Goal: Task Accomplishment & Management: Use online tool/utility

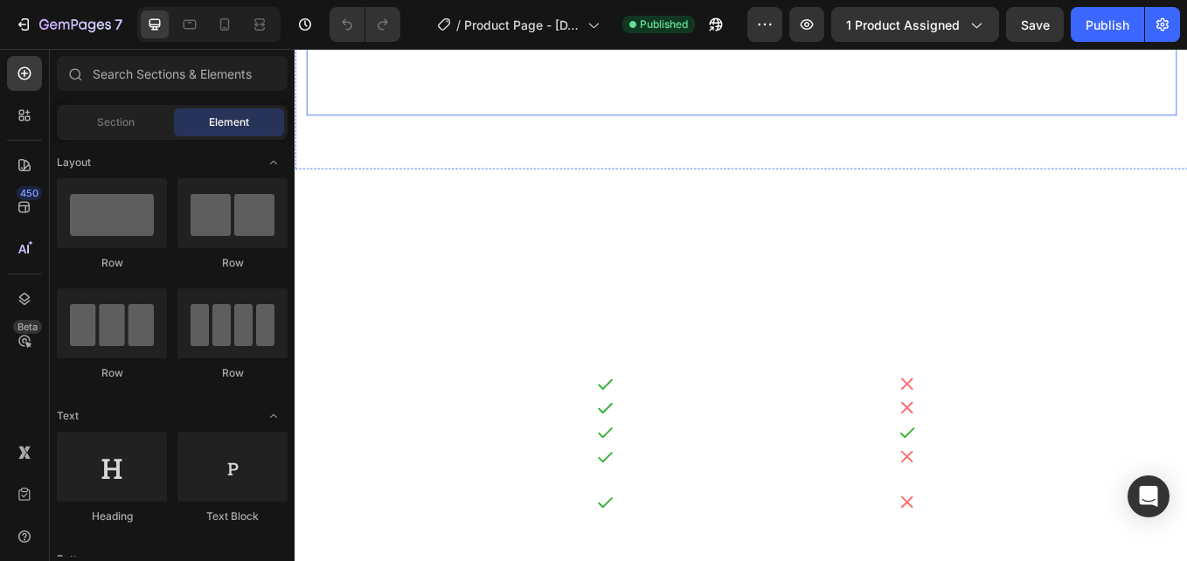
scroll to position [3495, 0]
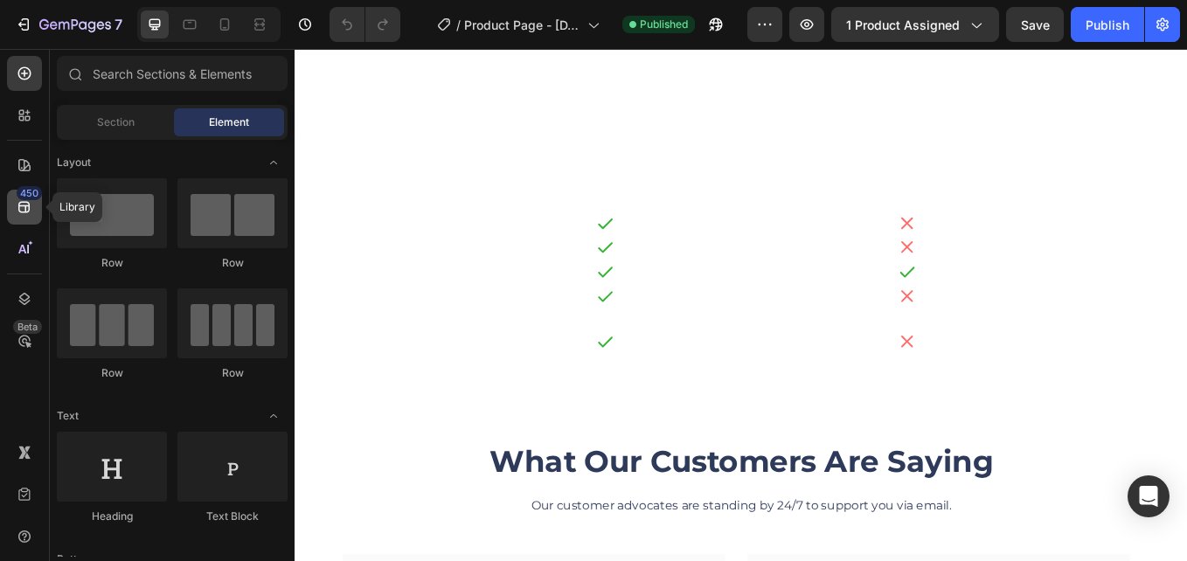
click at [24, 191] on div "450" at bounding box center [29, 193] width 25 height 14
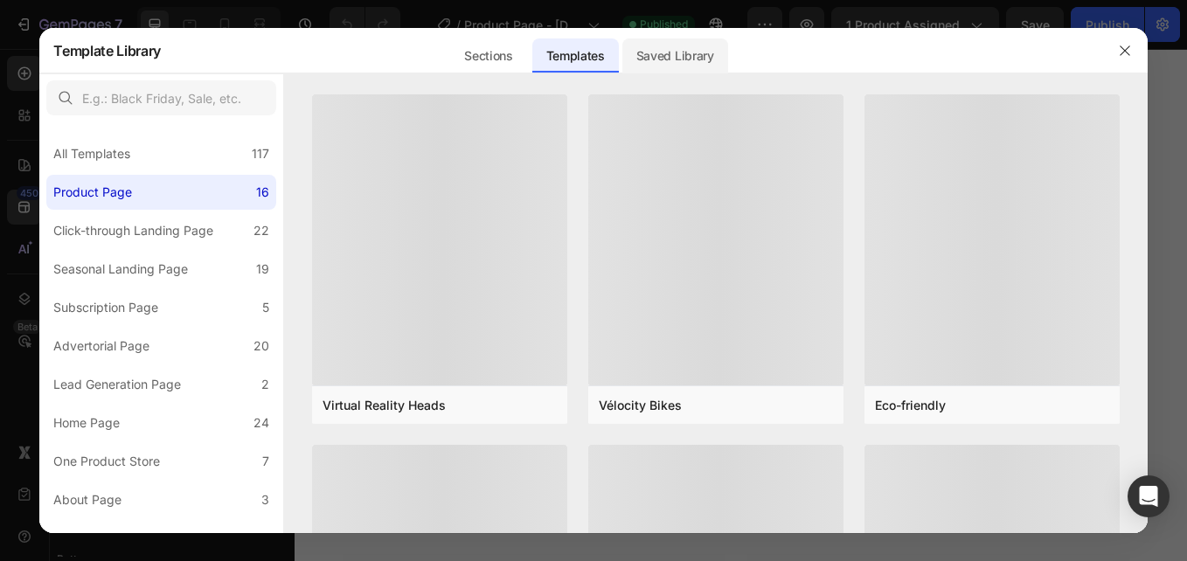
click at [687, 59] on div "Saved Library" at bounding box center [675, 55] width 106 height 35
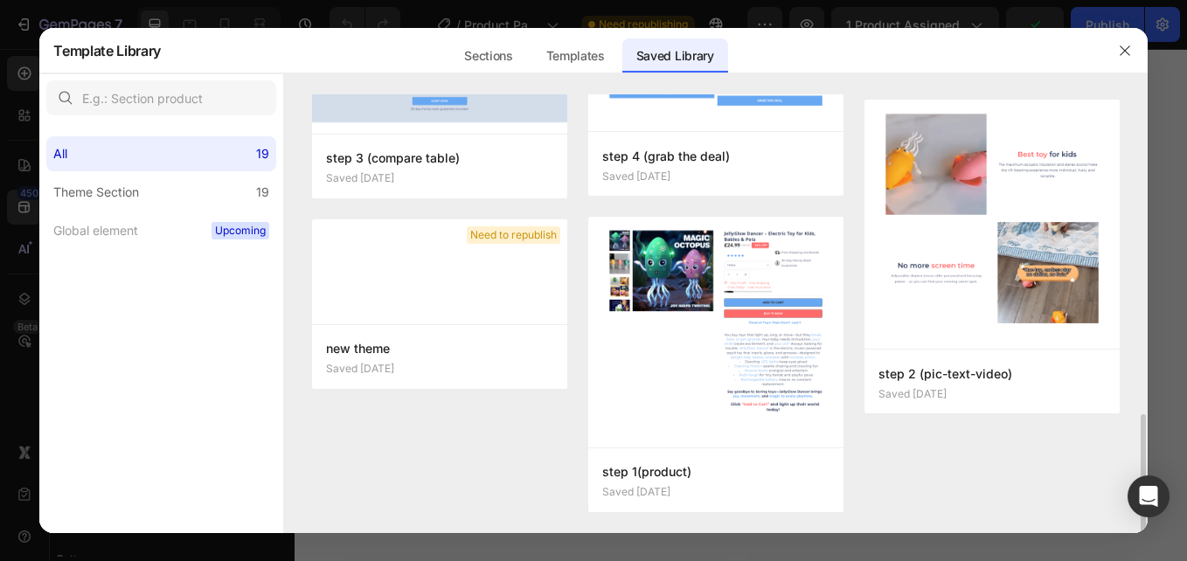
scroll to position [1083, 0]
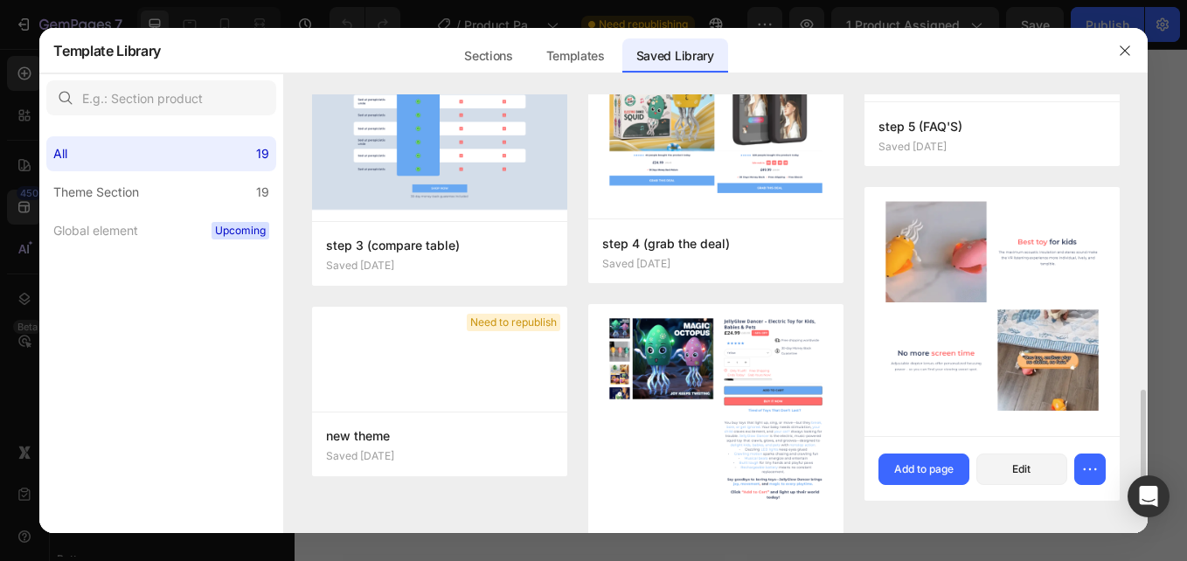
click at [951, 287] on img at bounding box center [991, 312] width 255 height 249
click at [932, 466] on div "Add to page" at bounding box center [923, 469] width 59 height 16
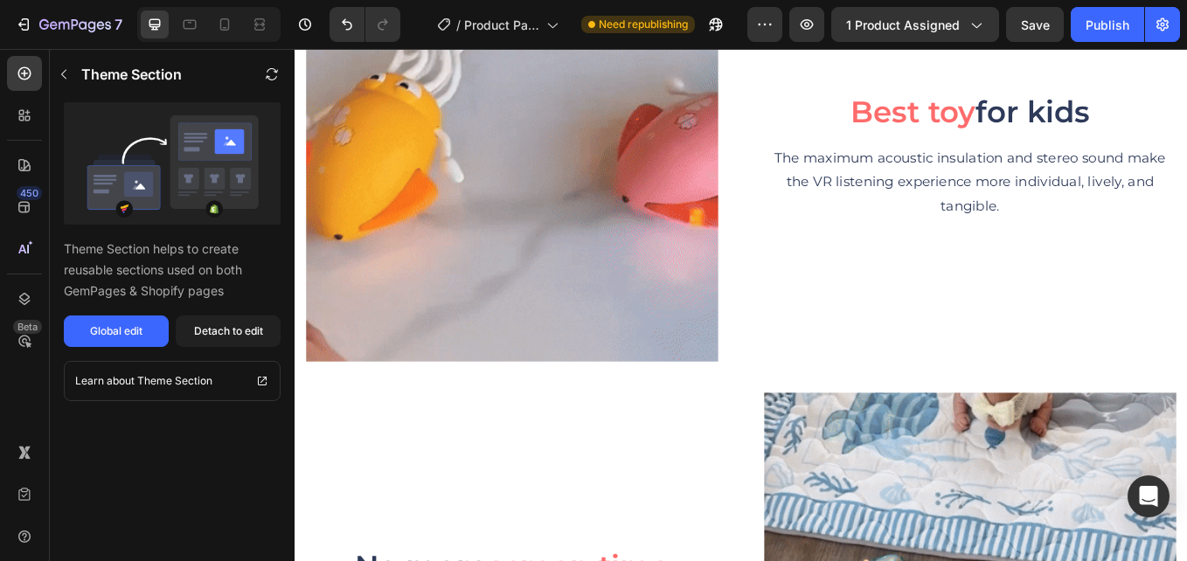
scroll to position [5937, 0]
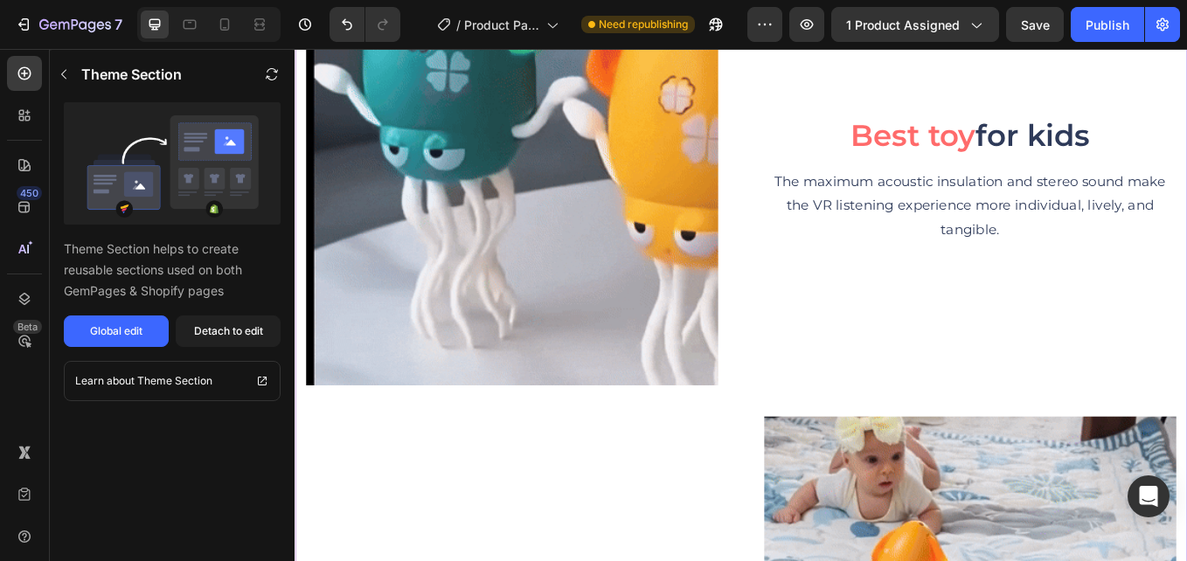
click at [614, 300] on img at bounding box center [550, 202] width 484 height 484
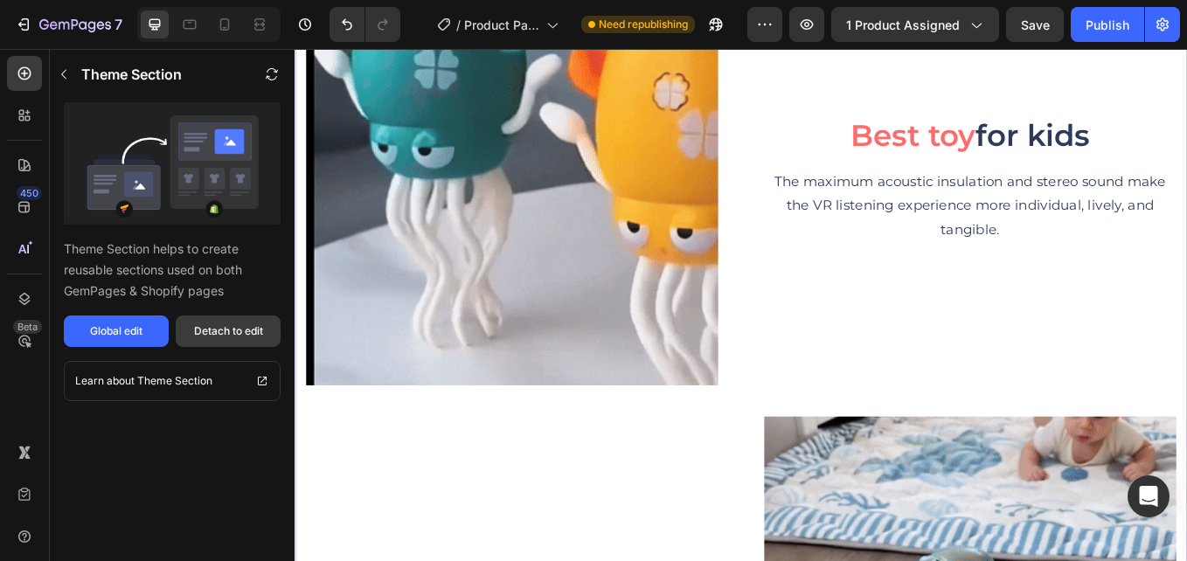
click at [201, 319] on button "Detach to edit" at bounding box center [228, 330] width 105 height 31
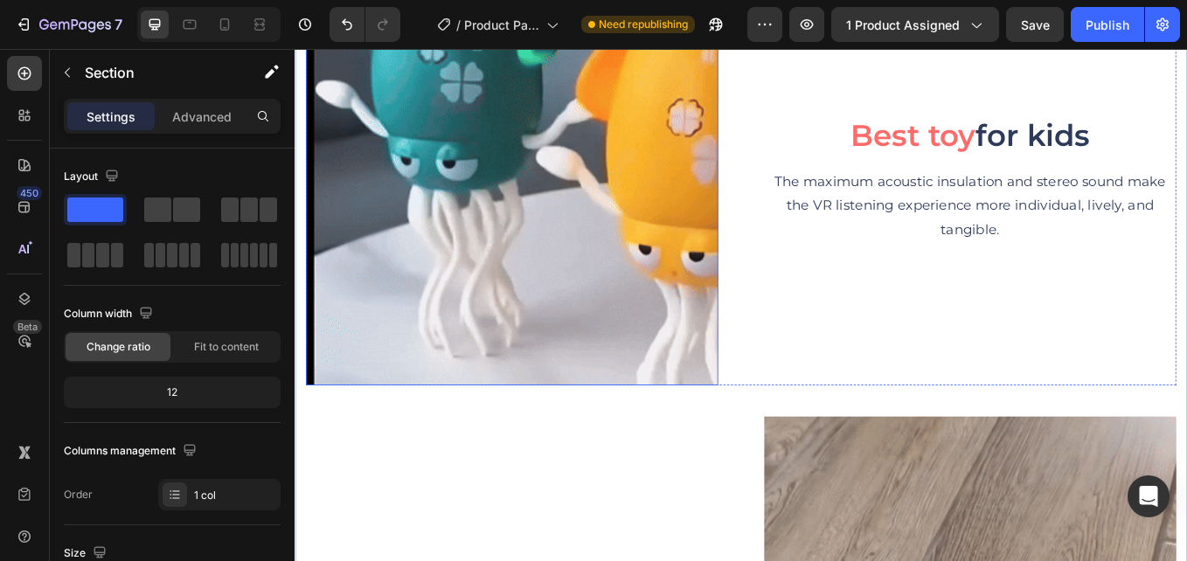
click at [462, 224] on img at bounding box center [550, 202] width 484 height 484
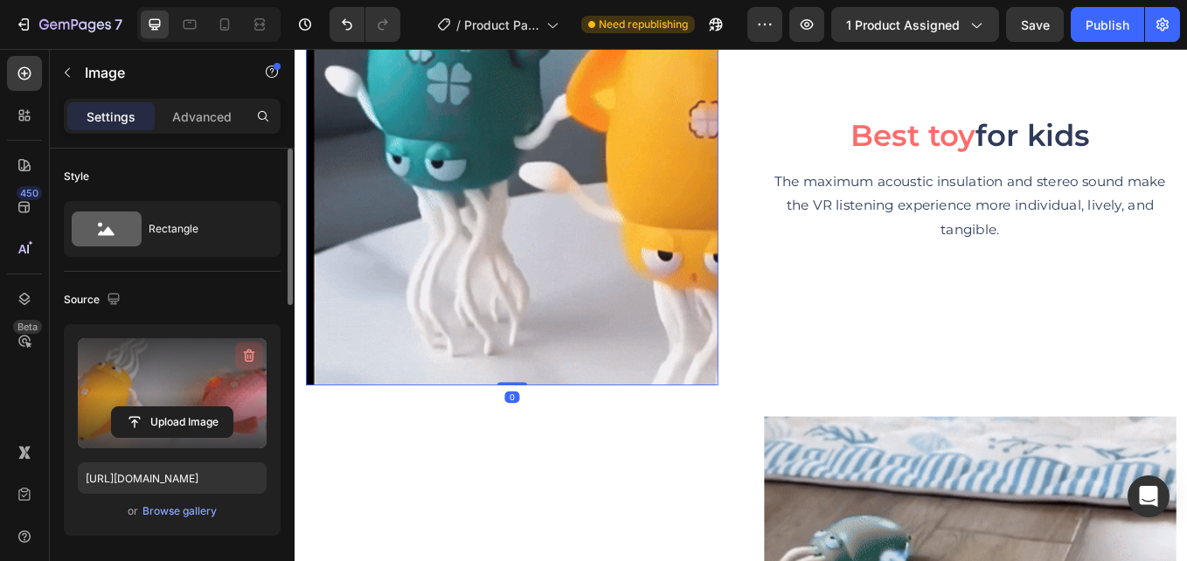
click at [253, 355] on icon "button" at bounding box center [249, 356] width 11 height 13
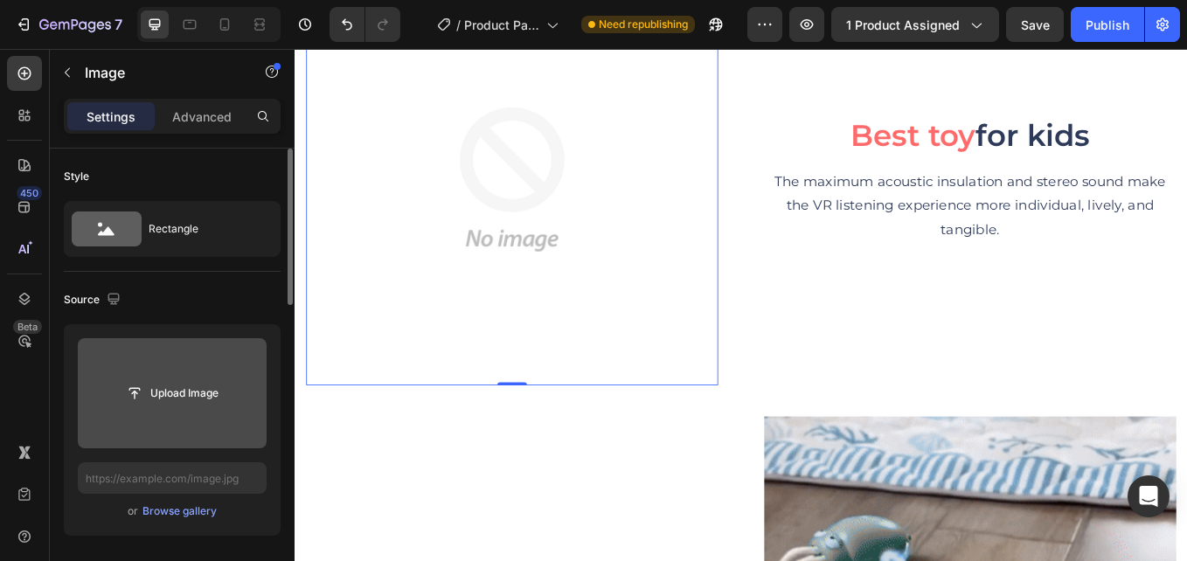
click at [177, 391] on input "file" at bounding box center [172, 393] width 121 height 30
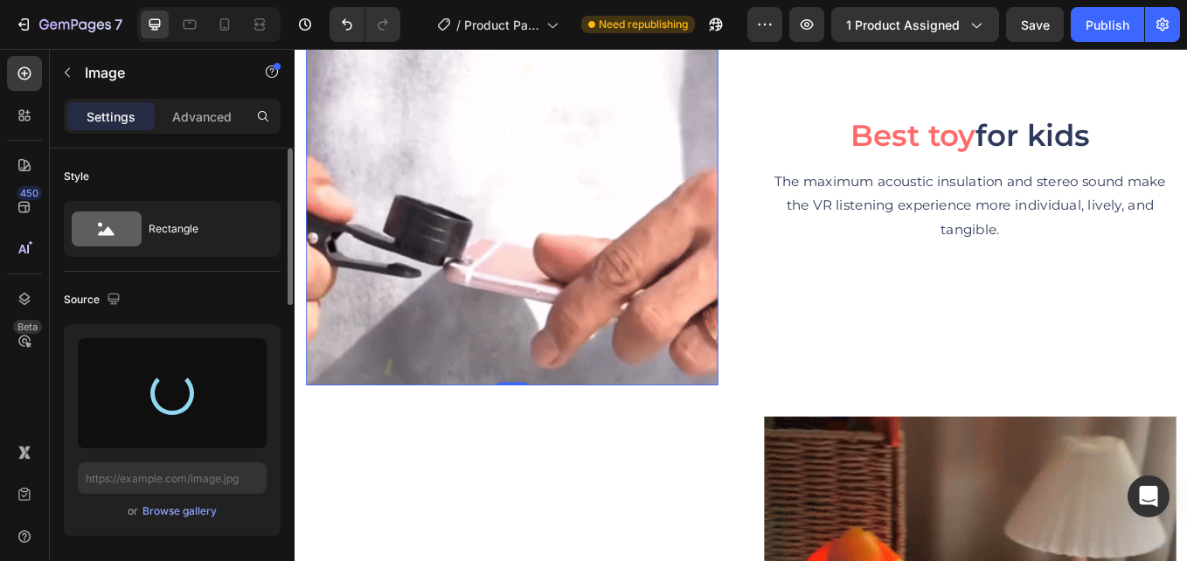
type input "https://cdn.shopify.com/s/files/1/0615/8119/7375/files/gempages_575764680492974…"
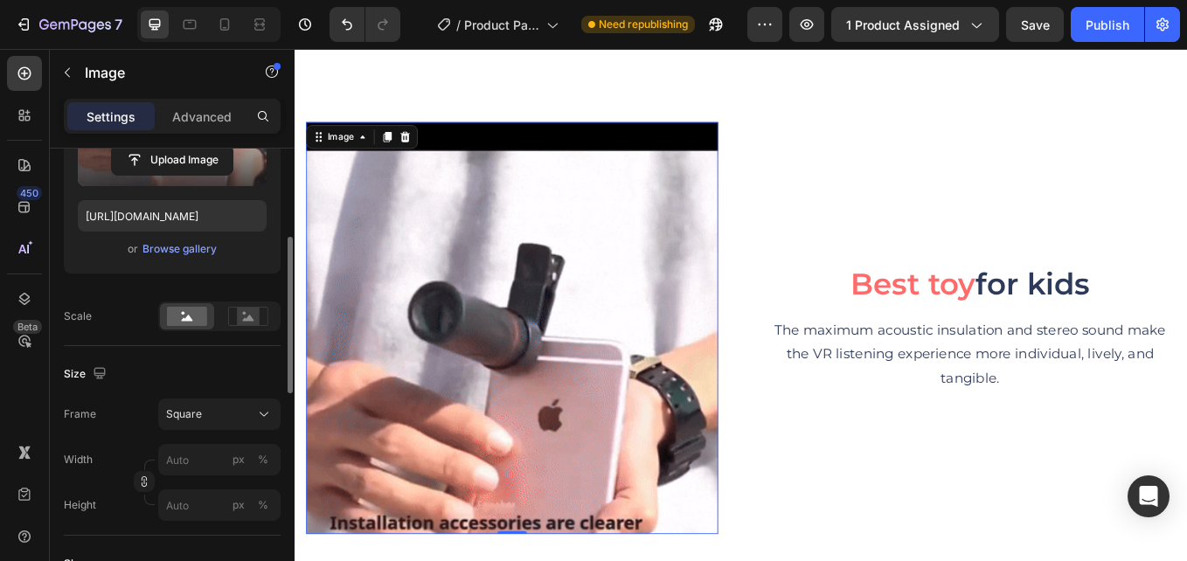
scroll to position [350, 0]
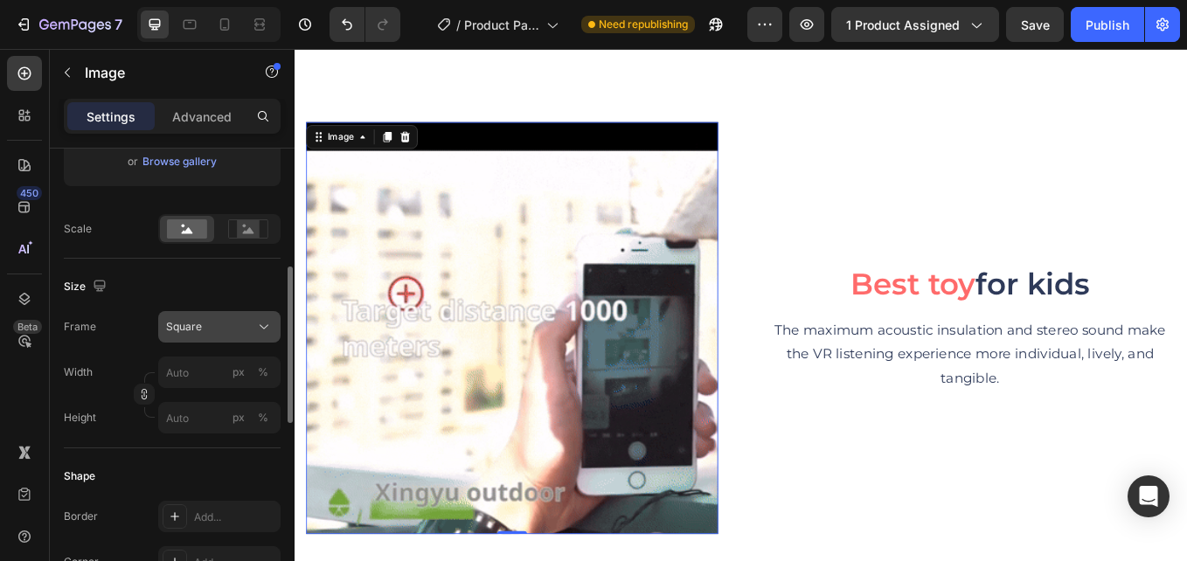
click at [246, 327] on div "Square" at bounding box center [209, 327] width 86 height 16
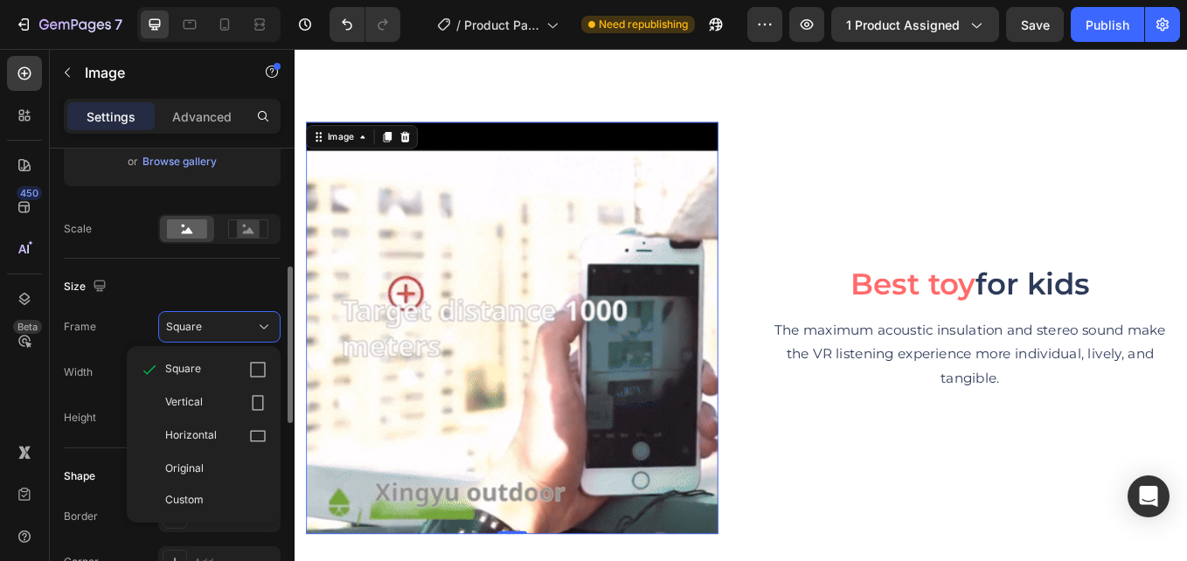
click at [197, 404] on span "Vertical" at bounding box center [184, 402] width 38 height 17
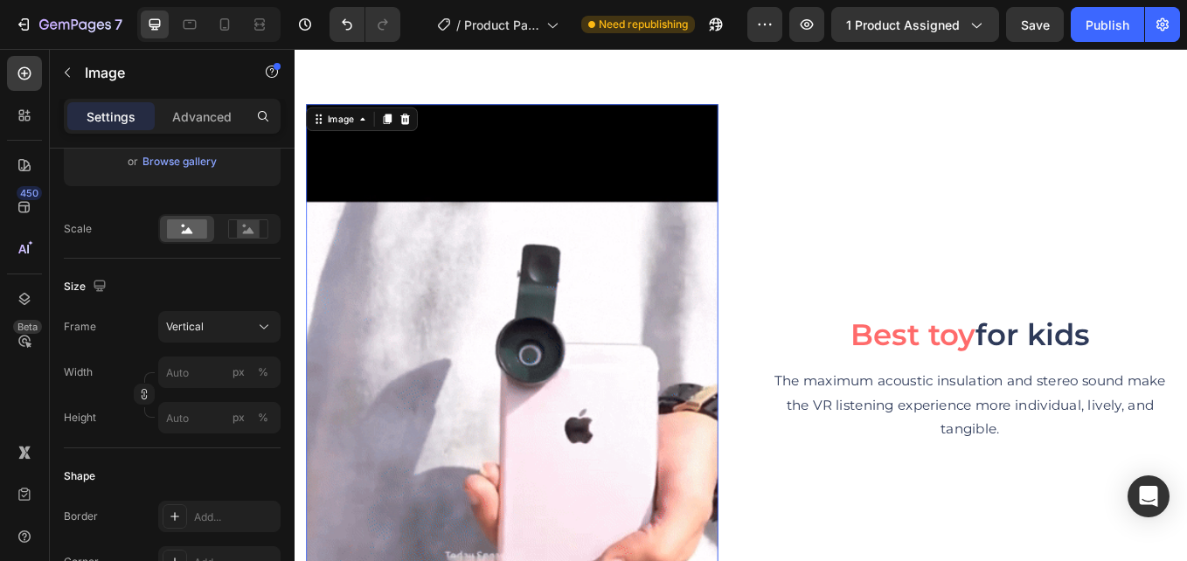
scroll to position [6112, 0]
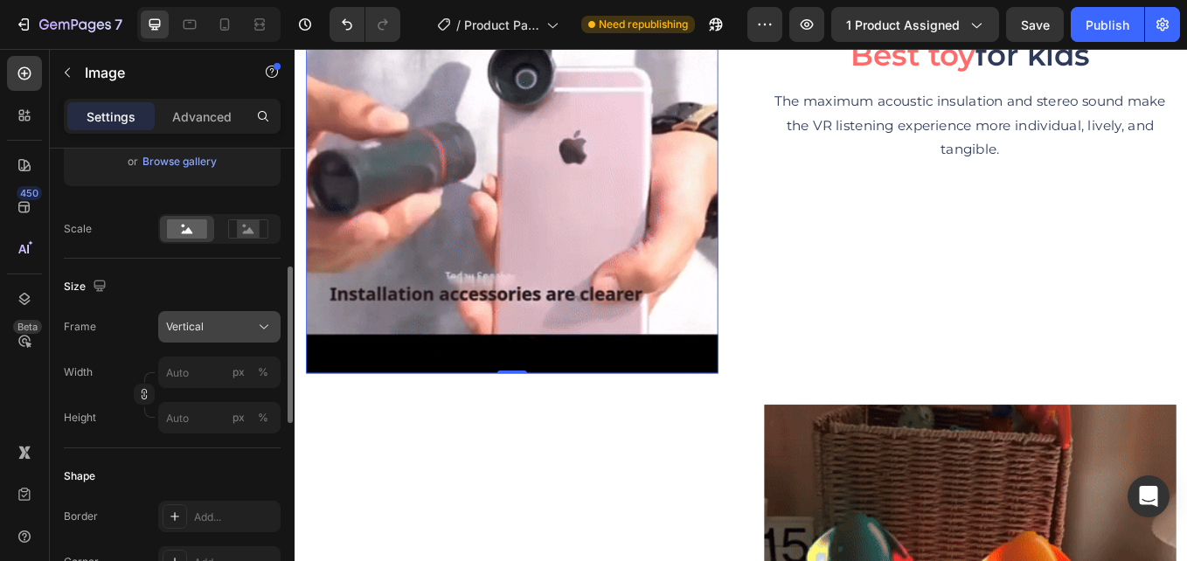
click at [253, 320] on div "Vertical" at bounding box center [219, 326] width 107 height 17
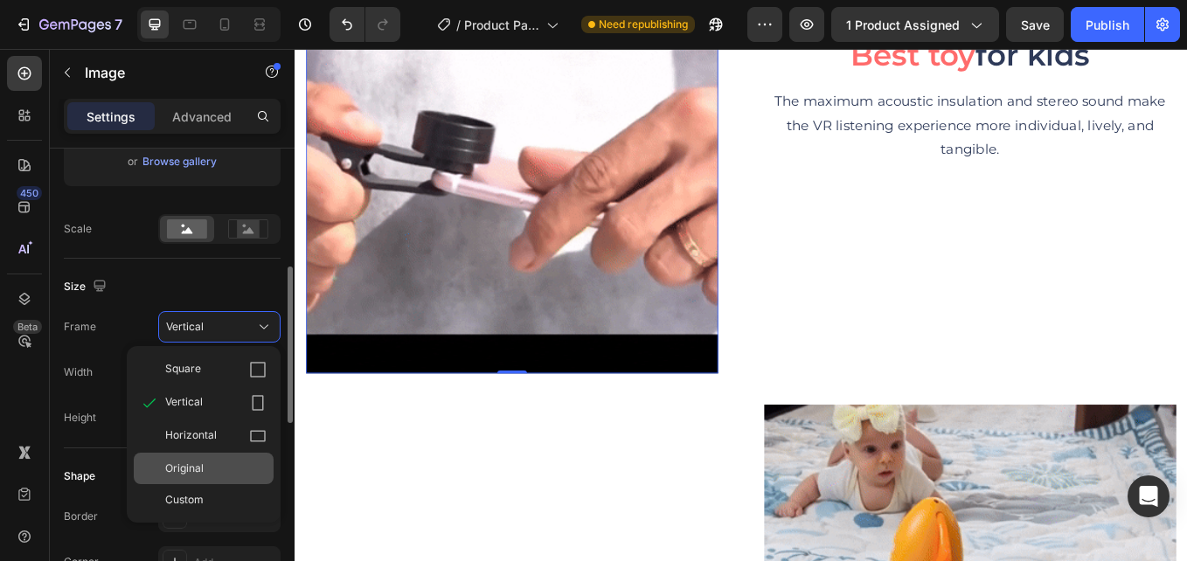
click at [227, 474] on div "Original" at bounding box center [215, 468] width 101 height 16
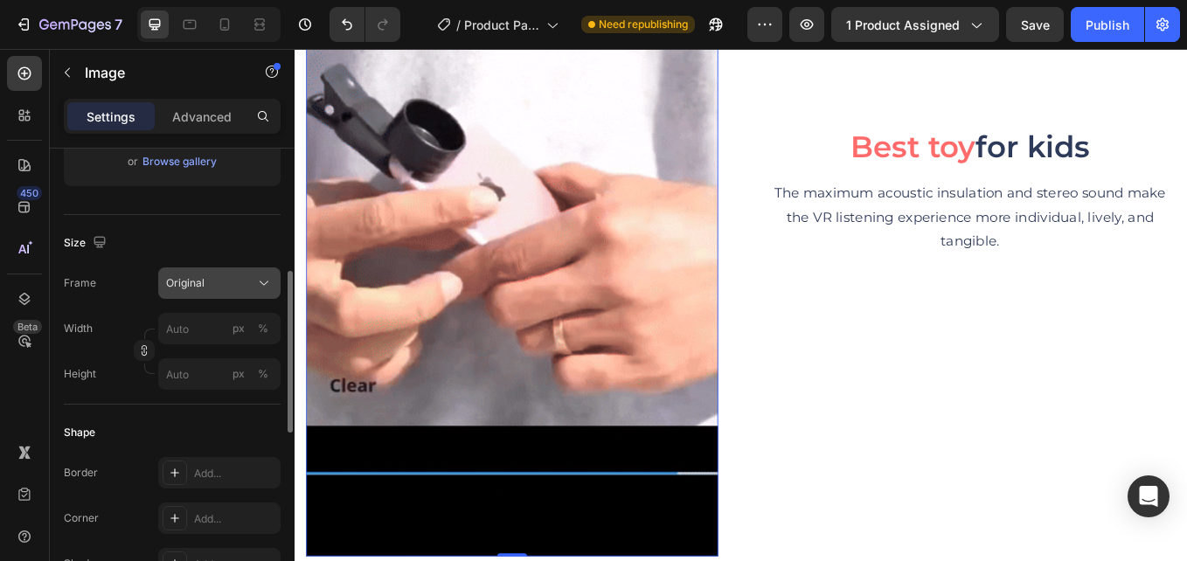
click at [254, 281] on div "Original" at bounding box center [219, 282] width 107 height 17
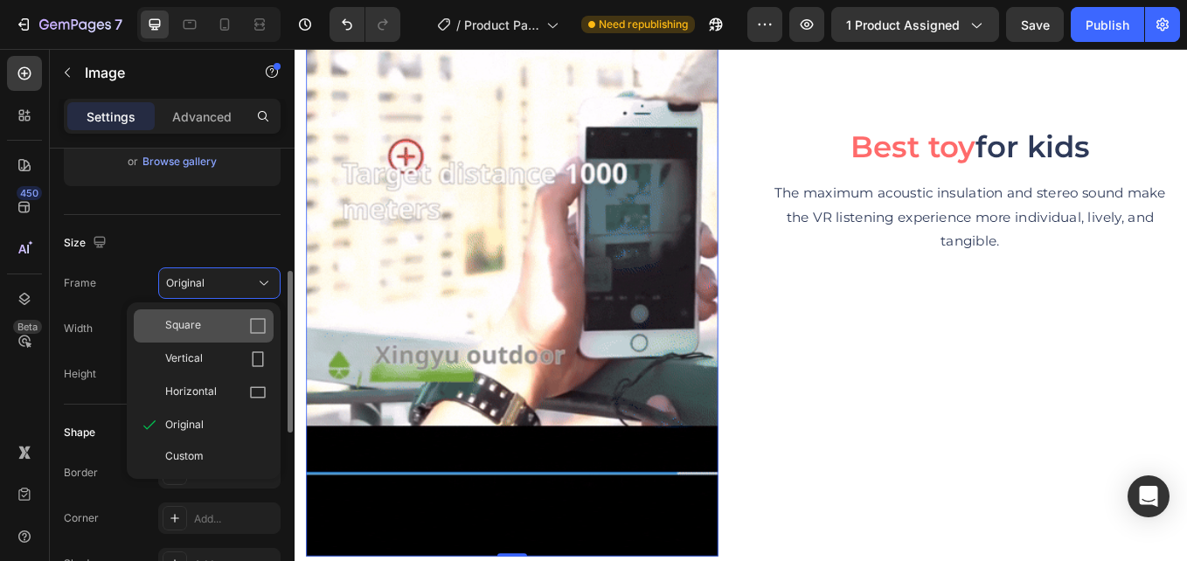
click at [238, 320] on div "Square" at bounding box center [215, 325] width 101 height 17
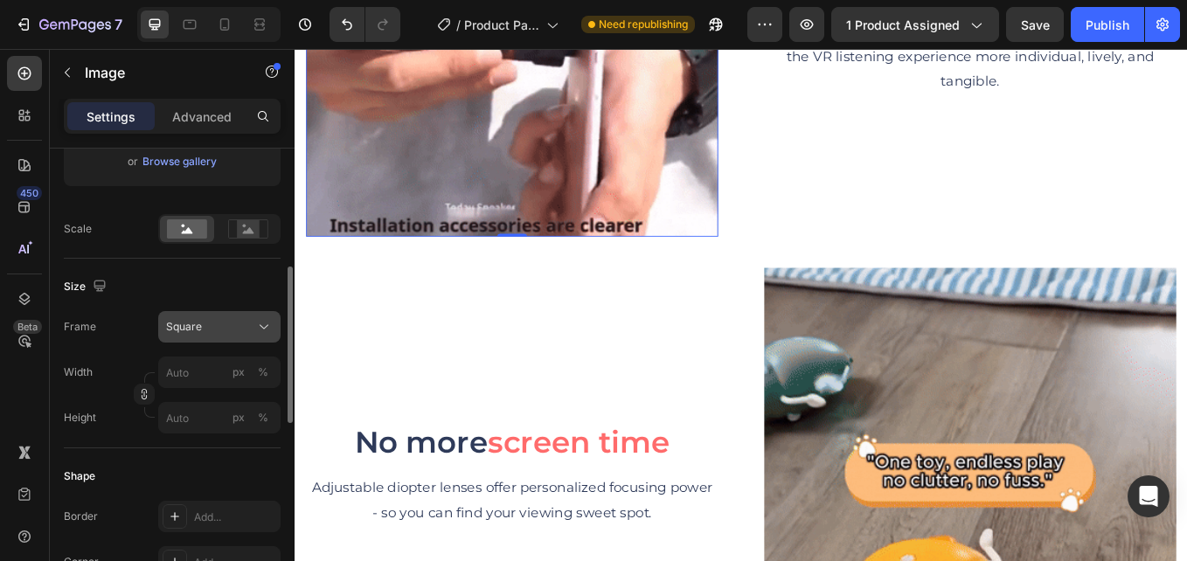
click at [255, 324] on icon at bounding box center [263, 326] width 17 height 17
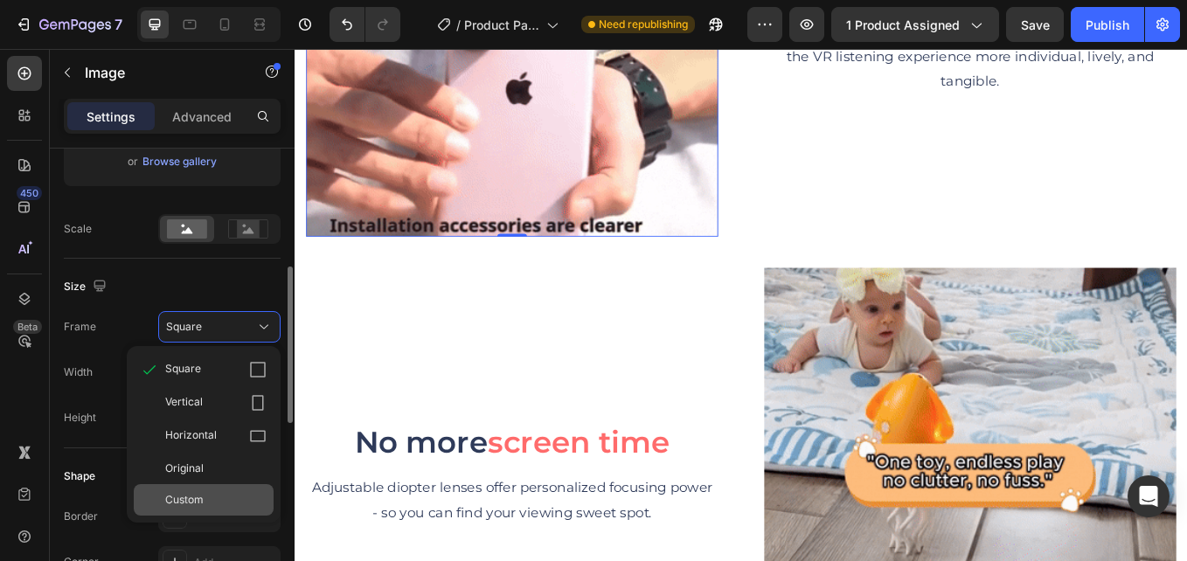
click at [228, 493] on div "Custom" at bounding box center [215, 500] width 101 height 16
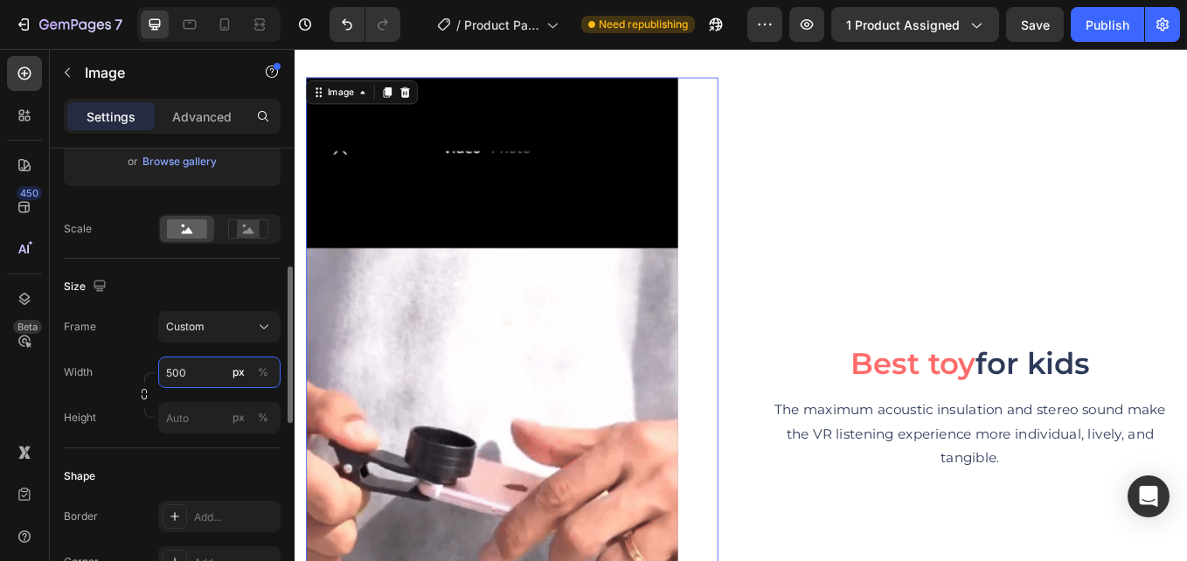
scroll to position [5778, 0]
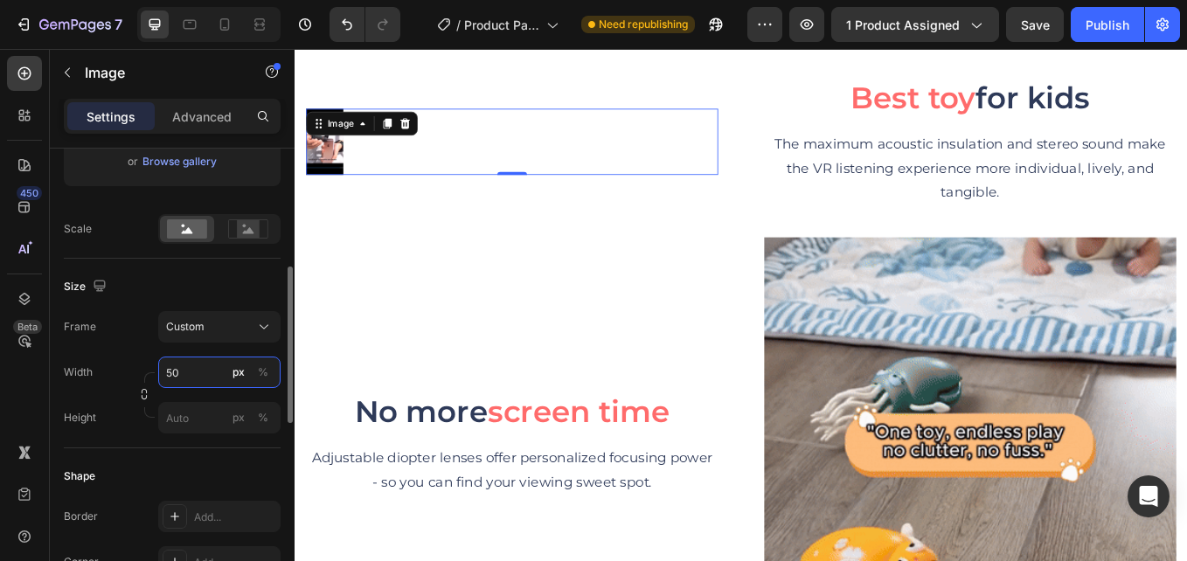
type input "5"
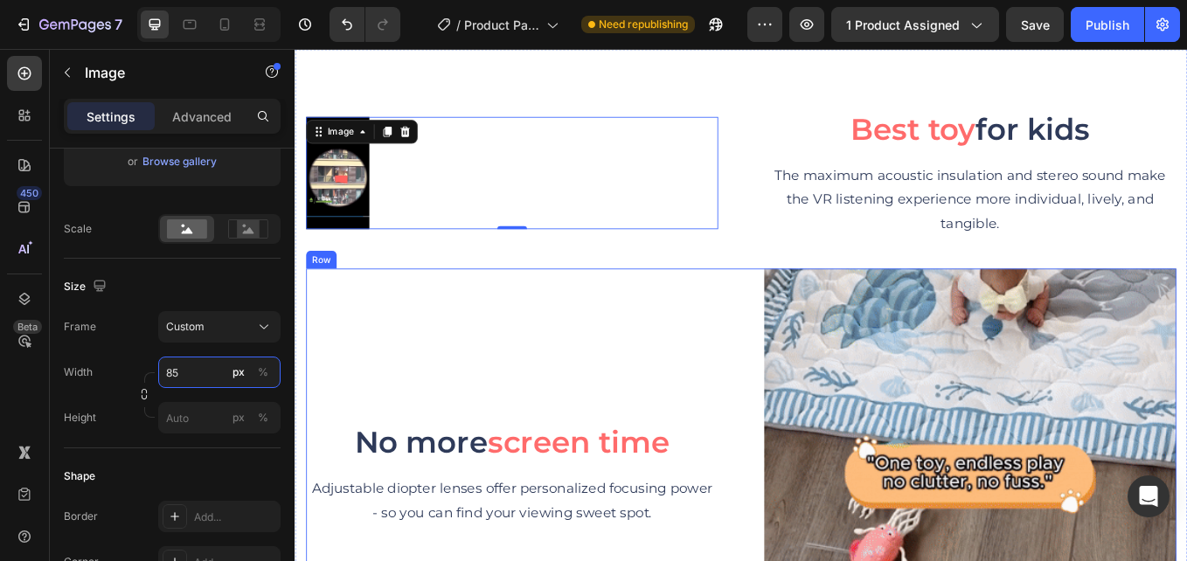
type input "8"
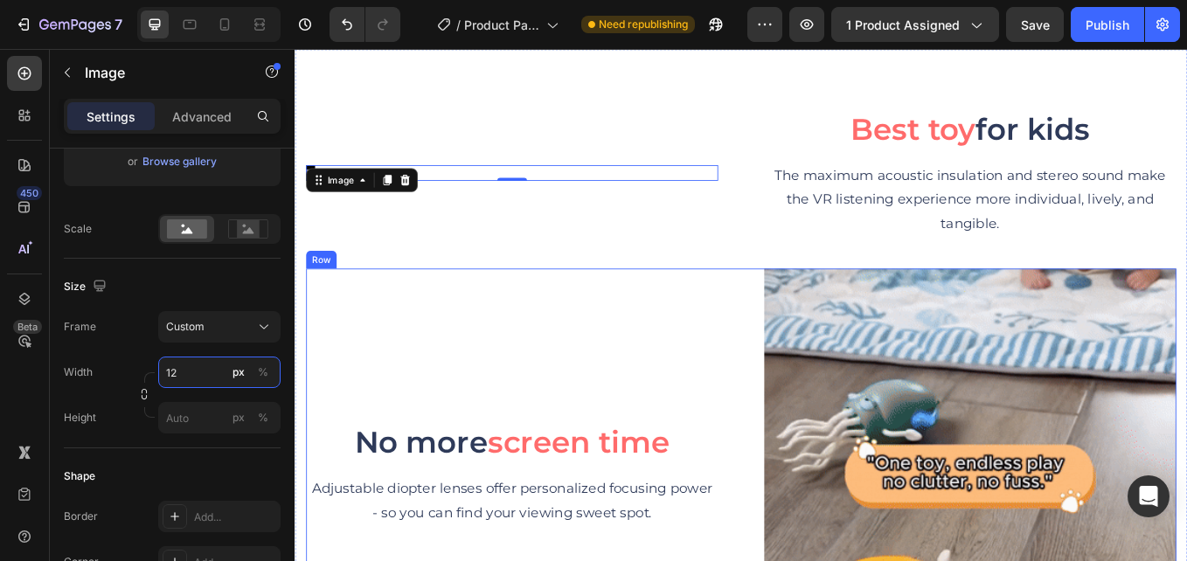
type input "1"
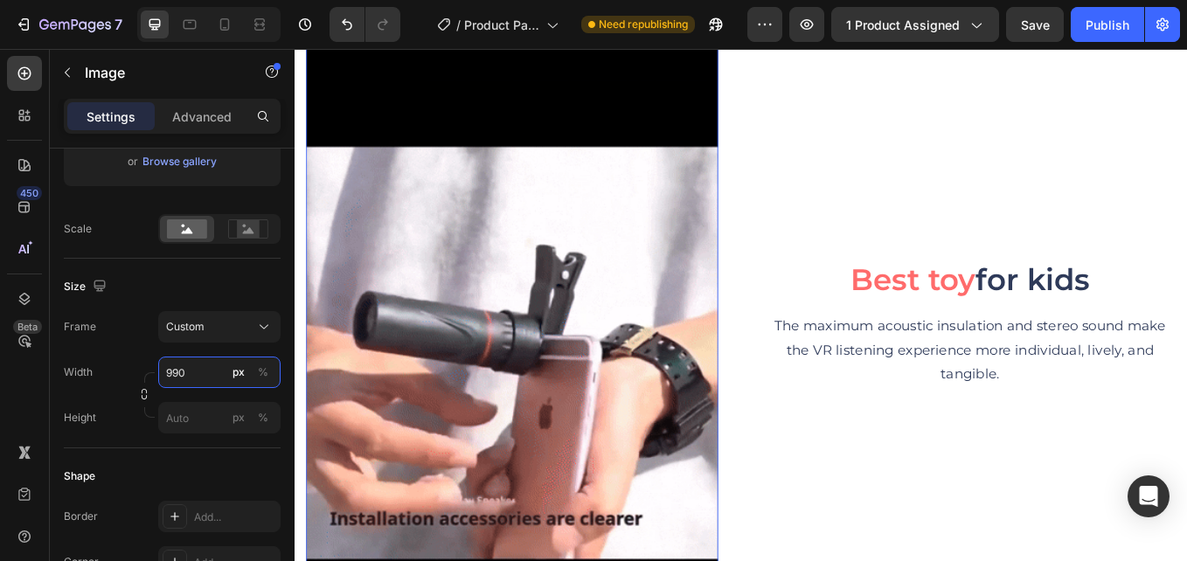
scroll to position [5953, 0]
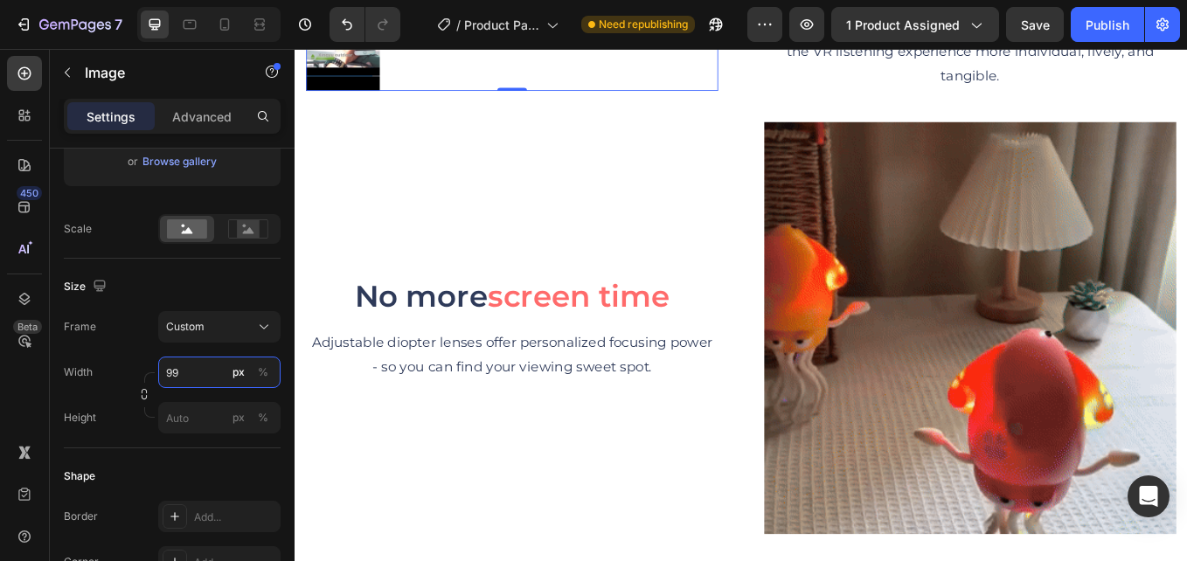
type input "9"
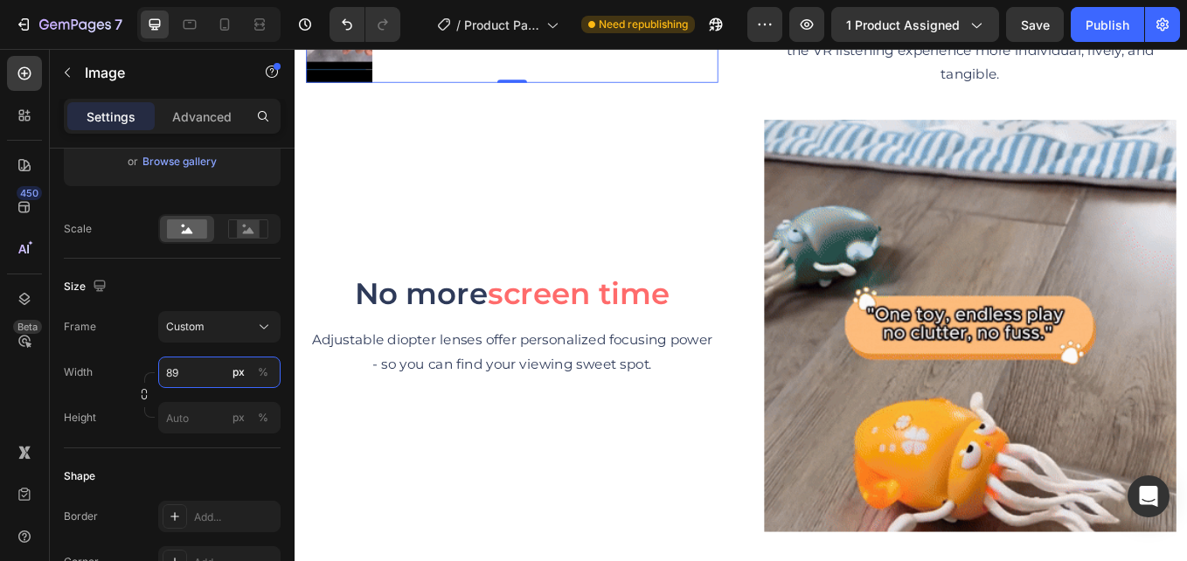
type input "8"
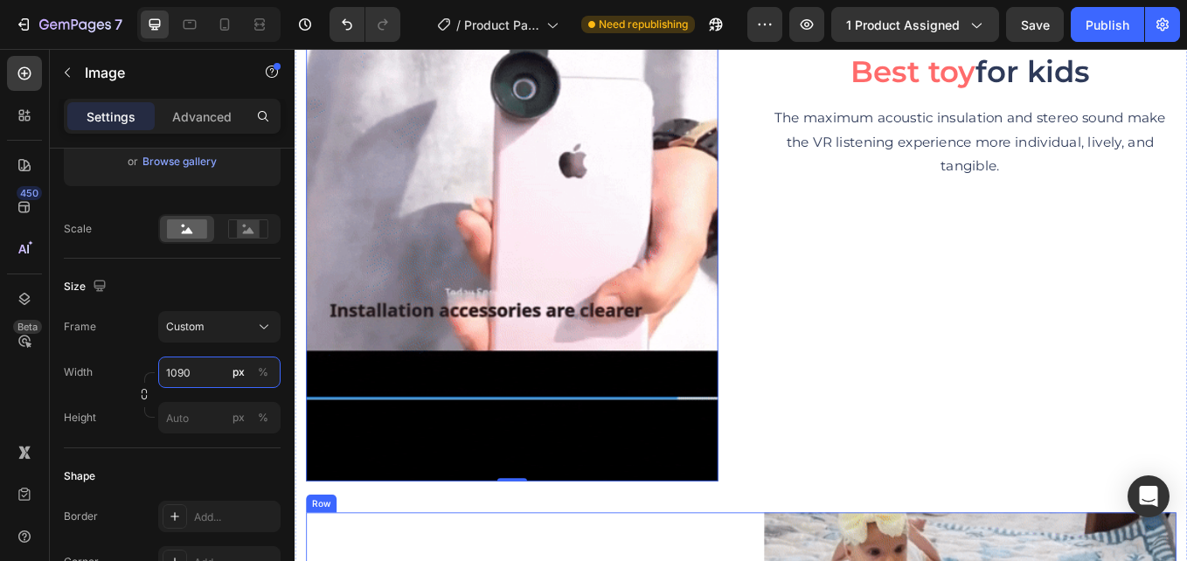
scroll to position [6303, 0]
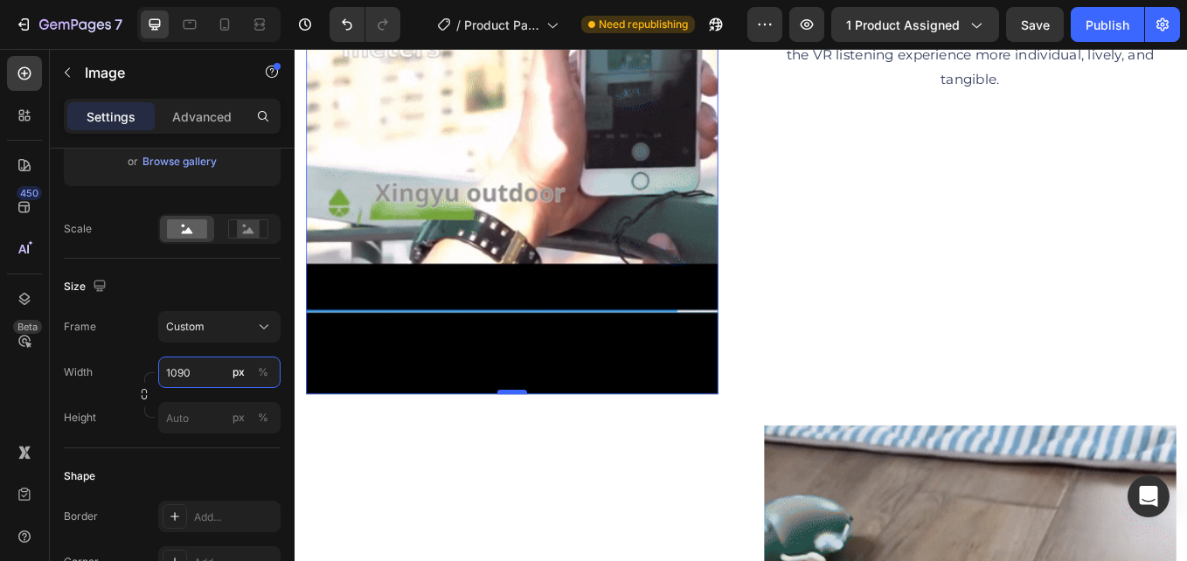
type input "1090"
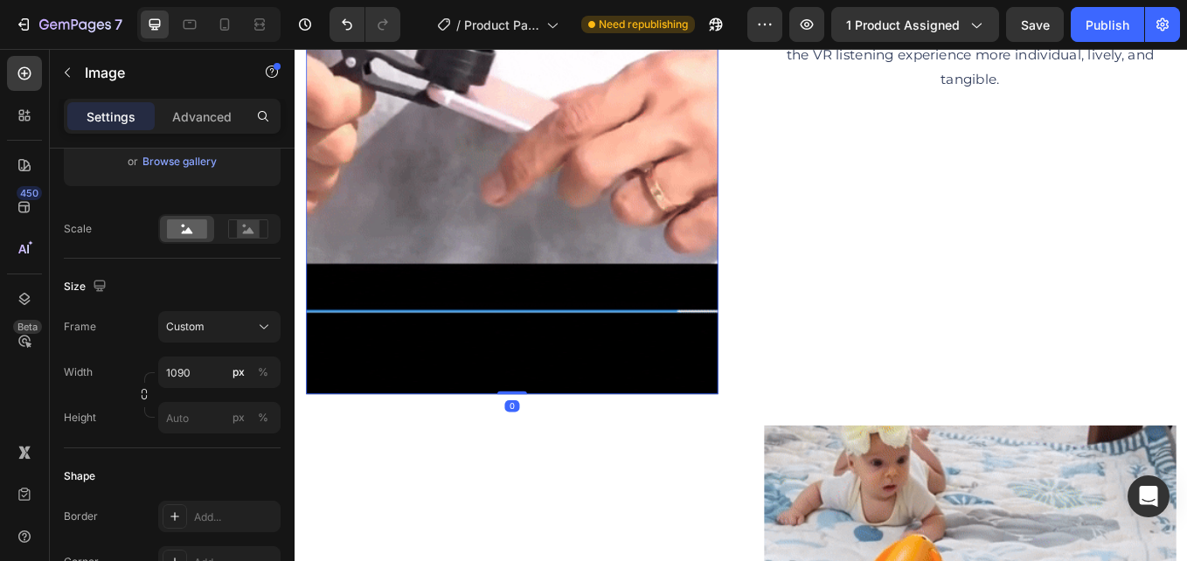
drag, startPoint x: 553, startPoint y: 440, endPoint x: 550, endPoint y: 352, distance: 88.3
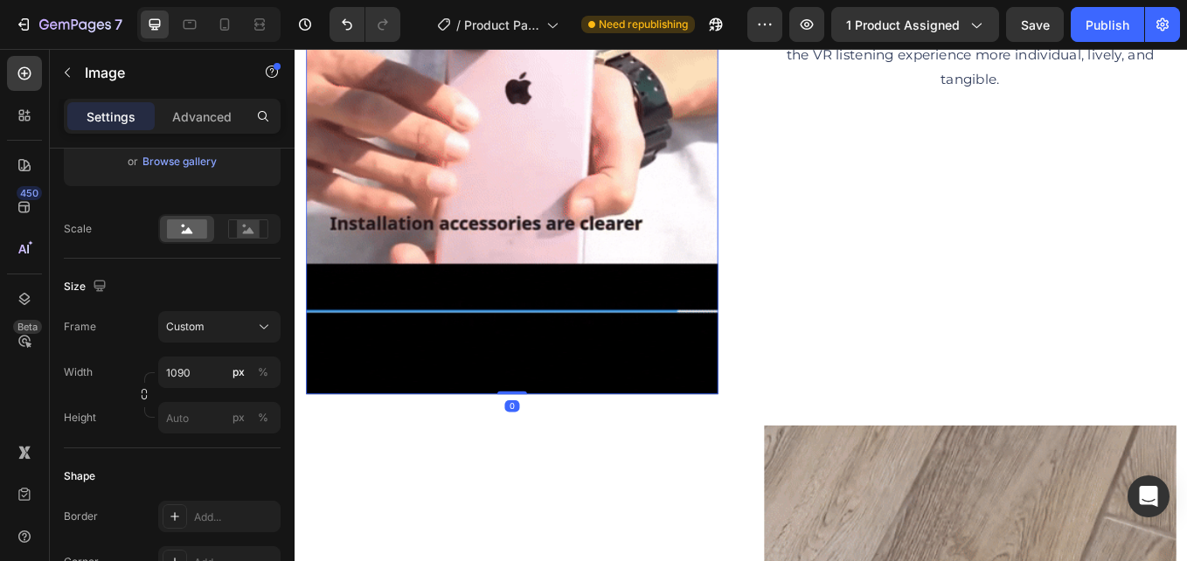
click at [550, 262] on div "Image 0" at bounding box center [550, 25] width 484 height 861
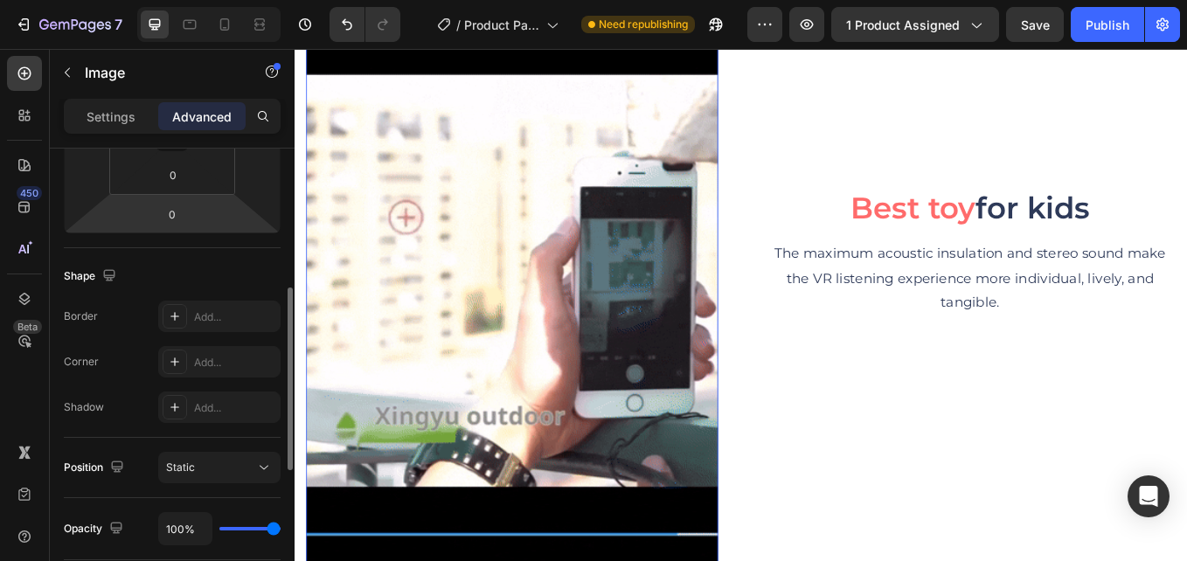
scroll to position [0, 0]
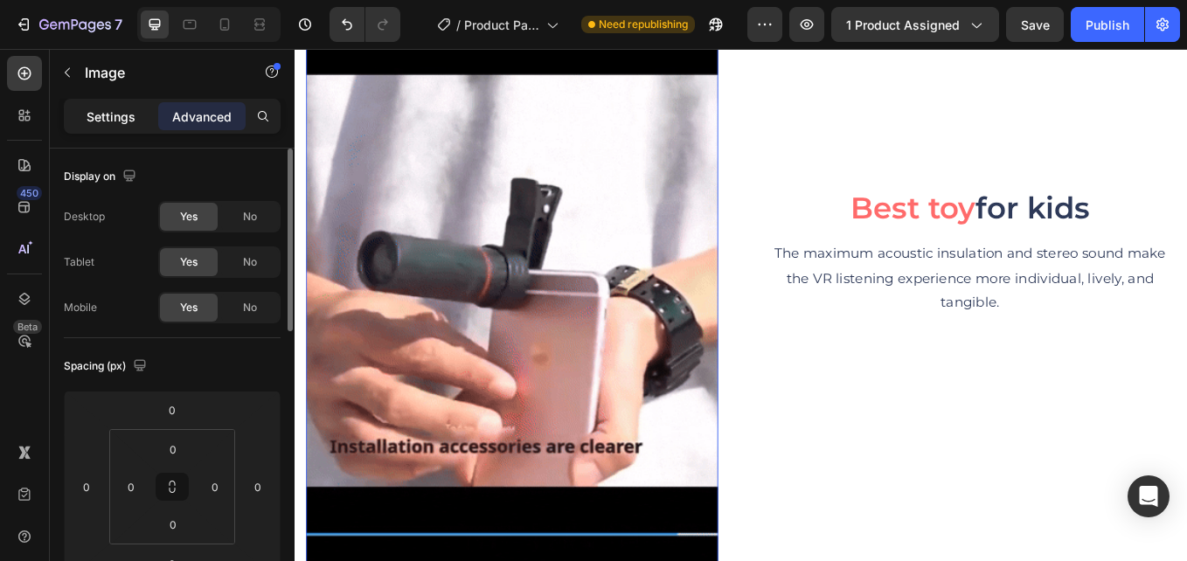
click at [118, 126] on div "Settings" at bounding box center [110, 116] width 87 height 28
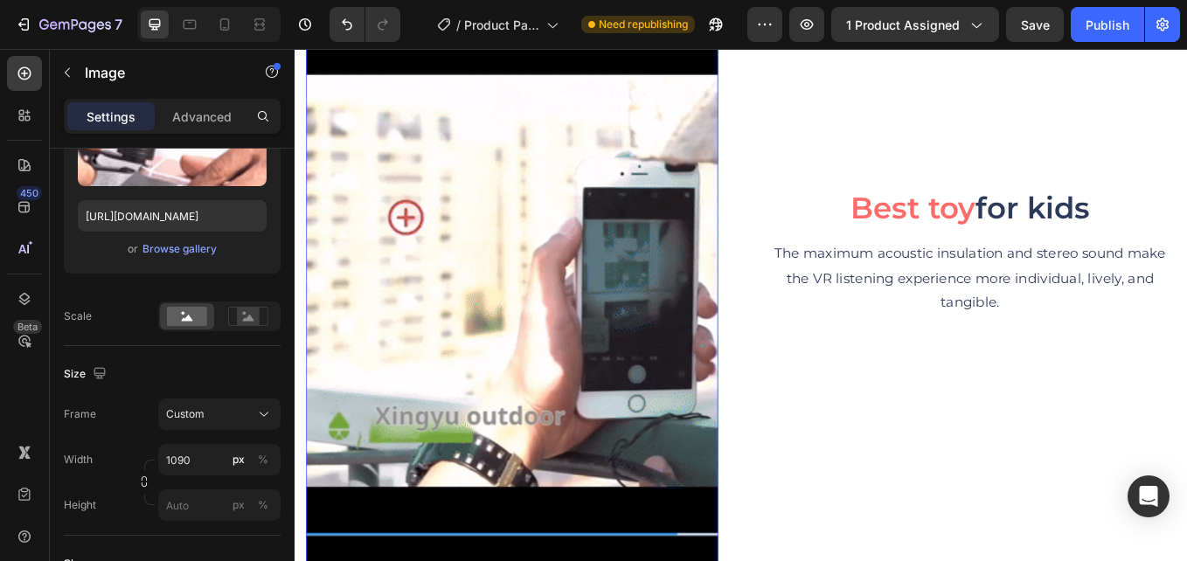
scroll to position [524, 0]
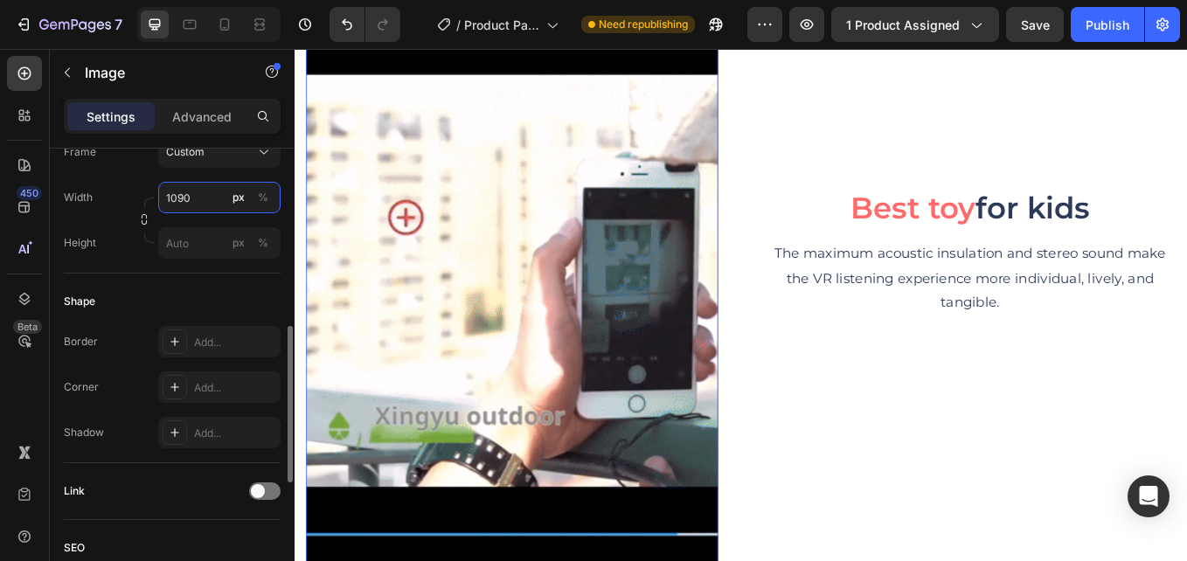
click at [201, 190] on input "1090" at bounding box center [219, 197] width 122 height 31
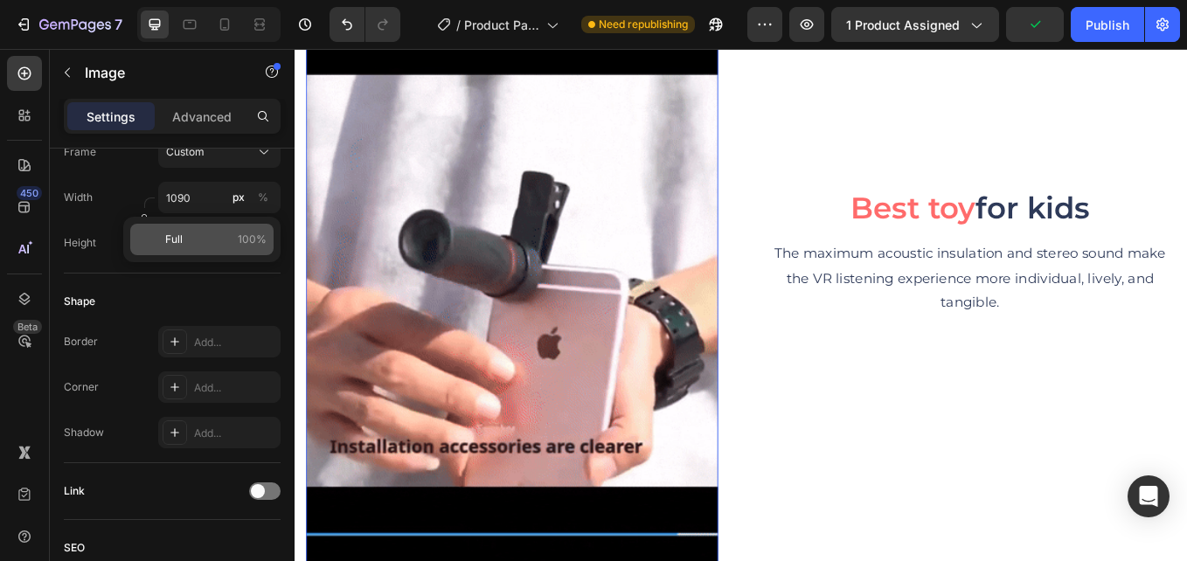
click at [219, 237] on p "Full 100%" at bounding box center [215, 240] width 101 height 16
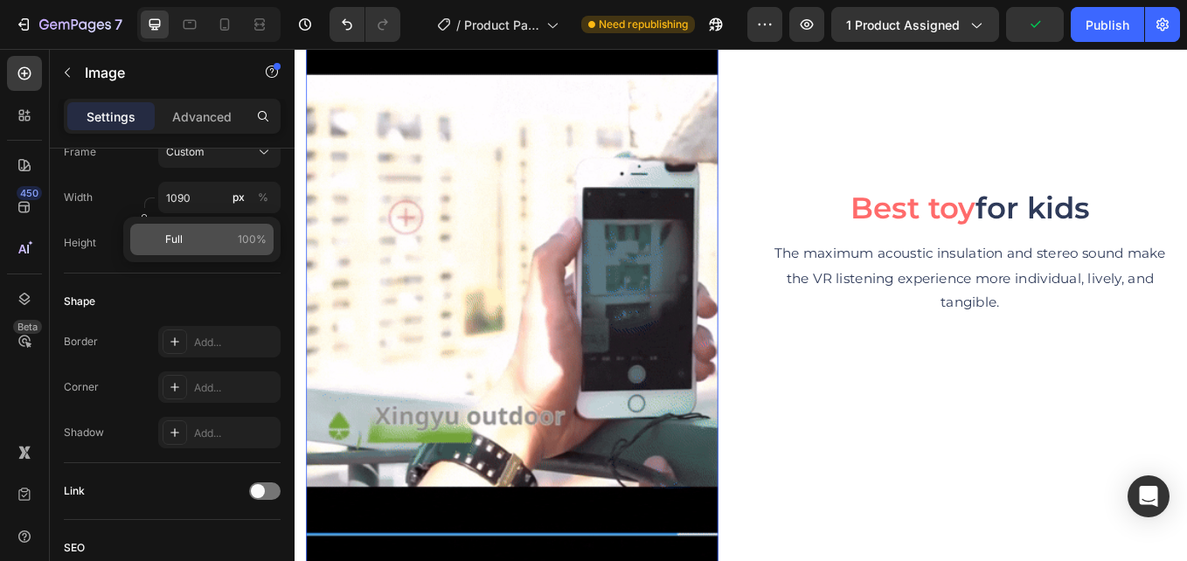
type input "100"
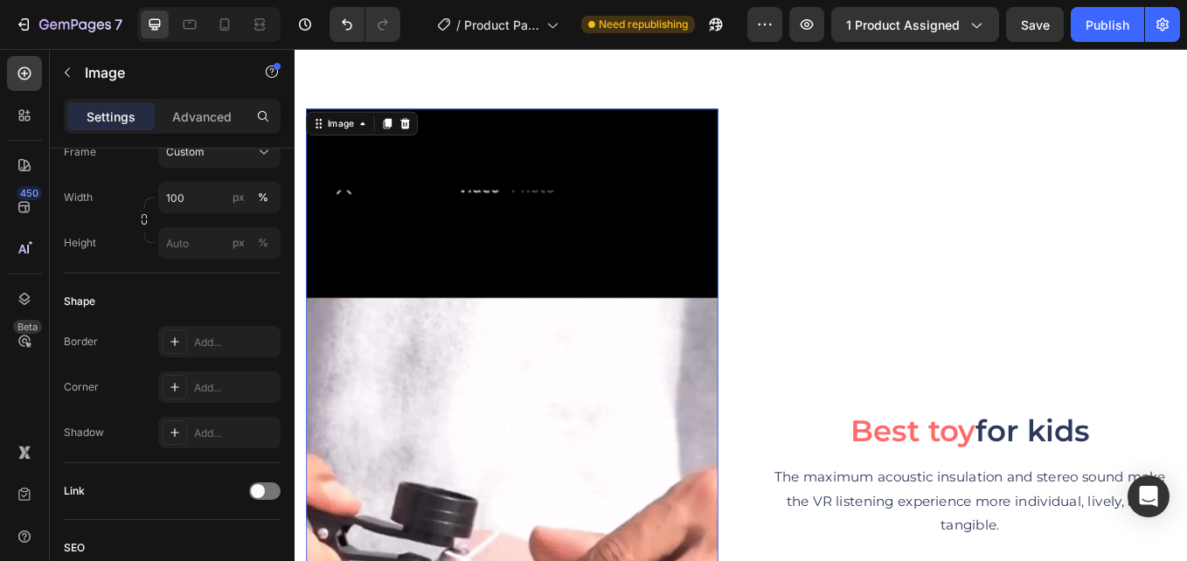
scroll to position [5866, 0]
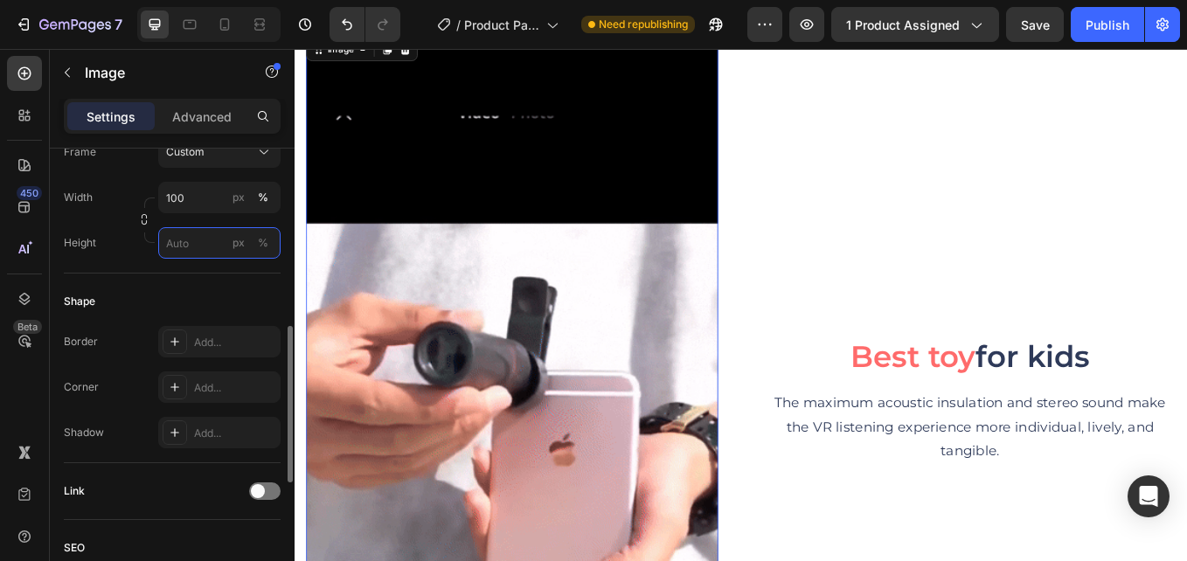
click at [198, 252] on input "px %" at bounding box center [219, 242] width 122 height 31
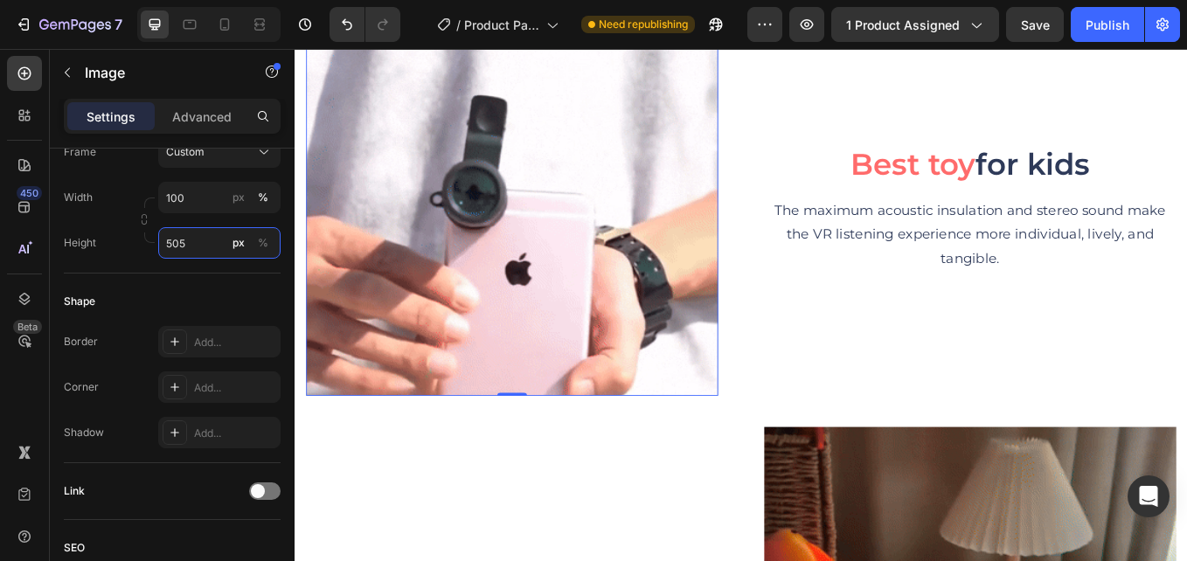
scroll to position [5829, 0]
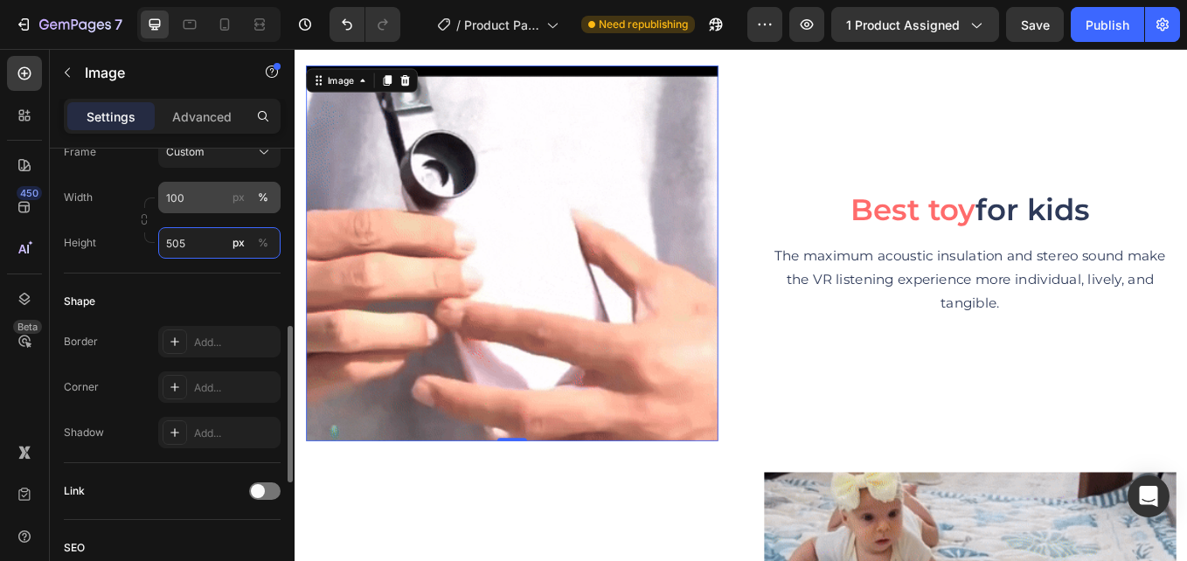
type input "505"
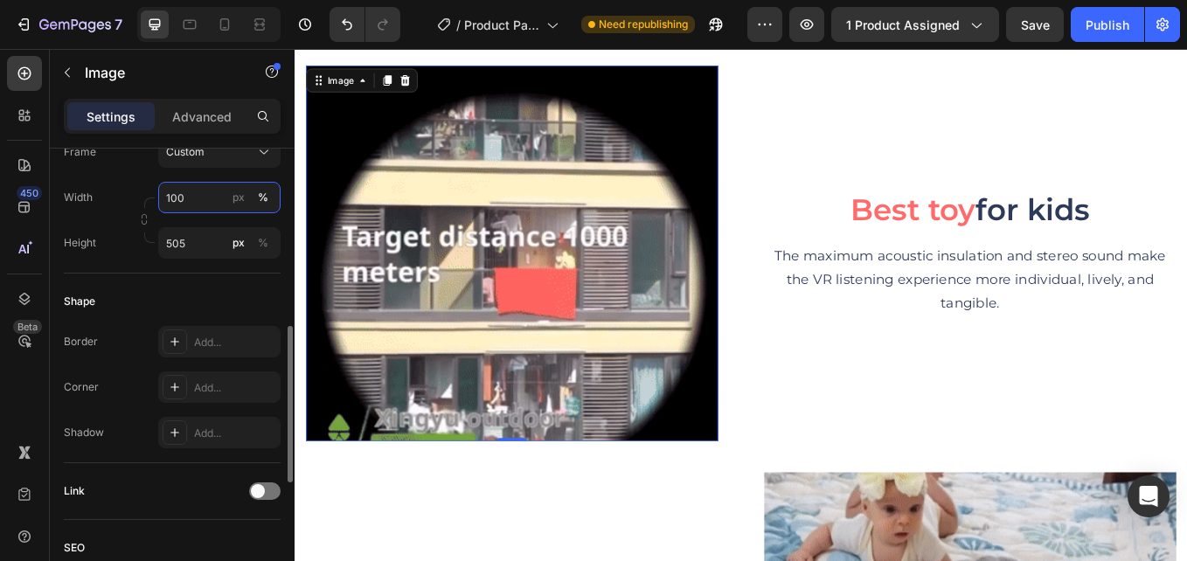
click at [192, 197] on input "100" at bounding box center [219, 197] width 122 height 31
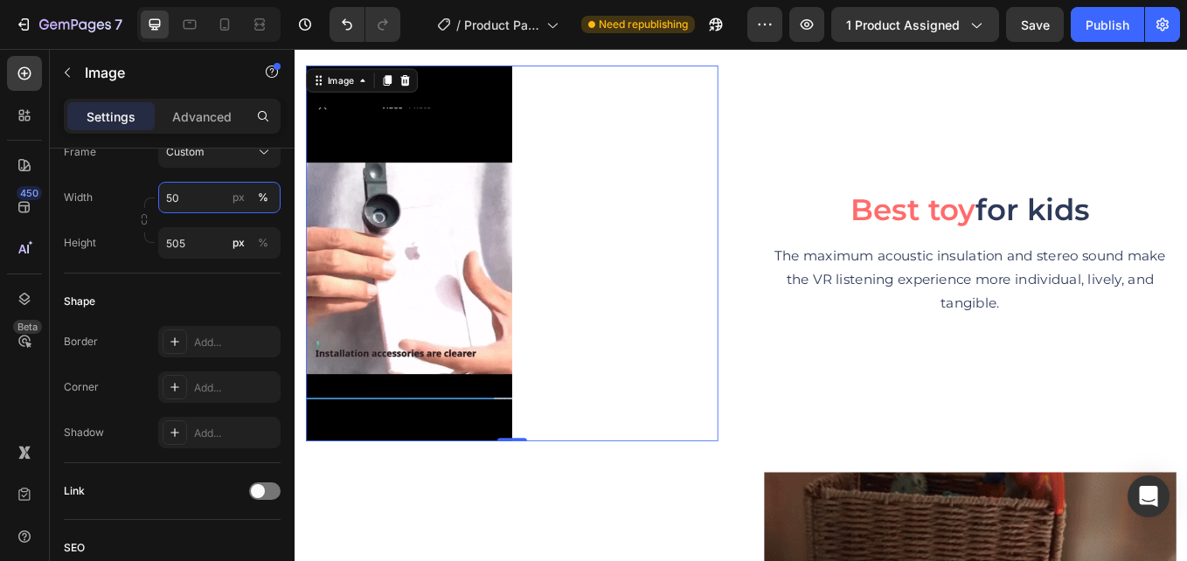
type input "5"
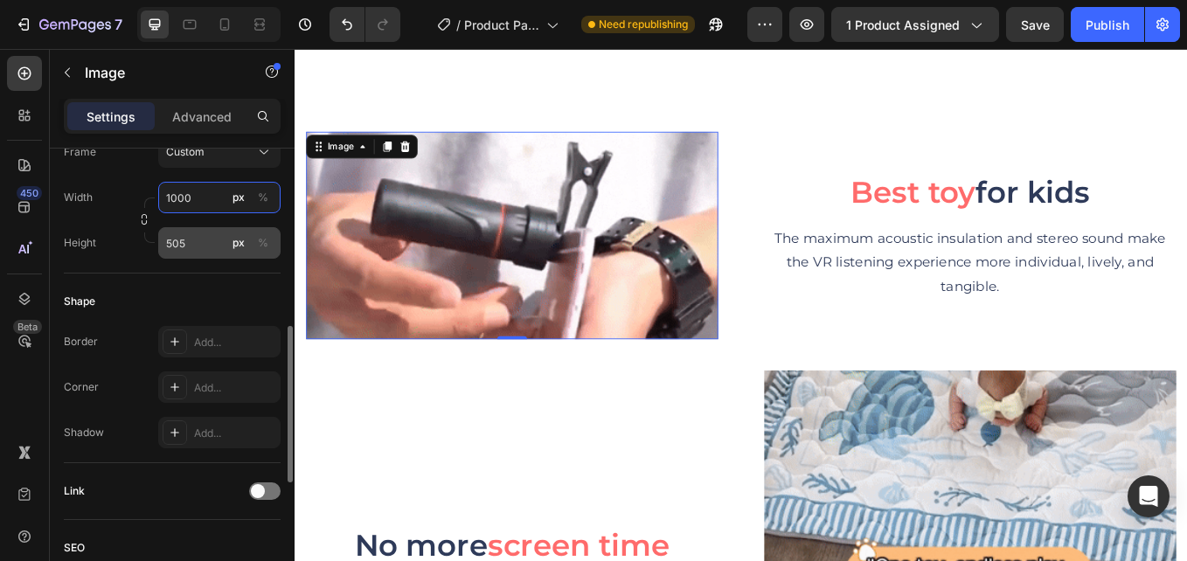
scroll to position [5742, 0]
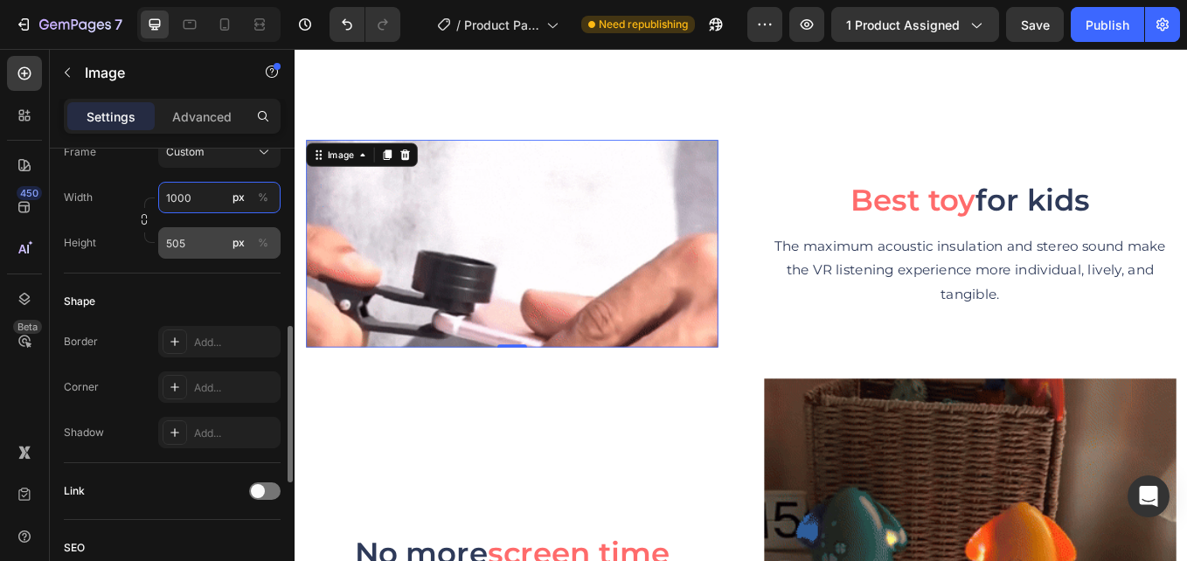
type input "1000"
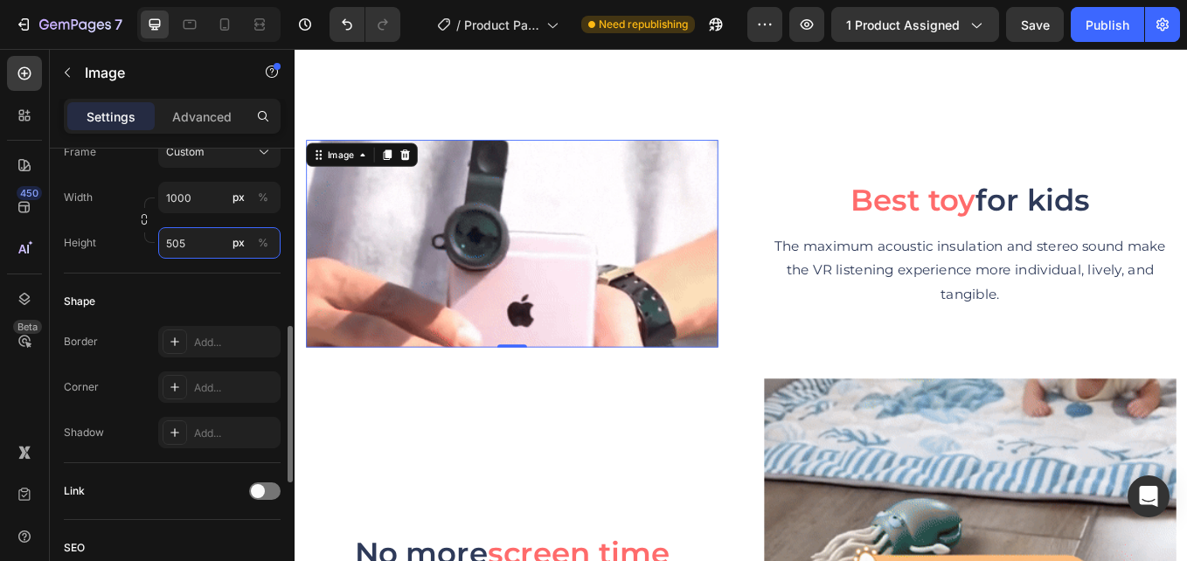
drag, startPoint x: 197, startPoint y: 229, endPoint x: 197, endPoint y: 248, distance: 19.2
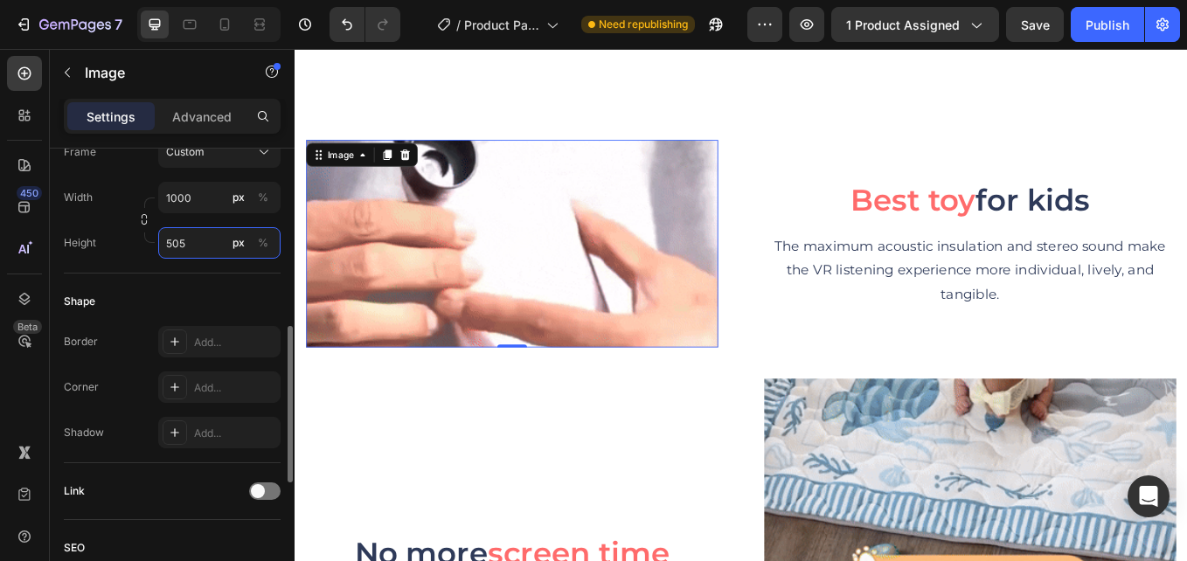
click at [197, 232] on input "505" at bounding box center [219, 242] width 122 height 31
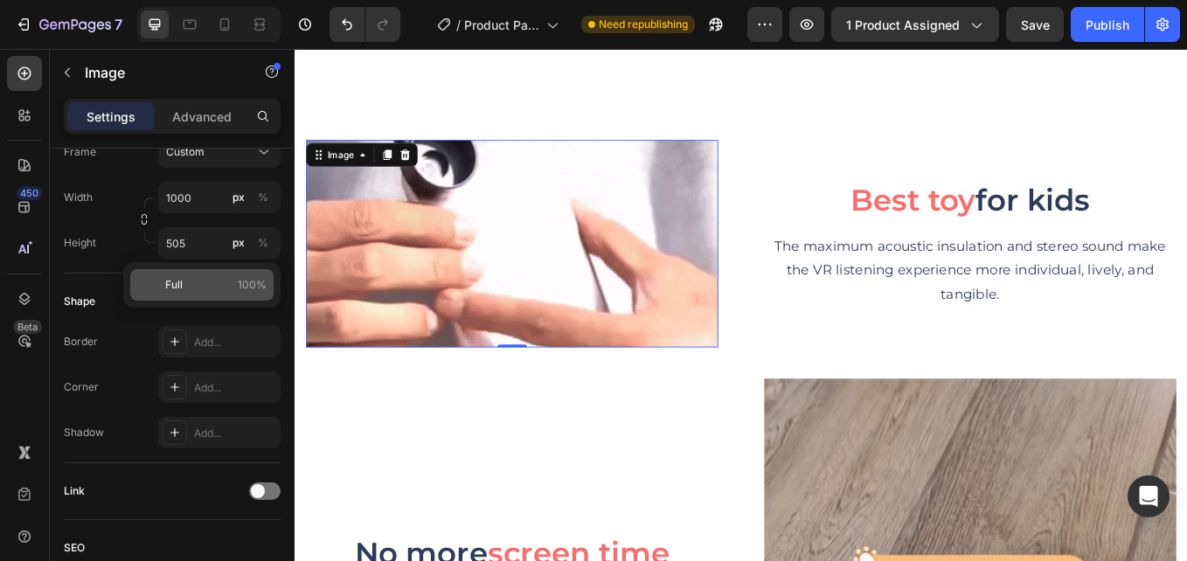
click at [246, 283] on span "100%" at bounding box center [252, 285] width 29 height 16
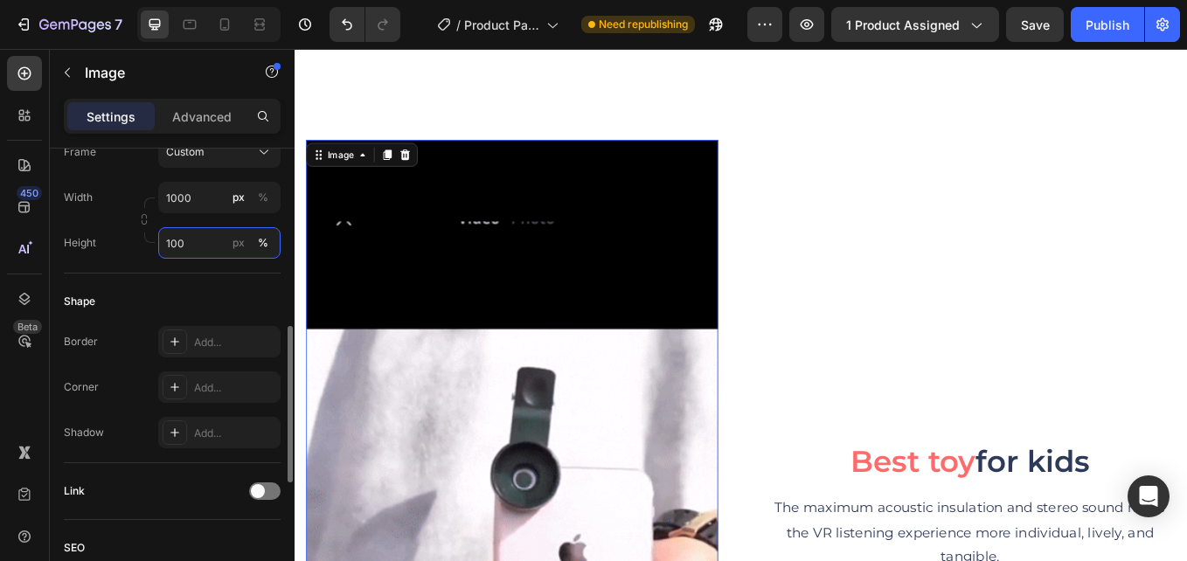
click at [199, 239] on input "100" at bounding box center [219, 242] width 122 height 31
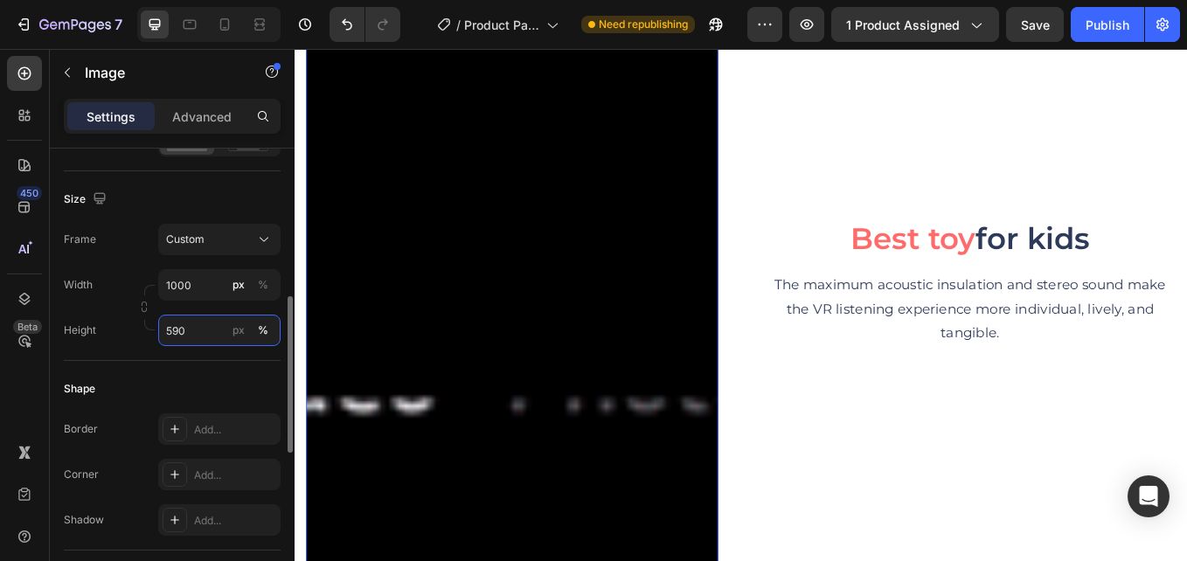
click at [215, 325] on input "590" at bounding box center [219, 330] width 122 height 31
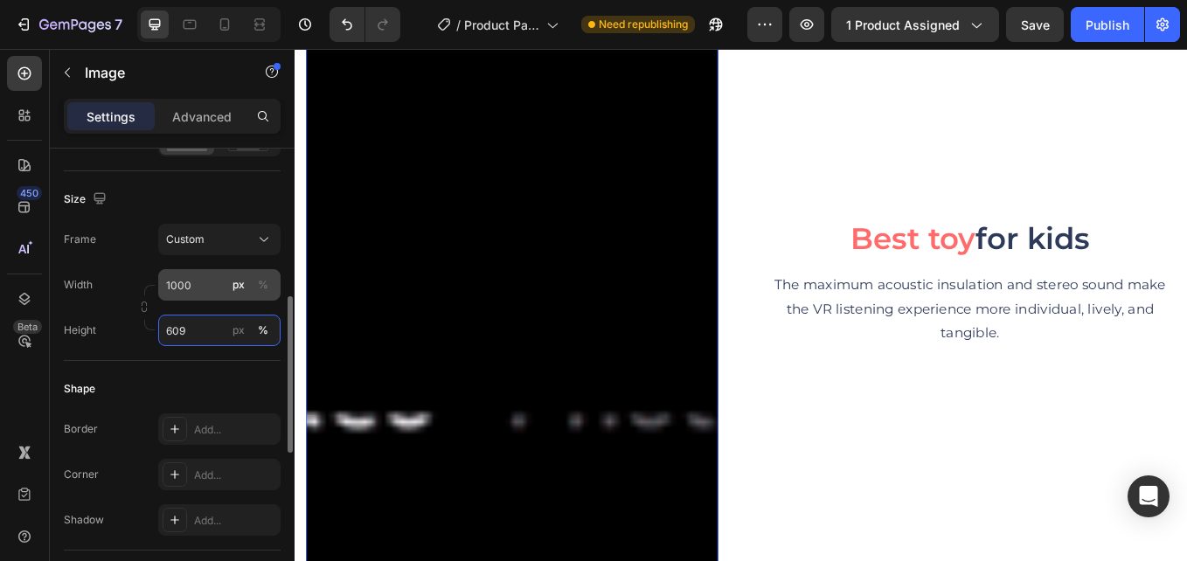
type input "609"
click at [219, 283] on input "1000" at bounding box center [219, 284] width 122 height 31
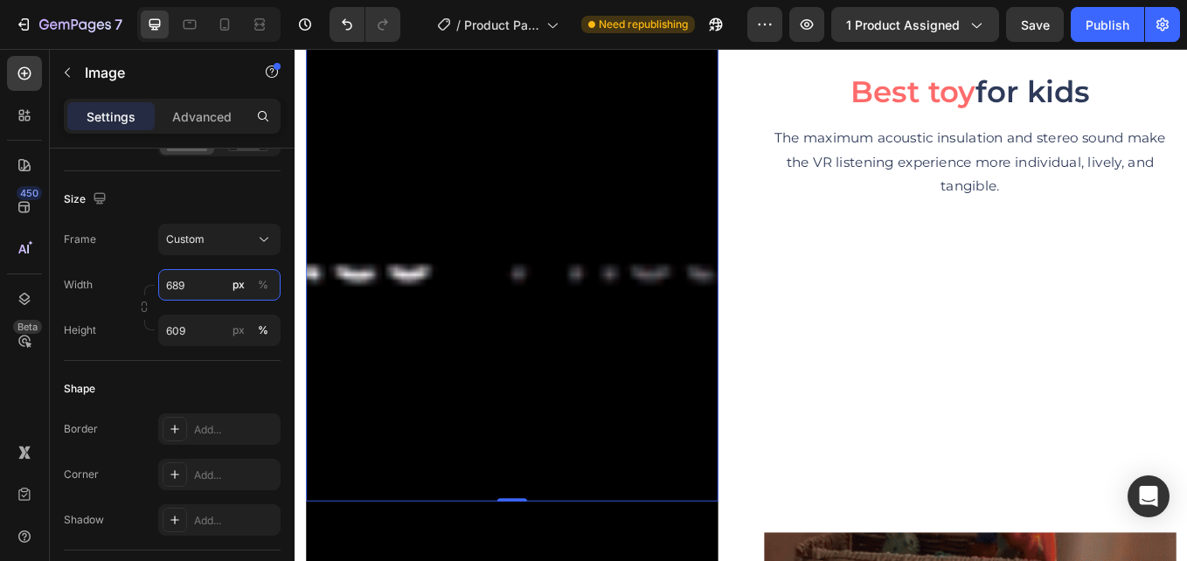
scroll to position [6002, 0]
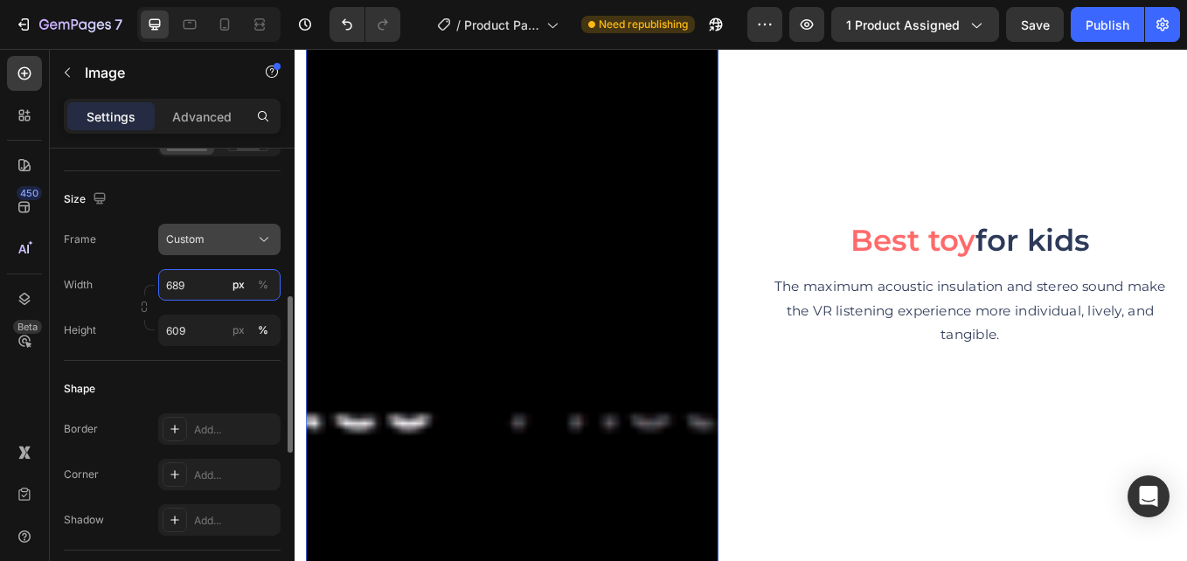
type input "689"
click at [256, 242] on icon at bounding box center [263, 239] width 17 height 17
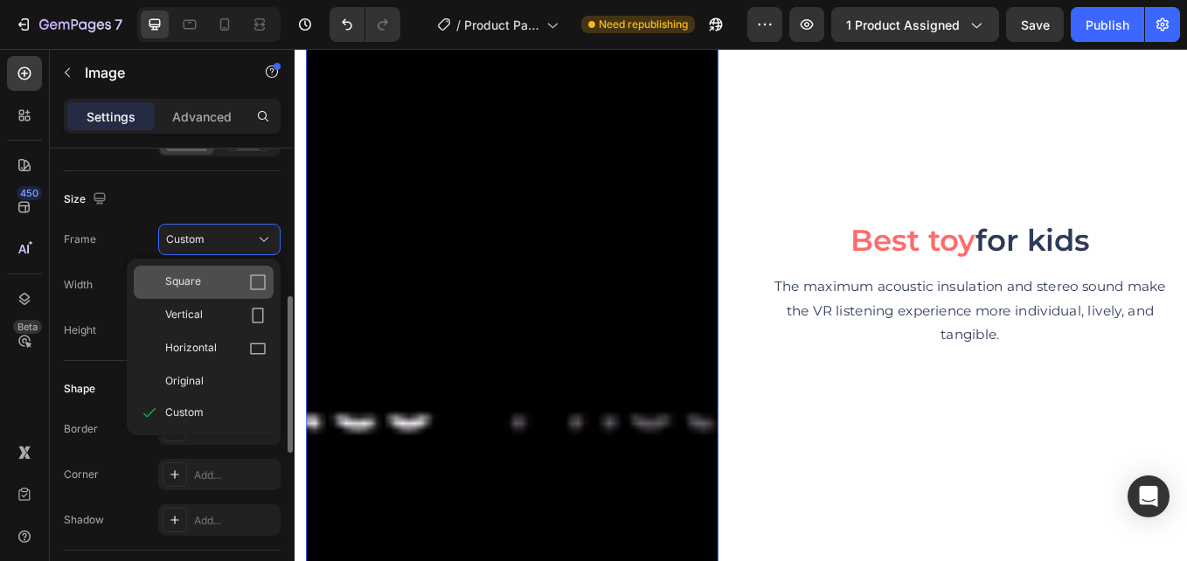
click at [218, 271] on div "Square" at bounding box center [204, 282] width 140 height 33
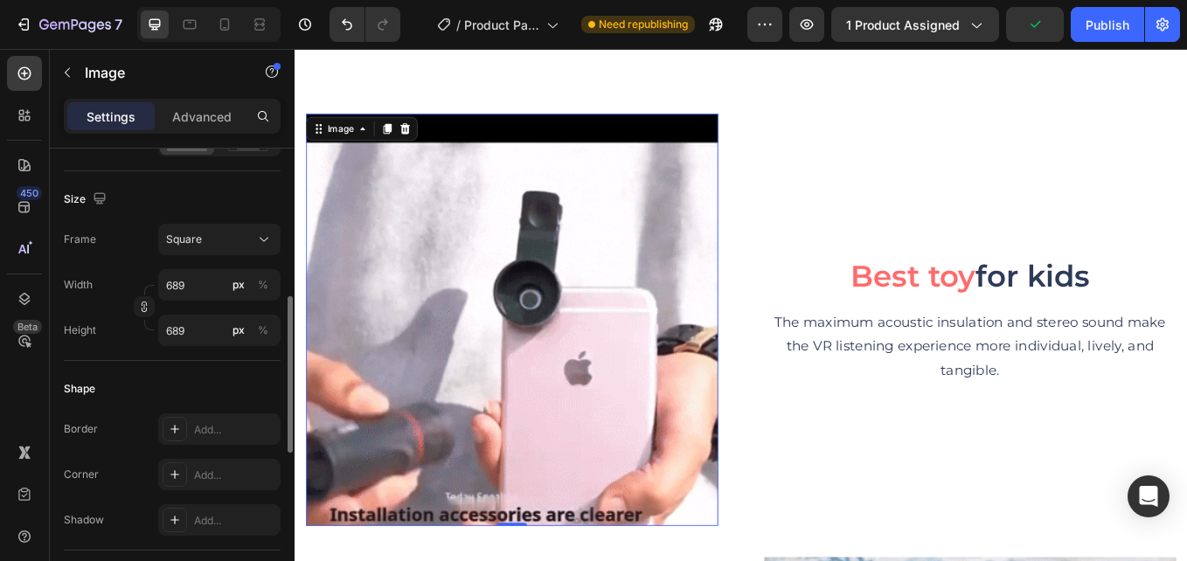
scroll to position [5827, 0]
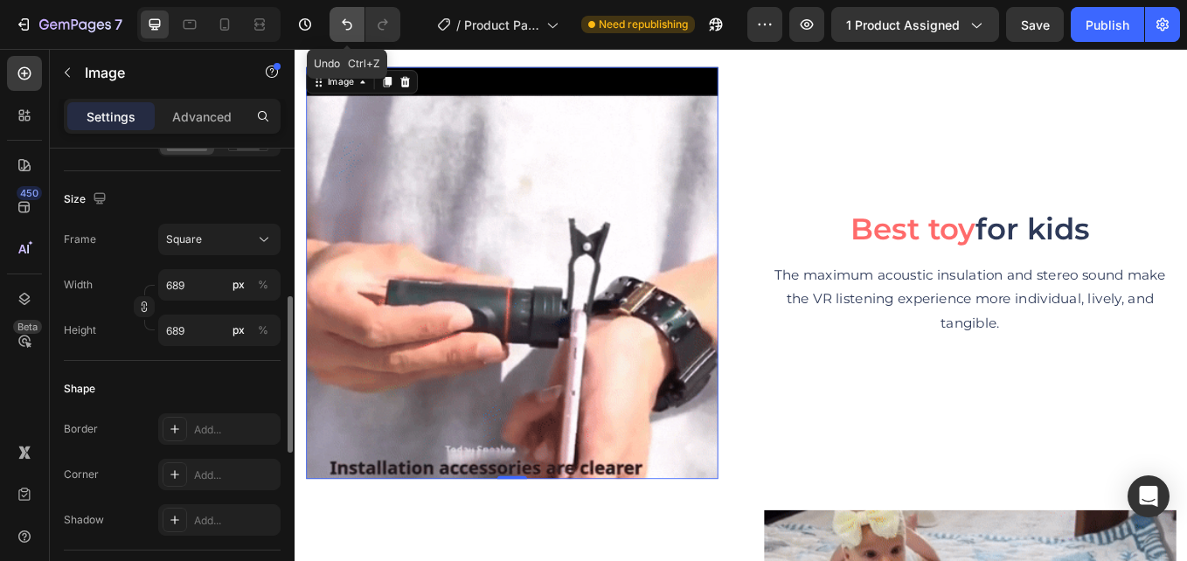
click at [352, 29] on icon "Undo/Redo" at bounding box center [346, 24] width 17 height 17
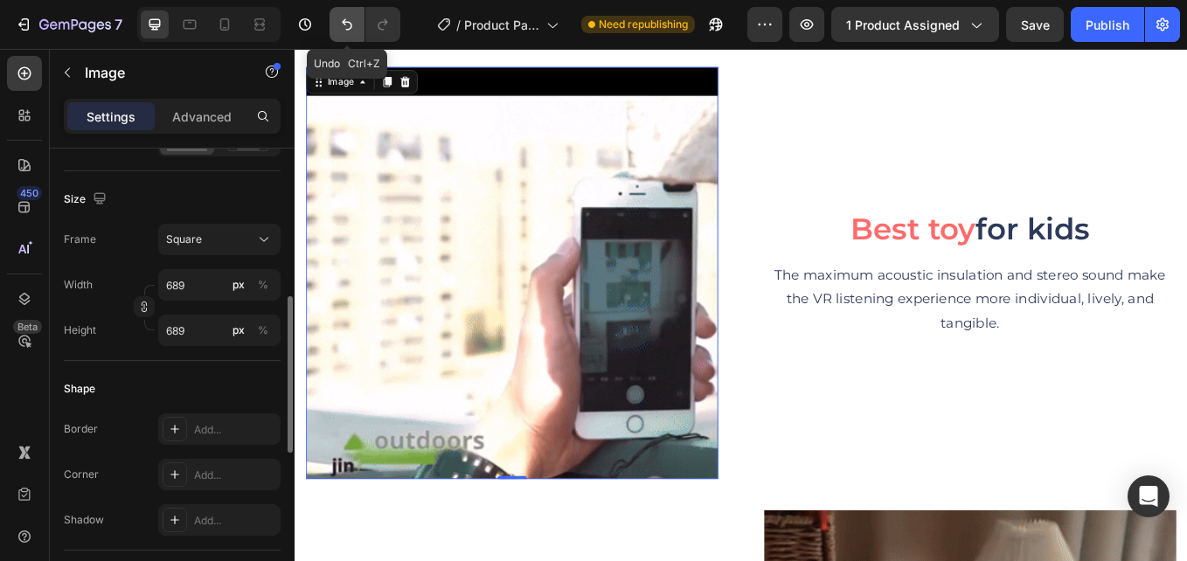
type input "609"
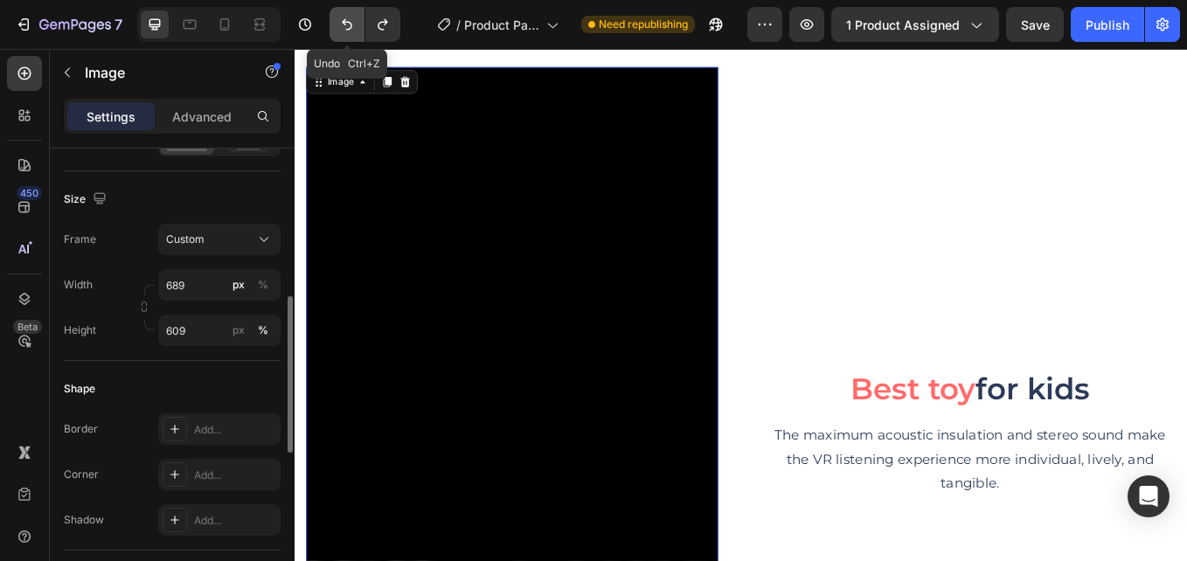
click at [351, 23] on icon "Undo/Redo" at bounding box center [346, 24] width 17 height 17
type input "1000"
click at [351, 23] on icon "Undo/Redo" at bounding box center [346, 24] width 17 height 17
click at [351, 22] on icon "Undo/Redo" at bounding box center [346, 24] width 17 height 17
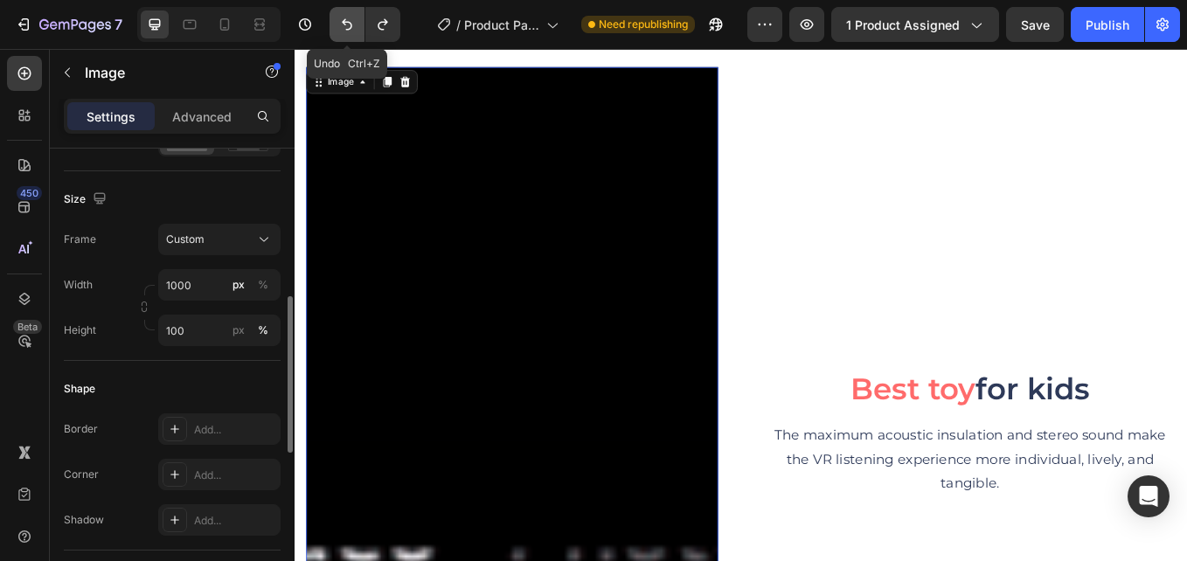
type input "505"
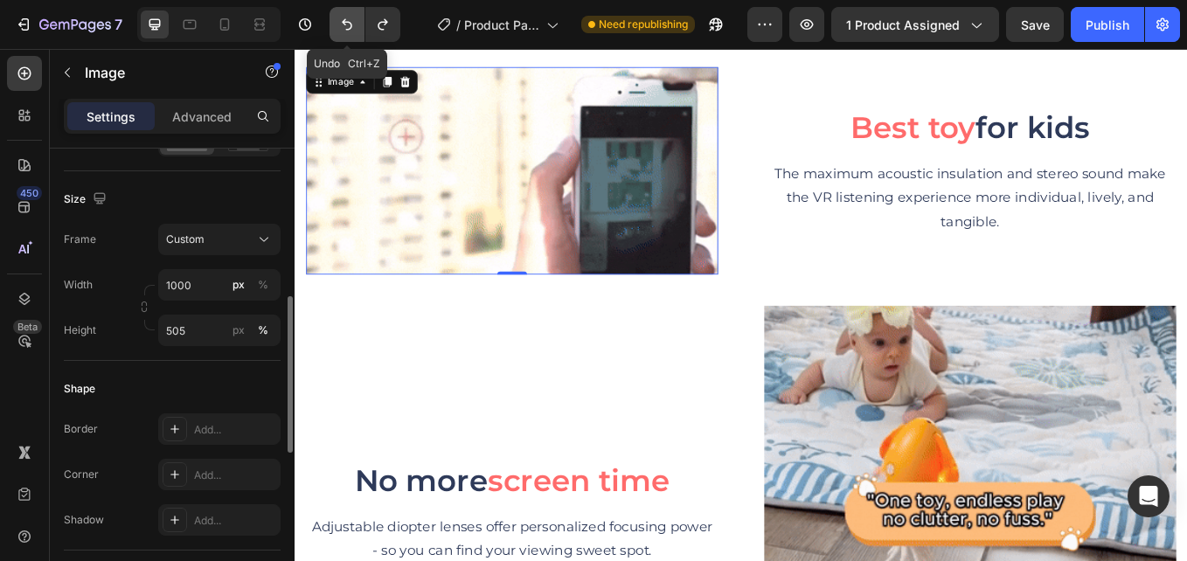
click at [351, 22] on icon "Undo/Redo" at bounding box center [346, 24] width 17 height 17
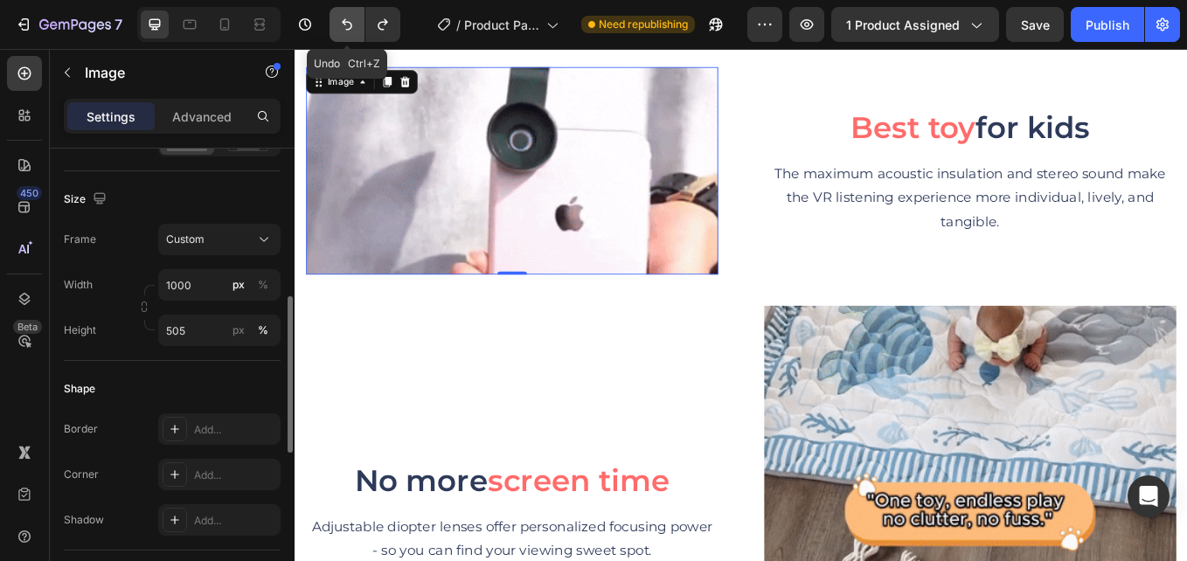
type input "100"
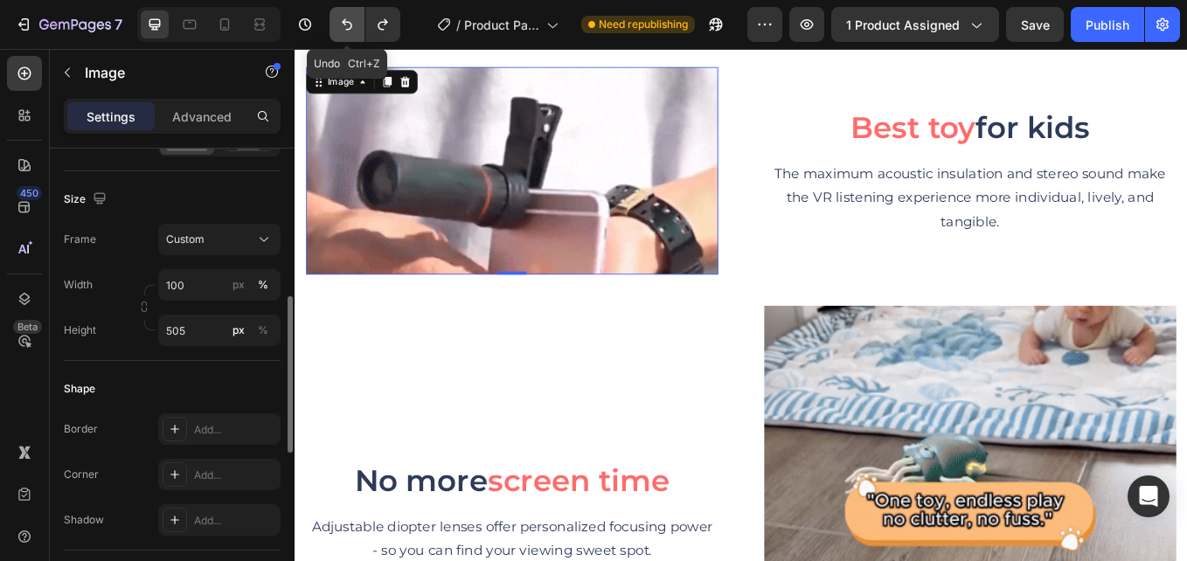
click at [351, 22] on icon "Undo/Redo" at bounding box center [346, 24] width 17 height 17
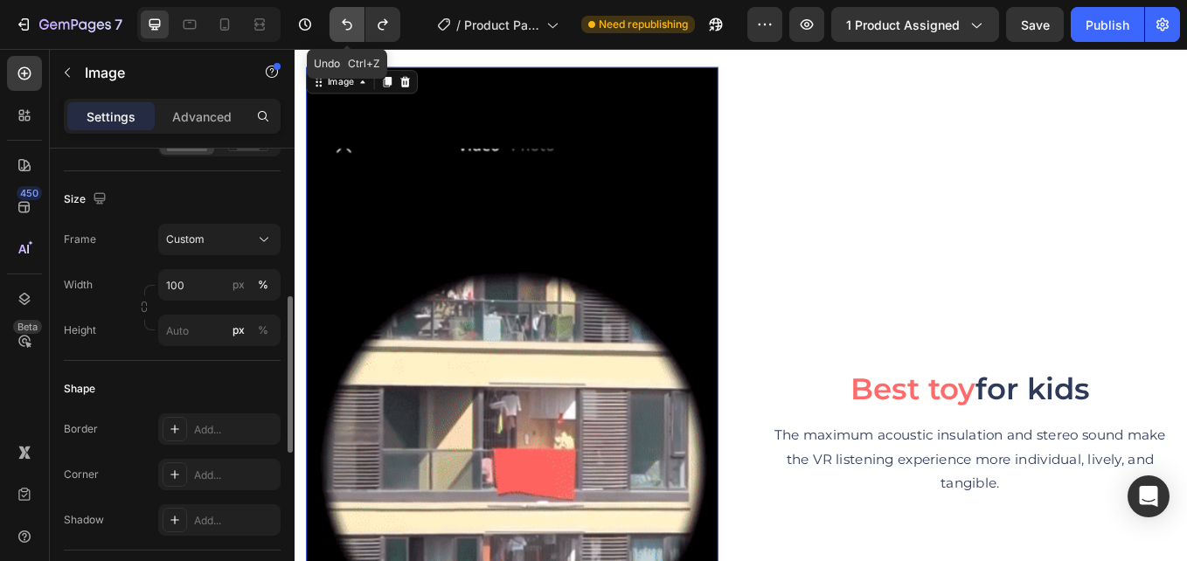
click at [351, 22] on icon "Undo/Redo" at bounding box center [346, 24] width 17 height 17
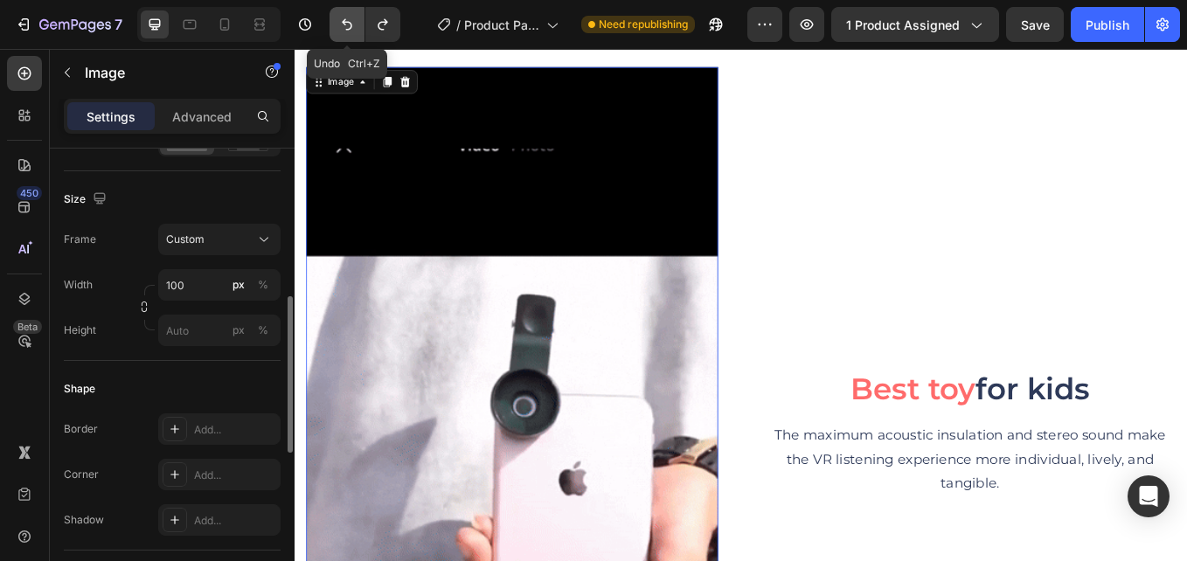
type input "1090"
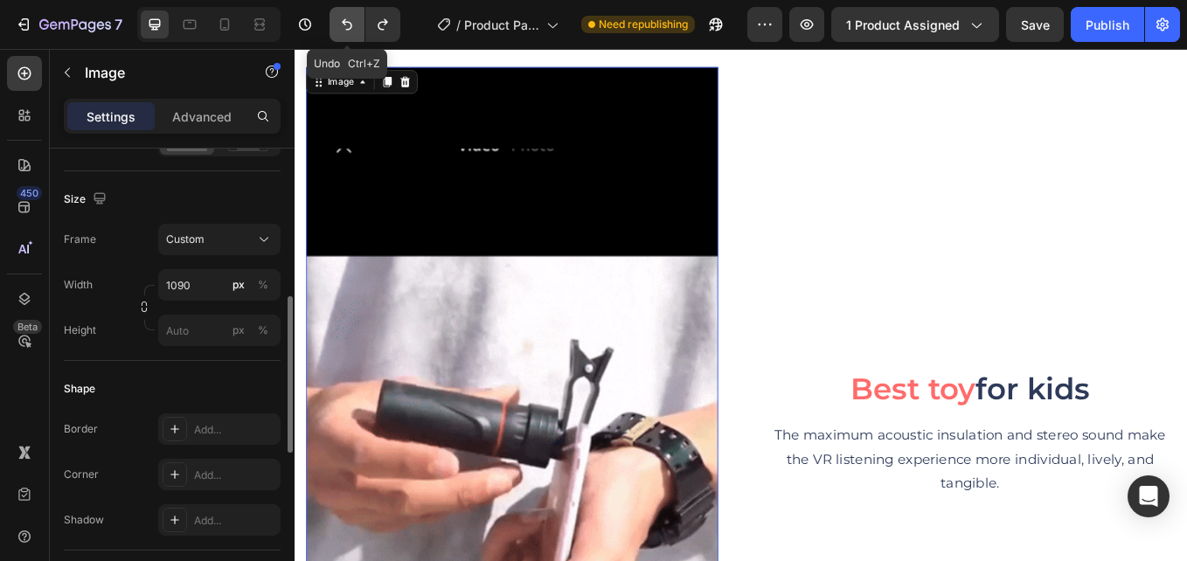
click at [351, 22] on icon "Undo/Redo" at bounding box center [346, 24] width 17 height 17
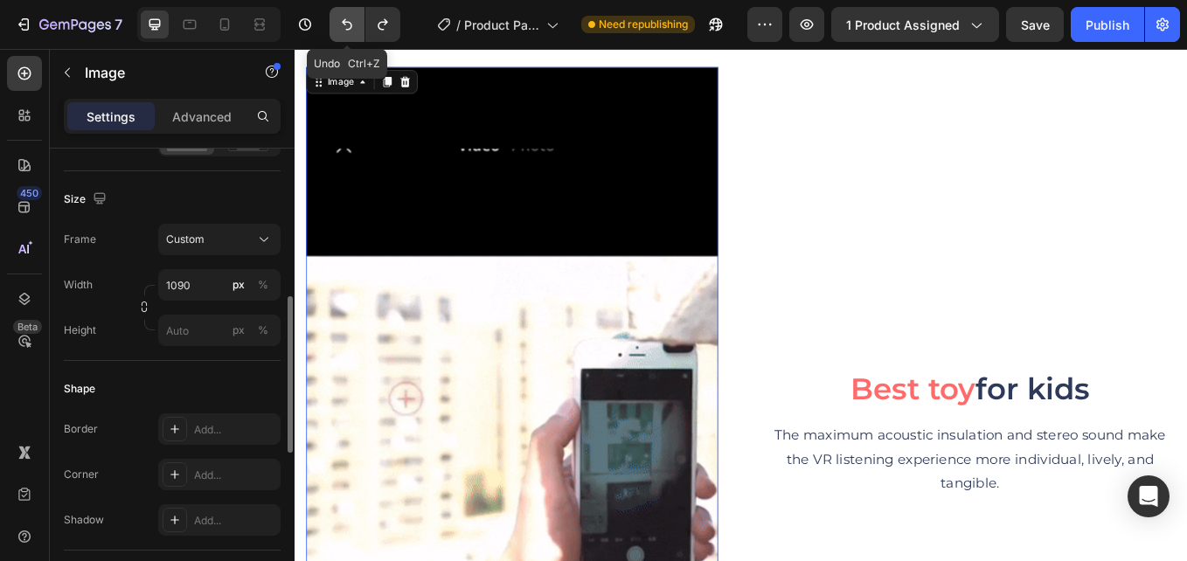
click at [351, 21] on icon "Undo/Redo" at bounding box center [346, 24] width 17 height 17
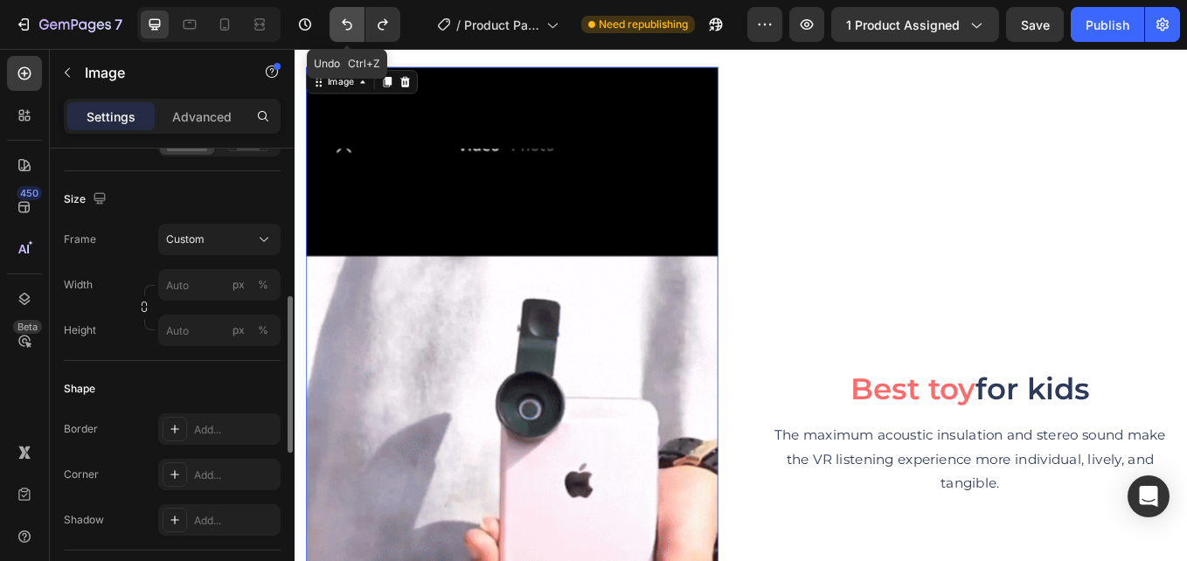
click at [351, 21] on icon "Undo/Redo" at bounding box center [346, 24] width 17 height 17
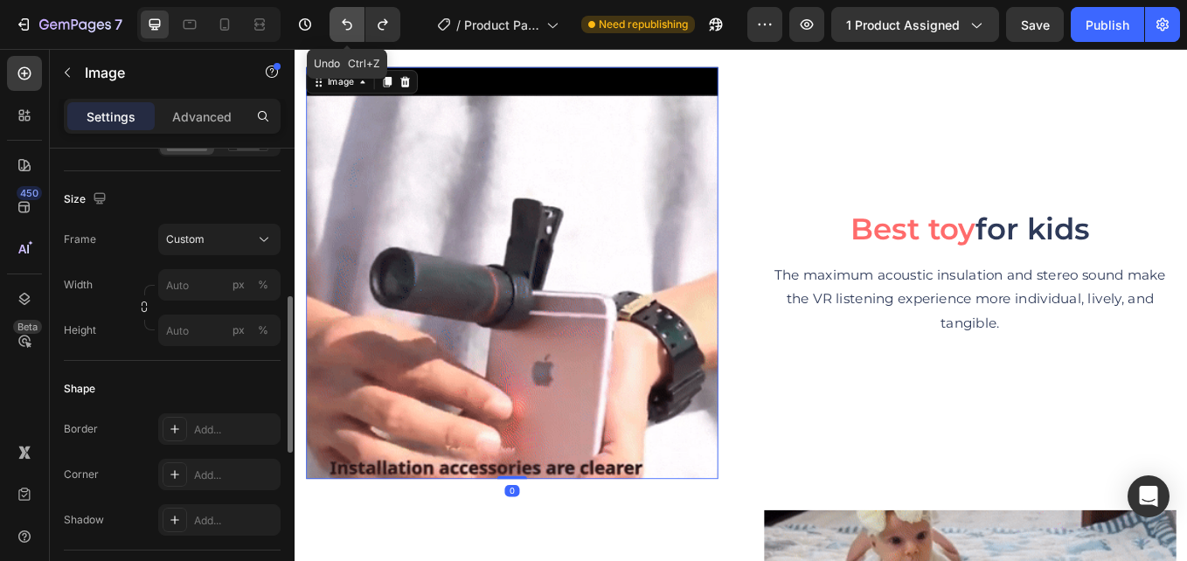
click at [351, 21] on icon "Undo/Redo" at bounding box center [346, 24] width 17 height 17
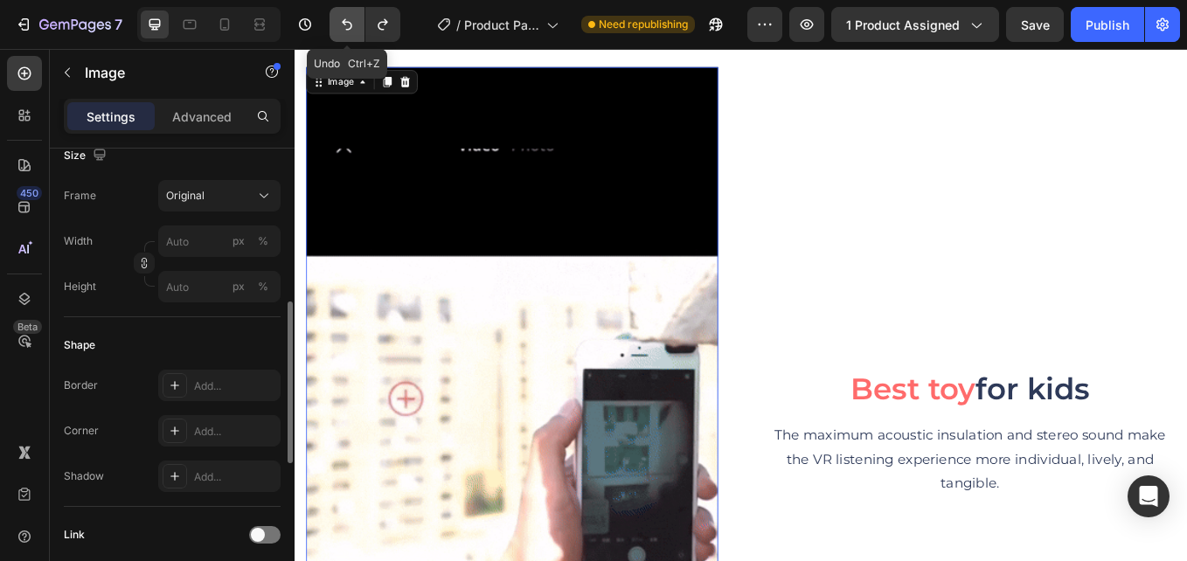
click at [351, 21] on icon "Undo/Redo" at bounding box center [346, 24] width 17 height 17
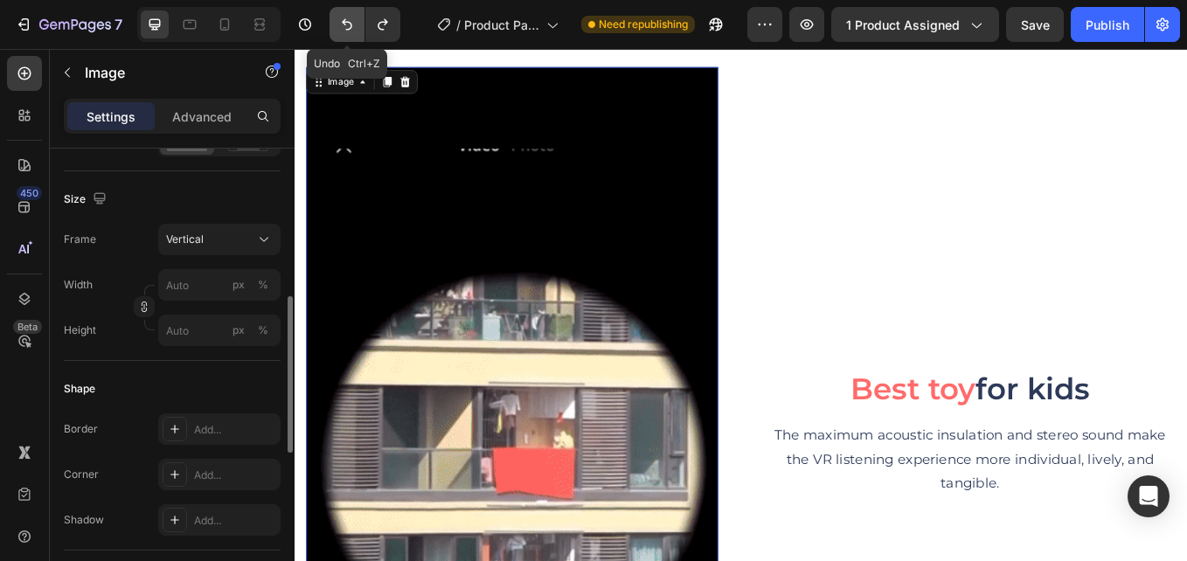
click at [351, 21] on icon "Undo/Redo" at bounding box center [346, 24] width 17 height 17
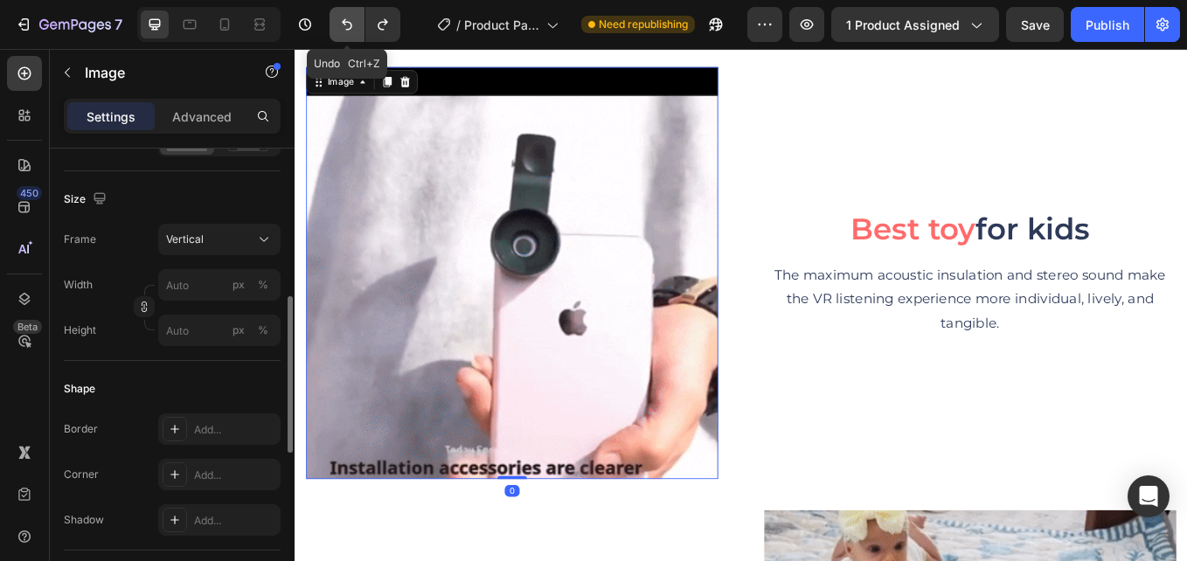
click at [353, 21] on icon "Undo/Redo" at bounding box center [346, 24] width 17 height 17
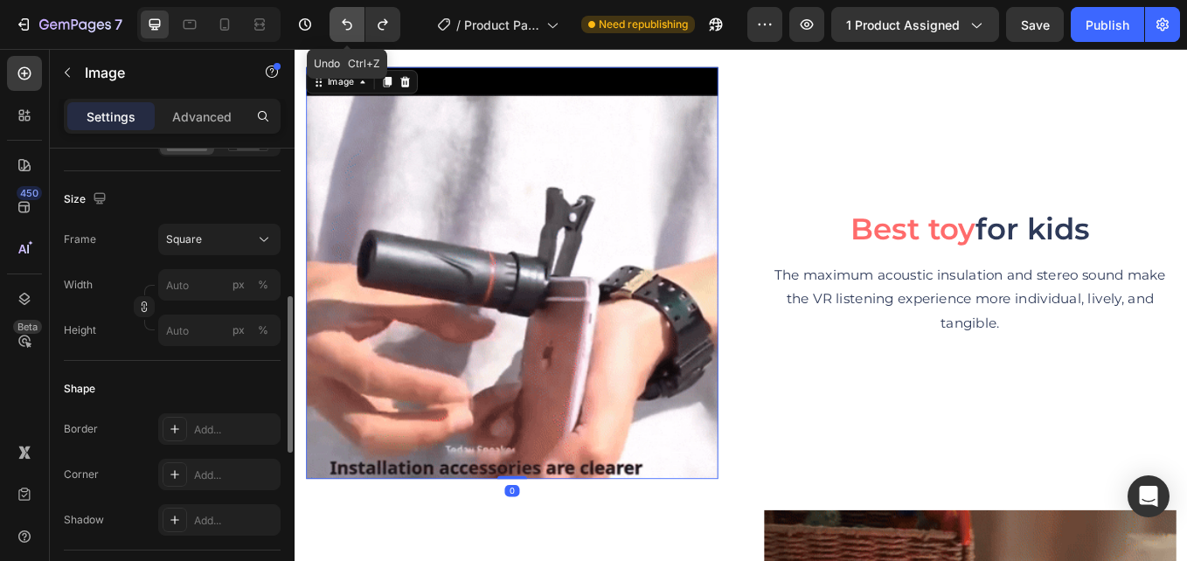
click at [353, 21] on icon "Undo/Redo" at bounding box center [346, 24] width 17 height 17
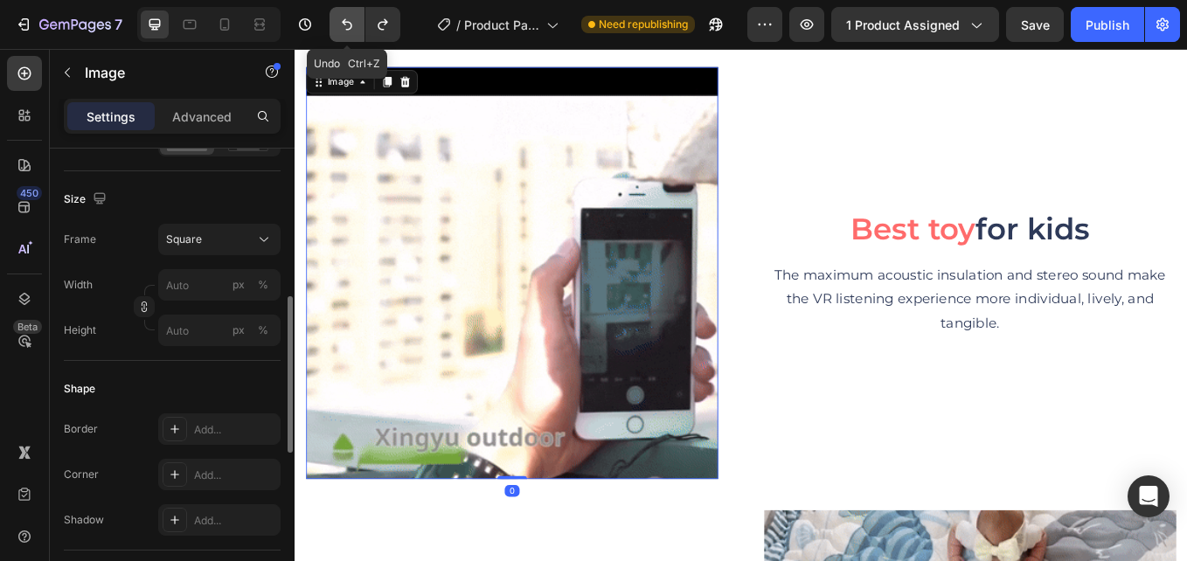
click at [353, 21] on icon "Undo/Redo" at bounding box center [346, 24] width 17 height 17
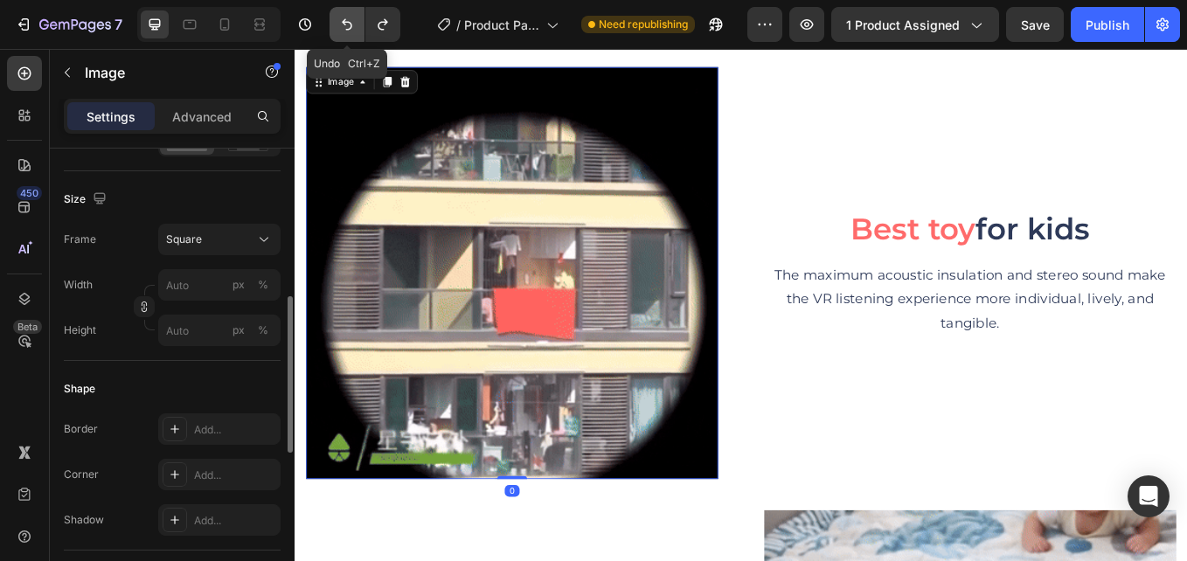
type input "https://cdn.shopify.com/s/files/1/0615/8119/7375/files/gempages_575764680492974…"
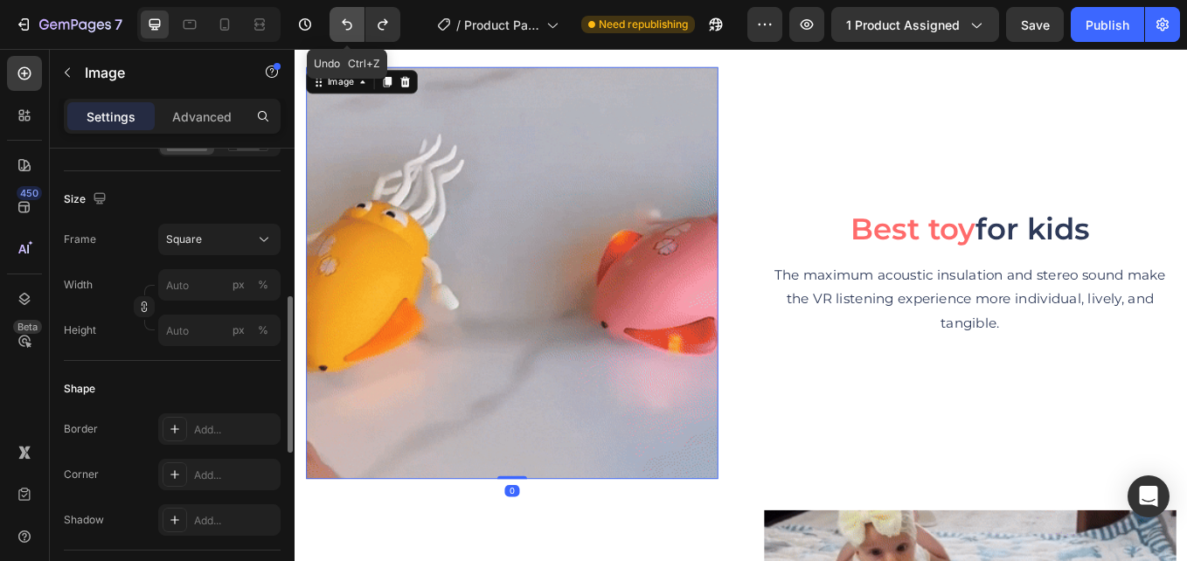
click at [353, 21] on icon "Undo/Redo" at bounding box center [346, 24] width 17 height 17
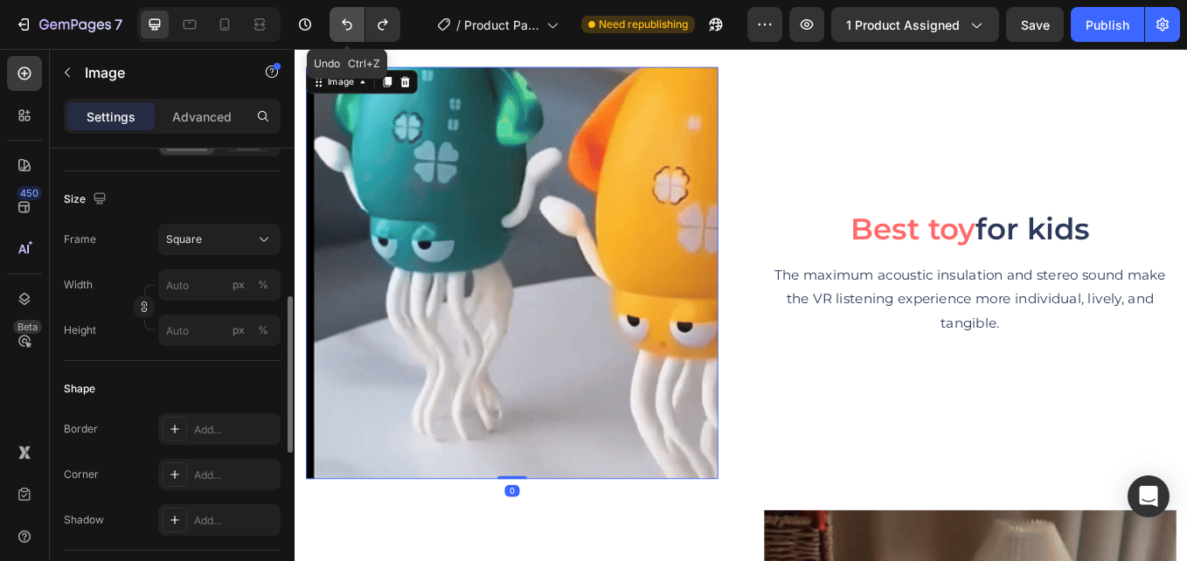
click at [353, 21] on icon "Undo/Redo" at bounding box center [346, 24] width 17 height 17
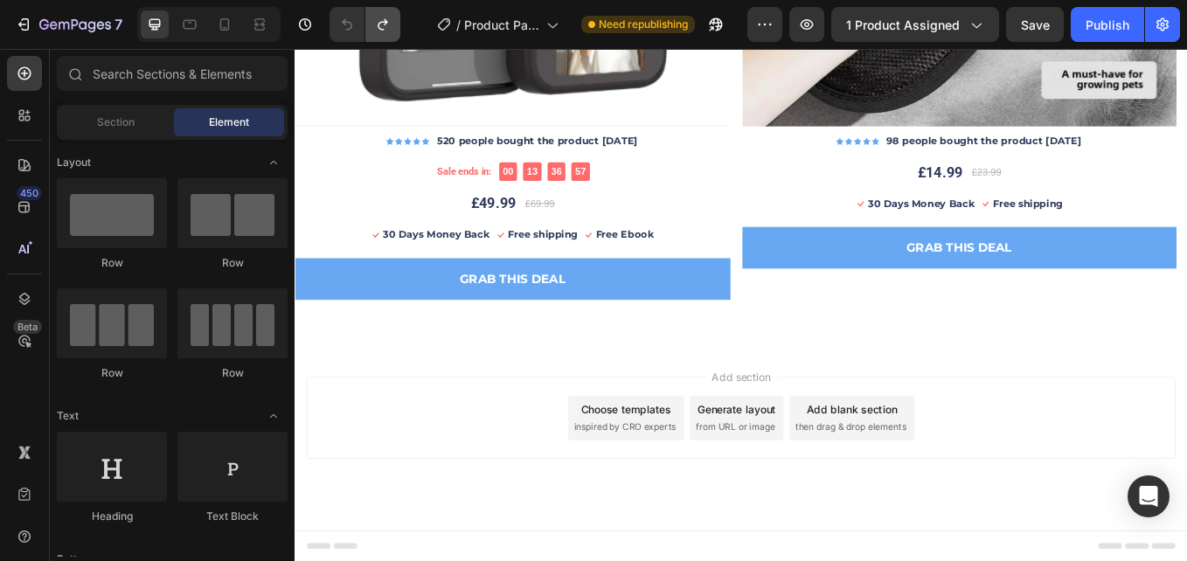
click at [375, 27] on icon "Undo/Redo" at bounding box center [382, 24] width 17 height 17
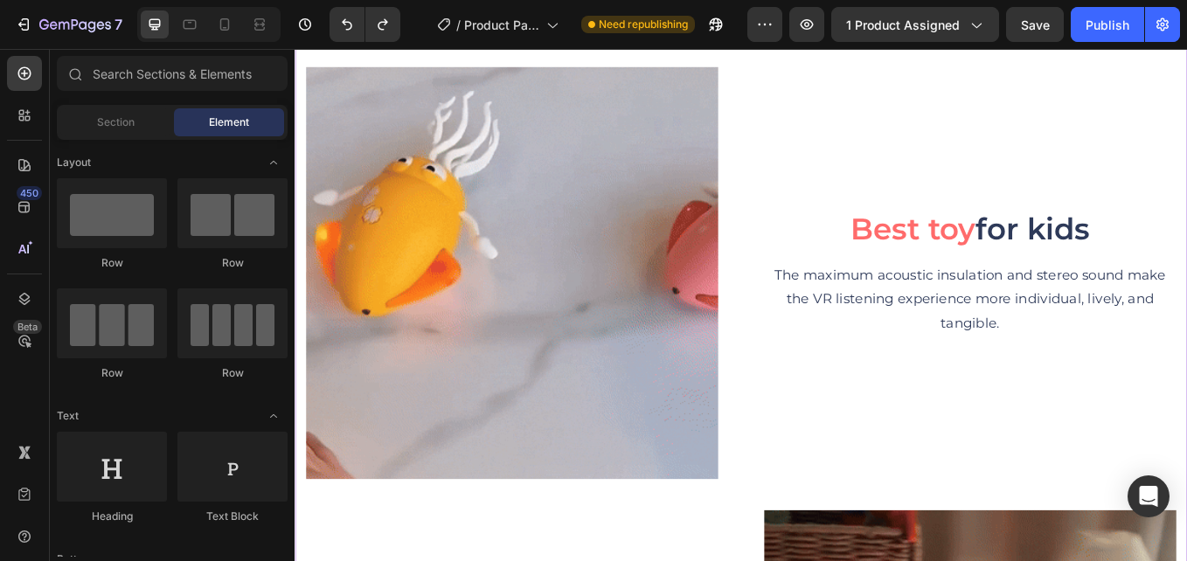
click at [476, 169] on img at bounding box center [550, 312] width 484 height 484
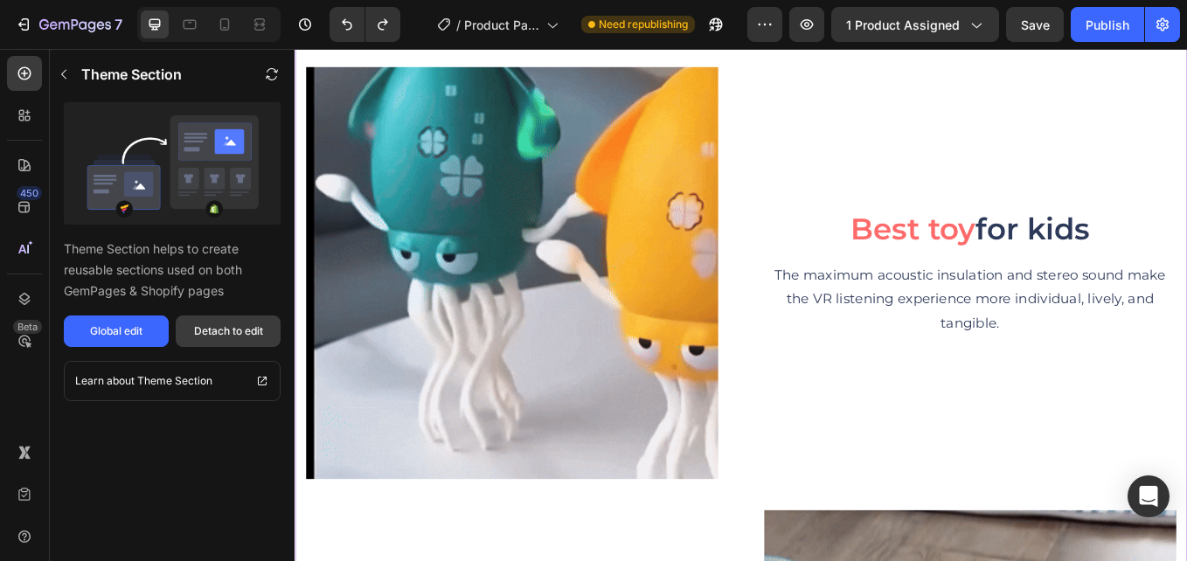
click at [258, 334] on div "Detach to edit" at bounding box center [228, 331] width 69 height 16
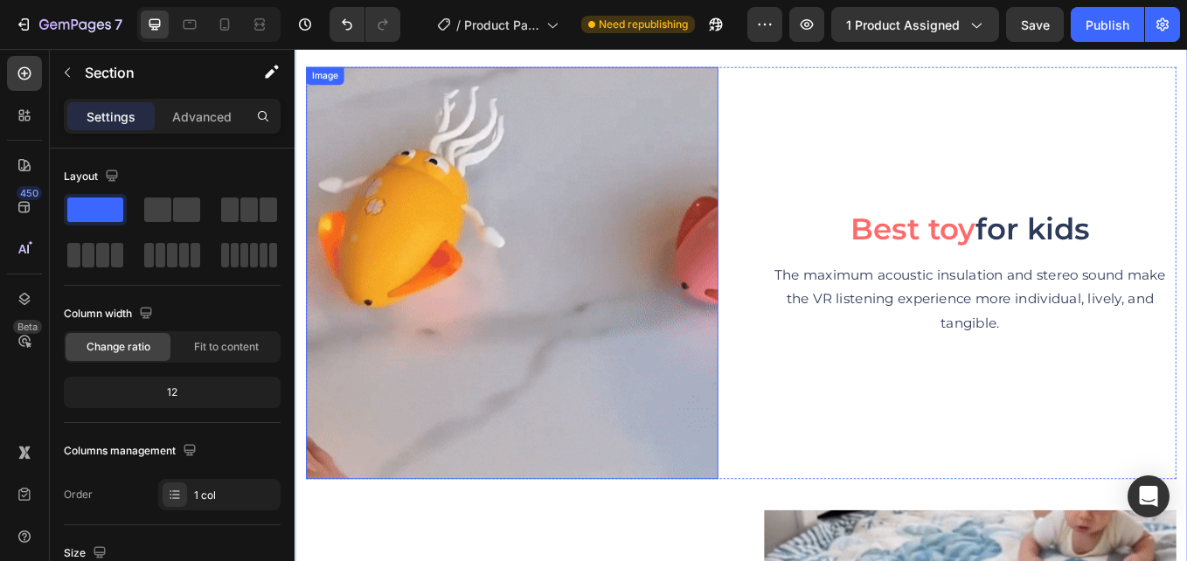
click at [410, 358] on img at bounding box center [550, 312] width 484 height 484
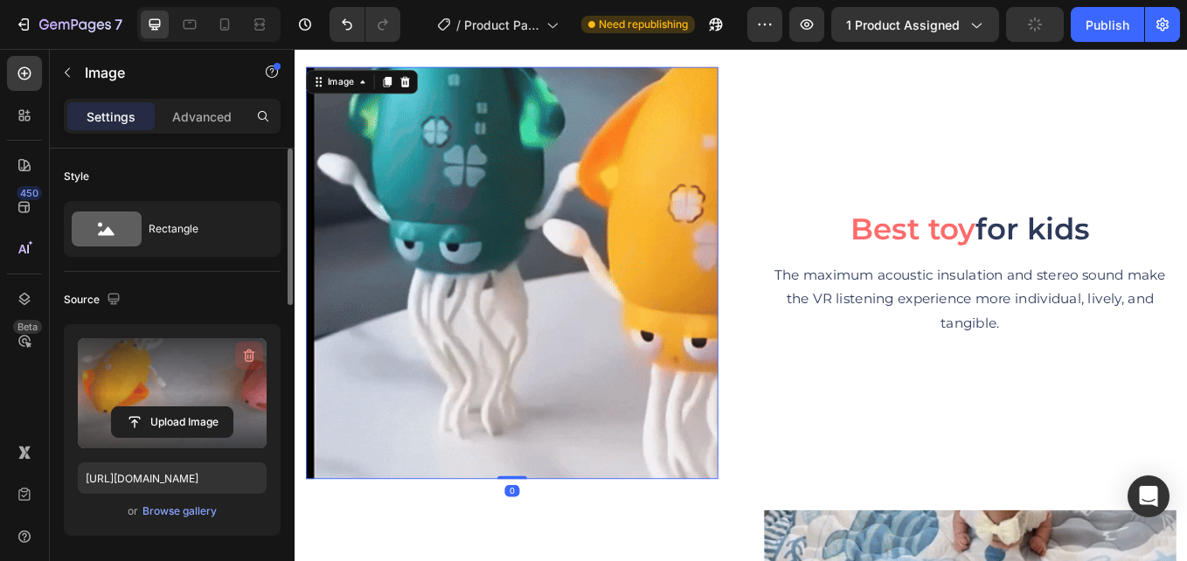
click at [246, 359] on icon "button" at bounding box center [248, 355] width 17 height 17
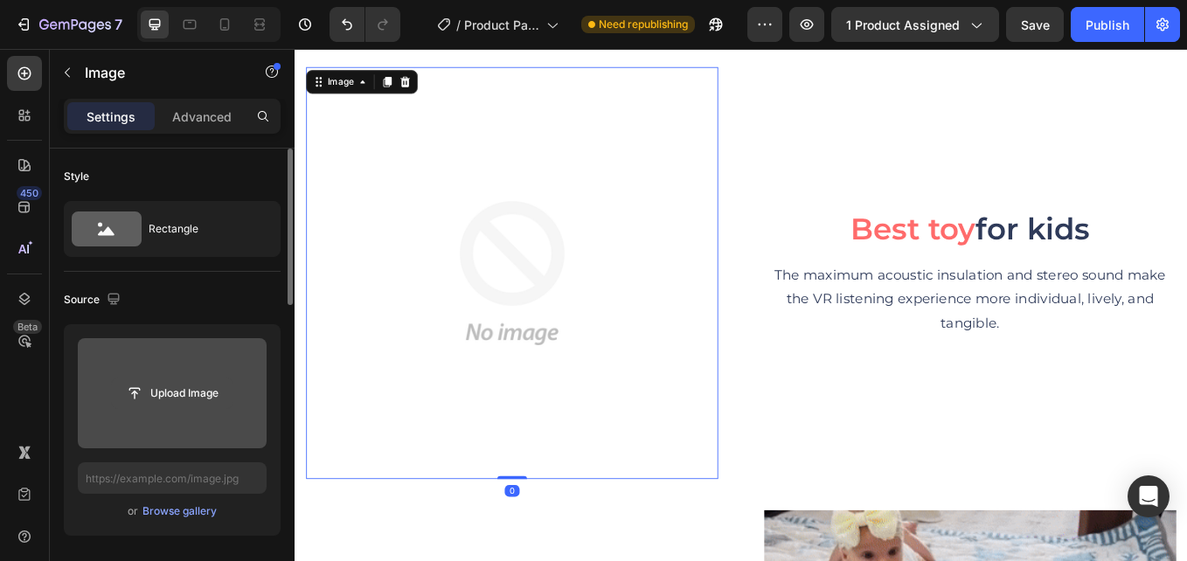
click at [183, 393] on input "file" at bounding box center [172, 393] width 121 height 30
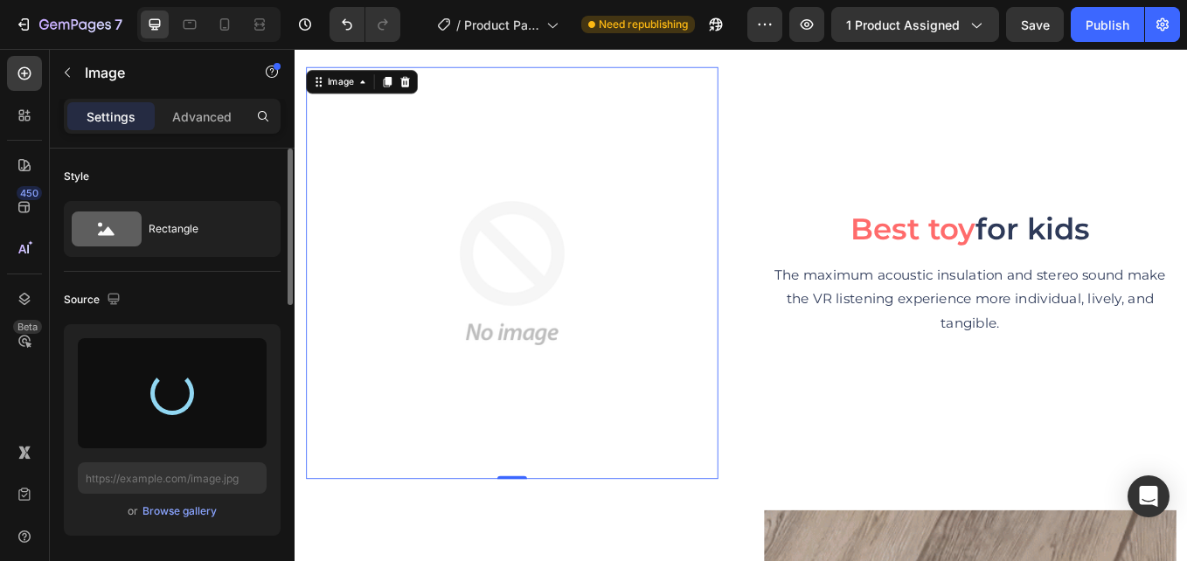
type input "https://cdn.shopify.com/s/files/1/0615/8119/7375/files/gempages_575764680492974…"
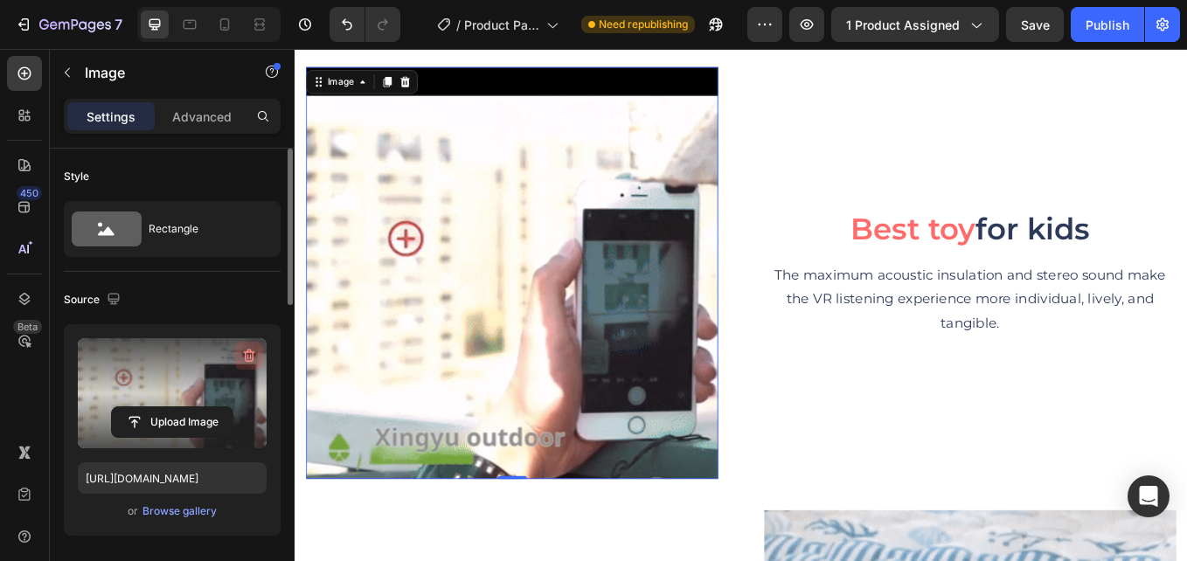
click at [247, 357] on icon "button" at bounding box center [248, 356] width 2 height 5
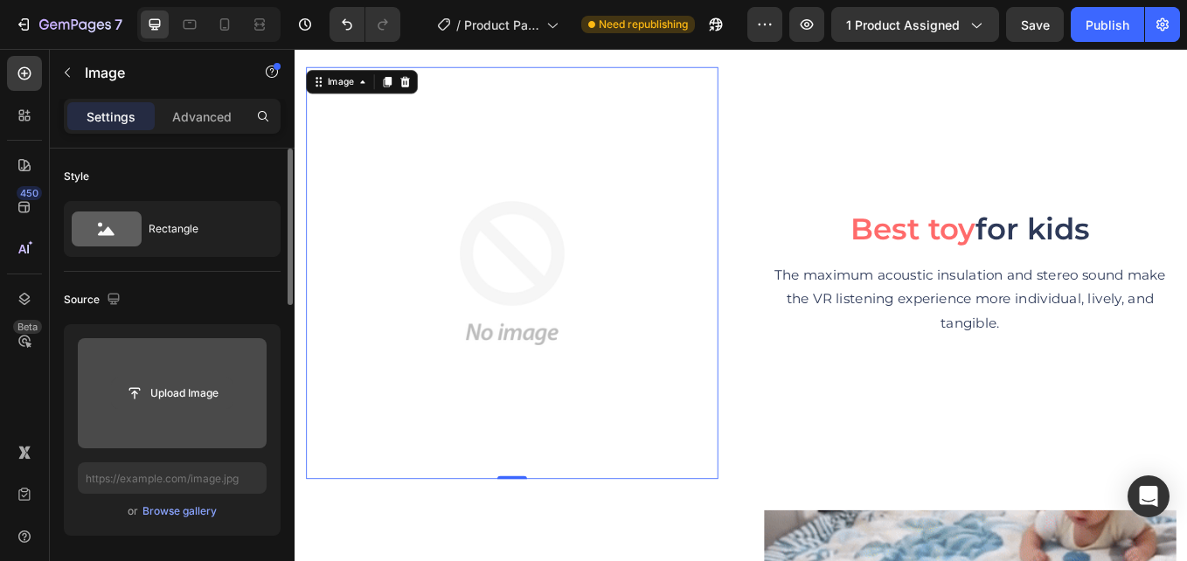
click at [209, 391] on input "file" at bounding box center [172, 393] width 121 height 30
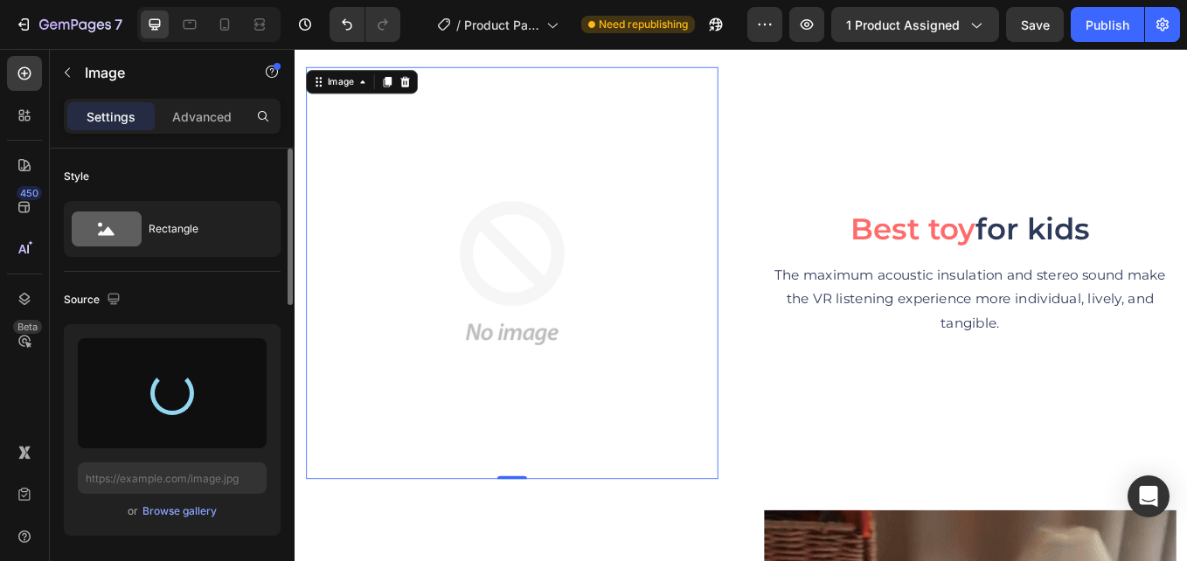
type input "https://cdn.shopify.com/s/files/1/0615/8119/7375/files/gempages_575764680492974…"
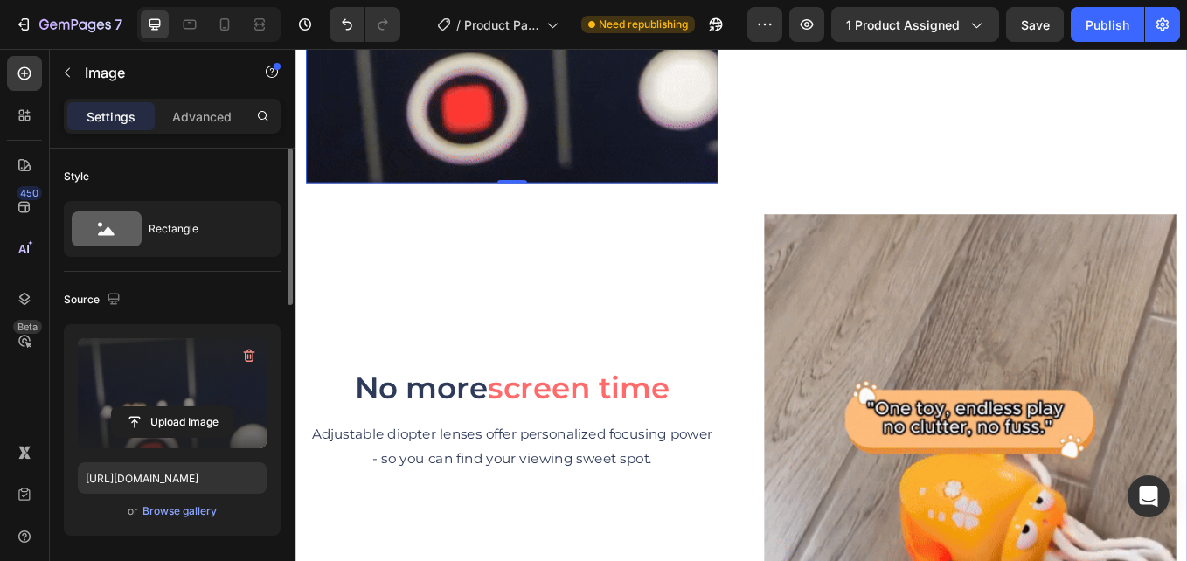
scroll to position [6177, 0]
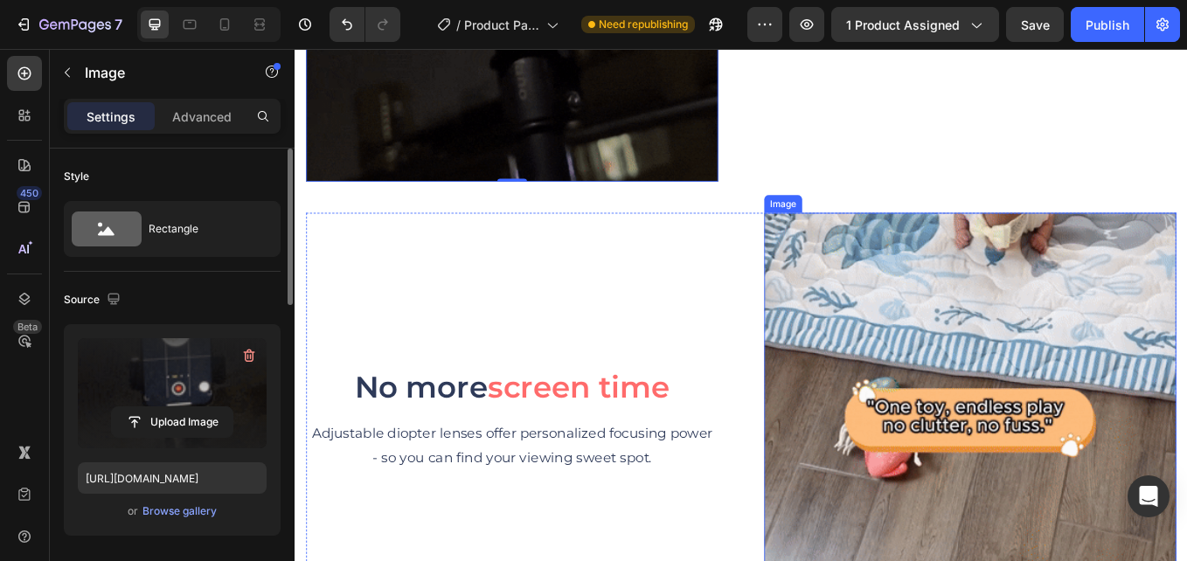
click at [1059, 351] on img at bounding box center [1088, 483] width 484 height 484
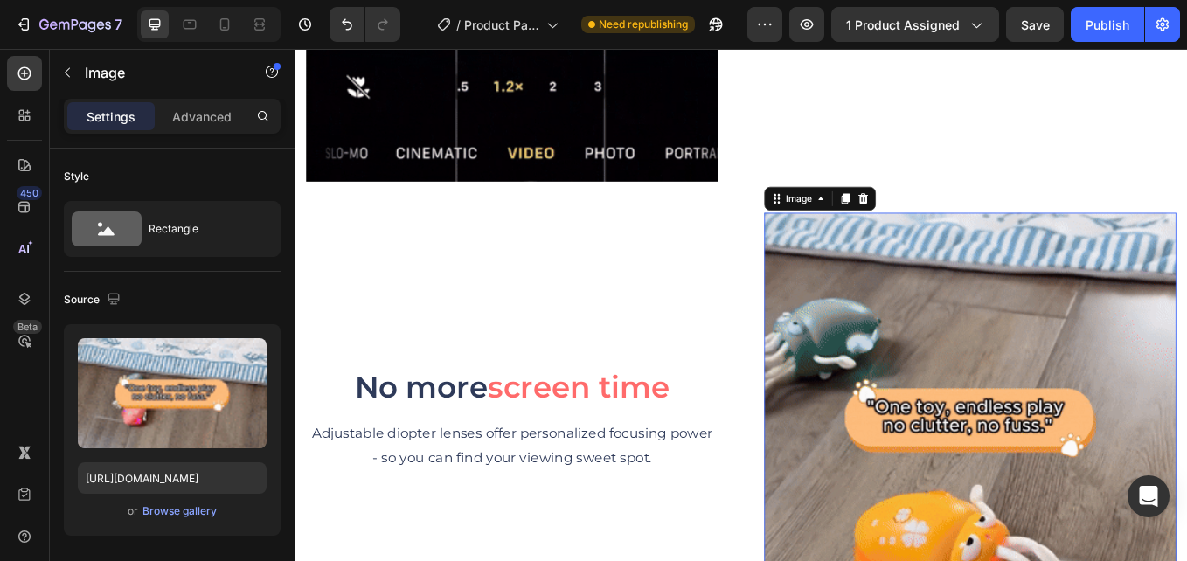
scroll to position [437, 0]
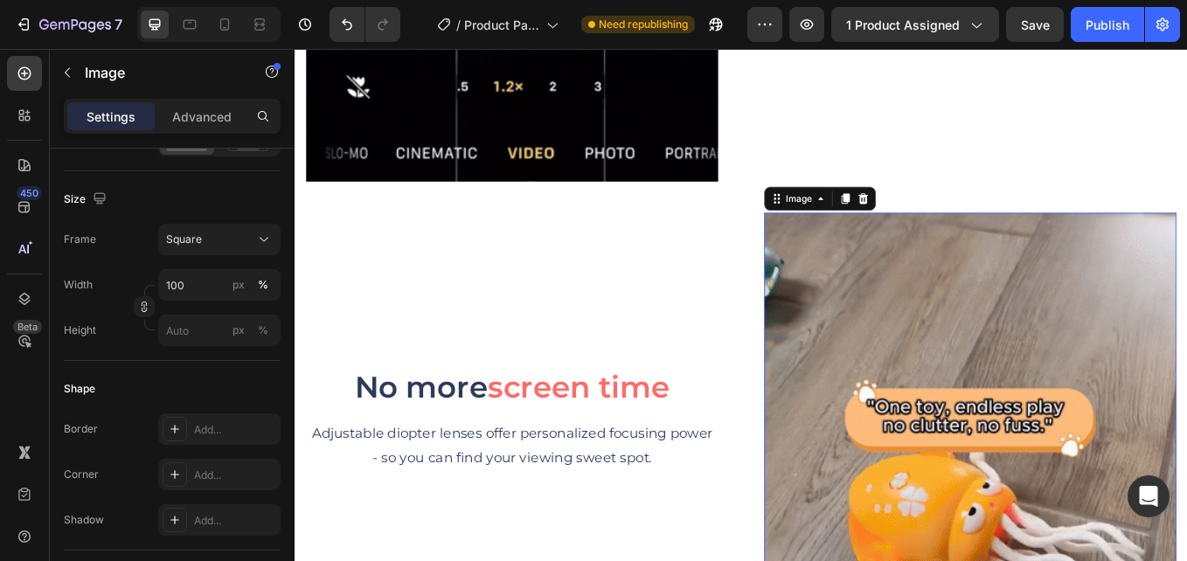
click at [1076, 373] on img at bounding box center [1088, 483] width 484 height 484
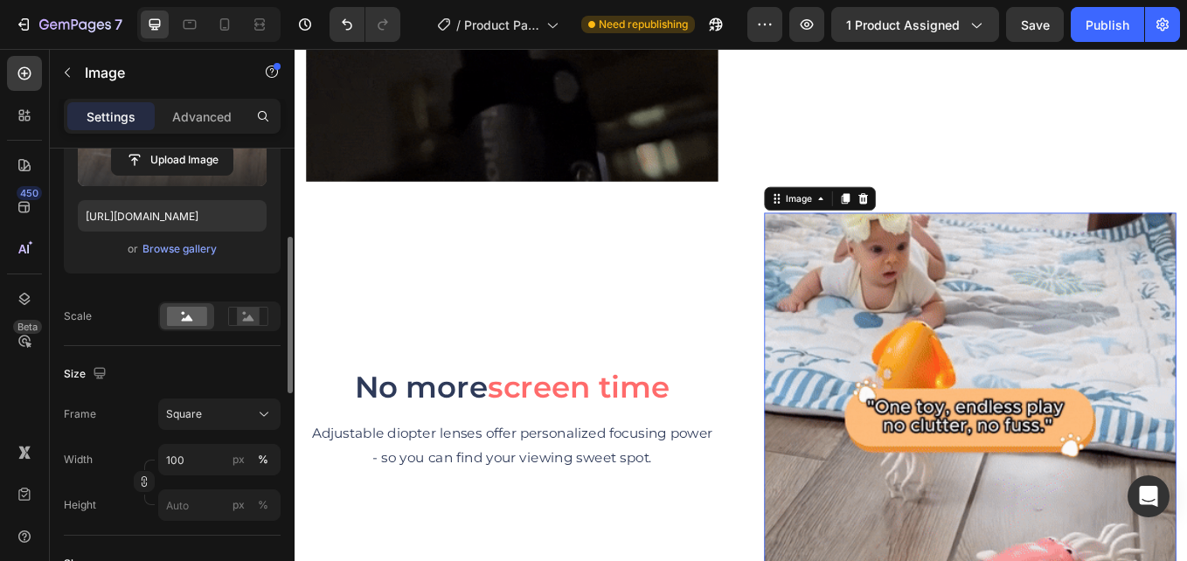
scroll to position [175, 0]
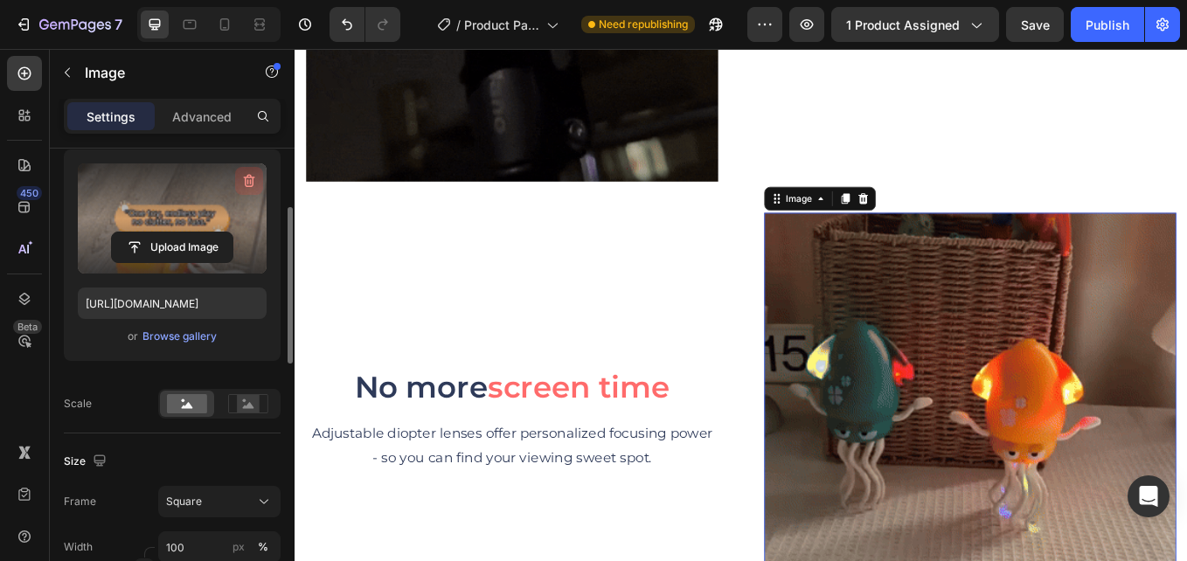
click at [249, 183] on icon "button" at bounding box center [248, 180] width 17 height 17
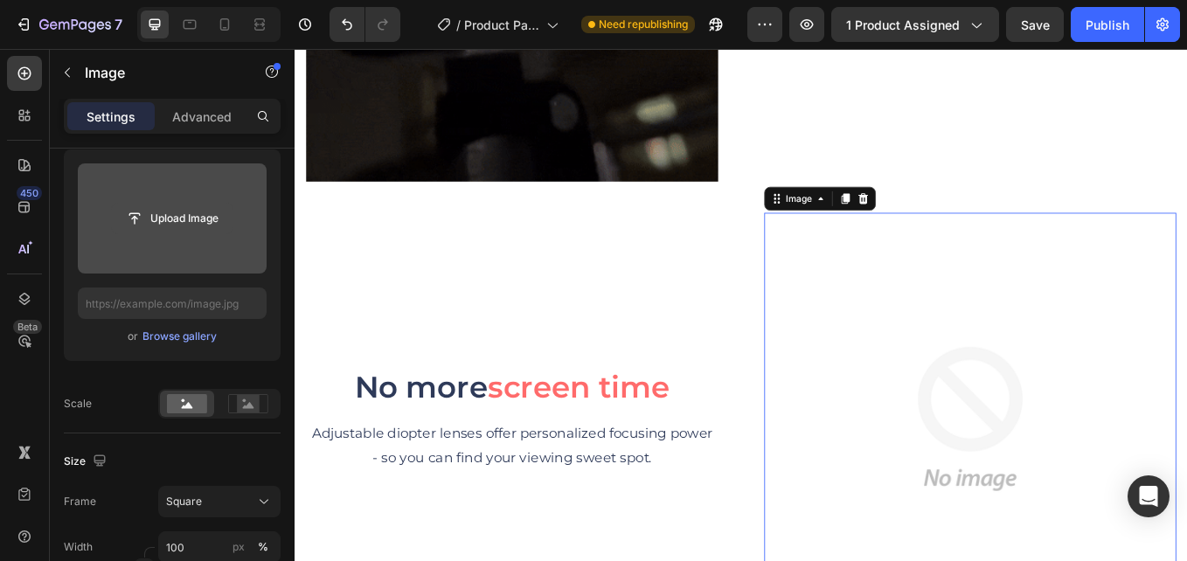
click at [184, 222] on input "file" at bounding box center [172, 219] width 121 height 30
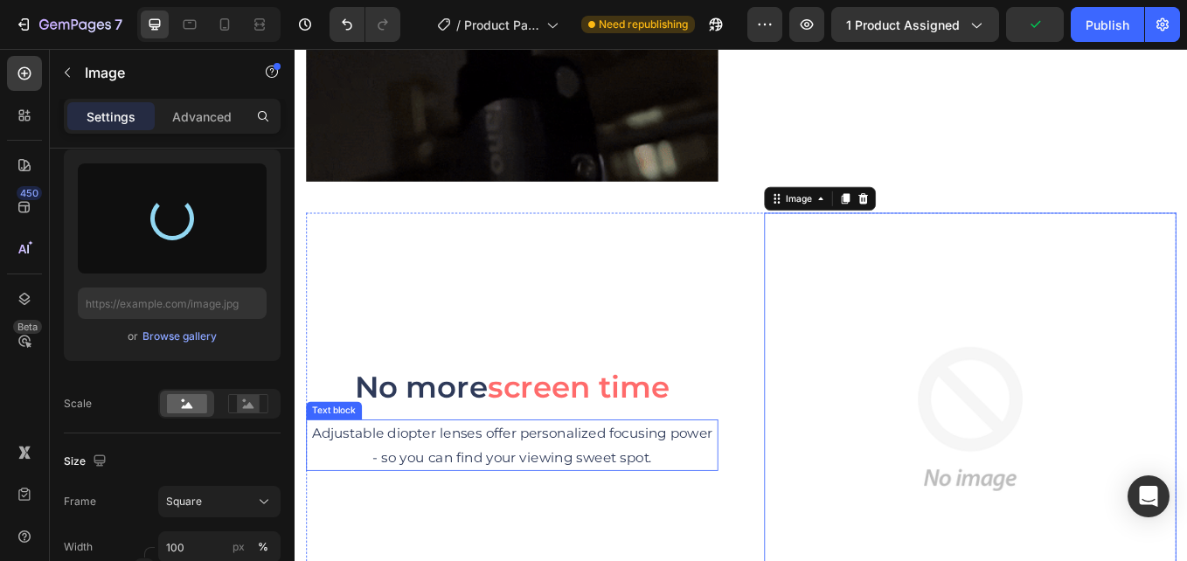
type input "https://cdn.shopify.com/s/files/1/0615/8119/7375/files/gempages_575764680492974…"
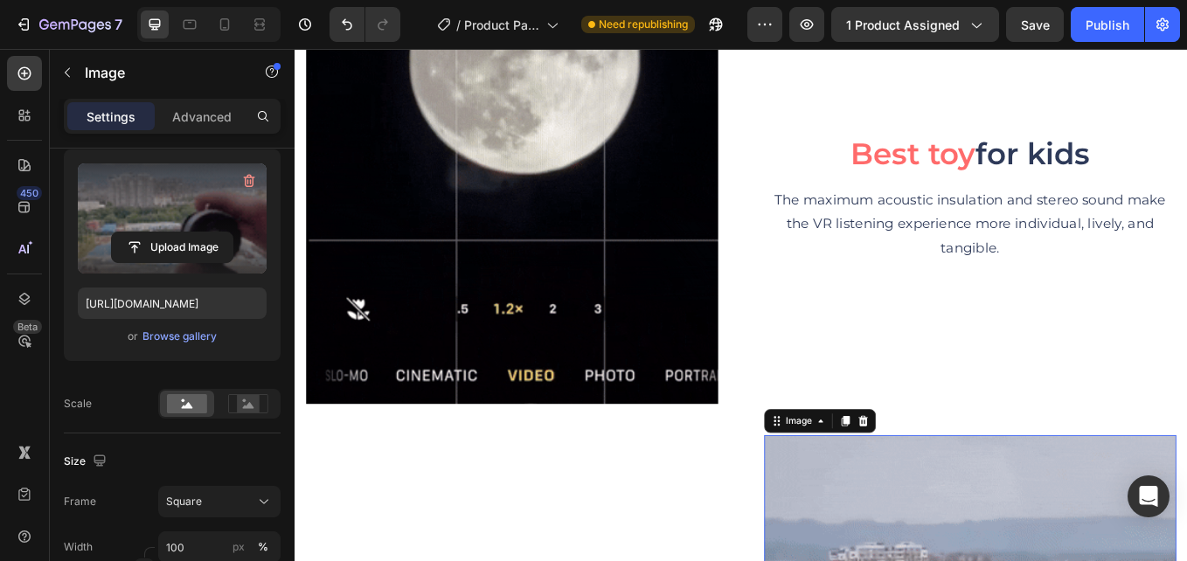
scroll to position [5915, 0]
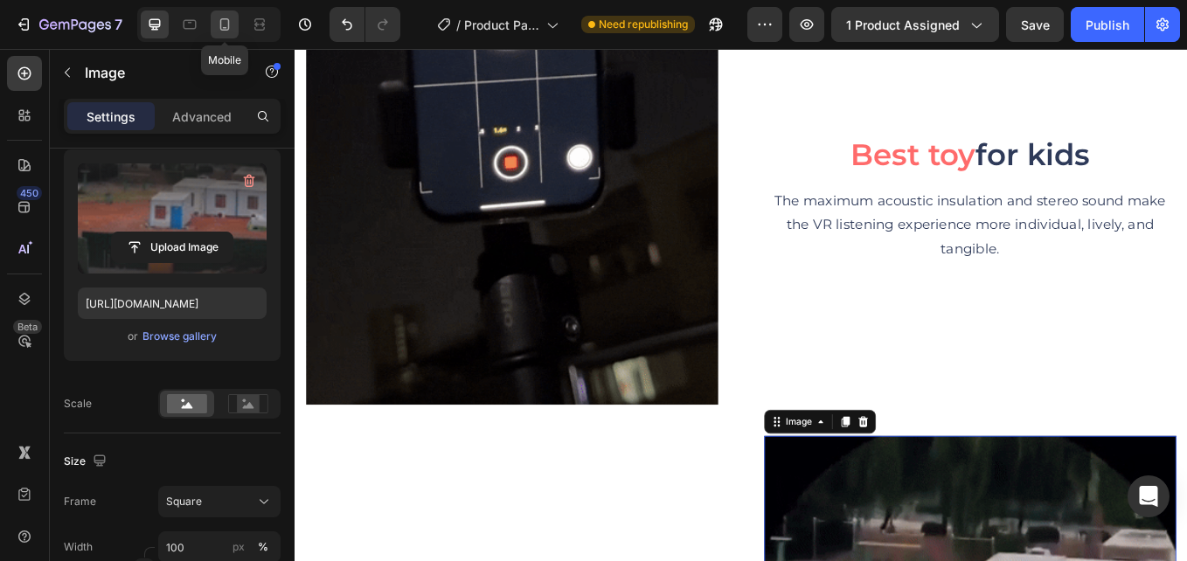
click at [221, 19] on icon at bounding box center [225, 24] width 10 height 12
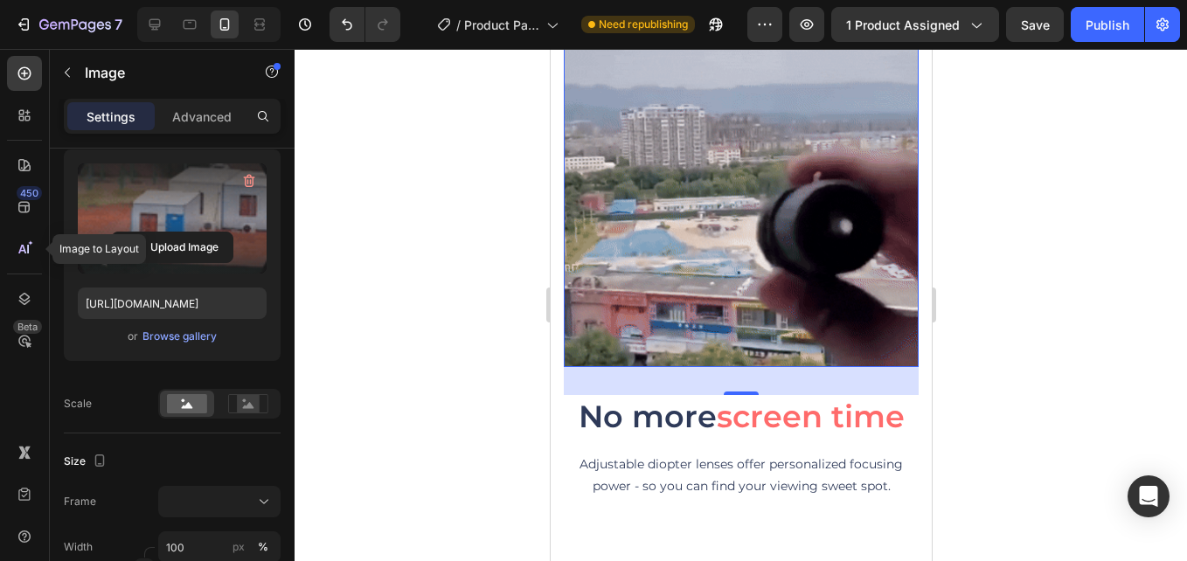
scroll to position [6374, 0]
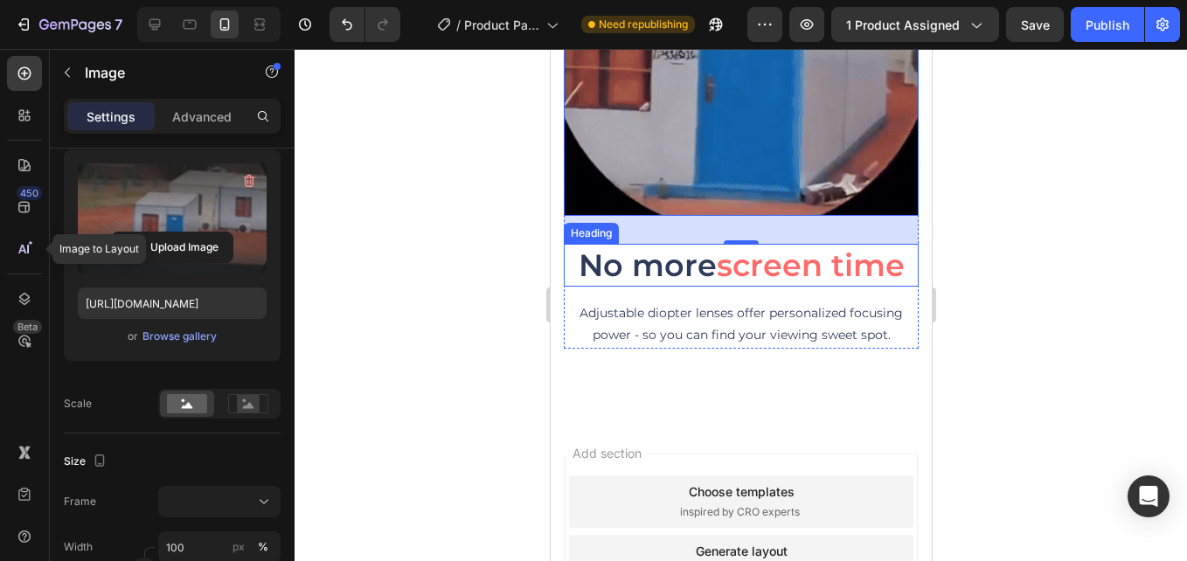
drag, startPoint x: 758, startPoint y: 225, endPoint x: 765, endPoint y: 239, distance: 14.9
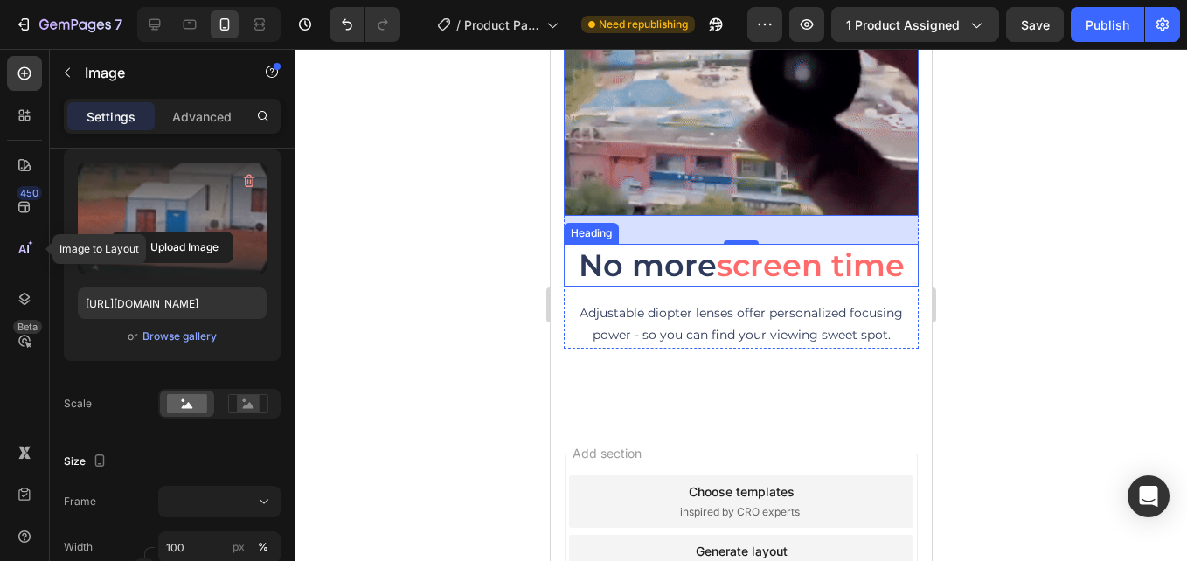
click at [758, 246] on span "screen time" at bounding box center [810, 265] width 188 height 38
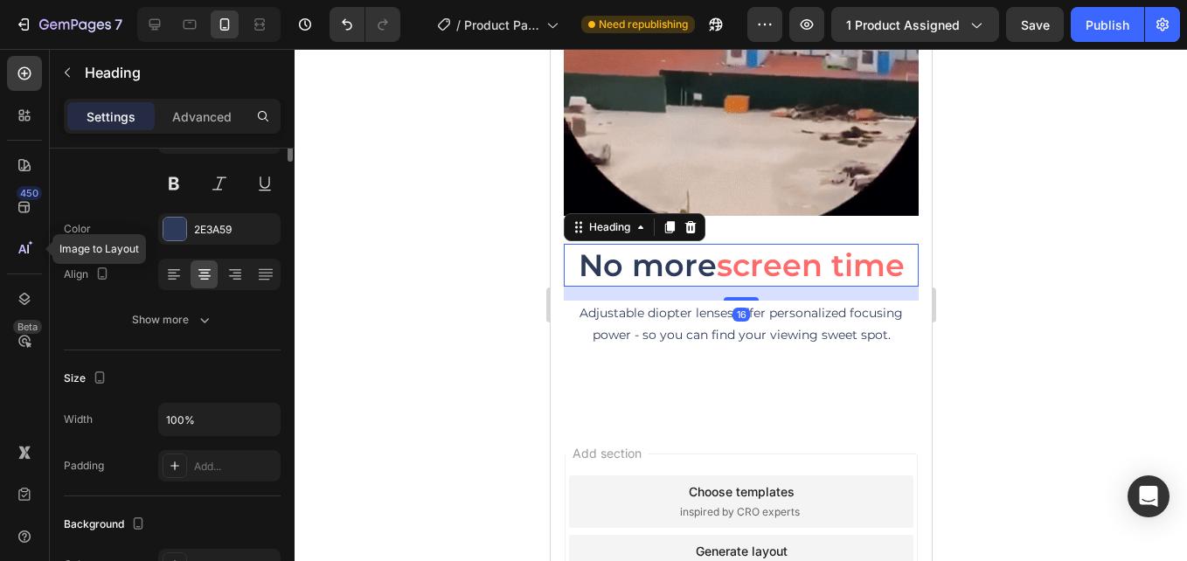
scroll to position [0, 0]
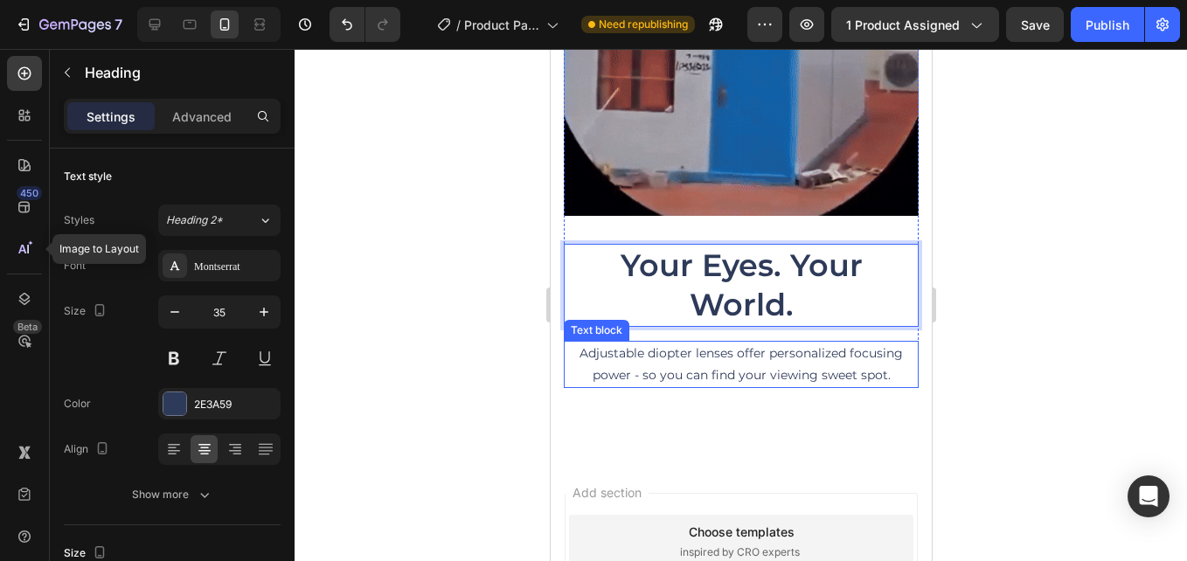
click at [707, 343] on p "Adjustable diopter lenses offer personalized focusing power - so you can find y…" at bounding box center [739, 365] width 351 height 44
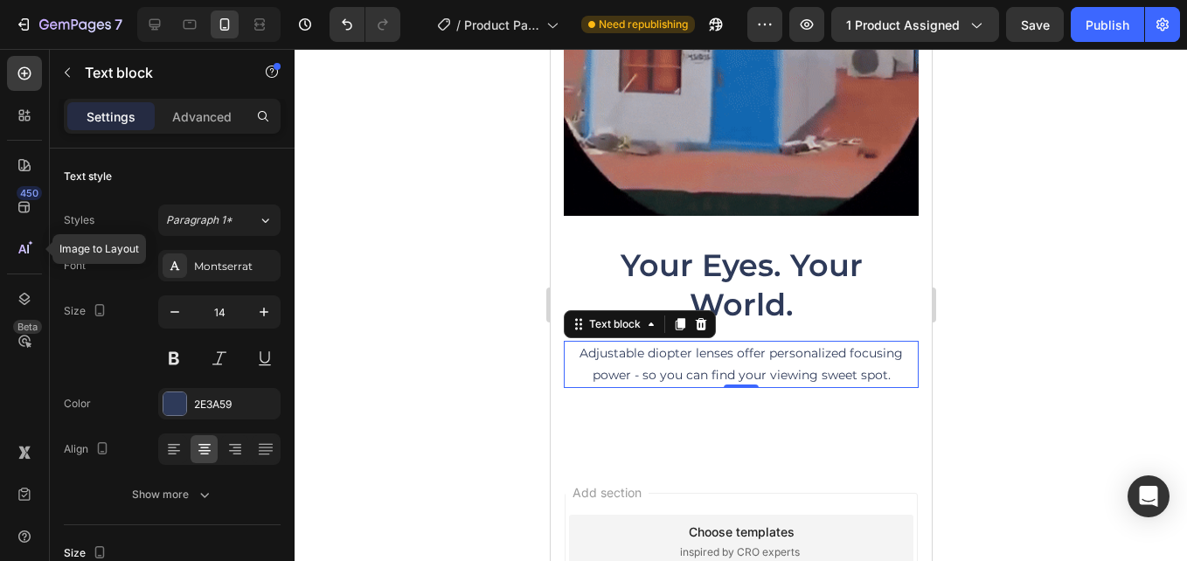
click at [758, 343] on p "Adjustable diopter lenses offer personalized focusing power - so you can find y…" at bounding box center [739, 365] width 351 height 44
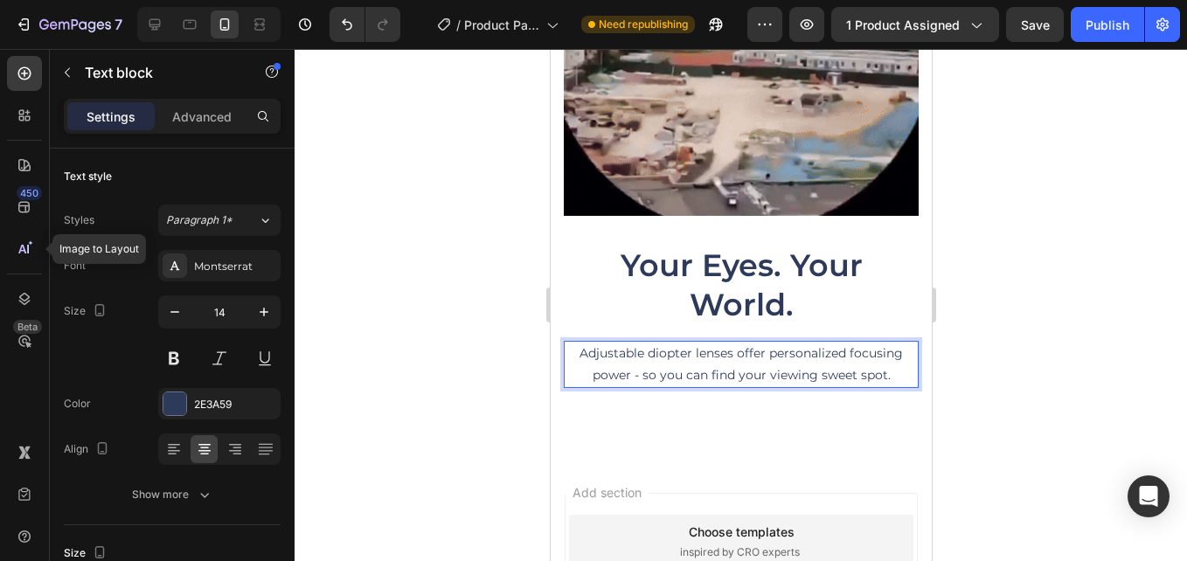
click at [767, 343] on p "Adjustable diopter lenses offer personalized focusing power - so you can find y…" at bounding box center [739, 365] width 351 height 44
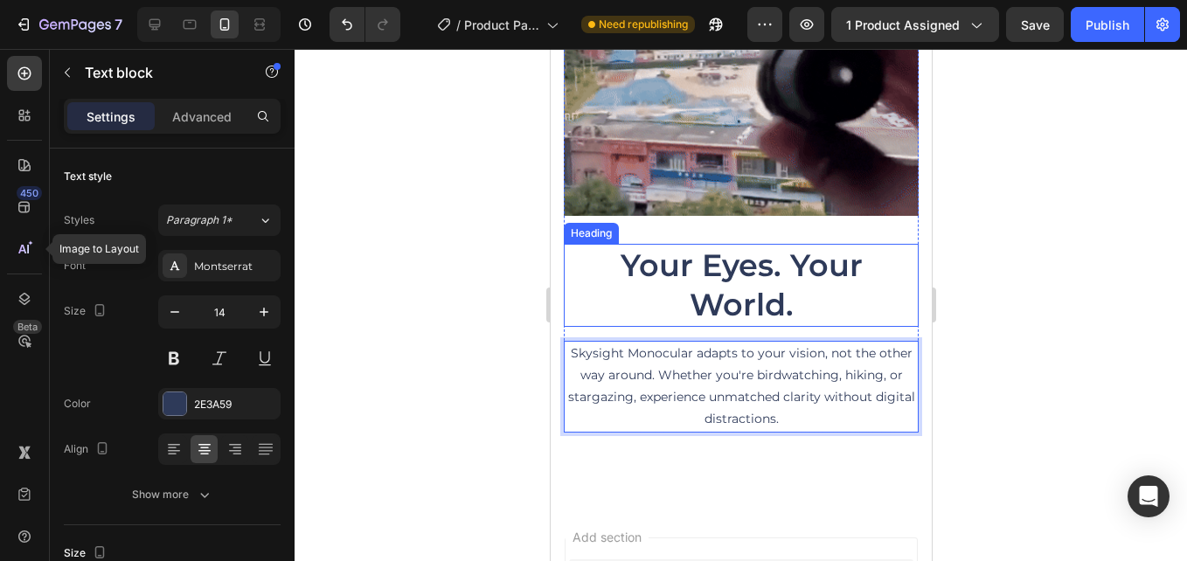
click at [678, 253] on p "Your Eyes. Your World." at bounding box center [739, 286] width 351 height 80
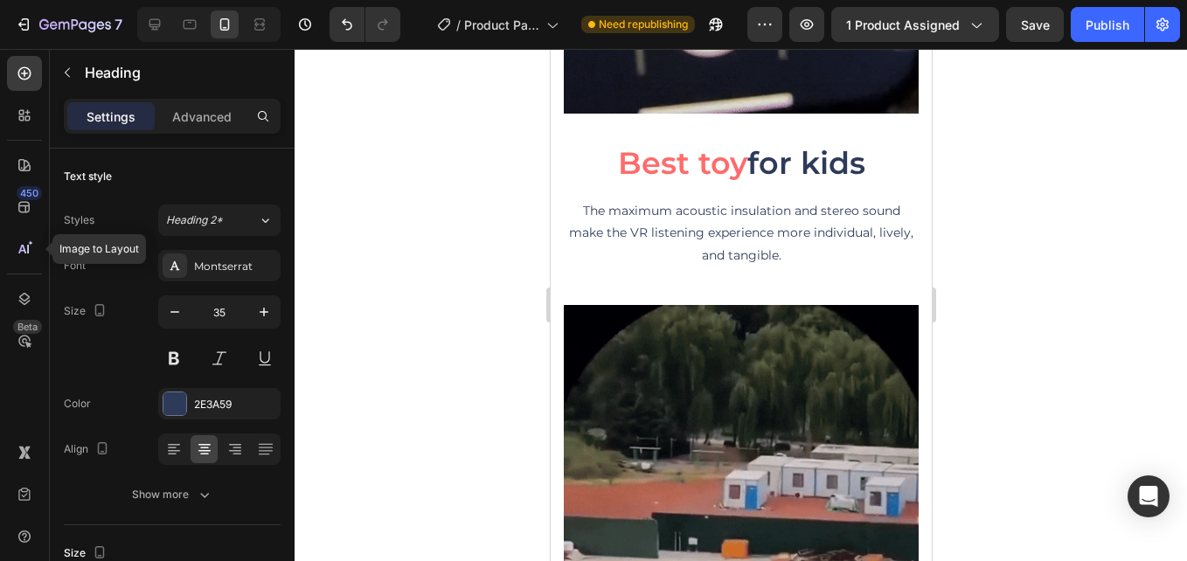
scroll to position [5850, 0]
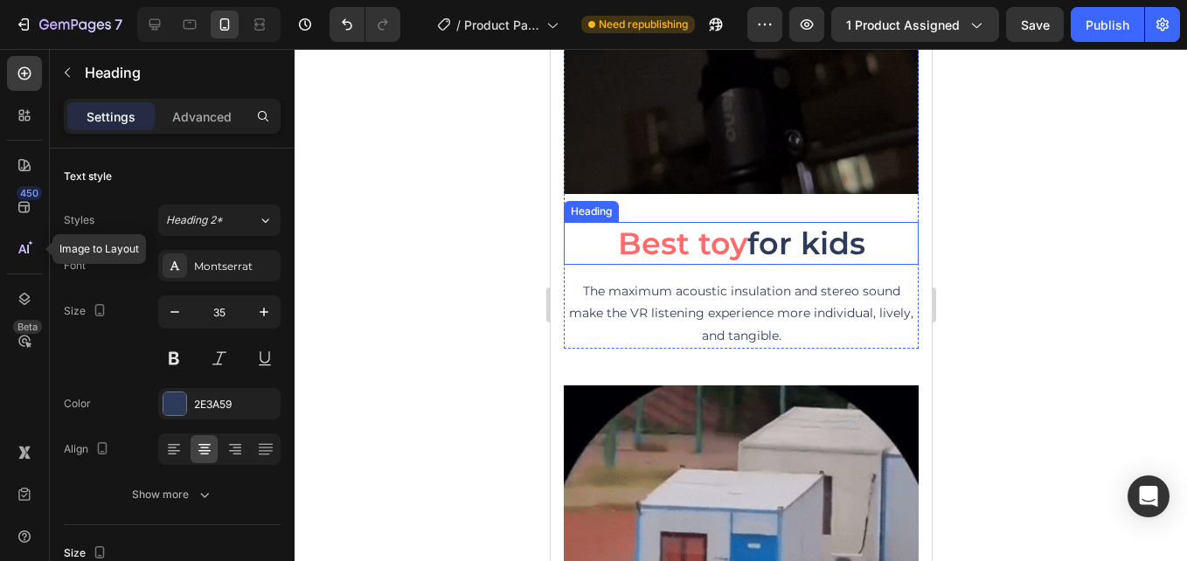
drag, startPoint x: 755, startPoint y: 223, endPoint x: 763, endPoint y: 232, distance: 11.8
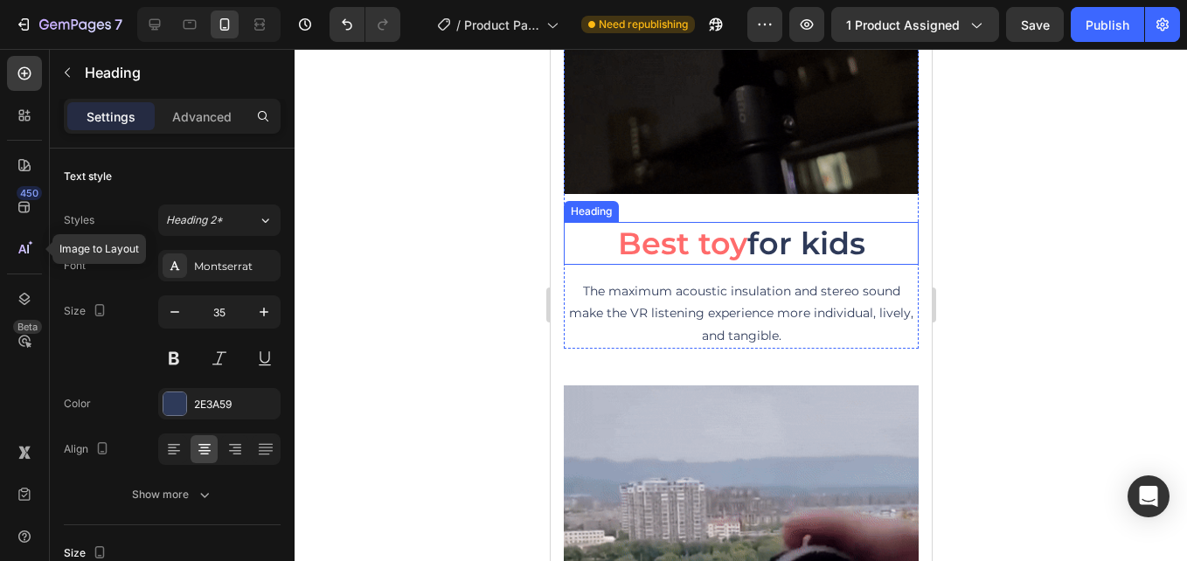
click at [755, 223] on h2 "Best toy for kids" at bounding box center [740, 244] width 355 height 44
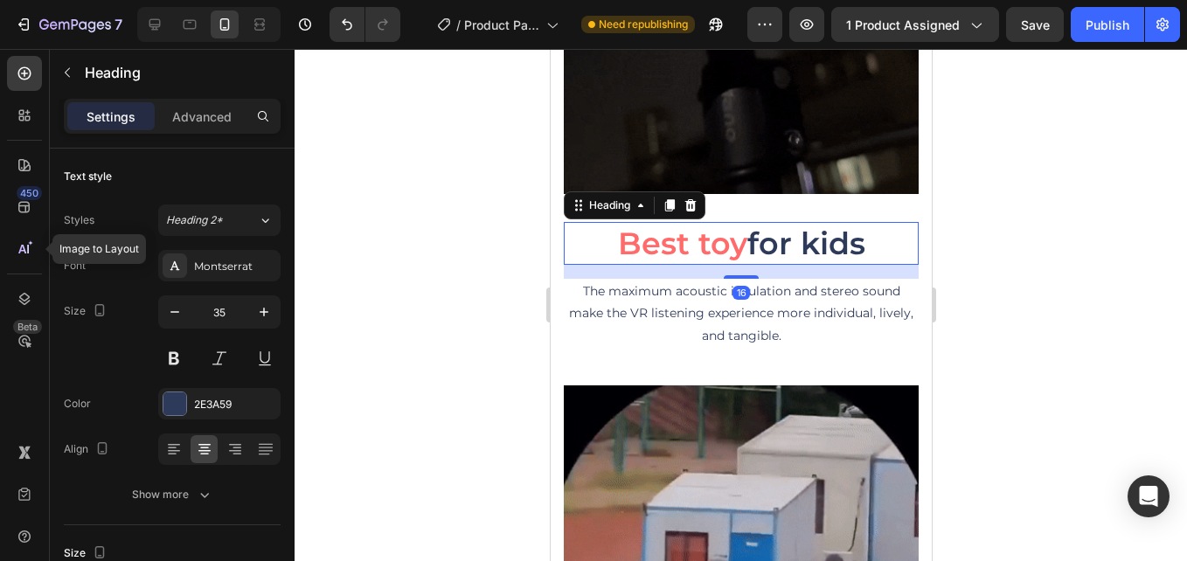
click at [763, 232] on h2 "Best toy for kids" at bounding box center [740, 244] width 355 height 44
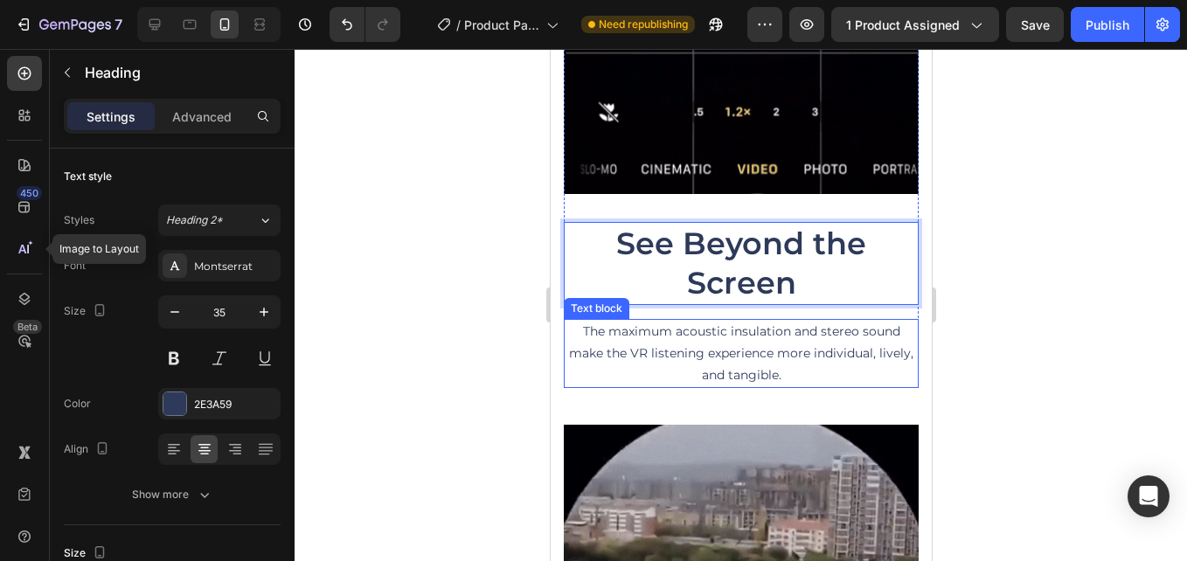
click at [741, 338] on p "The maximum acoustic insulation and stereo sound make the VR listening experien…" at bounding box center [739, 354] width 351 height 66
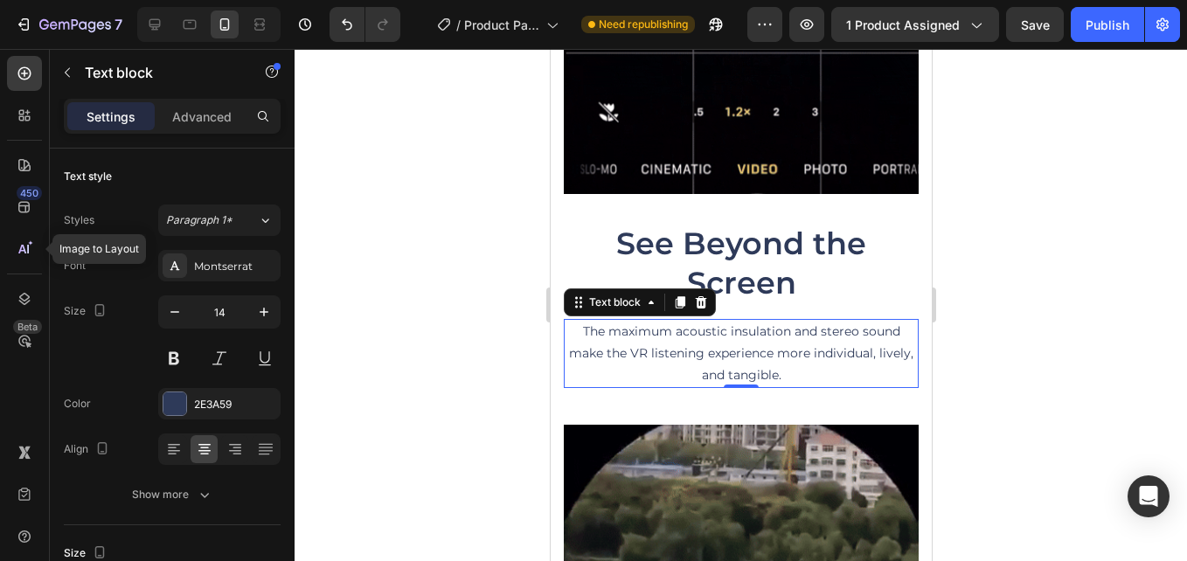
click at [691, 357] on p "The maximum acoustic insulation and stereo sound make the VR listening experien…" at bounding box center [739, 354] width 351 height 66
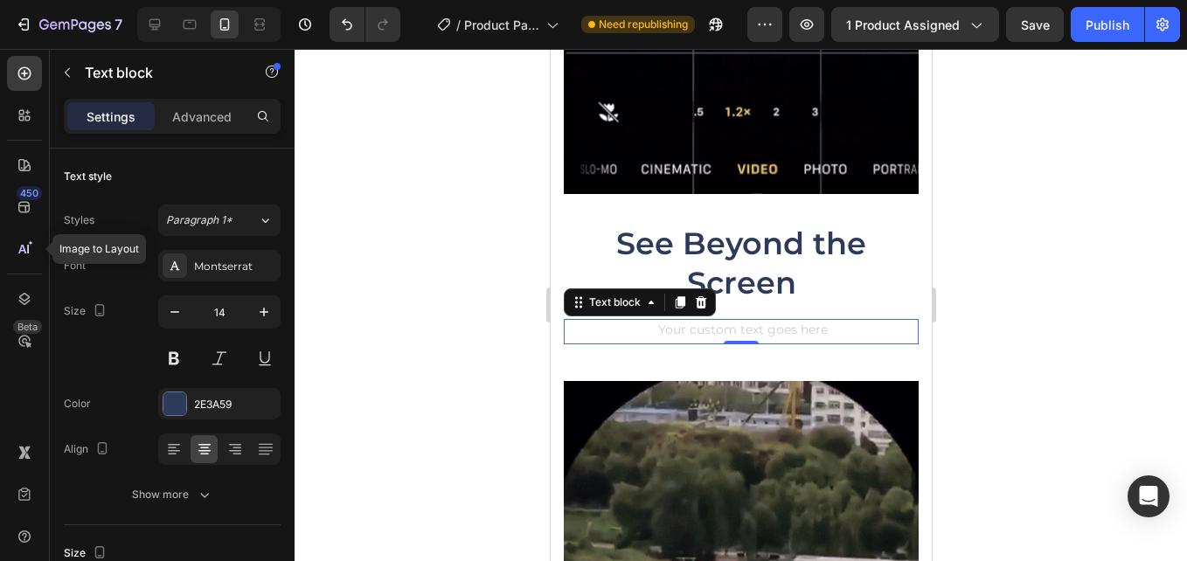
click at [797, 319] on div "Rich Text Editor. Editing area: main" at bounding box center [740, 331] width 355 height 25
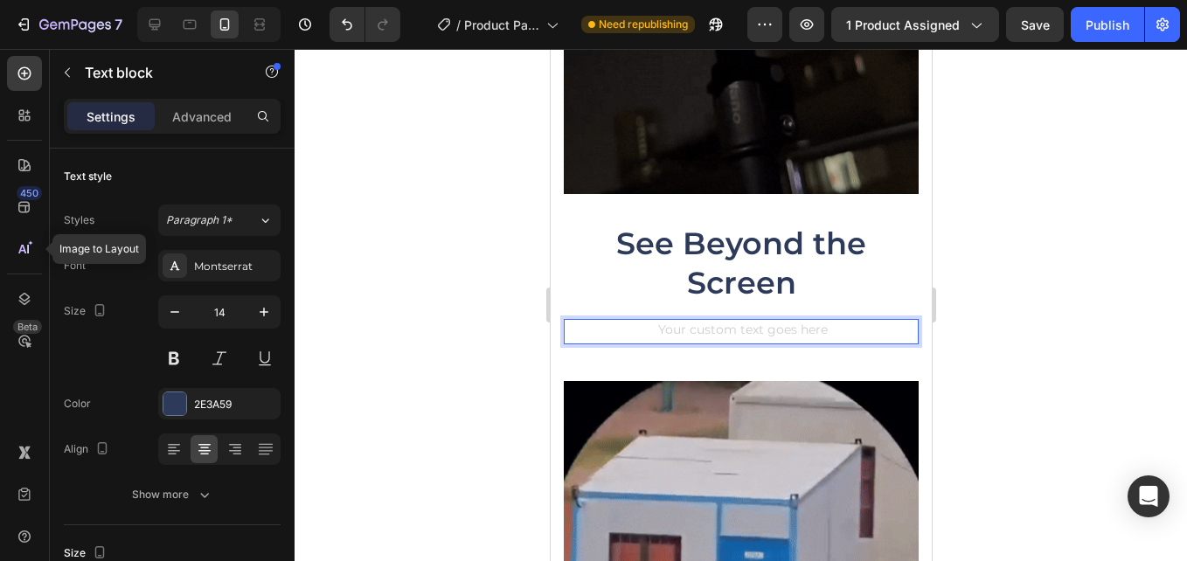
click at [787, 322] on div "Rich Text Editor. Editing area: main" at bounding box center [740, 331] width 355 height 25
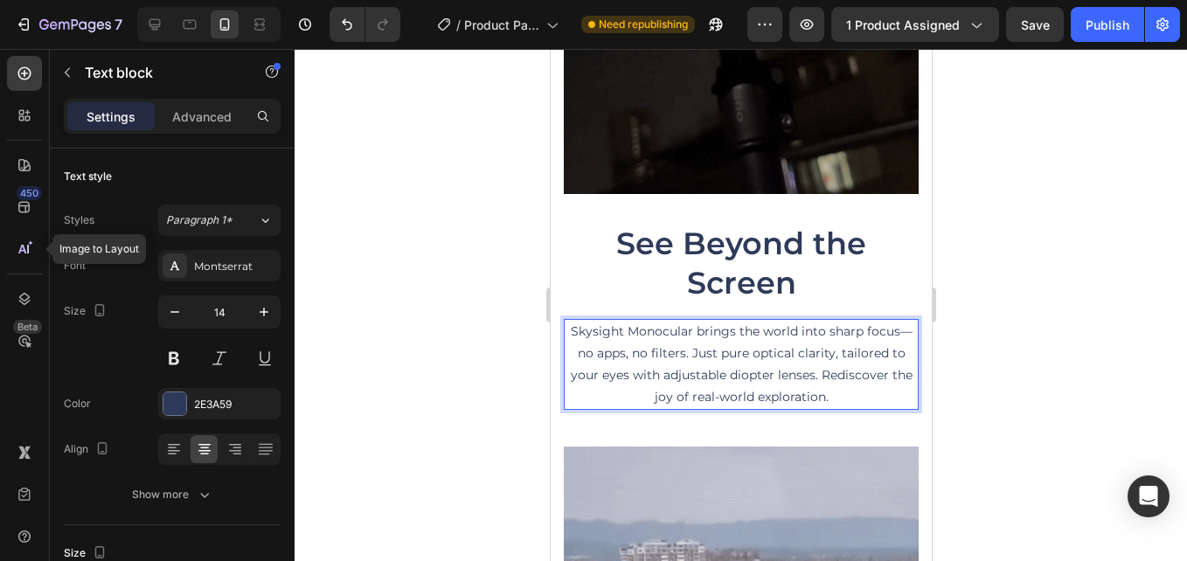
click at [401, 197] on div at bounding box center [740, 305] width 892 height 512
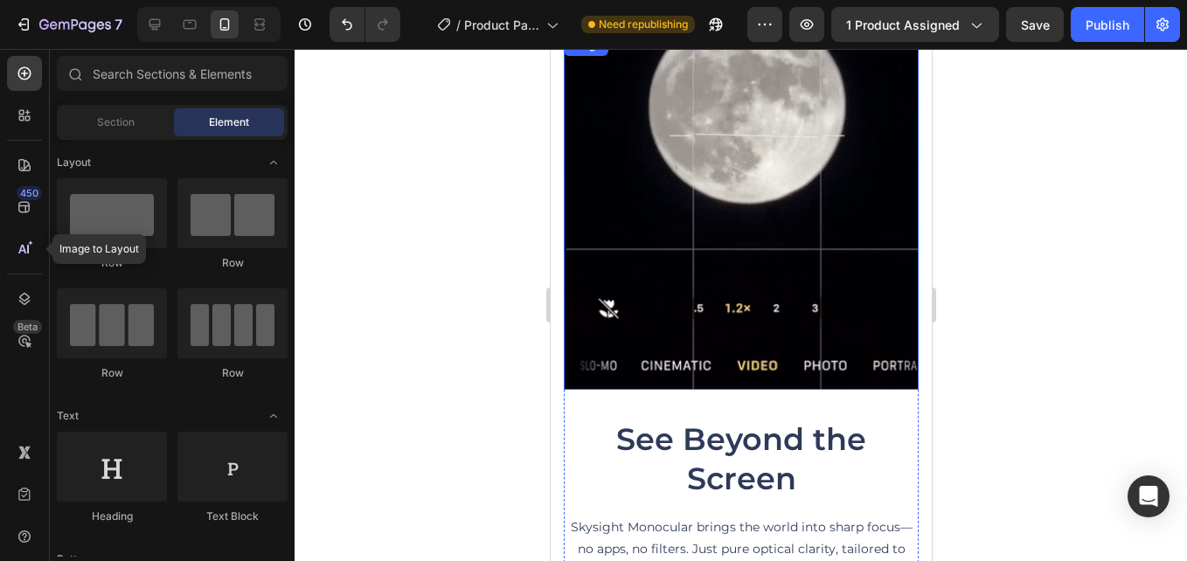
scroll to position [5151, 0]
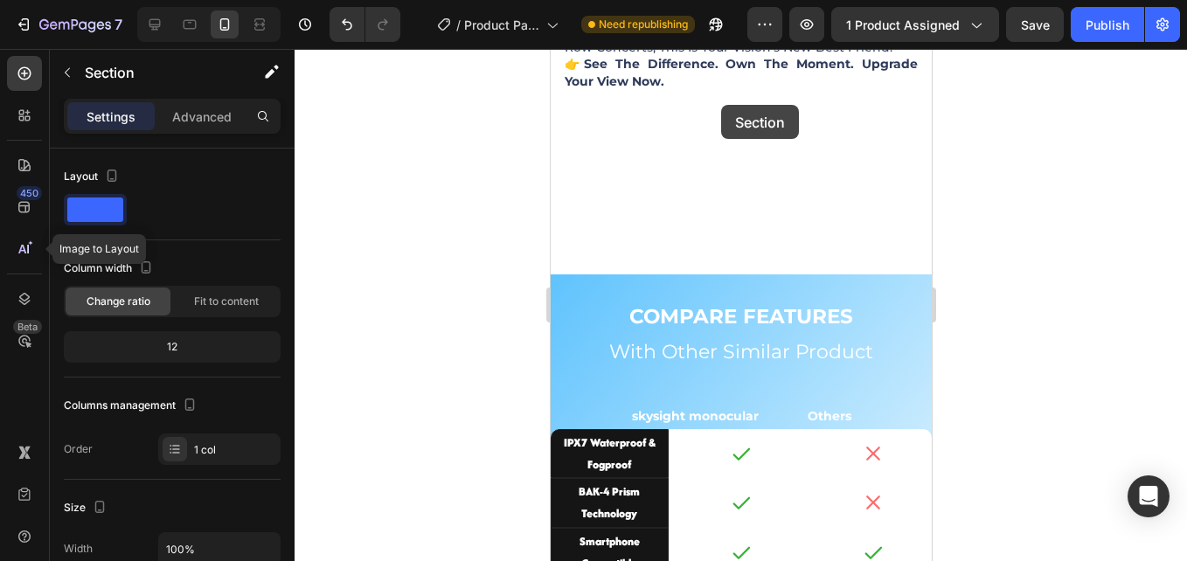
scroll to position [2928, 0]
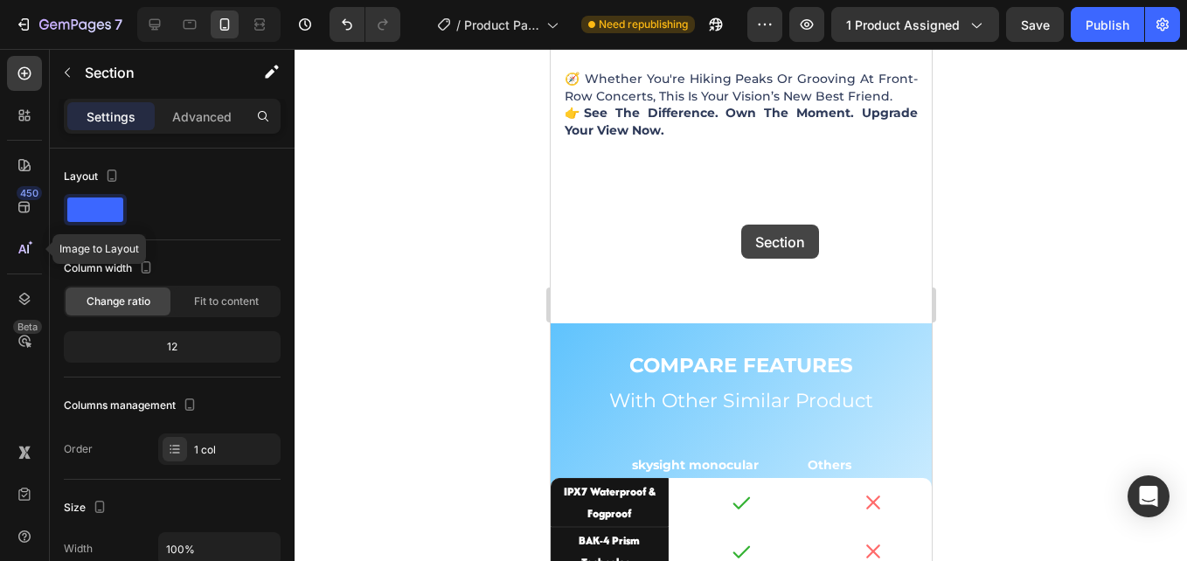
drag, startPoint x: 616, startPoint y: 329, endPoint x: 740, endPoint y: 225, distance: 162.4
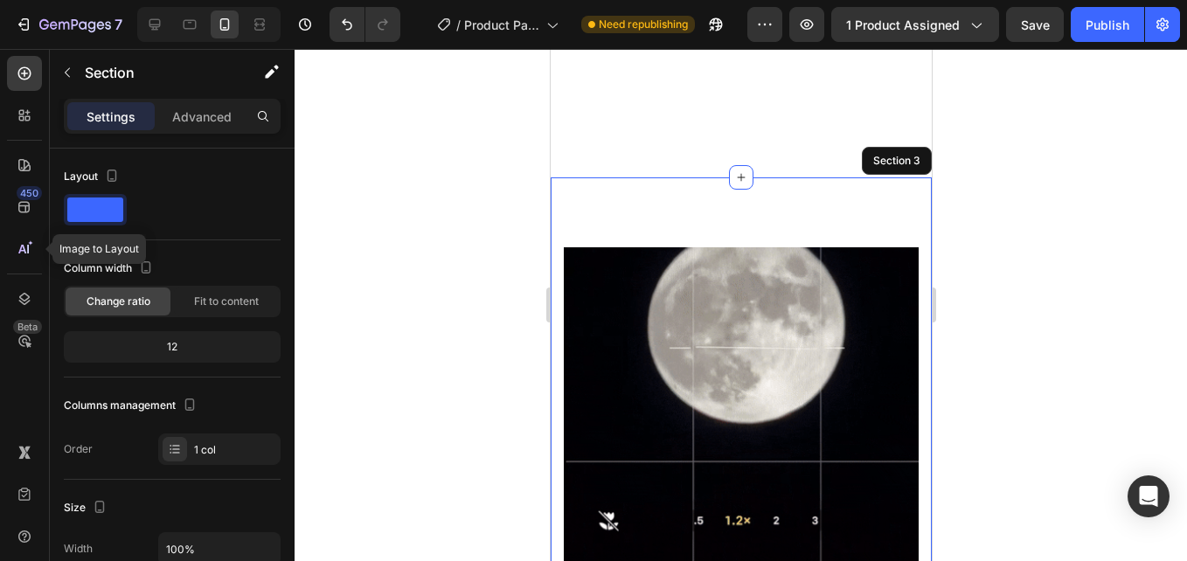
scroll to position [2856, 0]
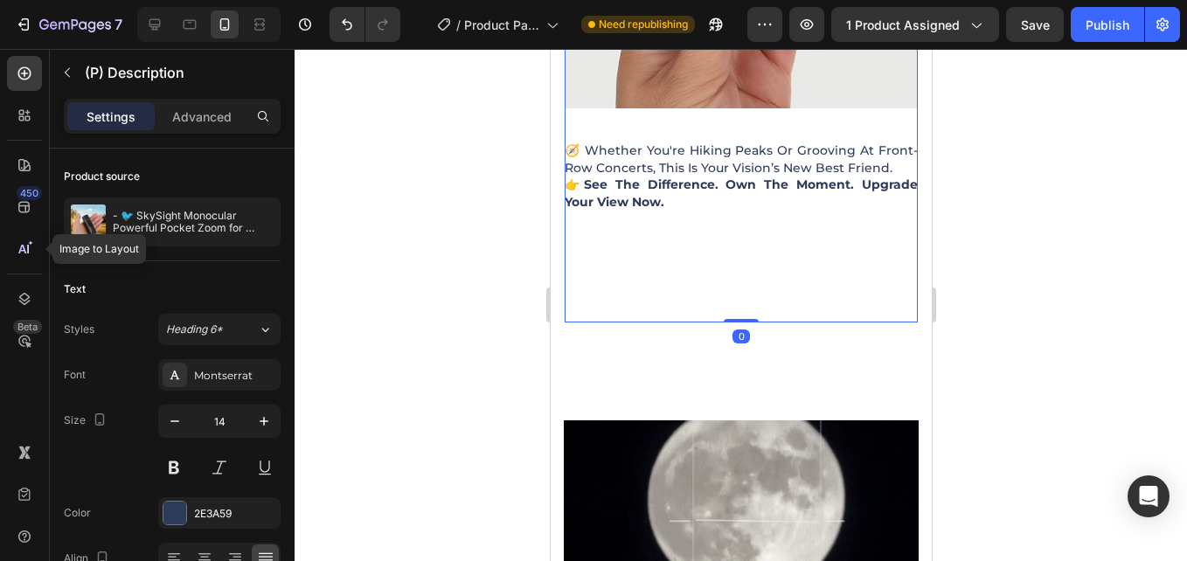
drag, startPoint x: 736, startPoint y: 340, endPoint x: 723, endPoint y: 179, distance: 161.2
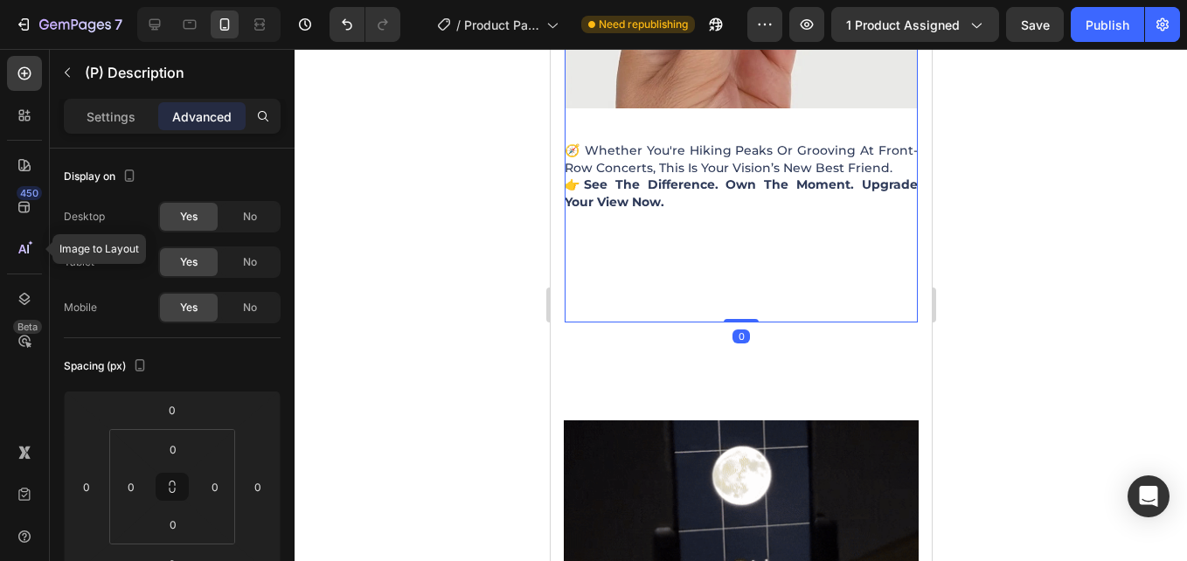
drag, startPoint x: 728, startPoint y: 293, endPoint x: 732, endPoint y: 140, distance: 153.0
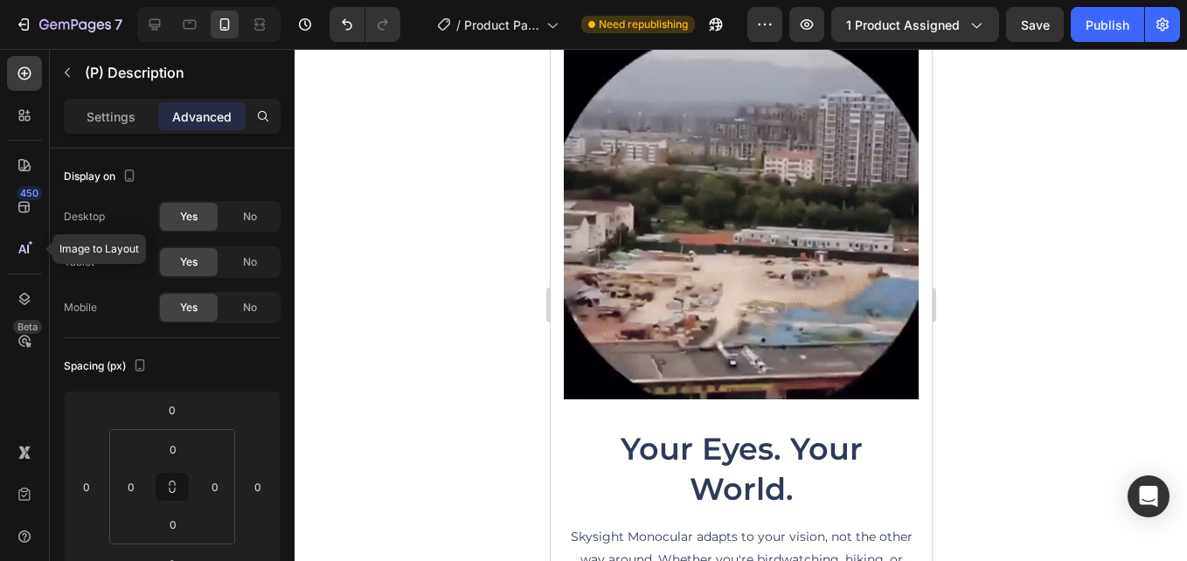
scroll to position [3799, 0]
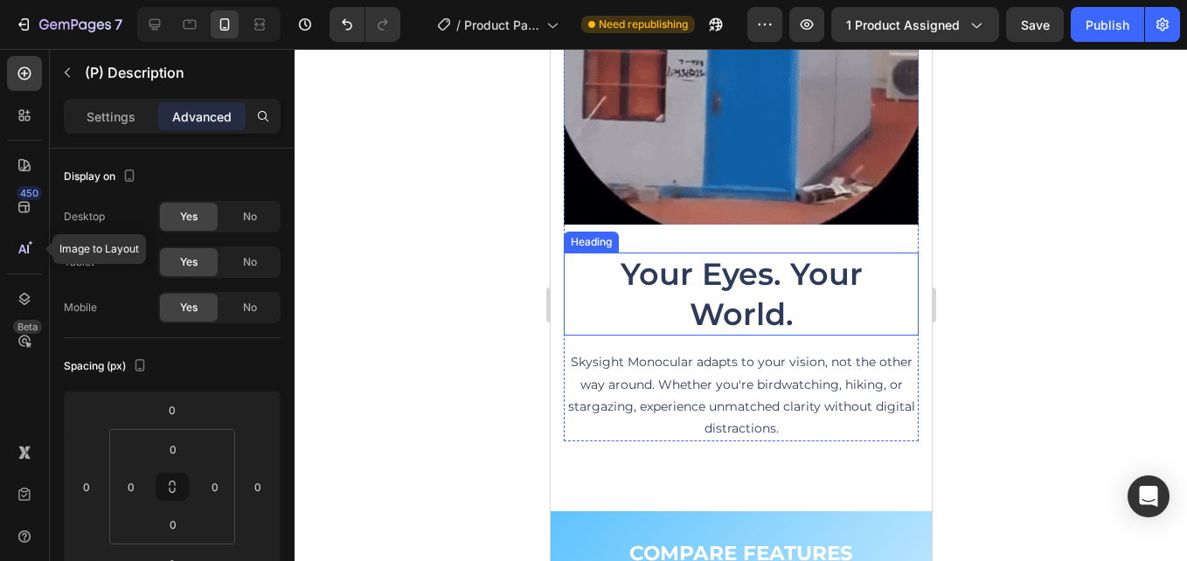
click at [780, 256] on h2 "Your Eyes. Your World." at bounding box center [740, 294] width 355 height 83
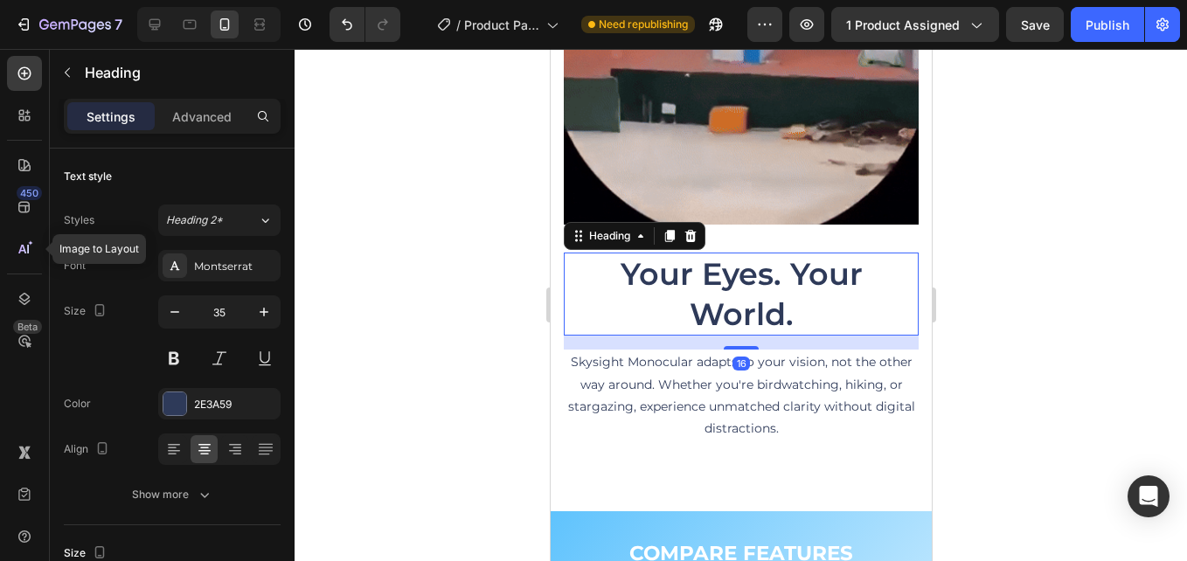
click at [776, 257] on h2 "Your Eyes. Your World." at bounding box center [740, 294] width 355 height 83
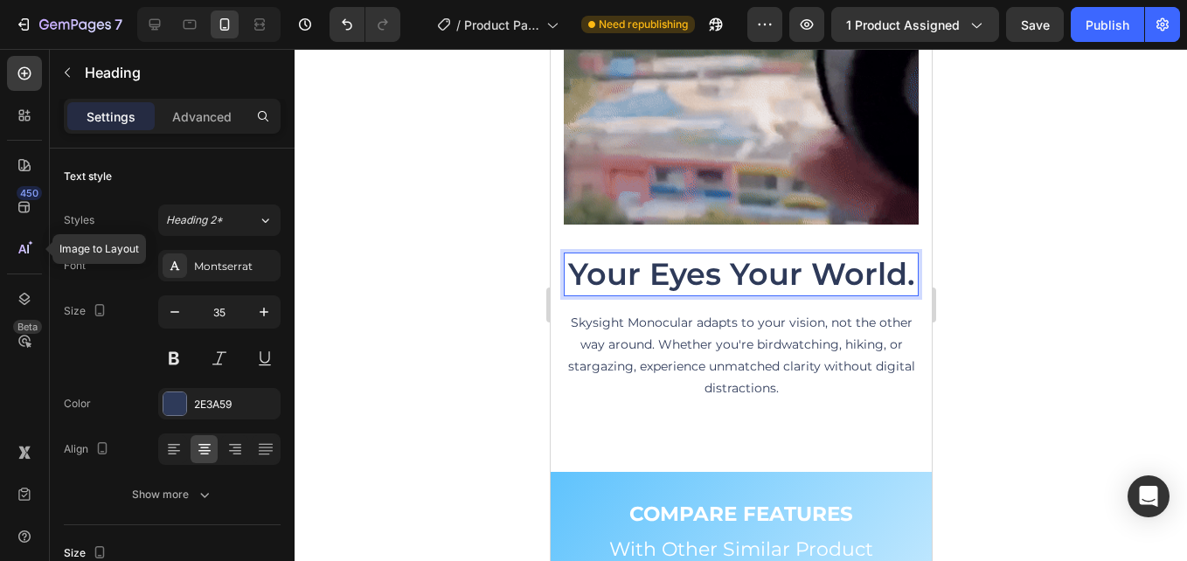
click at [788, 294] on p "Your Eyes Your World." at bounding box center [739, 274] width 351 height 40
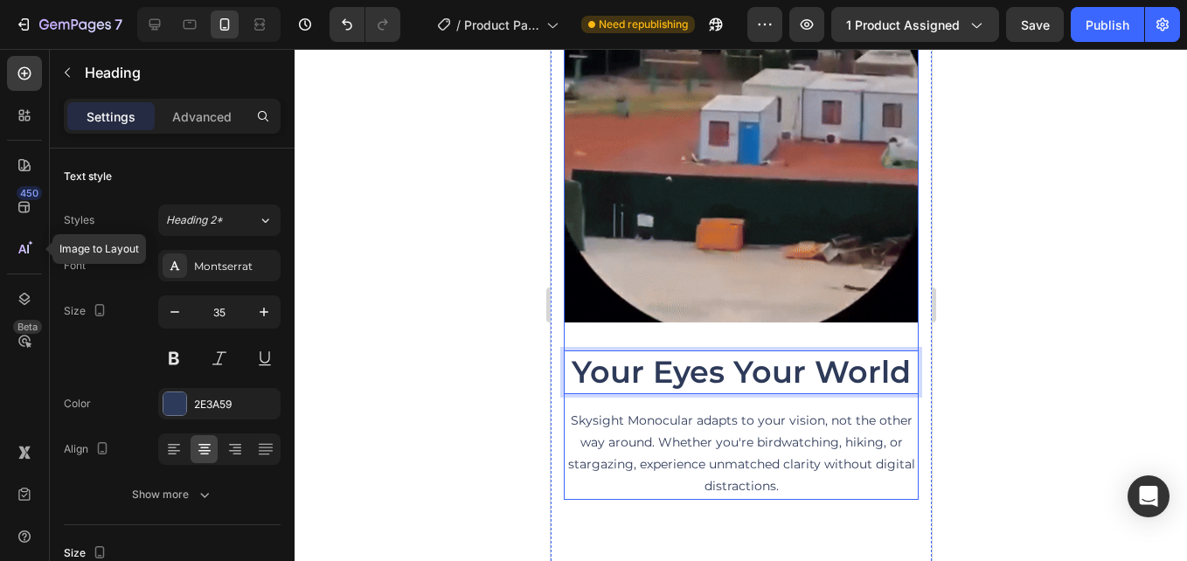
scroll to position [3712, 0]
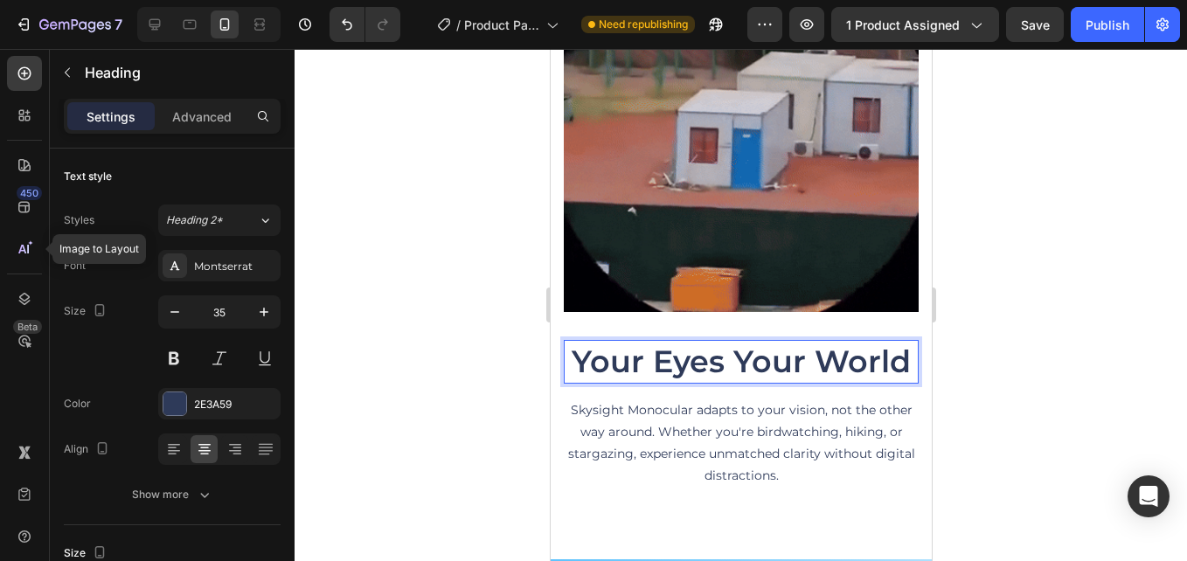
click at [728, 349] on p "Your Eyes Your World" at bounding box center [739, 362] width 351 height 40
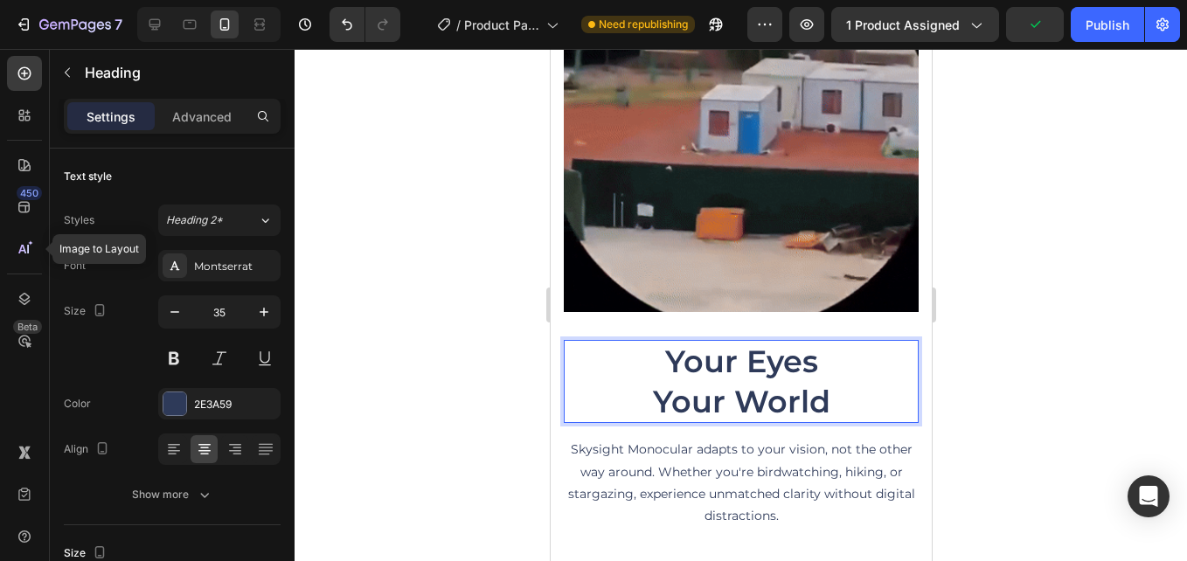
click at [490, 289] on div at bounding box center [740, 305] width 892 height 512
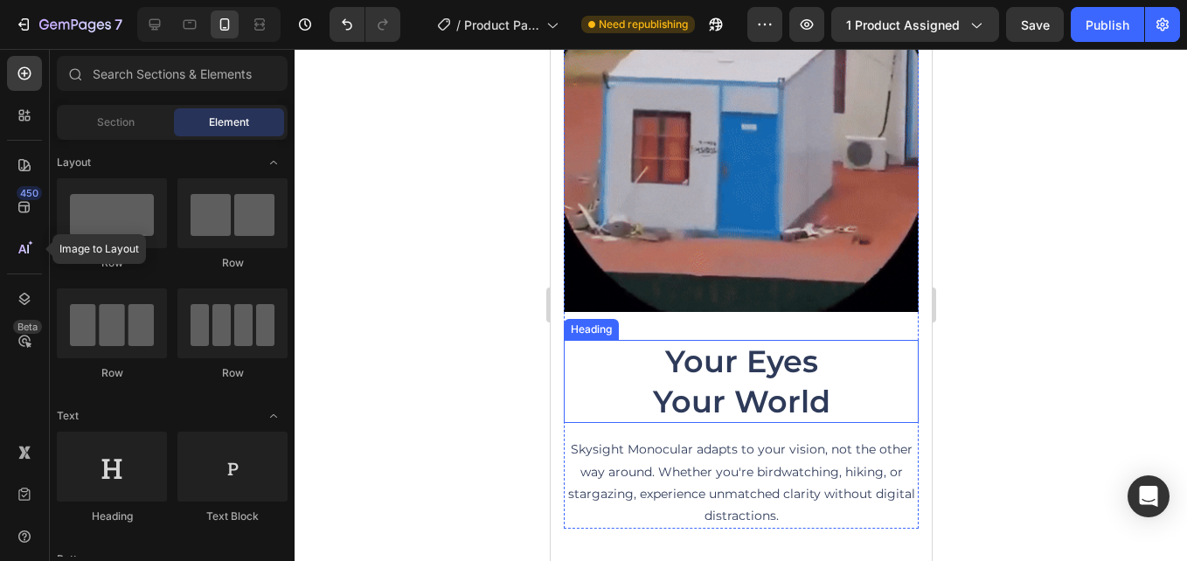
click at [660, 342] on p "Your Eyes Your World" at bounding box center [739, 382] width 351 height 80
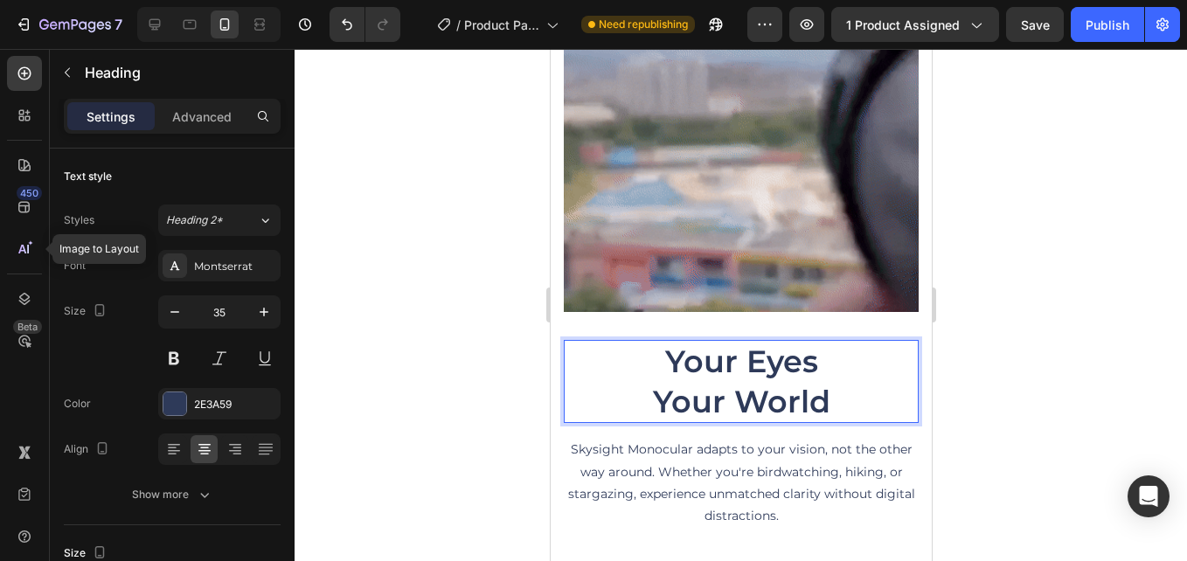
click at [465, 336] on div at bounding box center [740, 305] width 892 height 512
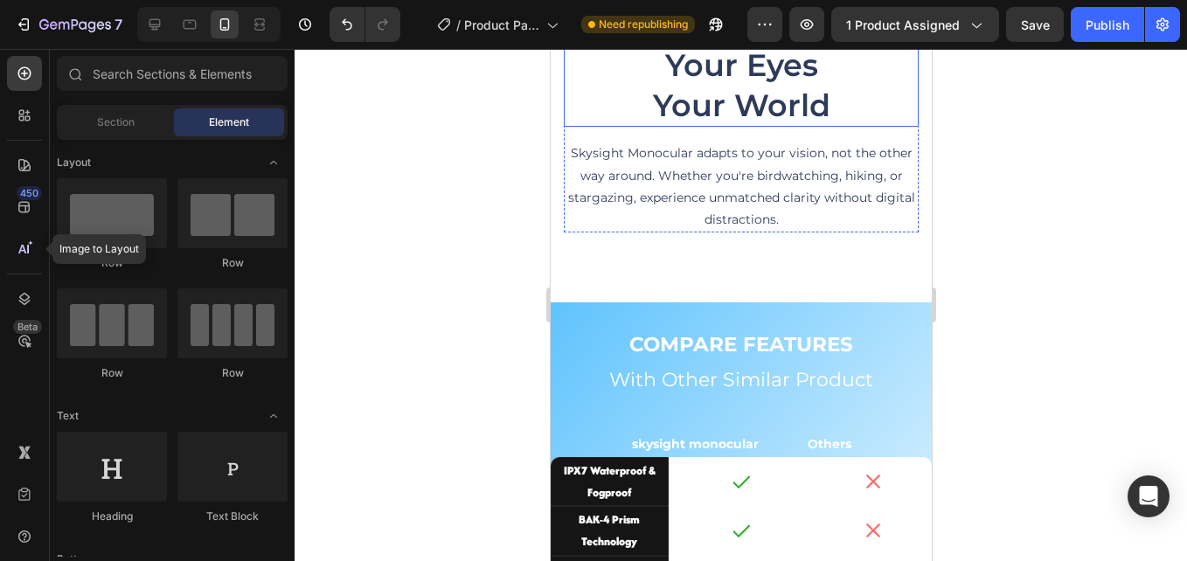
scroll to position [4061, 0]
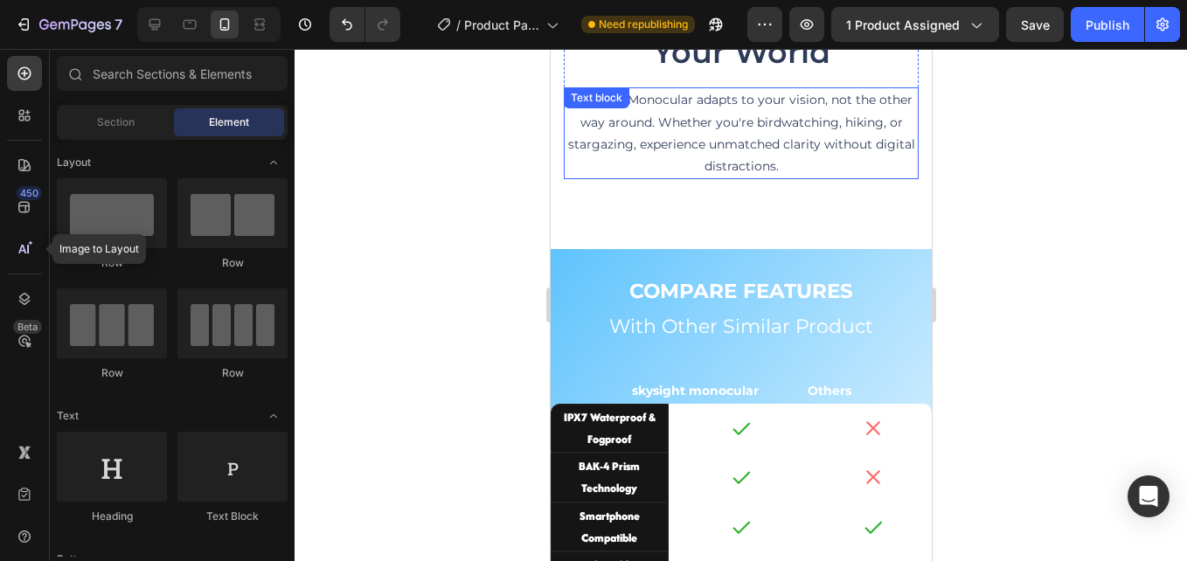
click at [689, 130] on p "Skysight Monocular adapts to your vision, not the other way around. Whether you…" at bounding box center [739, 133] width 351 height 88
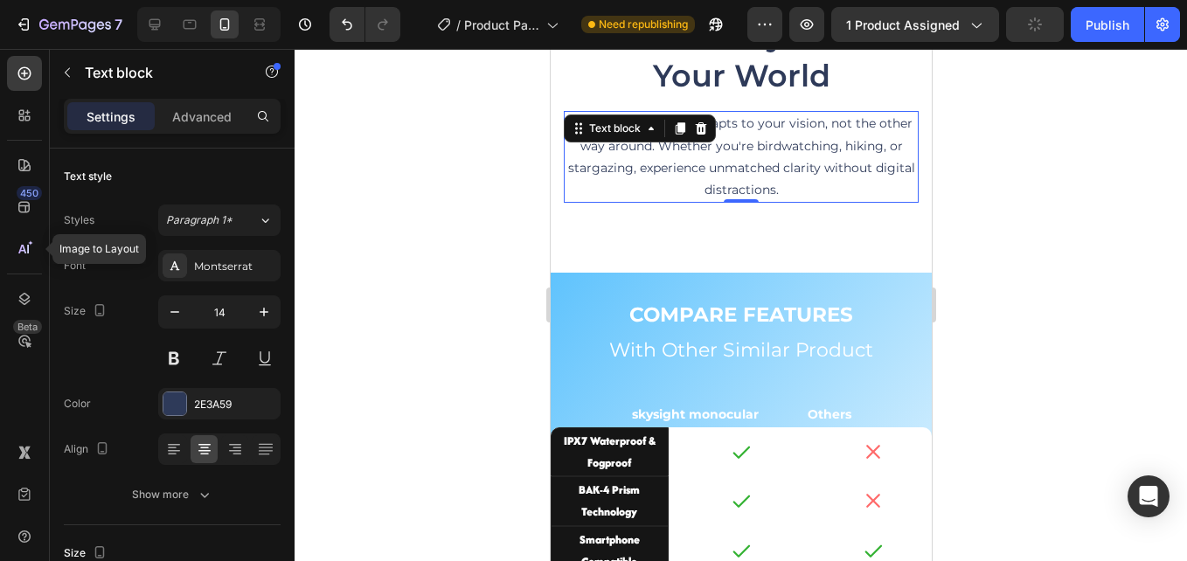
scroll to position [3887, 0]
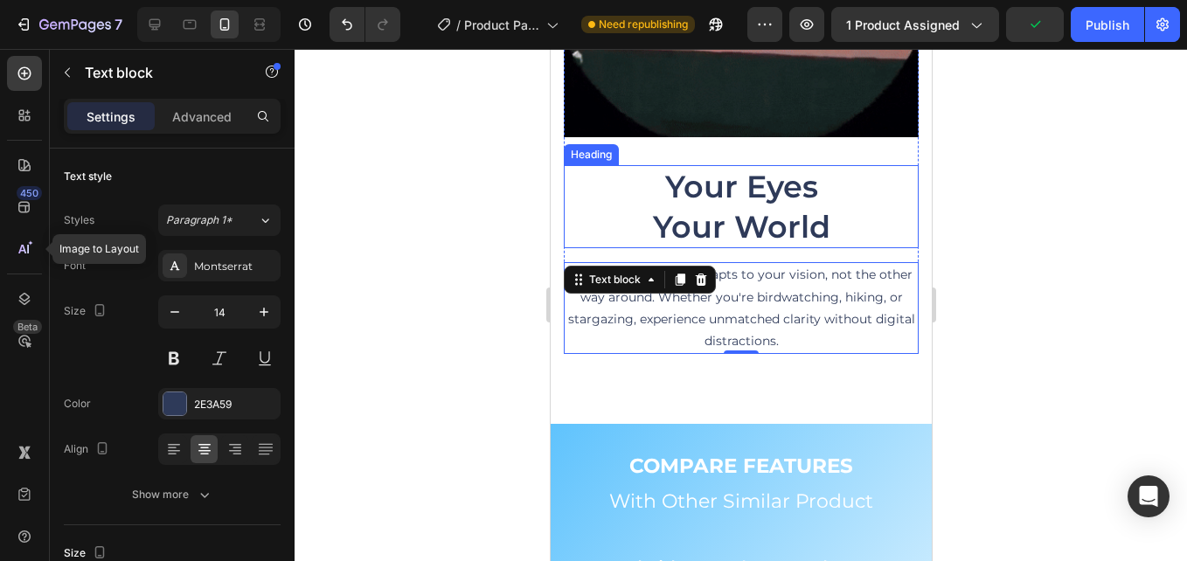
click at [723, 177] on p "Your Eyes Your World" at bounding box center [739, 207] width 351 height 80
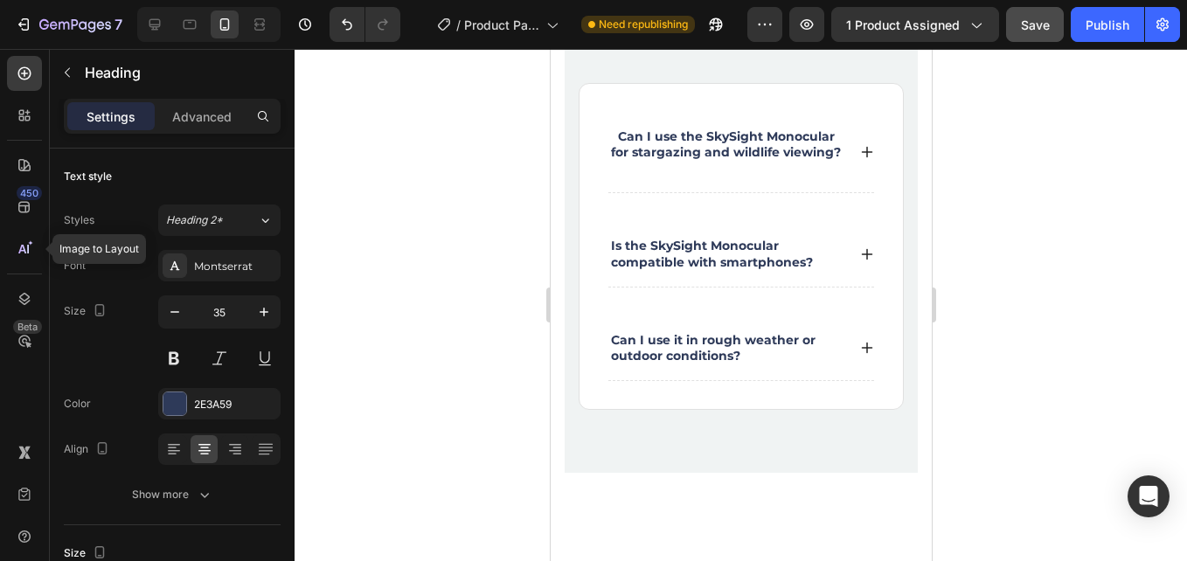
scroll to position [5356, 0]
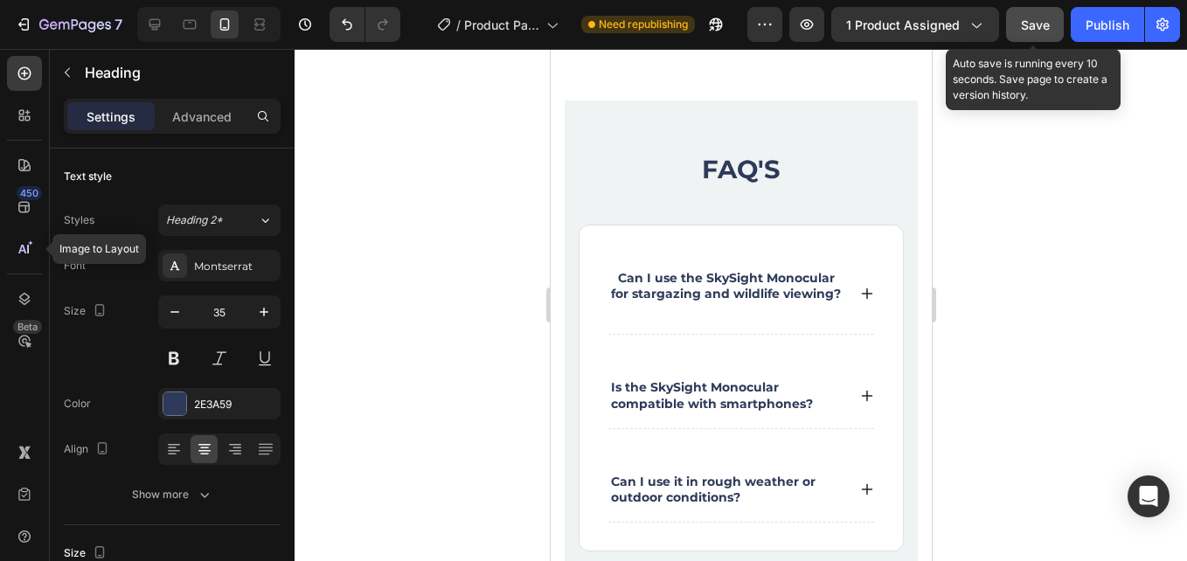
click at [1036, 25] on span "Save" at bounding box center [1035, 24] width 29 height 15
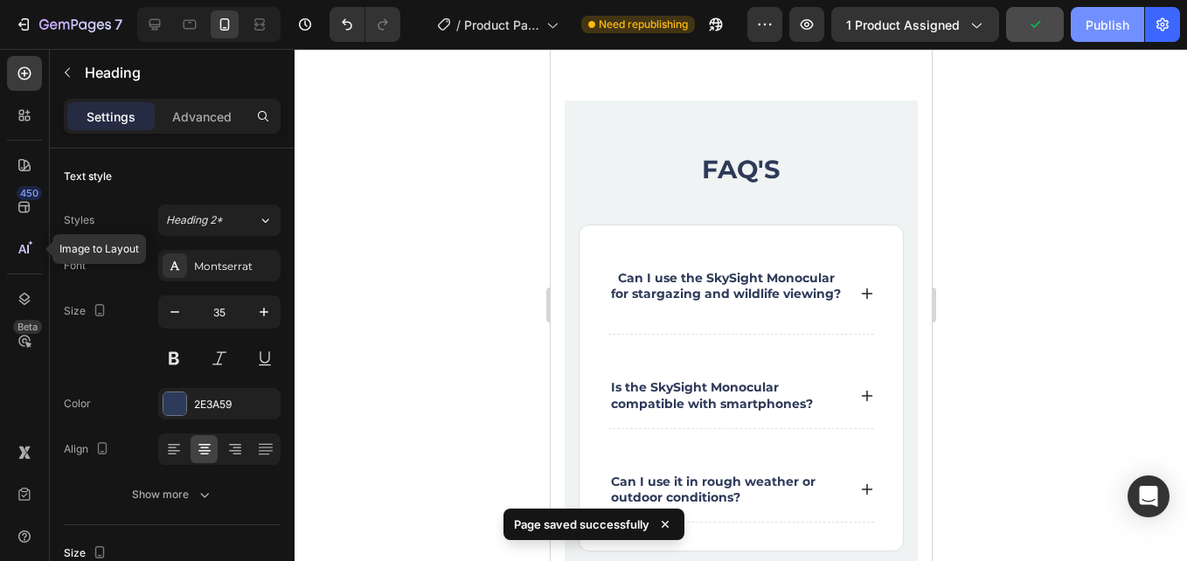
click at [1092, 23] on div "Publish" at bounding box center [1107, 25] width 44 height 18
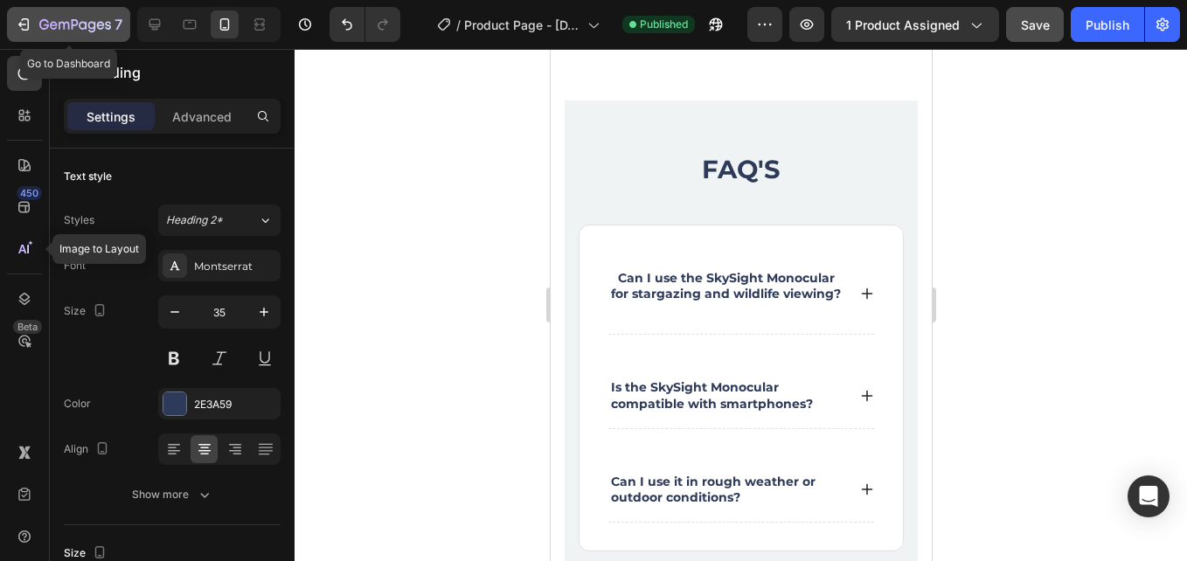
click at [32, 23] on div "7" at bounding box center [68, 24] width 107 height 21
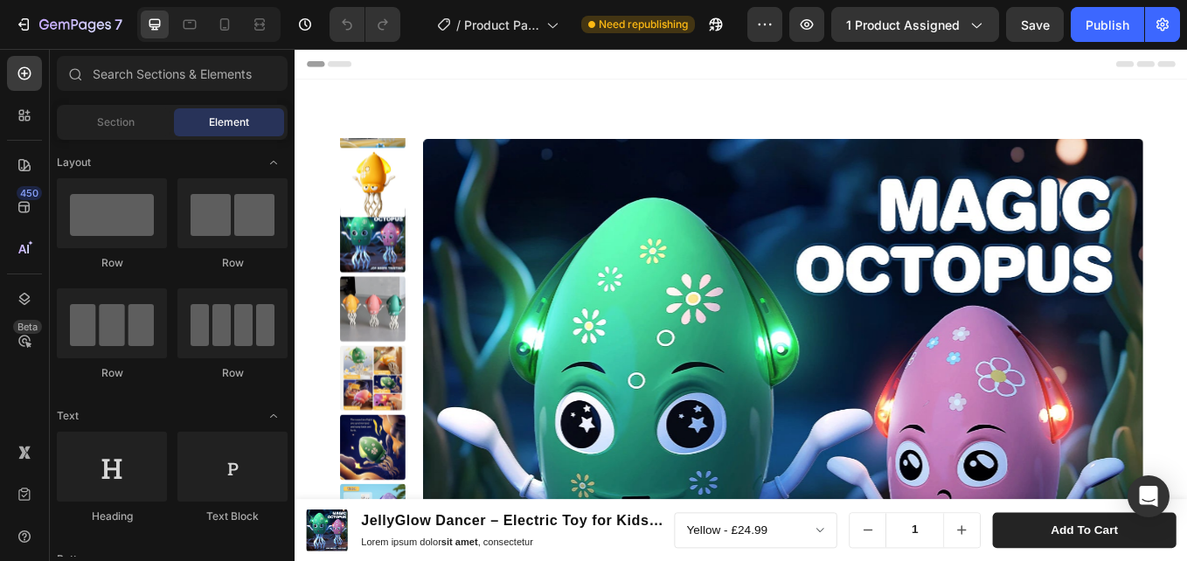
drag, startPoint x: 294, startPoint y: 49, endPoint x: 723, endPoint y: 361, distance: 530.4
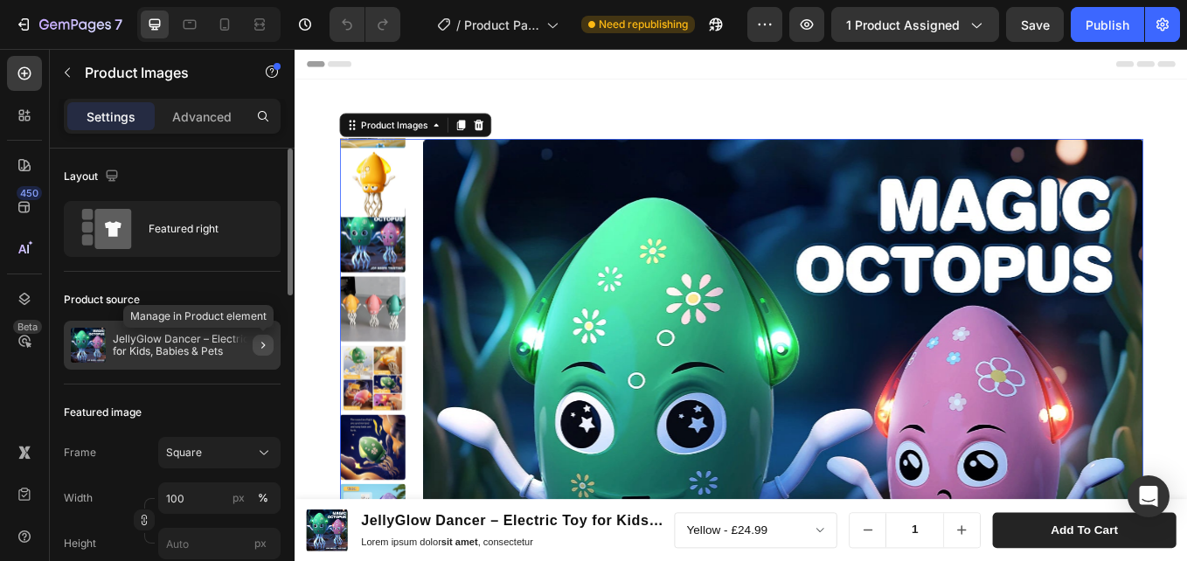
click at [264, 343] on icon "button" at bounding box center [263, 345] width 14 height 14
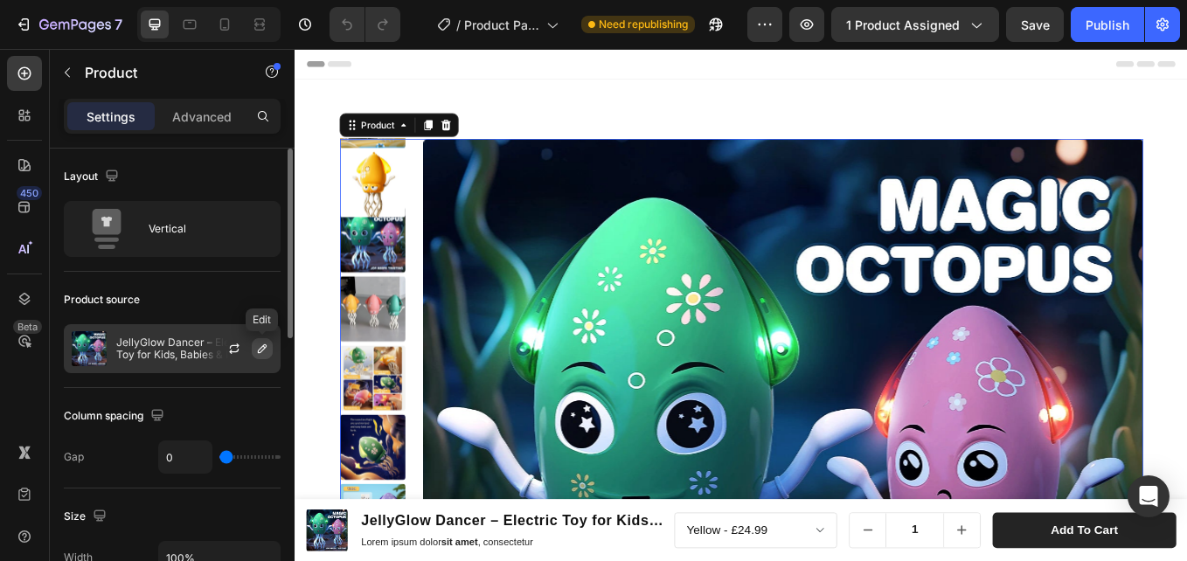
click at [258, 355] on icon "button" at bounding box center [262, 349] width 14 height 14
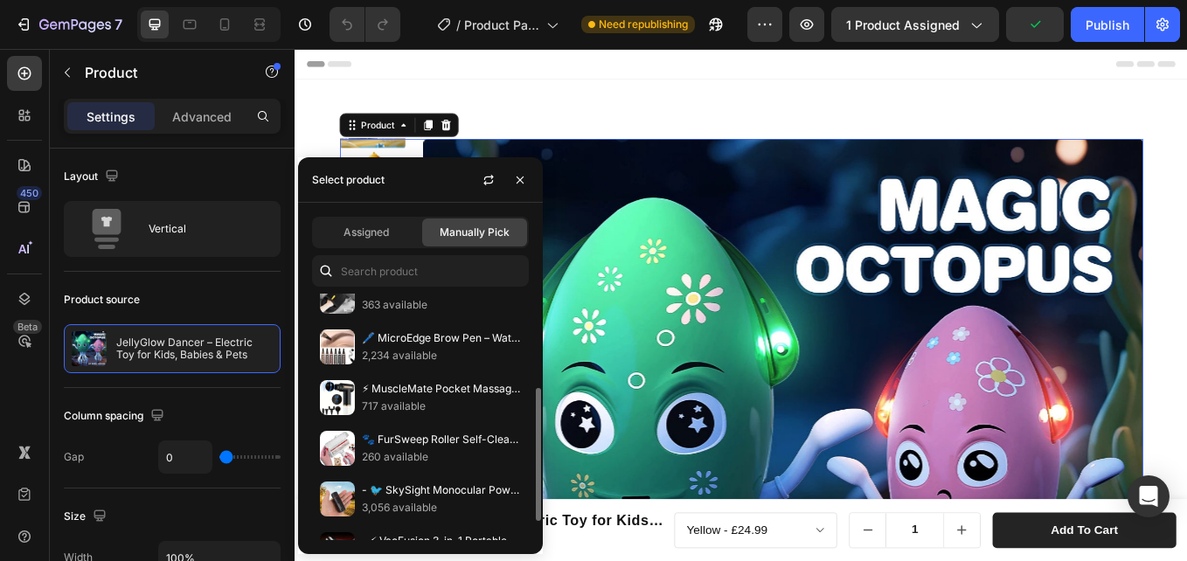
scroll to position [210, 0]
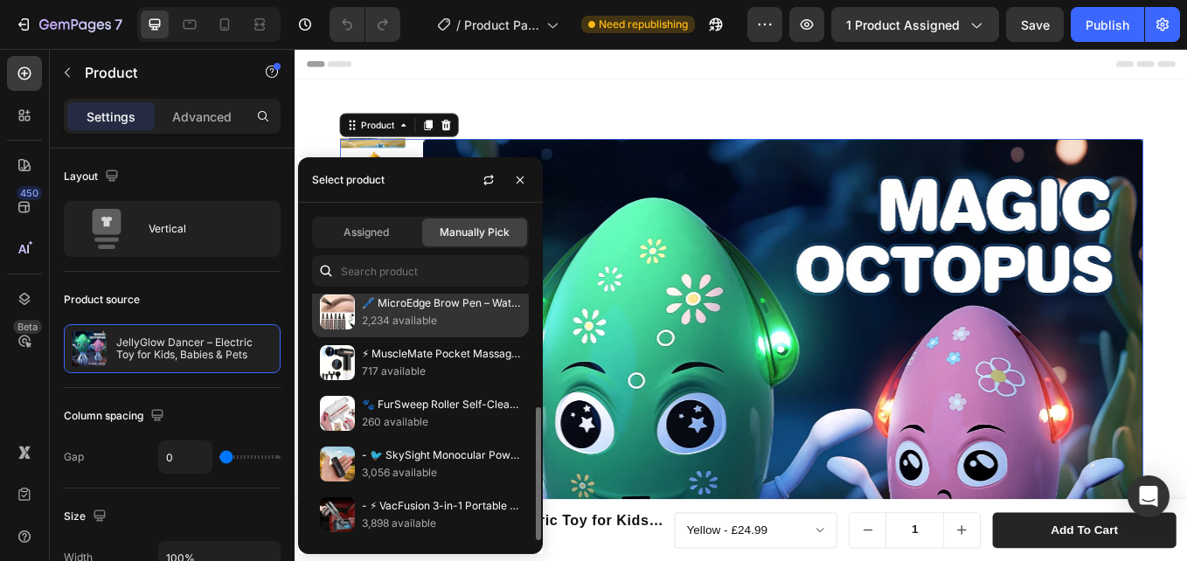
click at [442, 329] on p "2,234 available" at bounding box center [441, 320] width 159 height 17
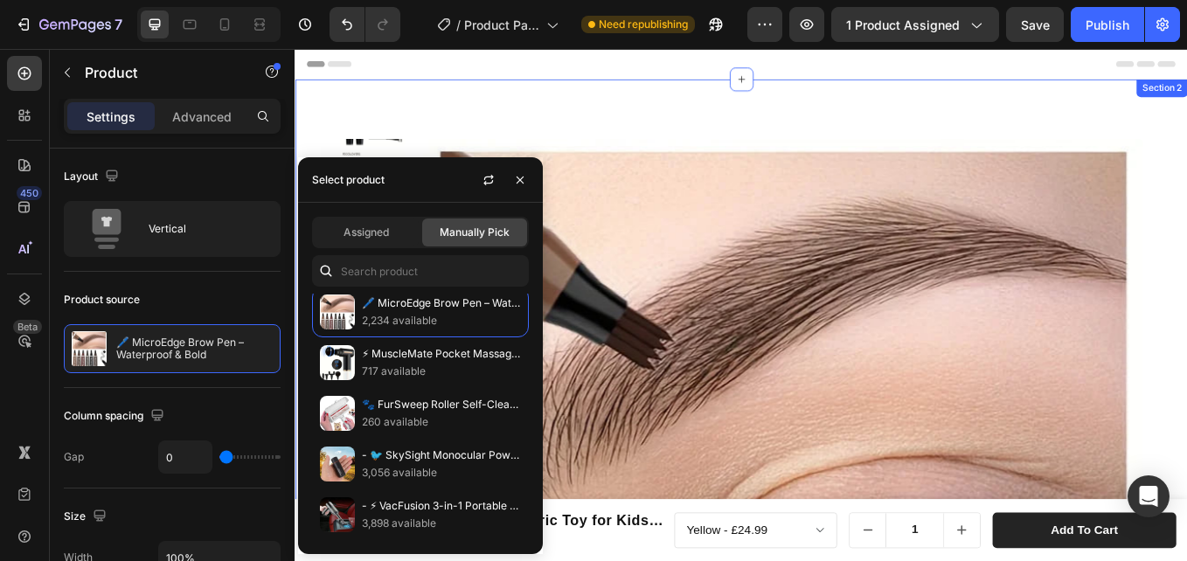
drag, startPoint x: 730, startPoint y: 121, endPoint x: 777, endPoint y: 86, distance: 59.2
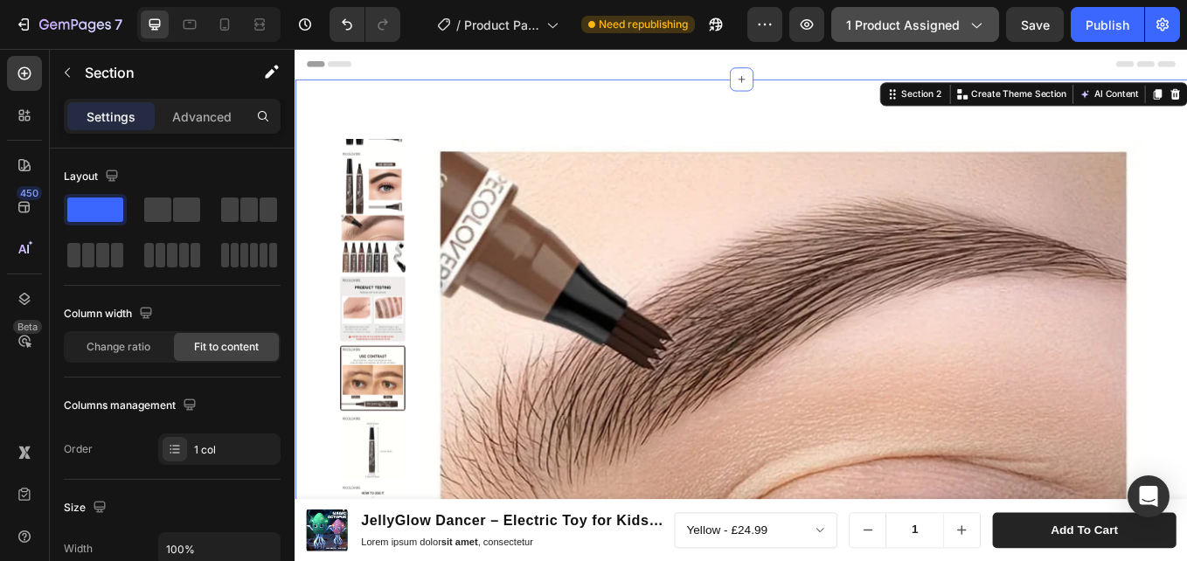
click at [929, 16] on span "1 product assigned" at bounding box center [903, 25] width 114 height 18
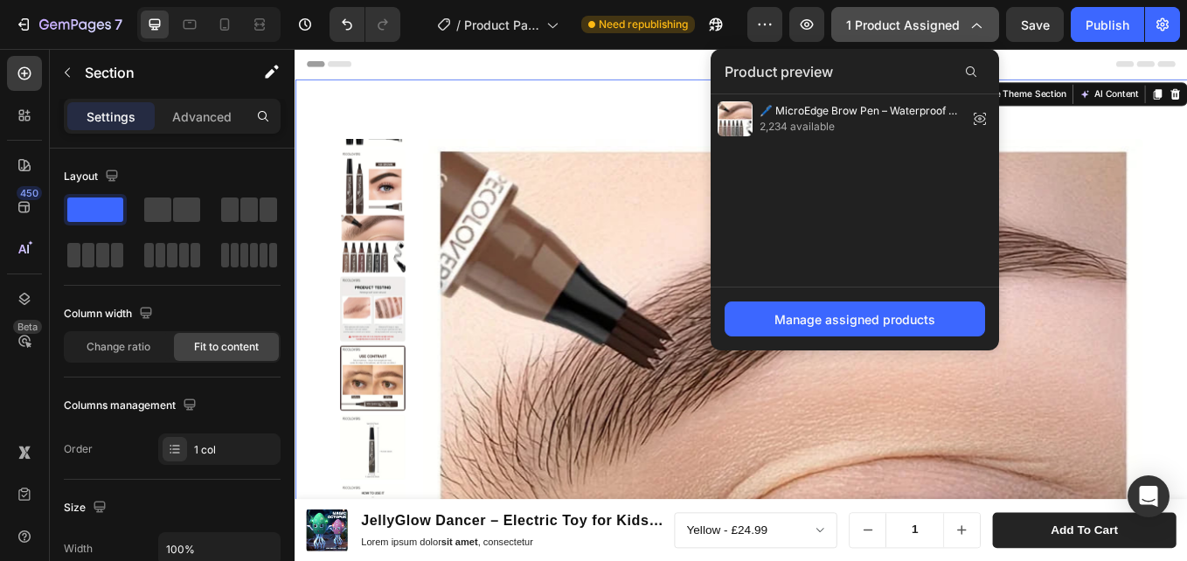
click at [930, 16] on span "1 product assigned" at bounding box center [903, 25] width 114 height 18
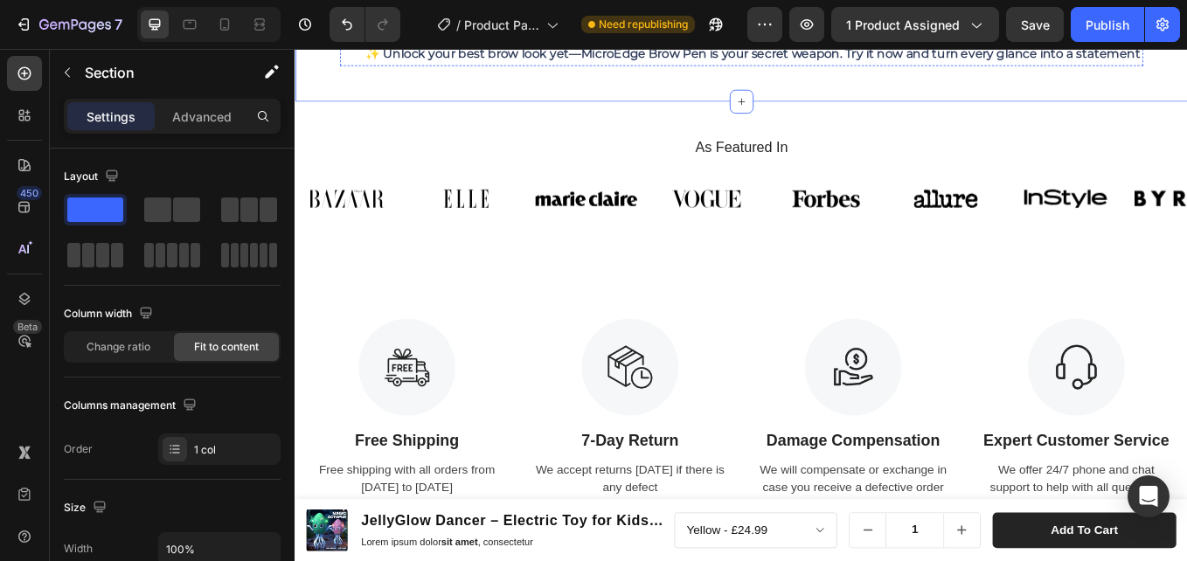
scroll to position [1922, 0]
click at [985, 156] on div "As Featured In Heading Image Image Image Image Image Image Image Image Carousel…" at bounding box center [818, 205] width 1049 height 191
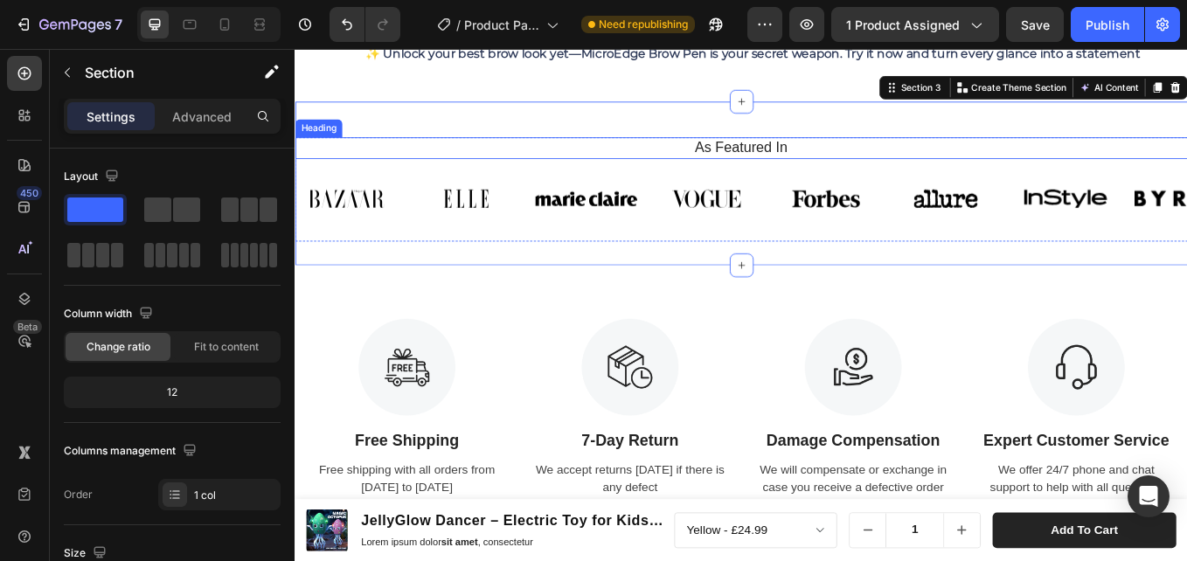
click at [642, 177] on h2 "As Featured In" at bounding box center [819, 164] width 1022 height 25
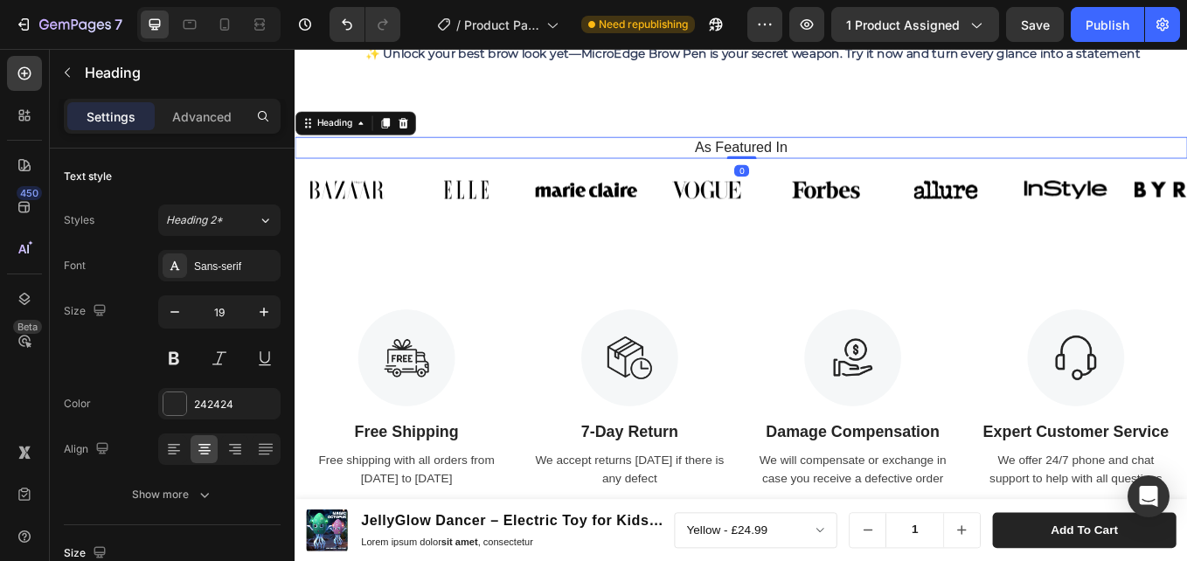
drag, startPoint x: 808, startPoint y: 211, endPoint x: 805, endPoint y: 187, distance: 24.7
click at [805, 177] on div "As Featured In Heading 0" at bounding box center [818, 164] width 1049 height 25
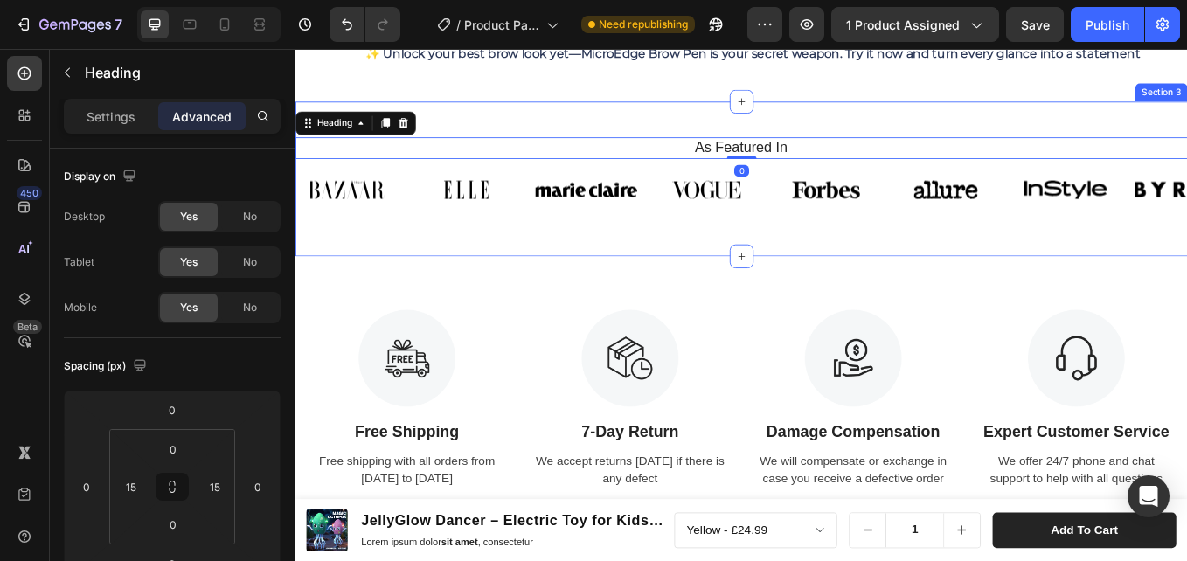
click at [675, 147] on div "As Featured In Heading 0 Image Image Image Image Image Image Image Image Carous…" at bounding box center [818, 200] width 1049 height 181
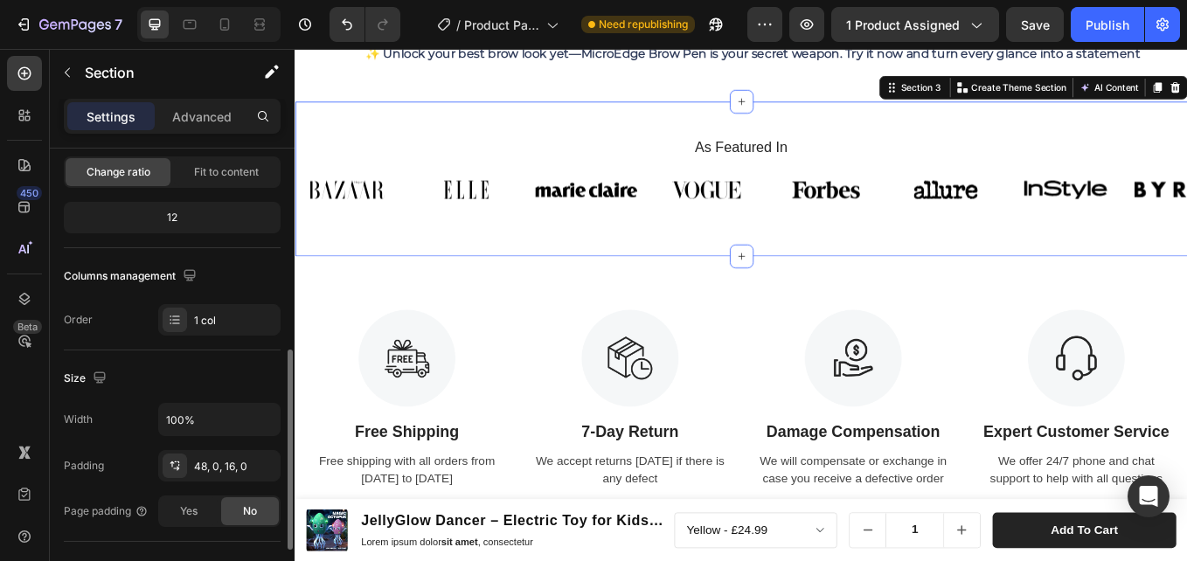
scroll to position [262, 0]
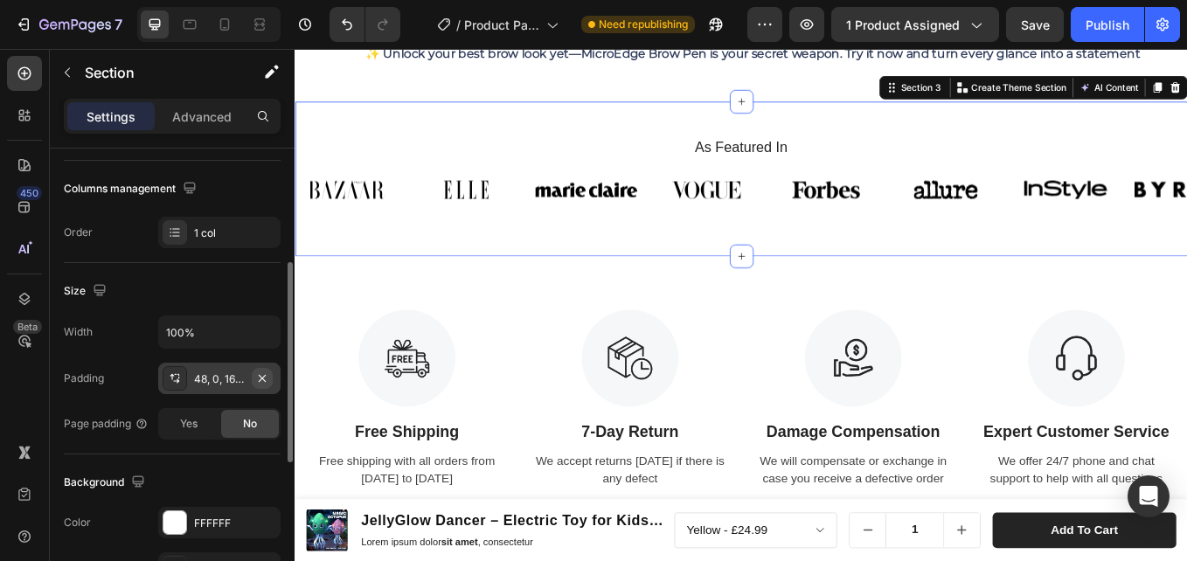
click at [260, 371] on icon "button" at bounding box center [262, 378] width 14 height 14
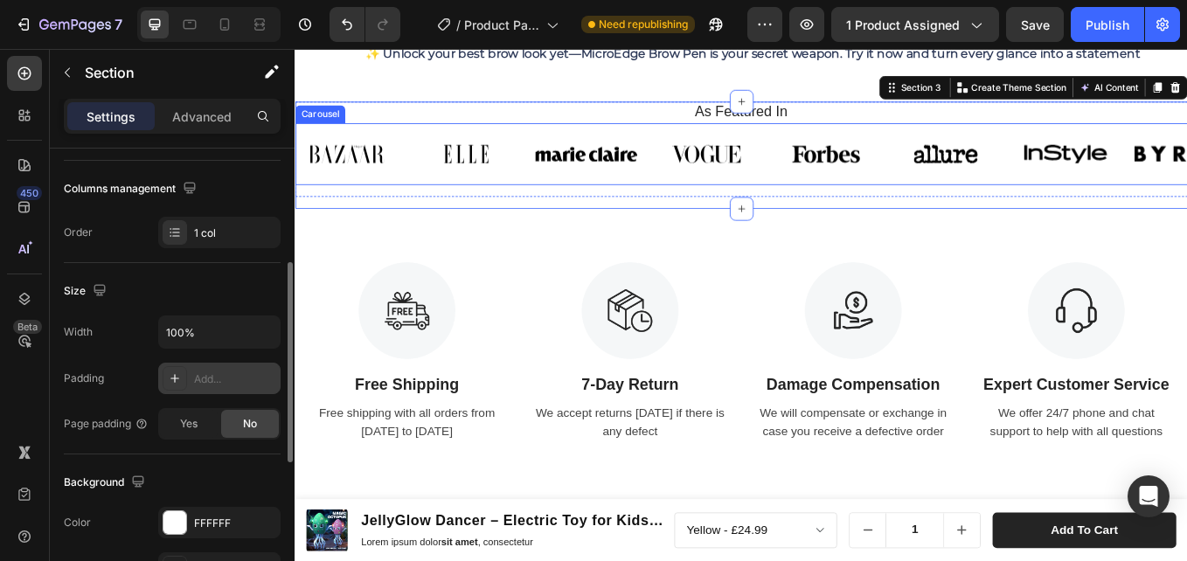
click at [460, 207] on div "Image Image Image Image Image Image Image Image Carousel" at bounding box center [818, 171] width 1049 height 72
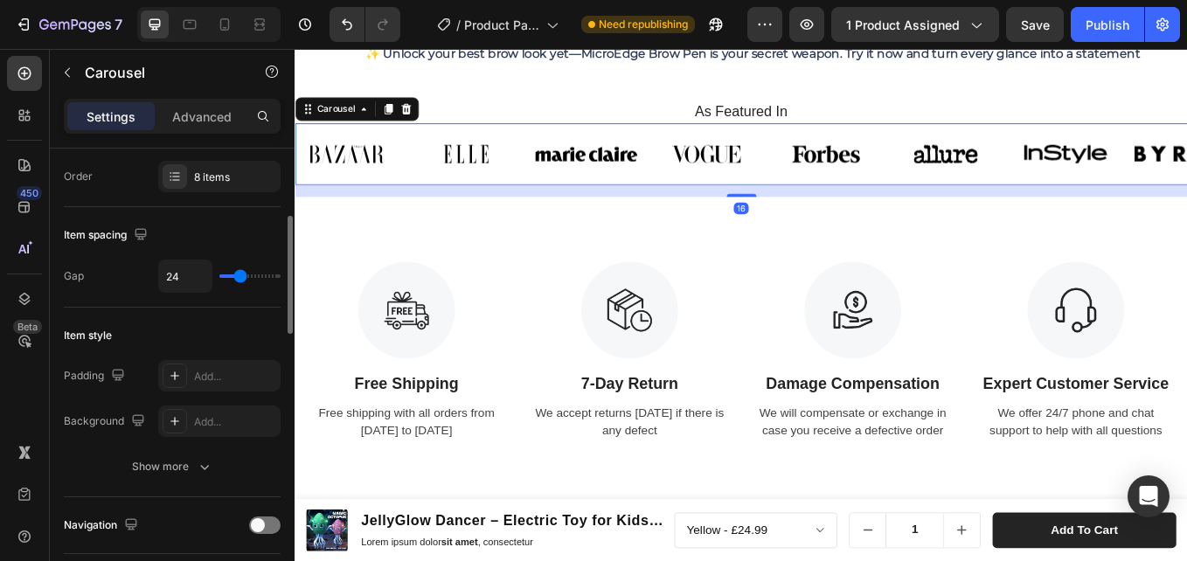
scroll to position [0, 0]
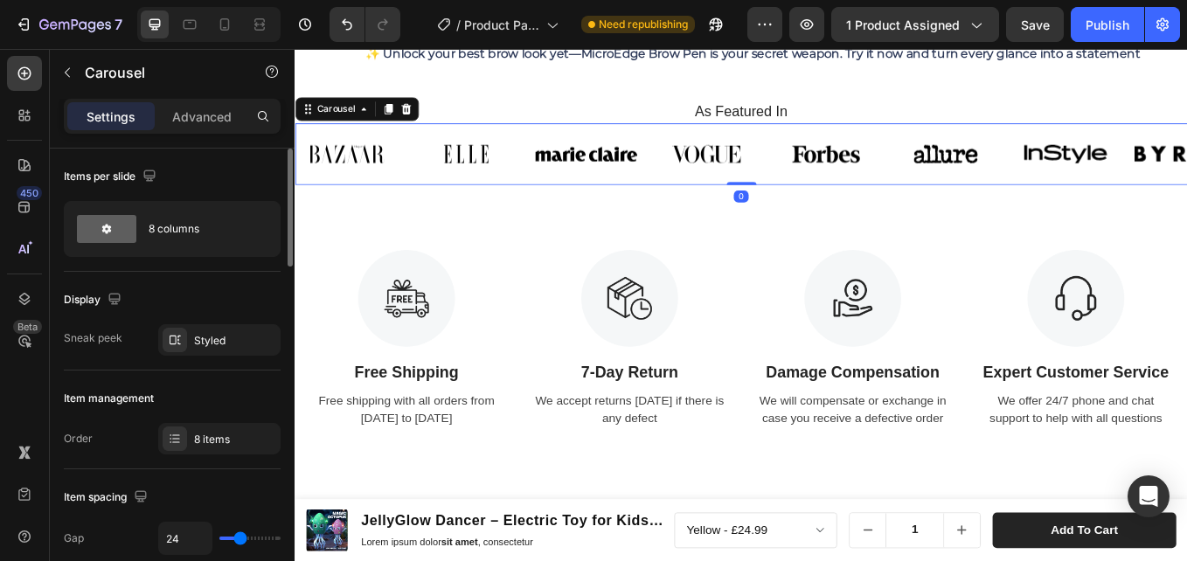
drag, startPoint x: 818, startPoint y: 244, endPoint x: 593, endPoint y: 114, distance: 259.1
click at [813, 191] on div "Image Image Image Image Image Image Image Image Carousel 0" at bounding box center [818, 171] width 1049 height 72
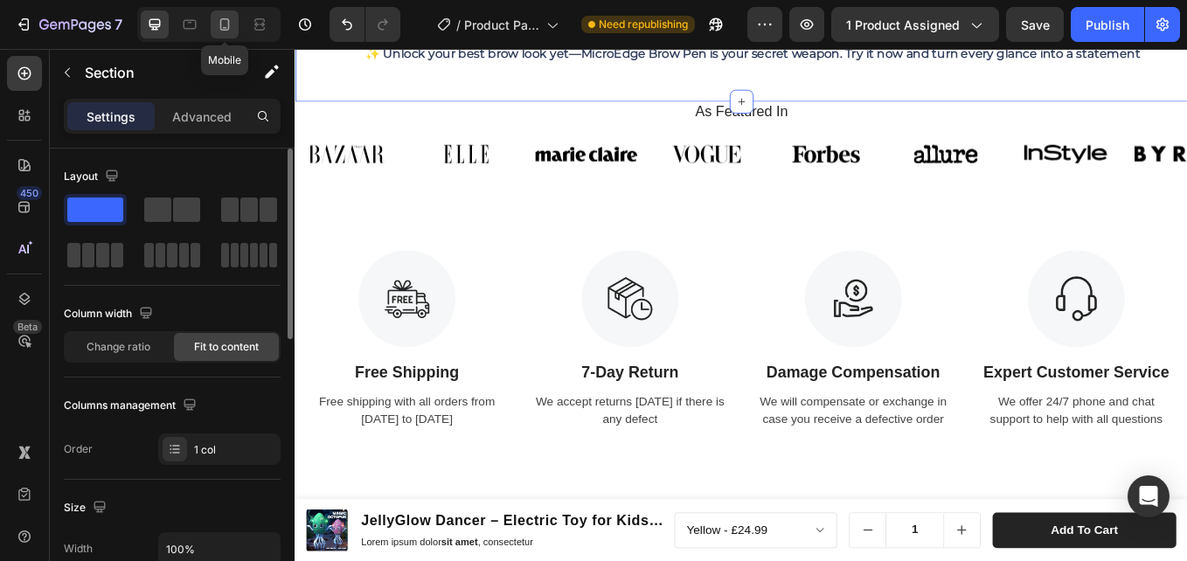
click at [232, 15] on div at bounding box center [225, 24] width 28 height 28
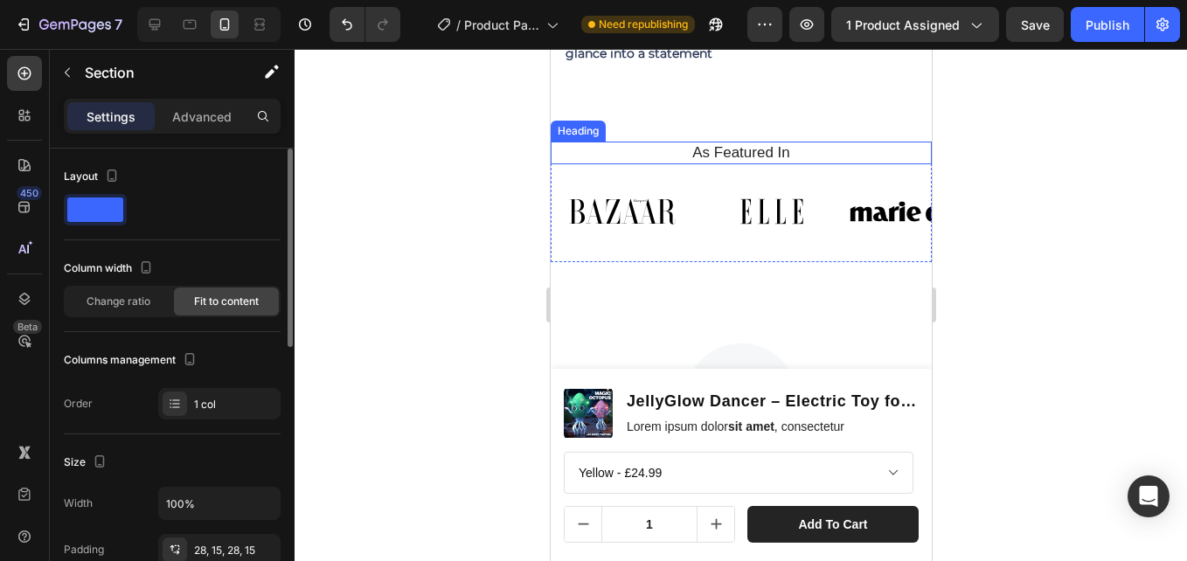
scroll to position [1311, 0]
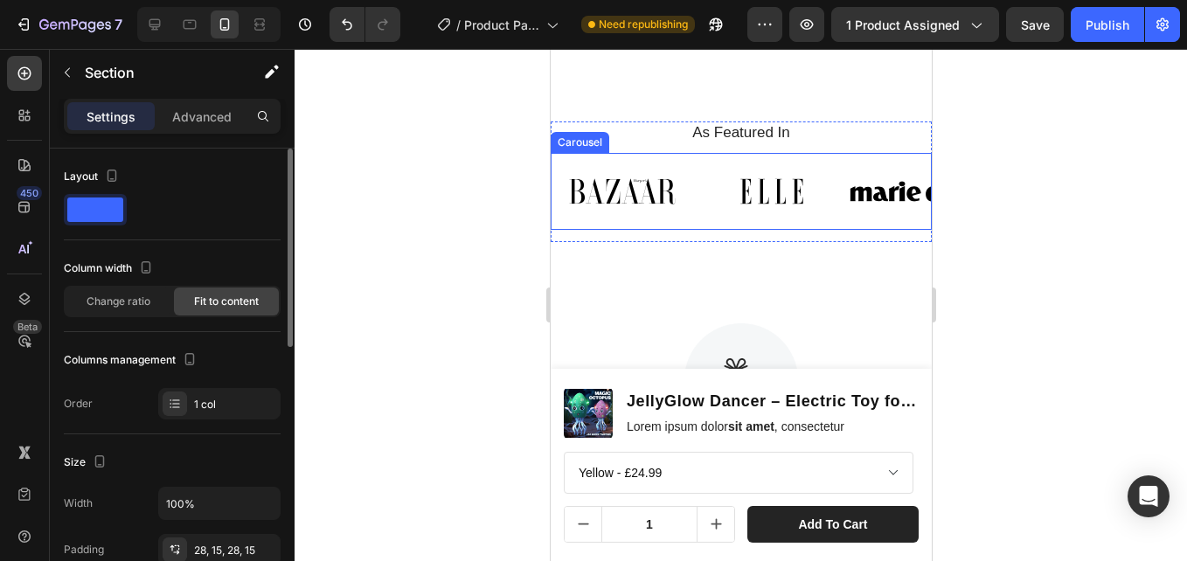
click at [694, 218] on div "Image Image Image Image Image Image Image Image" at bounding box center [740, 191] width 381 height 52
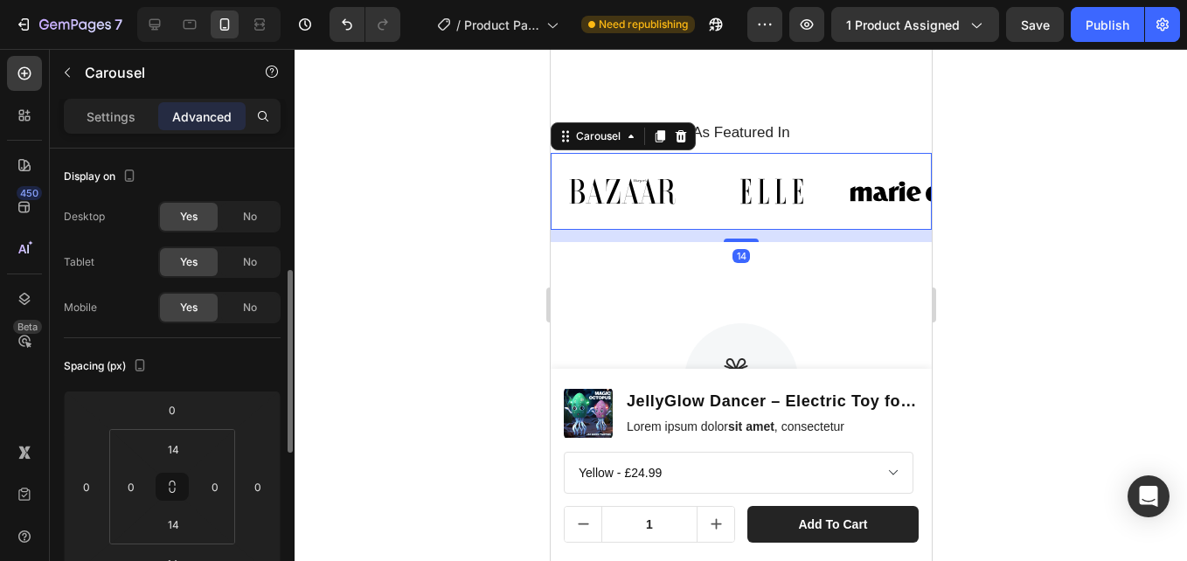
scroll to position [175, 0]
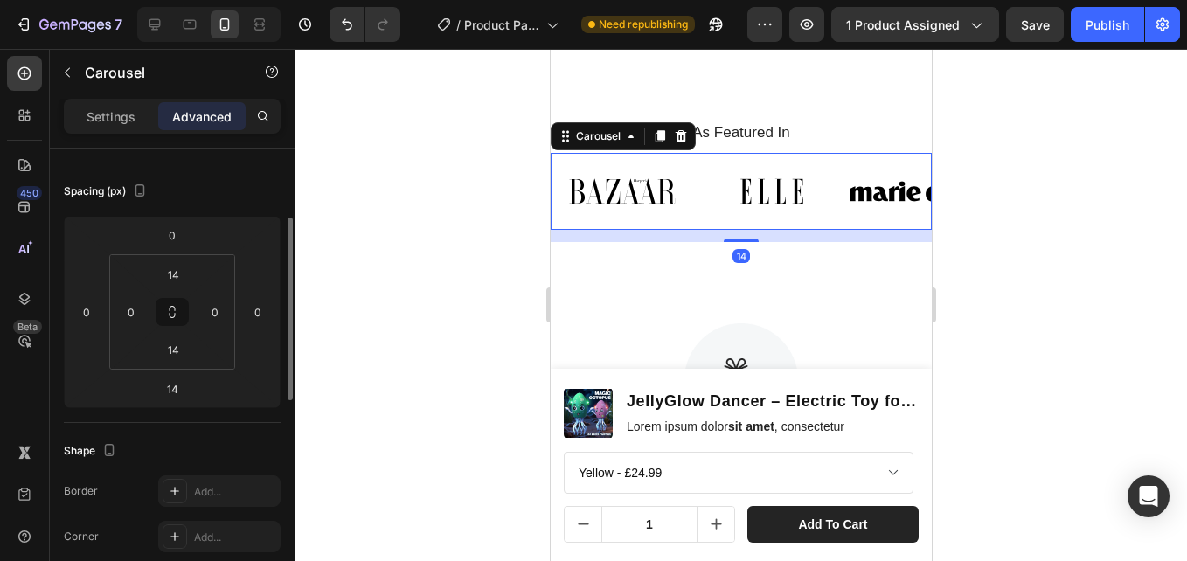
click at [128, 122] on p "Settings" at bounding box center [111, 116] width 49 height 18
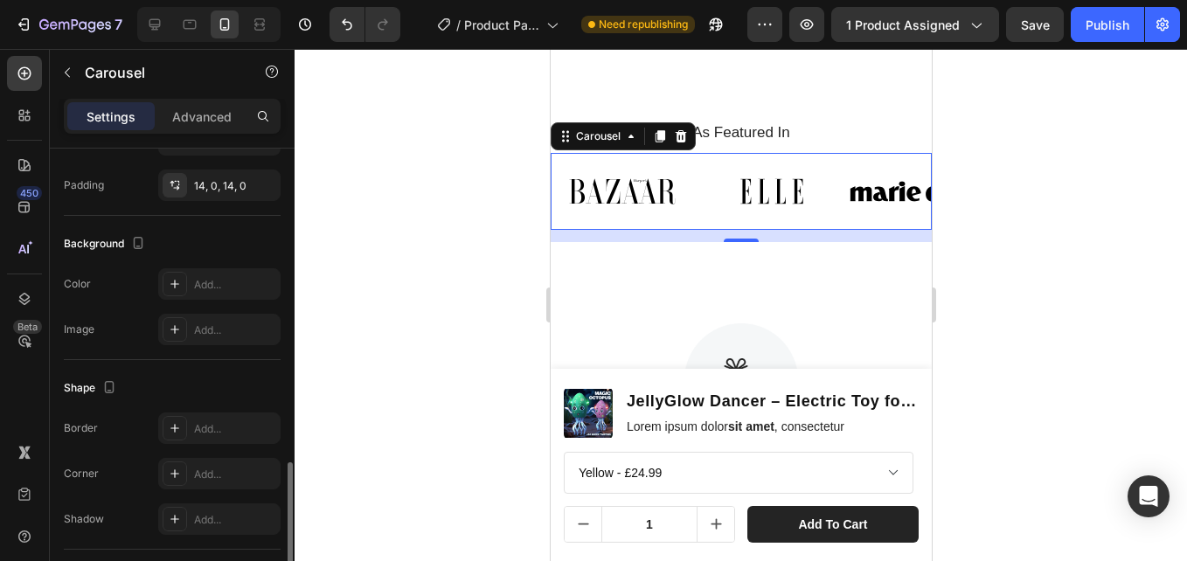
scroll to position [1136, 0]
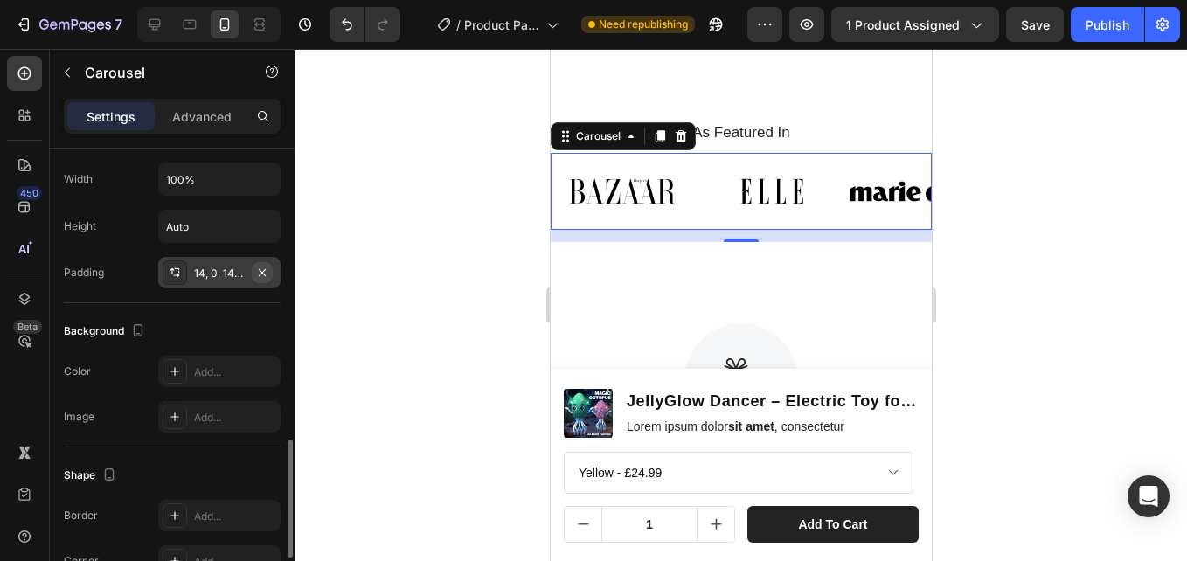
click at [265, 275] on icon "button" at bounding box center [262, 271] width 7 height 7
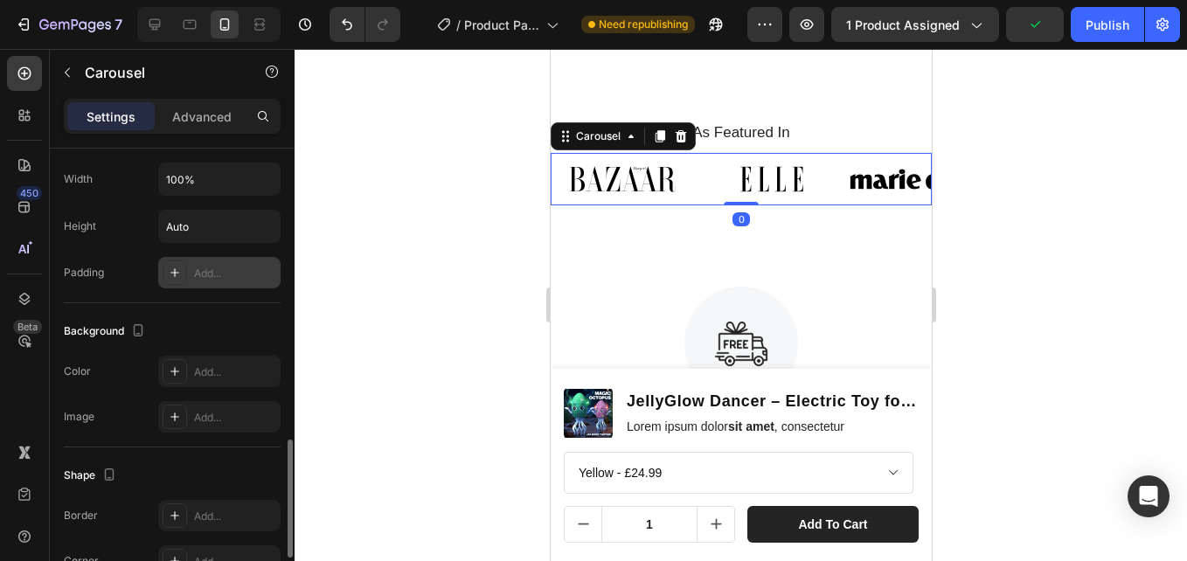
drag, startPoint x: 739, startPoint y: 259, endPoint x: 735, endPoint y: 213, distance: 45.6
click at [735, 205] on div "Image Image Image Image Image Image Image Image Carousel 0" at bounding box center [740, 179] width 381 height 52
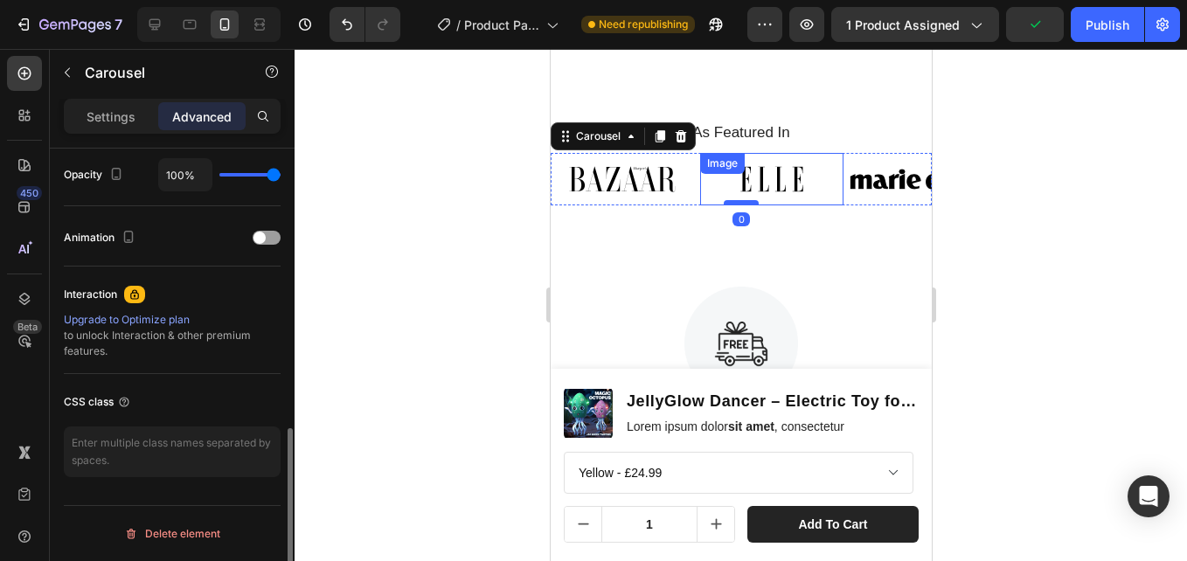
scroll to position [703, 0]
click at [691, 205] on img at bounding box center [621, 179] width 143 height 52
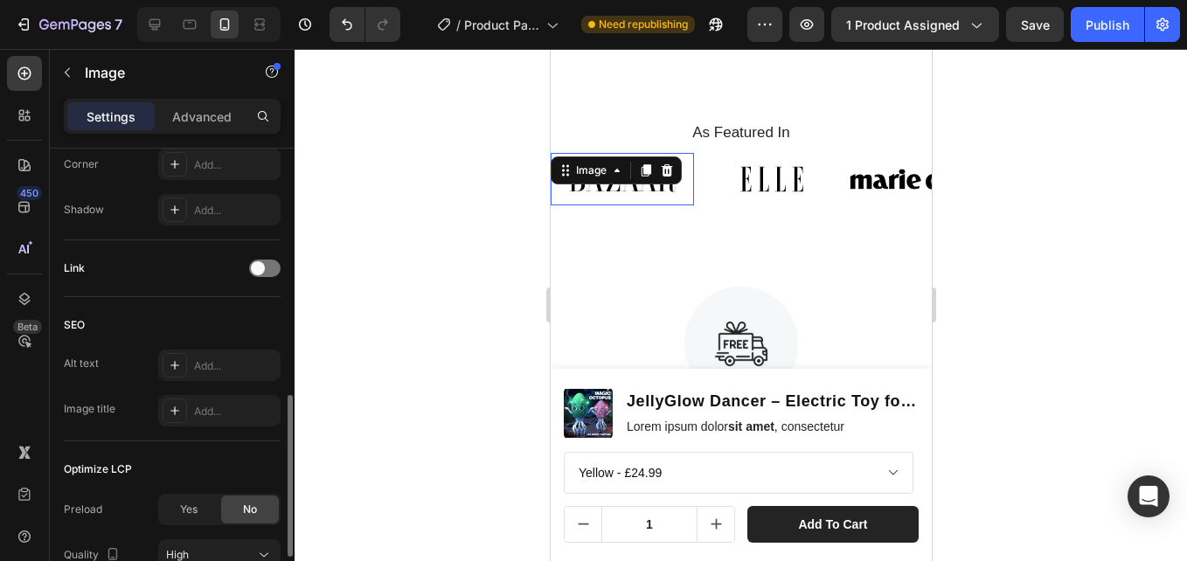
scroll to position [0, 0]
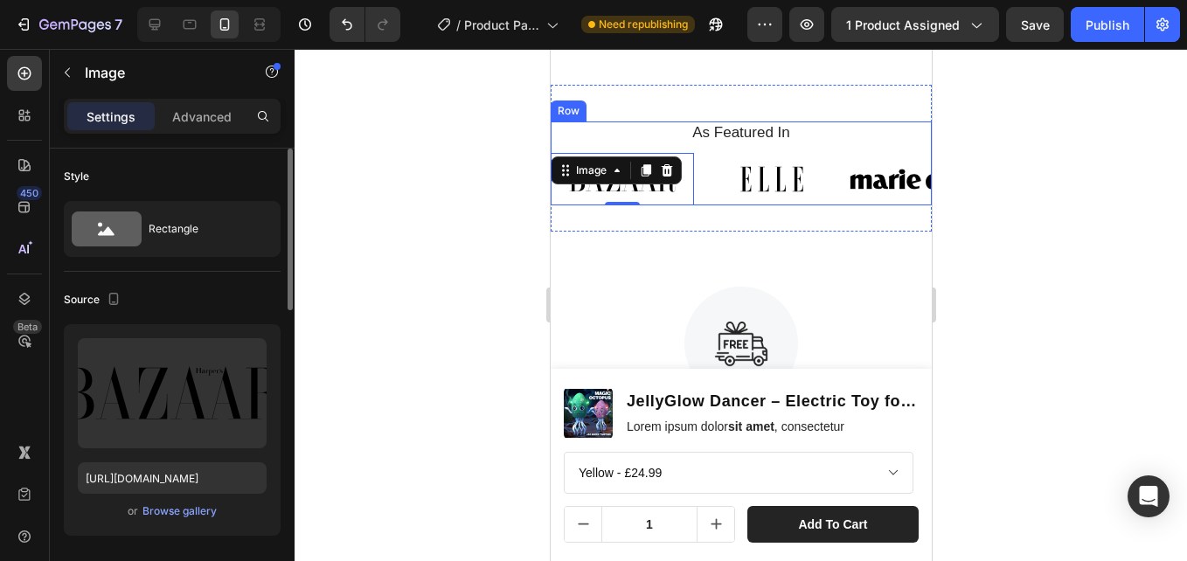
click at [709, 190] on div "As Featured In Heading Image 0 Image Image Image Image Image Image Image Carous…" at bounding box center [740, 163] width 381 height 84
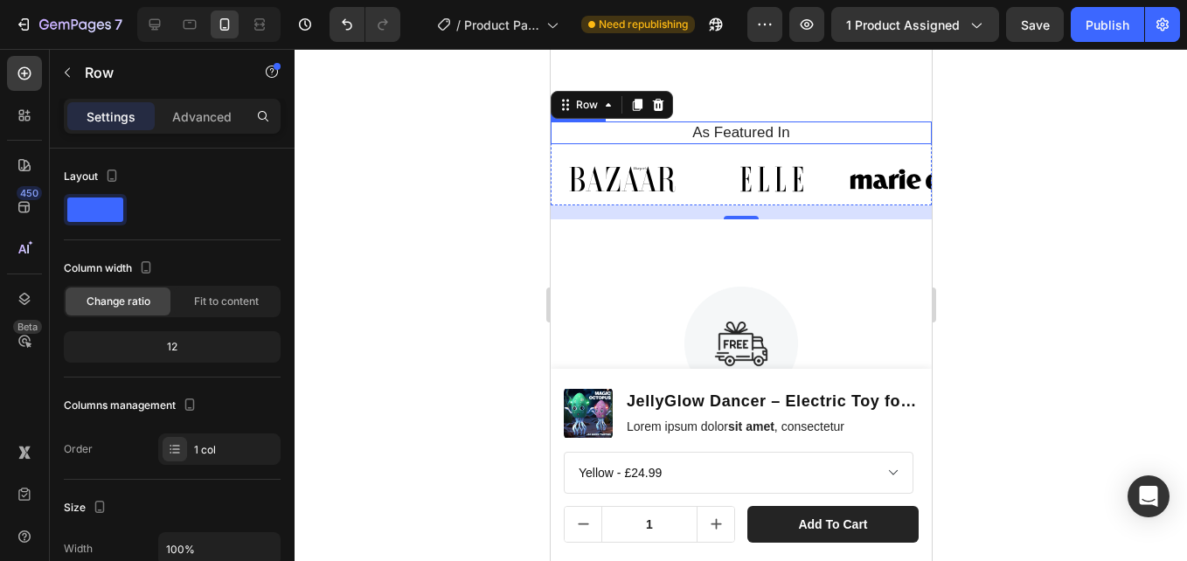
click at [644, 144] on h2 "As Featured In" at bounding box center [740, 132] width 355 height 23
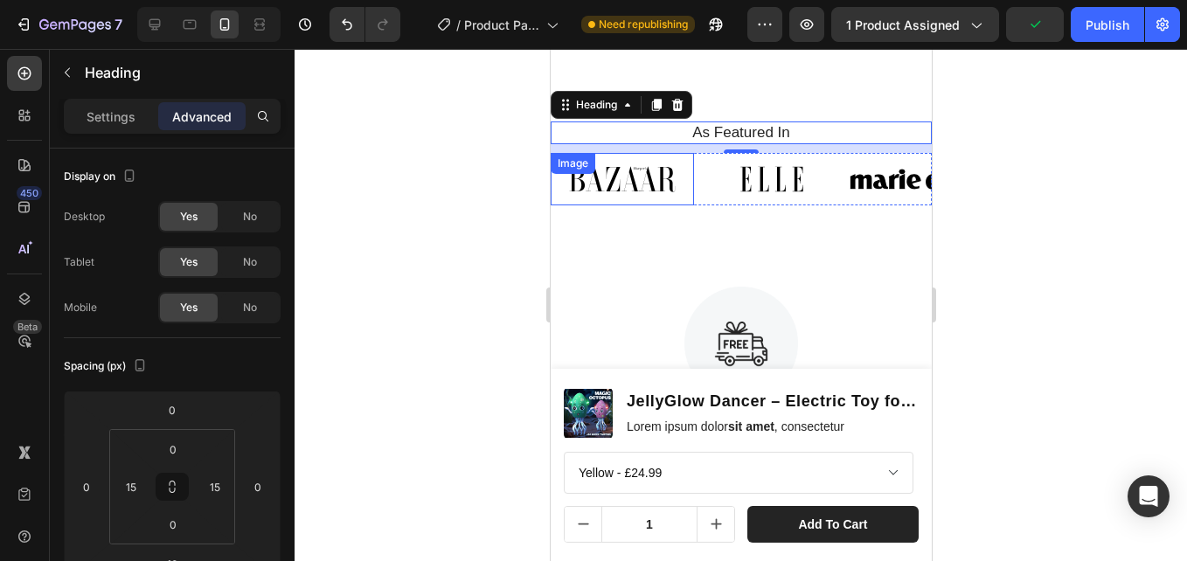
click at [690, 205] on img at bounding box center [621, 179] width 143 height 52
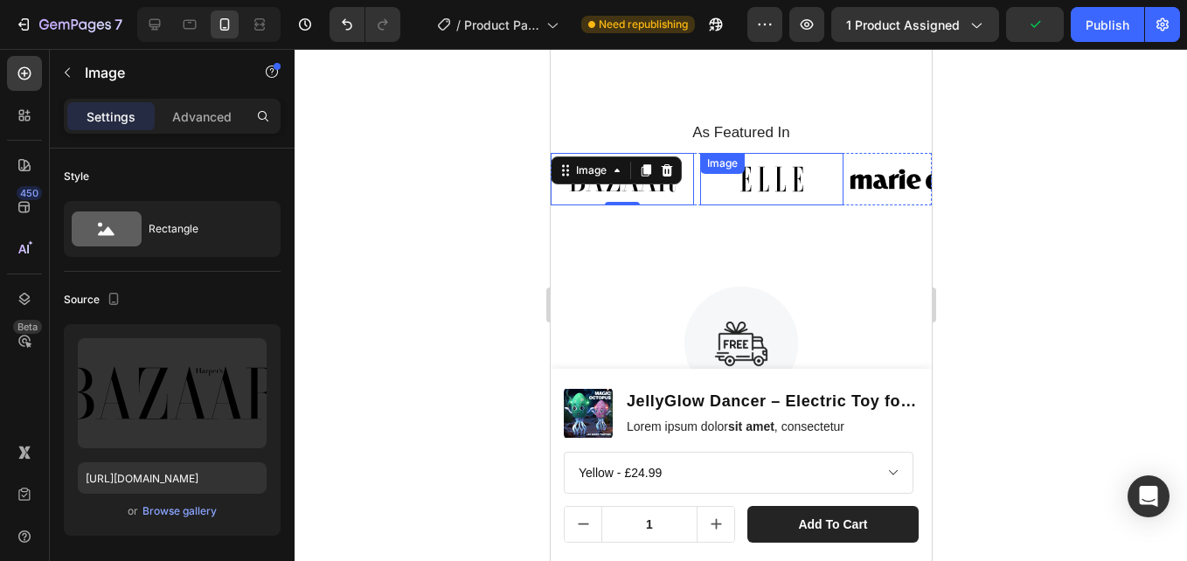
click at [701, 174] on div "Image" at bounding box center [721, 163] width 45 height 21
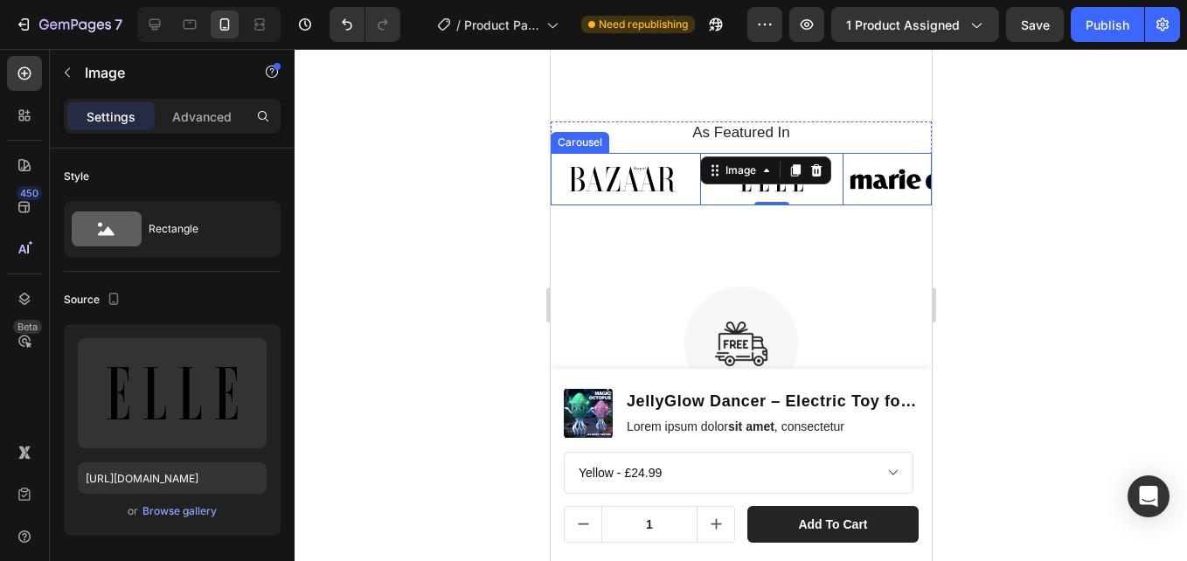
click at [696, 205] on div "Image Image 0 Image Image Image Image Image Image" at bounding box center [740, 179] width 381 height 52
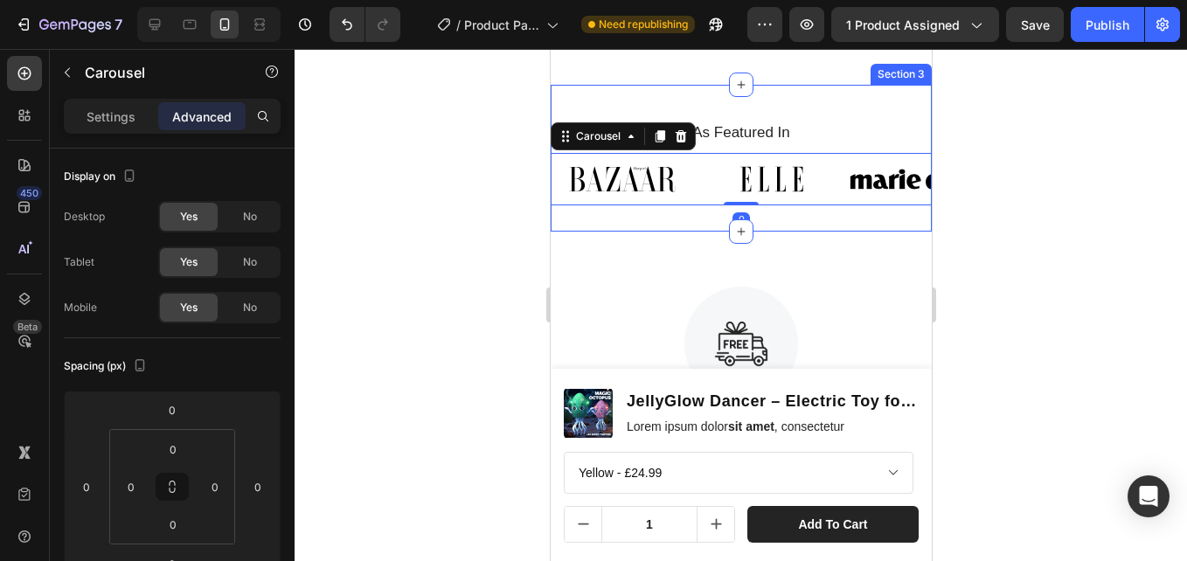
click at [698, 232] on div "As Featured In Heading Image Image Image Image Image Image Image Image Carousel…" at bounding box center [740, 158] width 381 height 147
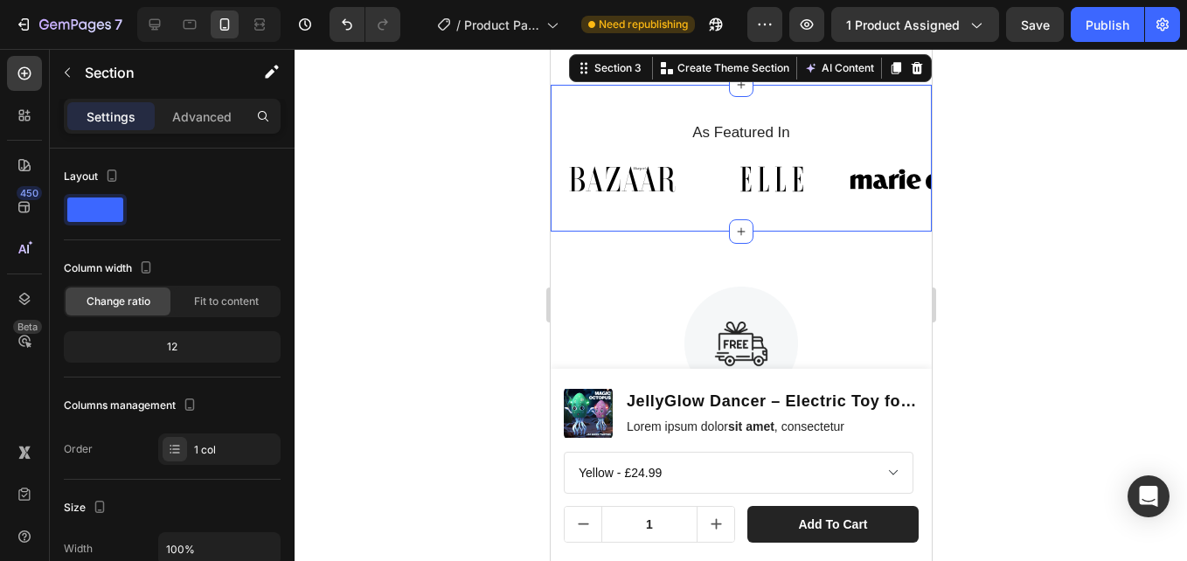
click at [612, 149] on div "As Featured In Heading Image Image Image Image Image Image Image Image Carousel…" at bounding box center [740, 158] width 381 height 147
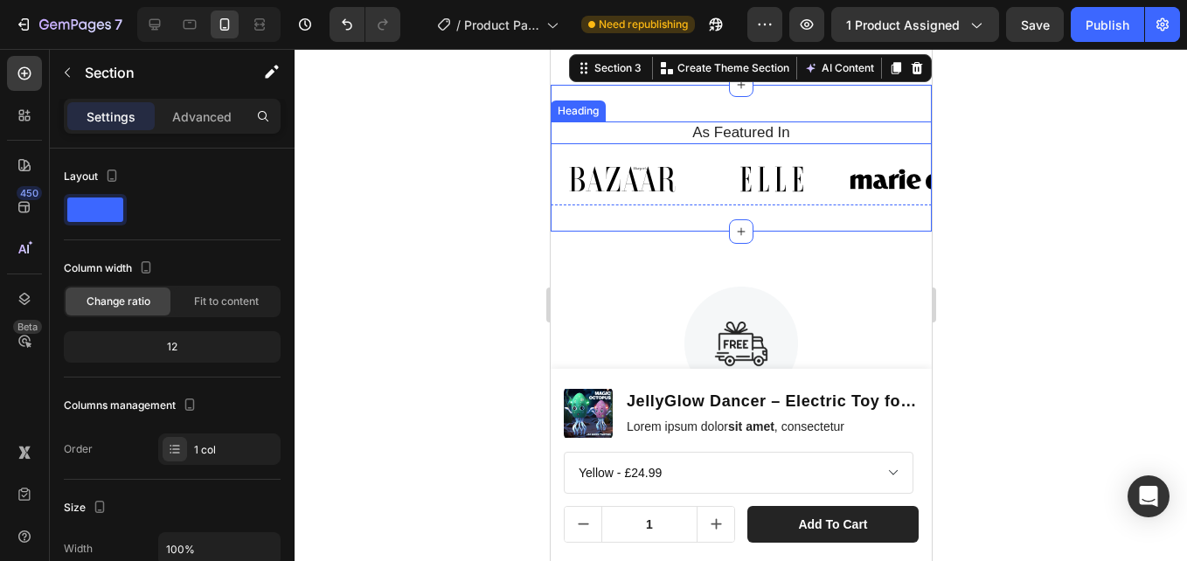
click at [605, 144] on h2 "As Featured In" at bounding box center [740, 132] width 355 height 23
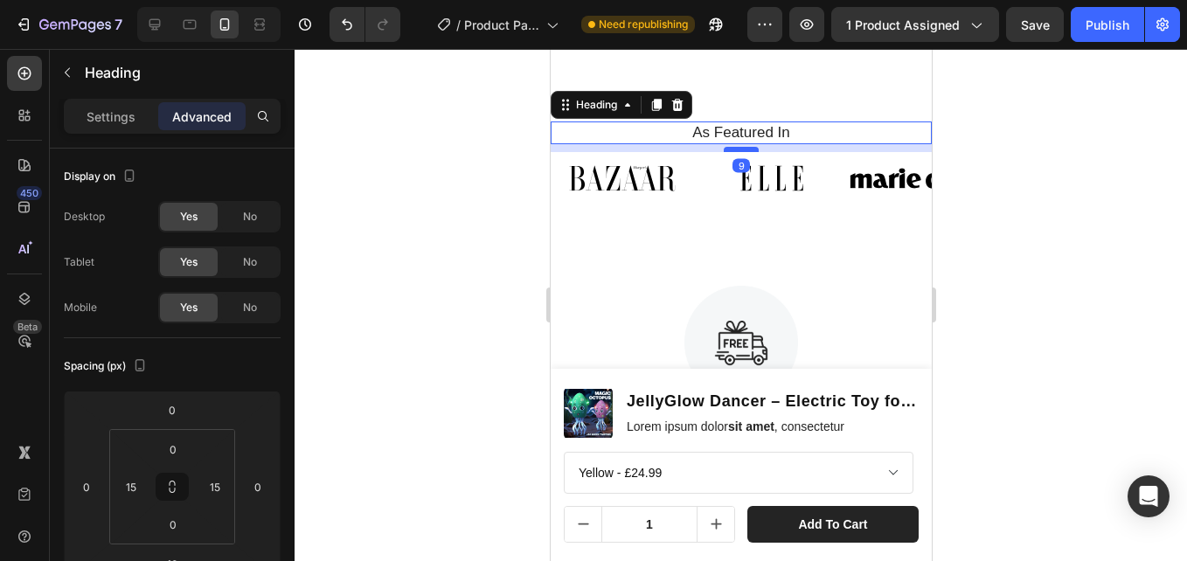
drag, startPoint x: 737, startPoint y: 180, endPoint x: 741, endPoint y: 193, distance: 13.6
click at [741, 152] on div at bounding box center [740, 149] width 35 height 5
type input "9"
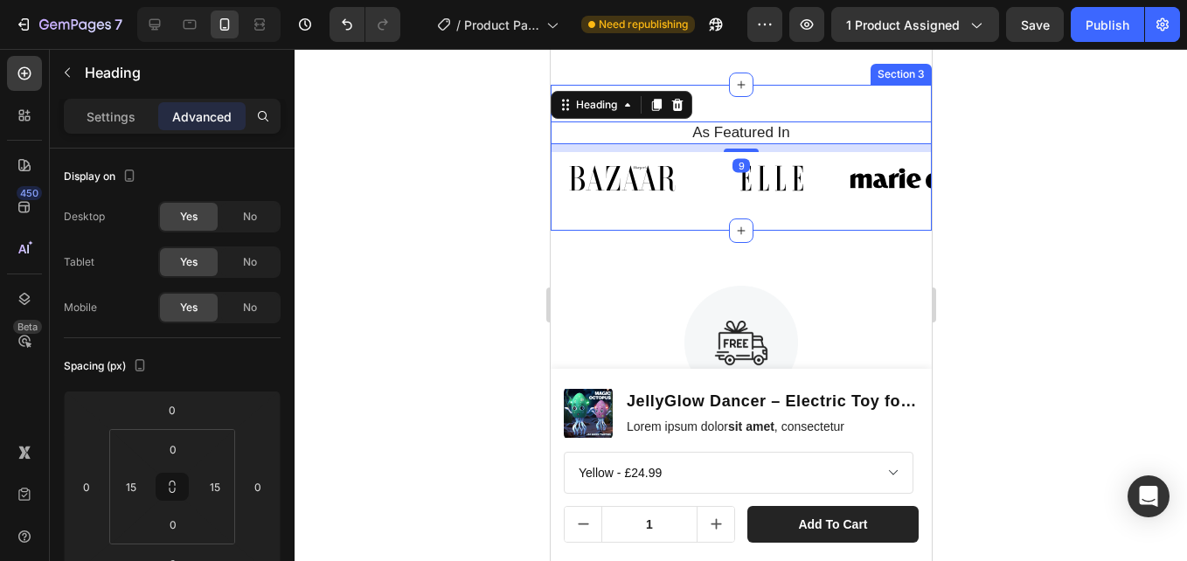
click at [714, 204] on img at bounding box center [770, 178] width 143 height 52
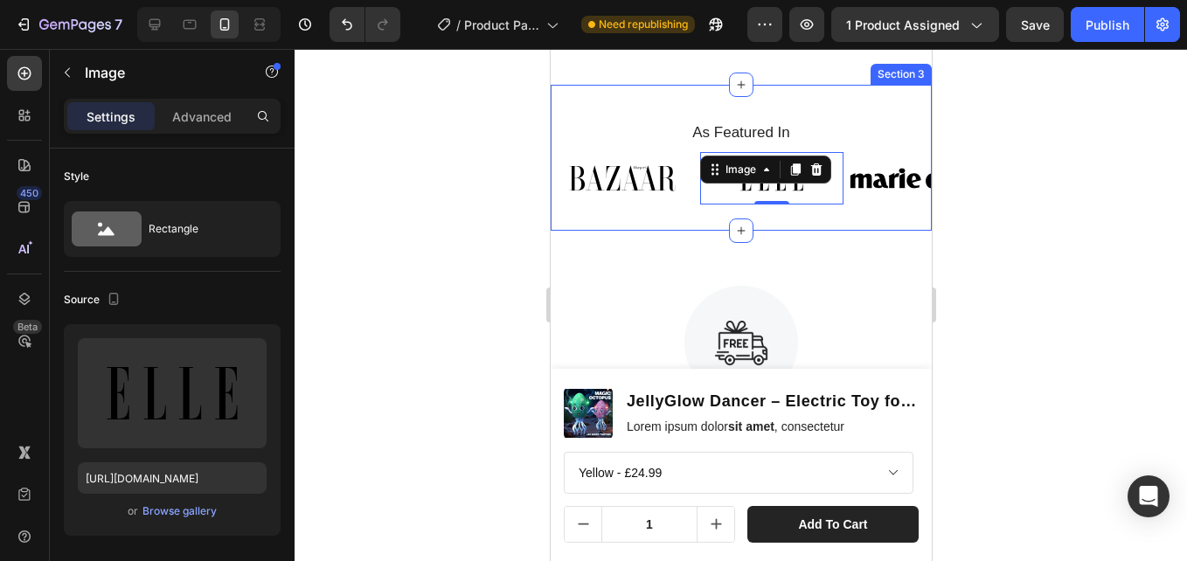
click at [707, 231] on div "As Featured In Heading Image Image 0 Image Image Image Image Image Image Carous…" at bounding box center [740, 158] width 381 height 146
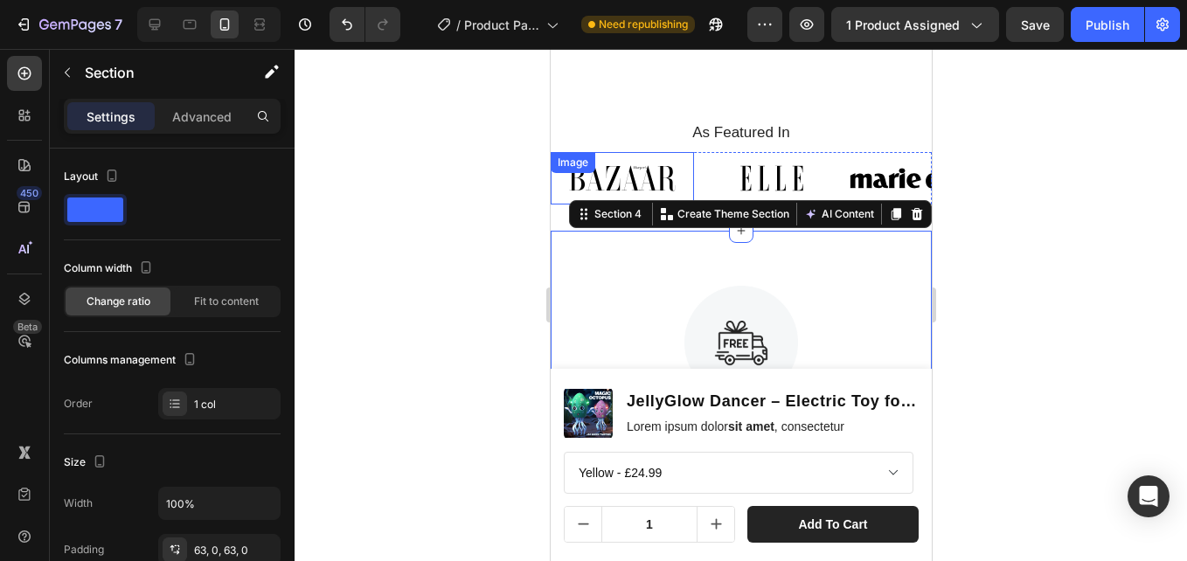
click at [671, 199] on img at bounding box center [621, 178] width 143 height 52
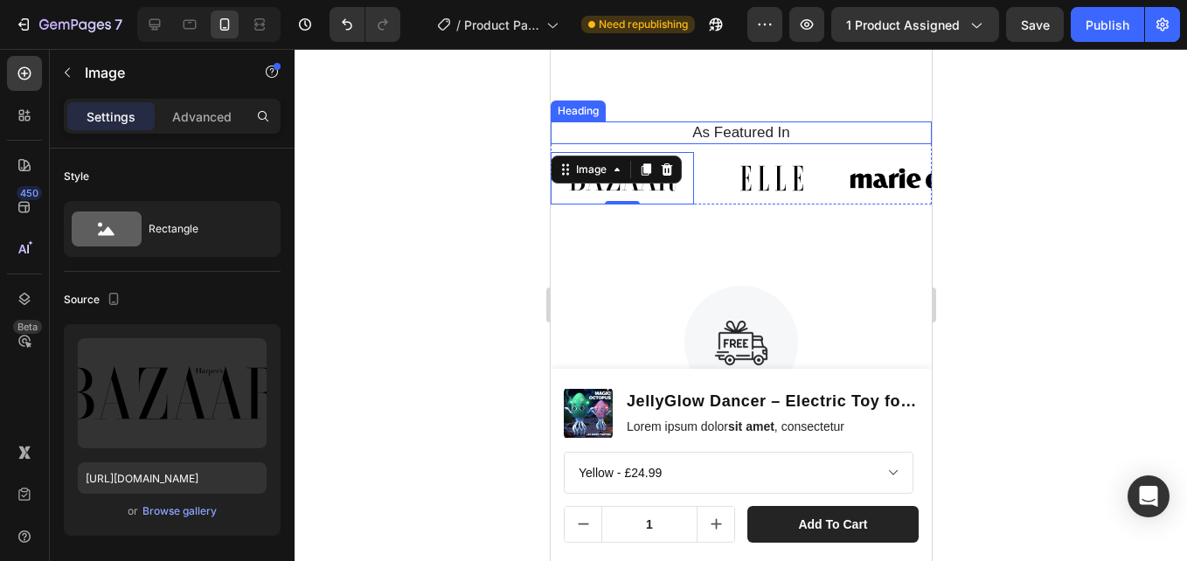
click at [651, 144] on h2 "As Featured In" at bounding box center [740, 132] width 355 height 23
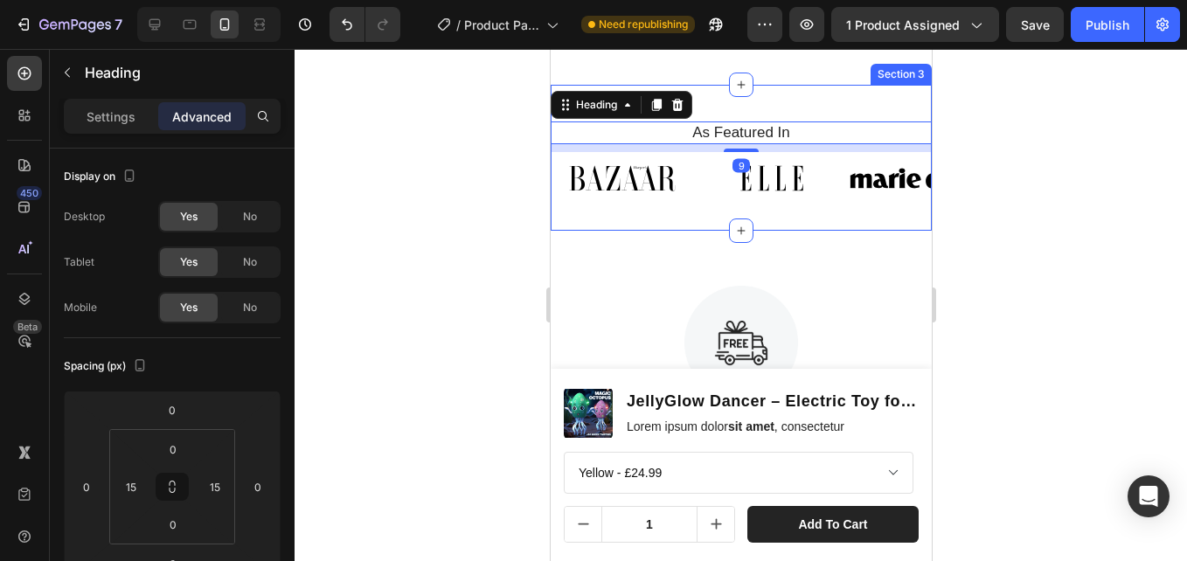
click at [712, 147] on div "As Featured In Heading 9 Image Image Image Image Image Image Image Image Carous…" at bounding box center [740, 158] width 381 height 146
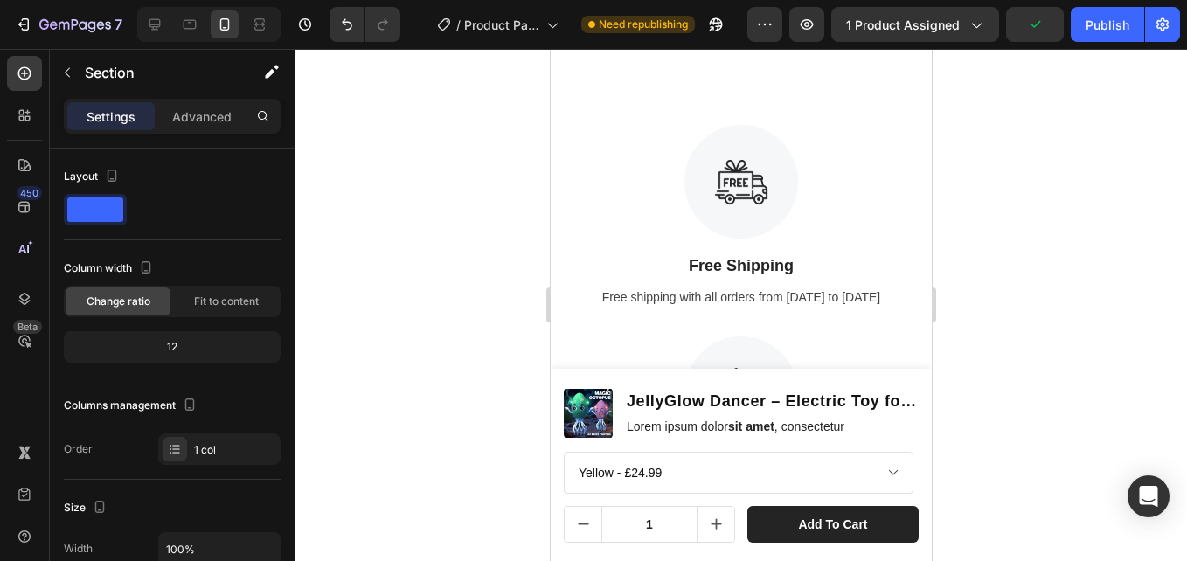
scroll to position [1485, 0]
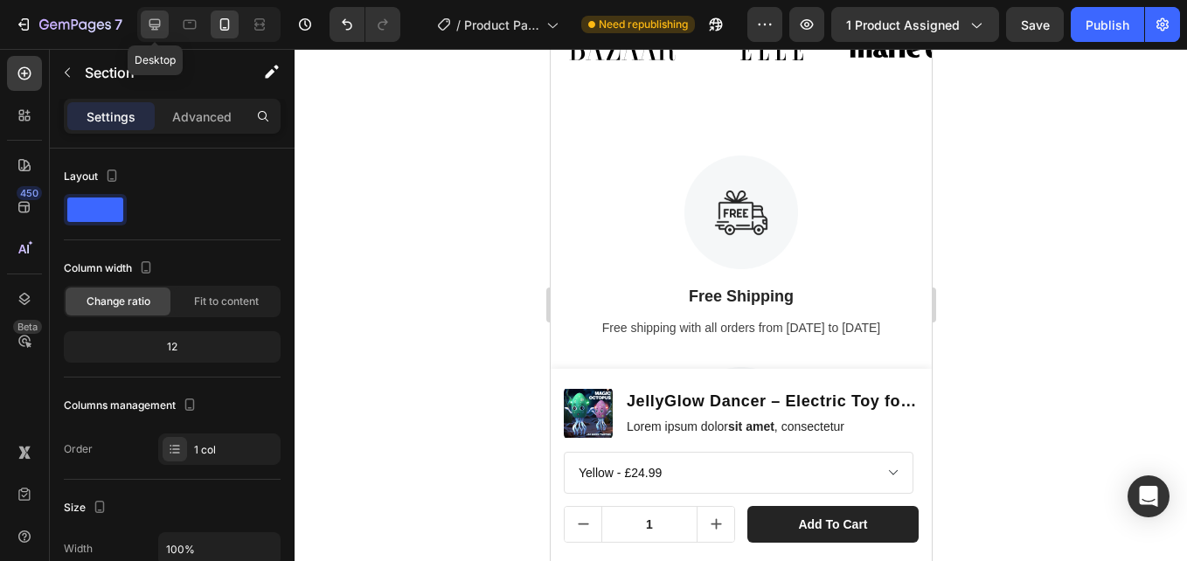
click at [160, 30] on icon at bounding box center [154, 24] width 17 height 17
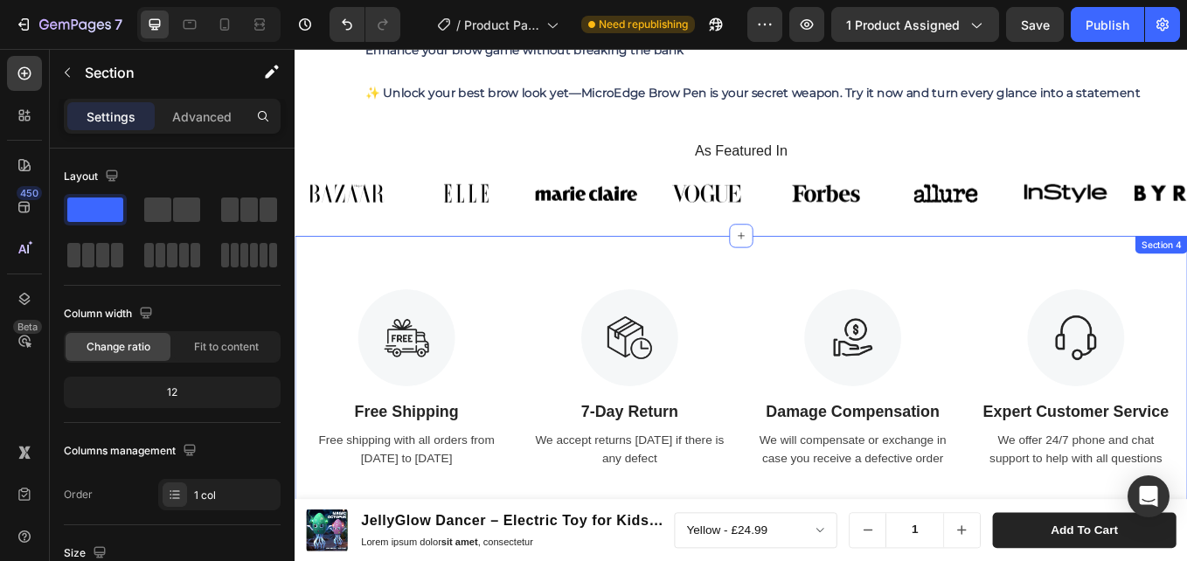
scroll to position [1963, 0]
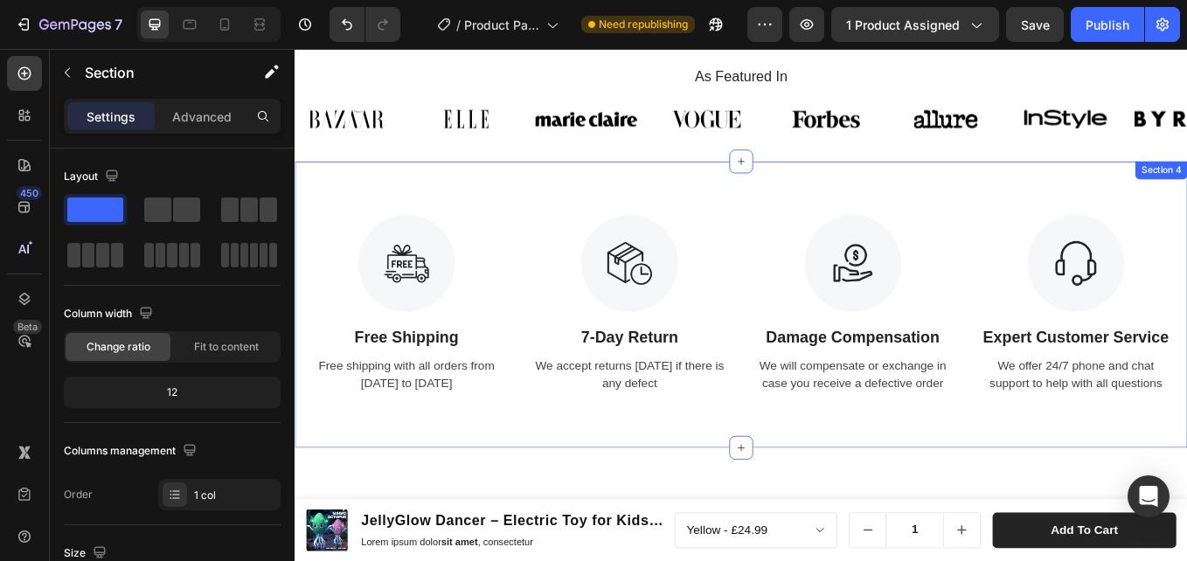
click at [1131, 244] on div "Image Free Shipping Text Block Free shipping with all orders from April 1 to Ap…" at bounding box center [818, 349] width 1049 height 337
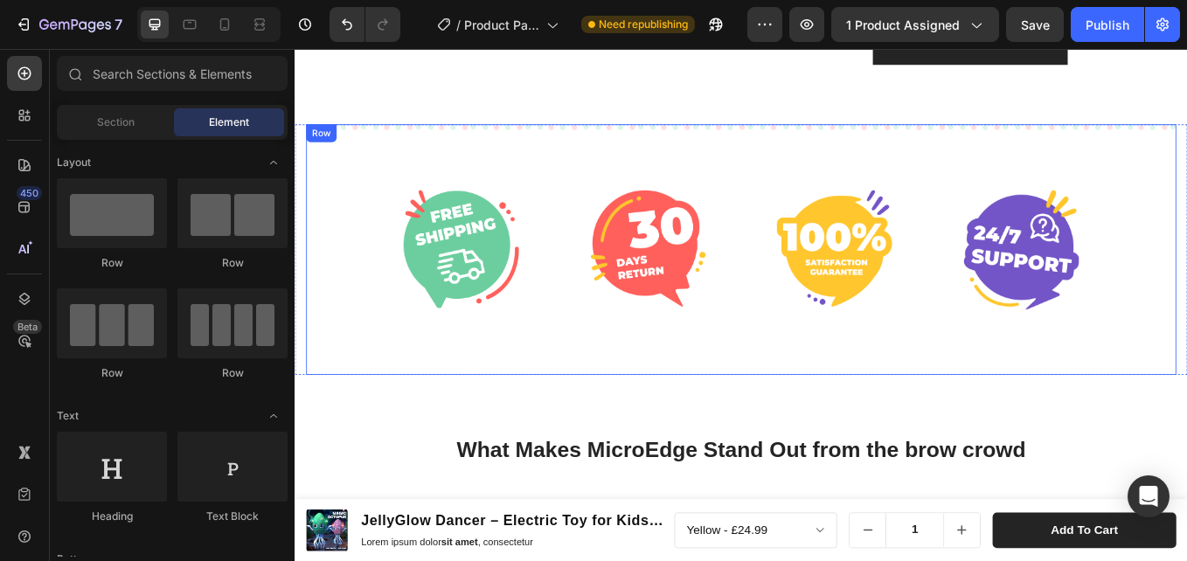
scroll to position [2925, 0]
click at [1186, 147] on div "Image Image Image Image Row Row" at bounding box center [819, 285] width 1022 height 294
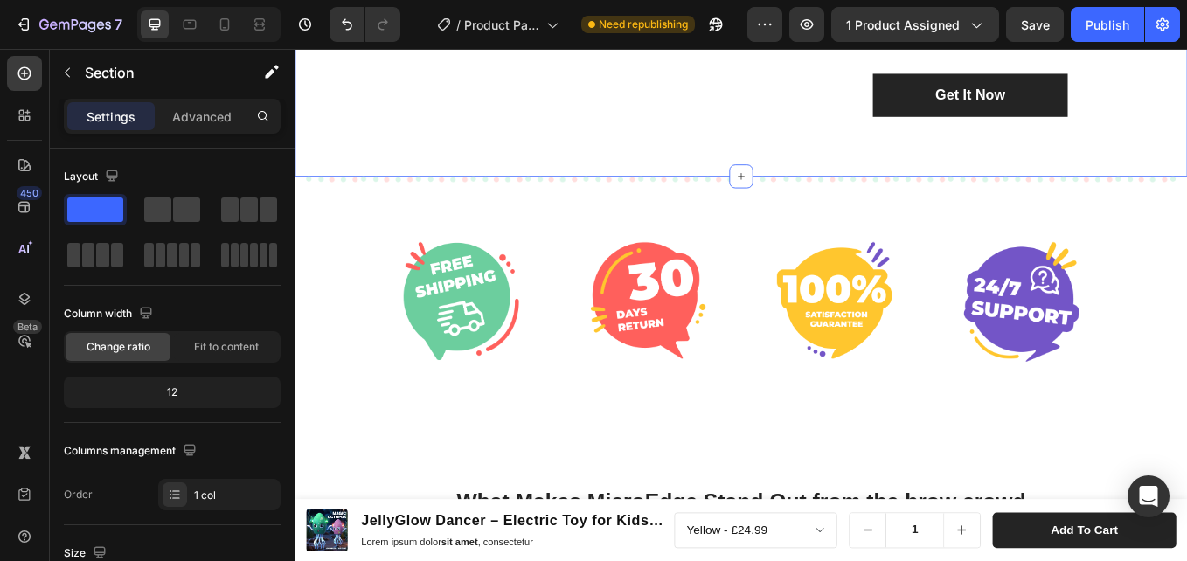
scroll to position [2837, 0]
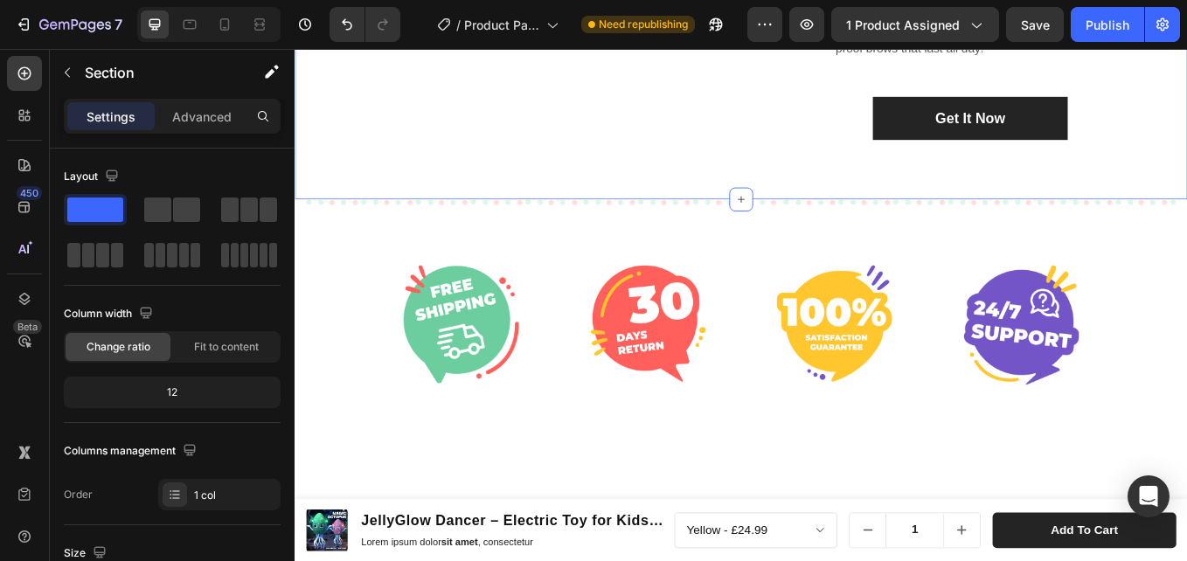
click at [1186, 285] on div "Image Image Image Image Row Row" at bounding box center [819, 372] width 1022 height 294
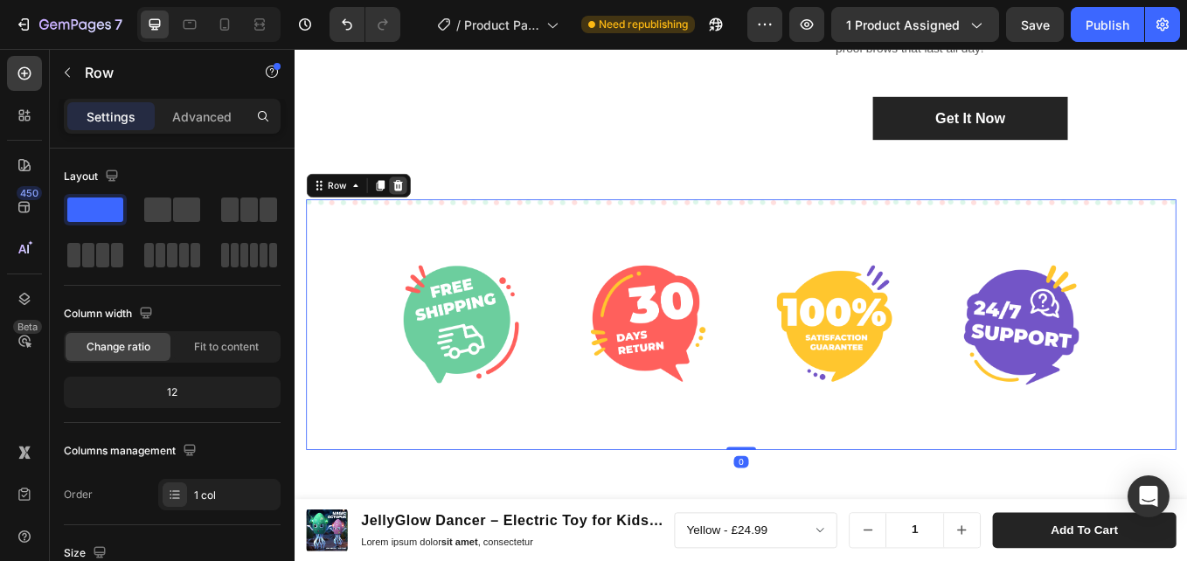
click at [421, 216] on div at bounding box center [415, 208] width 21 height 21
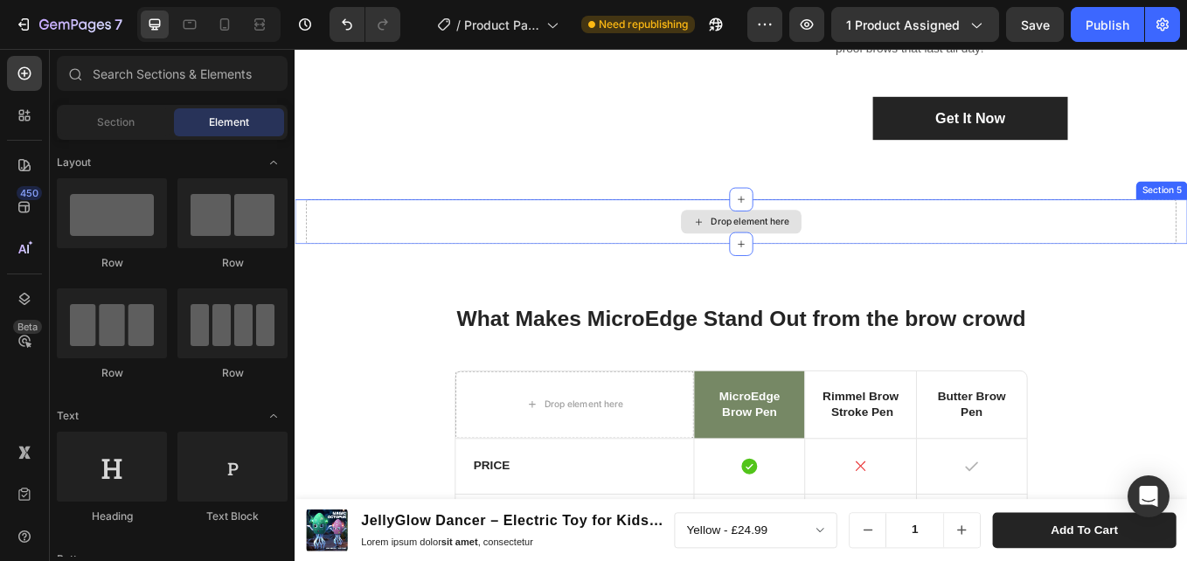
click at [1186, 231] on div "Drop element here" at bounding box center [819, 251] width 1022 height 52
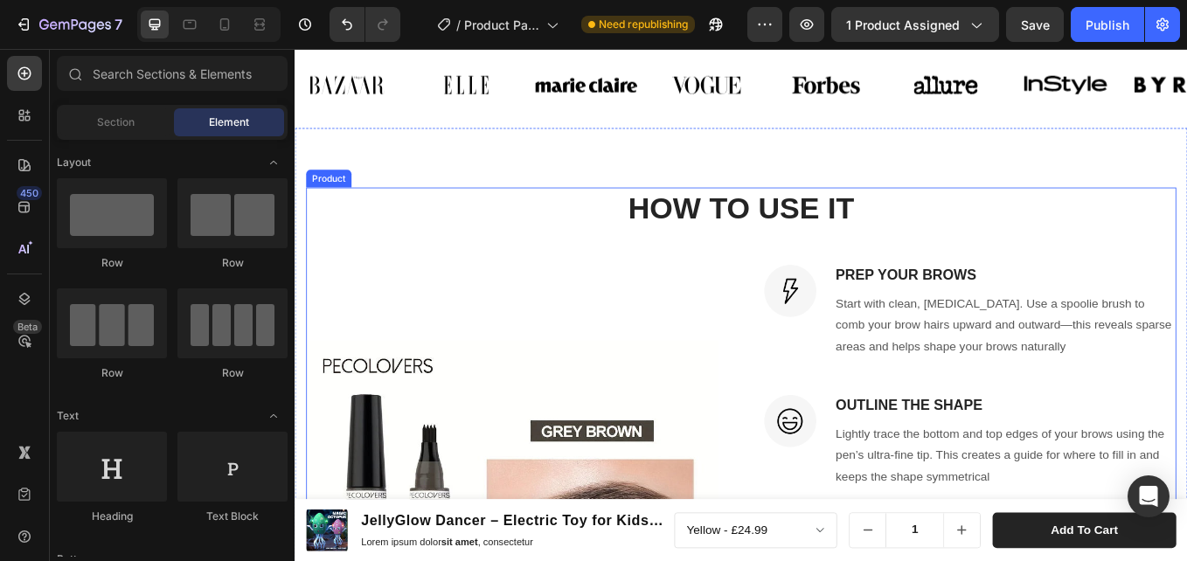
scroll to position [1915, 0]
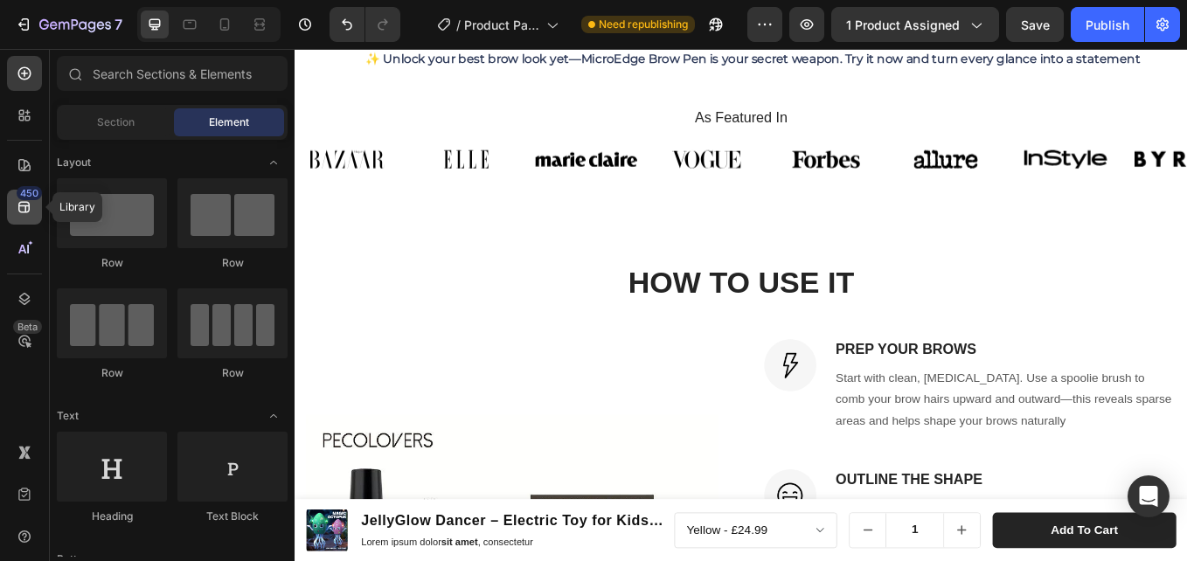
click at [17, 204] on icon at bounding box center [24, 206] width 17 height 17
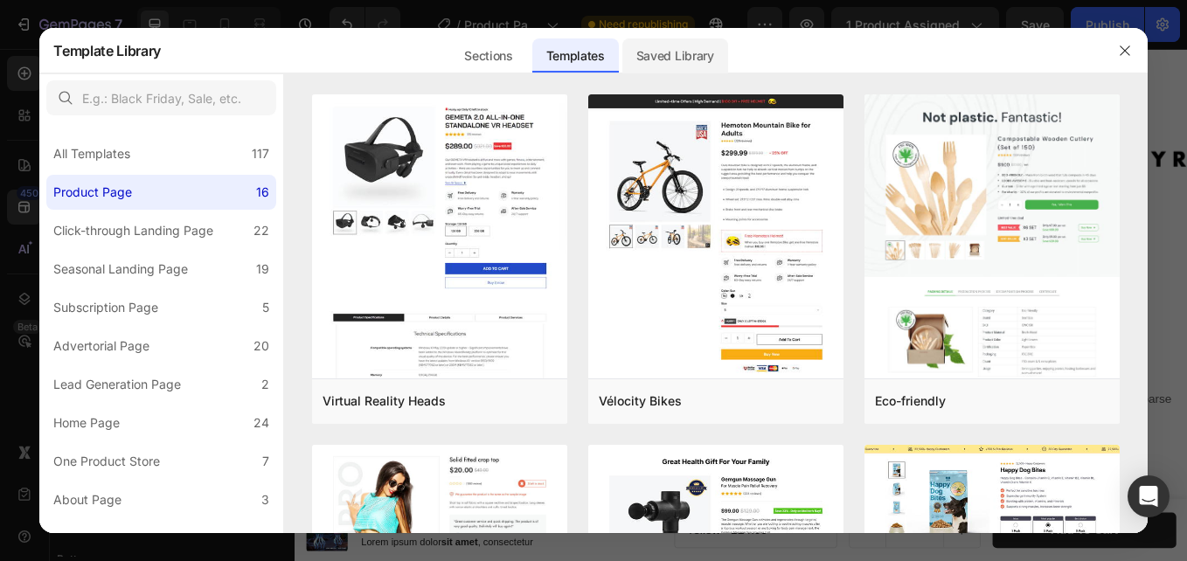
click at [700, 54] on div "Saved Library" at bounding box center [675, 55] width 106 height 35
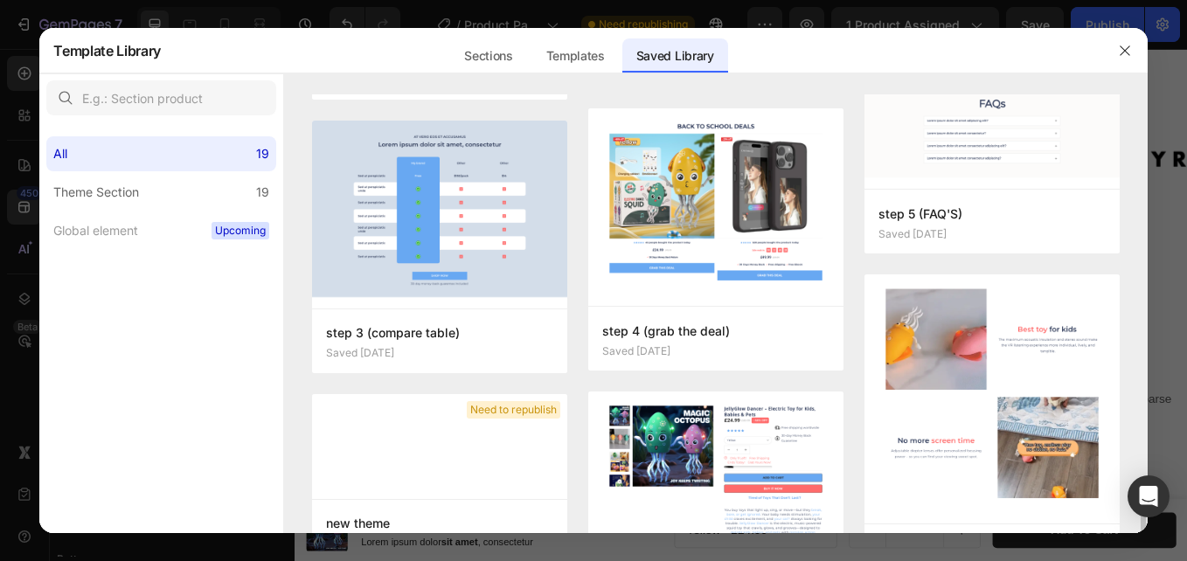
scroll to position [1170, 0]
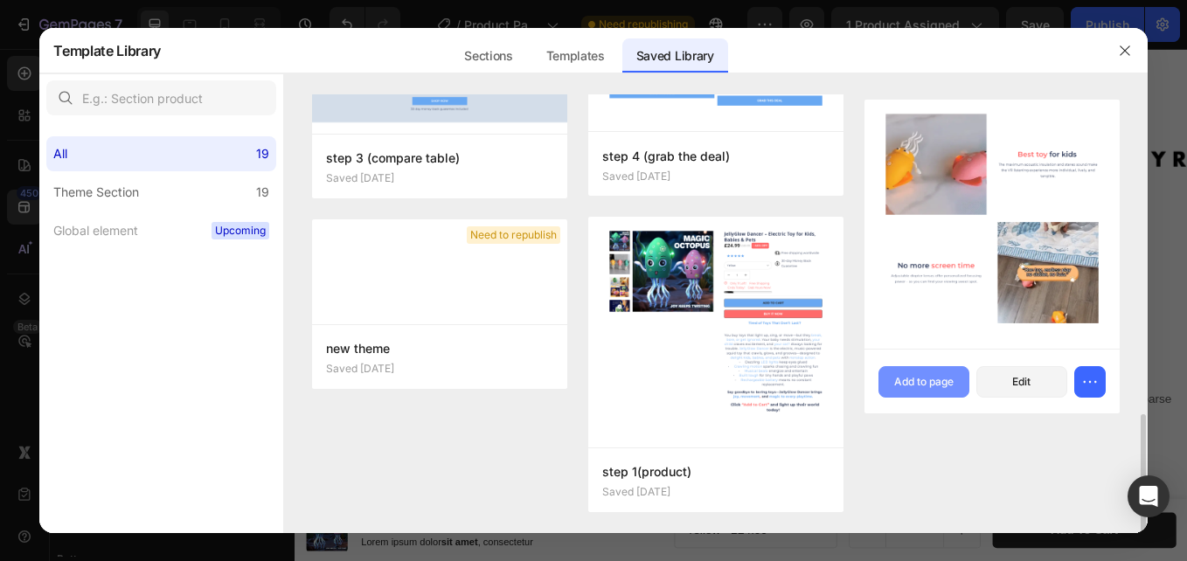
click at [943, 388] on div "Add to page" at bounding box center [923, 382] width 59 height 16
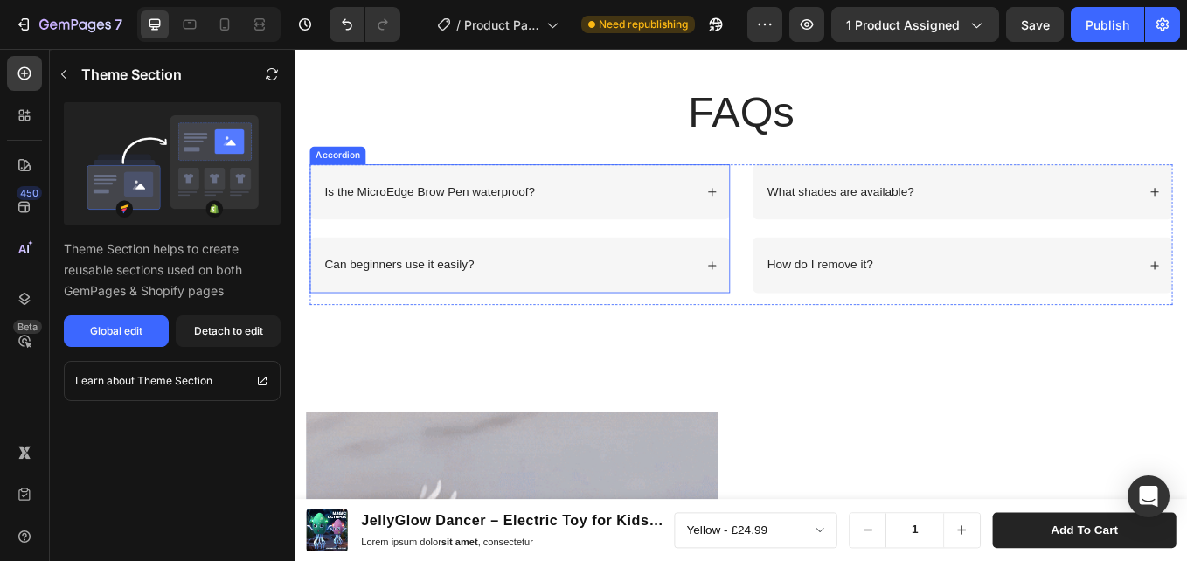
scroll to position [4013, 0]
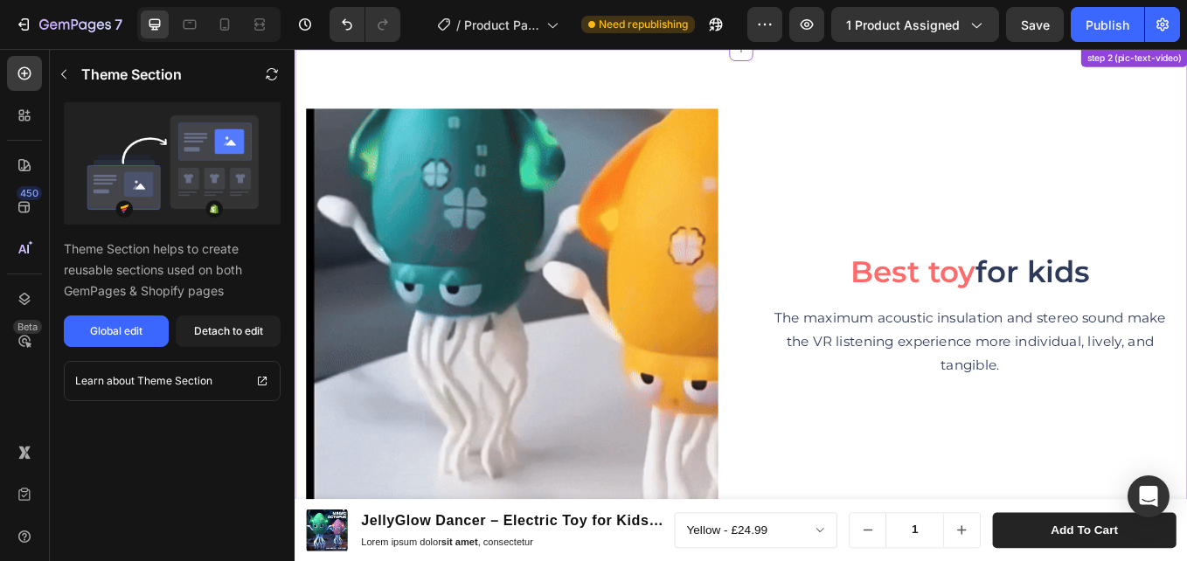
click at [518, 282] on img at bounding box center [550, 361] width 484 height 484
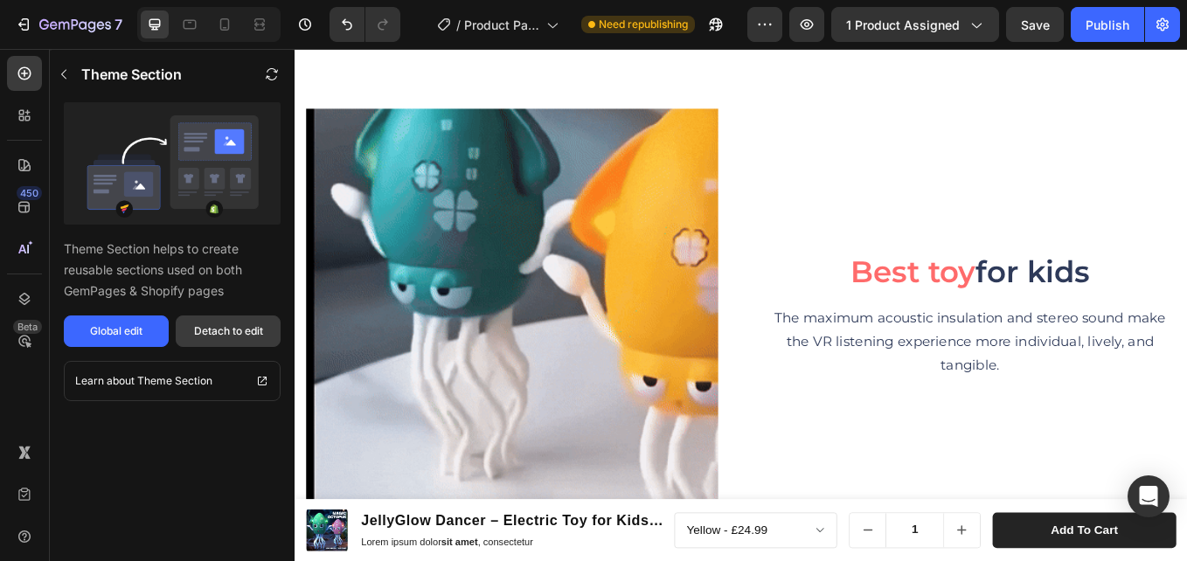
click at [255, 323] on div "Detach to edit" at bounding box center [228, 331] width 69 height 16
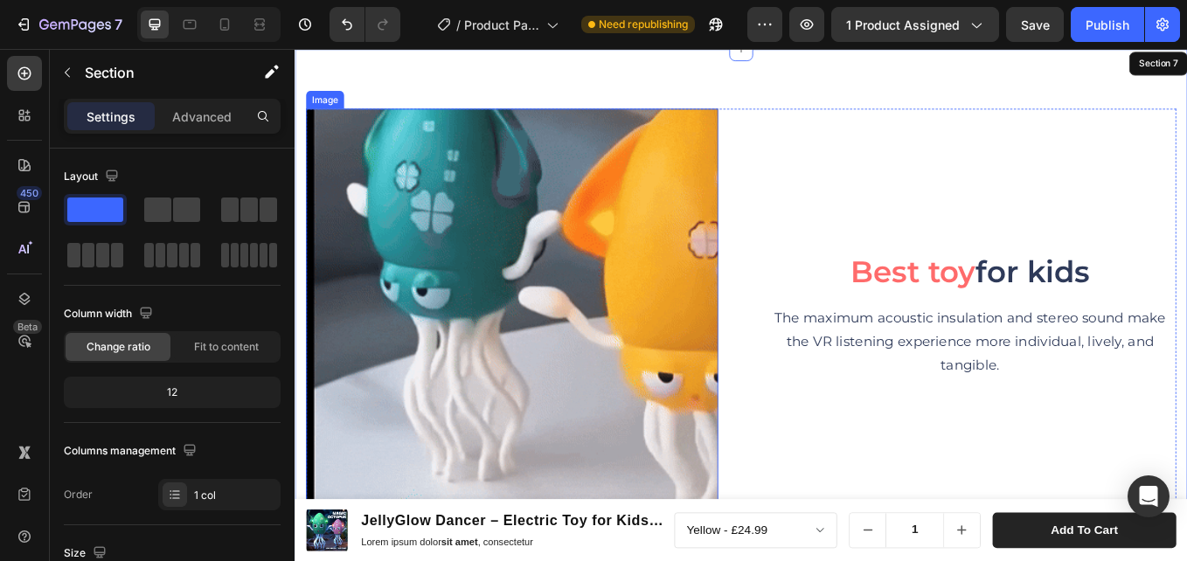
click at [609, 338] on img at bounding box center [550, 361] width 484 height 484
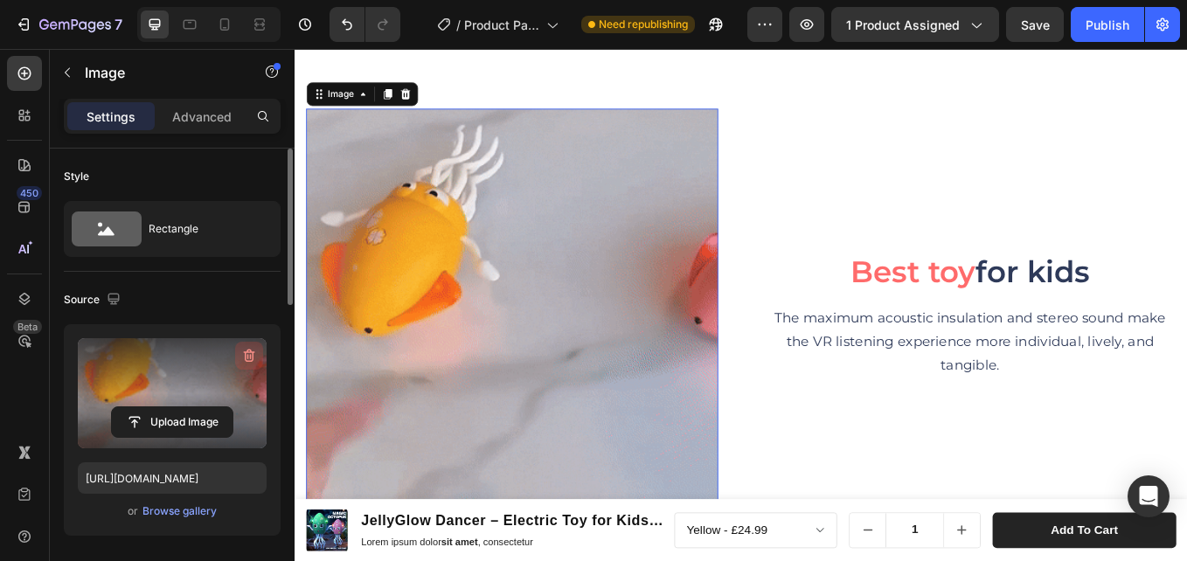
click at [253, 363] on icon "button" at bounding box center [248, 355] width 17 height 17
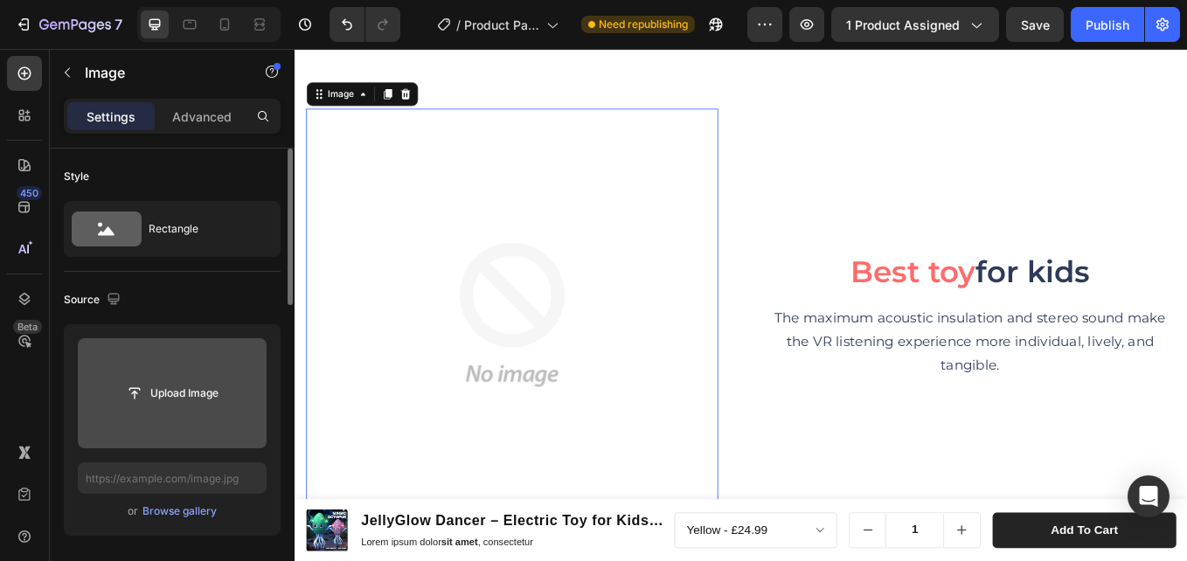
click at [195, 401] on input "file" at bounding box center [172, 393] width 121 height 30
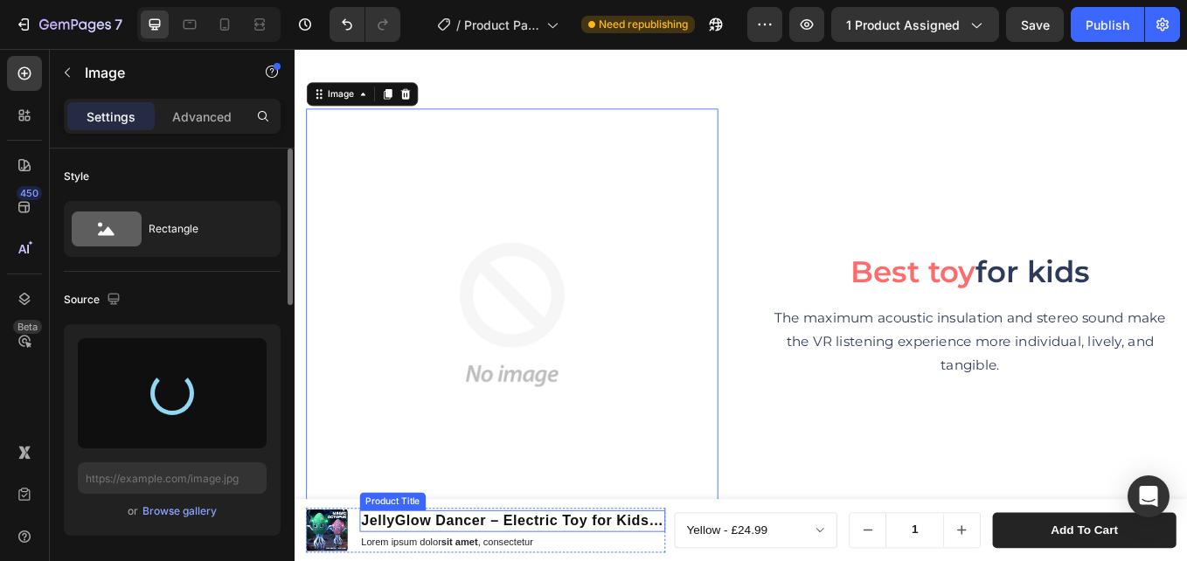
type input "https://cdn.shopify.com/s/files/1/0615/8119/7375/files/gempages_575764680492974…"
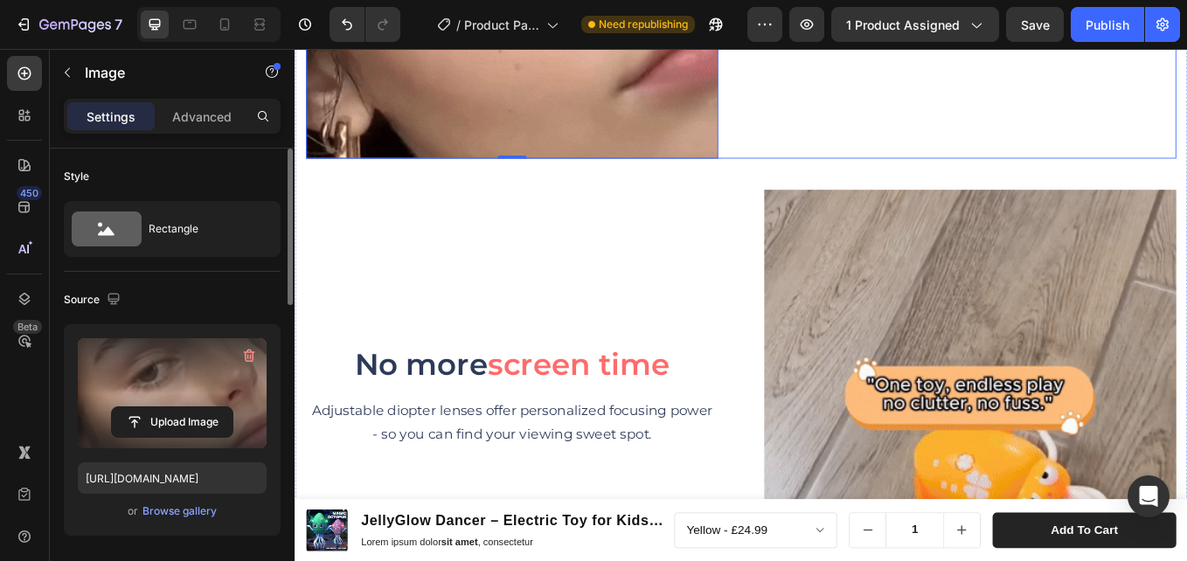
scroll to position [4538, 0]
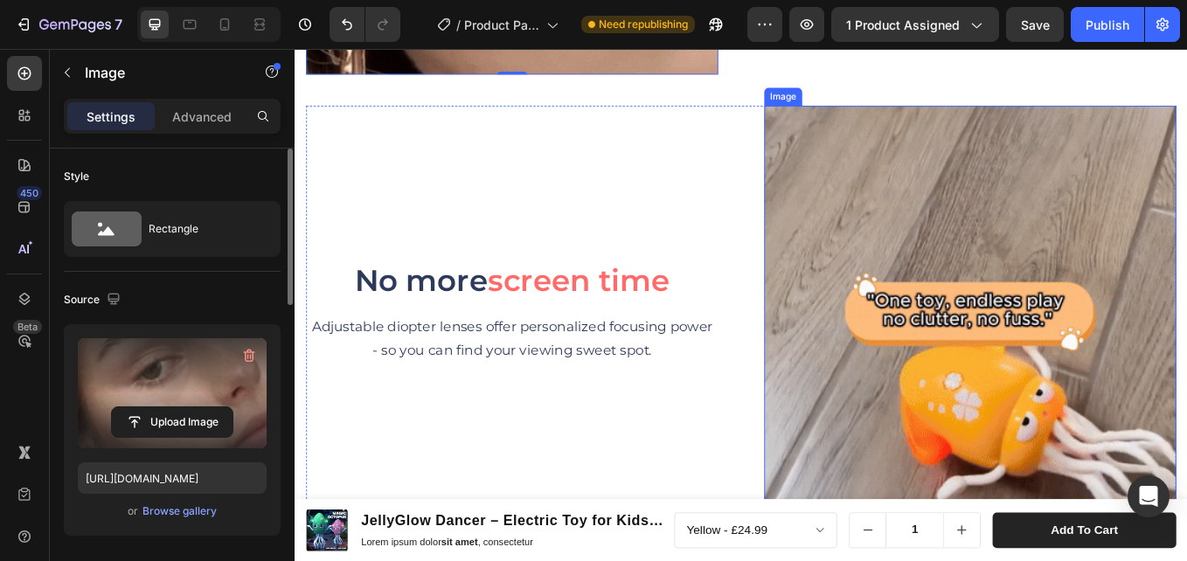
click at [1029, 397] on img at bounding box center [1088, 357] width 484 height 484
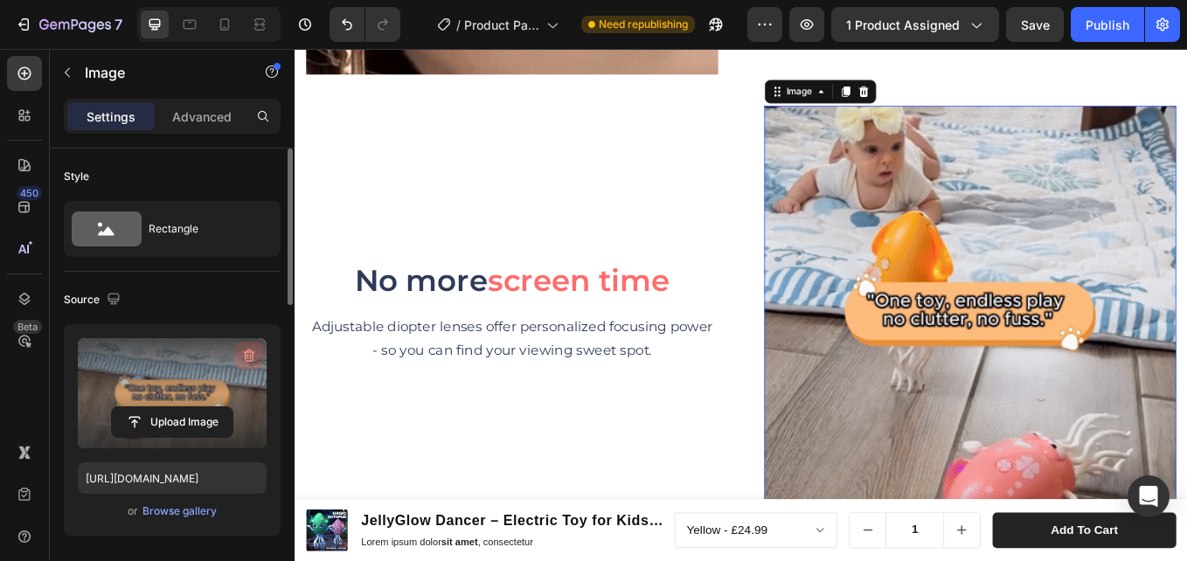
click at [253, 355] on icon "button" at bounding box center [249, 356] width 11 height 13
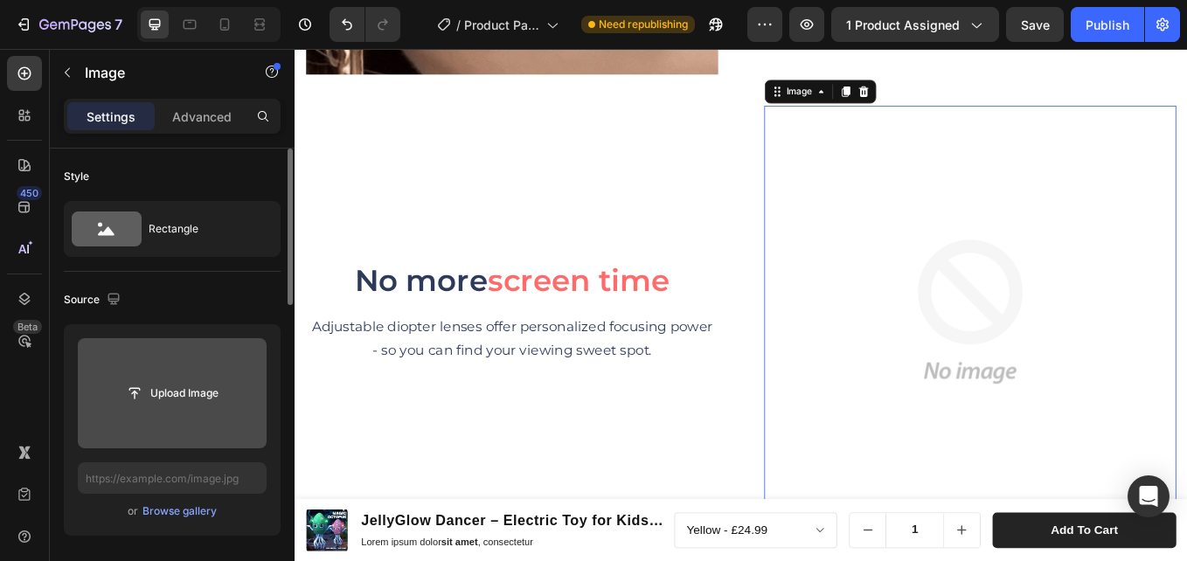
click at [182, 403] on input "file" at bounding box center [172, 393] width 121 height 30
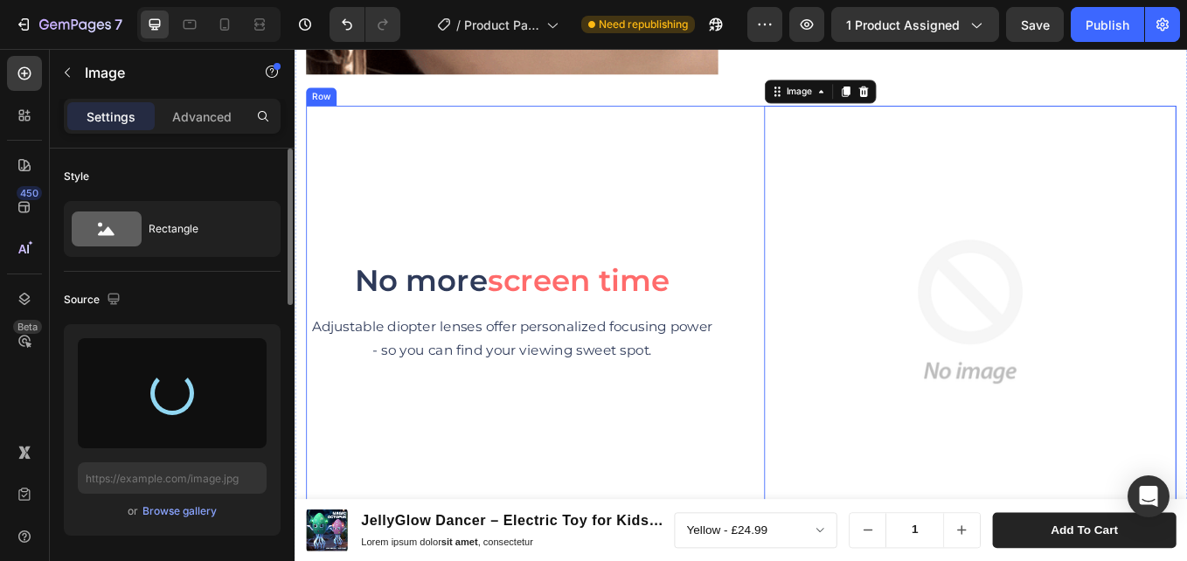
type input "https://cdn.shopify.com/s/files/1/0615/8119/7375/files/gempages_575764680492974…"
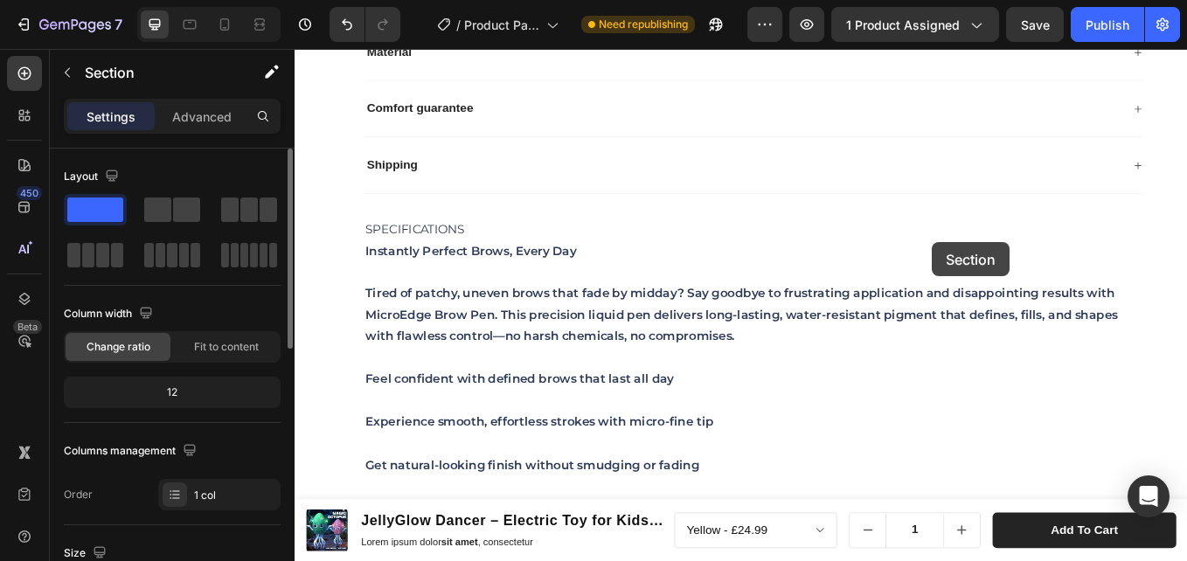
scroll to position [1942, 0]
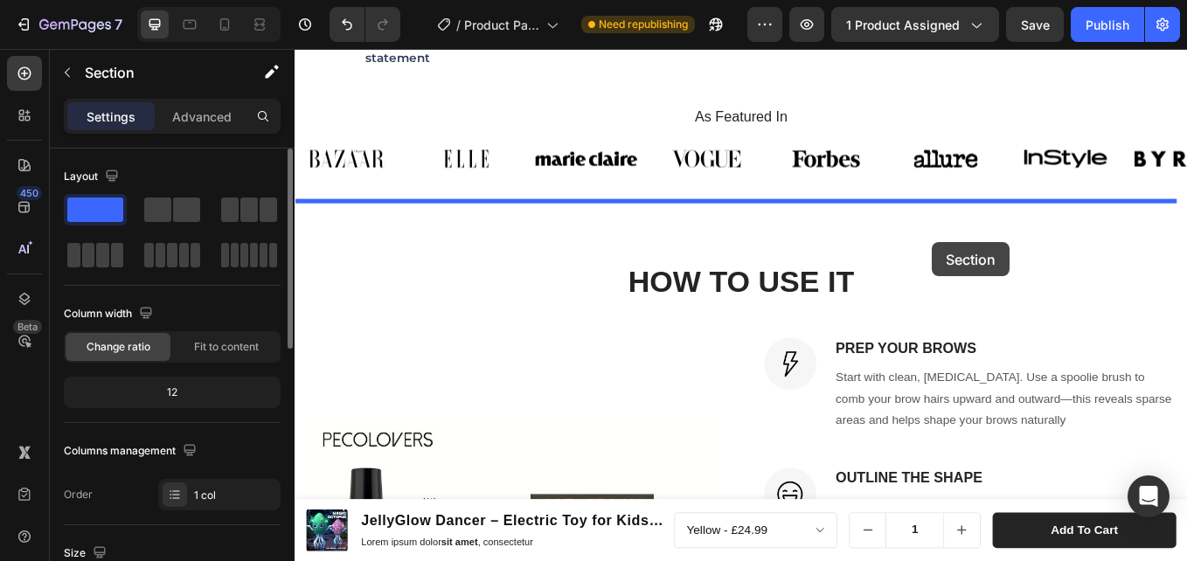
drag, startPoint x: 1295, startPoint y: 217, endPoint x: 988, endPoint y: 296, distance: 316.8
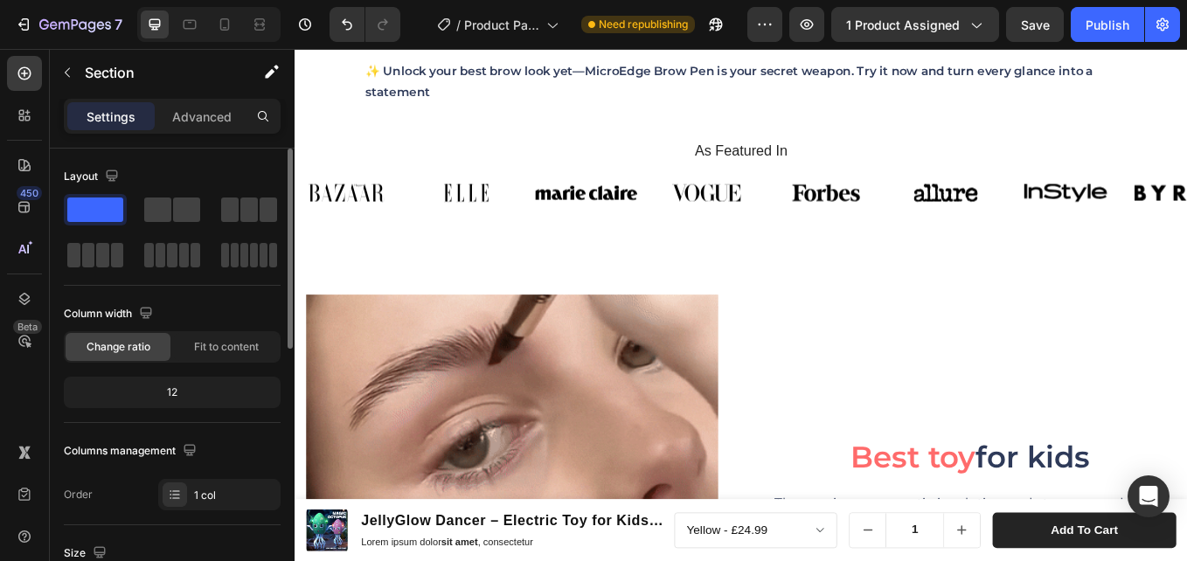
scroll to position [1814, 0]
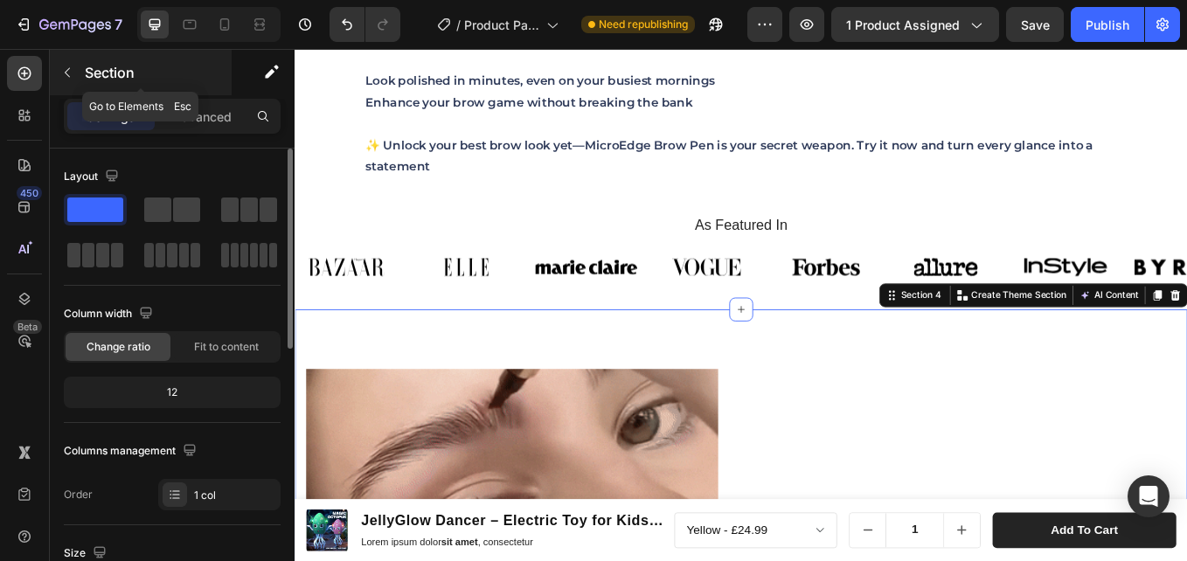
click at [76, 76] on button "button" at bounding box center [67, 73] width 28 height 28
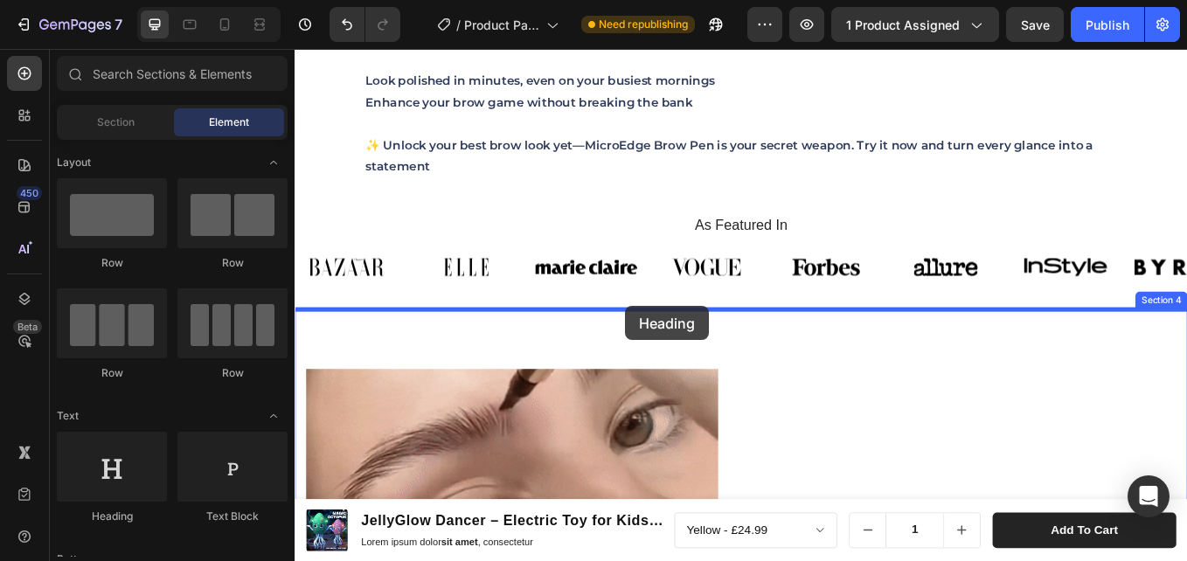
drag, startPoint x: 425, startPoint y: 516, endPoint x: 682, endPoint y: 351, distance: 306.1
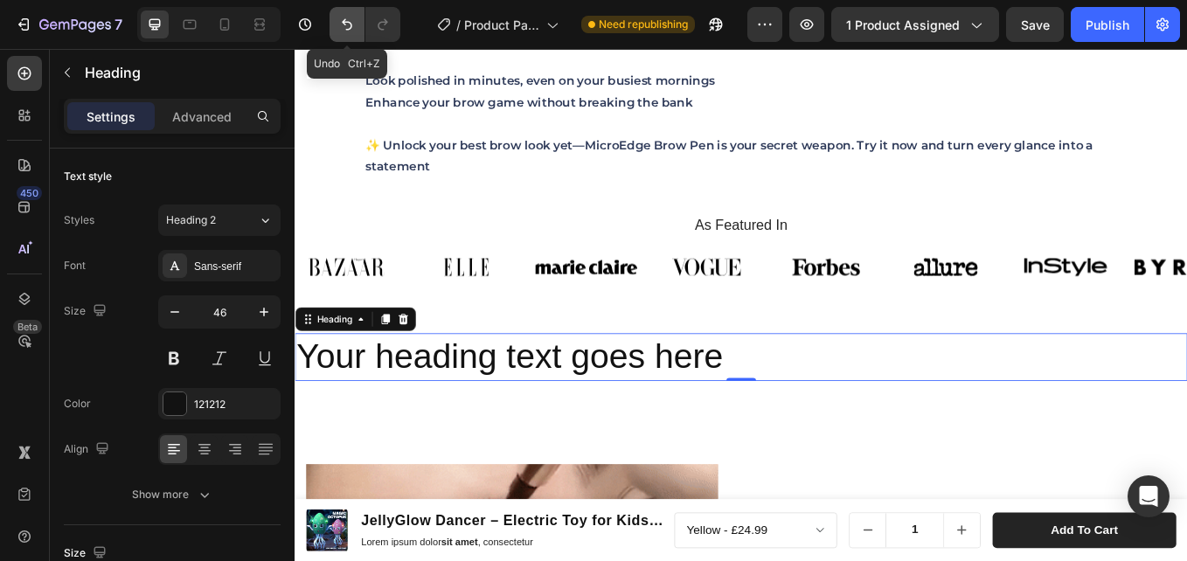
click at [344, 10] on button "Undo/Redo" at bounding box center [346, 24] width 35 height 35
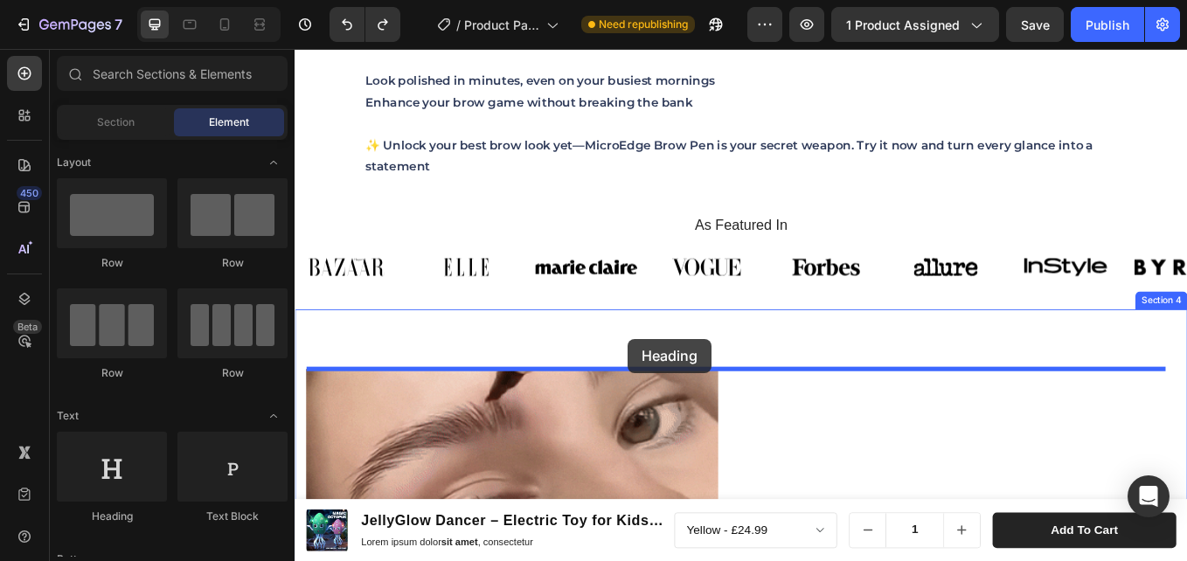
drag, startPoint x: 403, startPoint y: 506, endPoint x: 685, endPoint y: 390, distance: 305.2
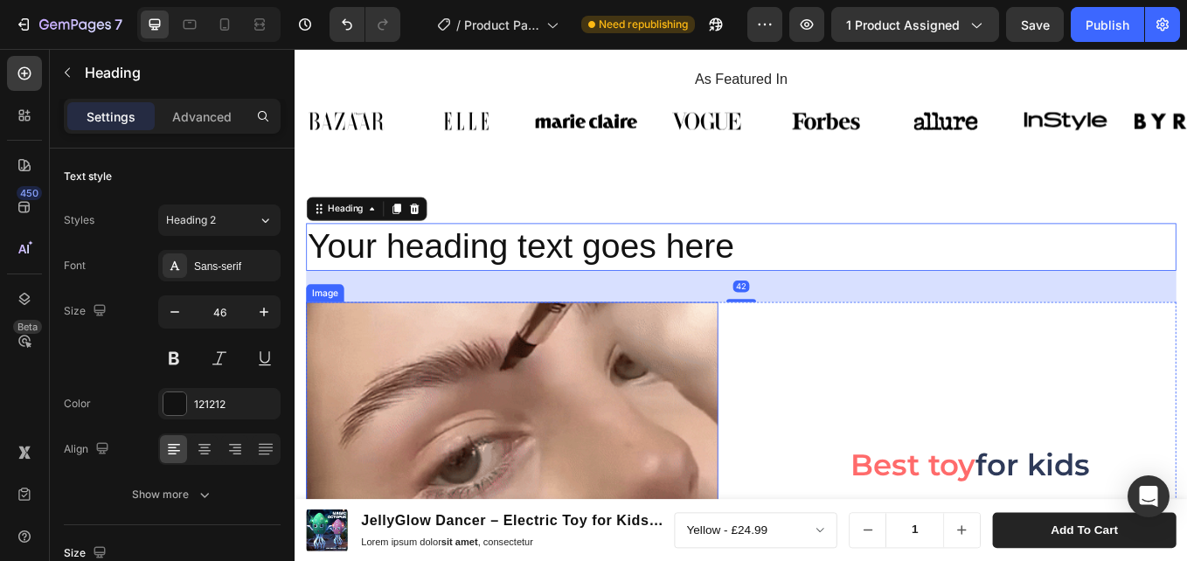
scroll to position [1989, 0]
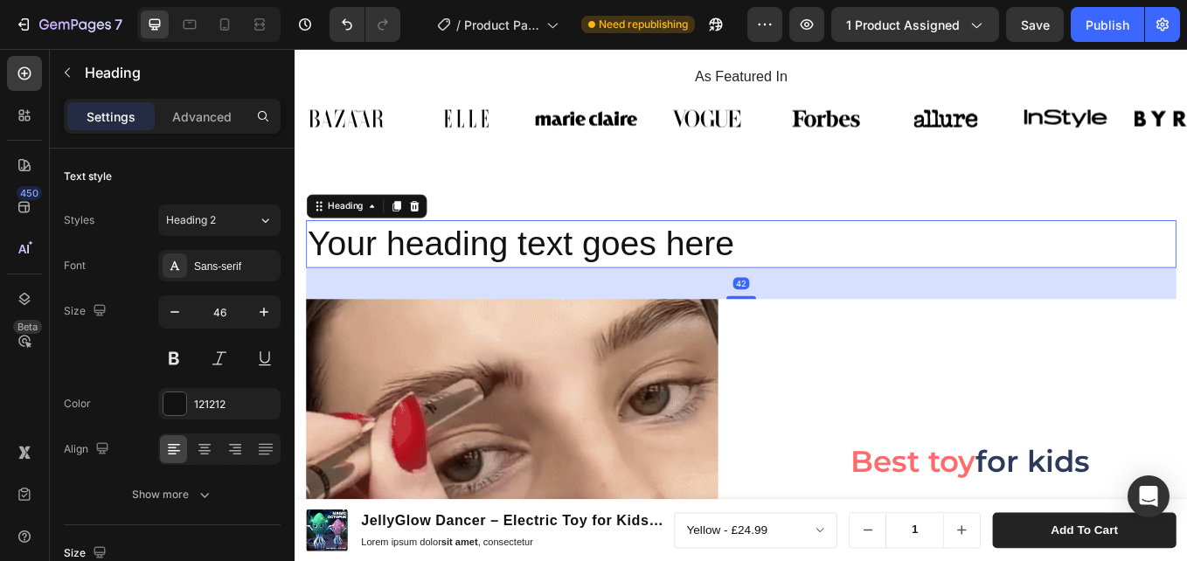
click at [832, 280] on h2 "Your heading text goes here" at bounding box center [819, 278] width 1022 height 56
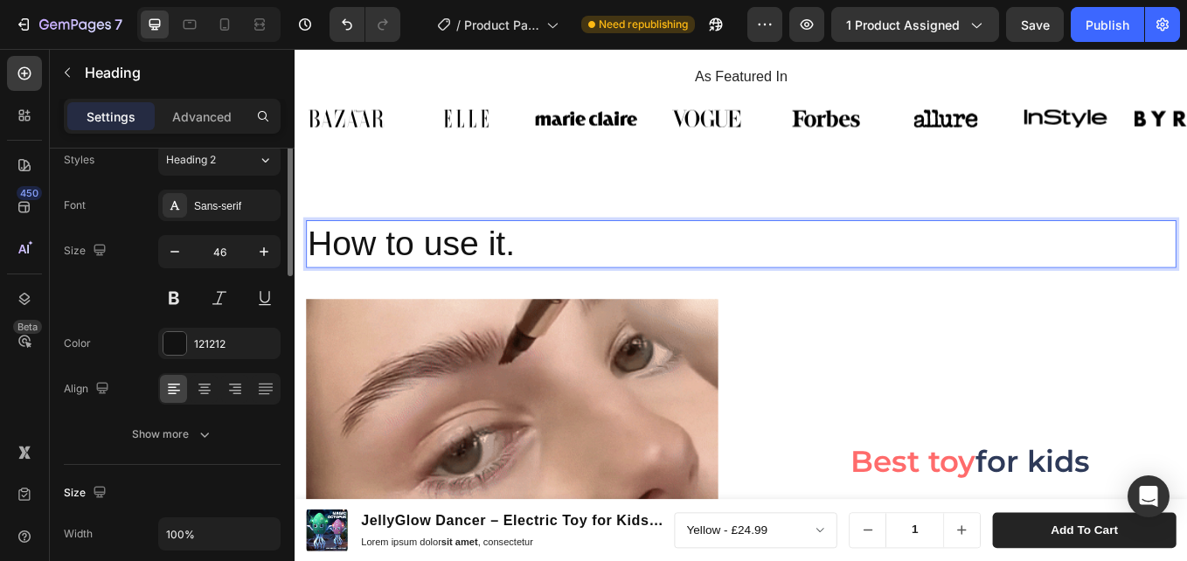
scroll to position [0, 0]
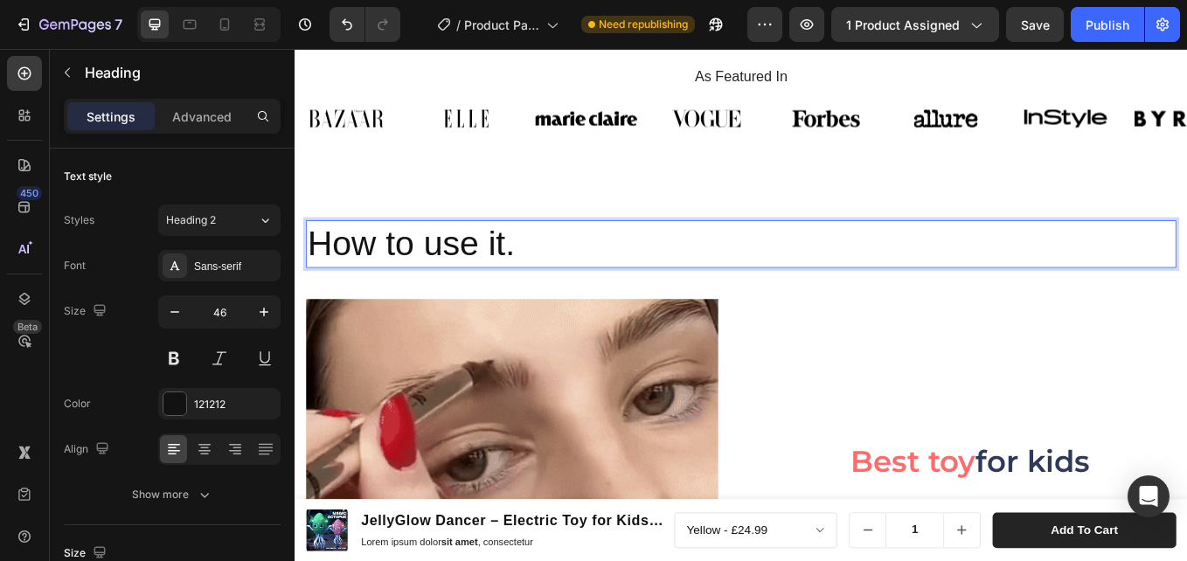
click at [315, 278] on p "How to use it." at bounding box center [818, 278] width 1019 height 52
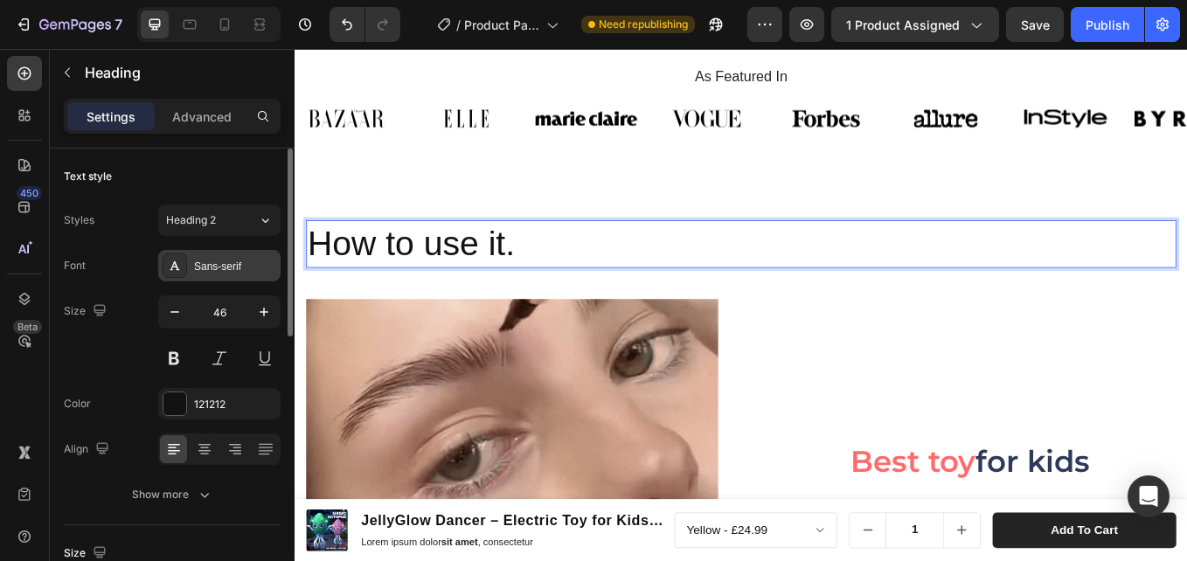
click at [237, 261] on div "Sans-serif" at bounding box center [235, 267] width 82 height 16
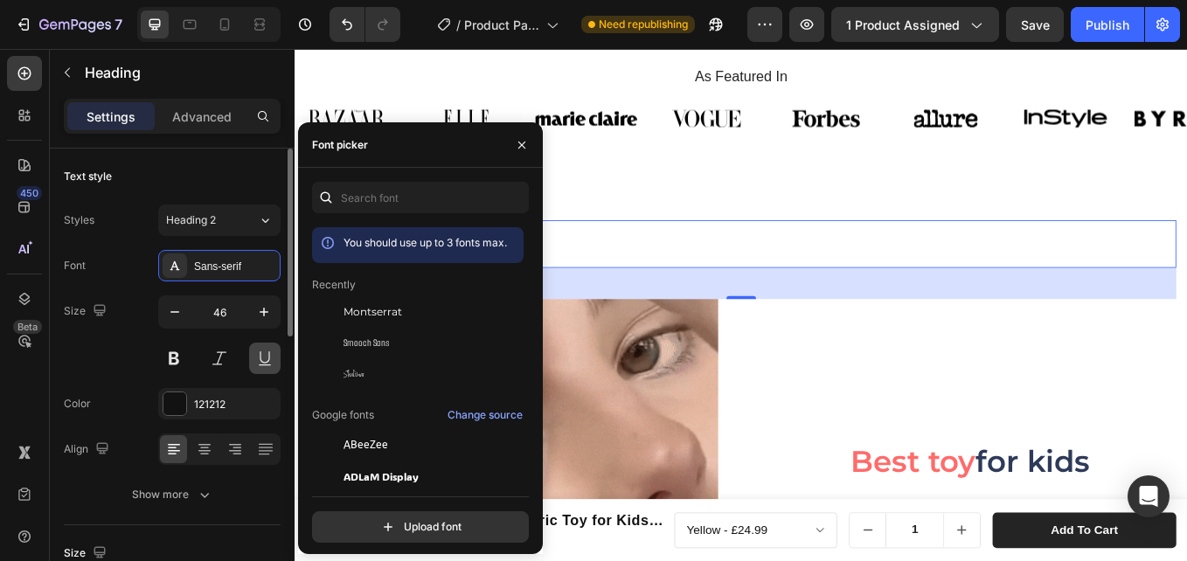
click at [377, 315] on span "Montserrat" at bounding box center [372, 312] width 59 height 16
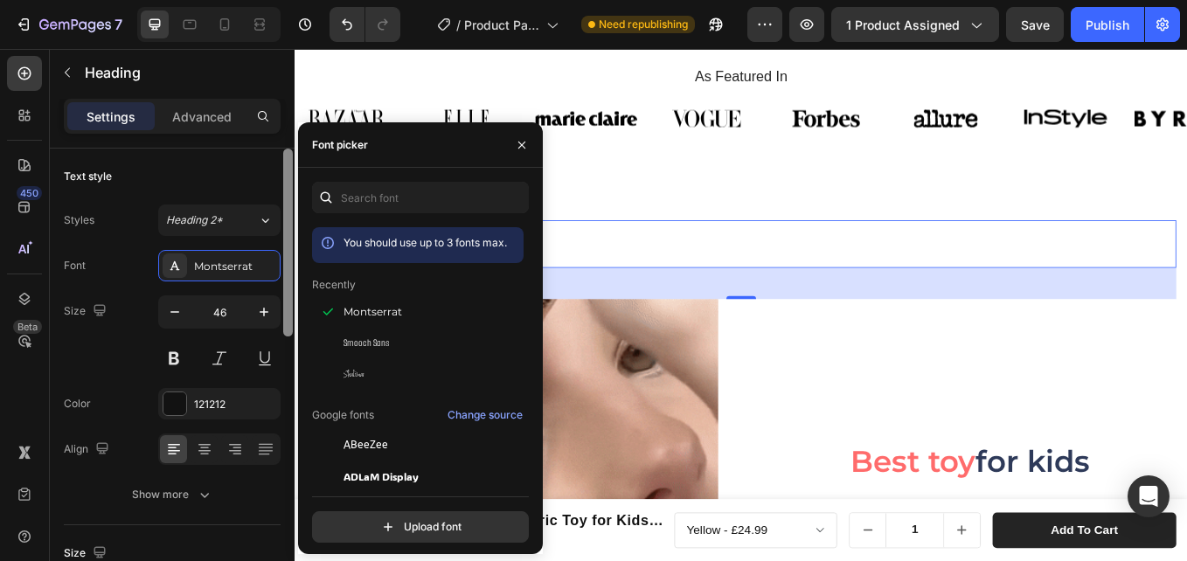
drag, startPoint x: 219, startPoint y: 398, endPoint x: 293, endPoint y: 449, distance: 89.2
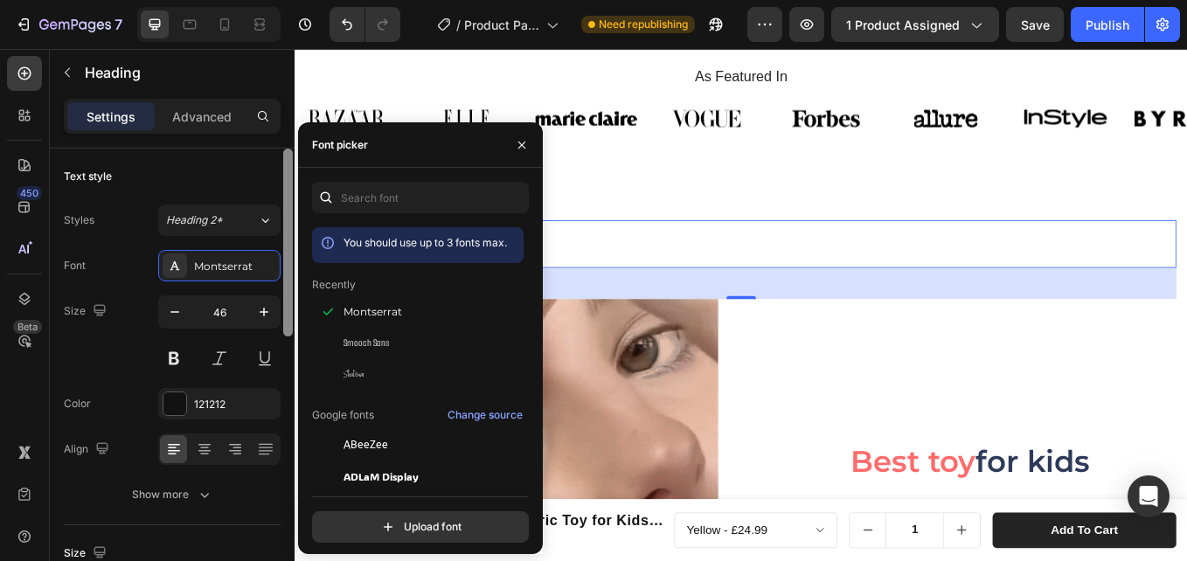
click at [220, 398] on div "121212" at bounding box center [235, 405] width 82 height 16
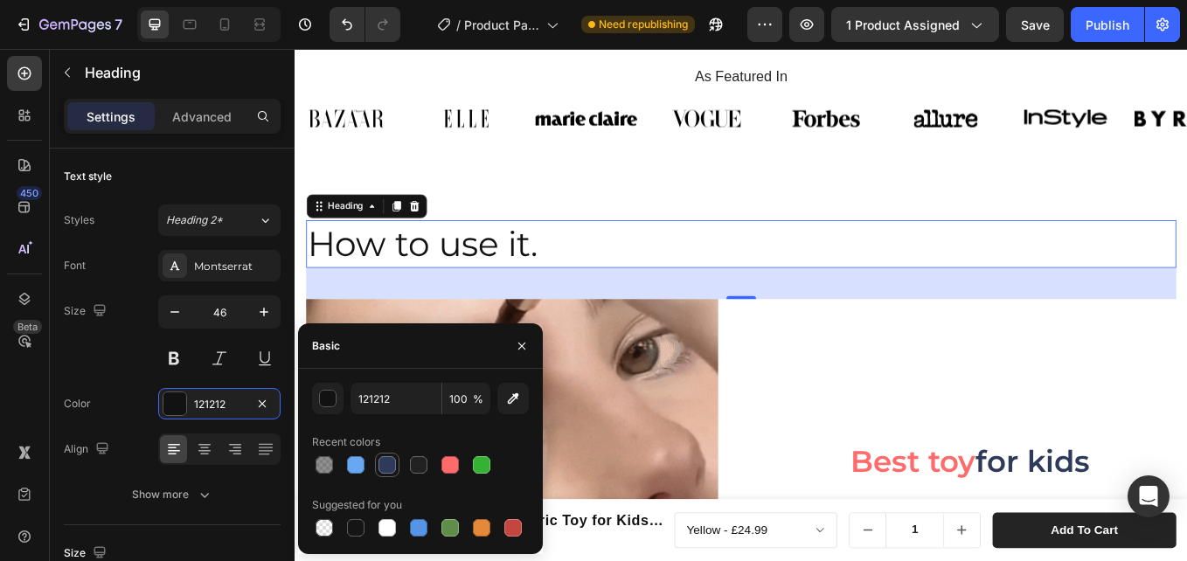
click at [380, 454] on div at bounding box center [387, 464] width 21 height 21
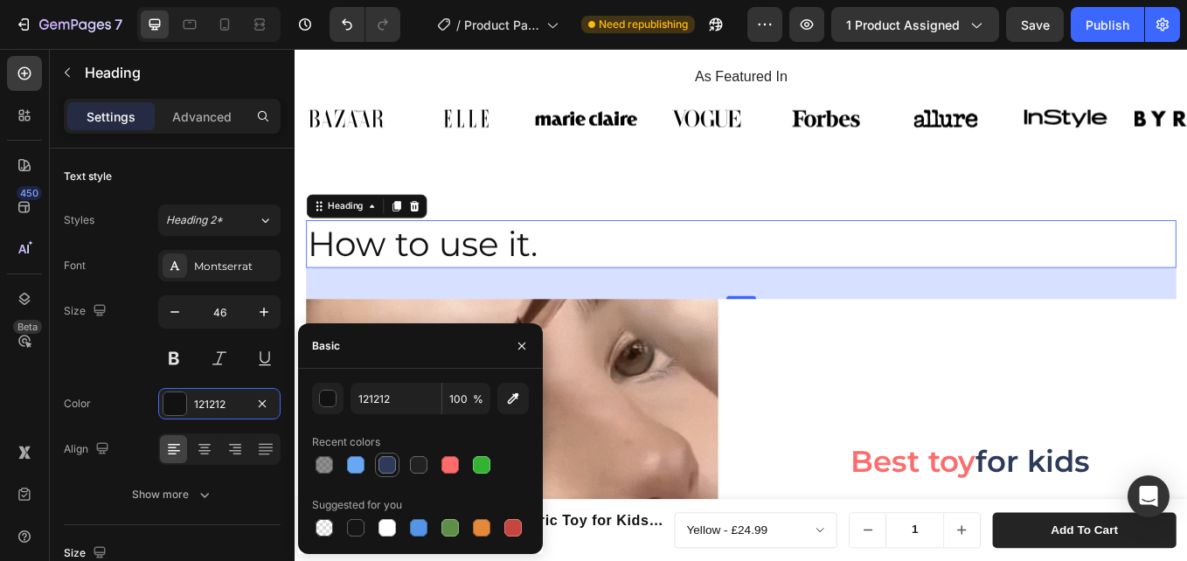
type input "2E3A59"
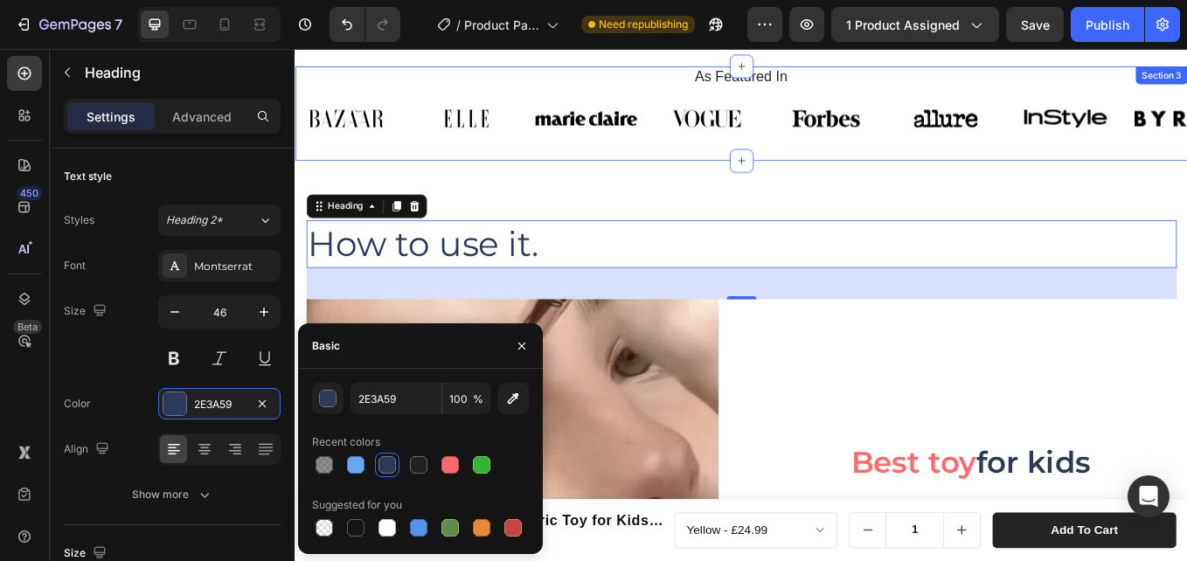
click at [668, 178] on div "As Featured In Heading Image Image Image Image Image Image Image Image Carousel…" at bounding box center [818, 124] width 1049 height 111
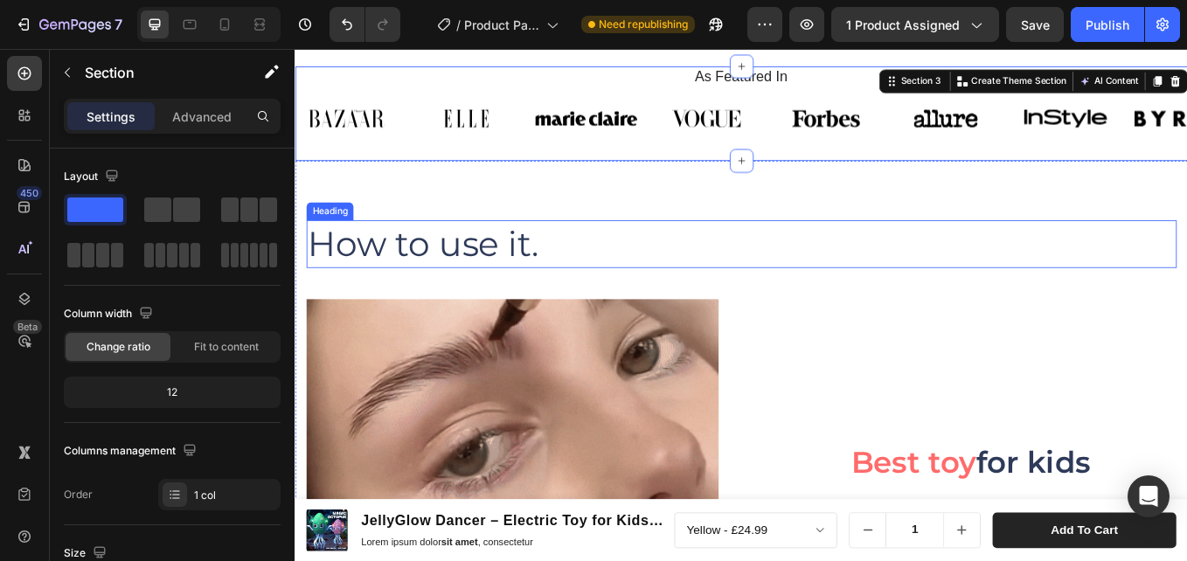
click at [602, 279] on p "How to use it." at bounding box center [818, 278] width 1019 height 52
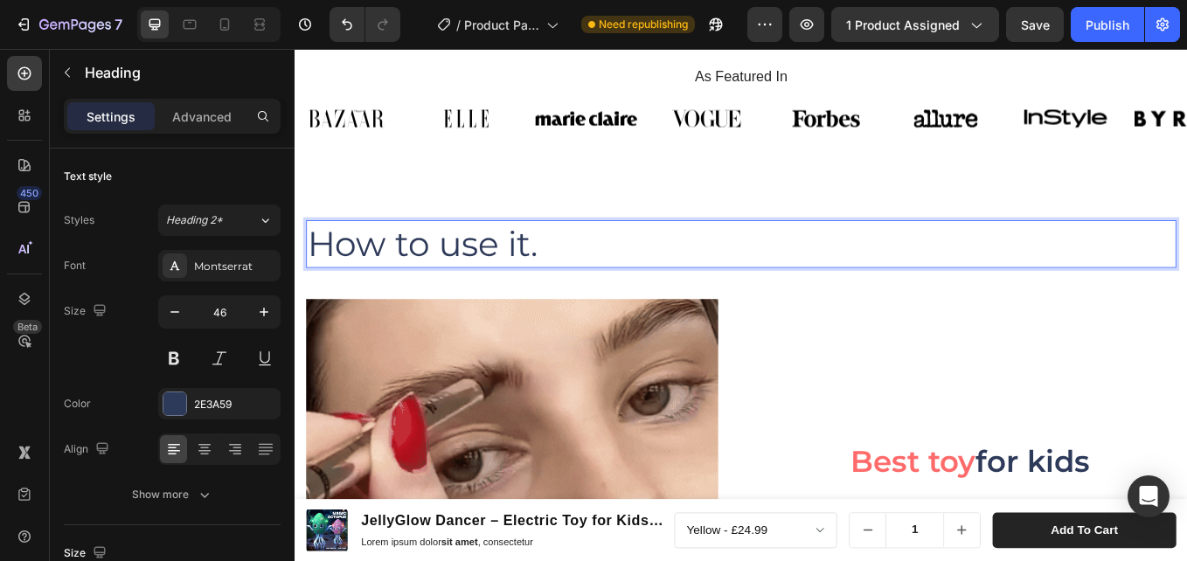
click at [647, 280] on p "How to use it." at bounding box center [818, 278] width 1019 height 52
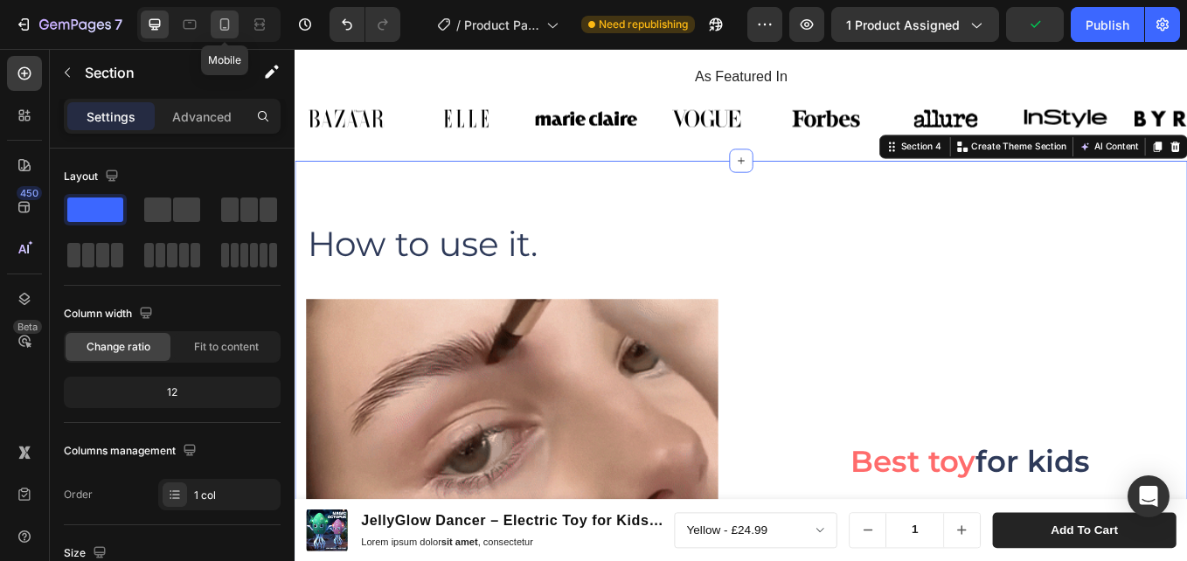
click at [213, 20] on div at bounding box center [225, 24] width 28 height 28
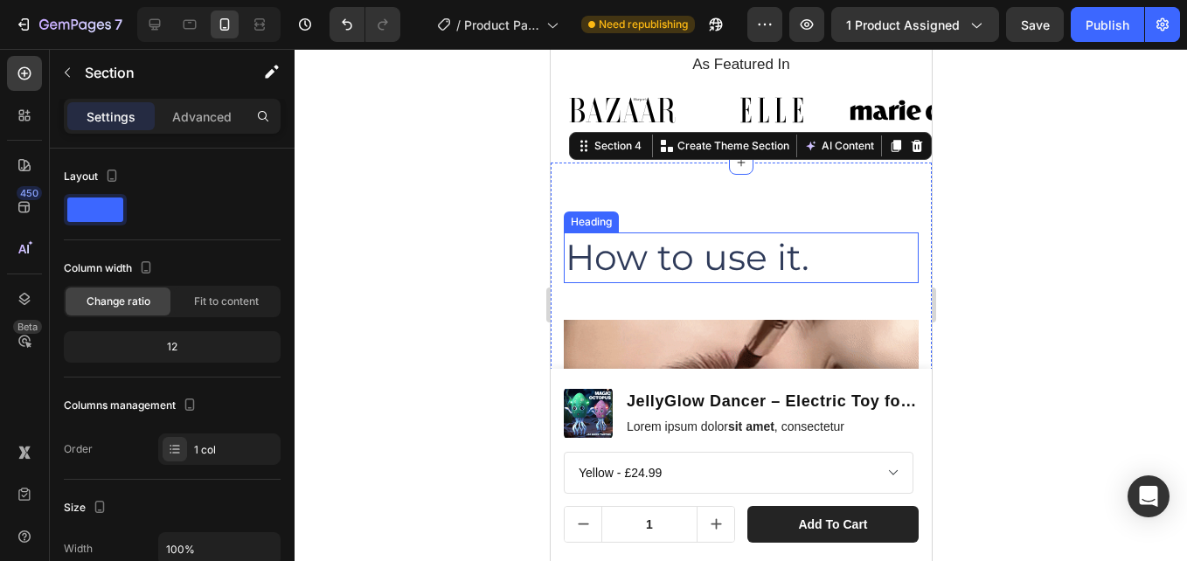
scroll to position [1885, 0]
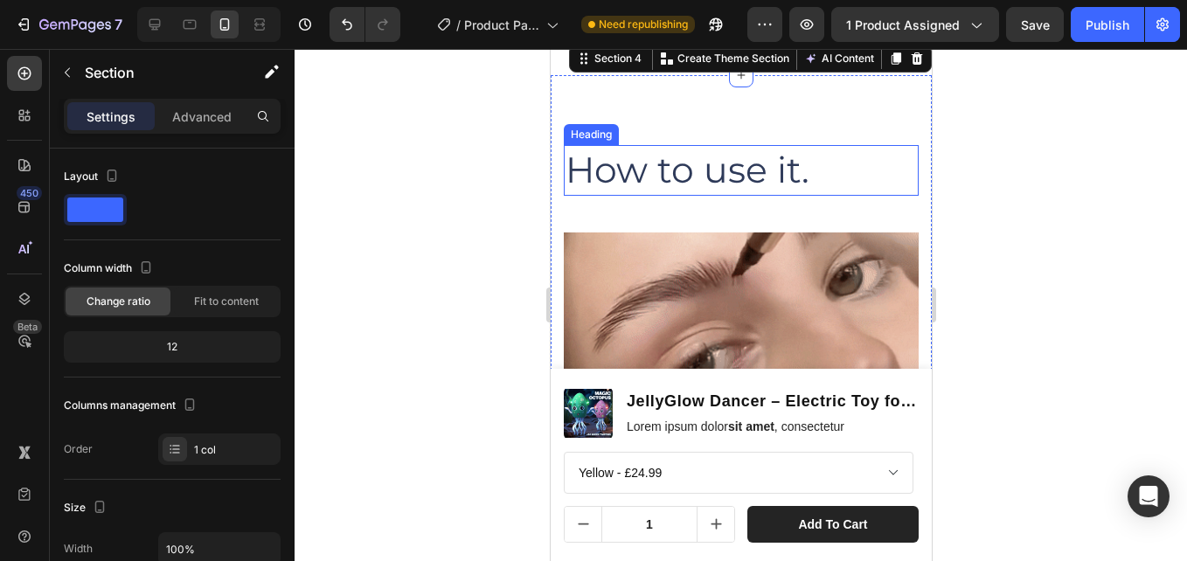
click at [581, 193] on p "How to use it." at bounding box center [739, 170] width 351 height 46
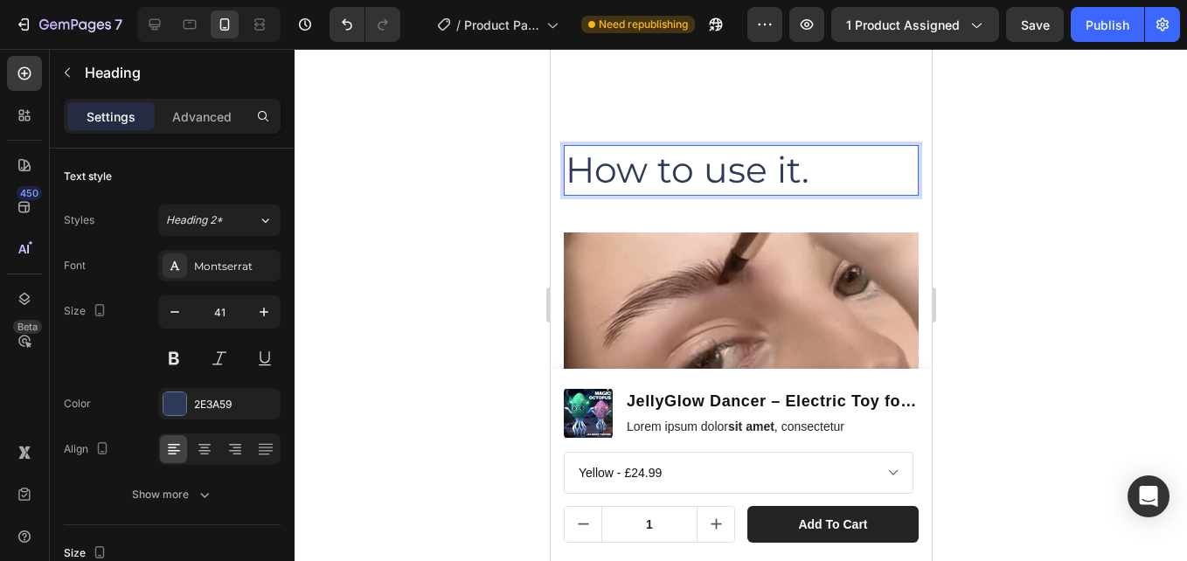
click at [578, 193] on p "How to use it." at bounding box center [739, 170] width 351 height 46
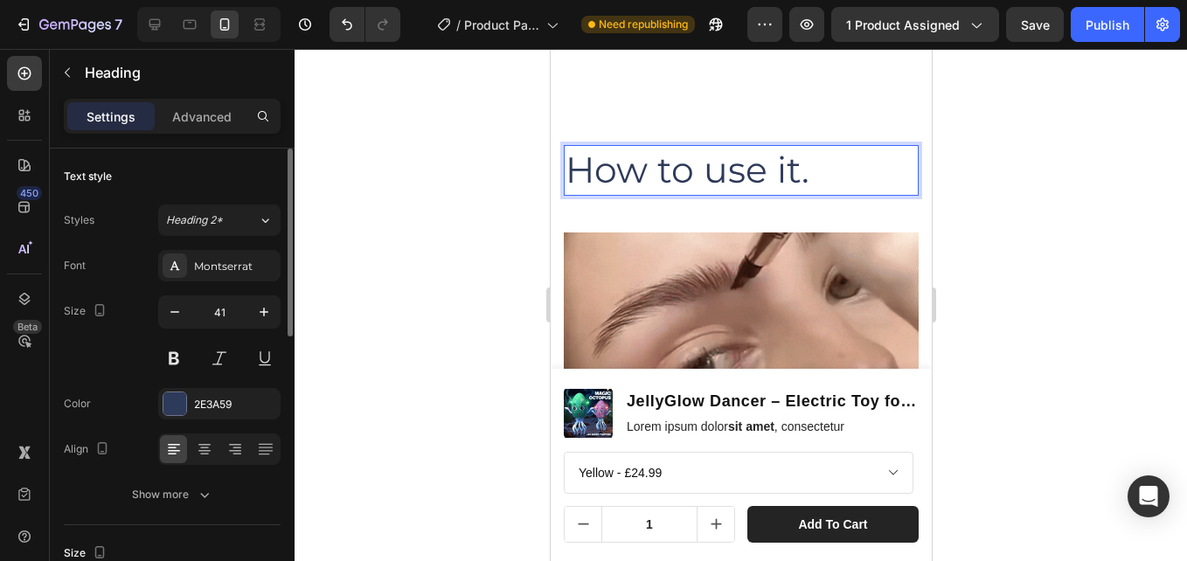
scroll to position [262, 0]
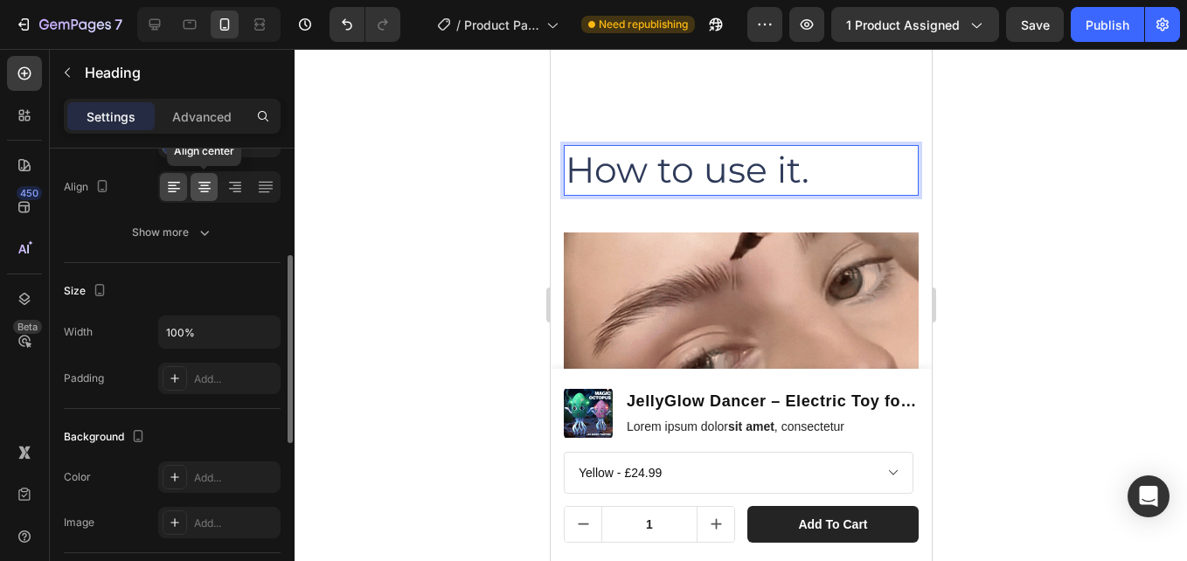
click at [200, 193] on icon at bounding box center [204, 186] width 17 height 17
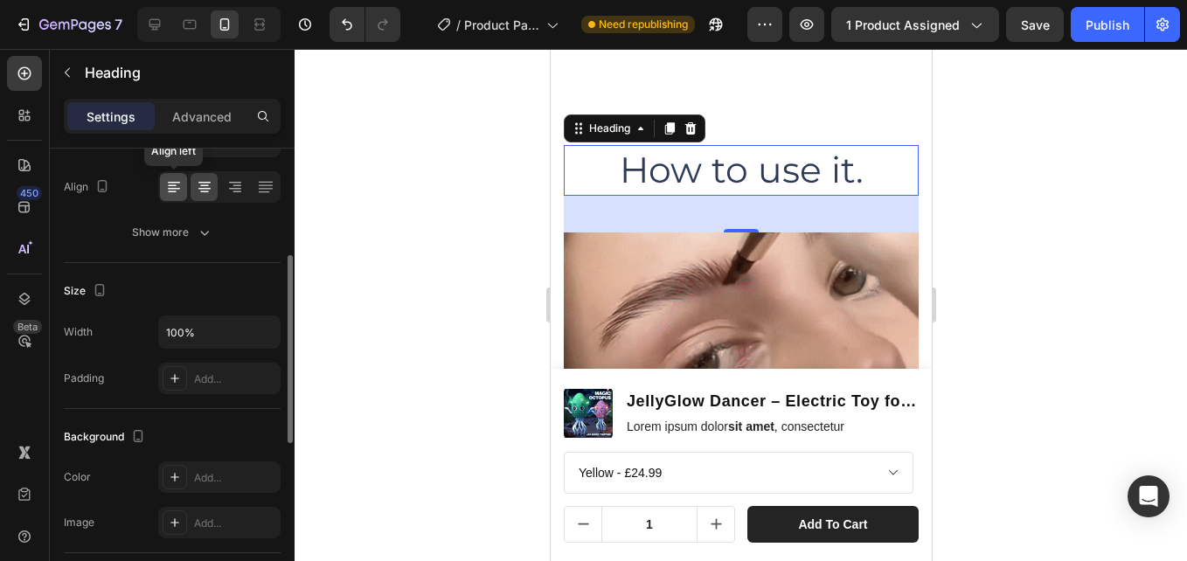
click at [176, 189] on icon at bounding box center [173, 186] width 17 height 17
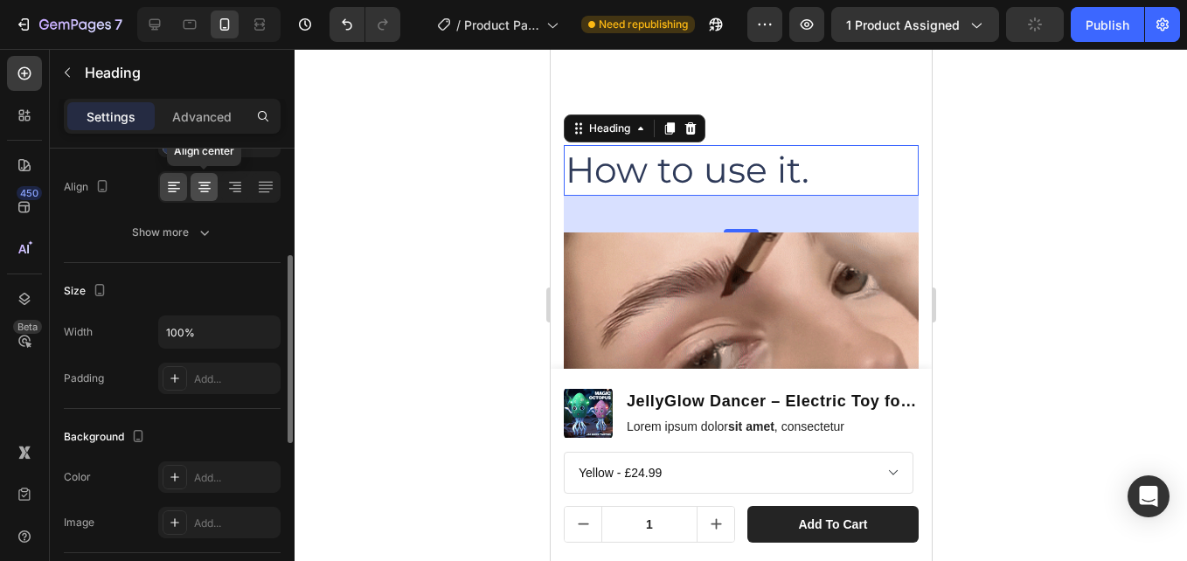
click at [198, 183] on icon at bounding box center [204, 186] width 17 height 17
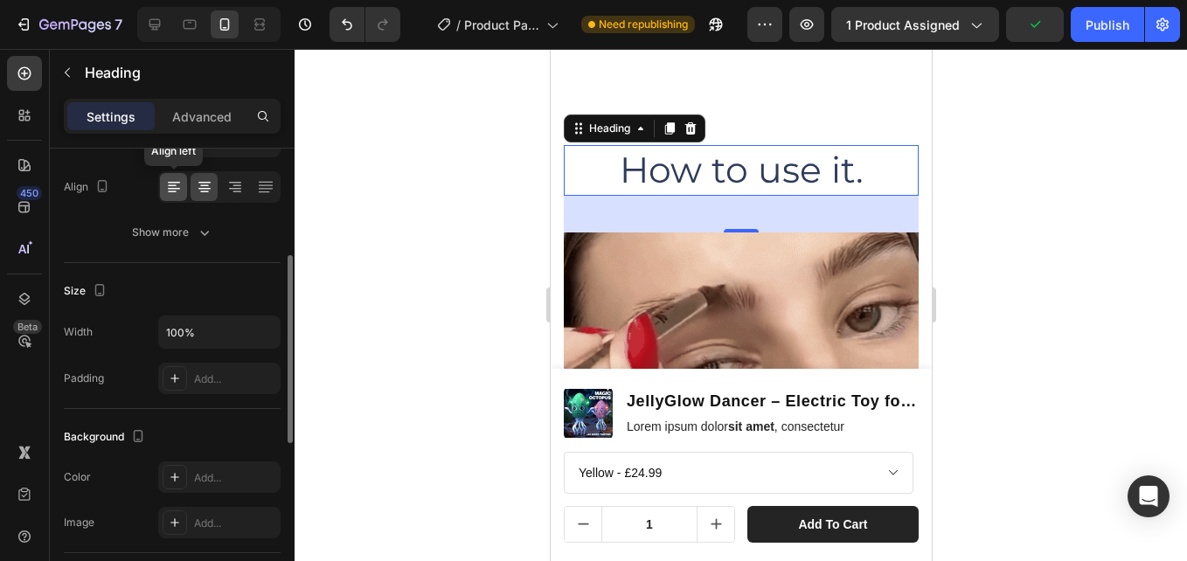
click at [181, 182] on icon at bounding box center [173, 186] width 17 height 17
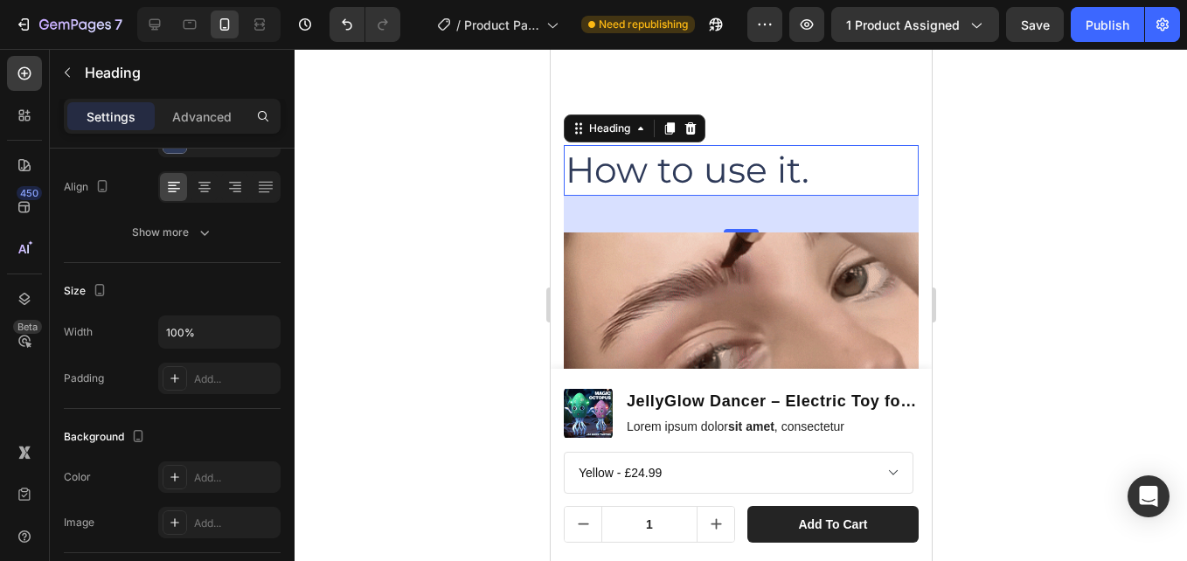
click at [596, 193] on p "How to use it." at bounding box center [739, 170] width 351 height 46
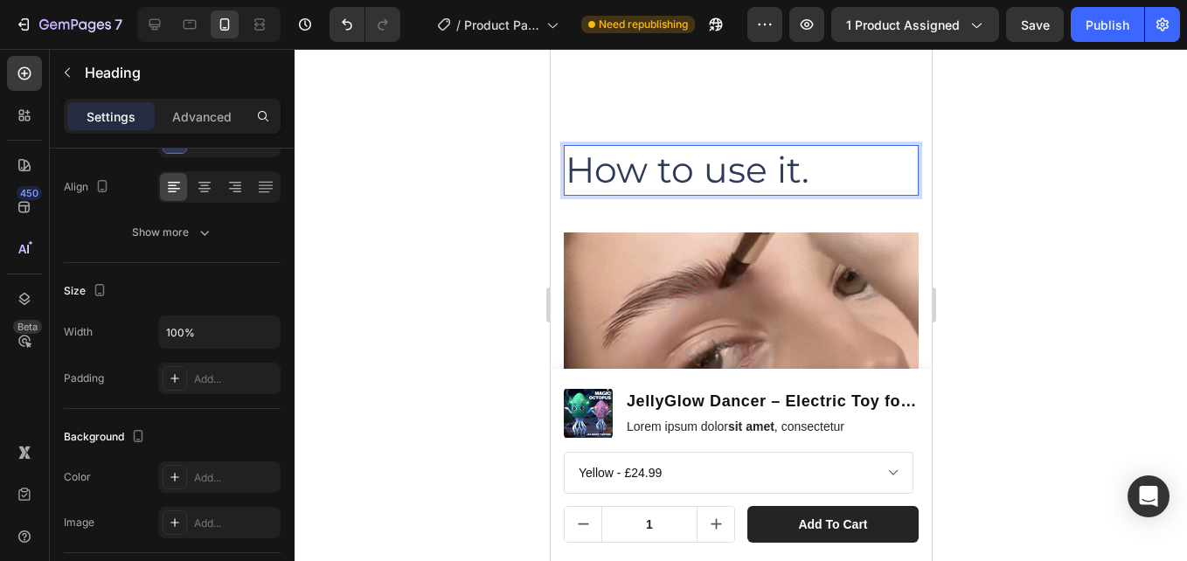
click at [606, 193] on p "How to use it." at bounding box center [739, 170] width 351 height 46
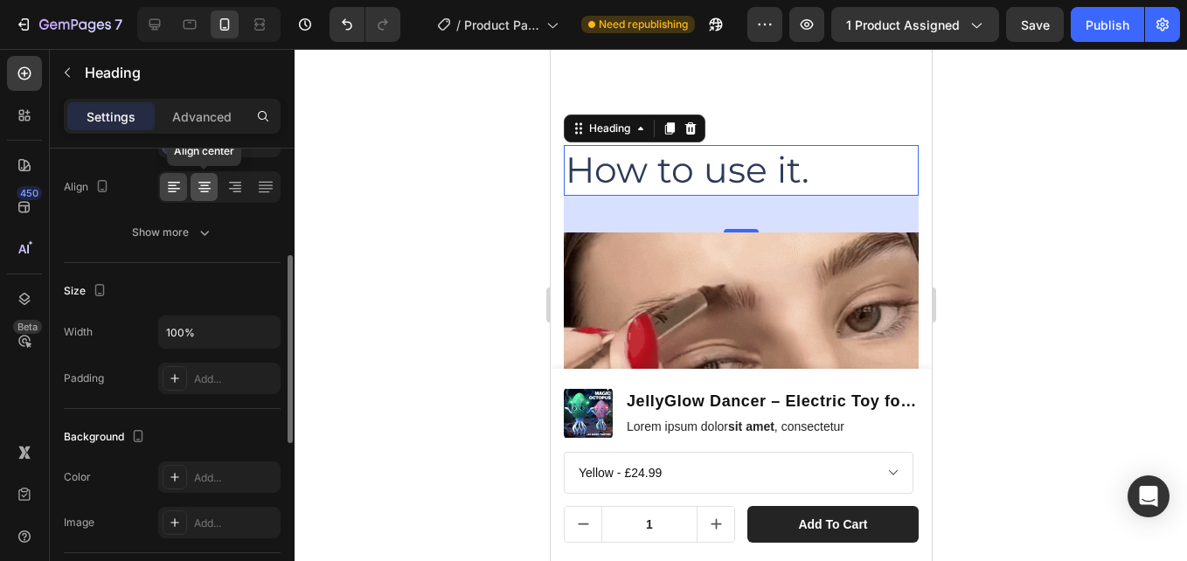
click at [197, 189] on icon at bounding box center [204, 186] width 17 height 17
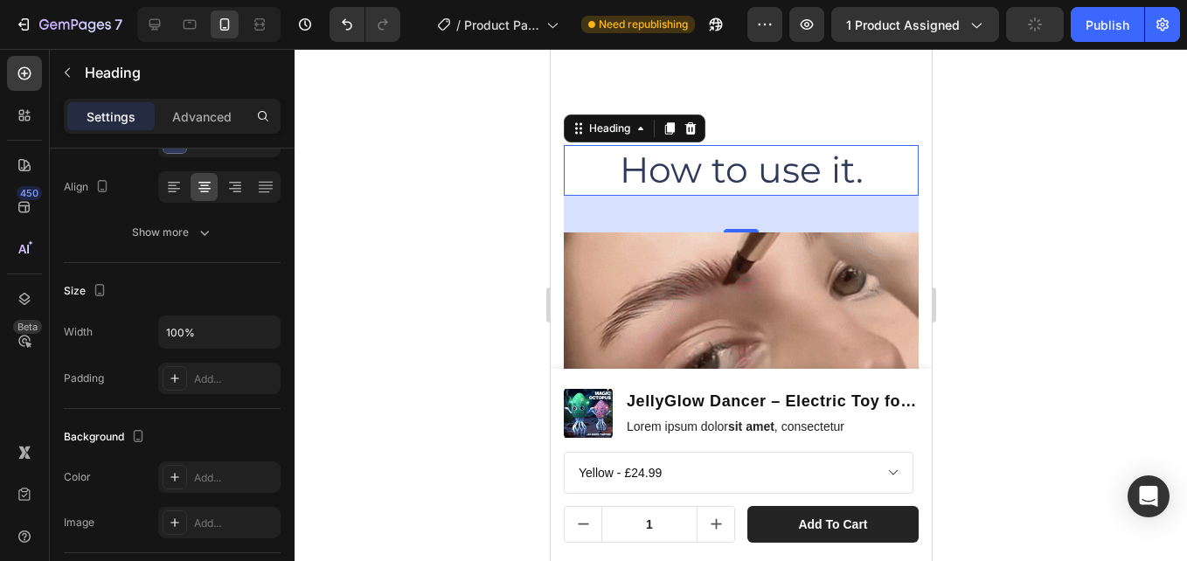
click at [426, 150] on div at bounding box center [740, 305] width 892 height 512
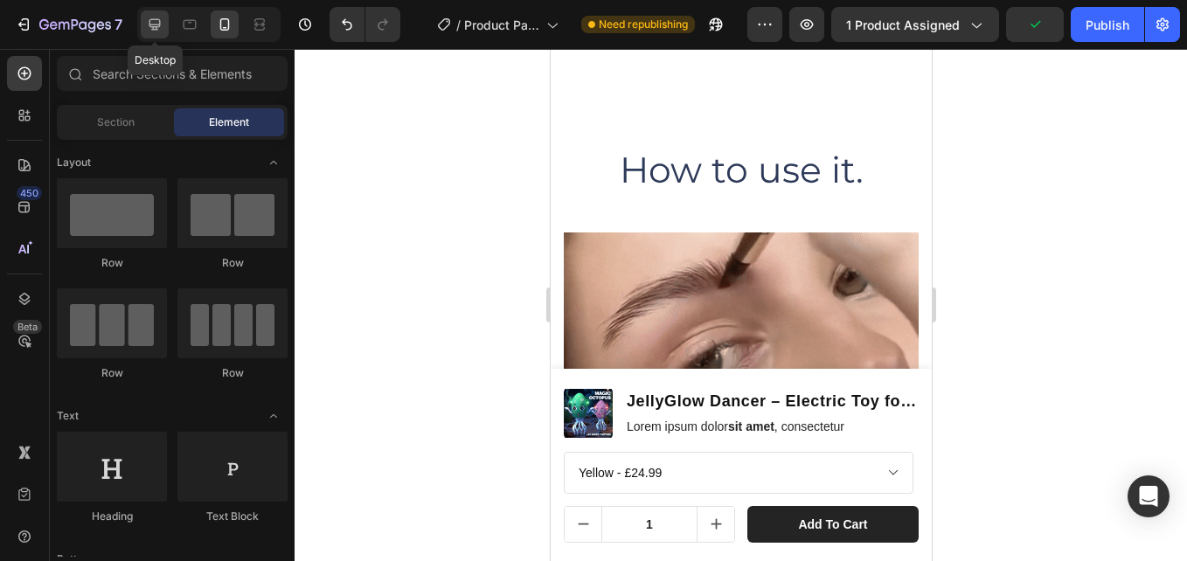
click at [145, 21] on div at bounding box center [155, 24] width 28 height 28
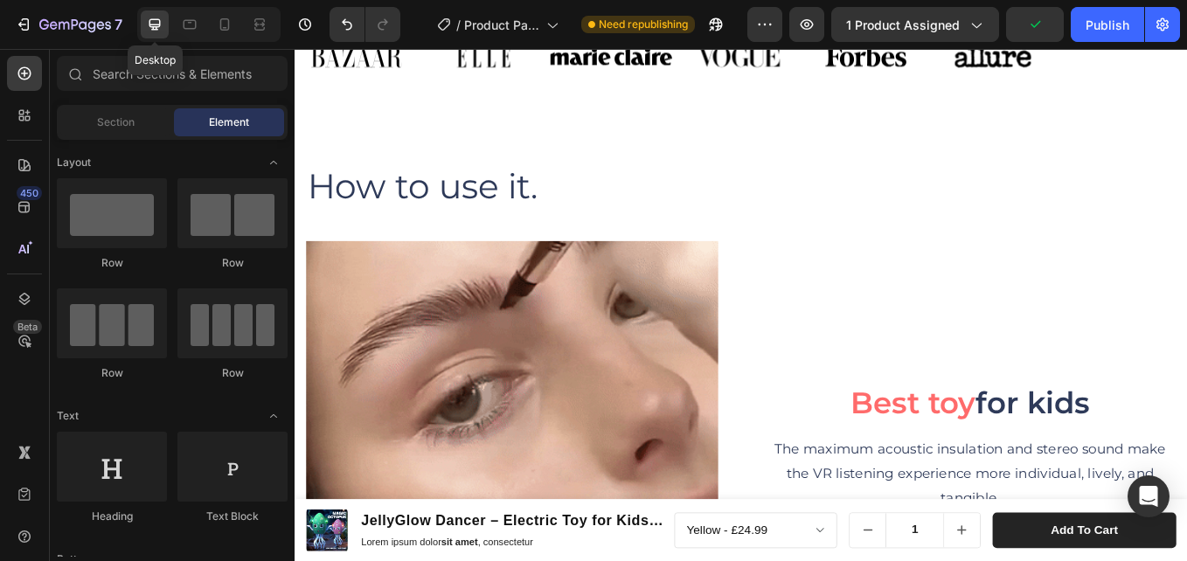
scroll to position [1941, 0]
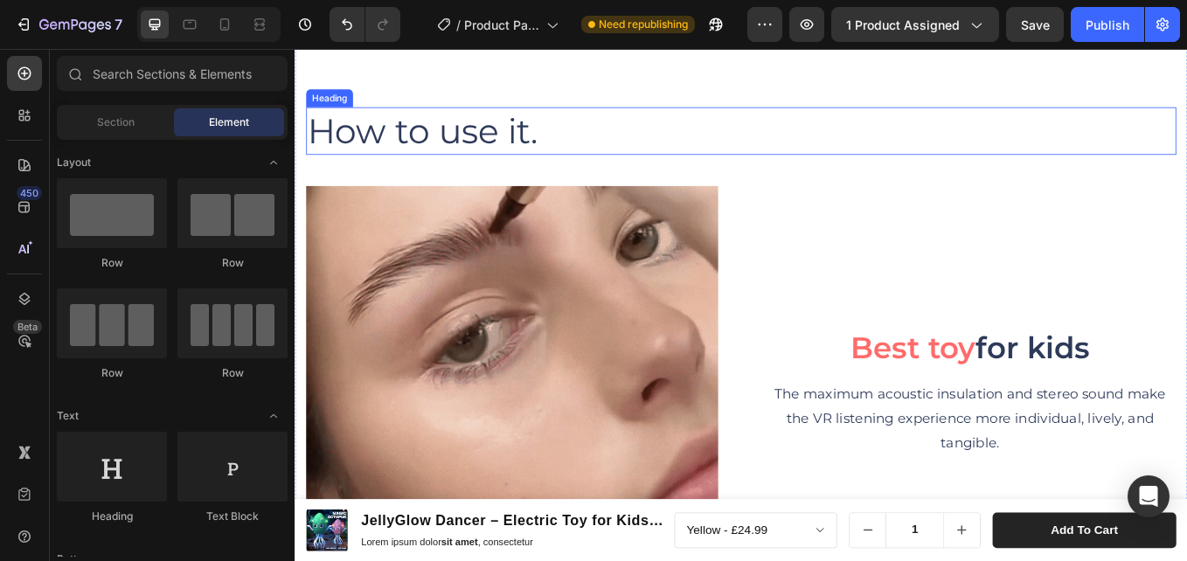
click at [426, 142] on p "How to use it." at bounding box center [818, 145] width 1019 height 52
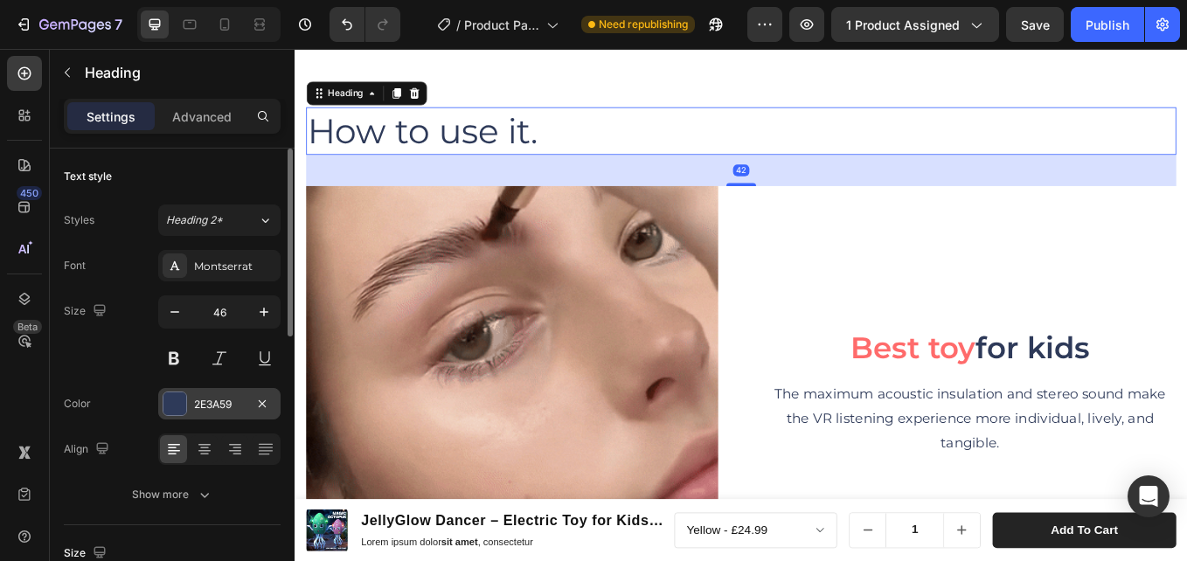
scroll to position [87, 0]
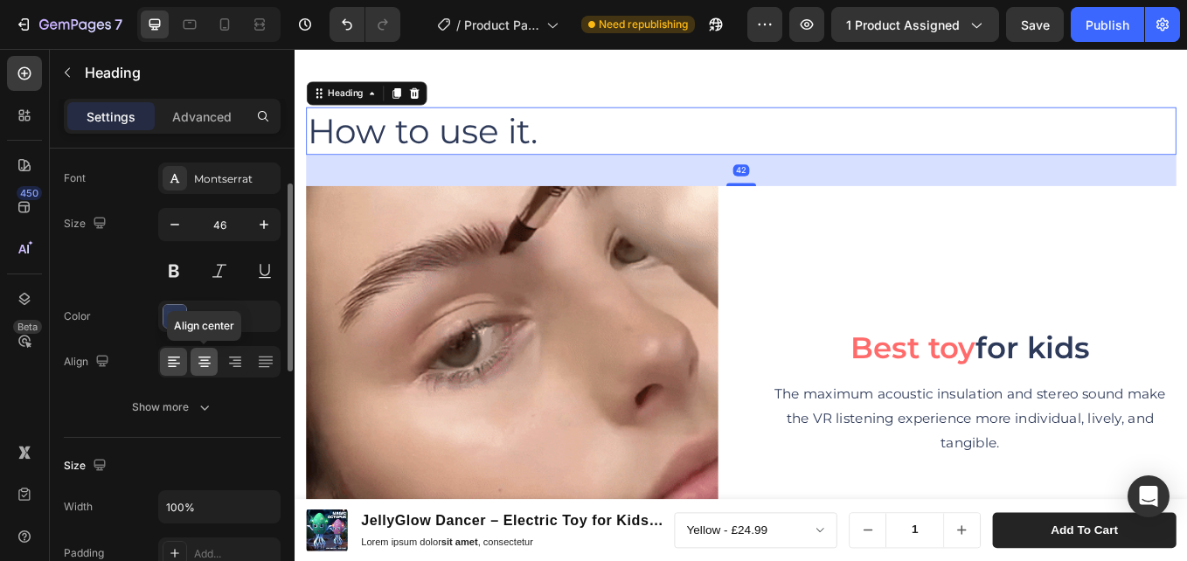
click at [207, 356] on icon at bounding box center [204, 361] width 17 height 17
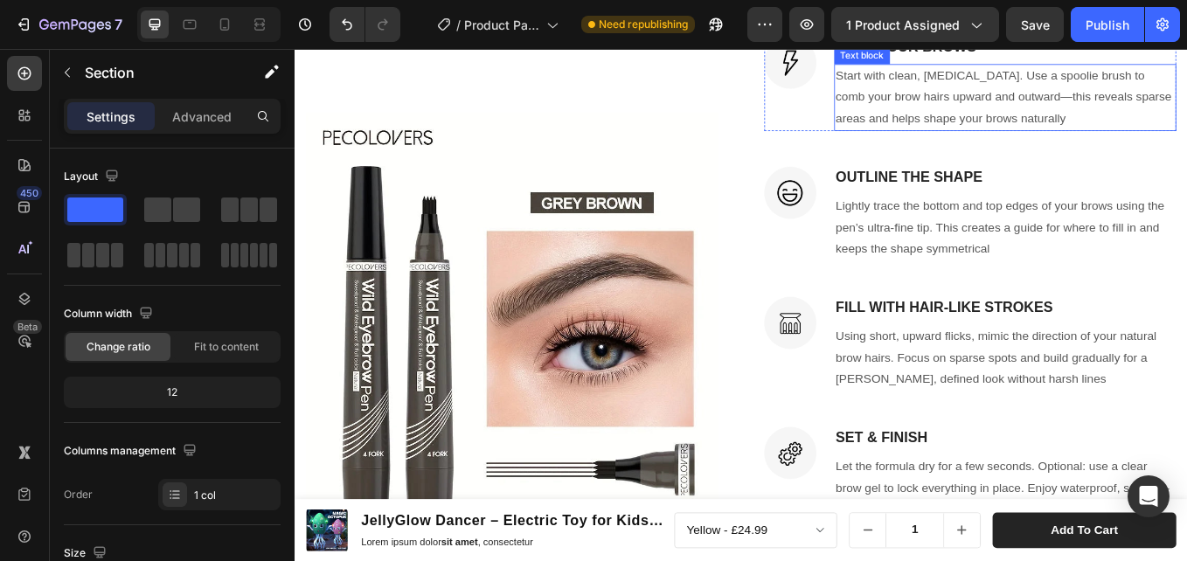
scroll to position [3251, 0]
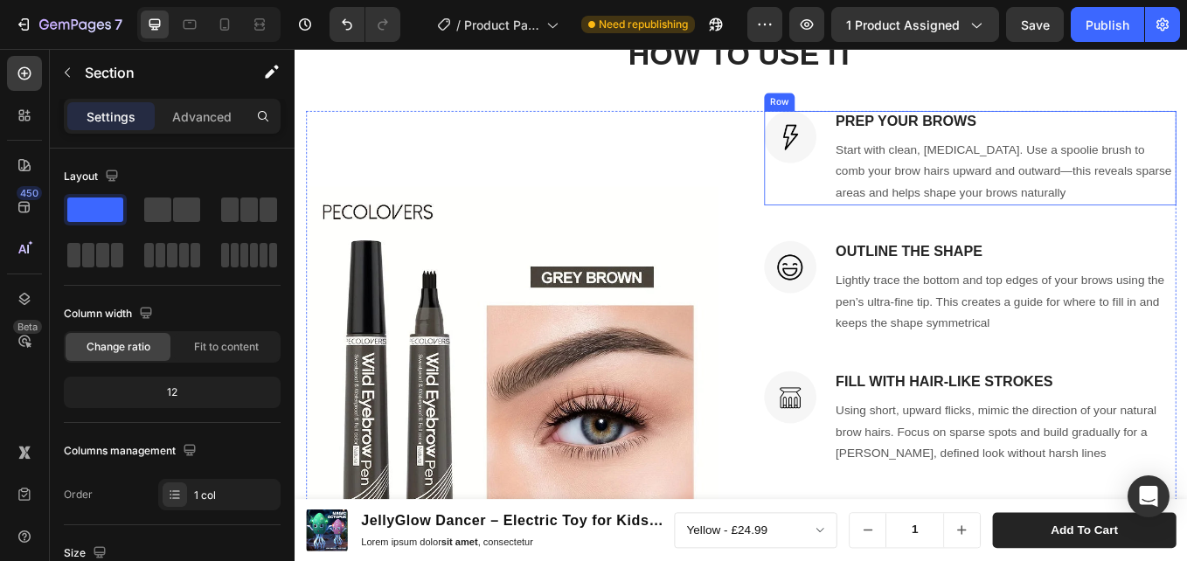
click at [918, 147] on div "Image PREP YOUR BROWS Heading Start with clean, dry skin. Use a spoolie brush t…" at bounding box center [1088, 176] width 484 height 111
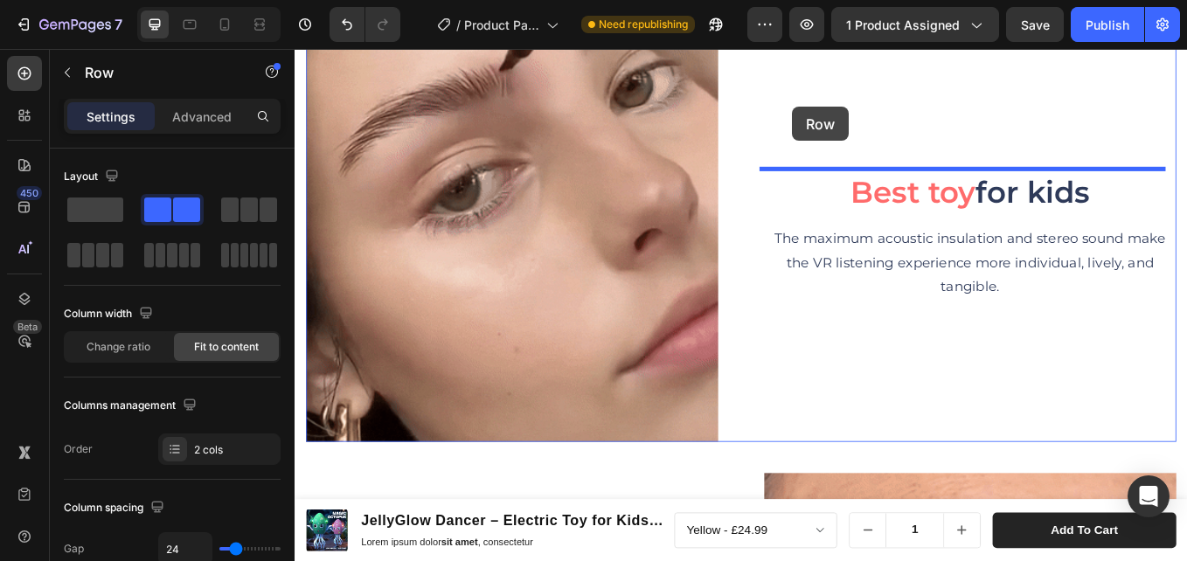
scroll to position [2101, 0]
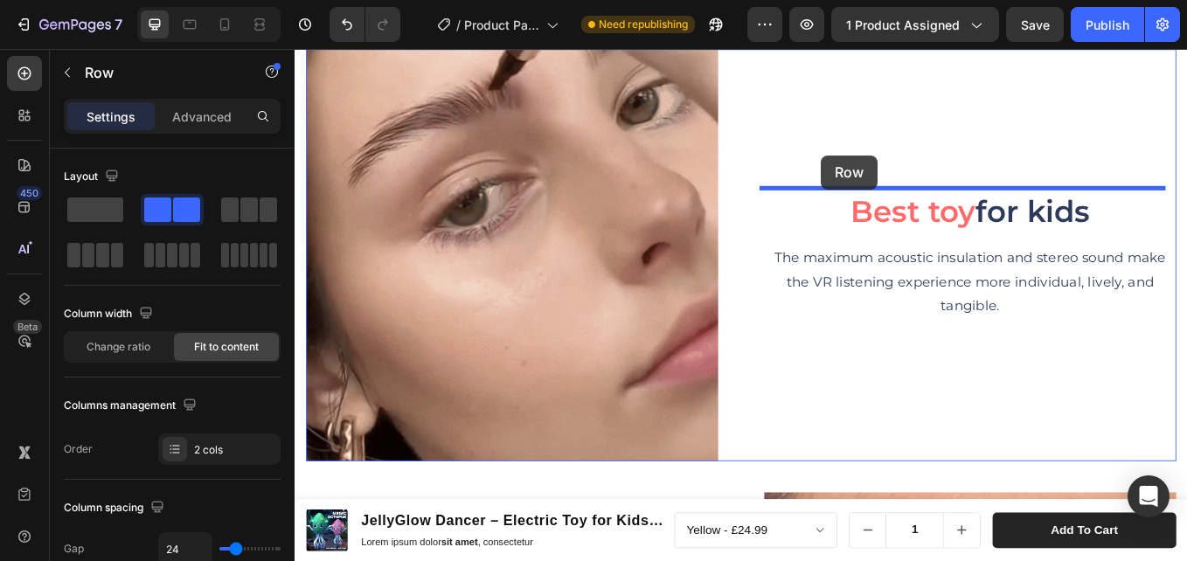
drag, startPoint x: 888, startPoint y: 183, endPoint x: 912, endPoint y: 174, distance: 26.0
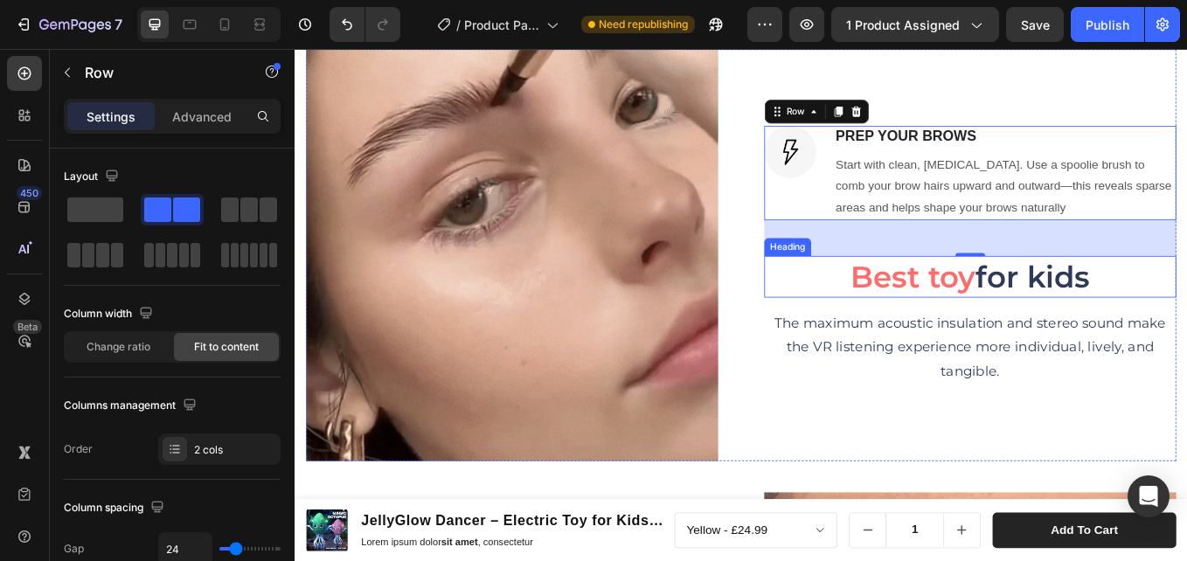
click at [1186, 310] on h2 "Best toy for kids" at bounding box center [1088, 316] width 484 height 49
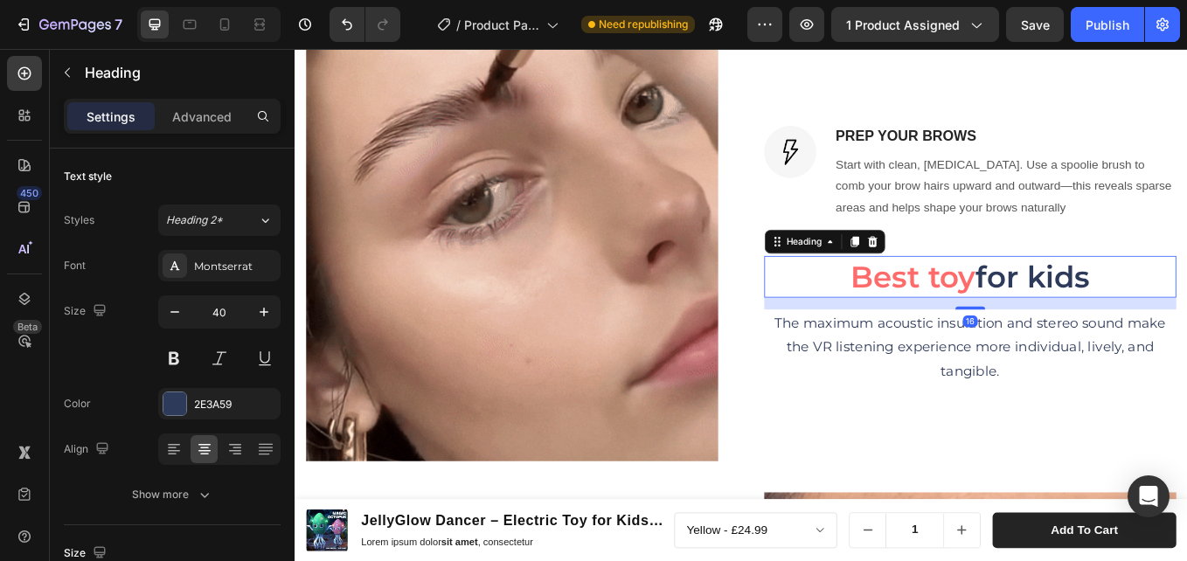
click at [973, 273] on icon at bounding box center [973, 275] width 14 height 14
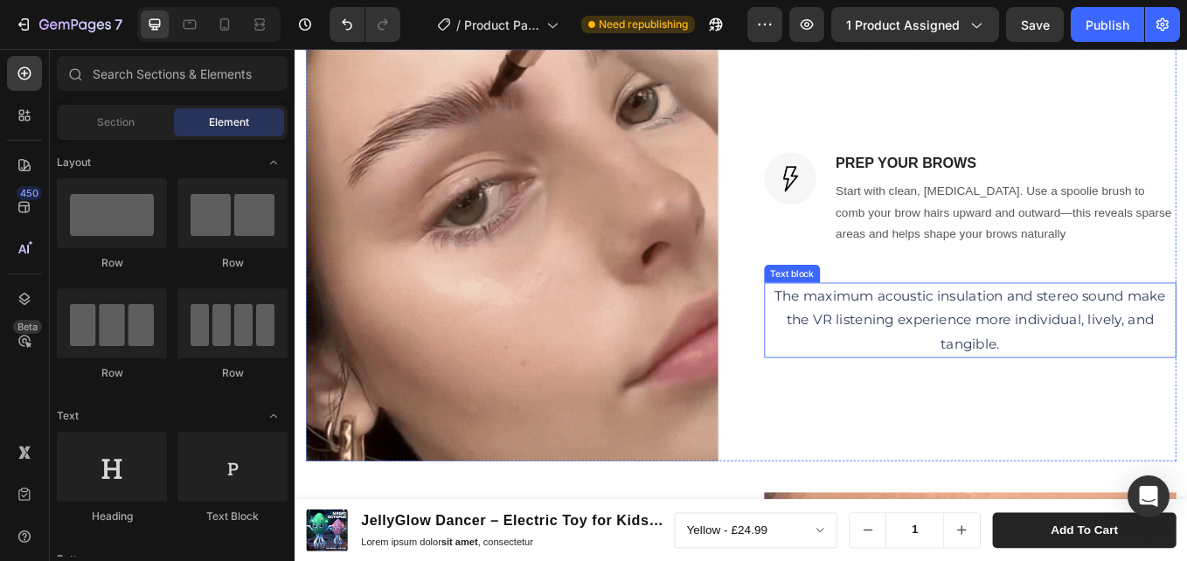
click at [1152, 352] on p "The maximum acoustic insulation and stereo sound make the VR listening experien…" at bounding box center [1088, 367] width 481 height 85
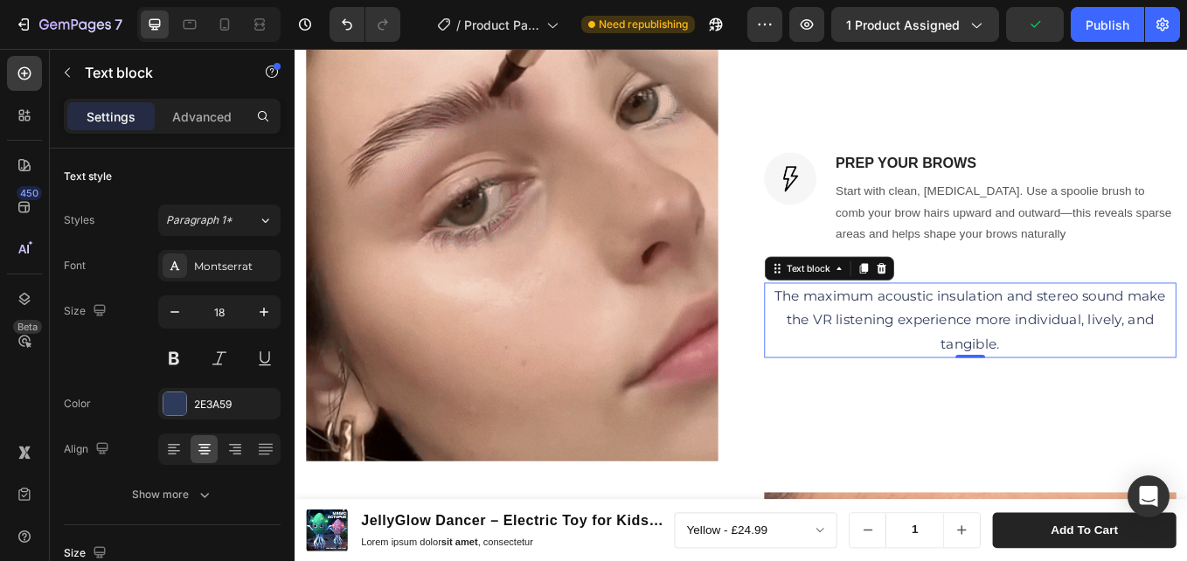
click at [987, 308] on div "Text block" at bounding box center [922, 307] width 152 height 28
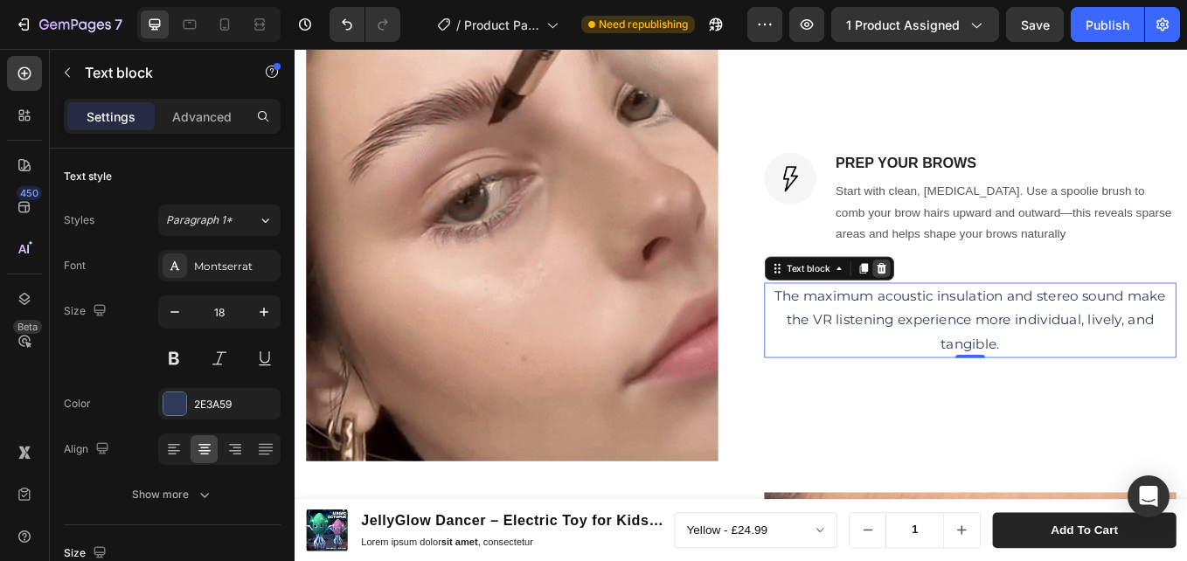
click at [981, 308] on icon at bounding box center [983, 307] width 14 height 14
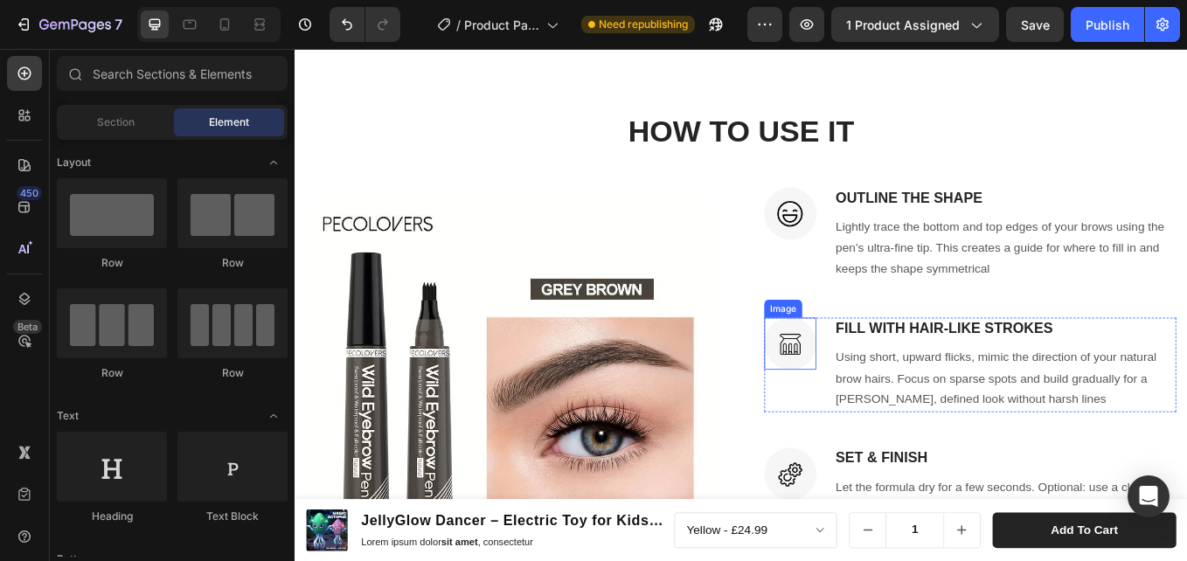
scroll to position [3150, 0]
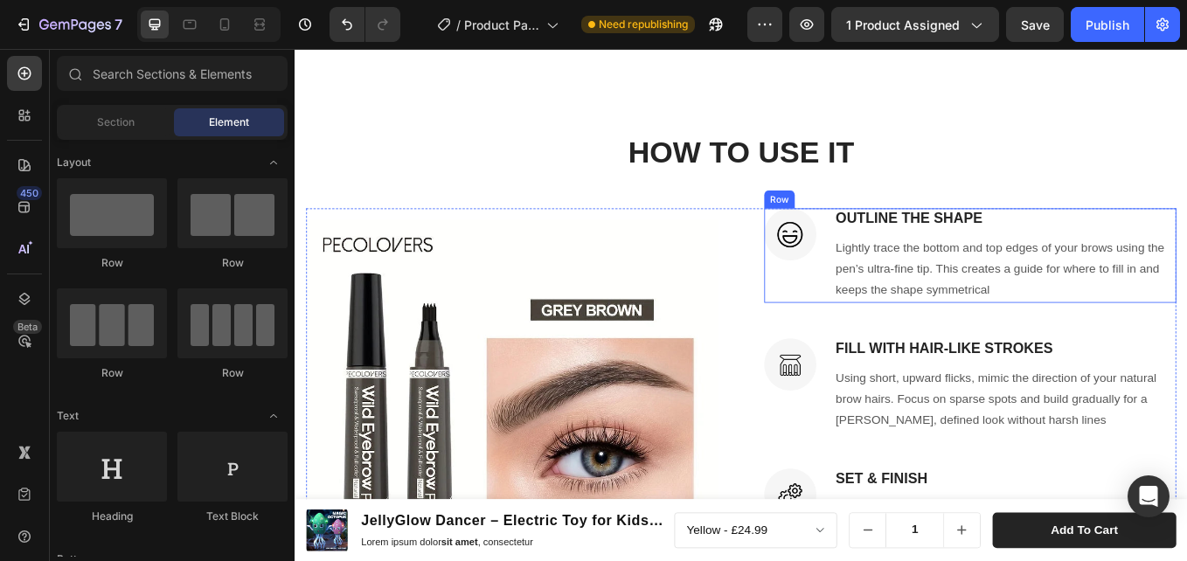
click at [911, 239] on div "Image OUTLINE THE SHAPE Heading Lightly trace the bottom and top edges of your …" at bounding box center [1088, 291] width 484 height 111
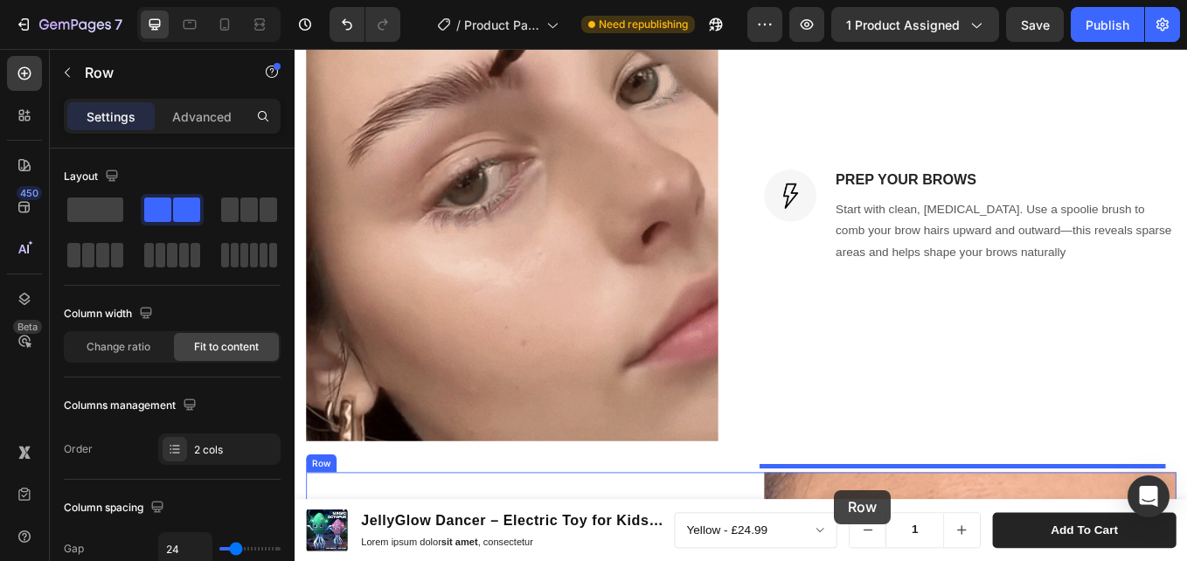
scroll to position [2135, 0]
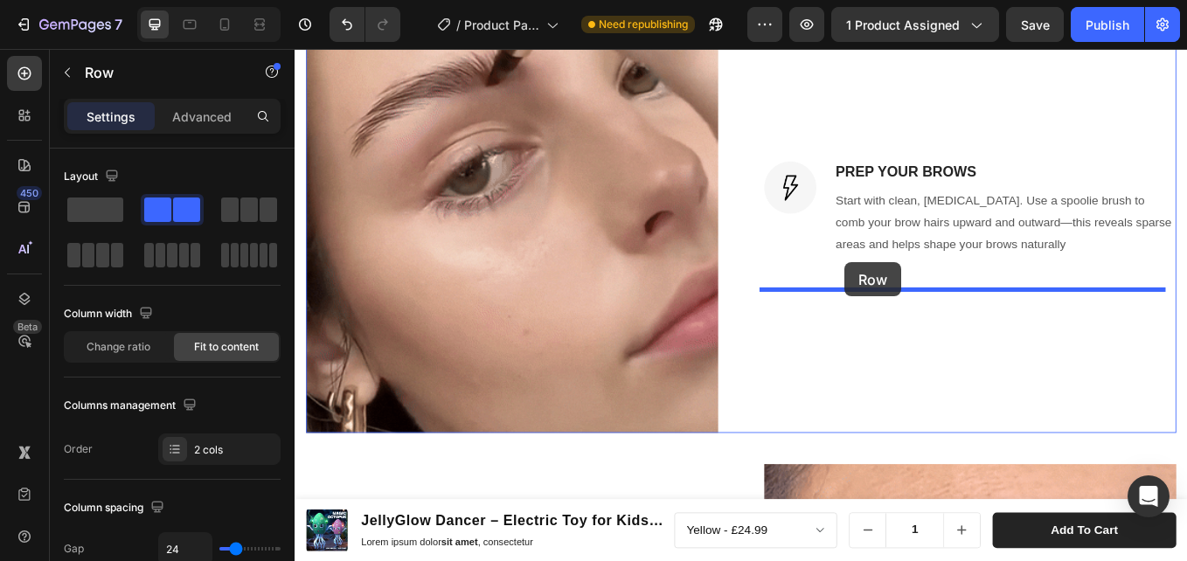
drag, startPoint x: 876, startPoint y: 211, endPoint x: 866, endPoint y: 389, distance: 177.6
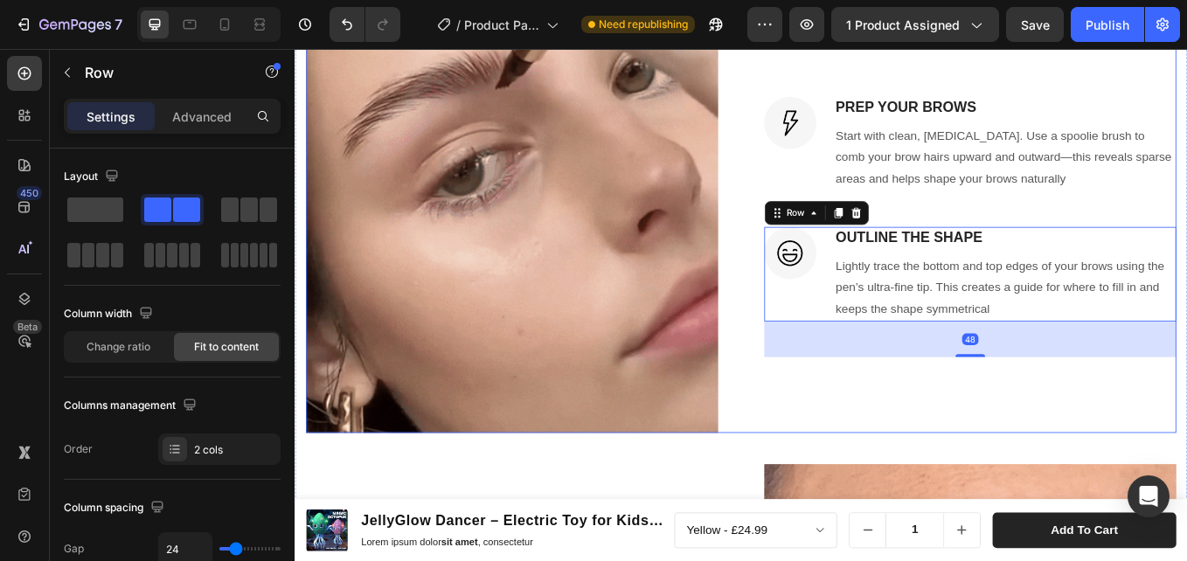
click at [918, 440] on div "Image PREP YOUR BROWS Heading Start with clean, dry skin. Use a spoolie brush t…" at bounding box center [1088, 258] width 484 height 484
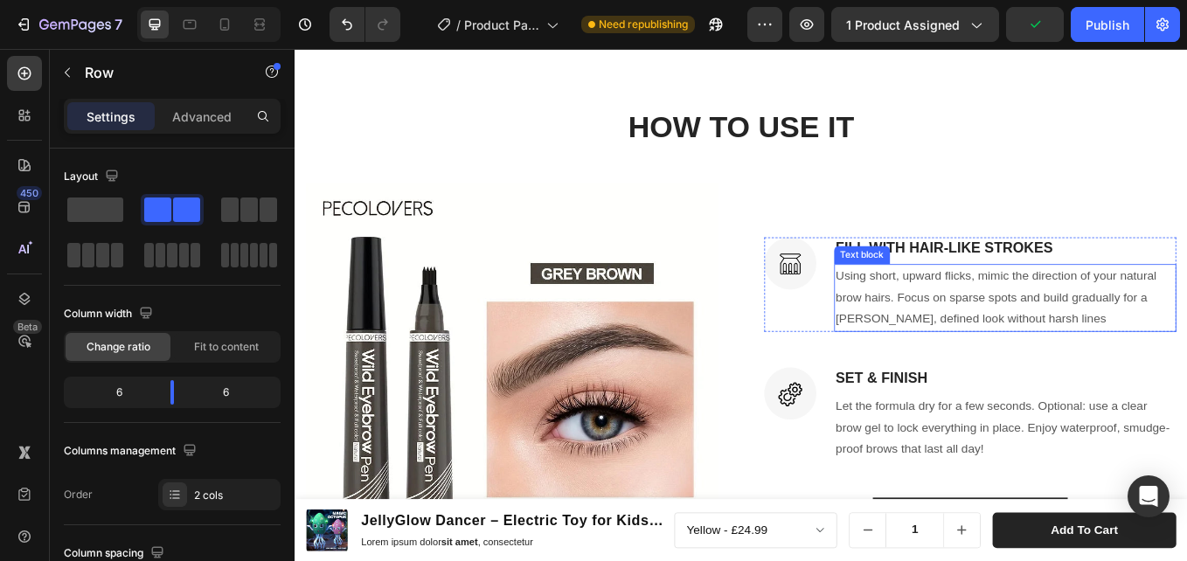
scroll to position [3271, 0]
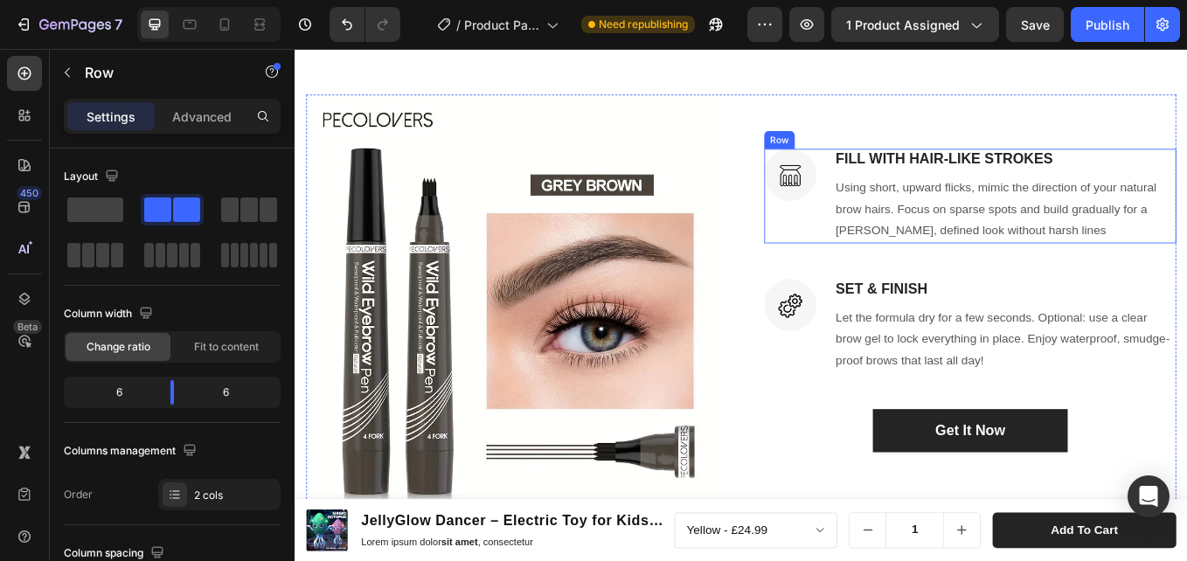
click at [907, 179] on div "Image FILL WITH HAIR-LIKE STROKES Heading Using short, upward flicks, mimic the…" at bounding box center [1088, 221] width 484 height 111
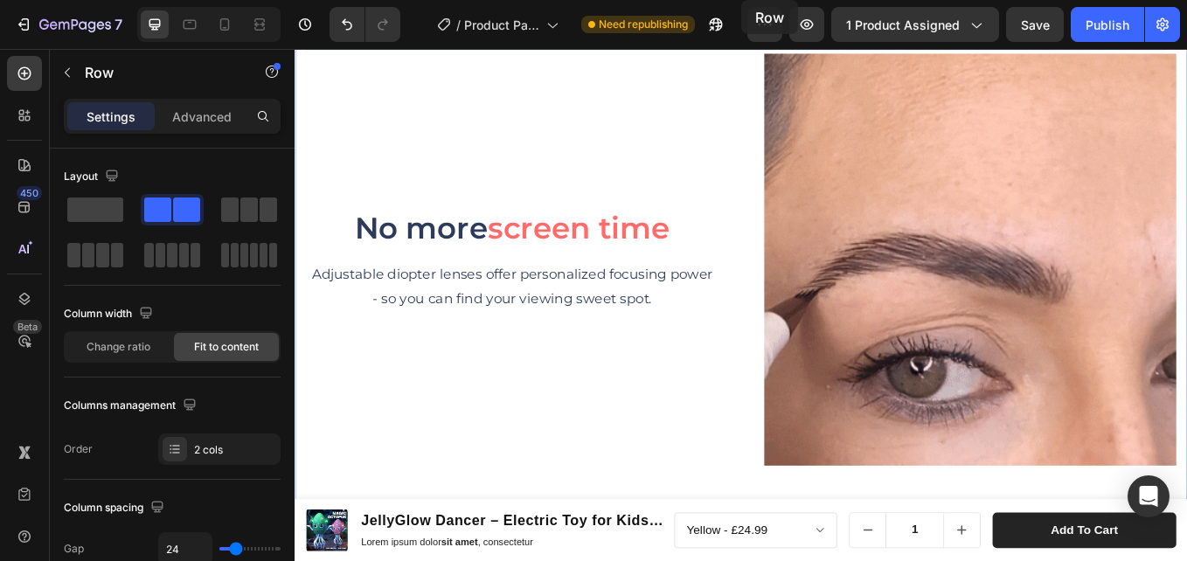
scroll to position [2468, 0]
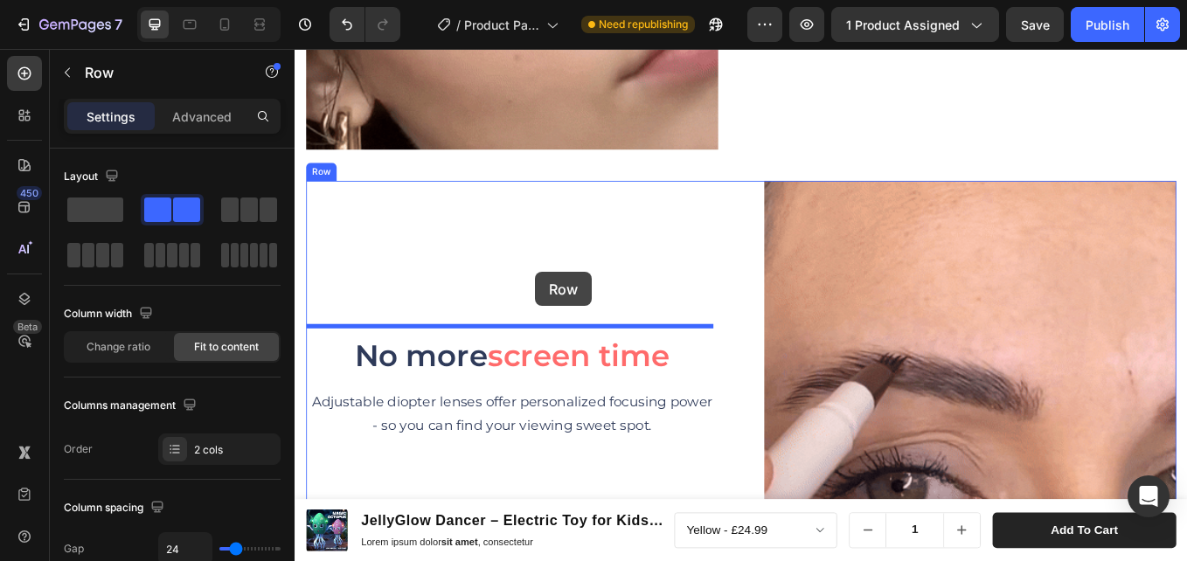
drag, startPoint x: 873, startPoint y: 150, endPoint x: 577, endPoint y: 311, distance: 337.0
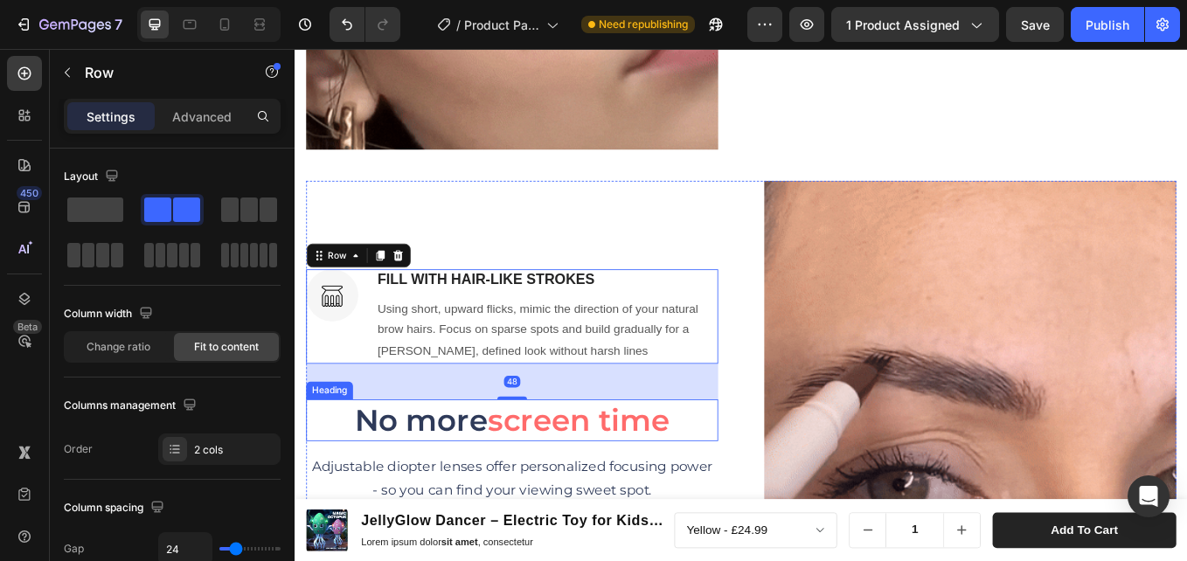
click at [486, 474] on h2 "No more screen time" at bounding box center [550, 484] width 484 height 49
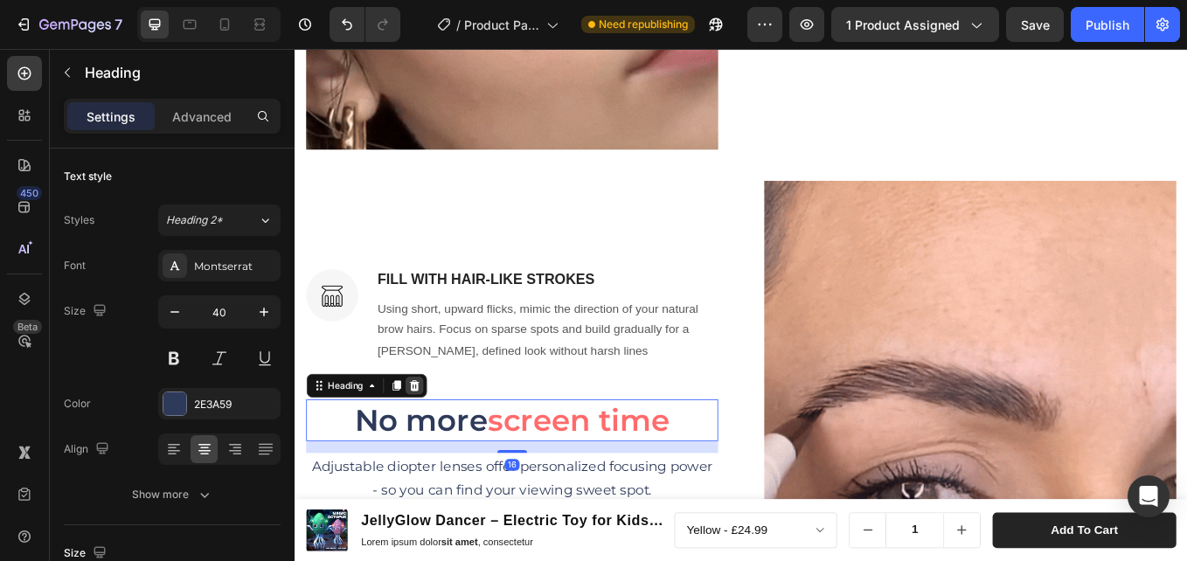
click at [436, 437] on icon at bounding box center [434, 444] width 14 height 14
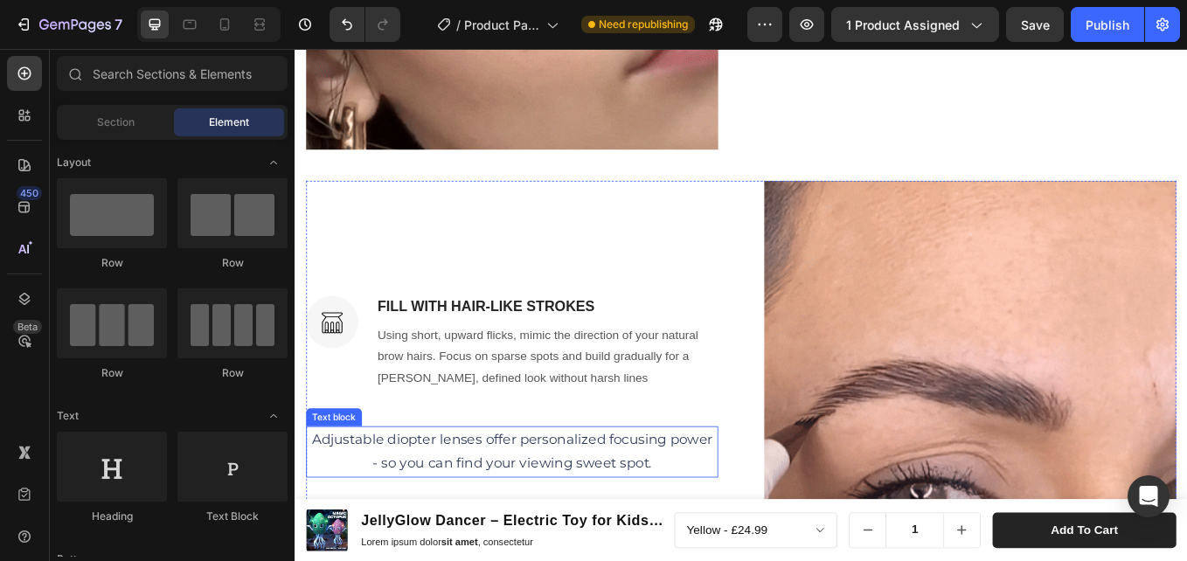
click at [545, 509] on p "Adjustable diopter lenses offer personalized focusing power - so you can find y…" at bounding box center [549, 522] width 481 height 57
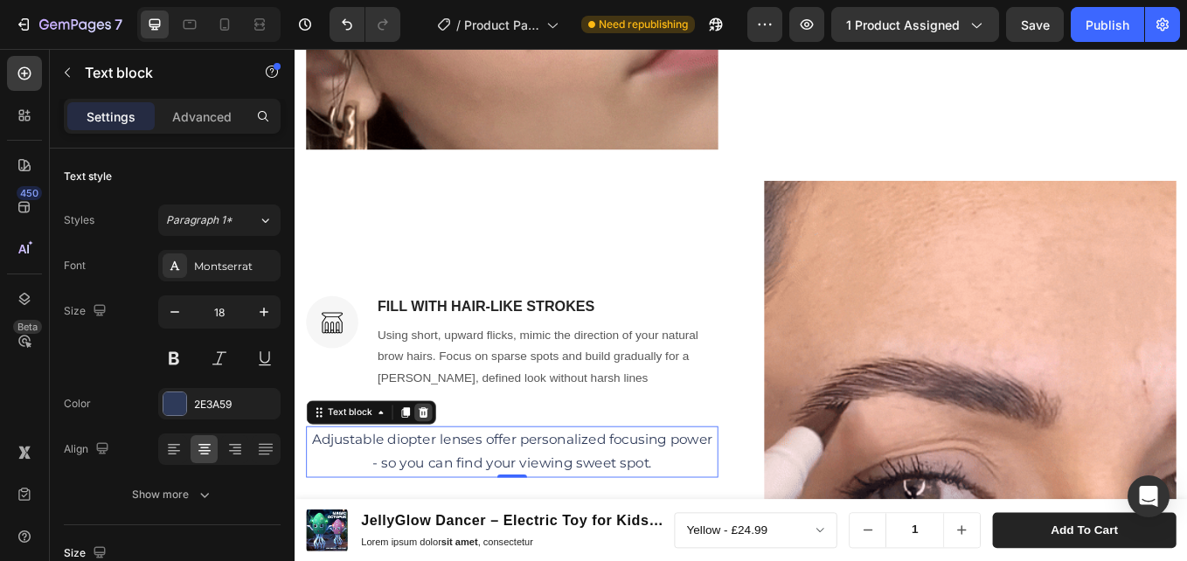
click at [449, 471] on icon at bounding box center [445, 475] width 14 height 14
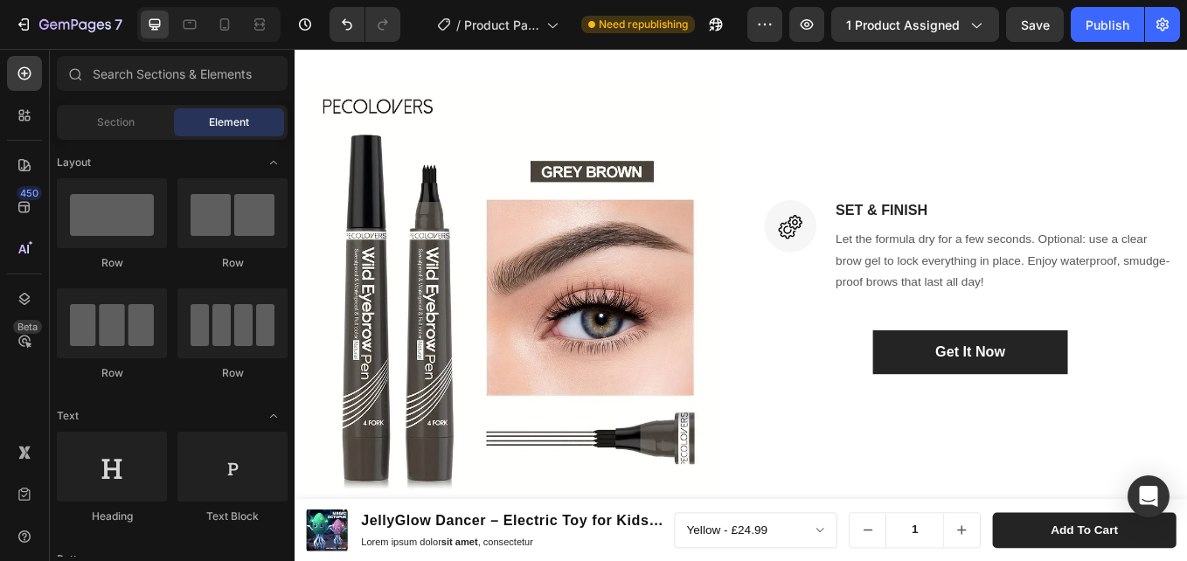
scroll to position [3254, 0]
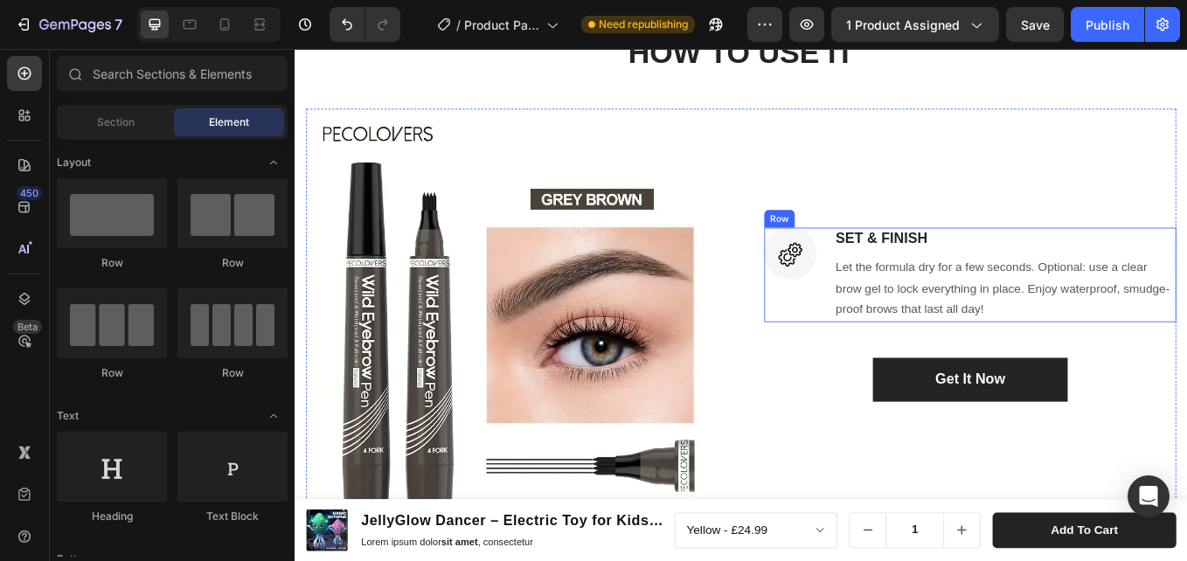
click at [903, 263] on div "Image SET & FINISH Heading Let the formula dry for a few seconds. Optional: use…" at bounding box center [1088, 314] width 484 height 111
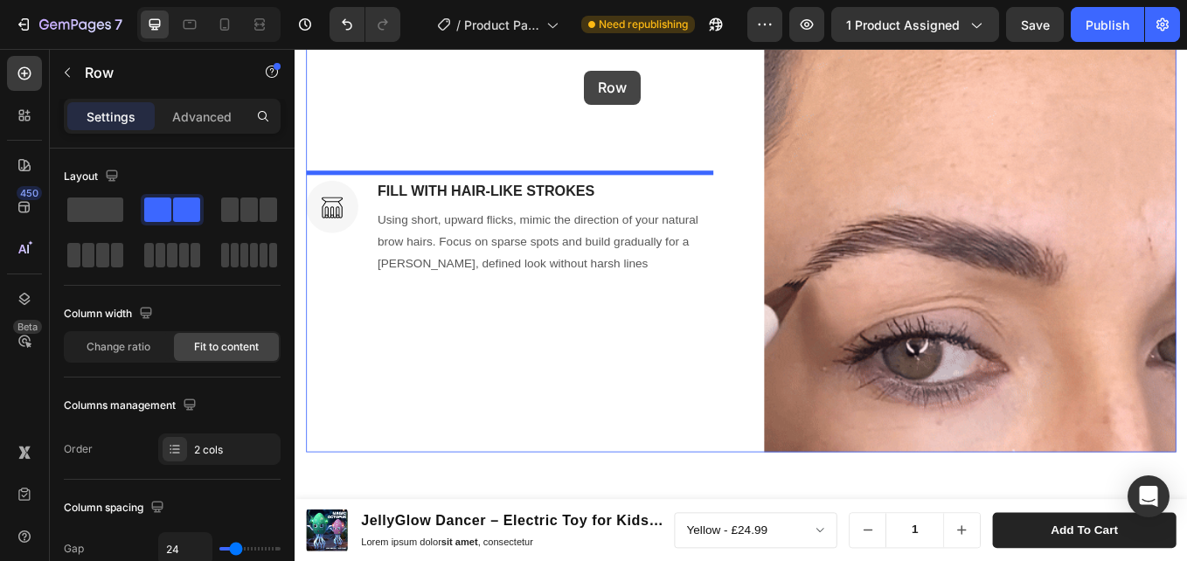
scroll to position [2599, 0]
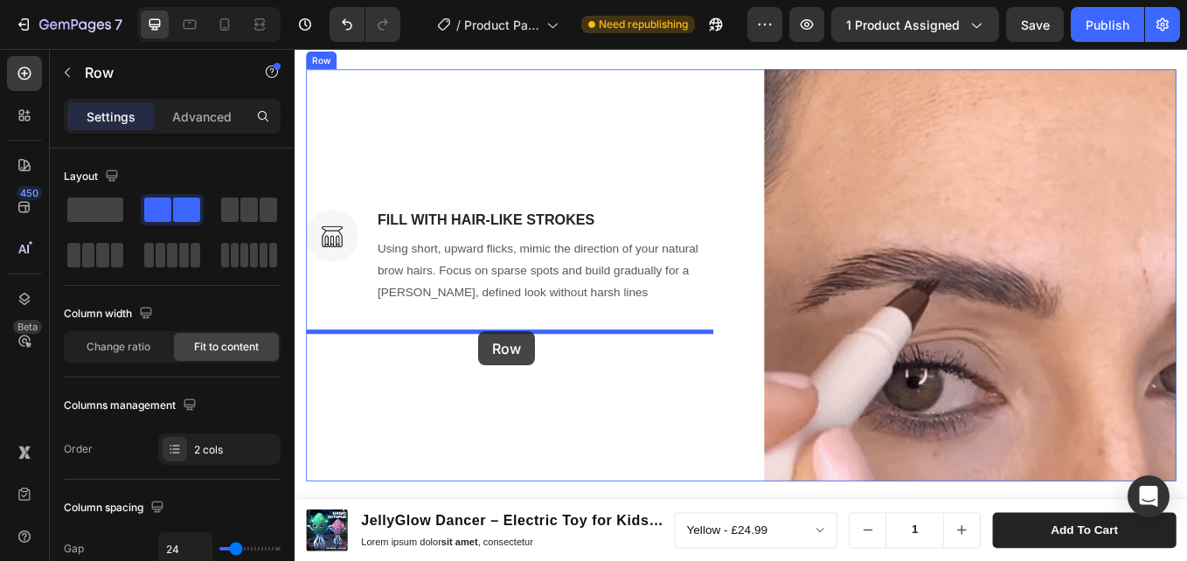
drag, startPoint x: 872, startPoint y: 241, endPoint x: 510, endPoint y: 381, distance: 387.8
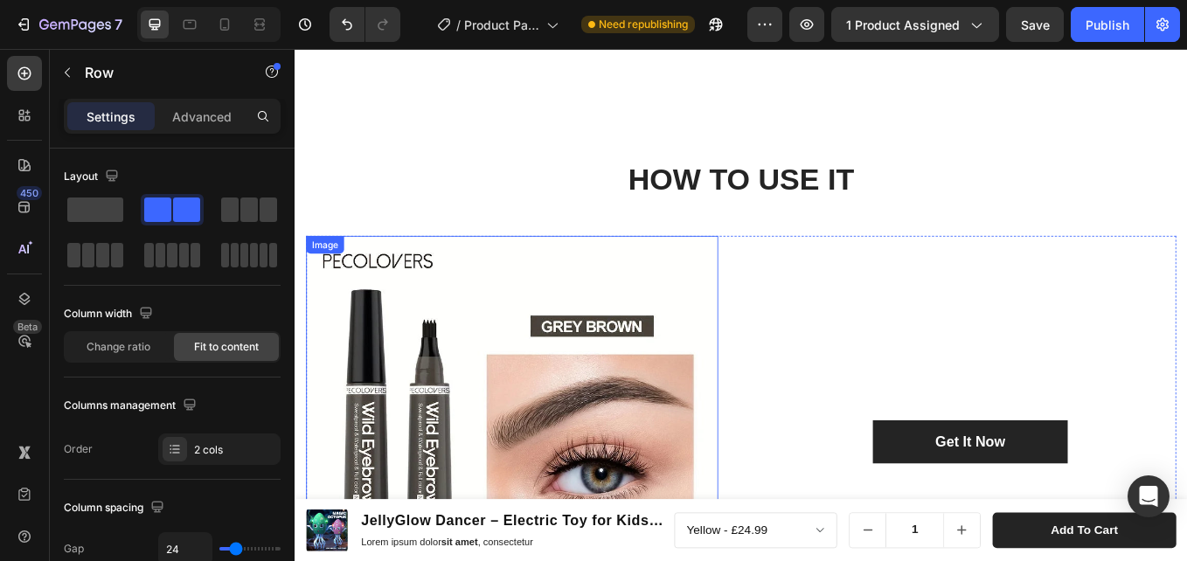
scroll to position [3123, 0]
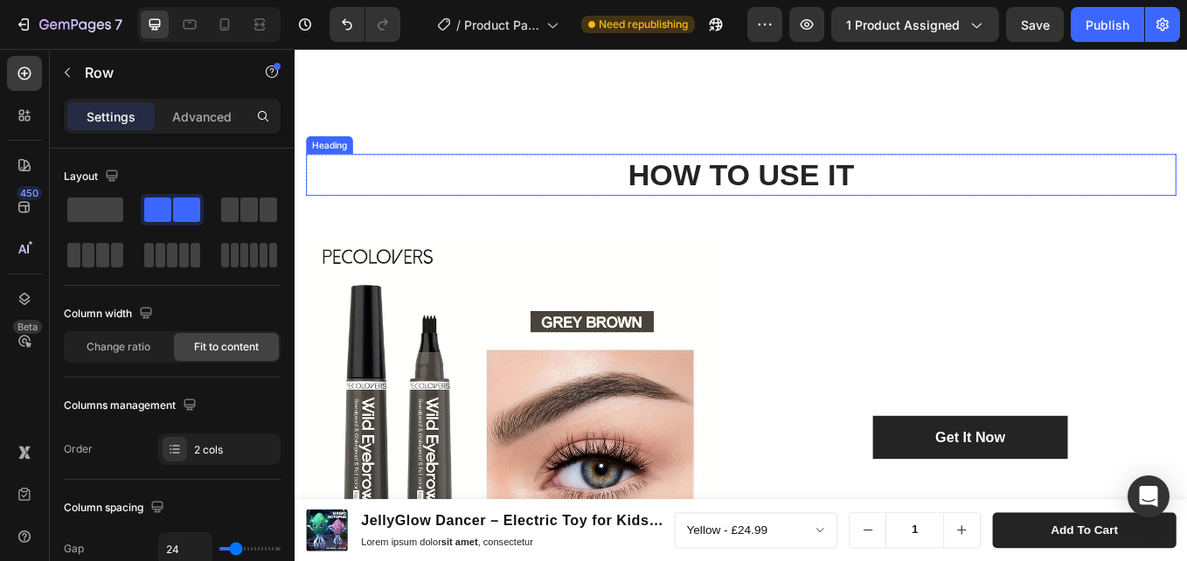
click at [1097, 172] on h2 "HOW TO USE IT" at bounding box center [819, 196] width 1022 height 49
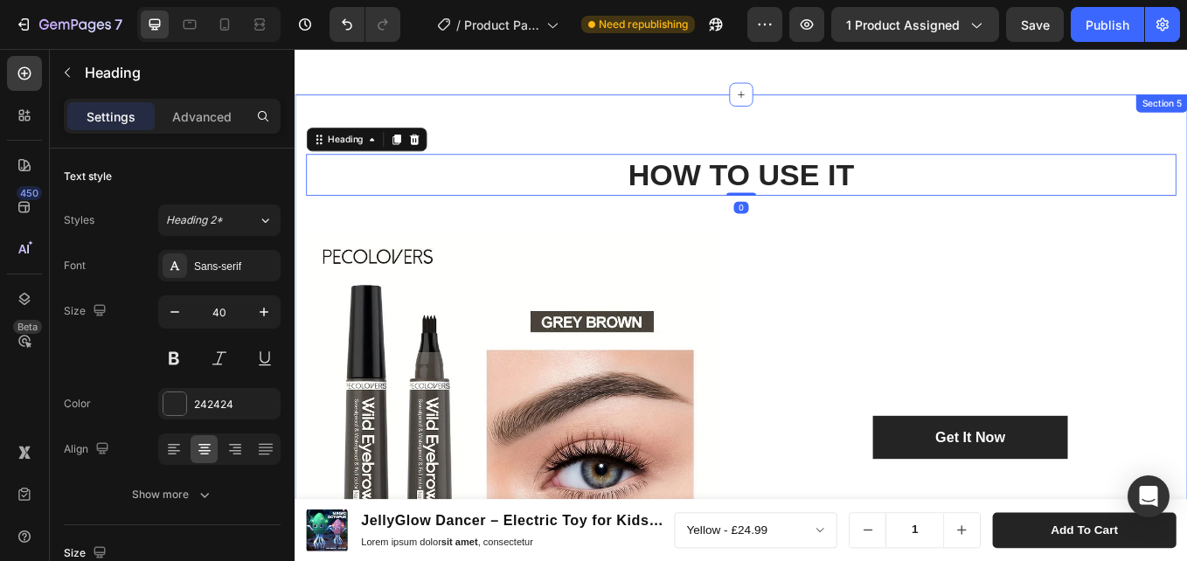
click at [1158, 127] on div "HOW TO USE IT Heading 0 Row Image Get It Now (P) Cart Button Row Product Sectio…" at bounding box center [818, 459] width 1049 height 715
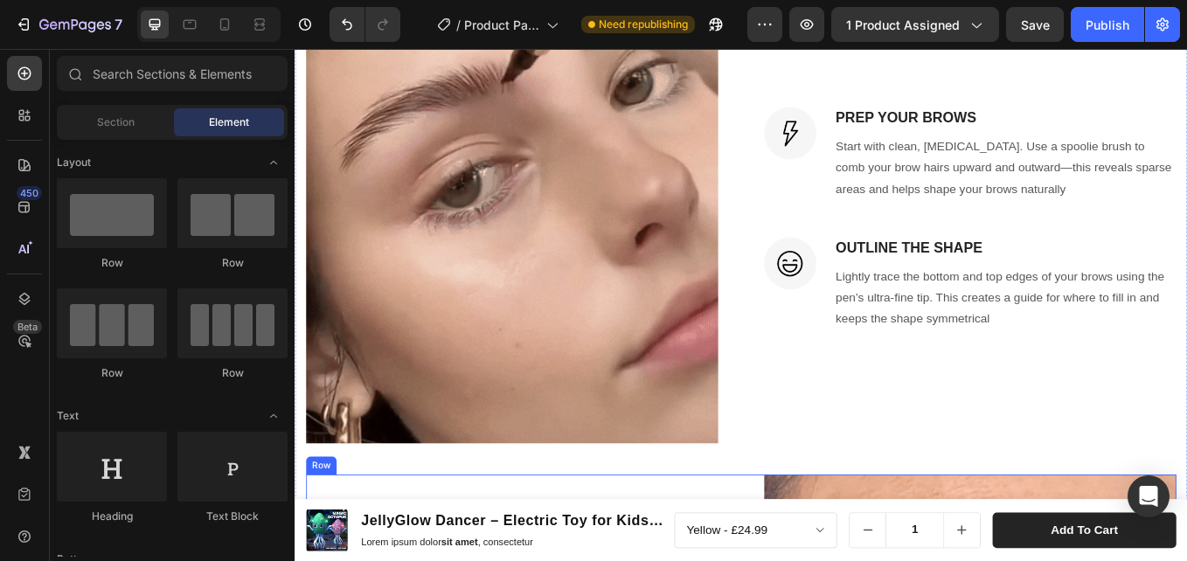
scroll to position [2074, 0]
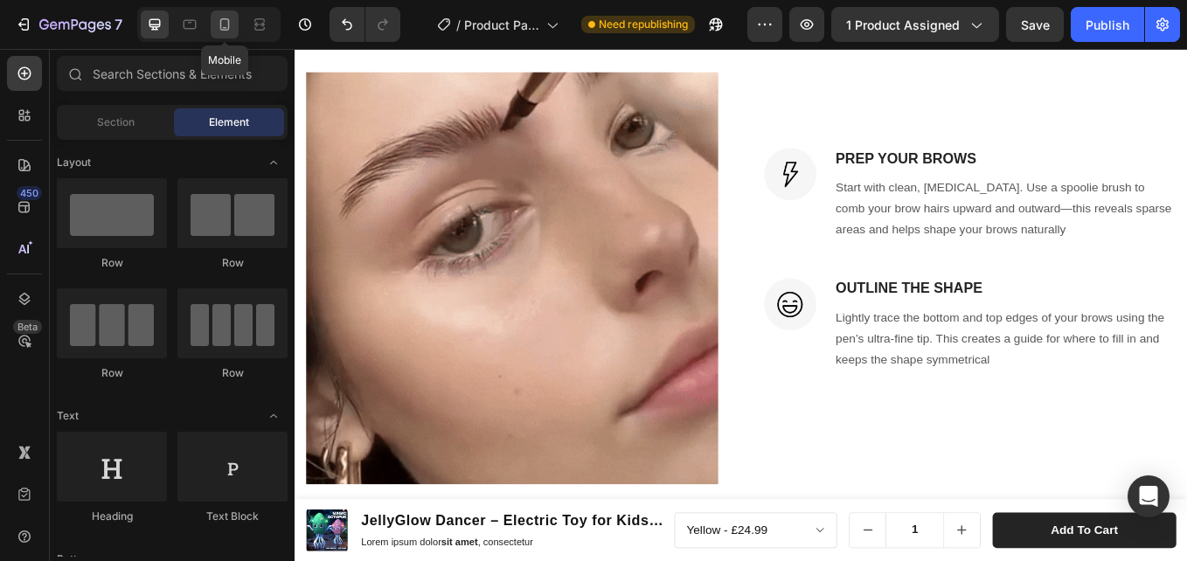
click at [218, 17] on icon at bounding box center [224, 24] width 17 height 17
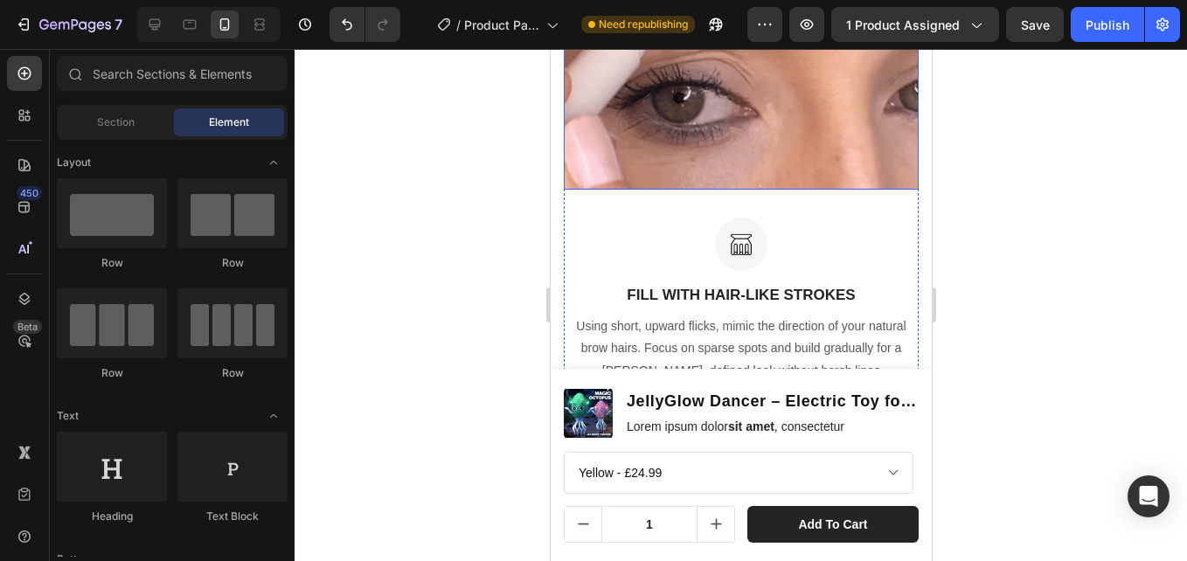
scroll to position [2861, 0]
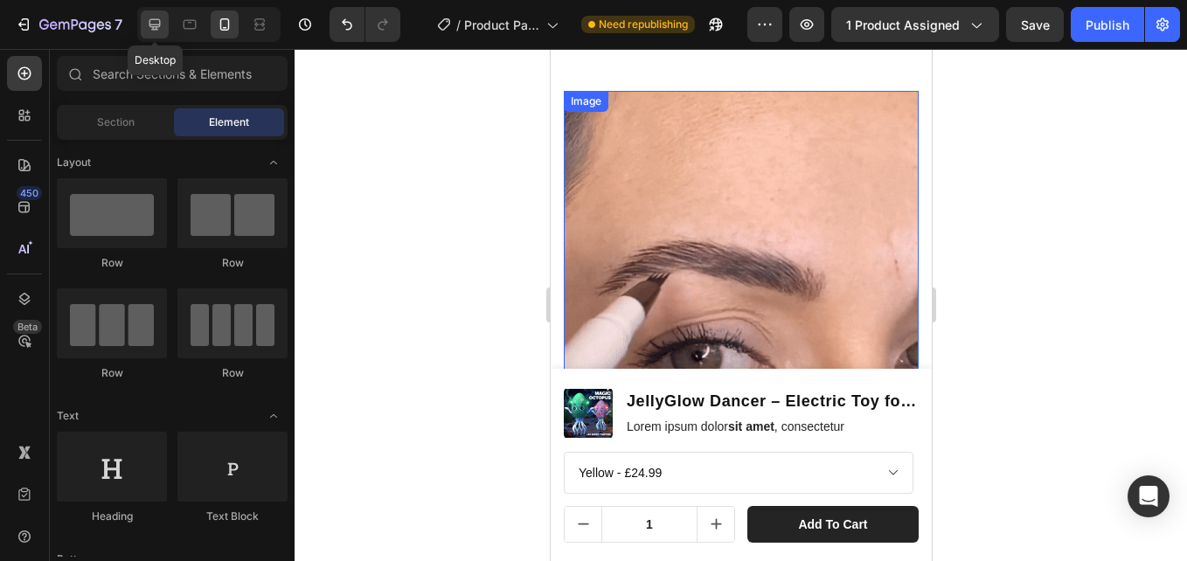
click at [150, 19] on icon at bounding box center [154, 24] width 11 height 11
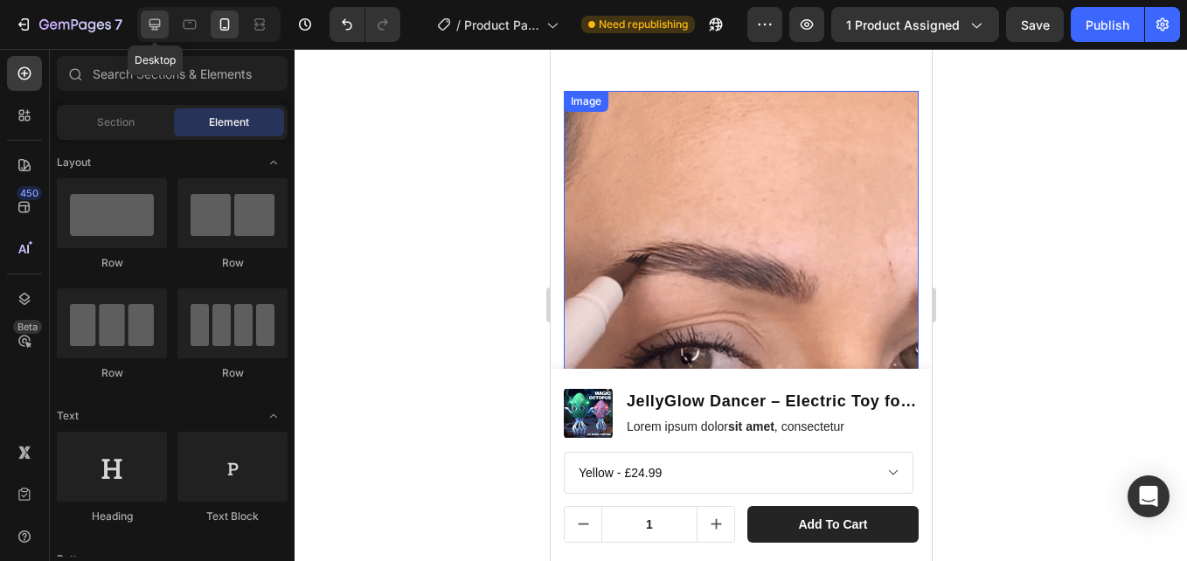
scroll to position [2060, 0]
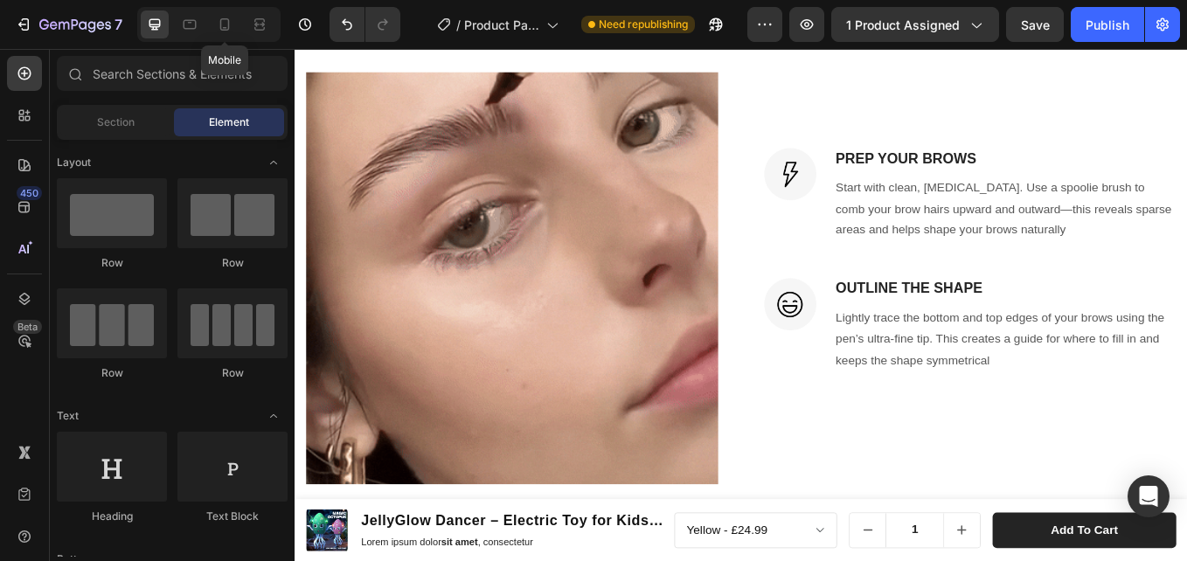
click at [206, 24] on div "Mobile" at bounding box center [208, 24] width 143 height 35
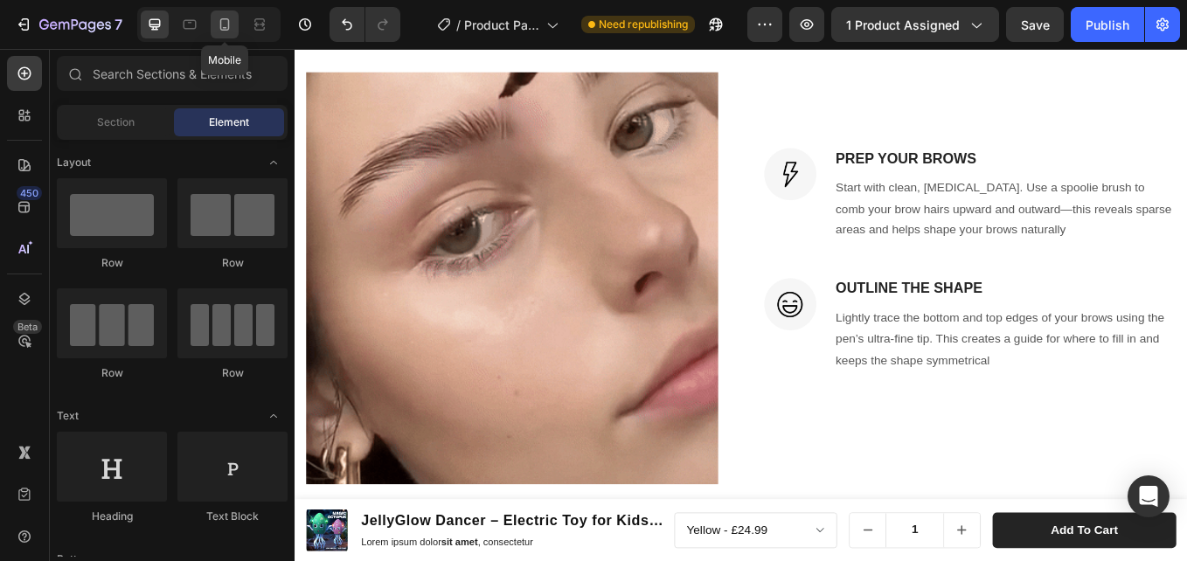
click at [212, 24] on div at bounding box center [225, 24] width 28 height 28
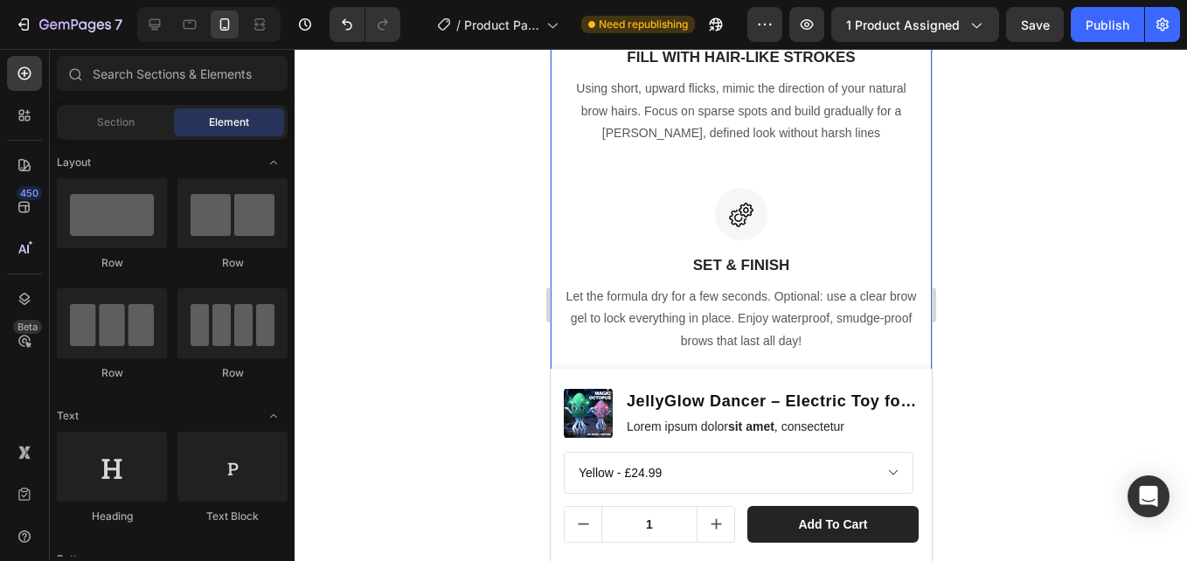
scroll to position [2777, 0]
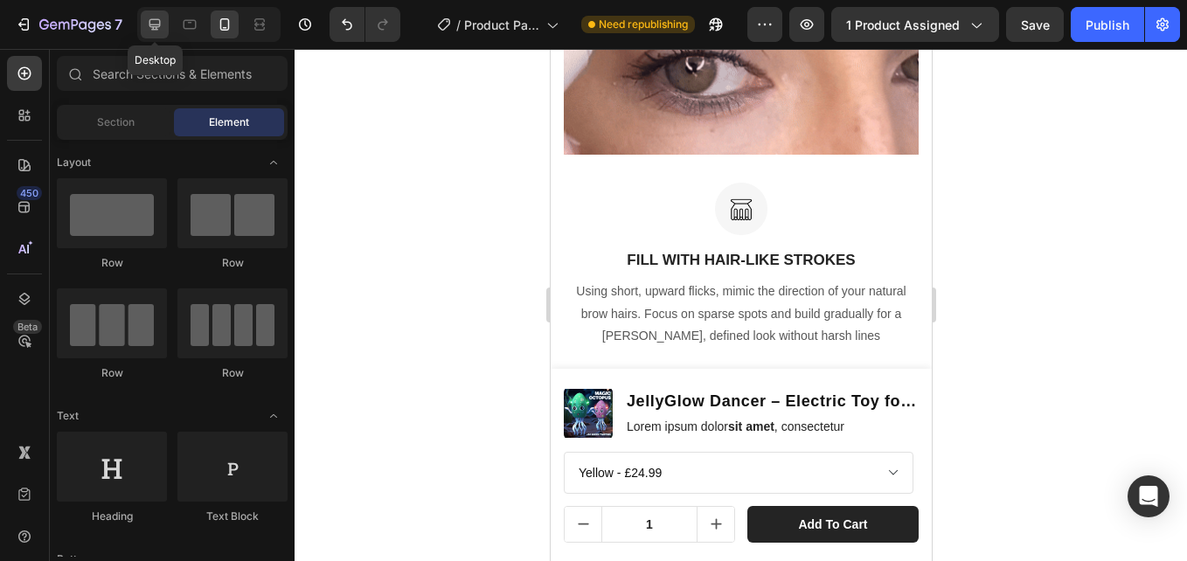
click at [146, 13] on div at bounding box center [155, 24] width 28 height 28
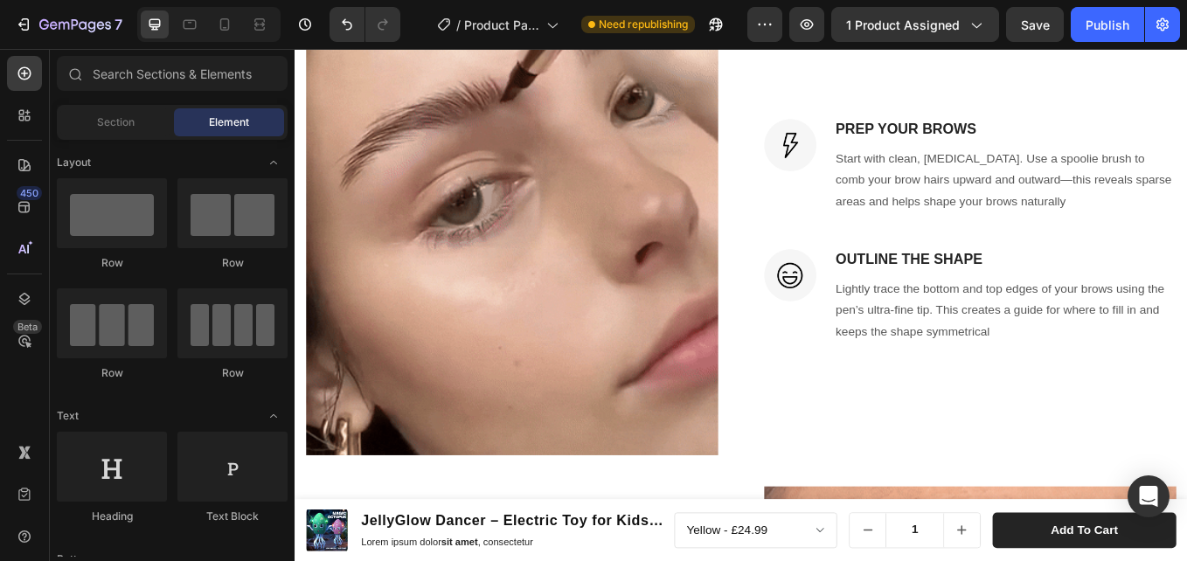
scroll to position [1554, 0]
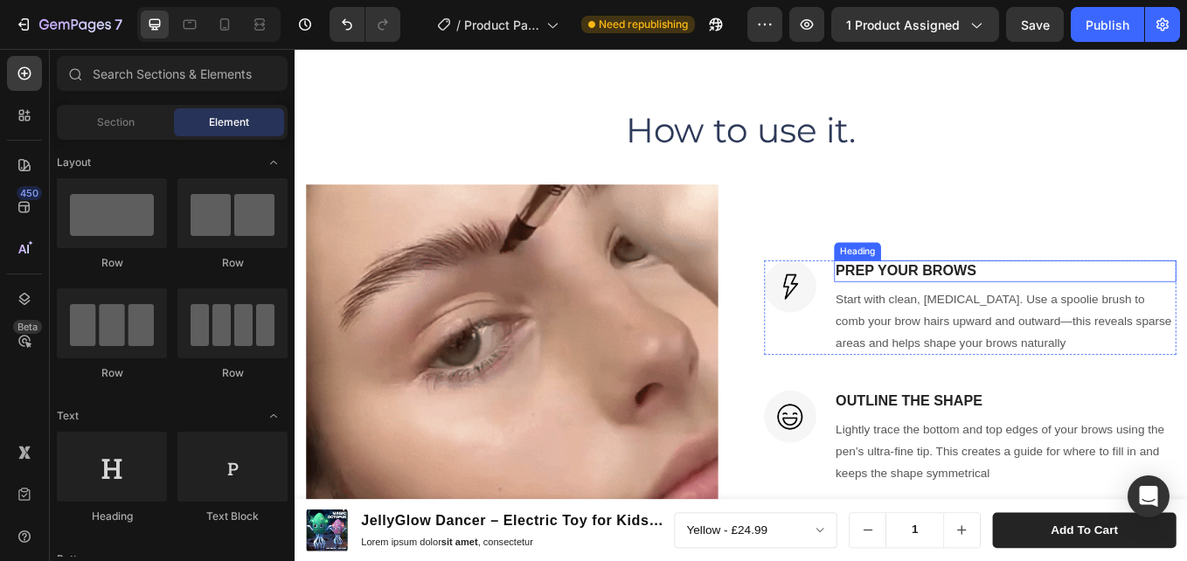
click at [1009, 304] on h3 "PREP YOUR BROWS" at bounding box center [1129, 309] width 402 height 25
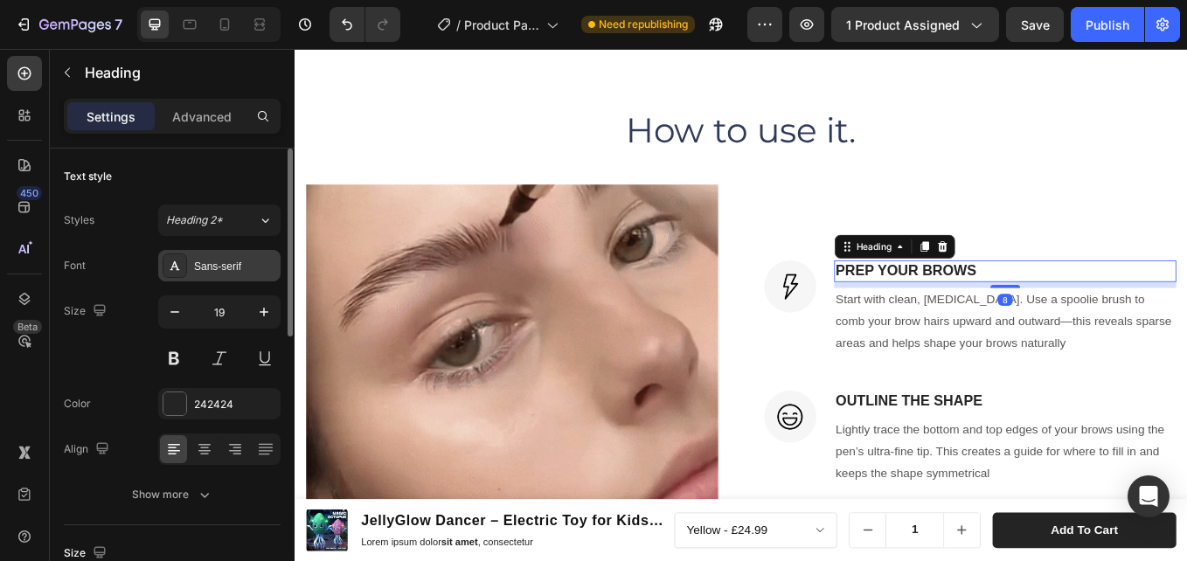
click at [227, 256] on div "Sans-serif" at bounding box center [219, 265] width 122 height 31
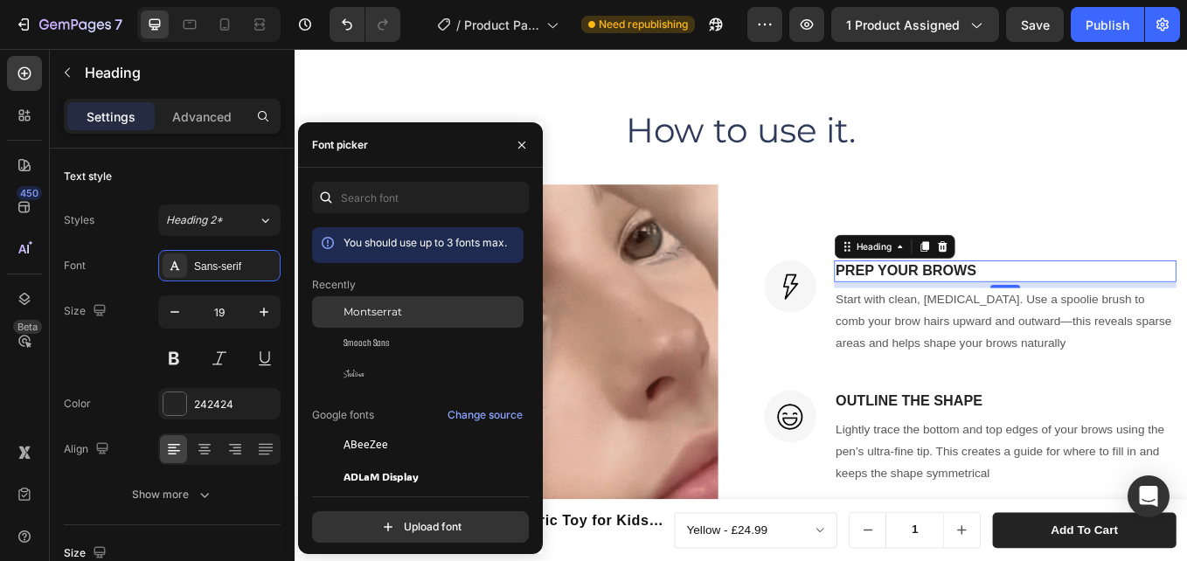
click at [438, 429] on div "Montserrat" at bounding box center [417, 444] width 211 height 31
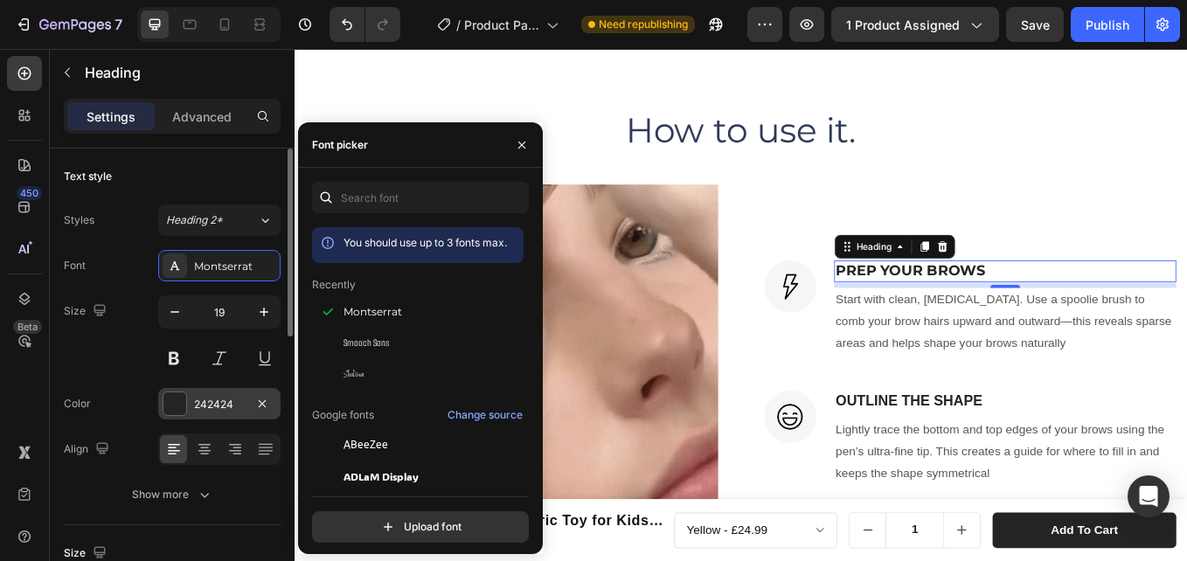
click at [218, 405] on div "242424" at bounding box center [219, 405] width 51 height 16
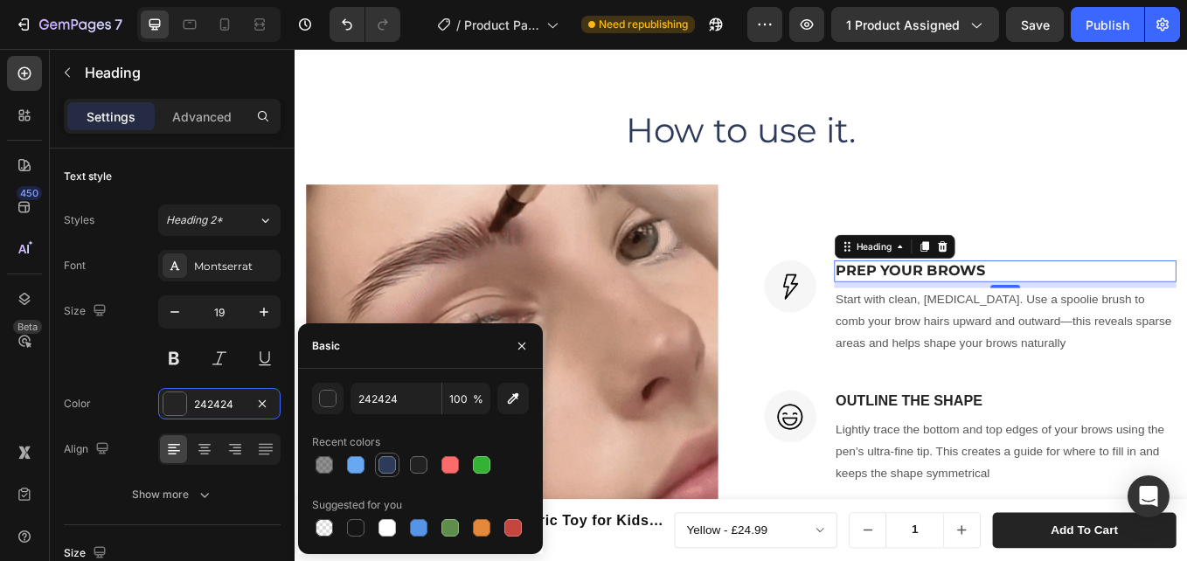
click at [383, 470] on div at bounding box center [386, 464] width 17 height 17
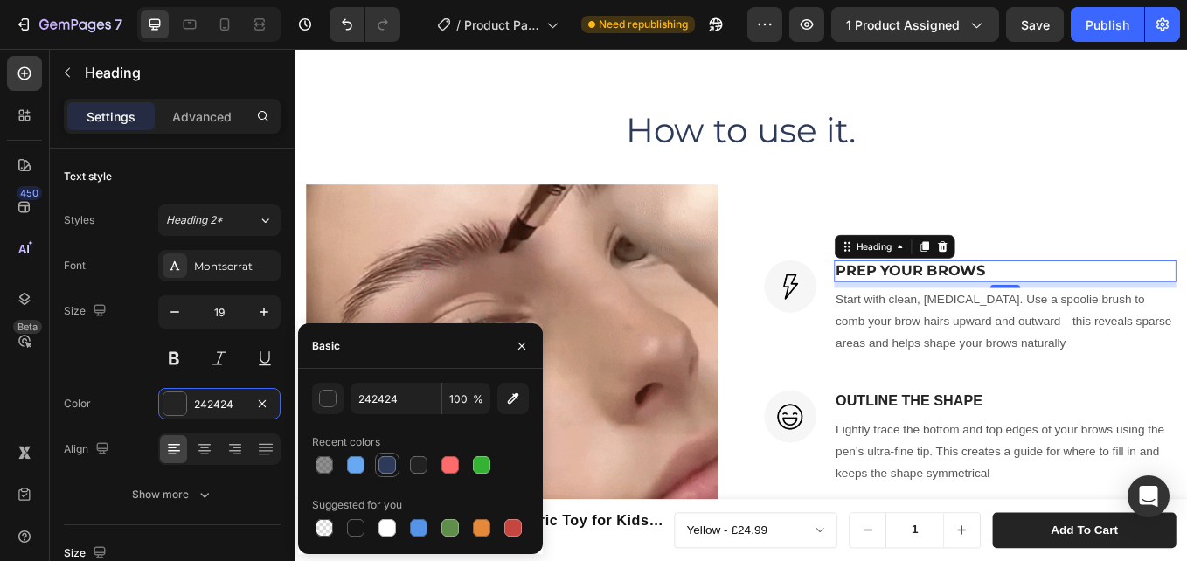
type input "2E3A59"
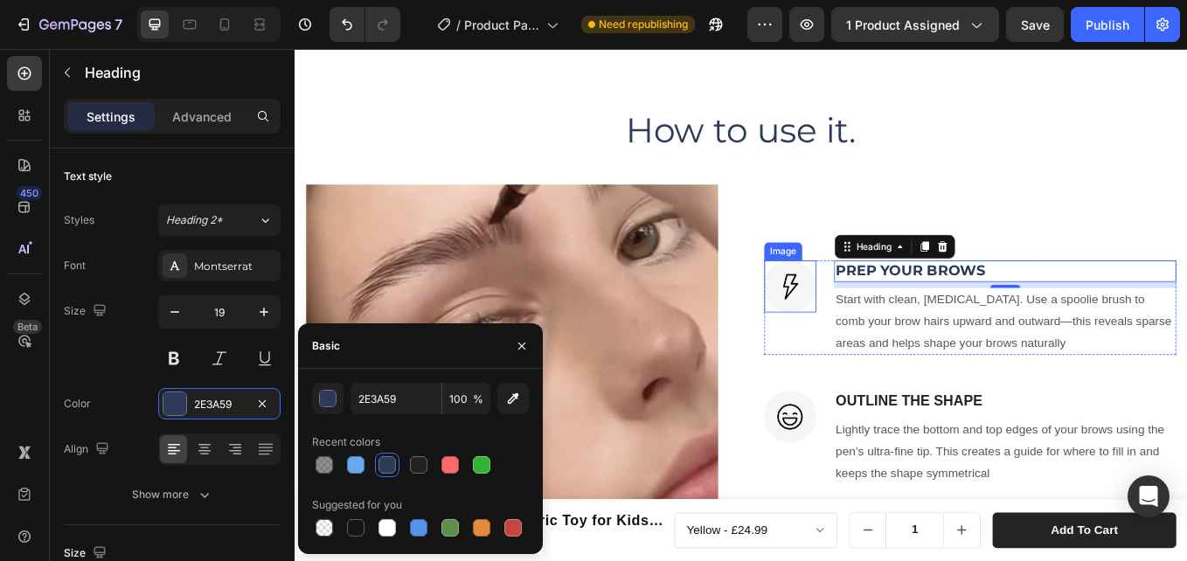
click at [870, 327] on img at bounding box center [876, 327] width 61 height 61
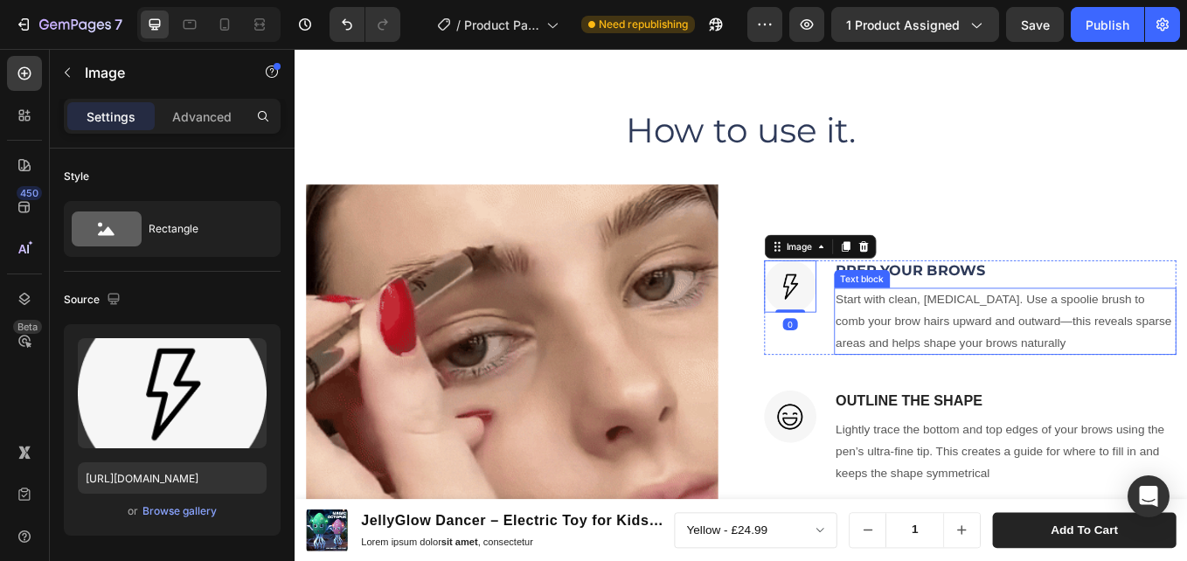
click at [993, 345] on p "Start with clean, [MEDICAL_DATA]. Use a spoolie brush to comb your brow hairs u…" at bounding box center [1129, 368] width 398 height 75
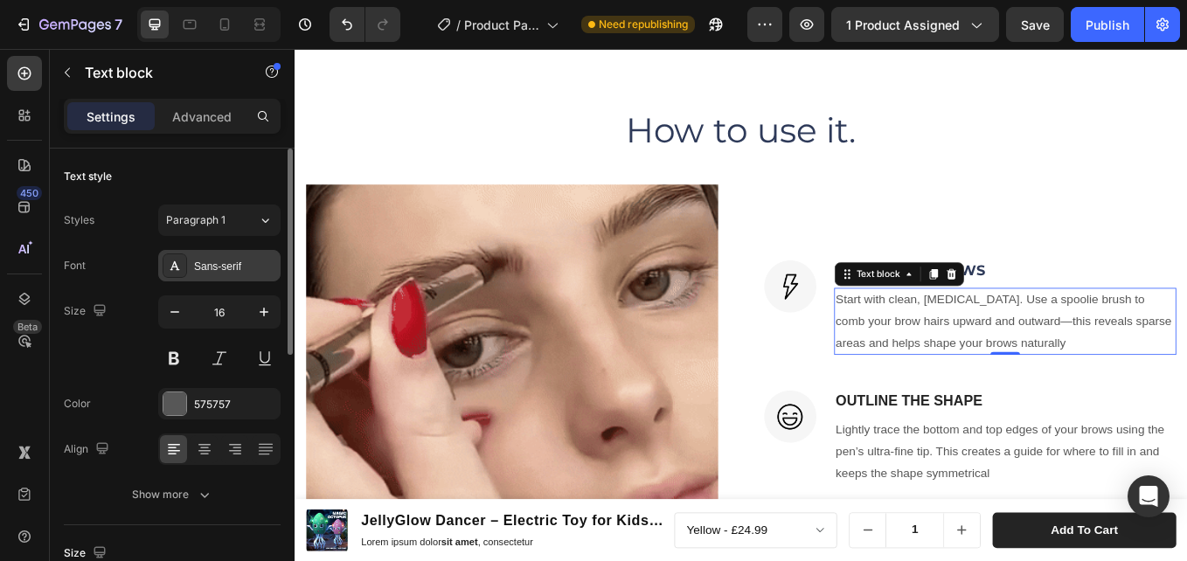
drag, startPoint x: 215, startPoint y: 253, endPoint x: 264, endPoint y: 268, distance: 51.1
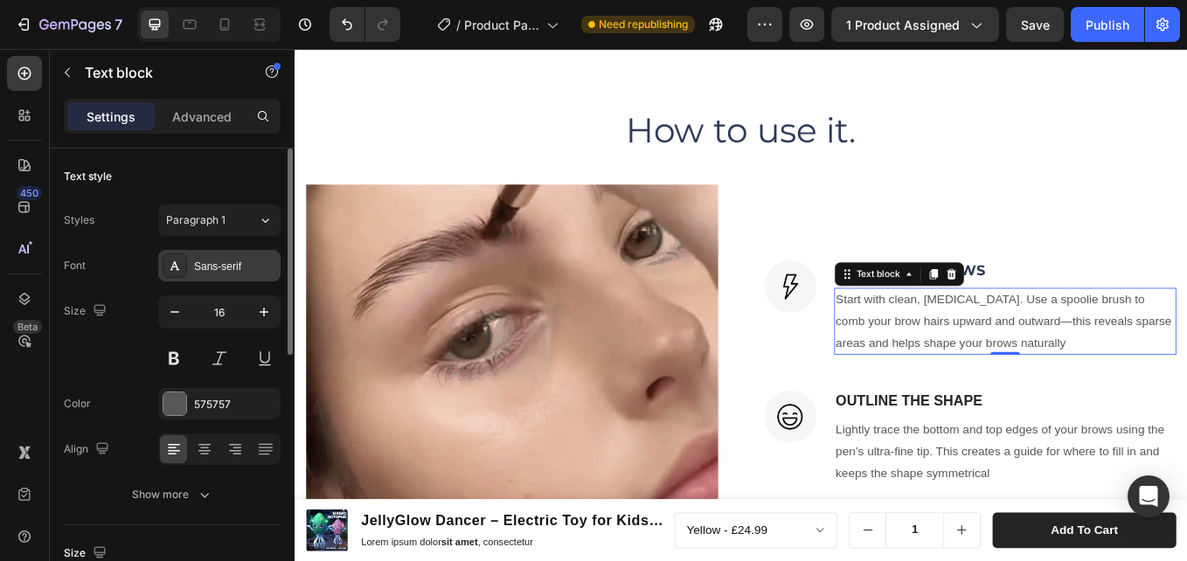
click at [216, 253] on div "Sans-serif" at bounding box center [219, 265] width 122 height 31
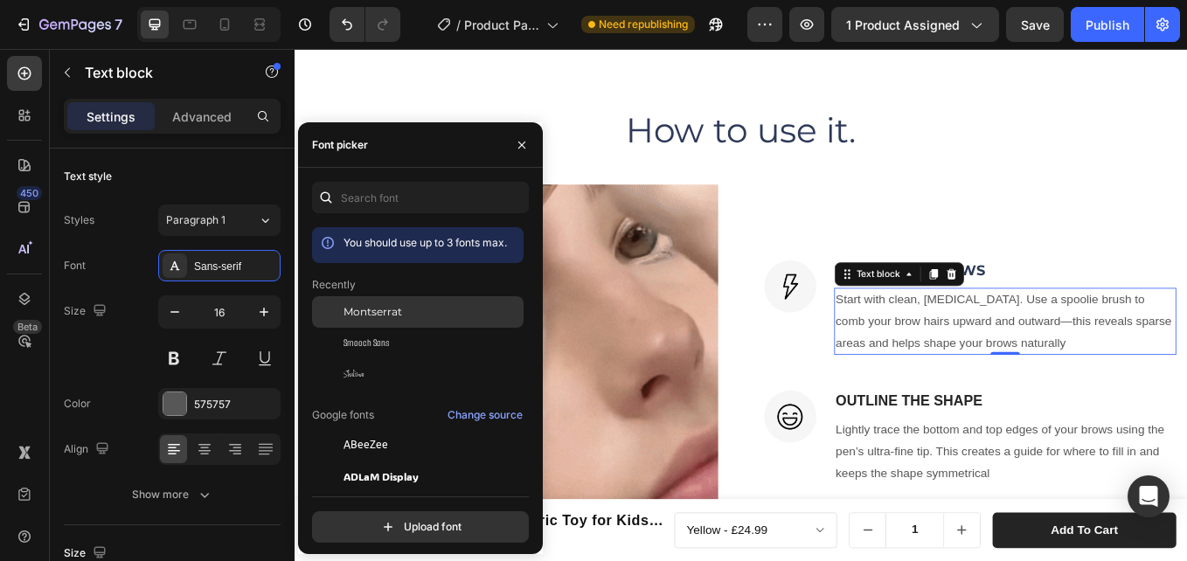
click at [444, 315] on div "Montserrat" at bounding box center [431, 312] width 177 height 16
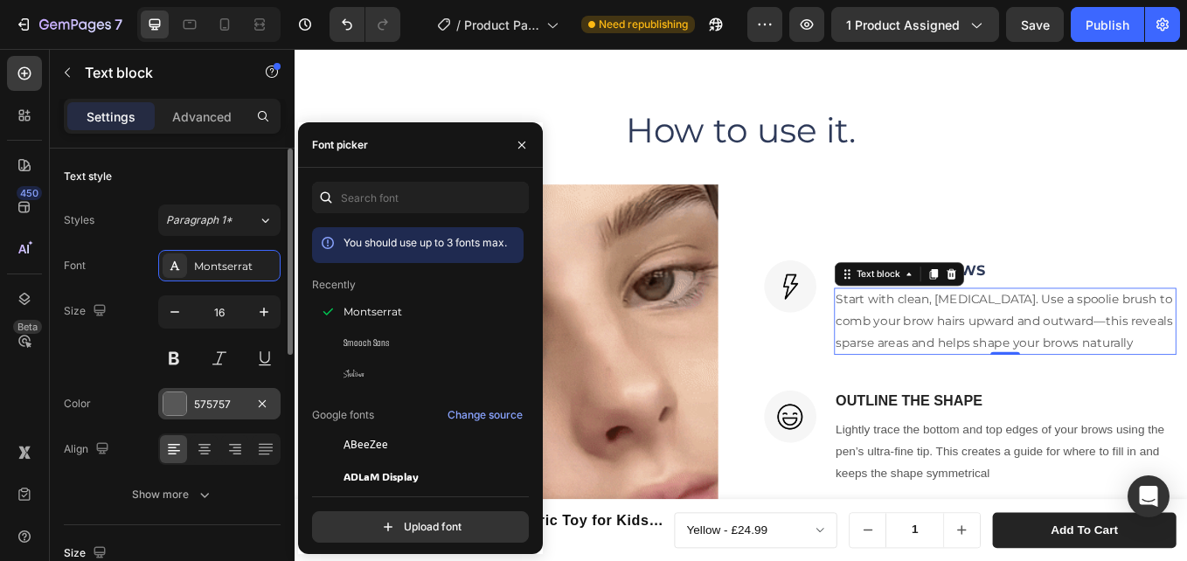
click at [232, 398] on div "575757" at bounding box center [219, 405] width 51 height 16
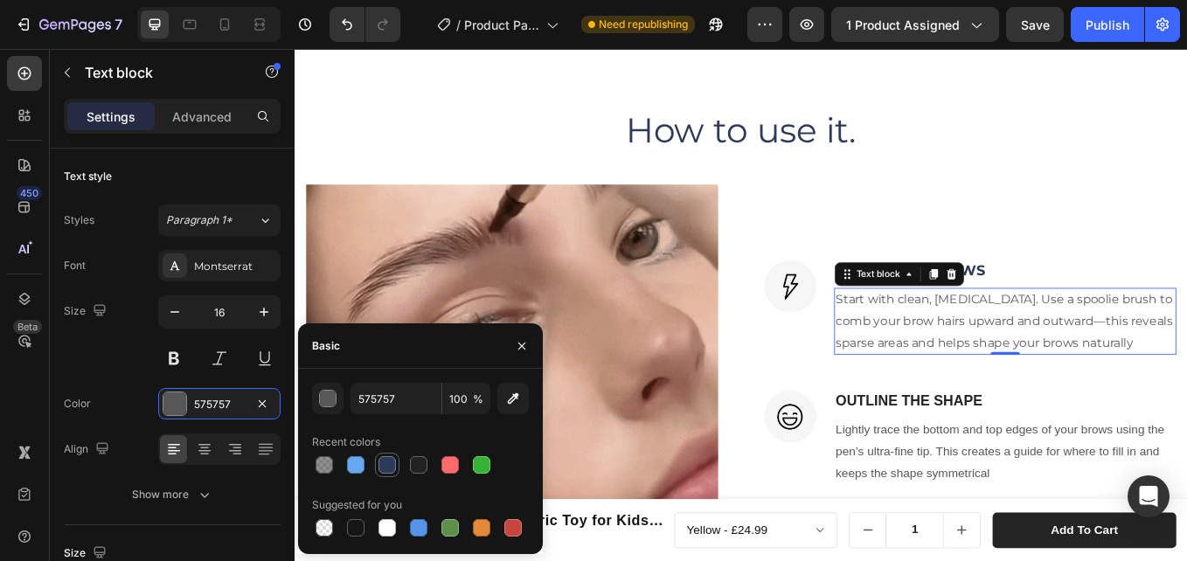
click at [386, 465] on div at bounding box center [386, 464] width 17 height 17
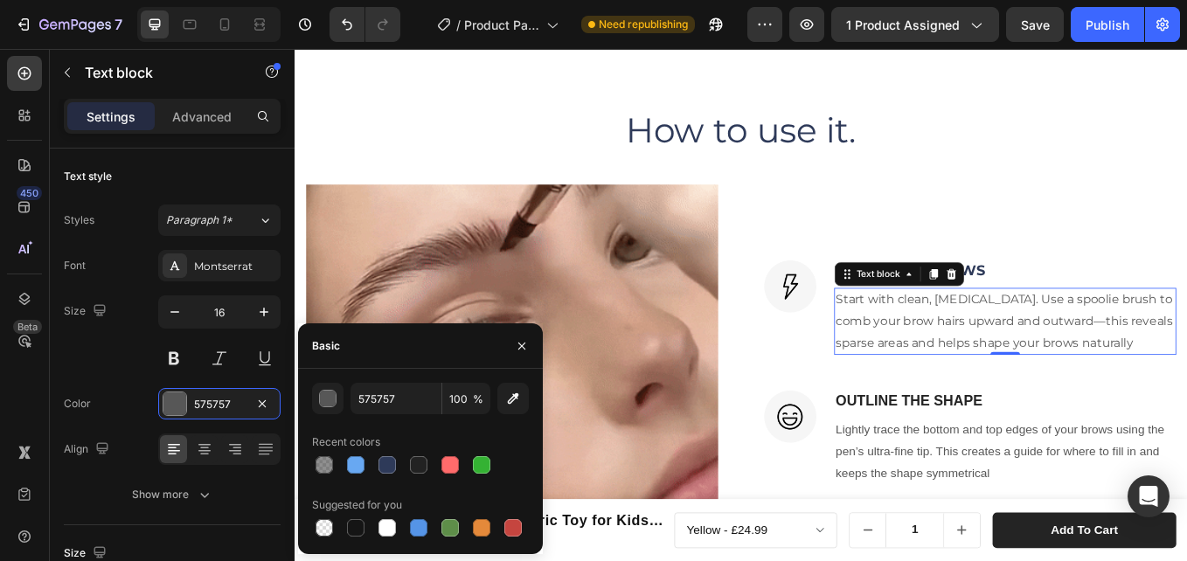
type input "2E3A59"
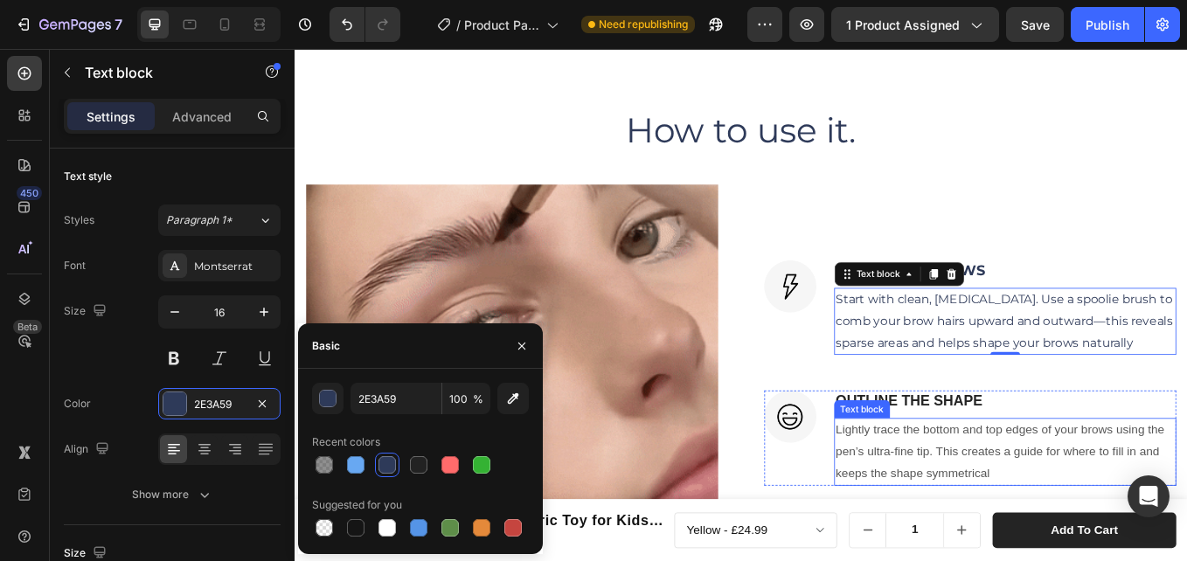
click at [1048, 502] on p "Lightly trace the bottom and top edges of your brows using the pen’s ultra-fine…" at bounding box center [1129, 521] width 398 height 75
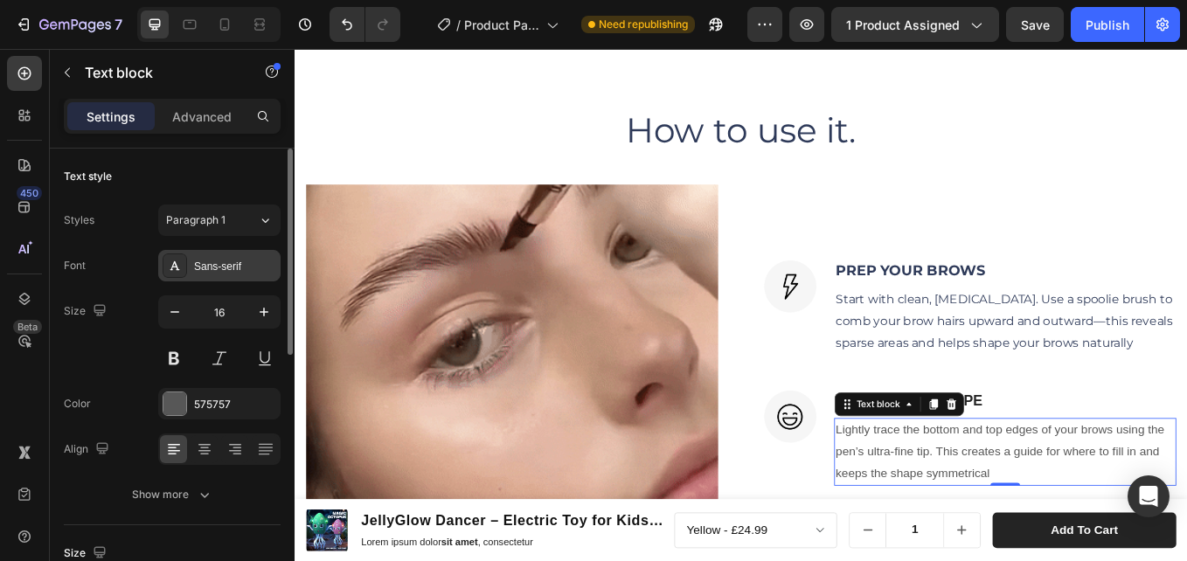
click at [224, 274] on div "Sans-serif" at bounding box center [219, 265] width 122 height 31
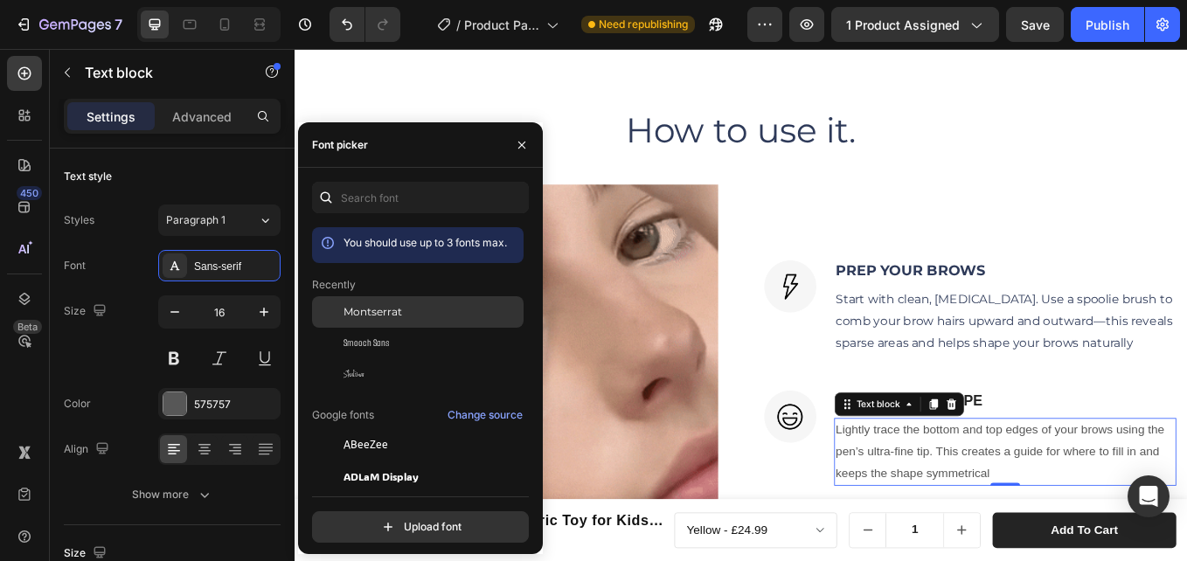
click at [391, 311] on span "Montserrat" at bounding box center [372, 312] width 59 height 16
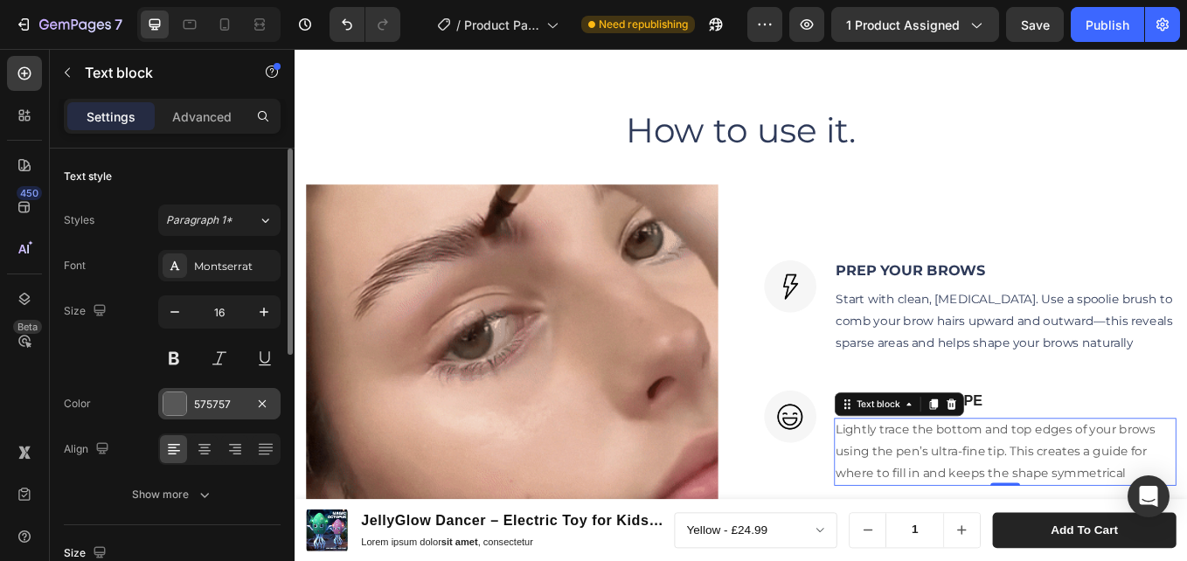
drag, startPoint x: 216, startPoint y: 397, endPoint x: 237, endPoint y: 399, distance: 21.1
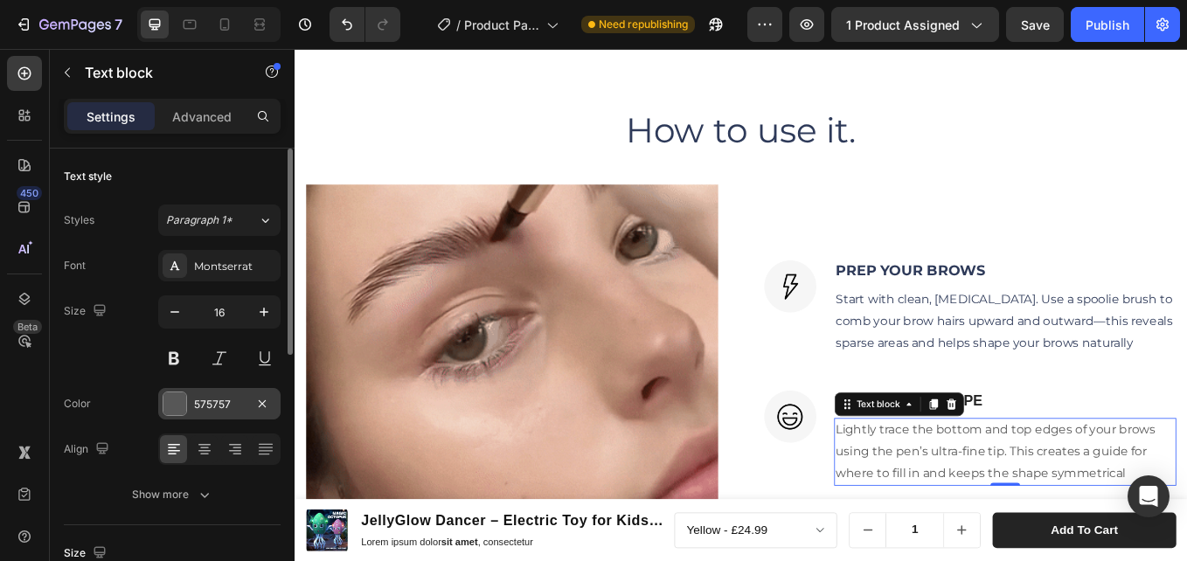
click at [218, 397] on div "575757" at bounding box center [219, 405] width 51 height 16
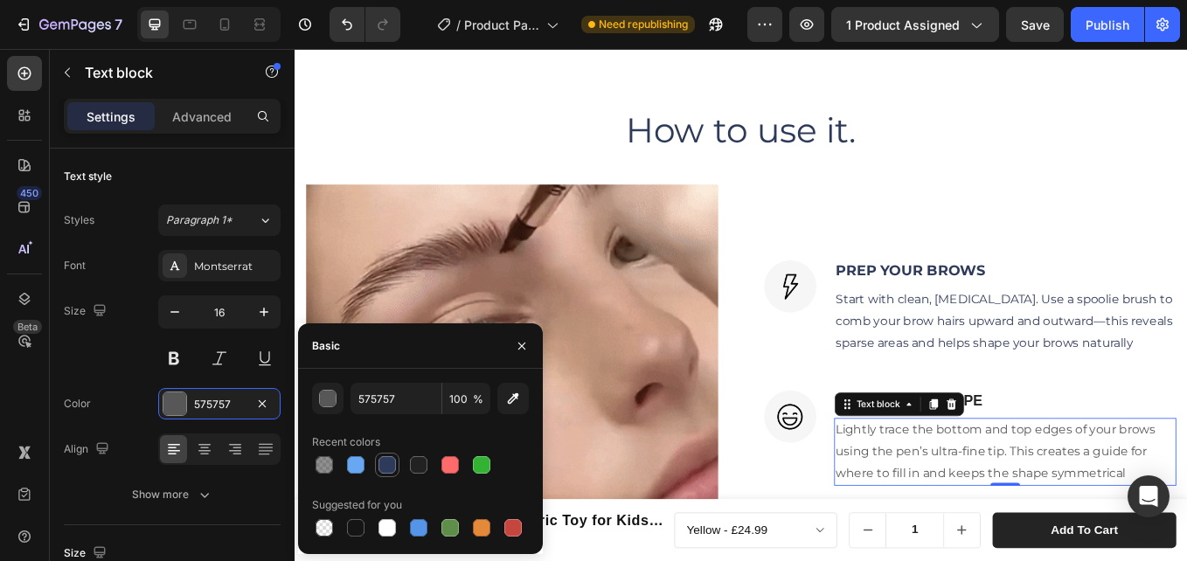
click at [387, 462] on div at bounding box center [386, 464] width 17 height 17
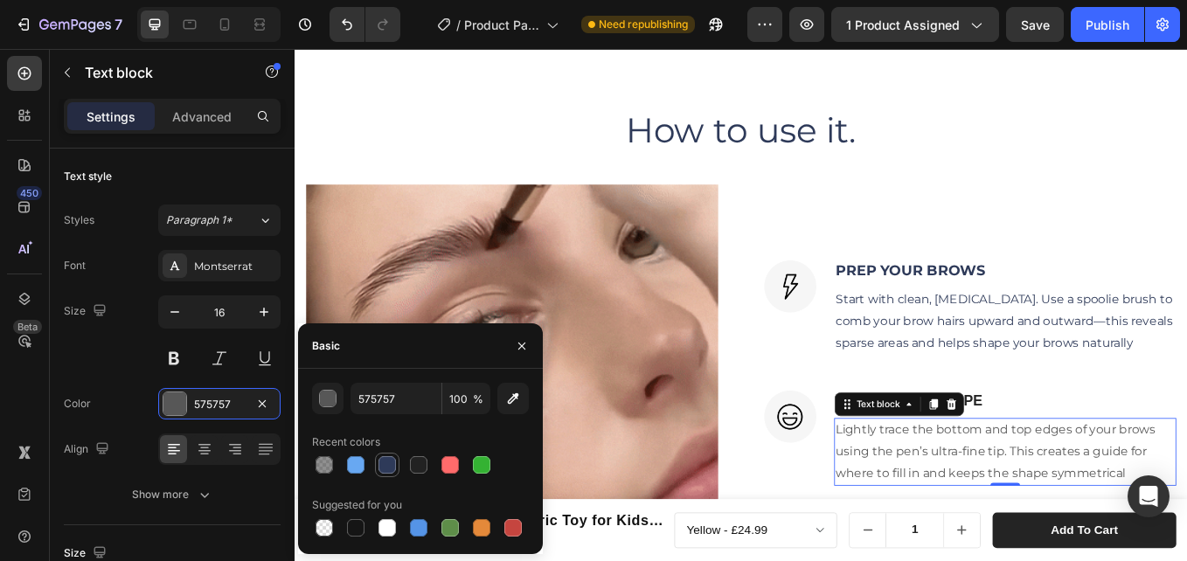
type input "2E3A59"
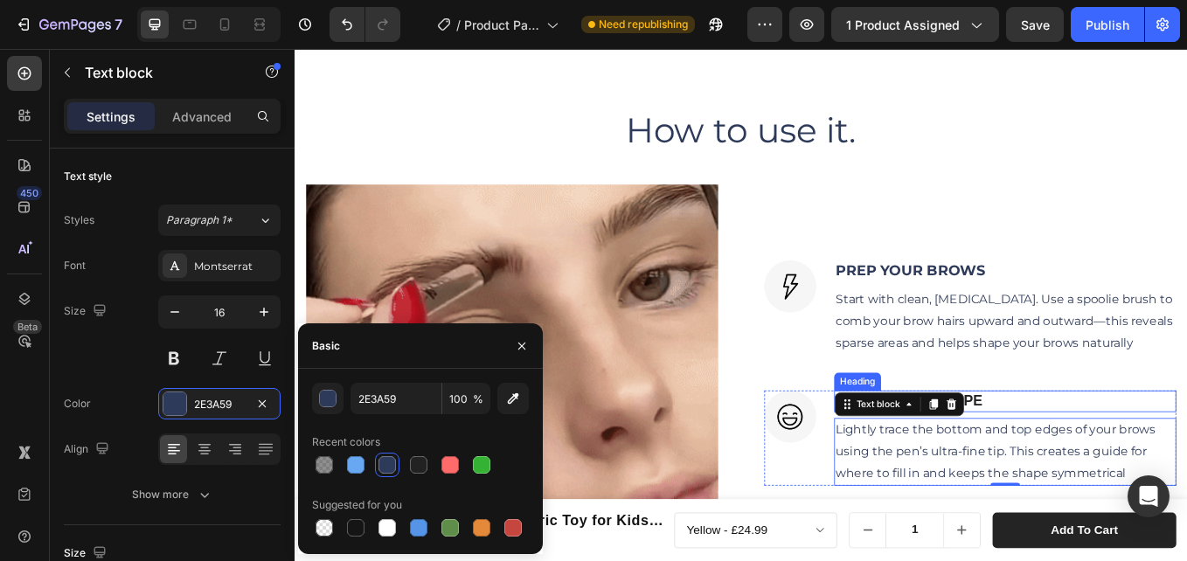
click at [1107, 457] on h3 "OUTLINE THE SHAPE" at bounding box center [1129, 462] width 402 height 25
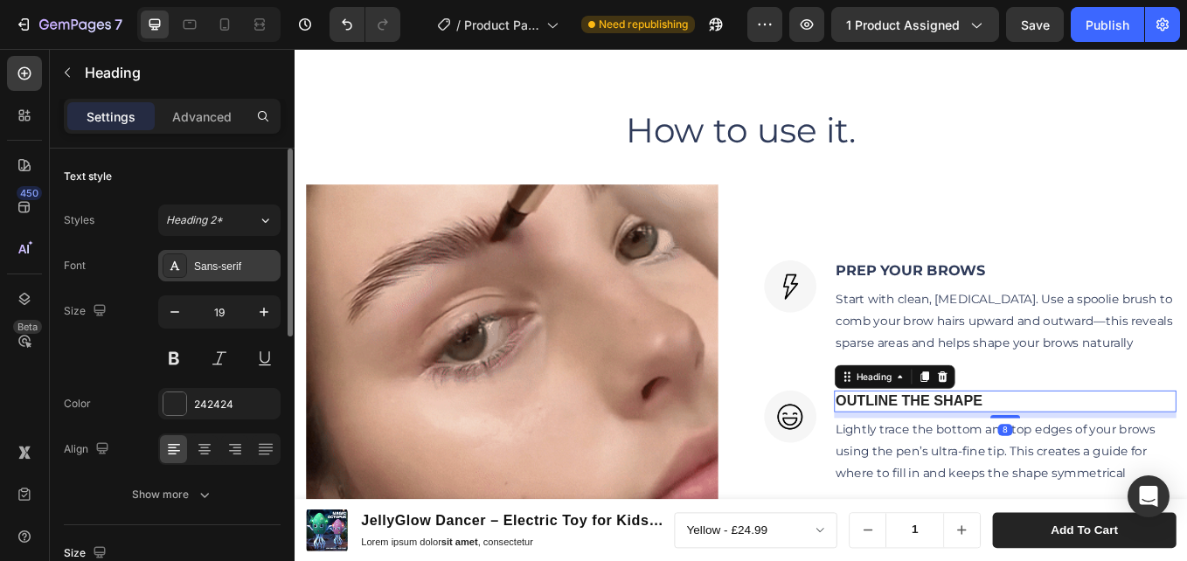
click at [233, 267] on div "Sans-serif" at bounding box center [235, 267] width 82 height 16
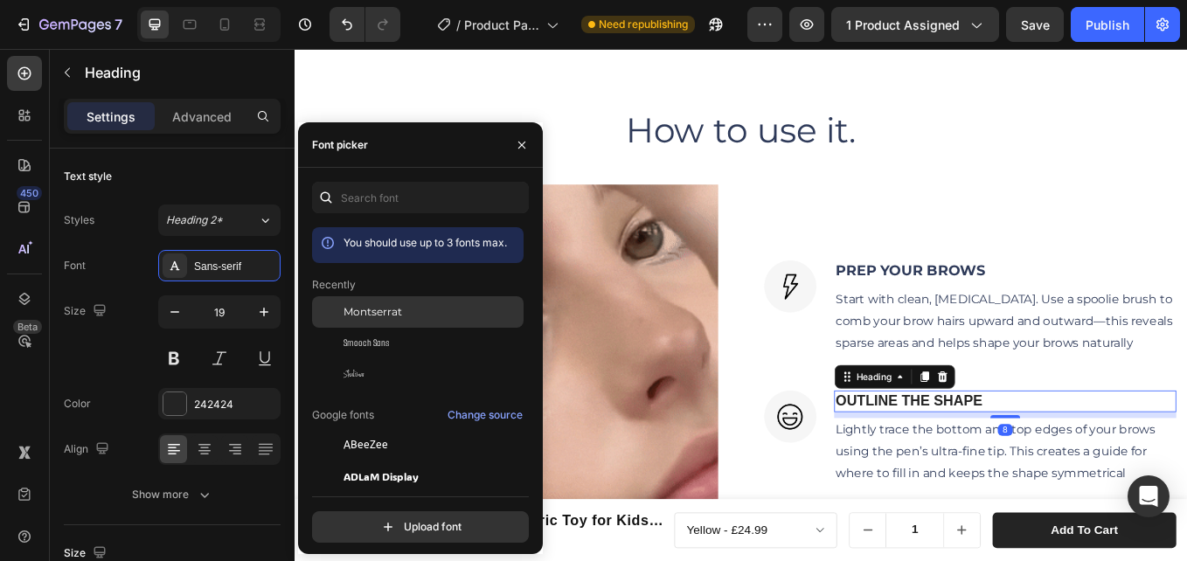
click at [382, 315] on span "Montserrat" at bounding box center [372, 312] width 59 height 16
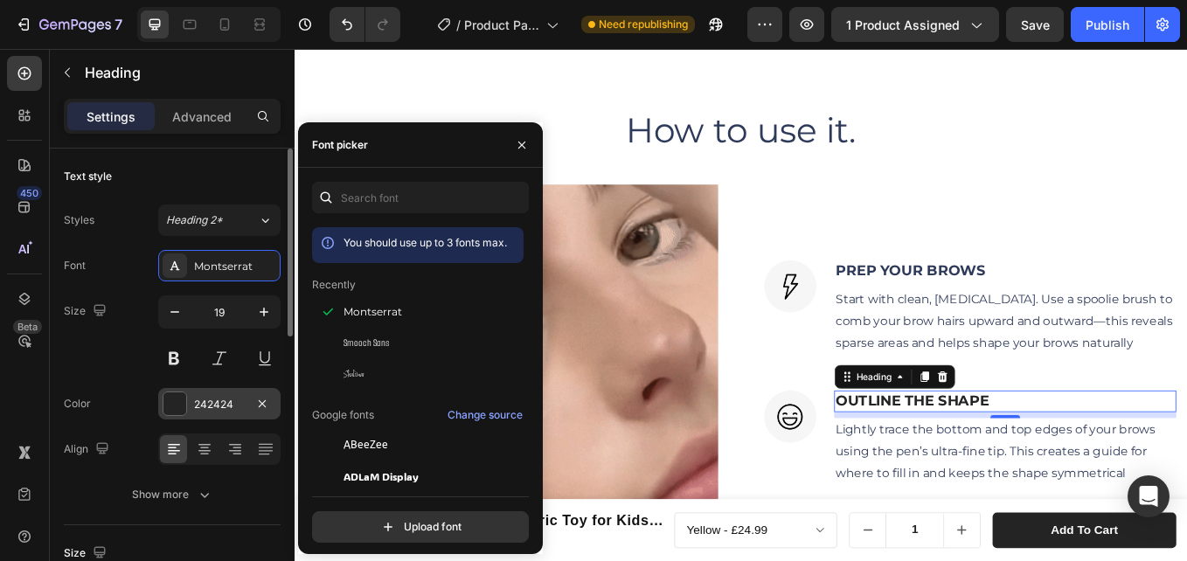
click at [221, 402] on div "242424" at bounding box center [219, 405] width 51 height 16
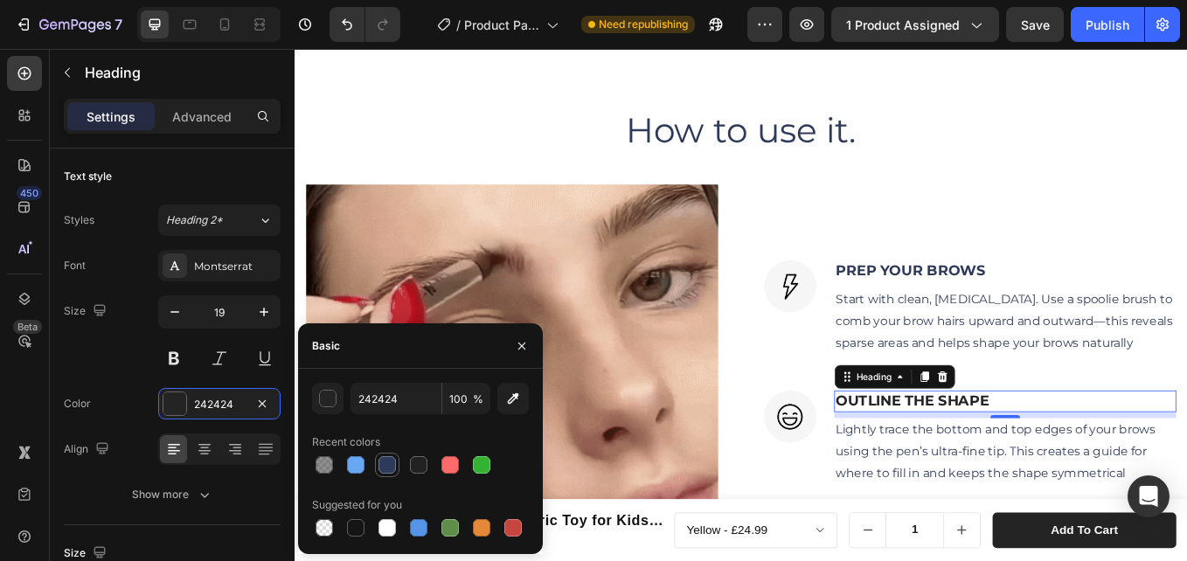
click at [388, 458] on div at bounding box center [386, 464] width 17 height 17
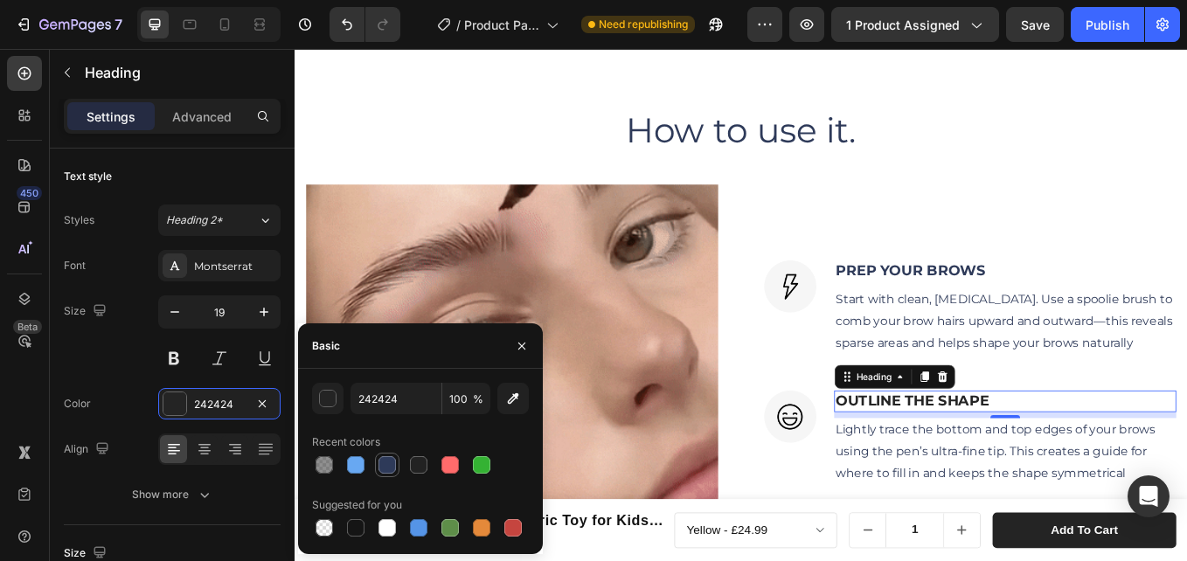
type input "2E3A59"
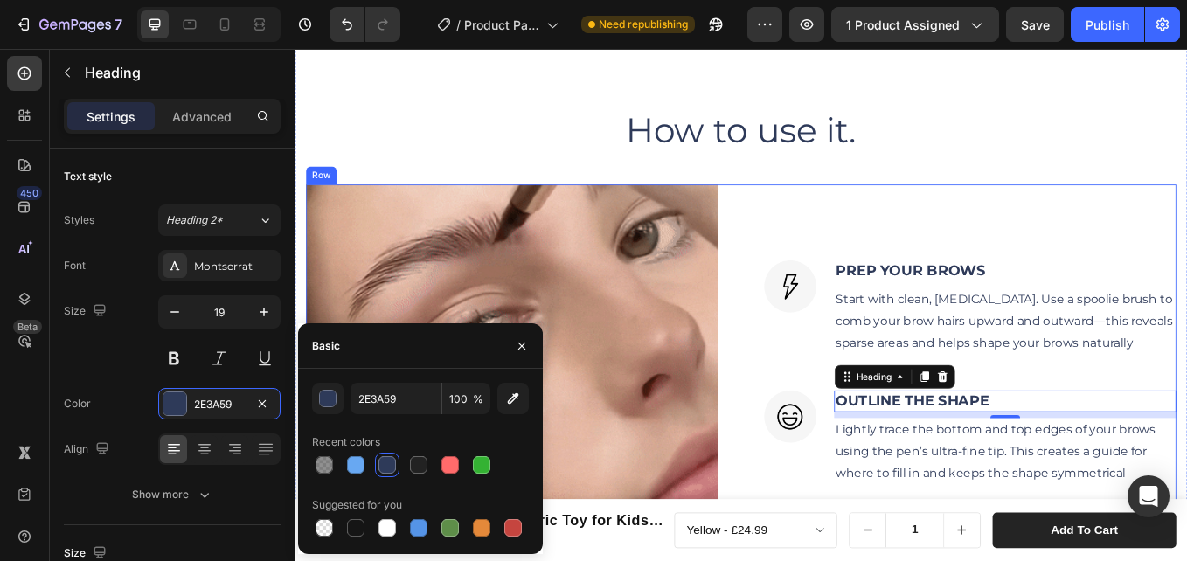
click at [963, 251] on div "Image PREP YOUR BROWS Heading Start with clean, dry skin. Use a spoolie brush t…" at bounding box center [1088, 450] width 484 height 484
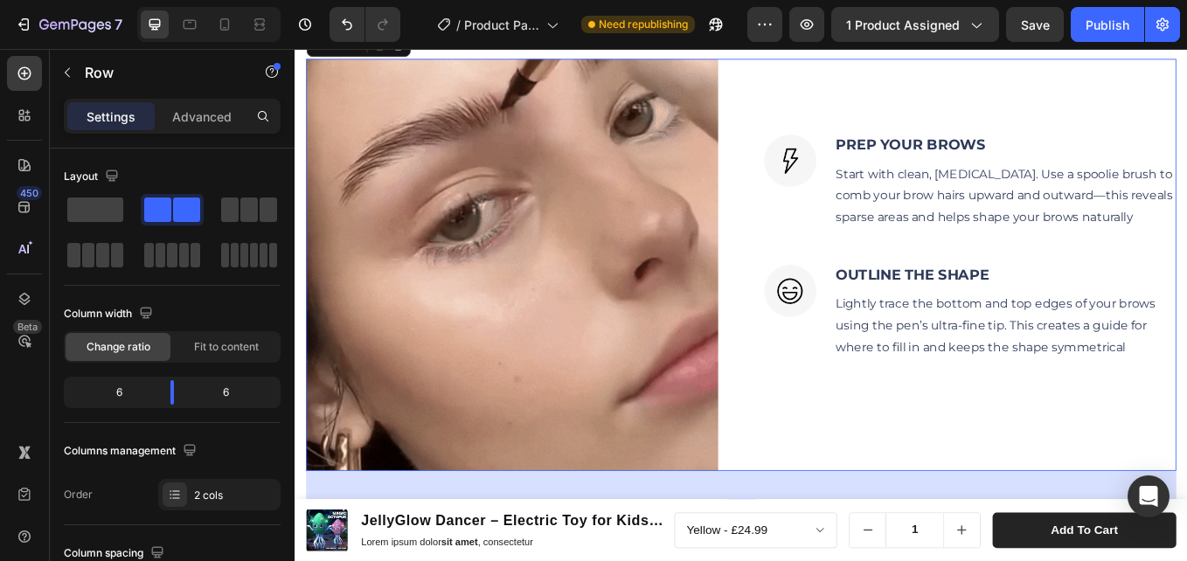
scroll to position [1728, 0]
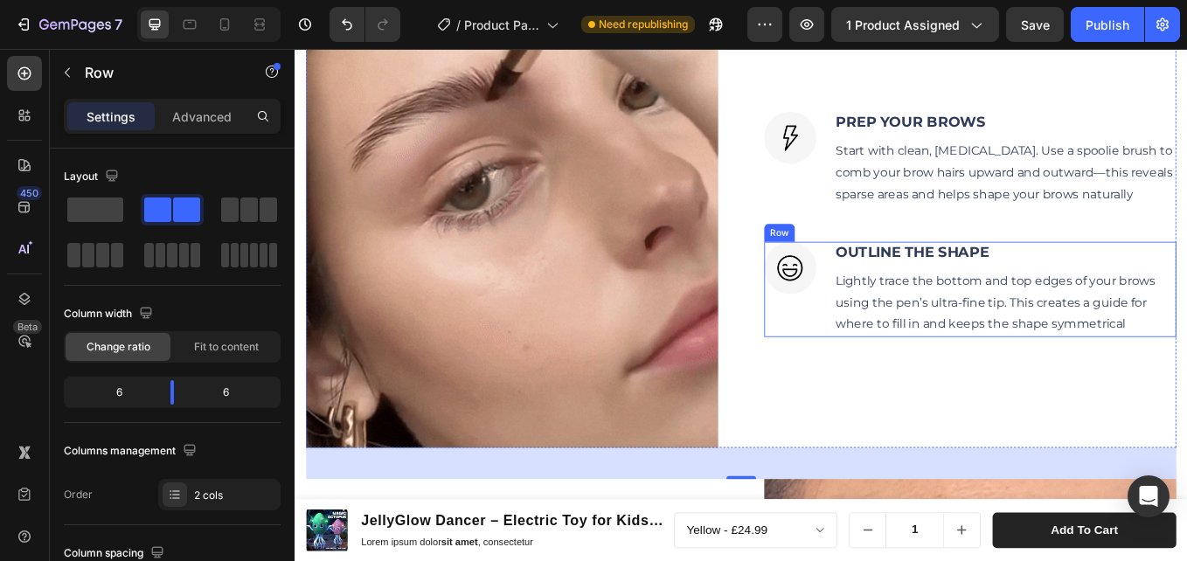
click at [875, 310] on img at bounding box center [876, 305] width 61 height 61
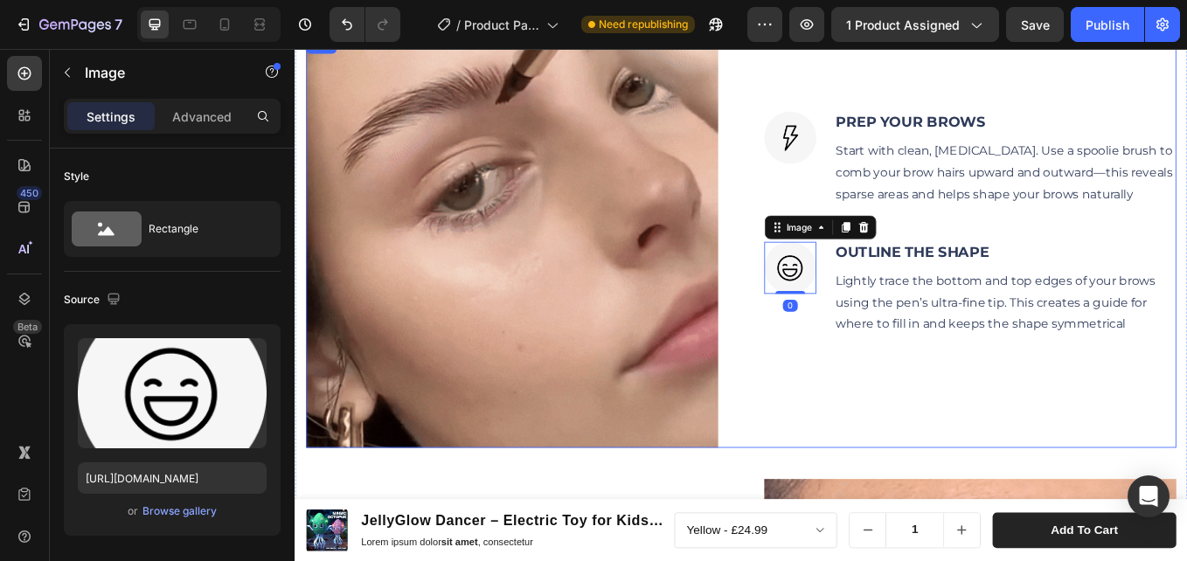
click at [829, 438] on div "Image Image PREP YOUR BROWS Heading Start with clean, dry skin. Use a spoolie b…" at bounding box center [819, 275] width 1022 height 484
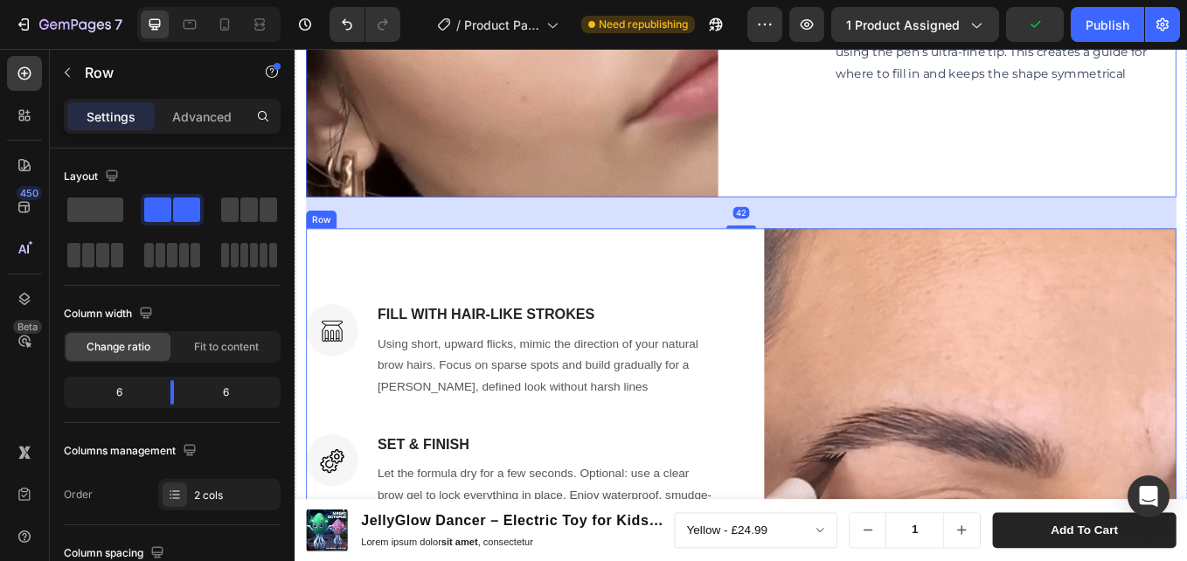
scroll to position [2165, 0]
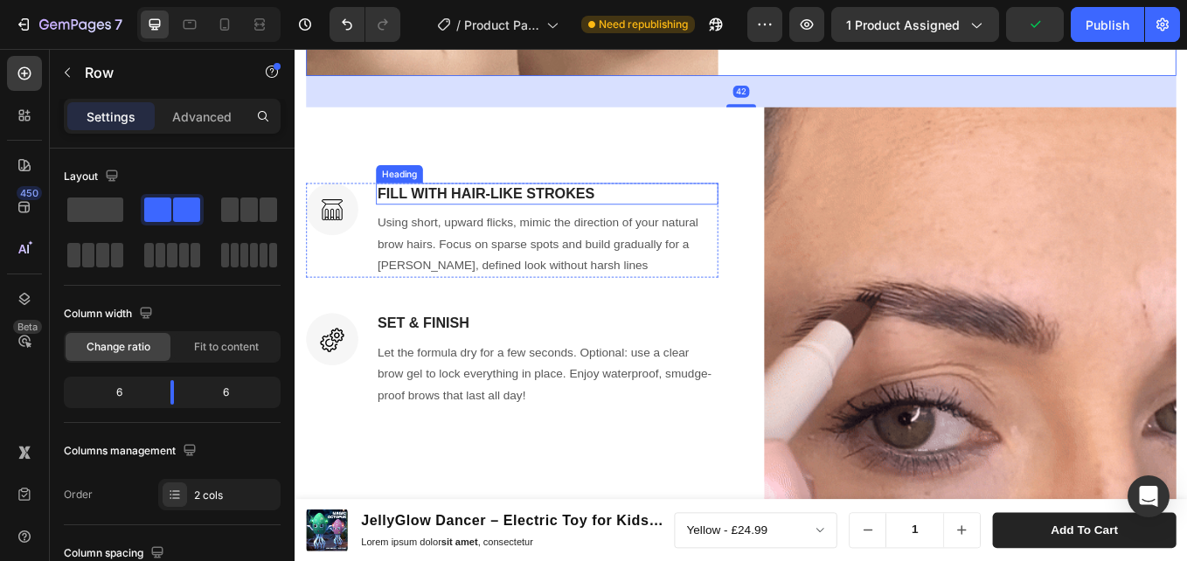
click at [460, 206] on h3 "FILL WITH HAIR-LIKE STROKES" at bounding box center [591, 218] width 402 height 25
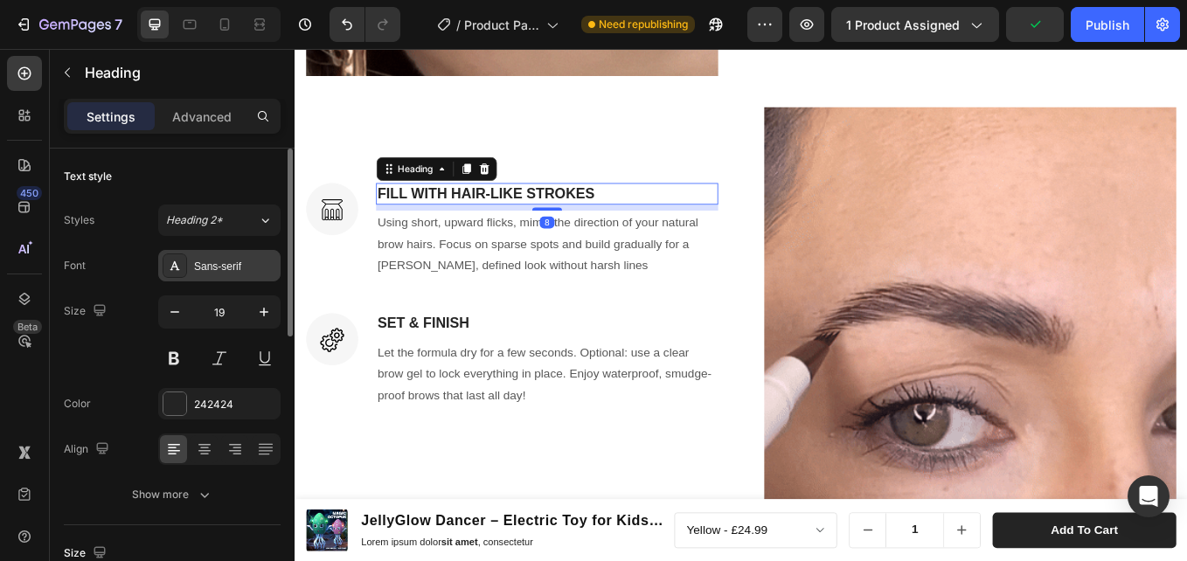
click at [227, 264] on div "Sans-serif" at bounding box center [235, 267] width 82 height 16
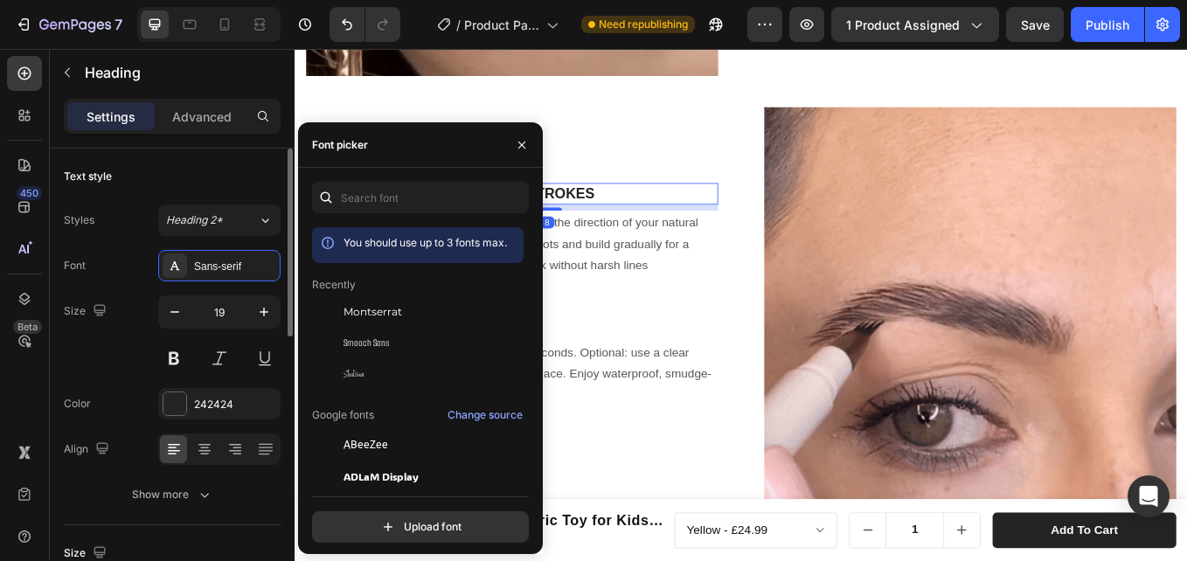
drag, startPoint x: 373, startPoint y: 310, endPoint x: 223, endPoint y: 382, distance: 166.5
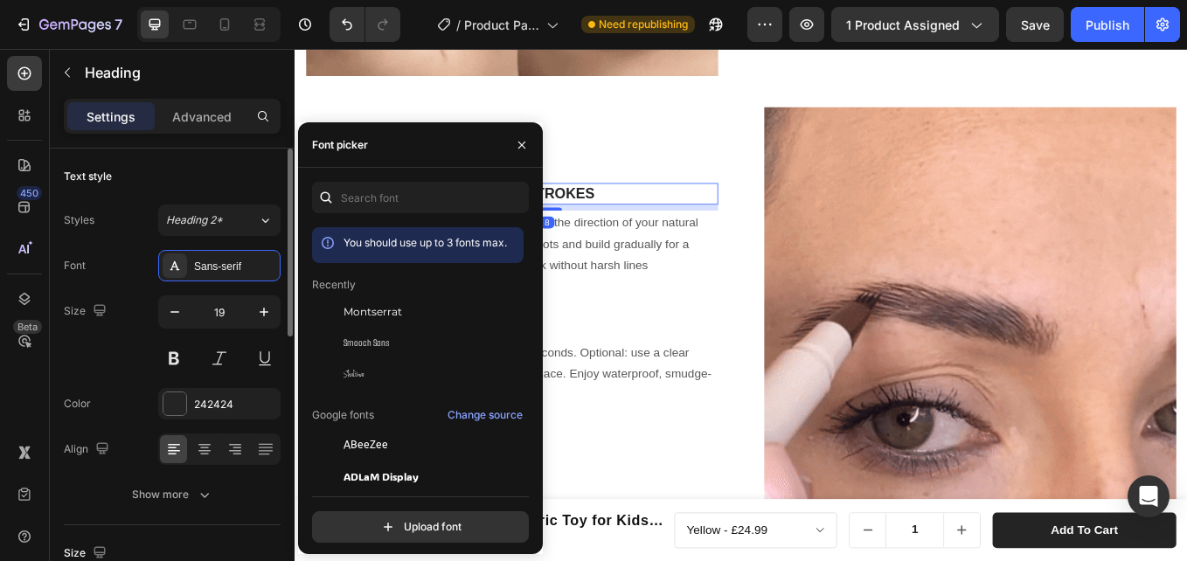
click at [373, 309] on span "Montserrat" at bounding box center [372, 312] width 59 height 16
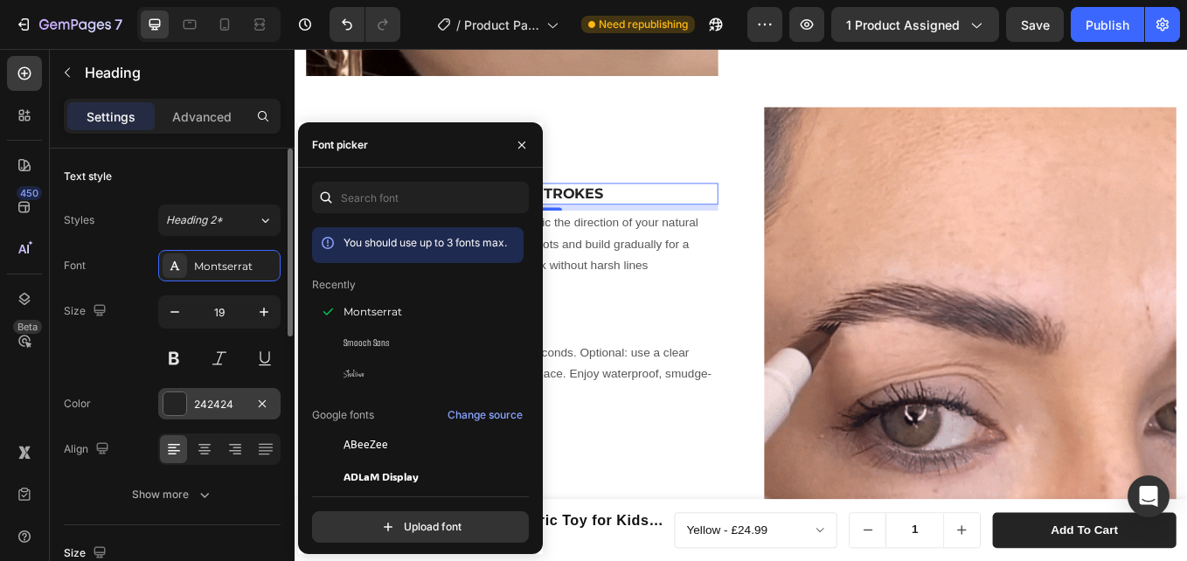
click at [197, 388] on div "242424" at bounding box center [219, 403] width 122 height 31
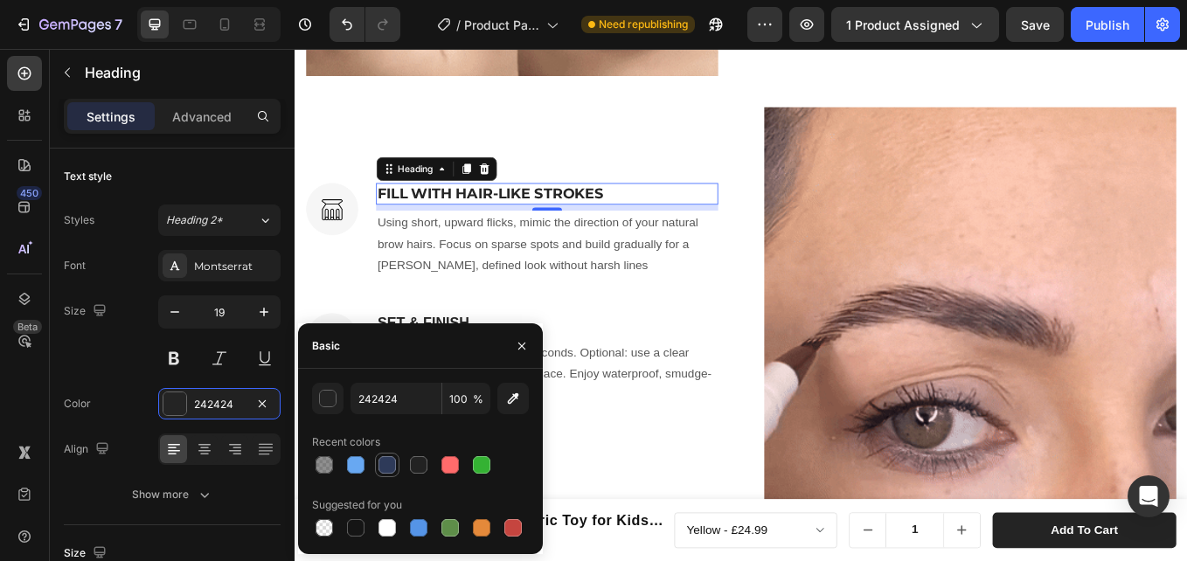
click at [390, 463] on div at bounding box center [386, 464] width 17 height 17
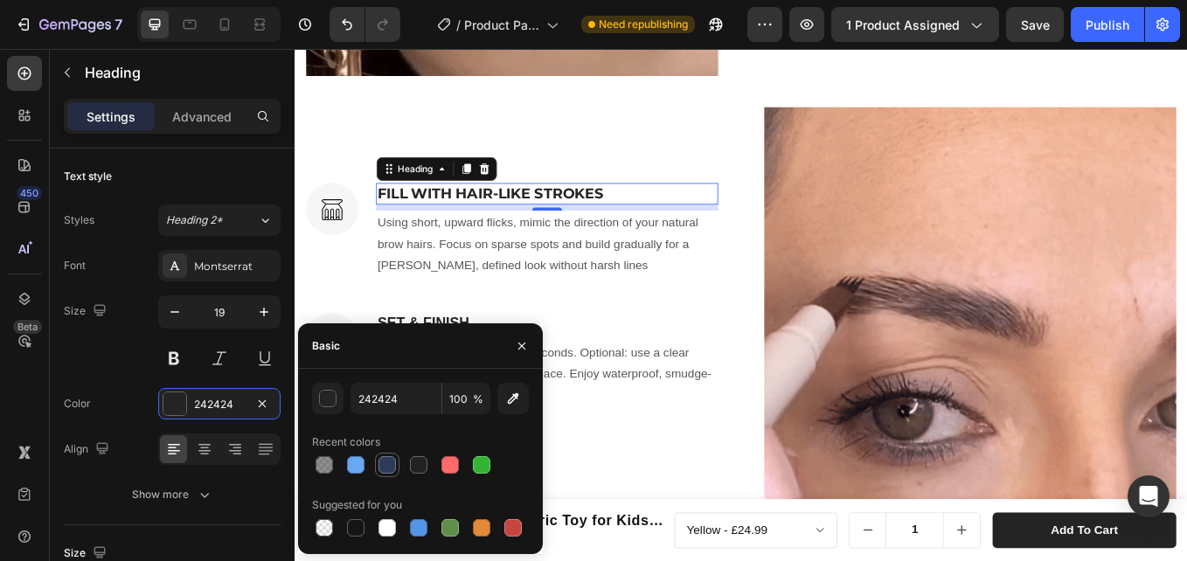
type input "2E3A59"
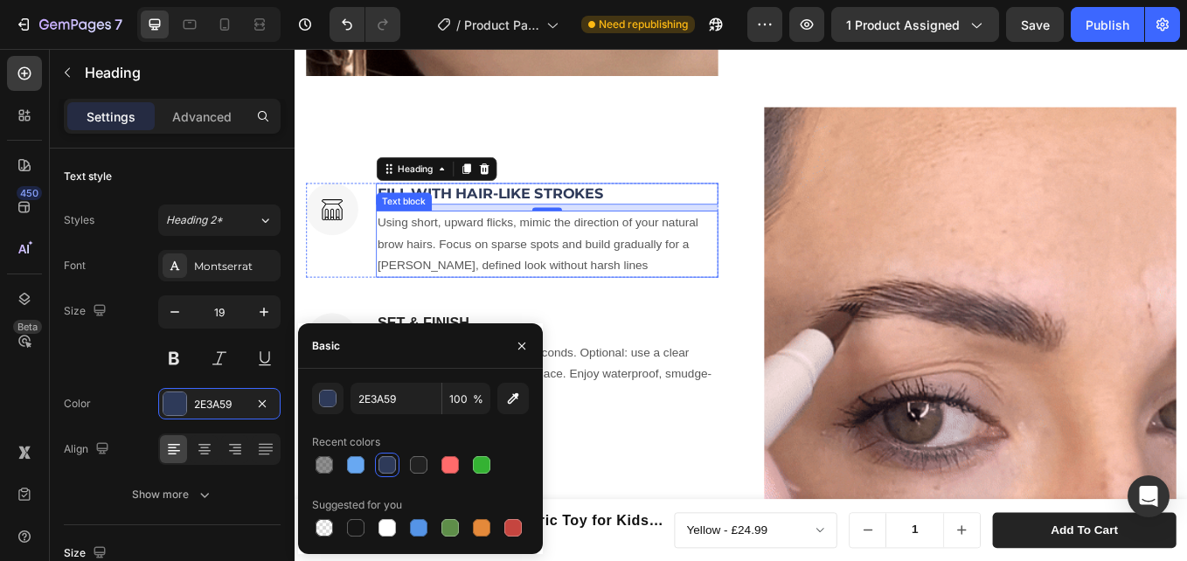
click at [514, 272] on p "Using short, upward flicks, mimic the direction of your natural brow hairs. Foc…" at bounding box center [590, 277] width 398 height 75
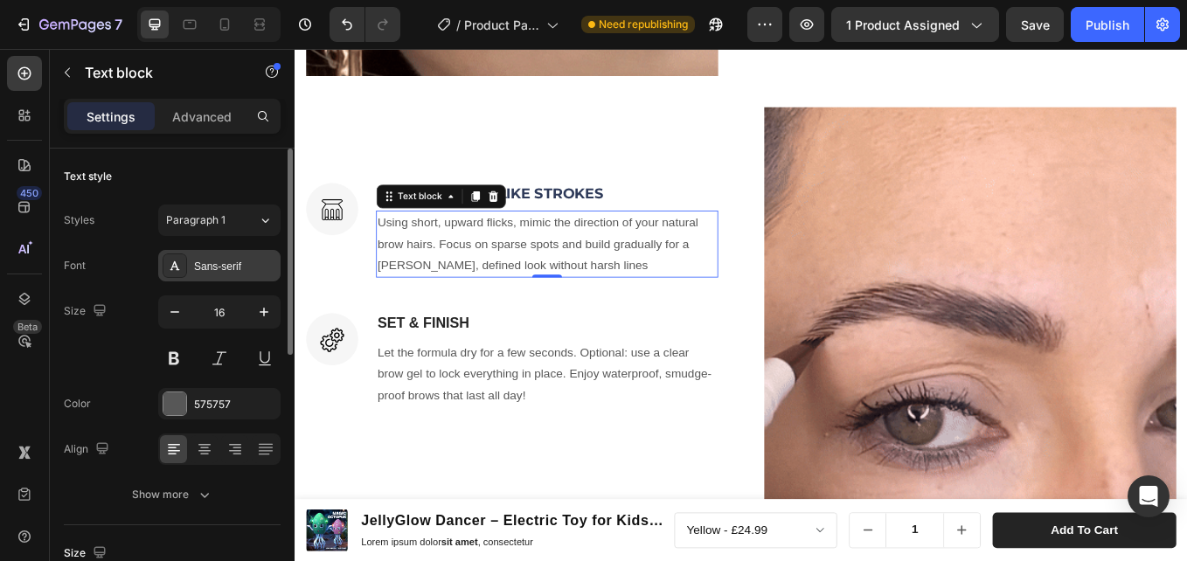
click at [186, 268] on div at bounding box center [175, 265] width 24 height 24
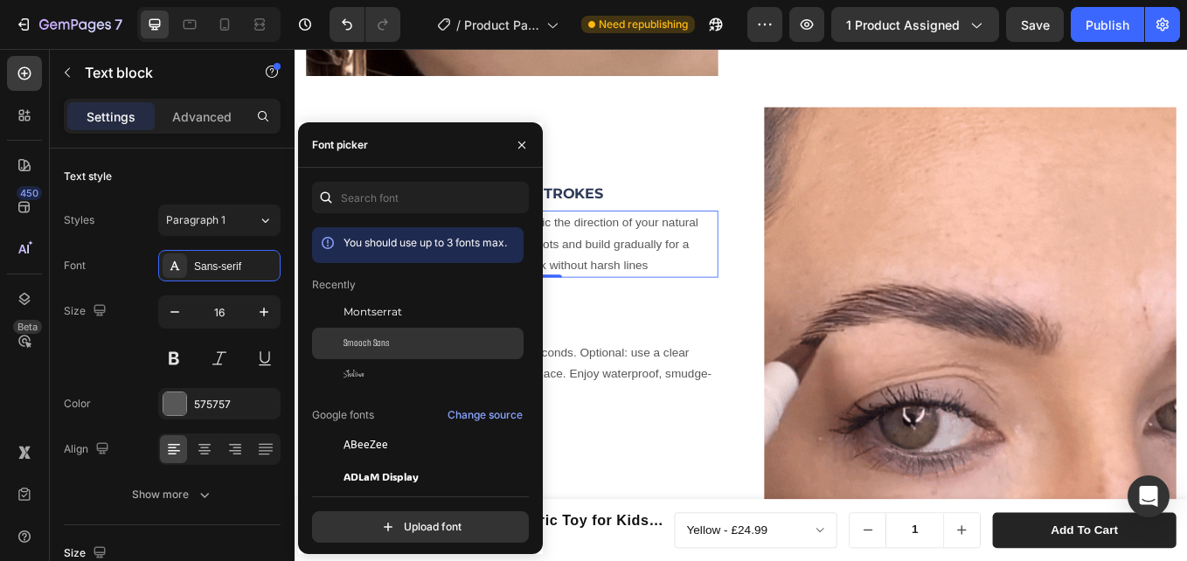
click at [388, 314] on span "Montserrat" at bounding box center [372, 312] width 59 height 16
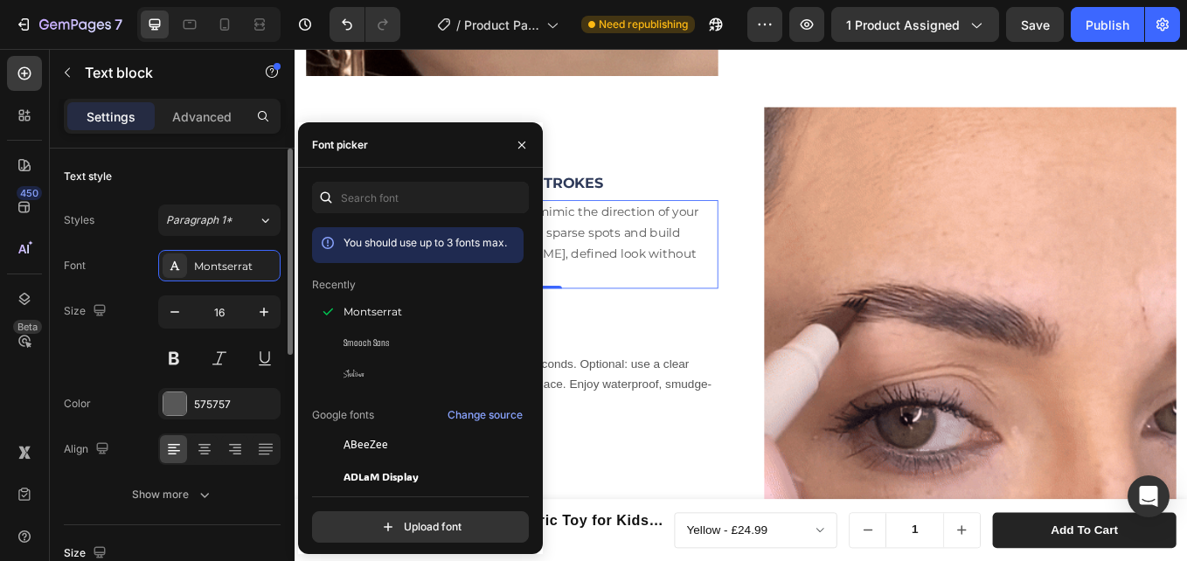
drag, startPoint x: 210, startPoint y: 391, endPoint x: 268, endPoint y: 426, distance: 67.7
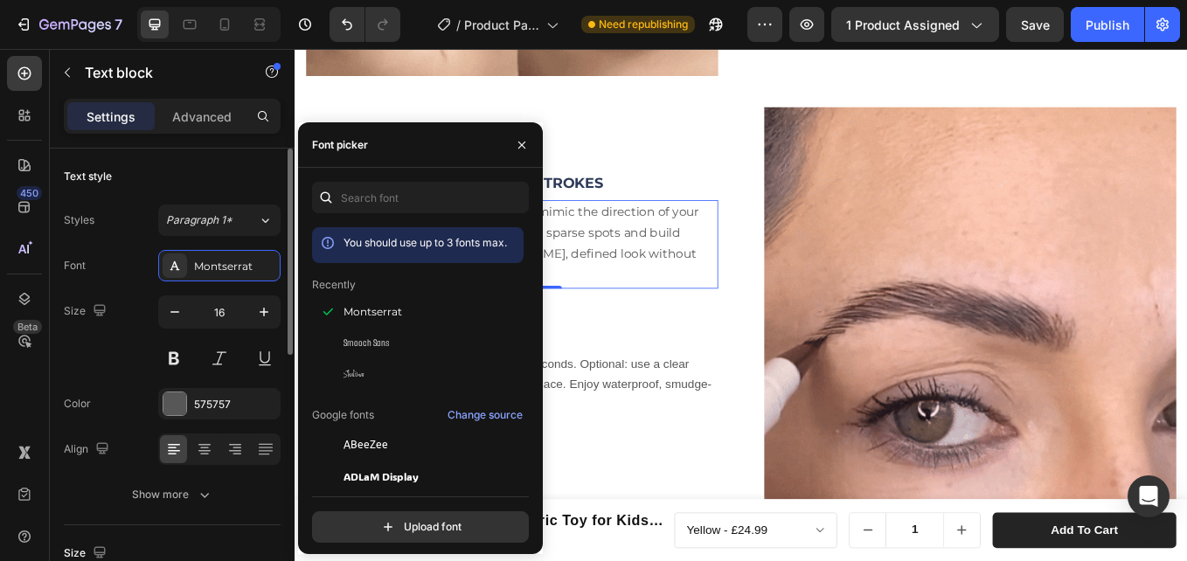
click at [211, 391] on div "575757" at bounding box center [219, 403] width 122 height 31
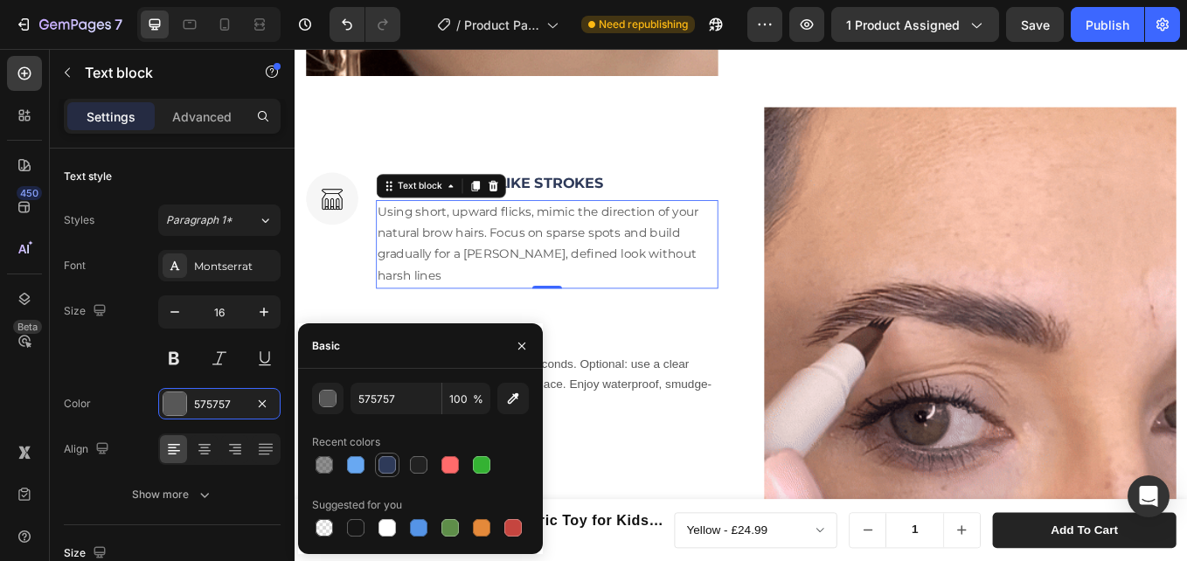
click at [389, 470] on div at bounding box center [386, 464] width 17 height 17
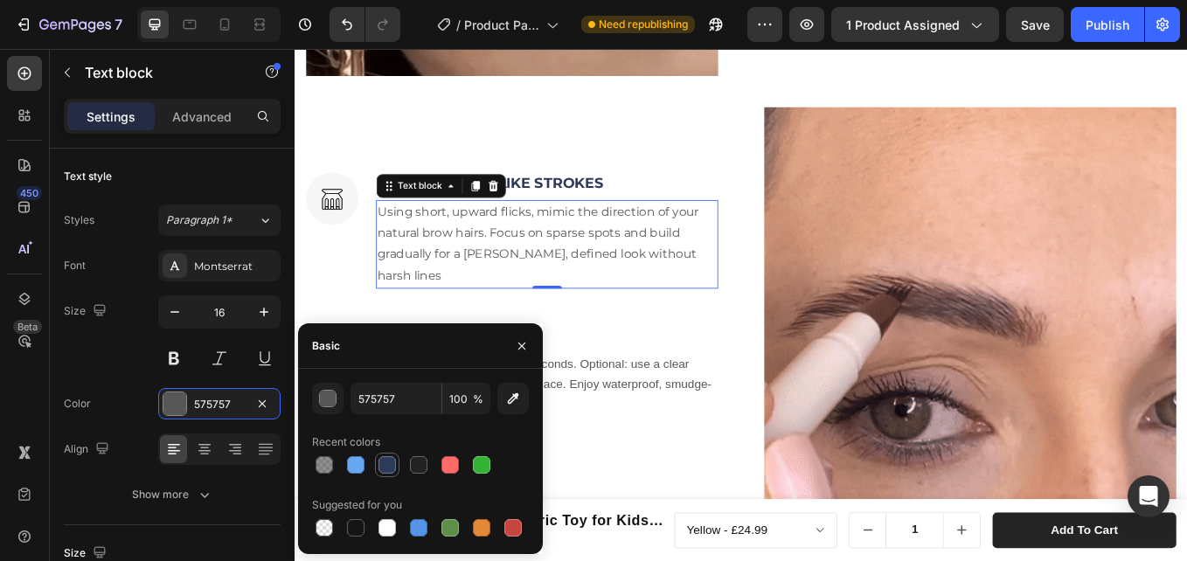
type input "2E3A59"
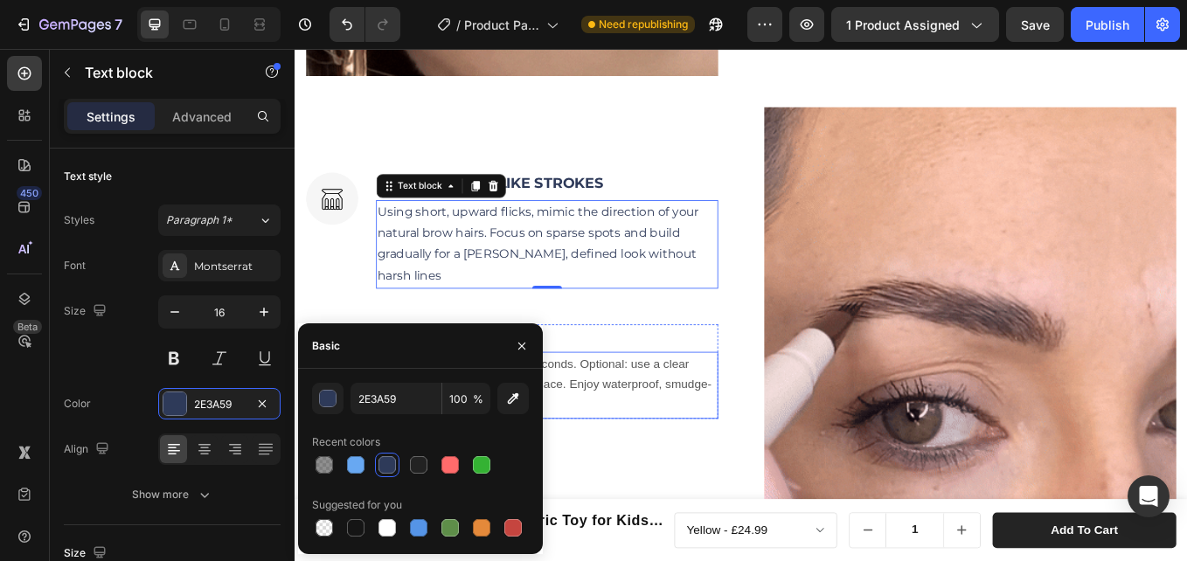
click at [682, 414] on p "Let the formula dry for a few seconds. Optional: use a clear brow gel to lock e…" at bounding box center [590, 443] width 398 height 75
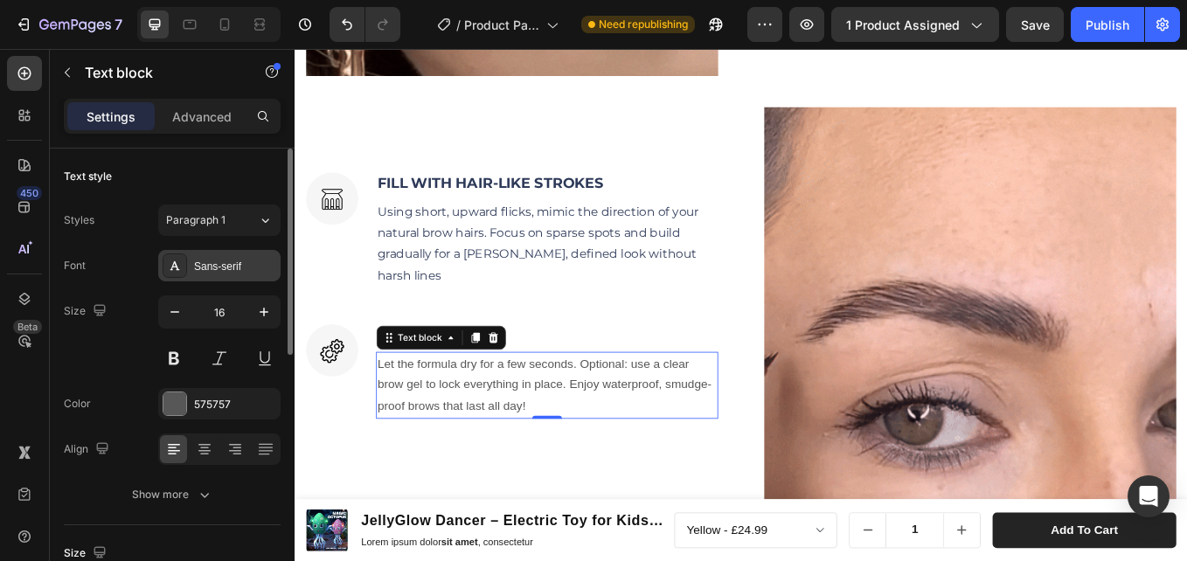
click at [221, 267] on div "Sans-serif" at bounding box center [235, 267] width 82 height 16
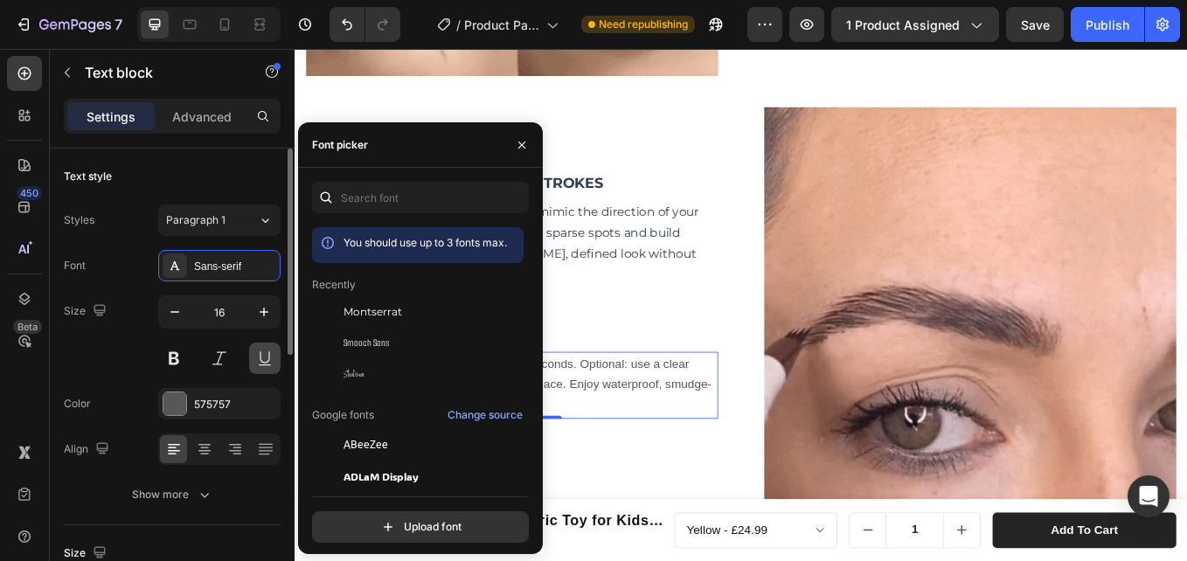
drag, startPoint x: 366, startPoint y: 311, endPoint x: 256, endPoint y: 357, distance: 119.4
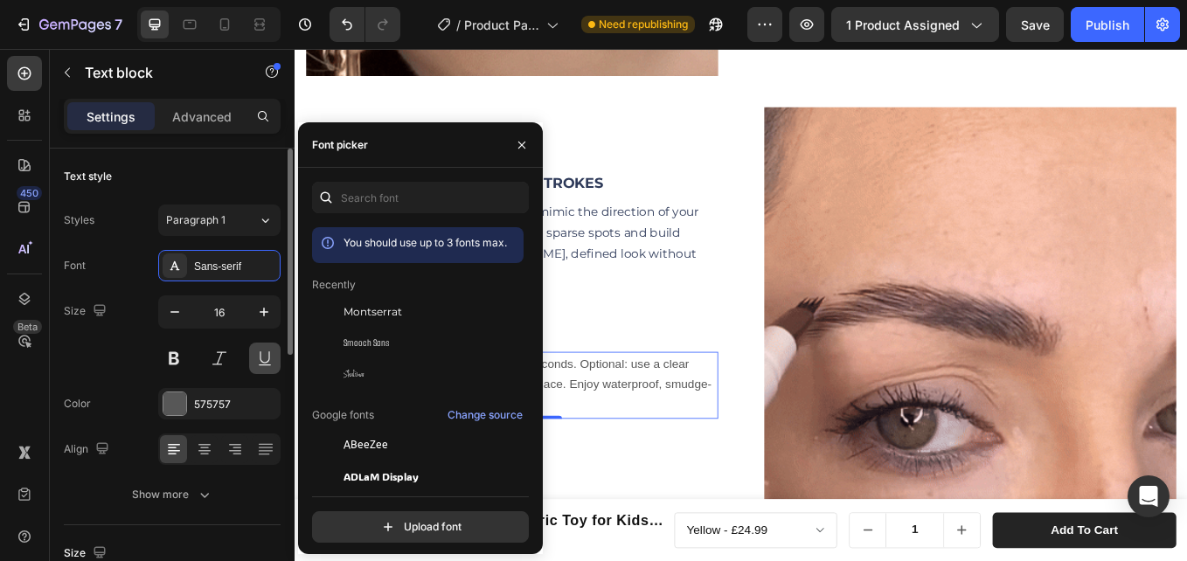
click at [365, 311] on span "Montserrat" at bounding box center [372, 312] width 59 height 16
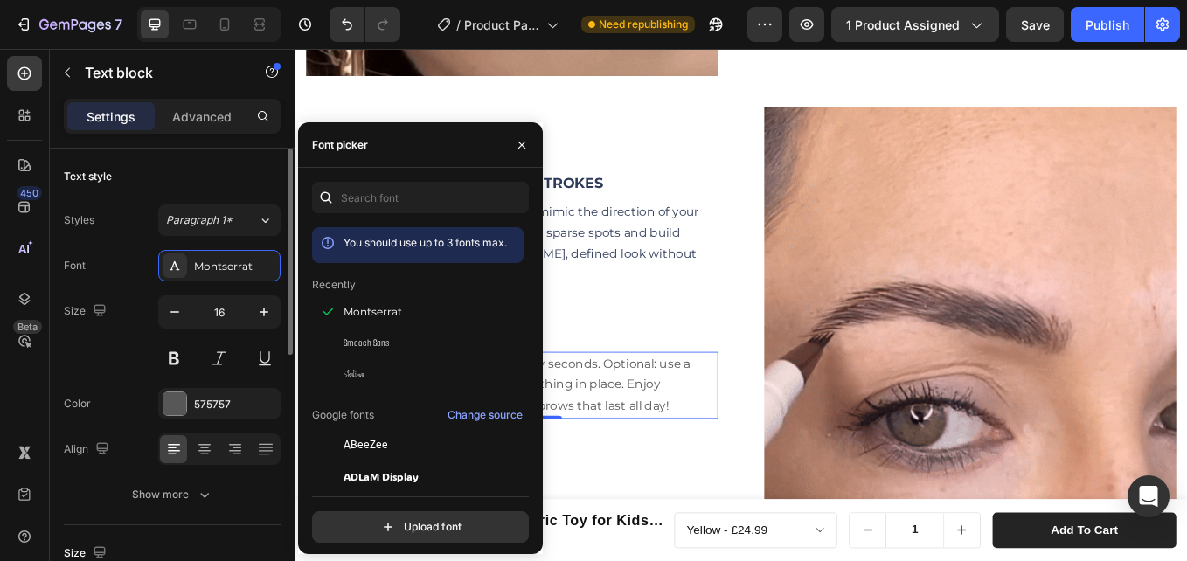
drag, startPoint x: 213, startPoint y: 400, endPoint x: 279, endPoint y: 422, distance: 69.1
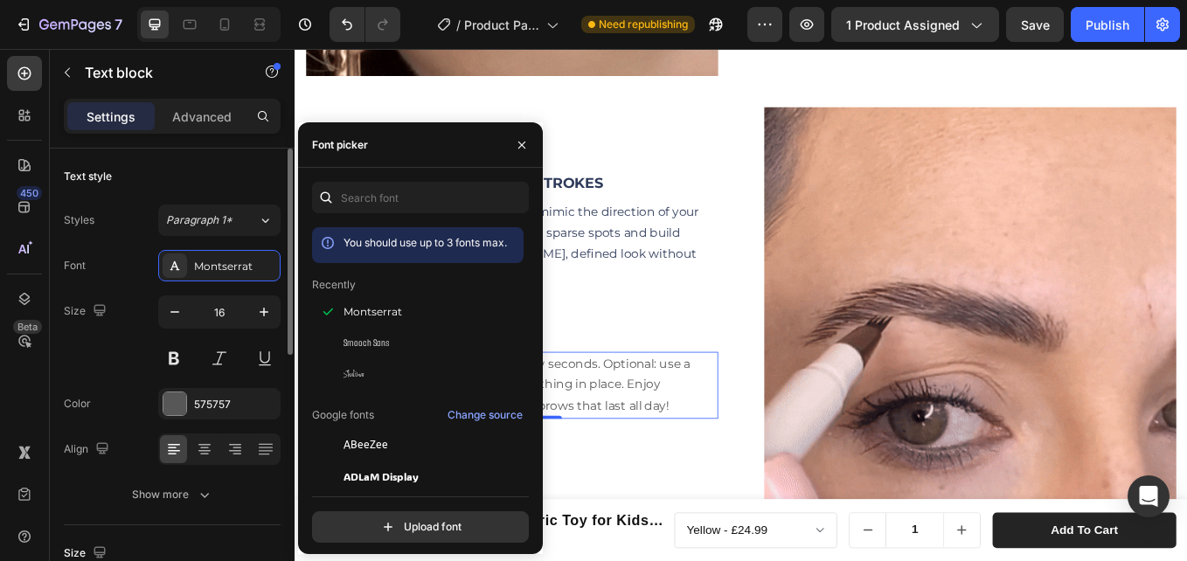
click at [214, 400] on div "575757" at bounding box center [235, 405] width 82 height 16
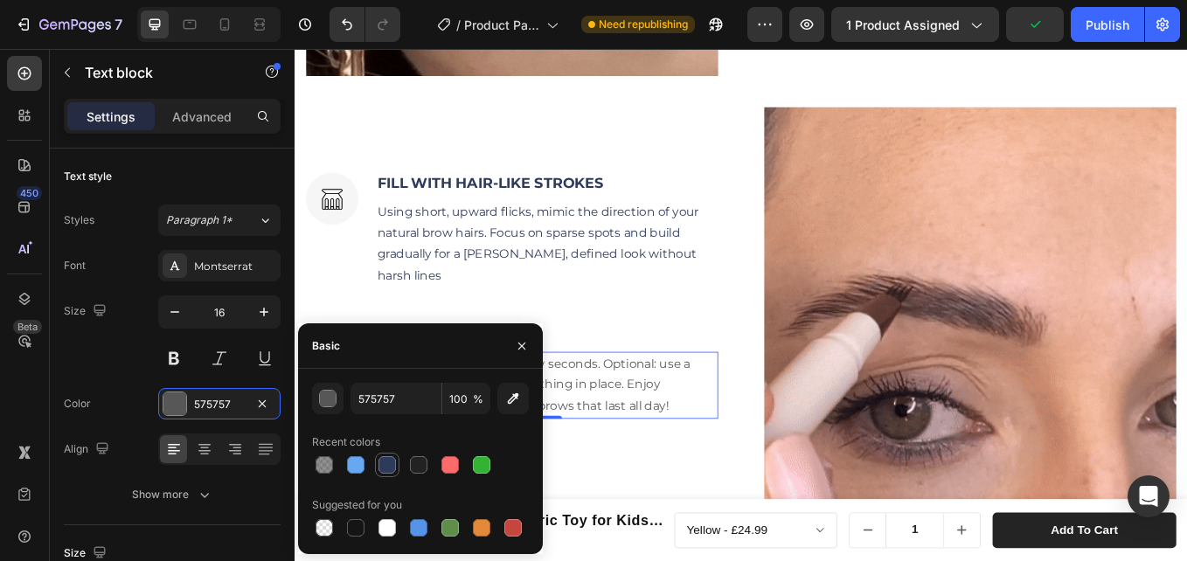
click at [389, 467] on div at bounding box center [386, 464] width 17 height 17
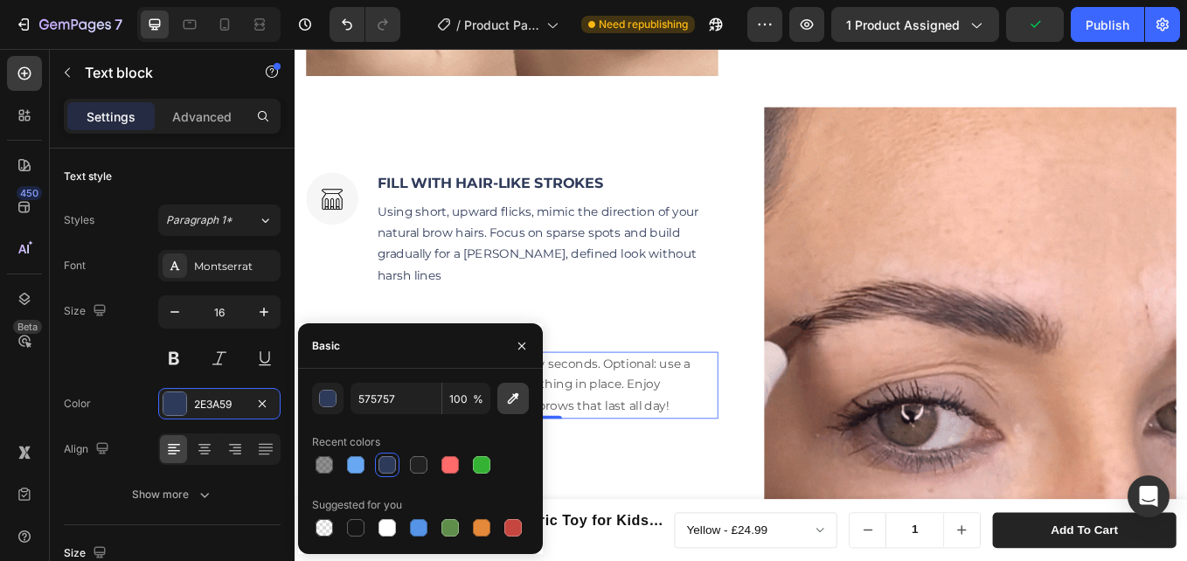
type input "2E3A59"
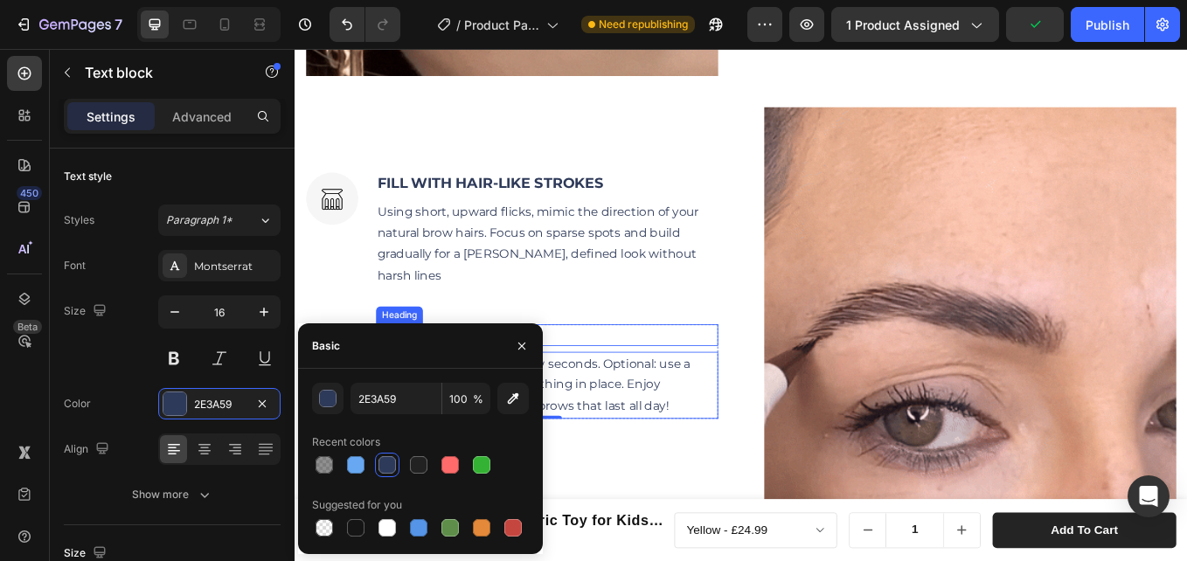
click at [632, 372] on h3 "SET & FINISH" at bounding box center [591, 384] width 402 height 25
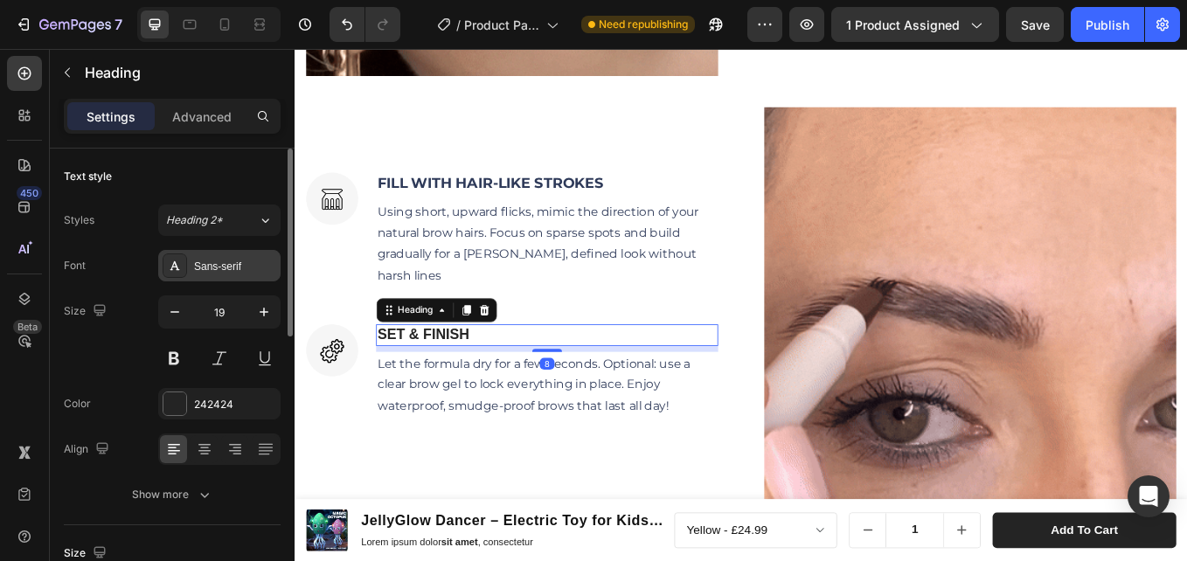
click at [203, 259] on div "Sans-serif" at bounding box center [235, 267] width 82 height 16
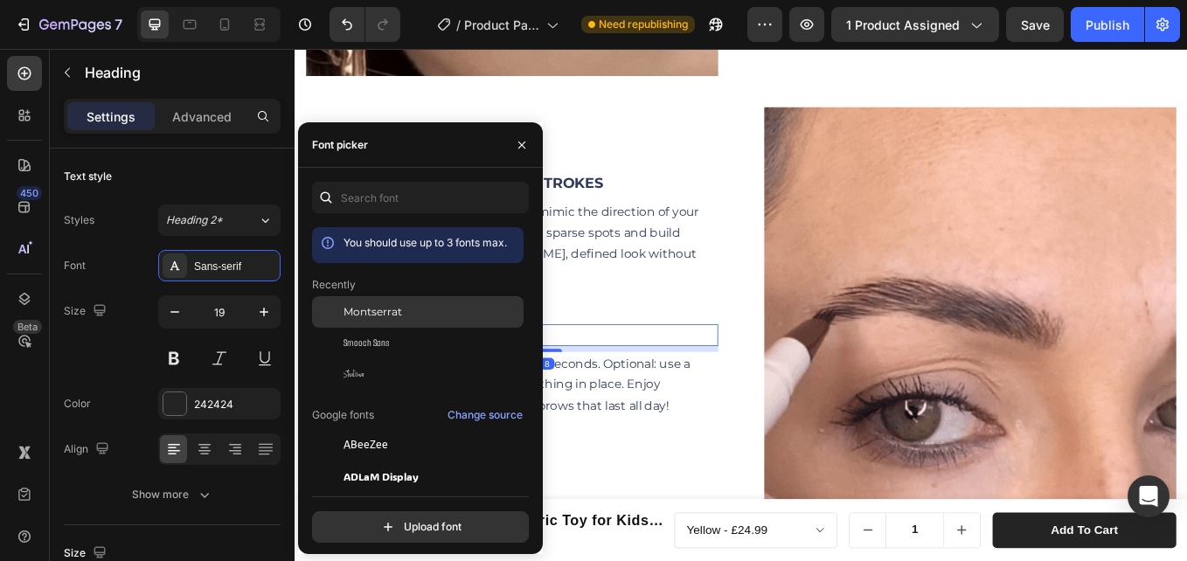
click at [354, 310] on span "Montserrat" at bounding box center [372, 312] width 59 height 16
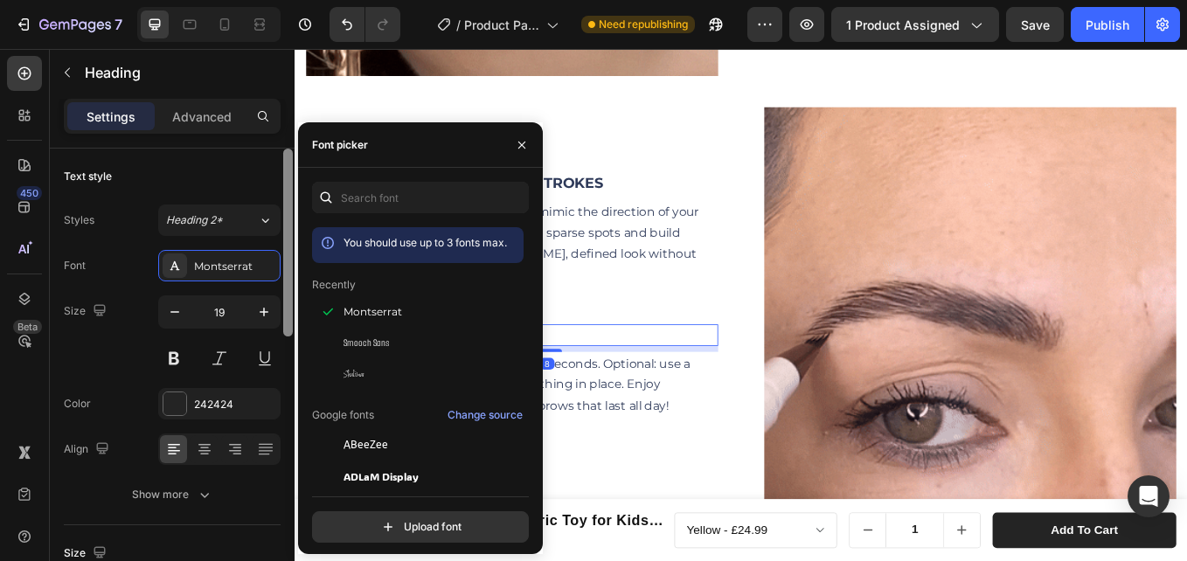
drag, startPoint x: 190, startPoint y: 400, endPoint x: 290, endPoint y: 424, distance: 102.4
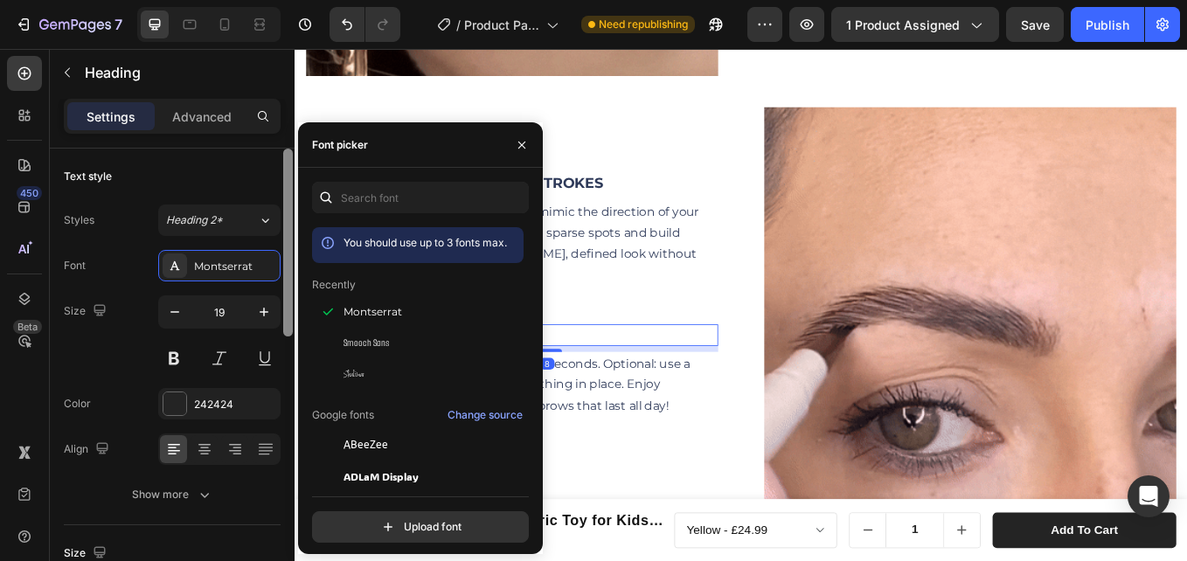
click at [191, 400] on div "242424" at bounding box center [219, 403] width 122 height 31
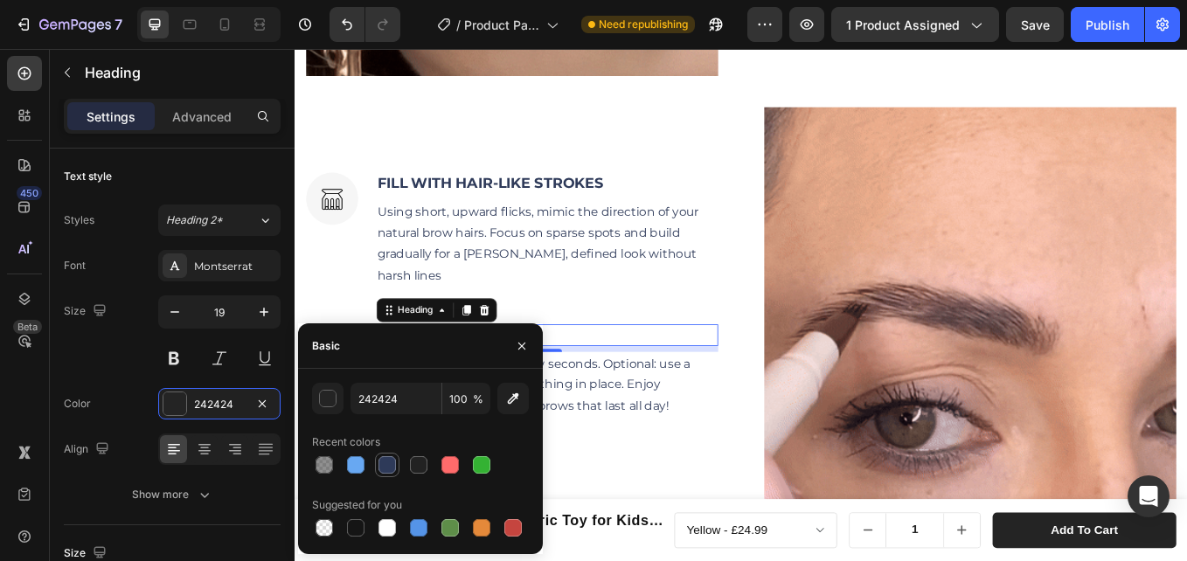
click at [383, 463] on div at bounding box center [386, 464] width 17 height 17
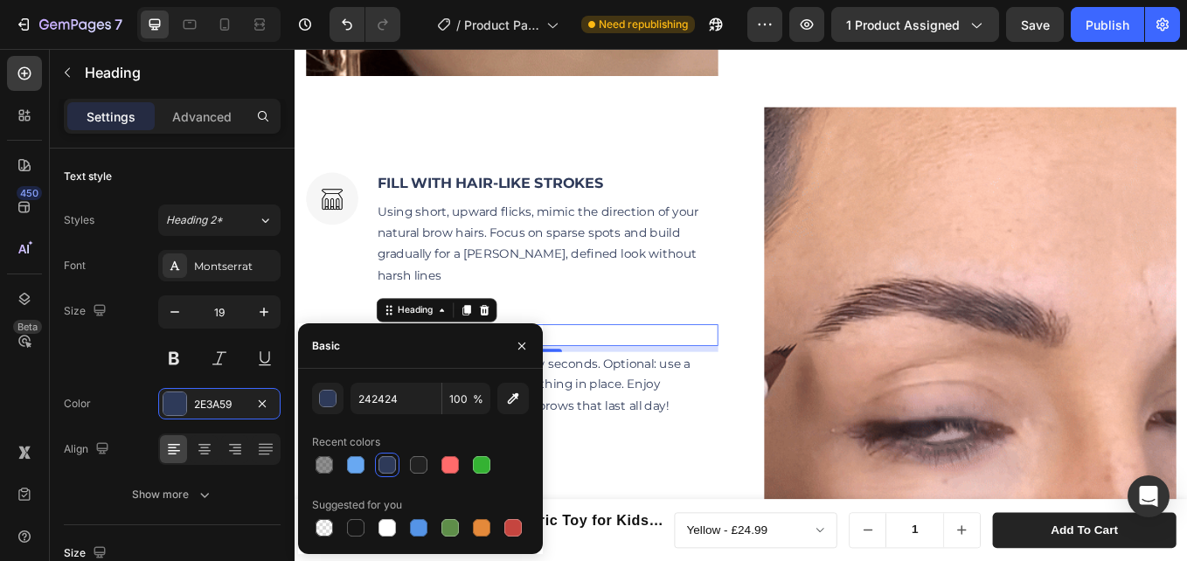
type input "2E3A59"
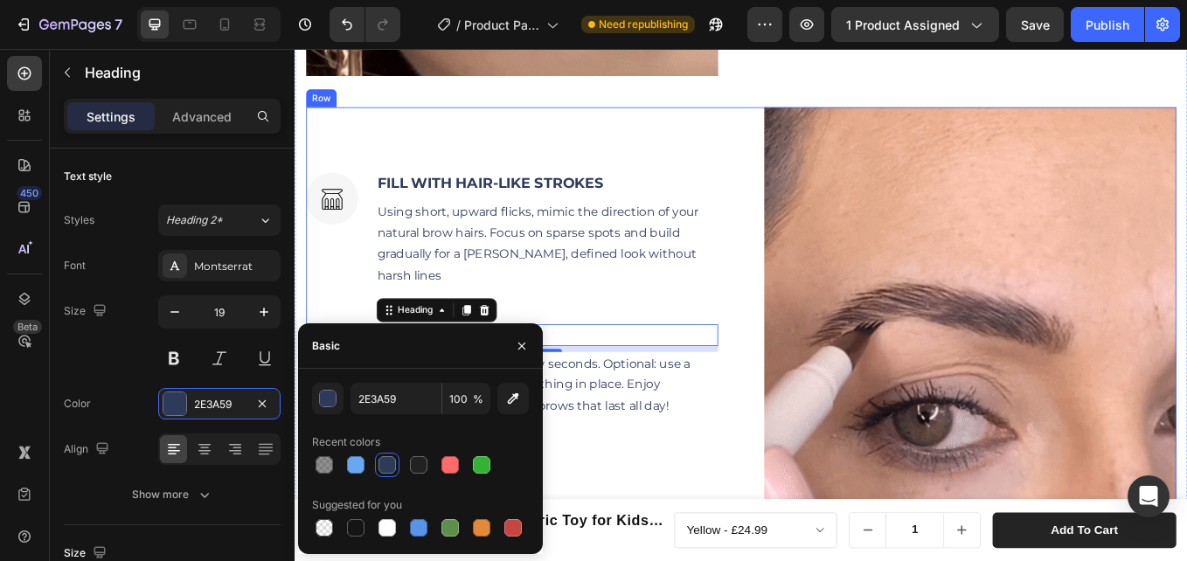
click at [723, 137] on div "Image FILL WITH HAIR-LIKE STROKES Heading Using short, upward flicks, mimic the…" at bounding box center [550, 359] width 484 height 484
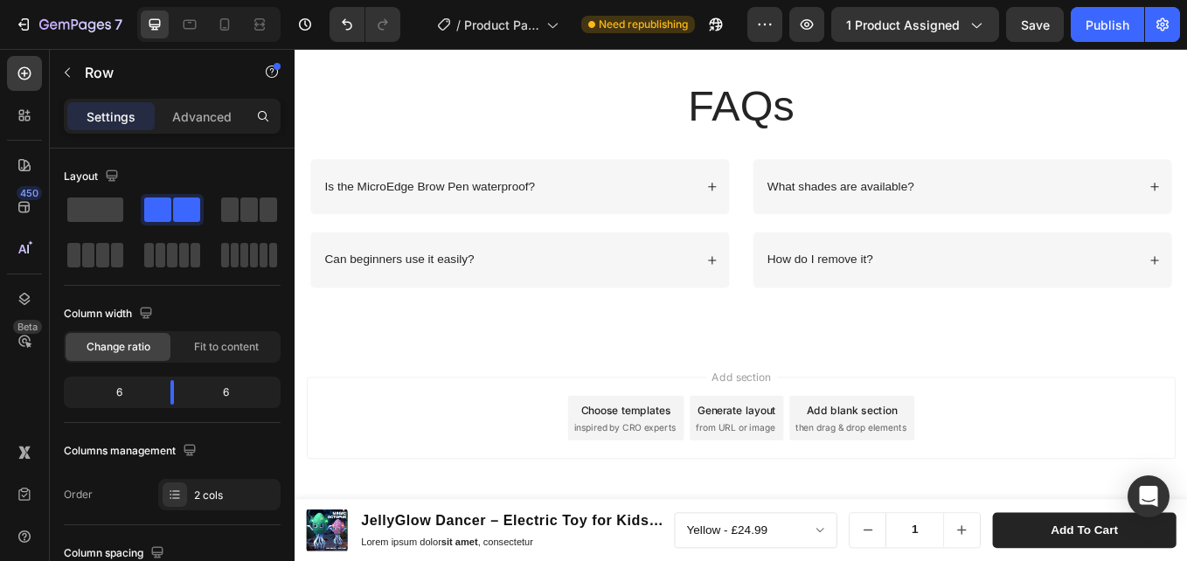
scroll to position [3818, 0]
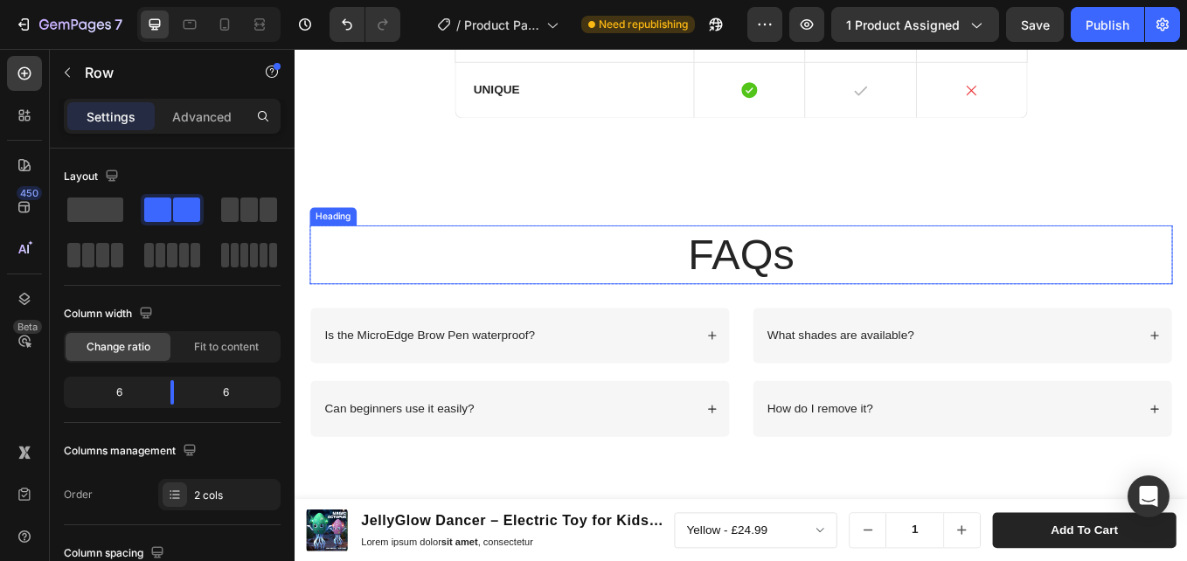
click at [807, 287] on h2 "FAQs" at bounding box center [819, 290] width 1014 height 68
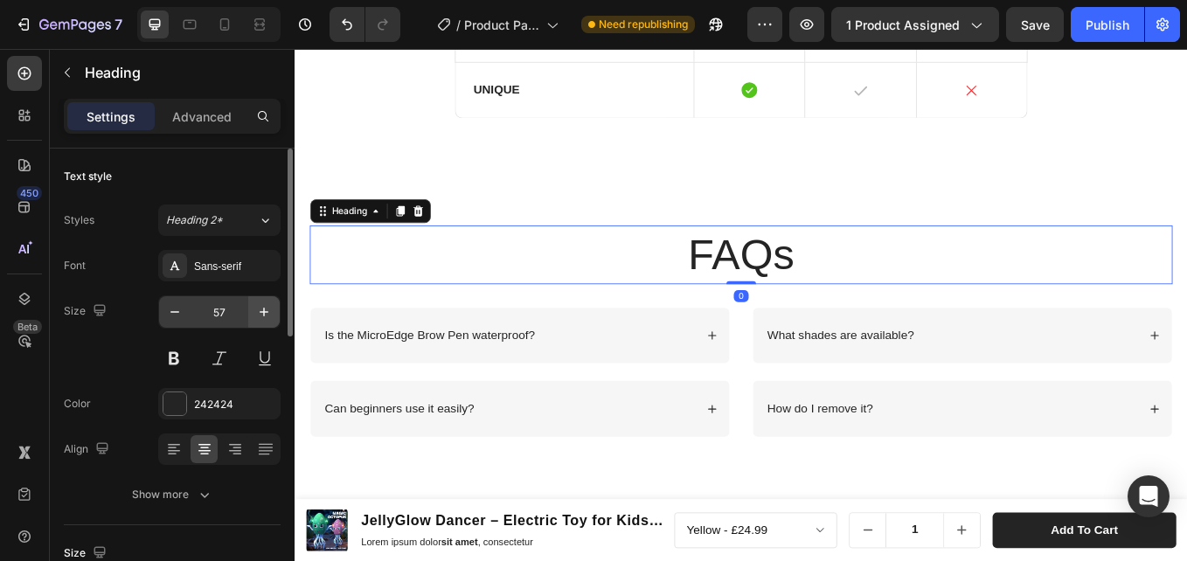
click at [213, 269] on div "Sans-serif" at bounding box center [235, 267] width 82 height 16
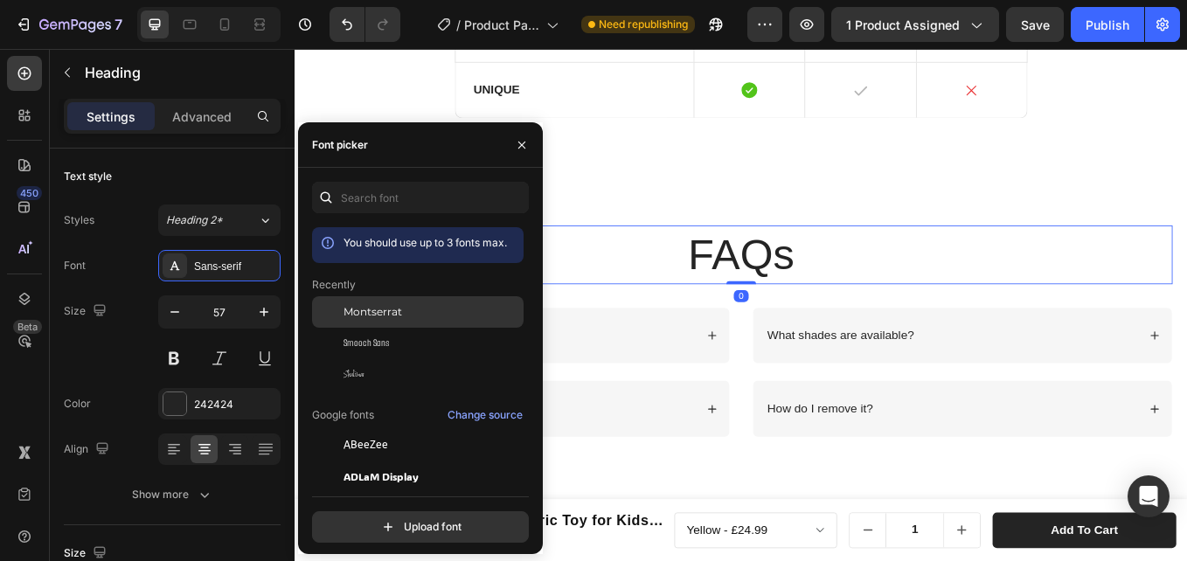
click at [388, 307] on span "Montserrat" at bounding box center [372, 312] width 59 height 16
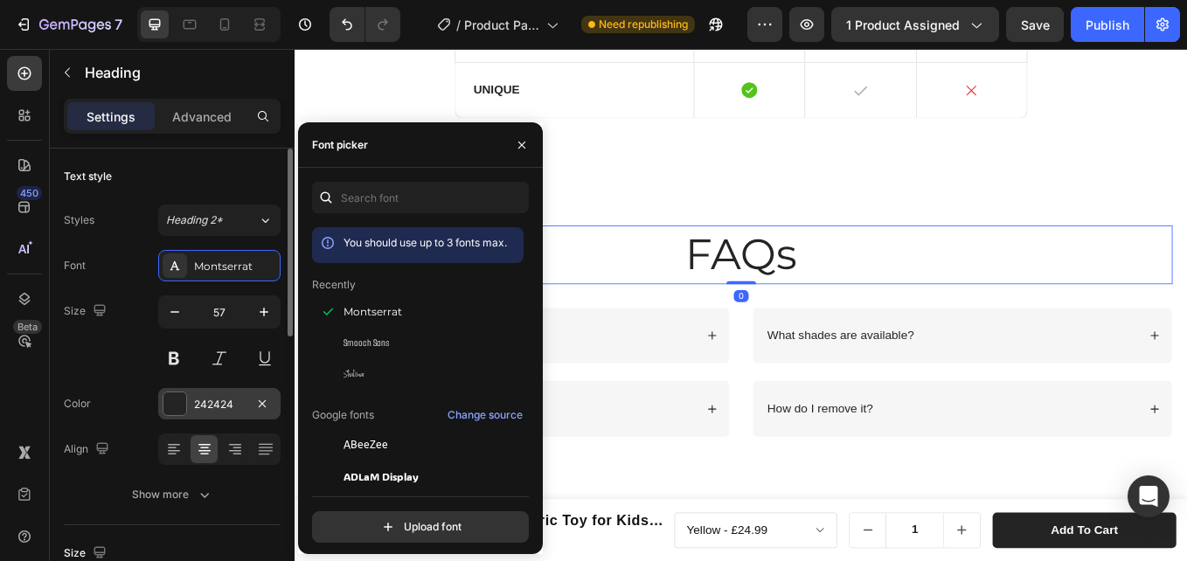
click at [219, 408] on div "242424" at bounding box center [219, 405] width 51 height 16
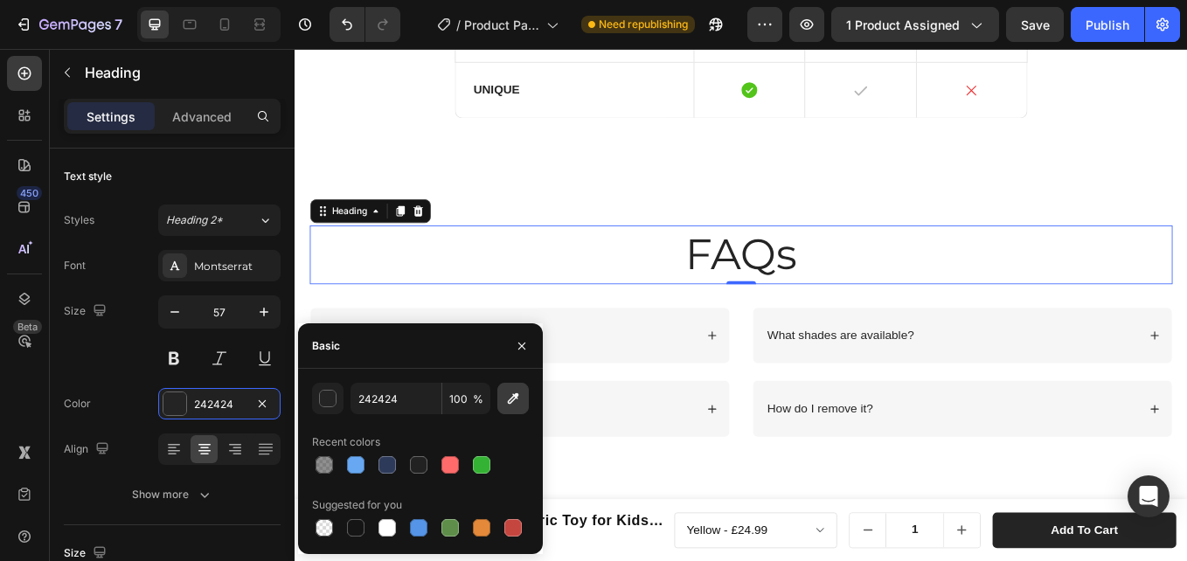
click at [391, 467] on div at bounding box center [386, 464] width 17 height 17
type input "2E3A59"
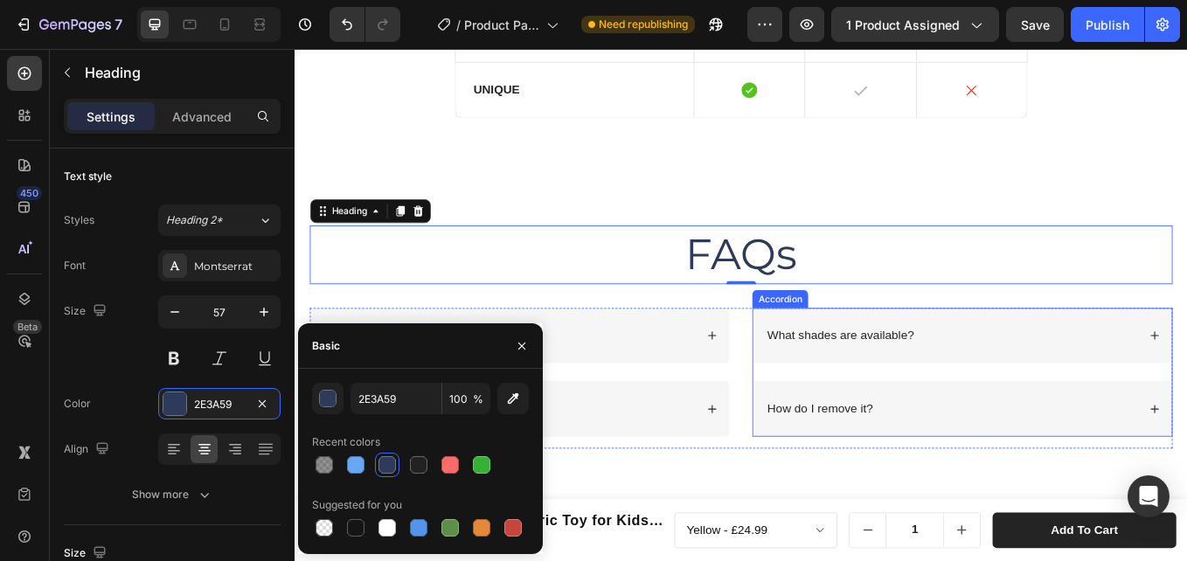
click at [907, 390] on p "What shades are available?" at bounding box center [935, 386] width 172 height 18
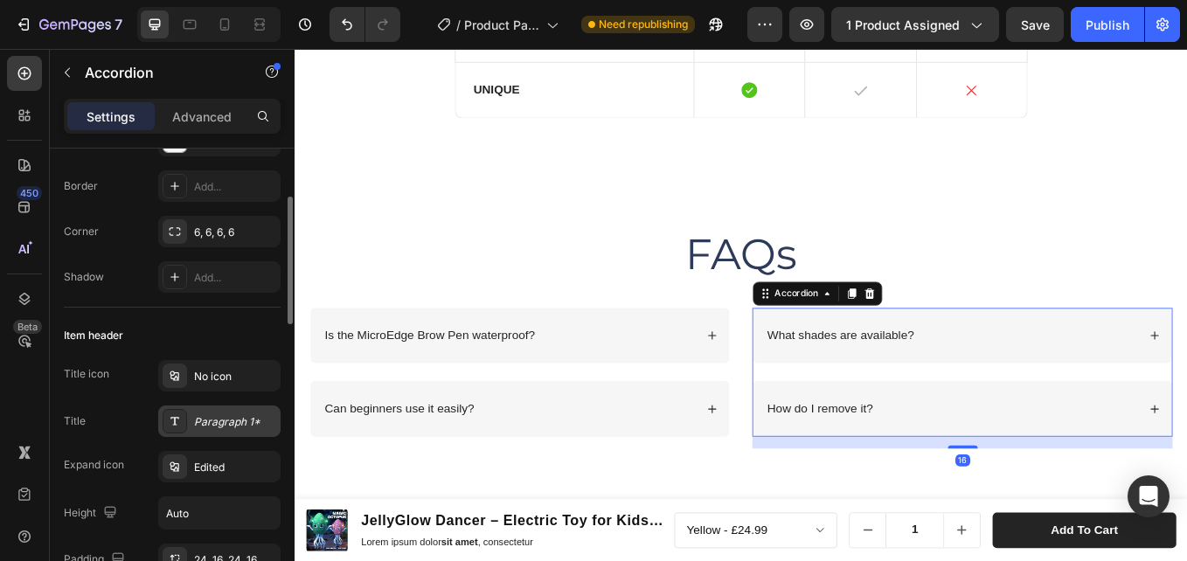
scroll to position [262, 0]
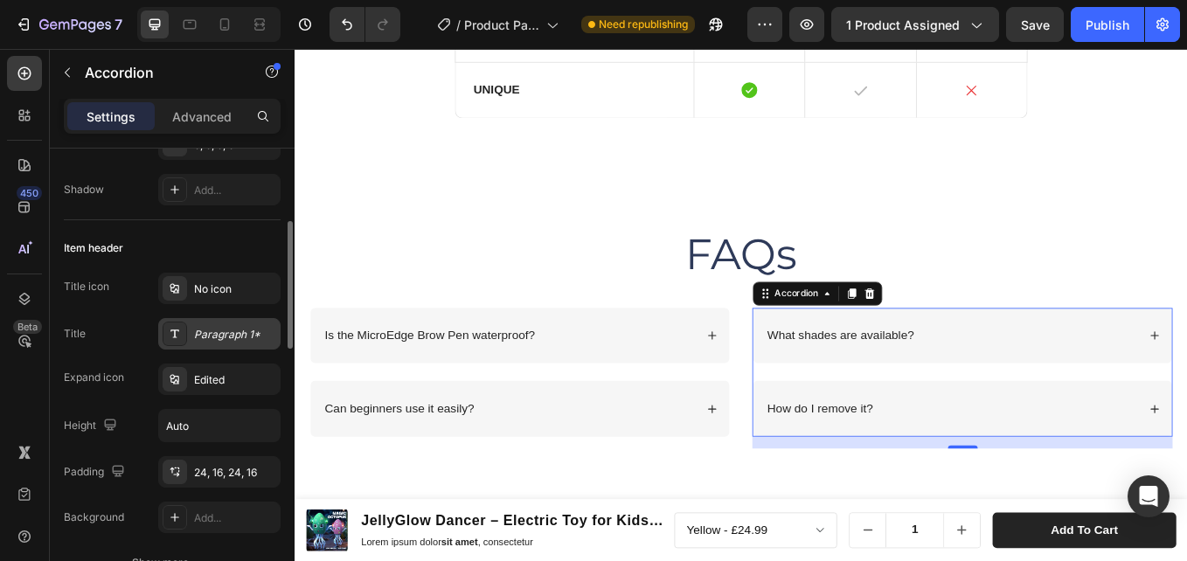
click at [219, 333] on div "Paragraph 1*" at bounding box center [235, 335] width 82 height 16
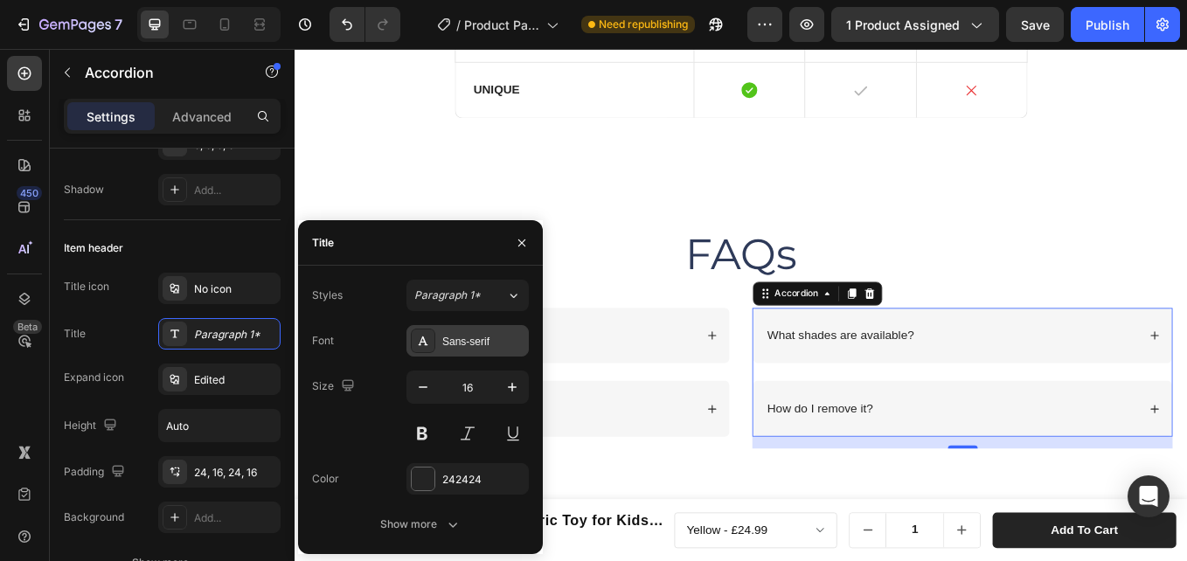
click at [449, 336] on div "Sans-serif" at bounding box center [483, 342] width 82 height 16
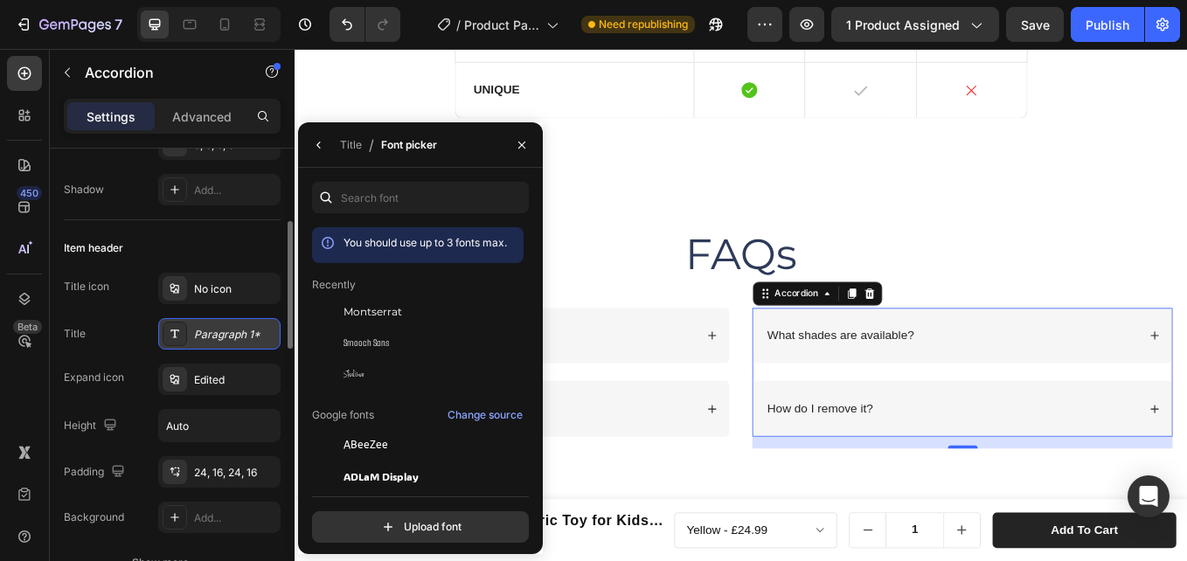
click at [413, 311] on div "Montserrat" at bounding box center [431, 312] width 177 height 16
click at [327, 145] on button "button" at bounding box center [319, 145] width 28 height 28
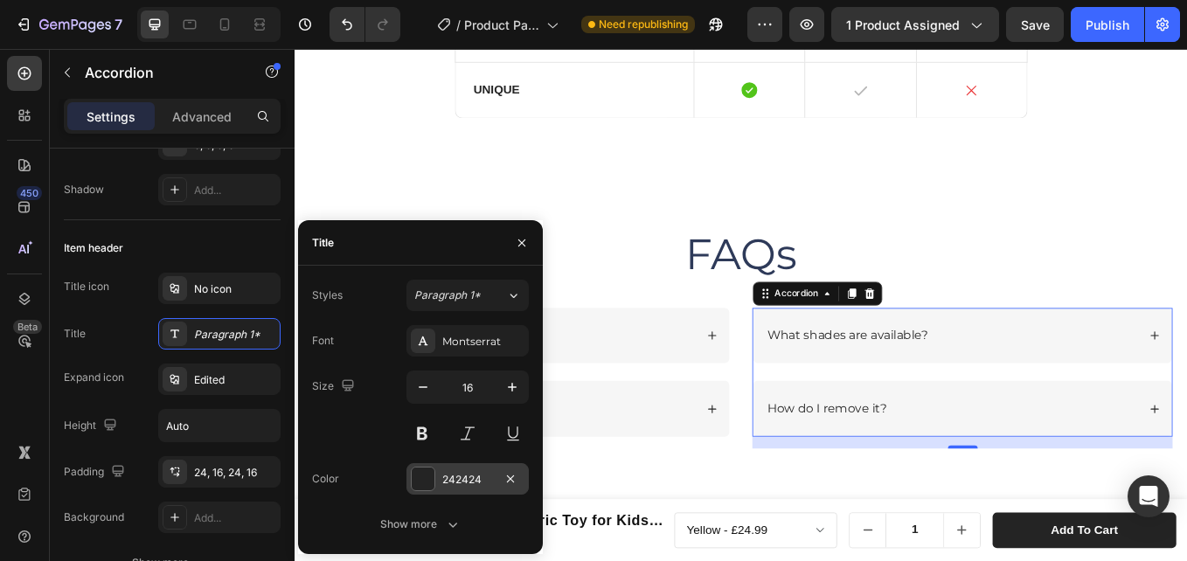
click at [448, 470] on div "242424" at bounding box center [467, 478] width 122 height 31
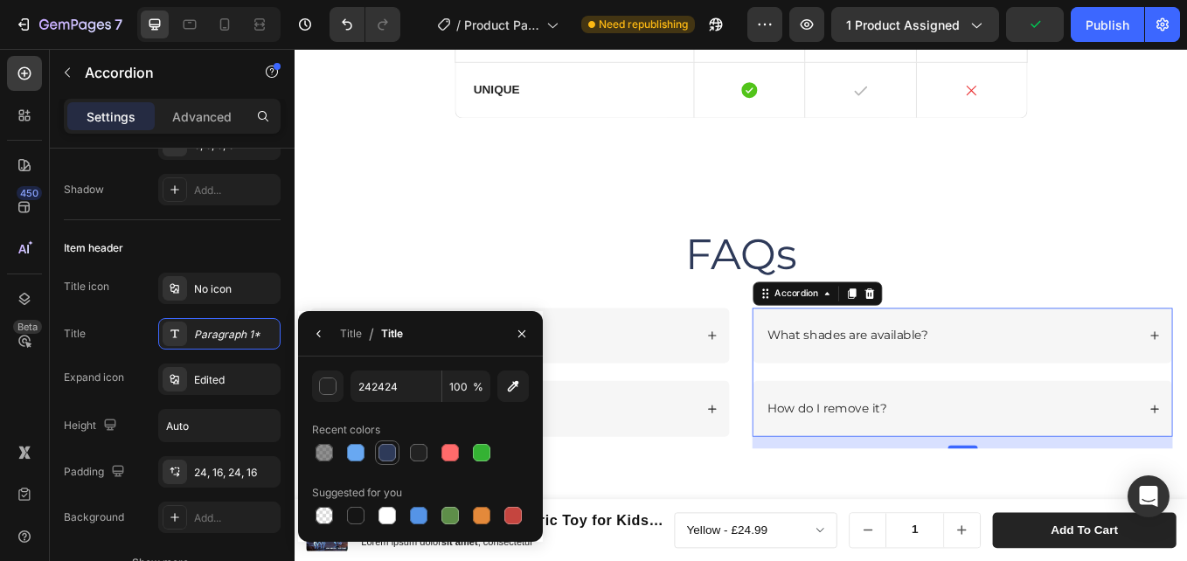
click at [394, 453] on div at bounding box center [386, 452] width 17 height 17
type input "2E3A59"
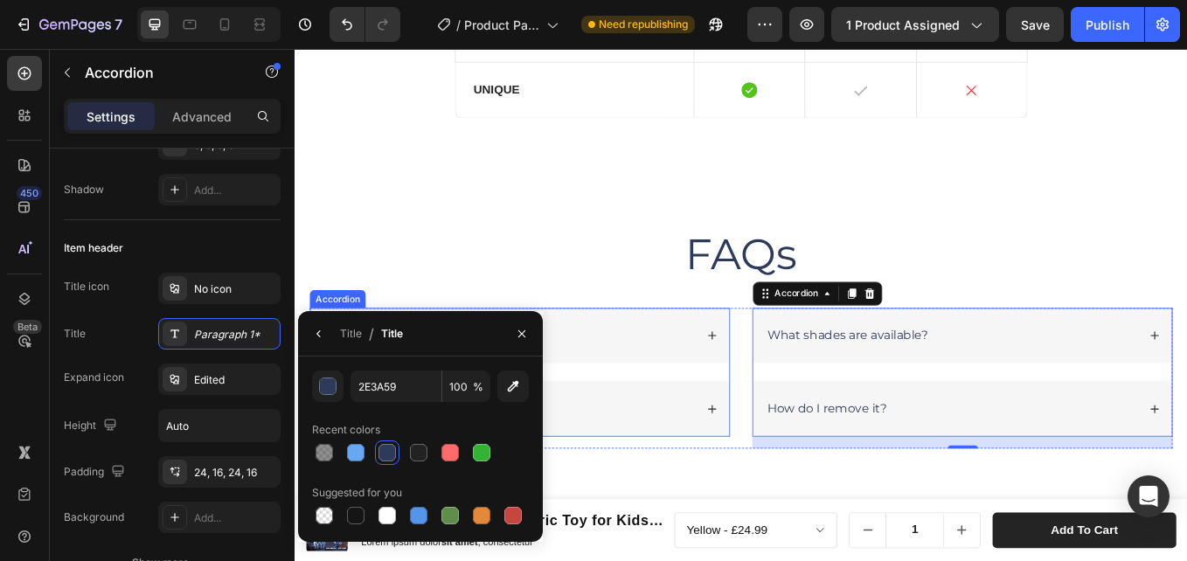
click at [655, 395] on div "Is the MicroEdge Brow Pen waterproof?" at bounding box center [546, 386] width 438 height 24
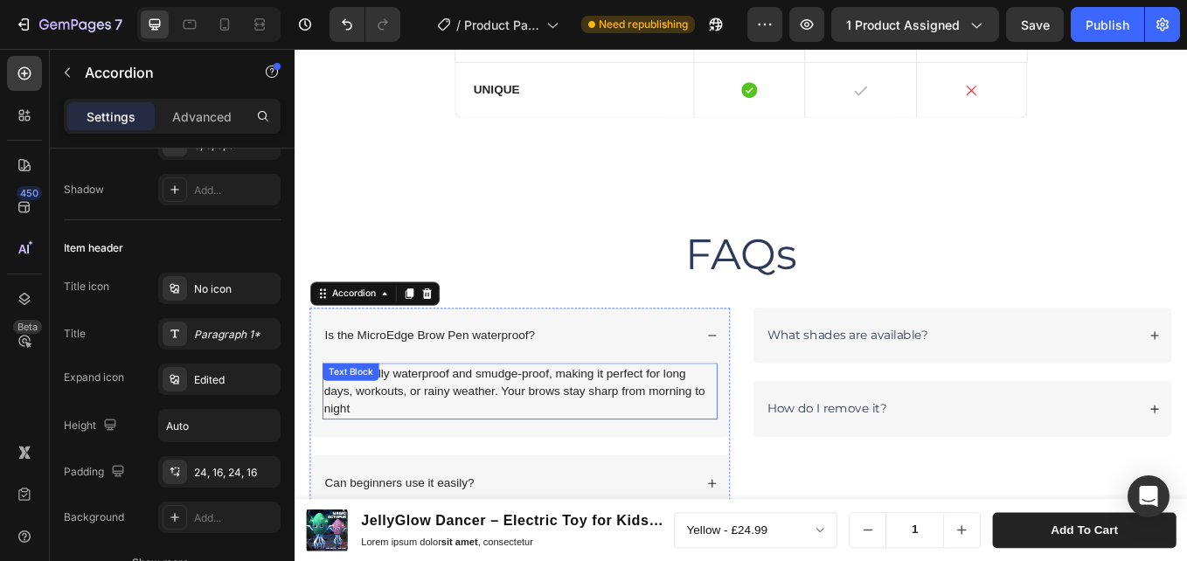
click at [502, 454] on p "Yes! It’s fully waterproof and smudge-proof, making it perfect for long days, w…" at bounding box center [559, 450] width 460 height 63
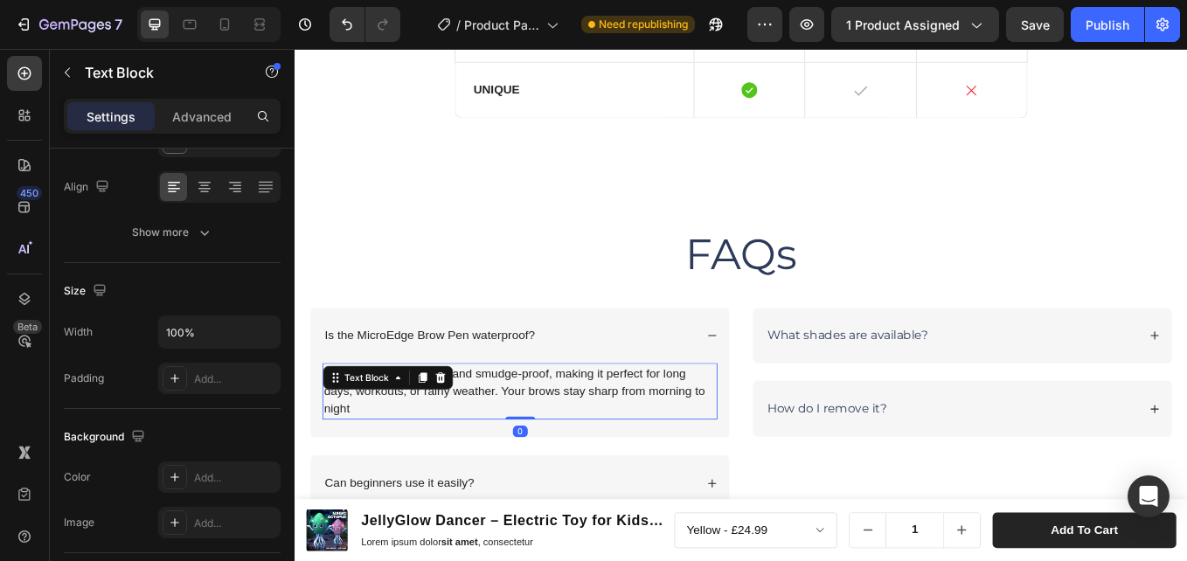
scroll to position [0, 0]
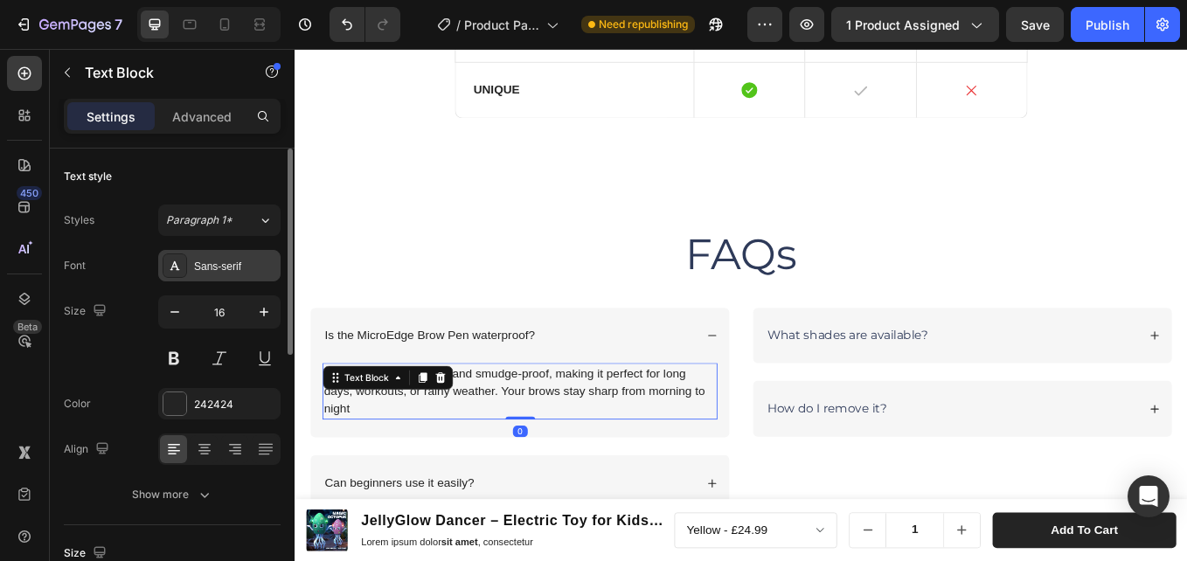
click at [207, 259] on div "Sans-serif" at bounding box center [235, 267] width 82 height 16
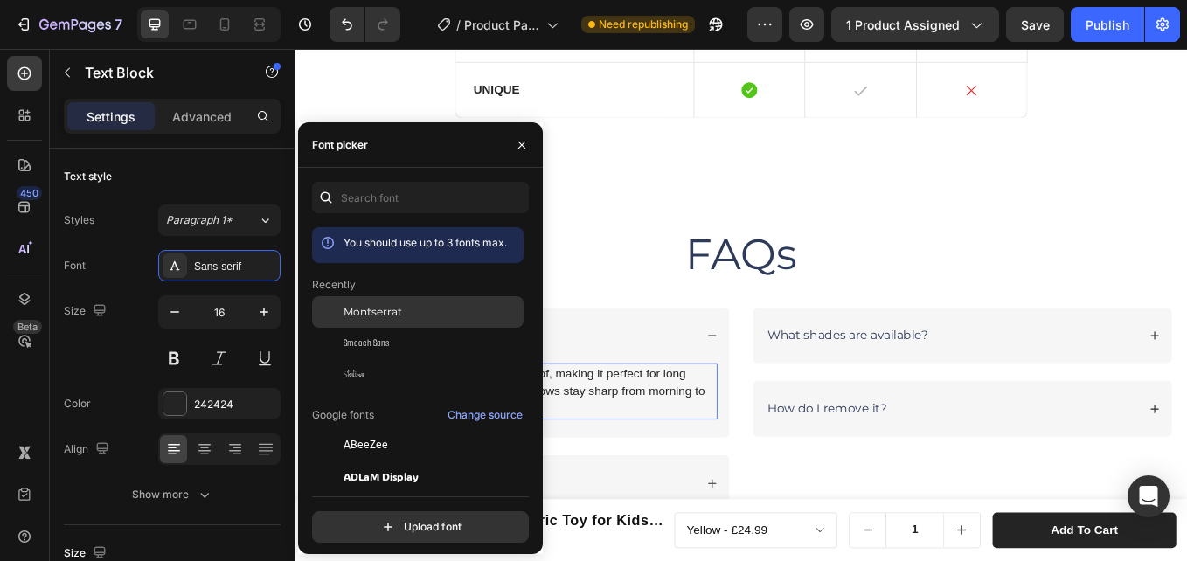
click at [390, 319] on span "Montserrat" at bounding box center [372, 312] width 59 height 16
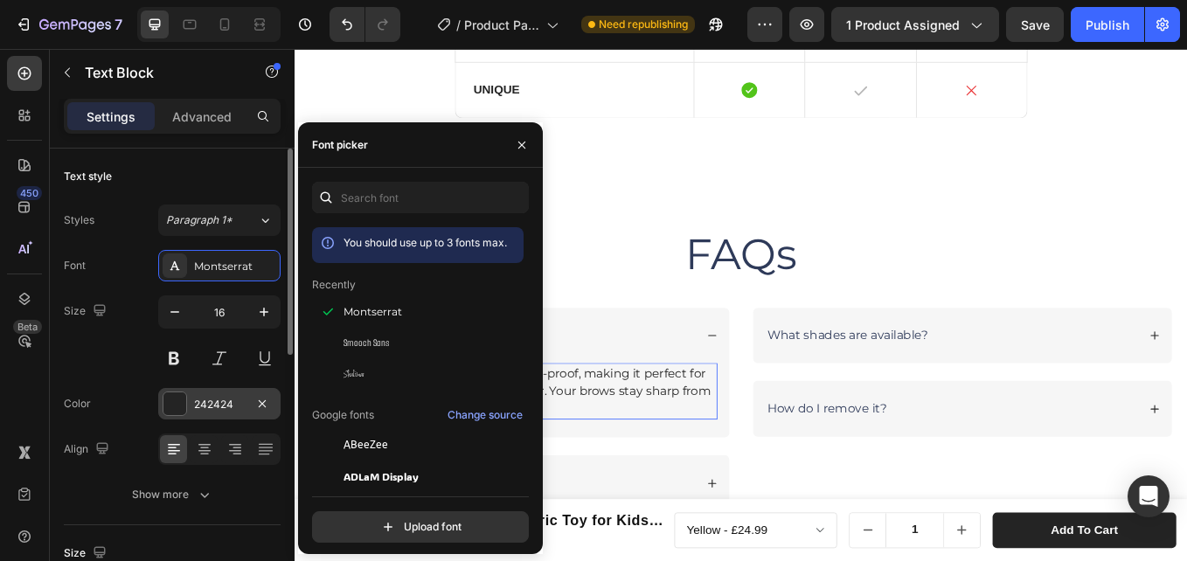
click at [195, 405] on div "242424" at bounding box center [219, 405] width 51 height 16
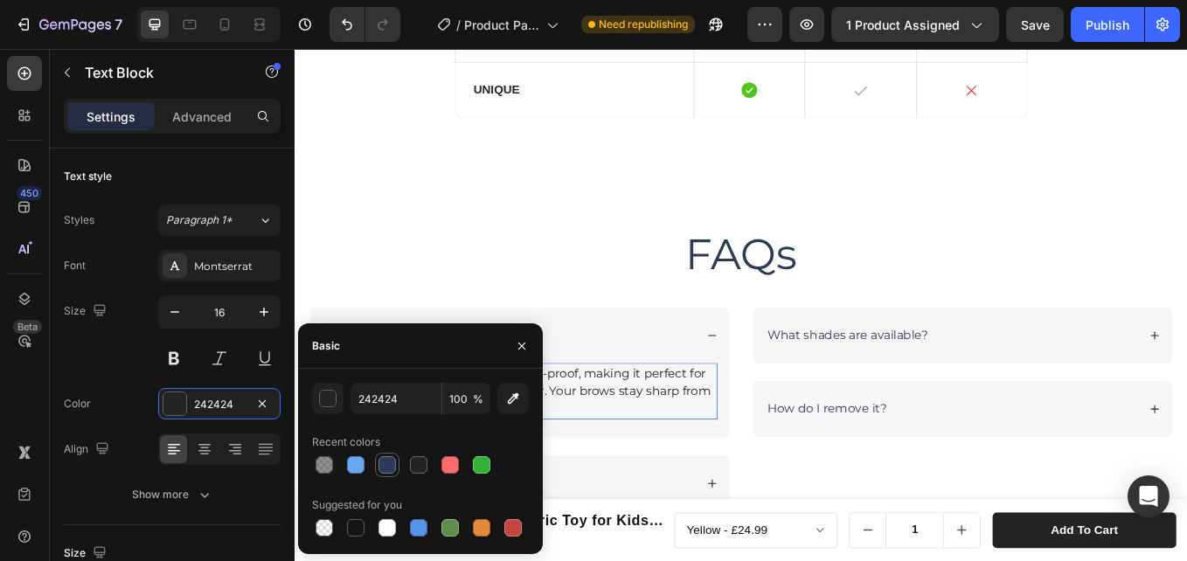
click at [383, 468] on div at bounding box center [386, 464] width 17 height 17
type input "2E3A59"
click at [641, 521] on div "Is the MicroEdge Brow Pen waterproof? Yes! It’s fully waterproof and smudge-pro…" at bounding box center [559, 472] width 494 height 239
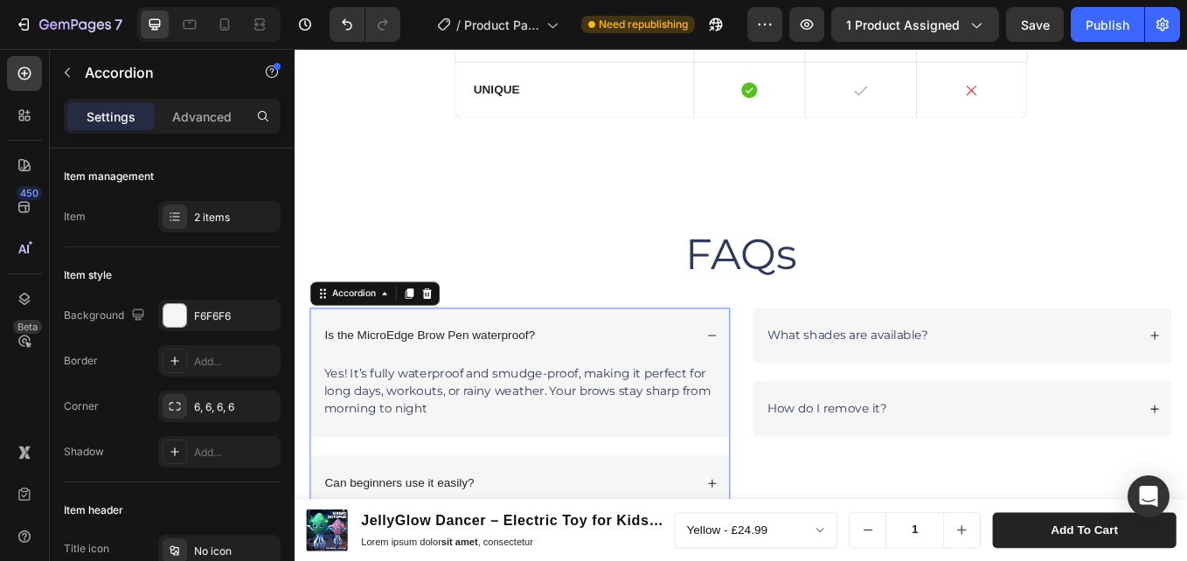
click at [697, 556] on div "Can beginners use it easily?" at bounding box center [546, 559] width 438 height 24
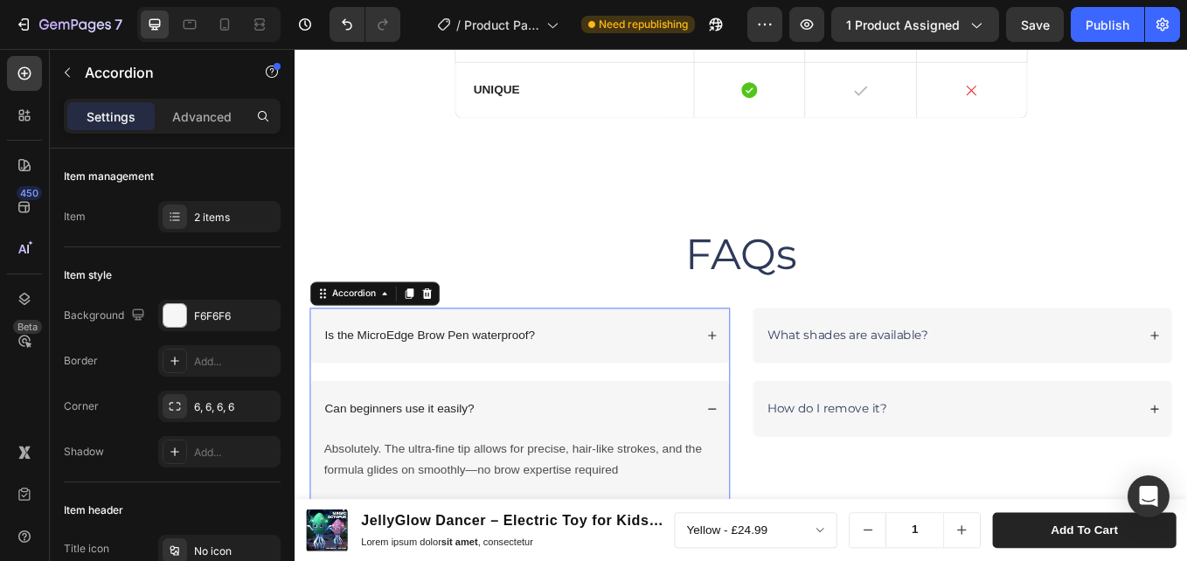
scroll to position [3993, 0]
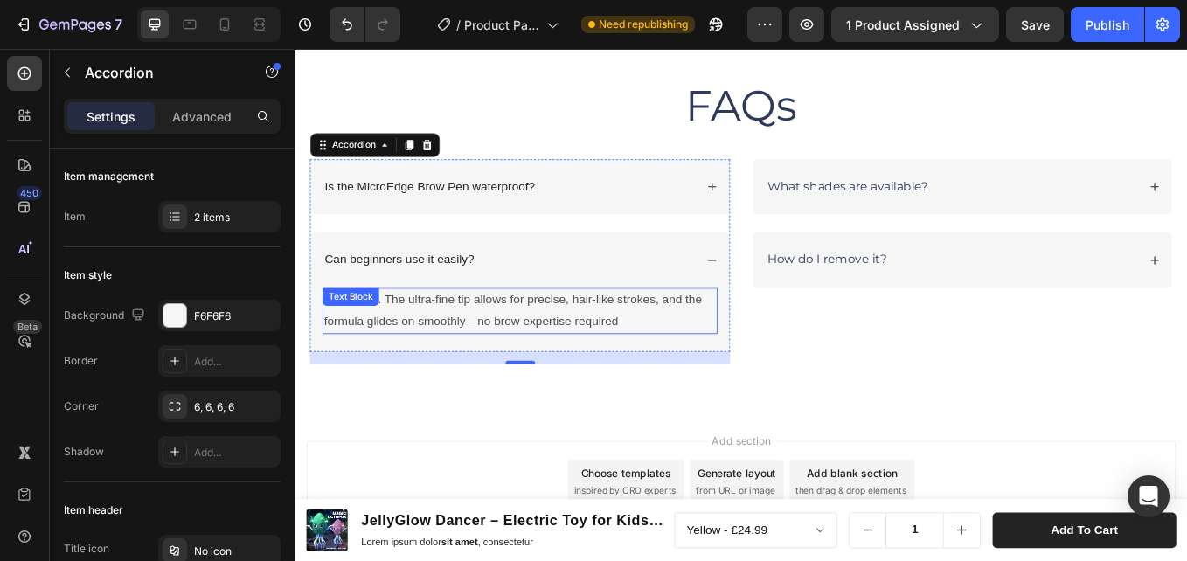
click at [463, 356] on p "Absolutely. The ultra-fine tip allows for precise, hair-like strokes, and the f…" at bounding box center [559, 356] width 460 height 51
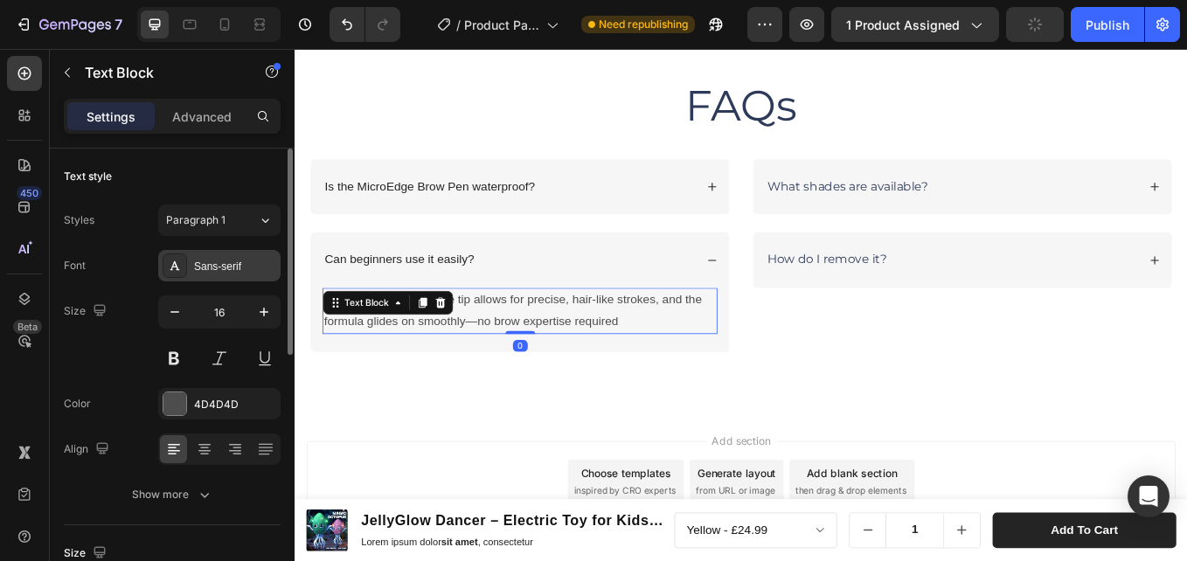
click at [204, 268] on div "Sans-serif" at bounding box center [235, 267] width 82 height 16
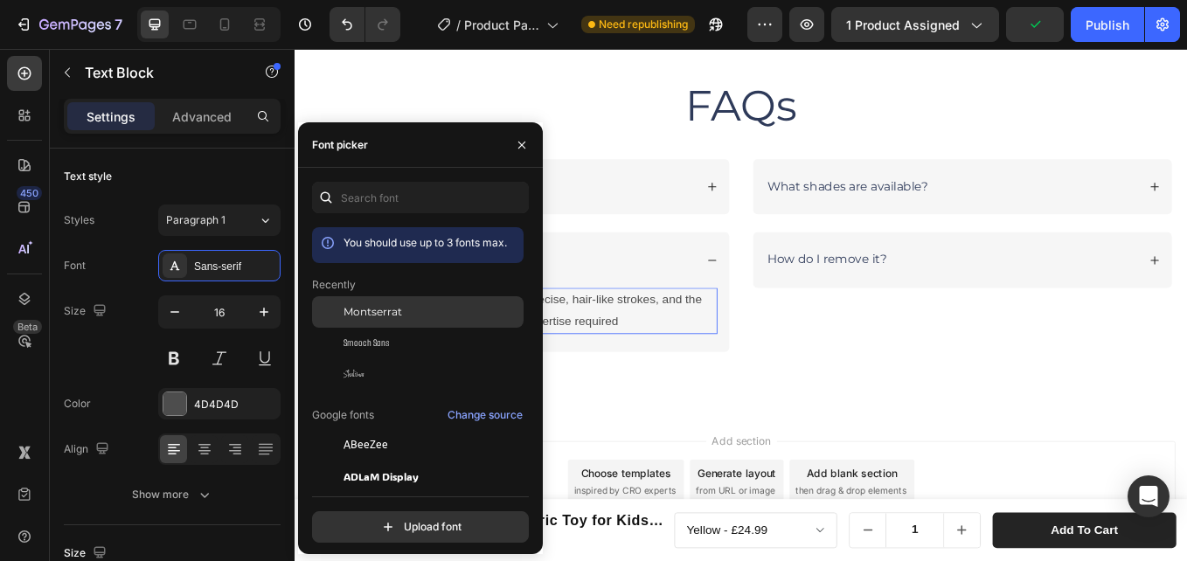
click at [364, 305] on span "Montserrat" at bounding box center [372, 312] width 59 height 16
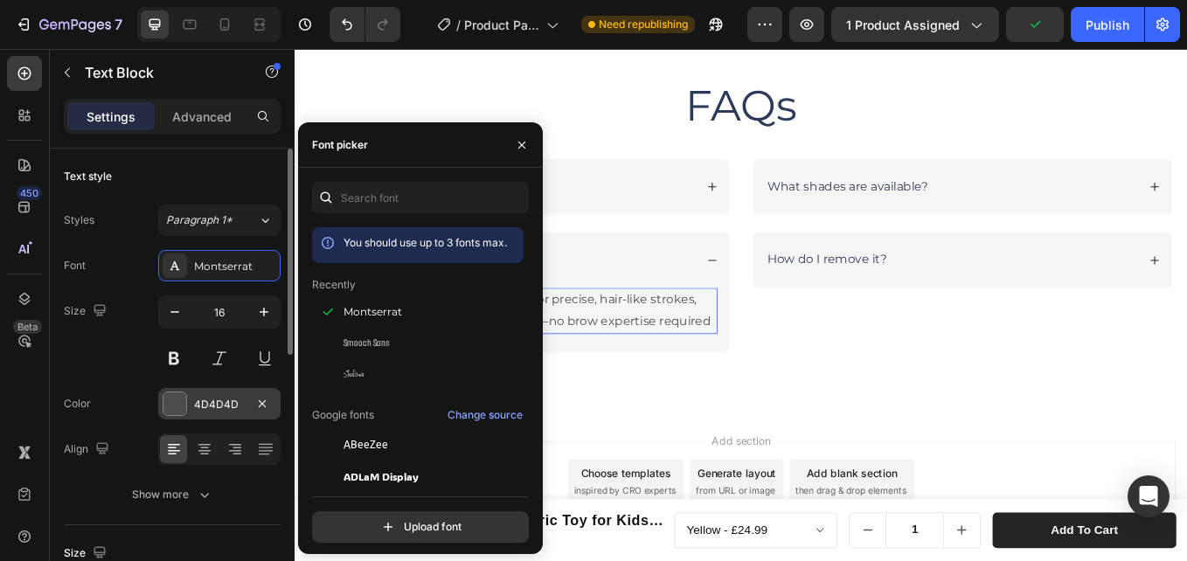
click at [190, 407] on div "4D4D4D" at bounding box center [219, 403] width 122 height 31
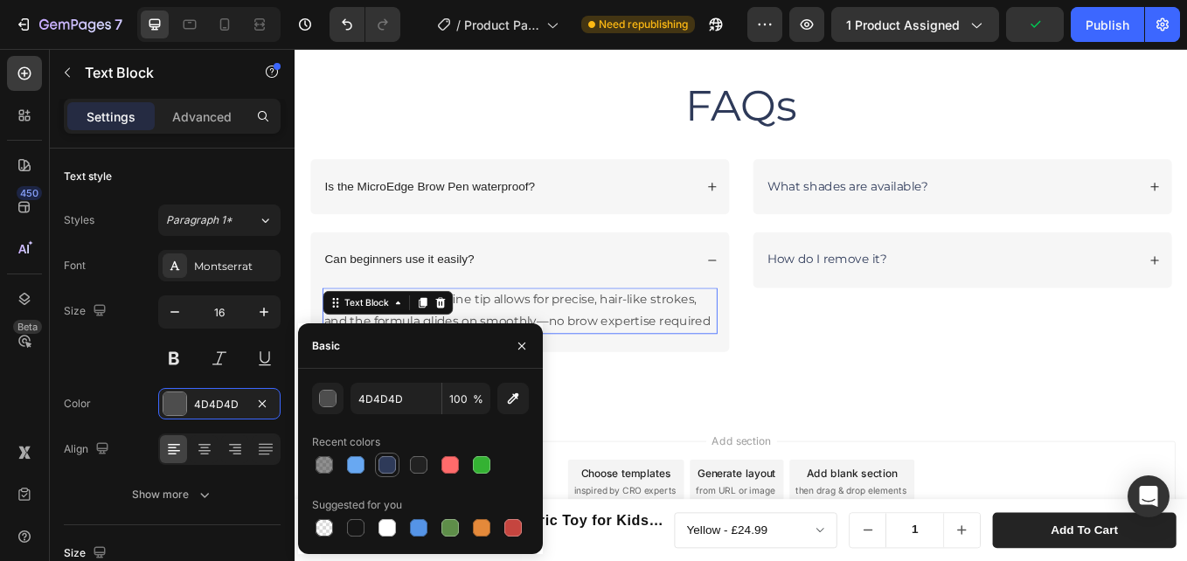
click at [386, 471] on div at bounding box center [386, 464] width 17 height 17
type input "2E3A59"
click at [1015, 214] on p "What shades are available?" at bounding box center [943, 211] width 189 height 18
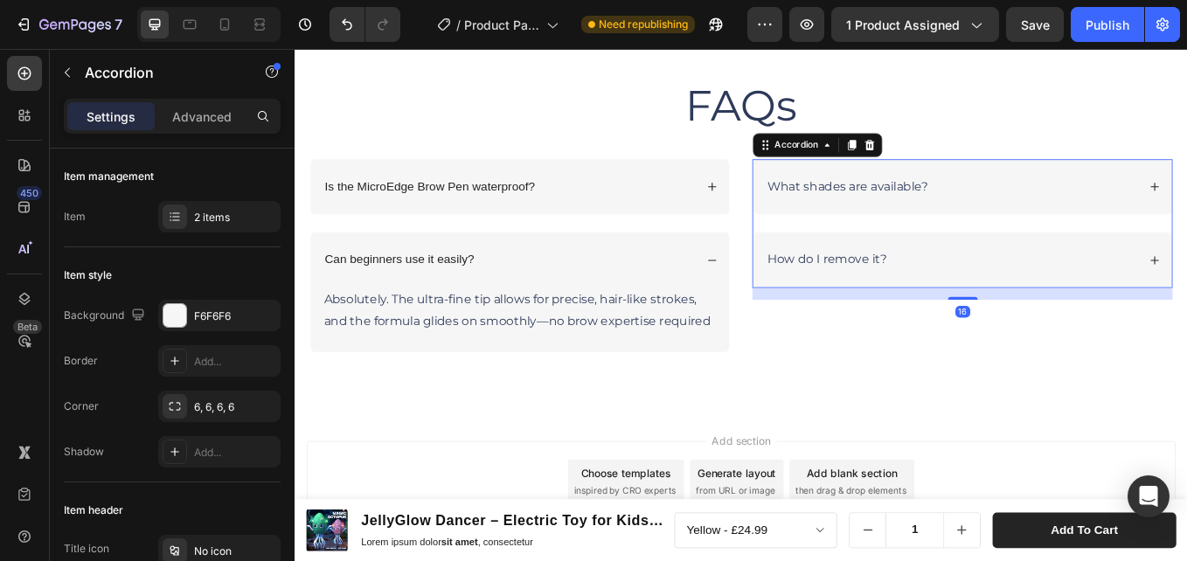
click at [1072, 211] on div "What shades are available?" at bounding box center [1066, 211] width 438 height 24
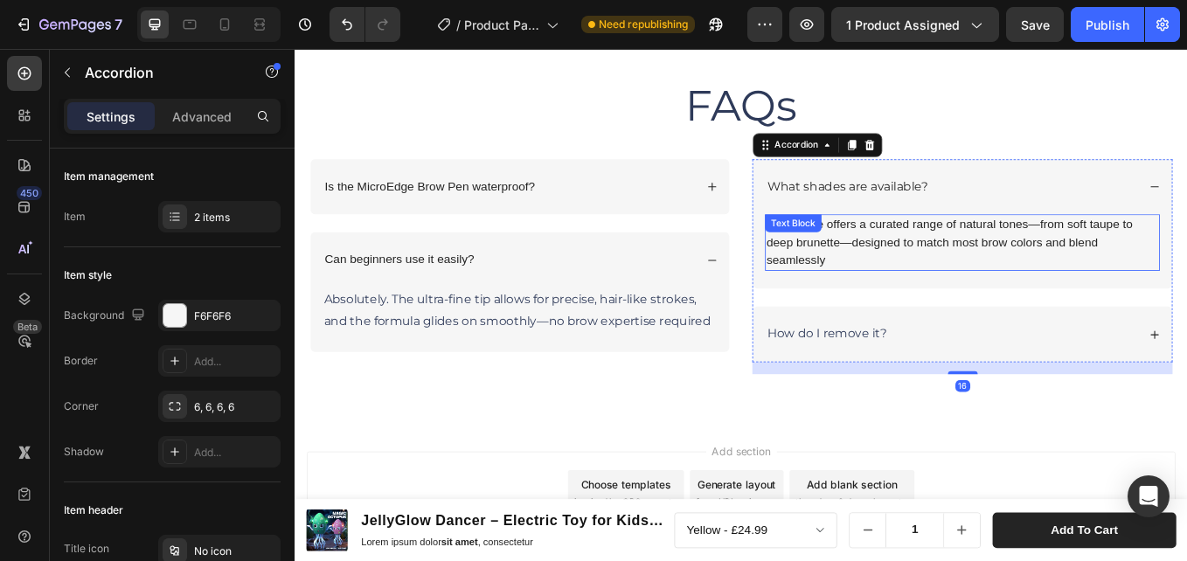
click at [1039, 253] on p "MicroEdge offers a curated range of natural tones—from soft taupe to deep brune…" at bounding box center [1078, 276] width 460 height 63
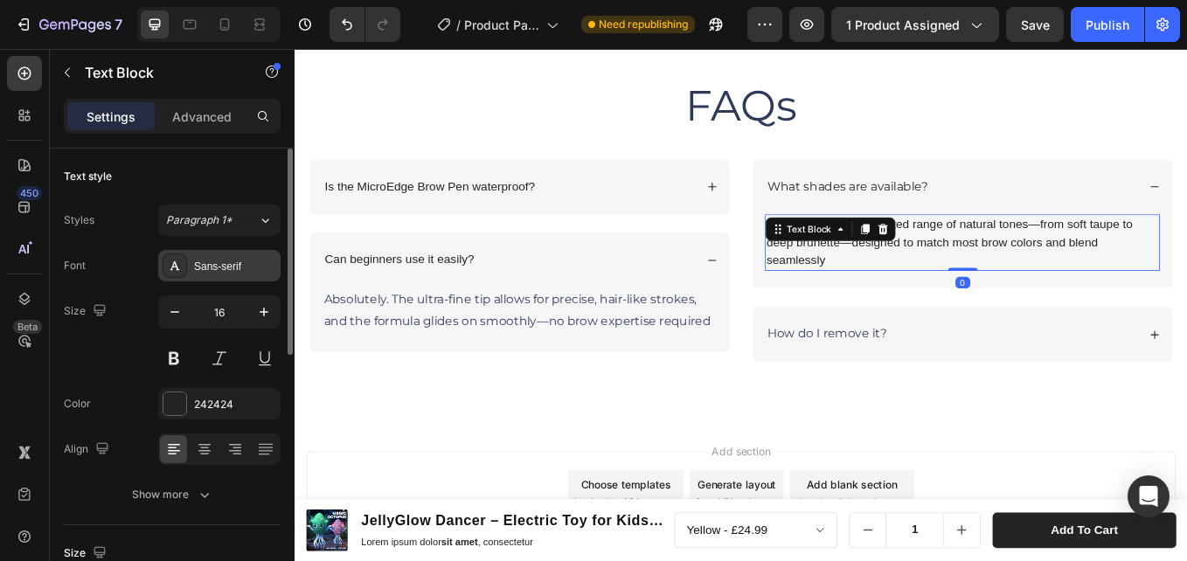
click at [238, 269] on div "Sans-serif" at bounding box center [235, 267] width 82 height 16
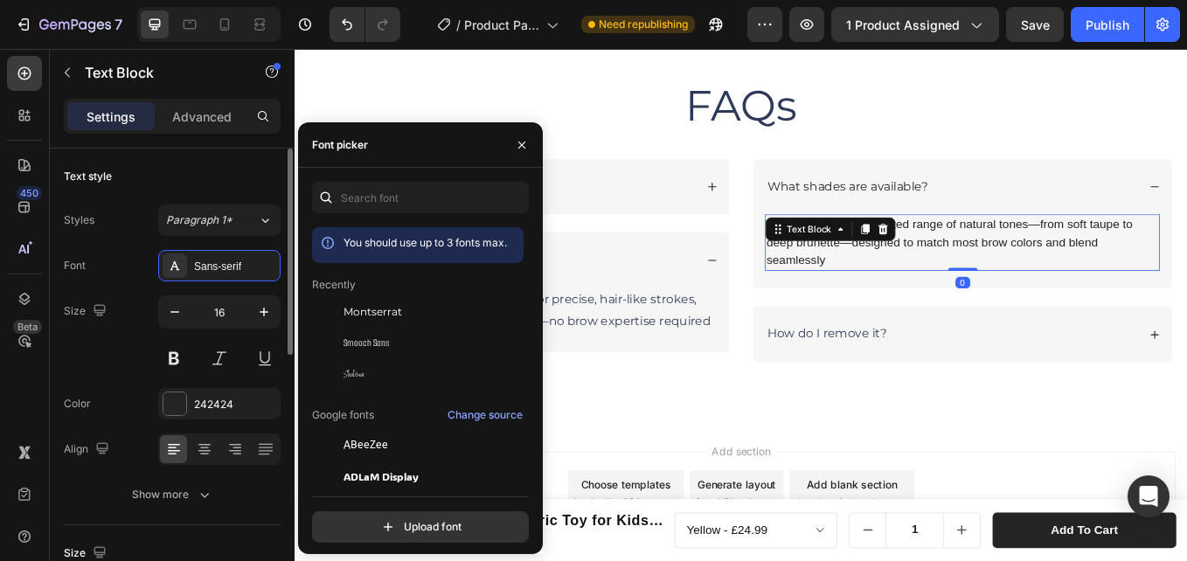
click at [368, 314] on span "Montserrat" at bounding box center [372, 312] width 59 height 16
click at [203, 397] on div "242424" at bounding box center [219, 405] width 51 height 16
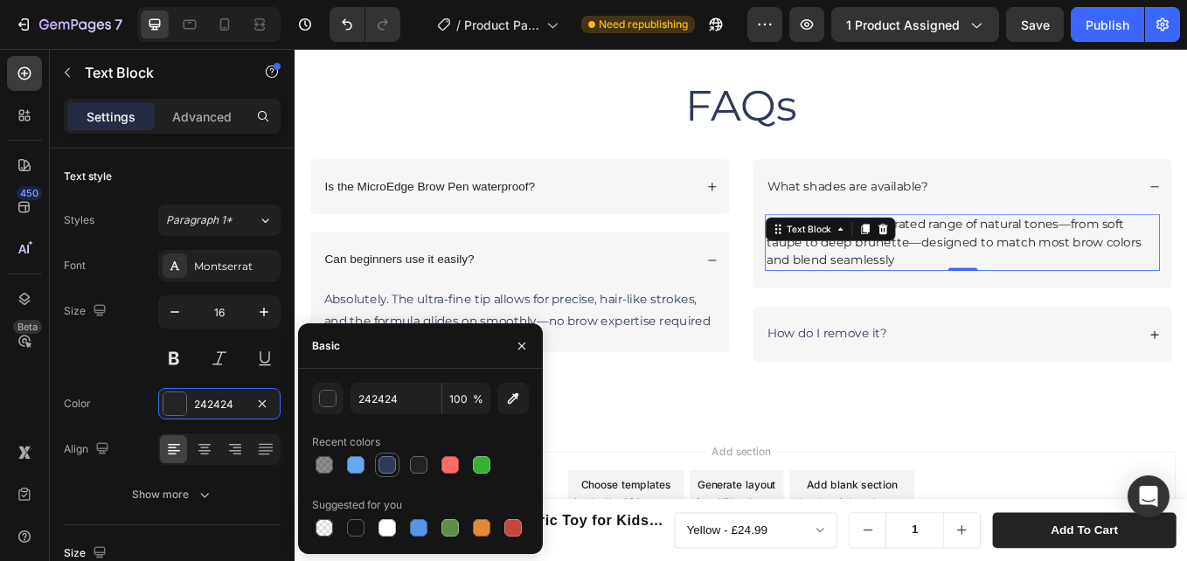
click at [381, 467] on div at bounding box center [386, 464] width 17 height 17
type input "2E3A59"
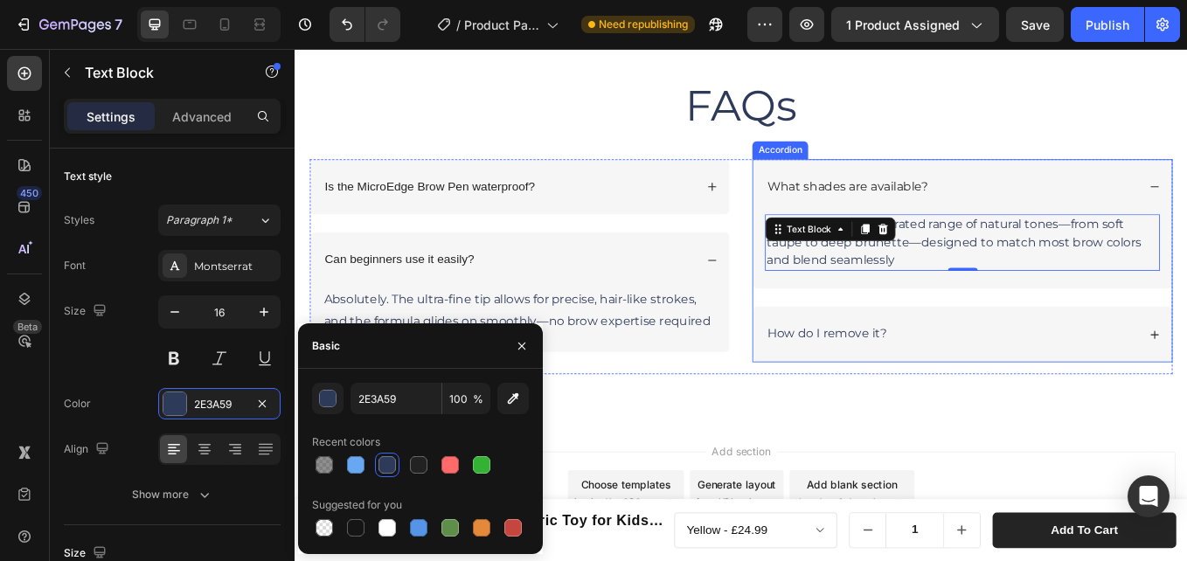
click at [1123, 374] on div "How do I remove it?" at bounding box center [1066, 384] width 438 height 24
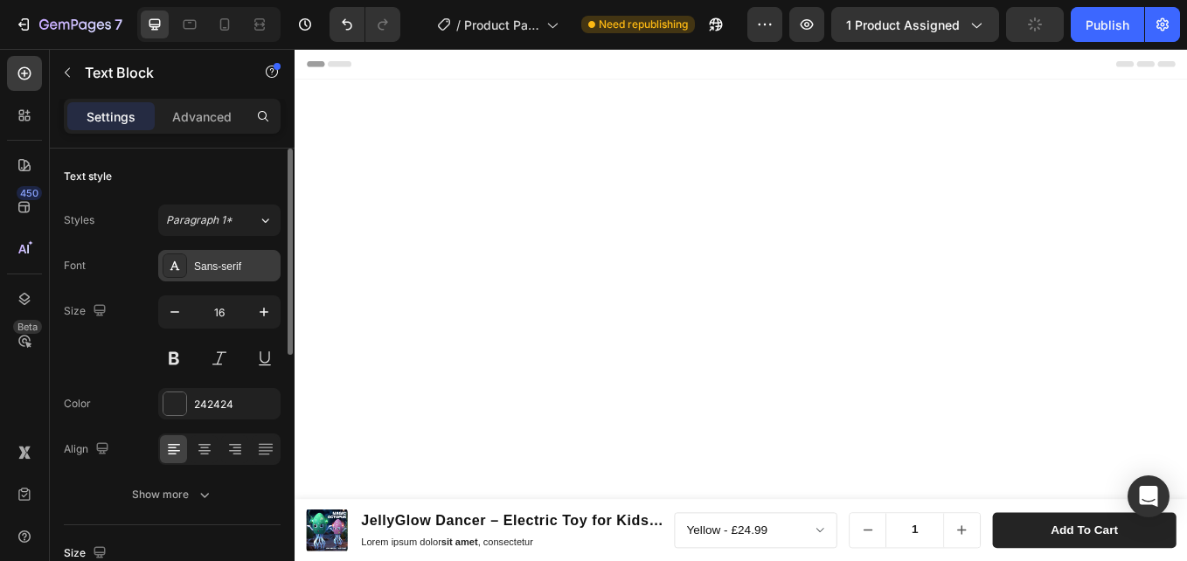
scroll to position [3993, 0]
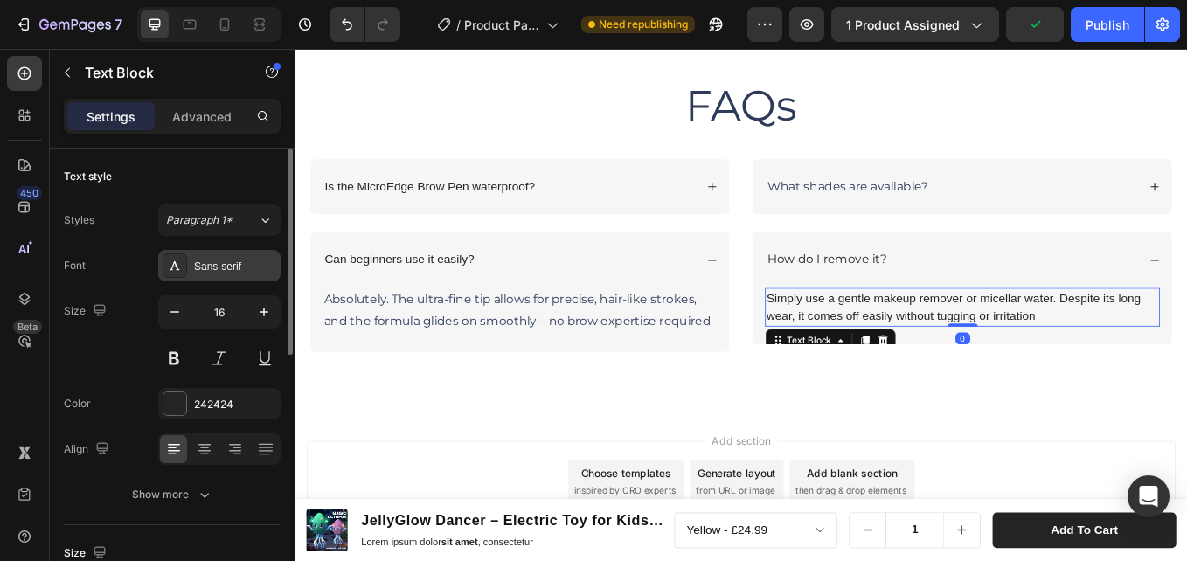
click at [201, 253] on div "Sans-serif" at bounding box center [219, 265] width 122 height 31
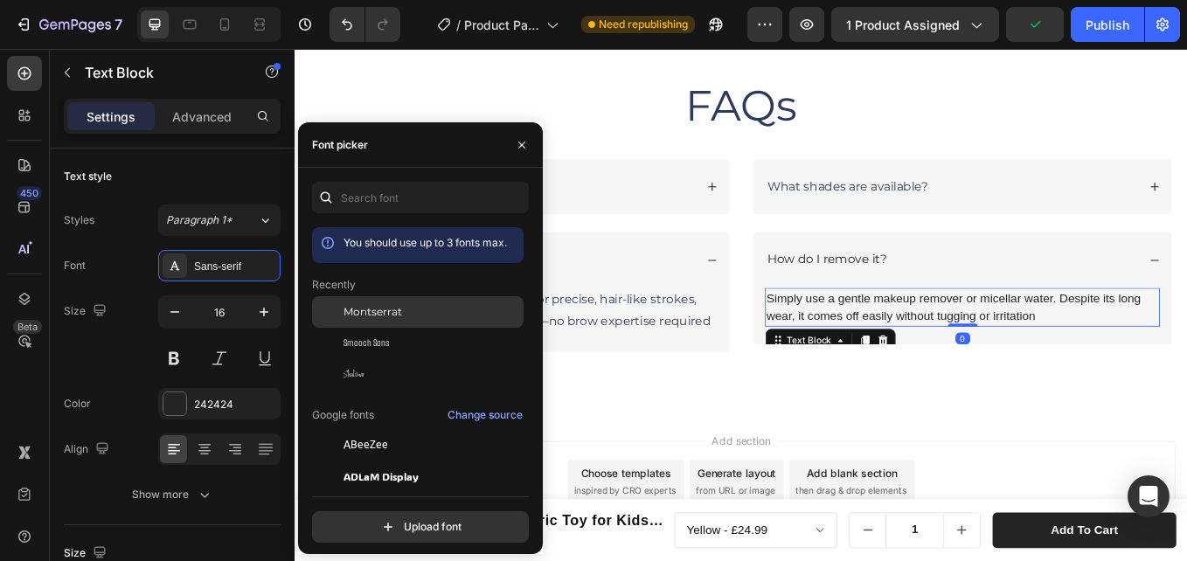
click at [359, 429] on div "Montserrat" at bounding box center [417, 444] width 211 height 31
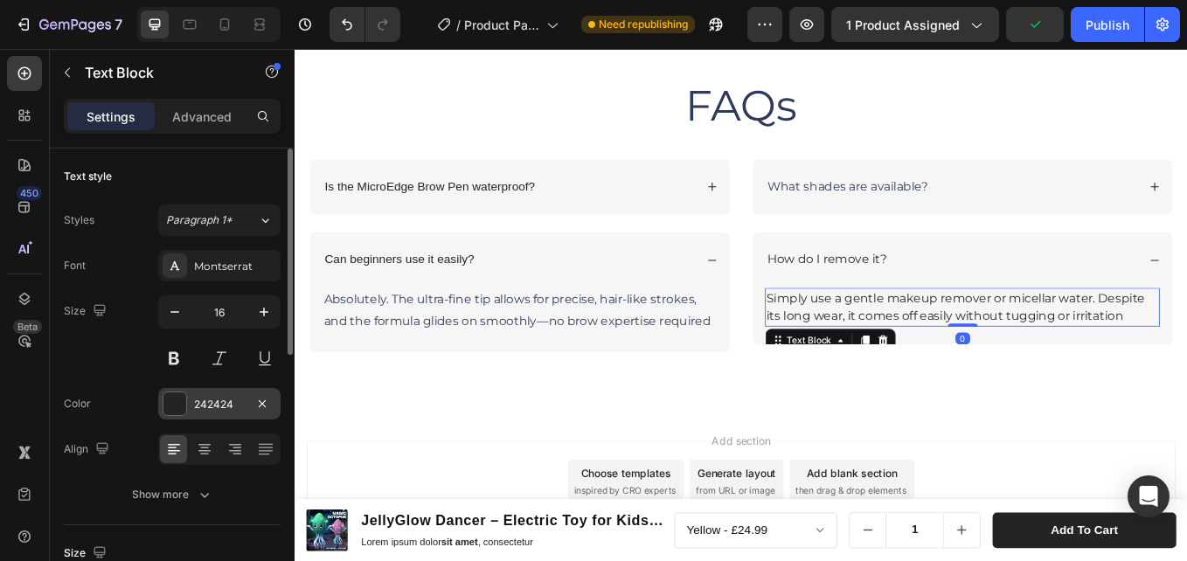
click at [198, 399] on div "242424" at bounding box center [219, 405] width 51 height 16
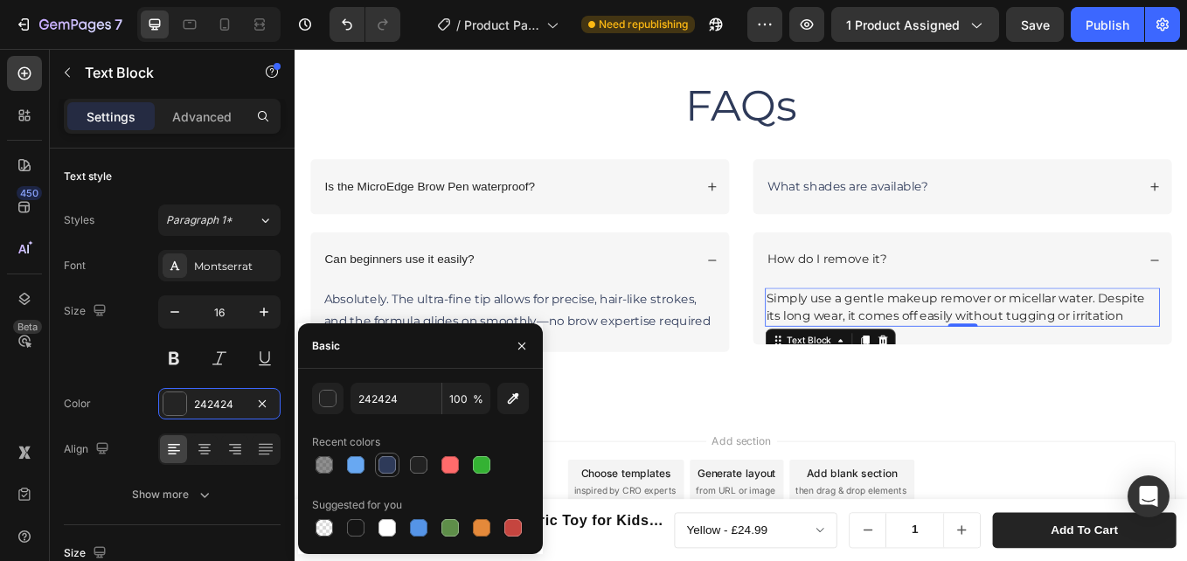
click at [389, 468] on div at bounding box center [386, 464] width 17 height 17
type input "2E3A59"
click at [818, 453] on div "FAQs Heading Row Is the MicroEdge Brow Pen waterproof? Can beginners use it eas…" at bounding box center [818, 242] width 1049 height 462
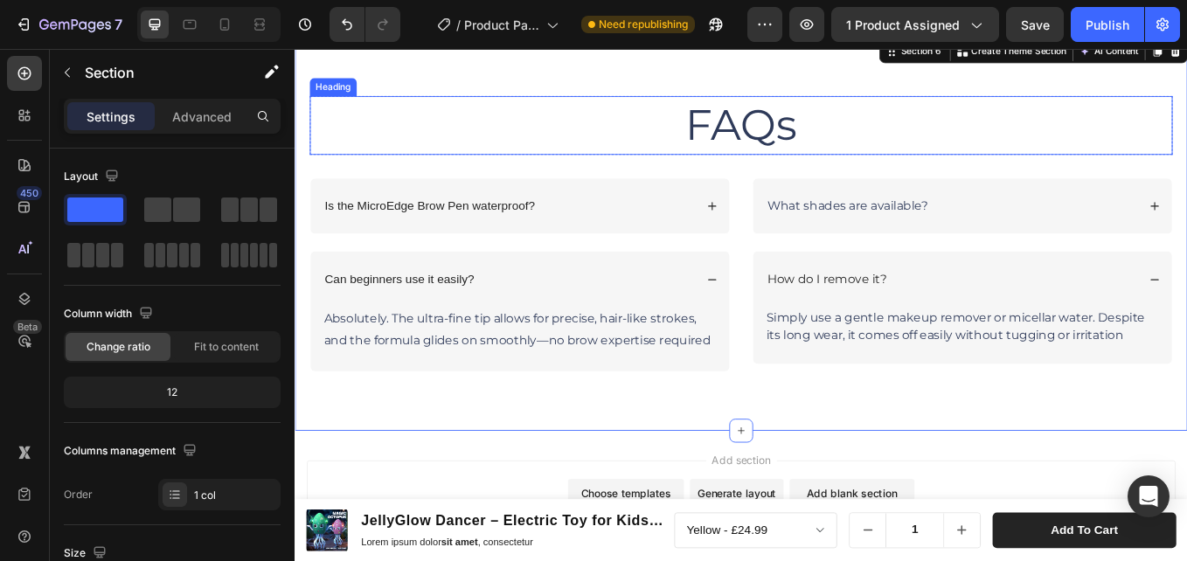
scroll to position [3981, 0]
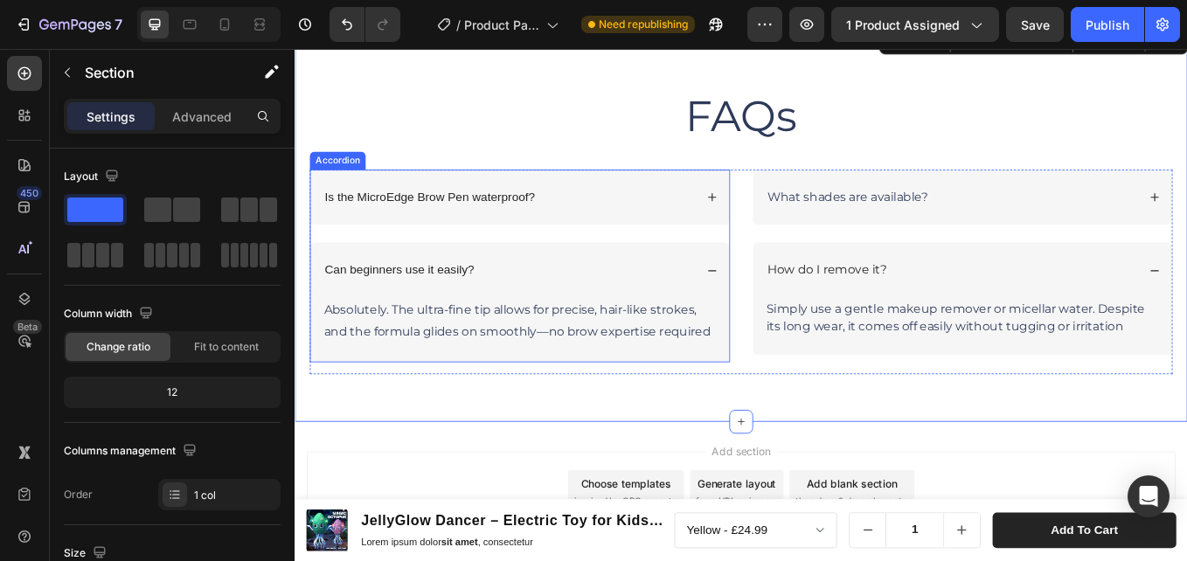
click at [487, 228] on p "Is the MicroEdge Brow Pen waterproof?" at bounding box center [452, 223] width 247 height 18
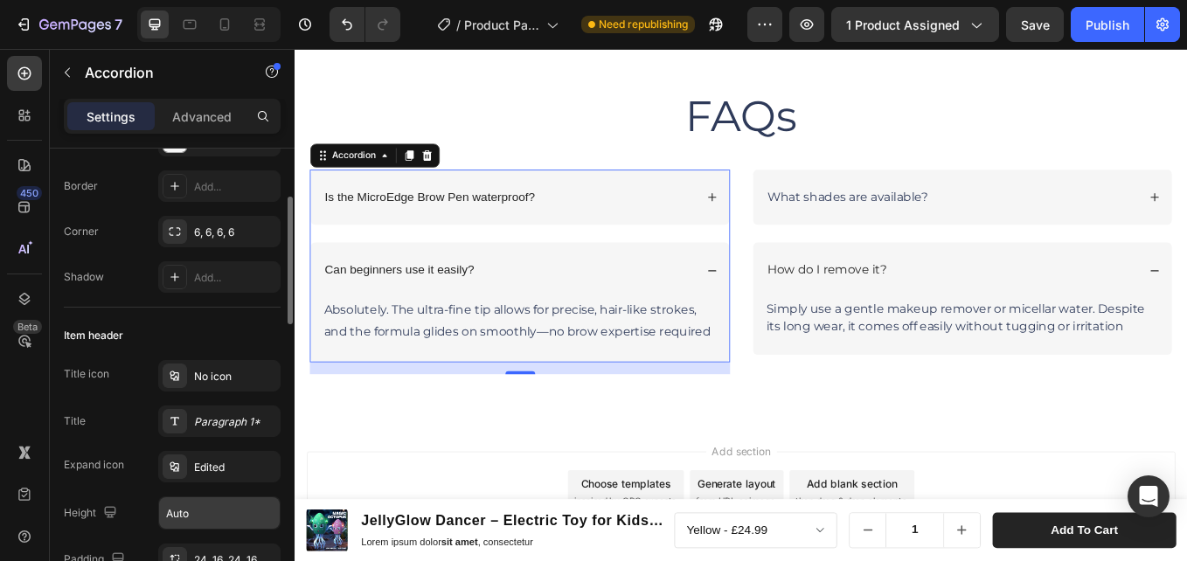
scroll to position [262, 0]
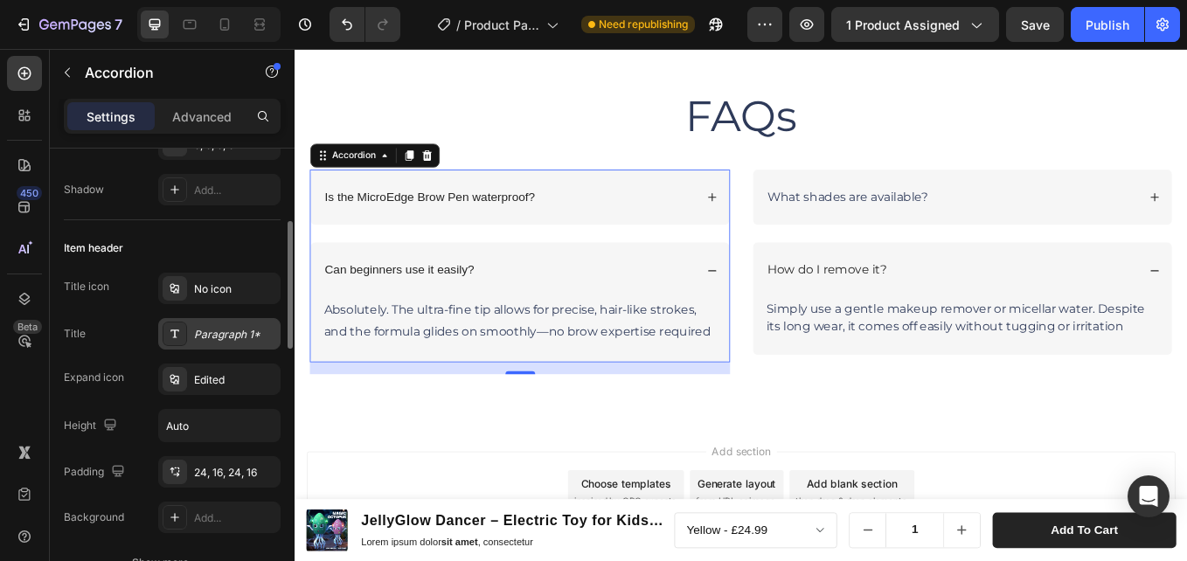
click at [215, 321] on div "Paragraph 1*" at bounding box center [219, 333] width 122 height 31
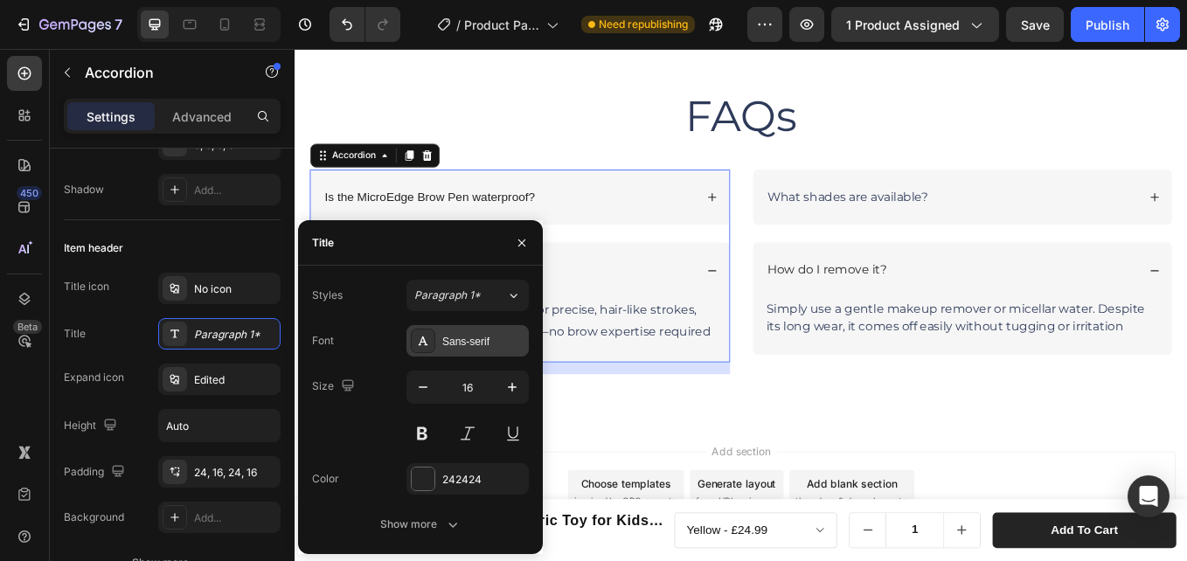
click at [474, 343] on div "Sans-serif" at bounding box center [483, 342] width 82 height 16
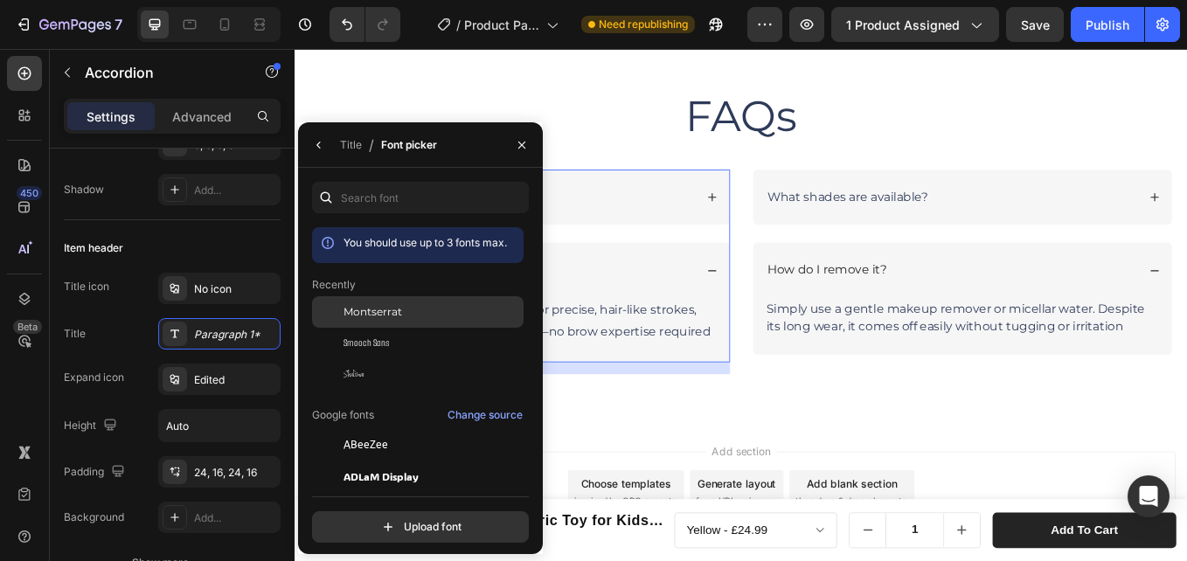
click at [407, 306] on div "Montserrat" at bounding box center [431, 312] width 177 height 16
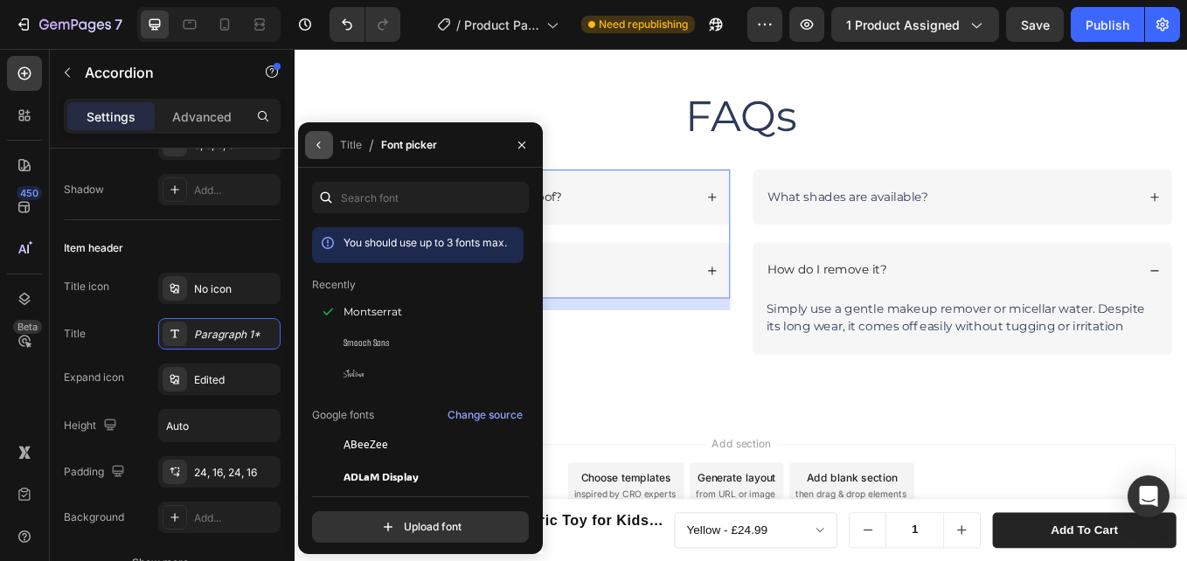
click at [315, 135] on button "button" at bounding box center [319, 145] width 28 height 28
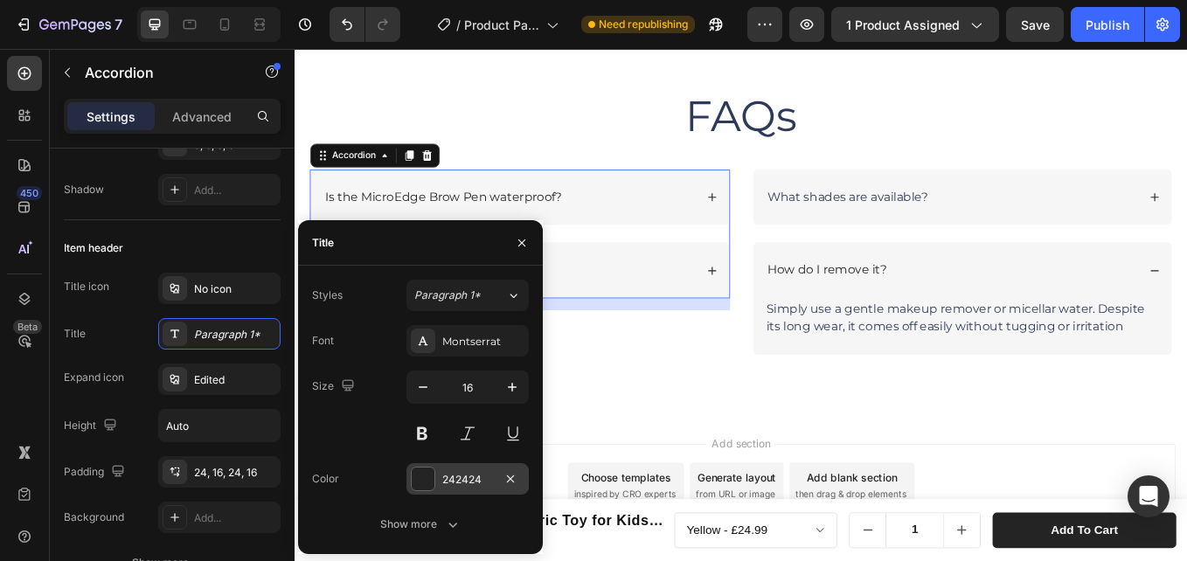
click at [446, 469] on div "242424" at bounding box center [467, 478] width 122 height 31
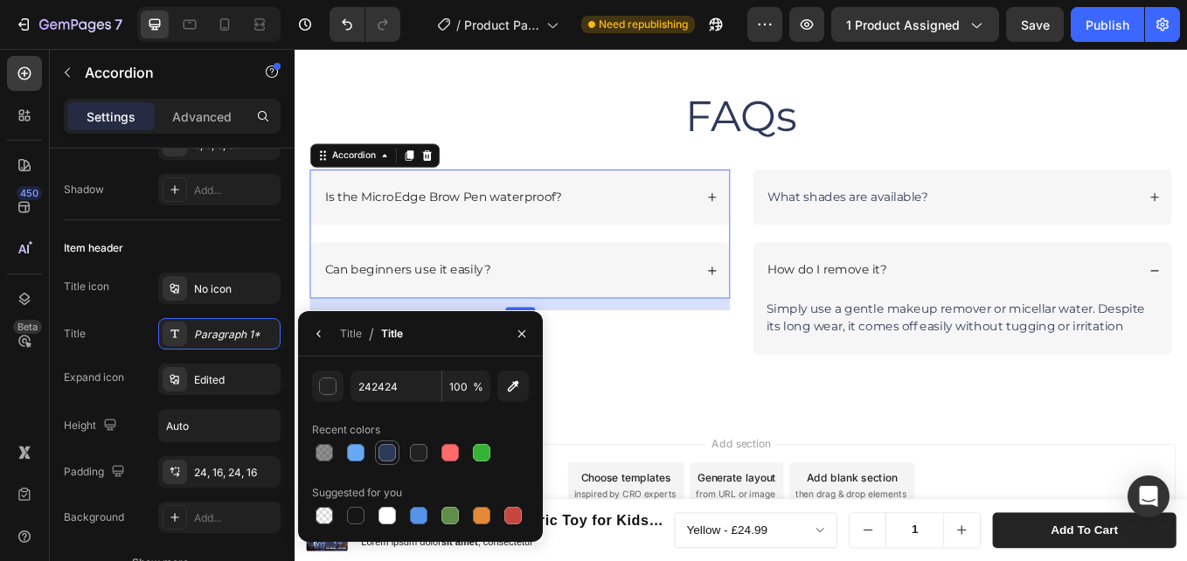
click at [391, 452] on div at bounding box center [386, 452] width 17 height 17
type input "2E3A59"
click at [689, 454] on div "FAQs Heading Row Is the MicroEdge Brow Pen waterproof? Can beginners use it eas…" at bounding box center [818, 251] width 1049 height 454
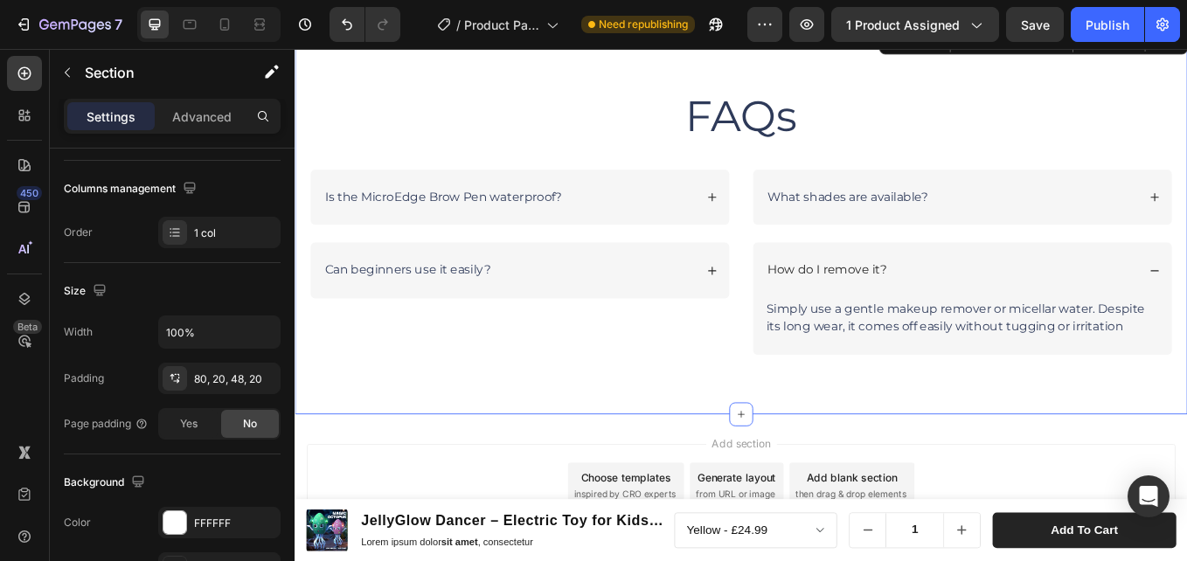
scroll to position [0, 0]
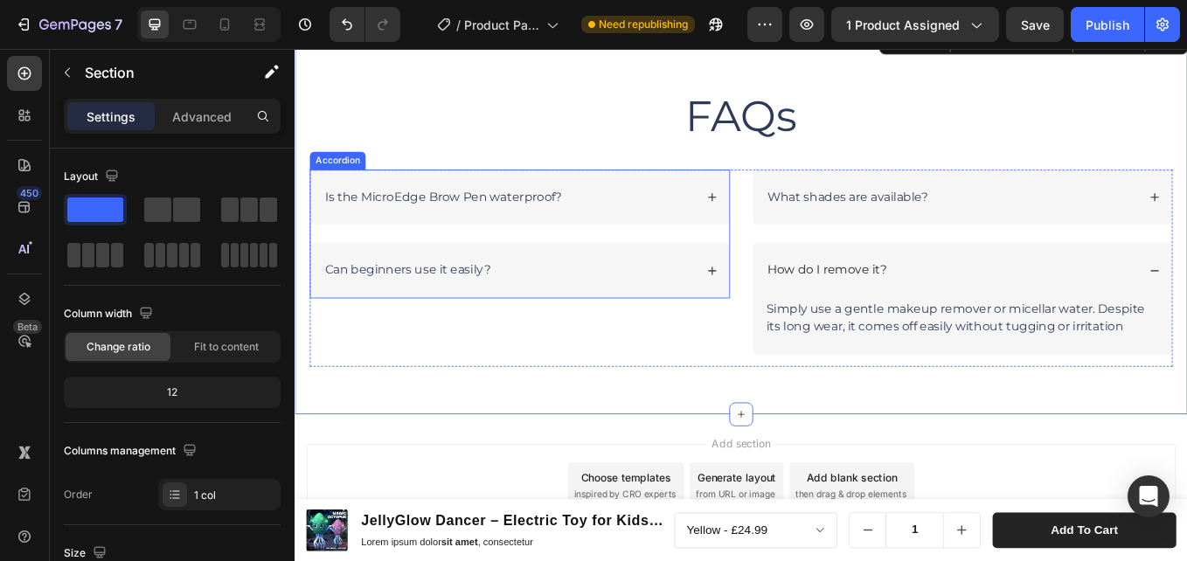
click at [553, 225] on p "Is the MicroEdge Brow Pen waterproof?" at bounding box center [468, 223] width 279 height 18
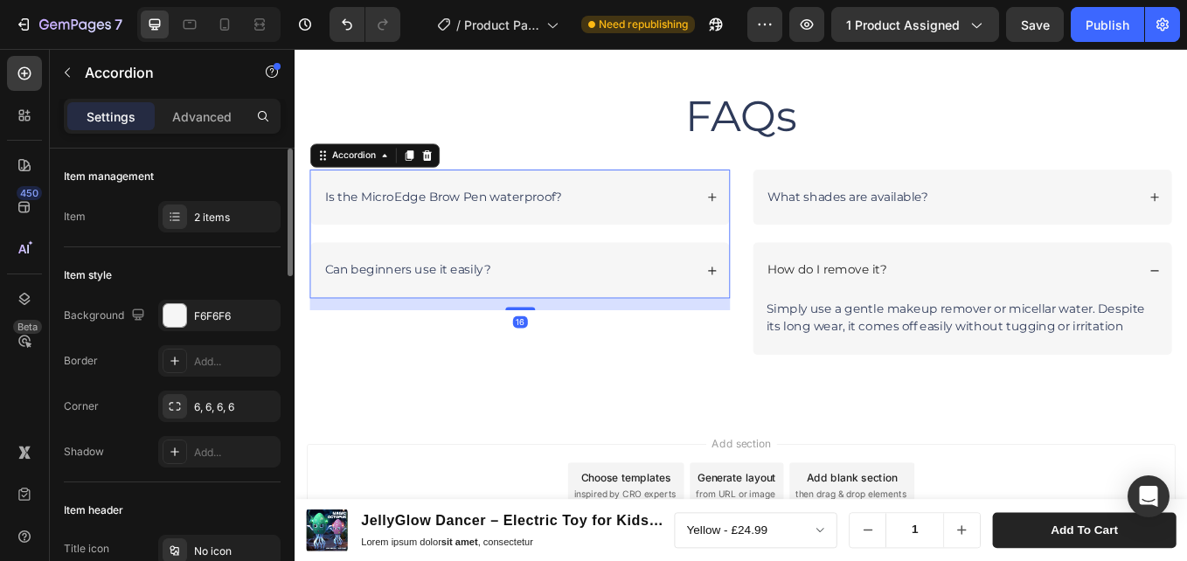
scroll to position [175, 0]
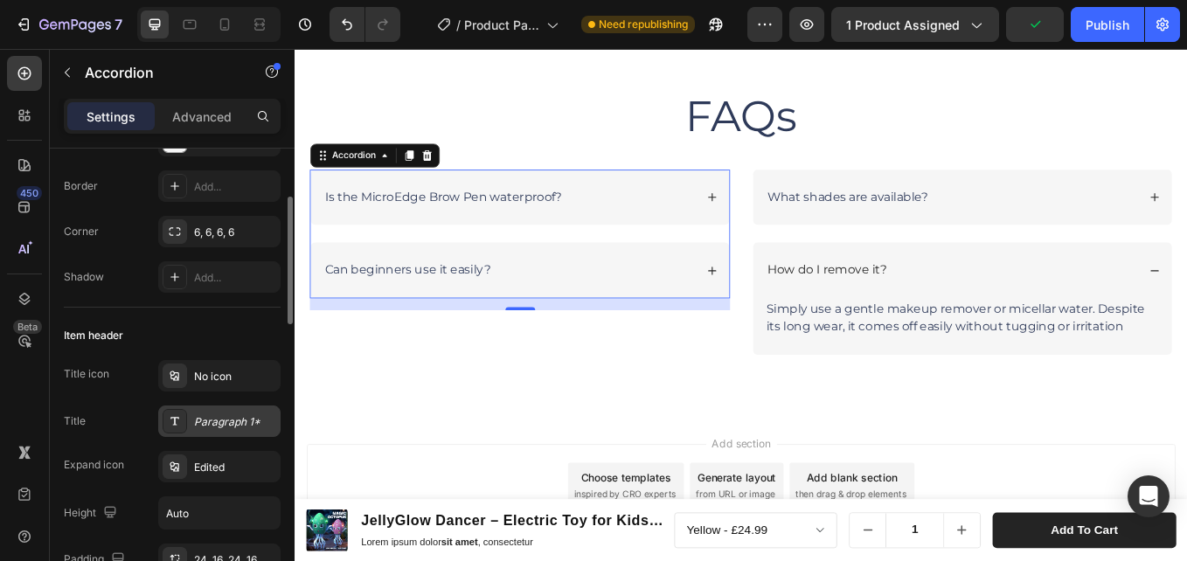
click at [222, 414] on div "Paragraph 1*" at bounding box center [235, 422] width 82 height 16
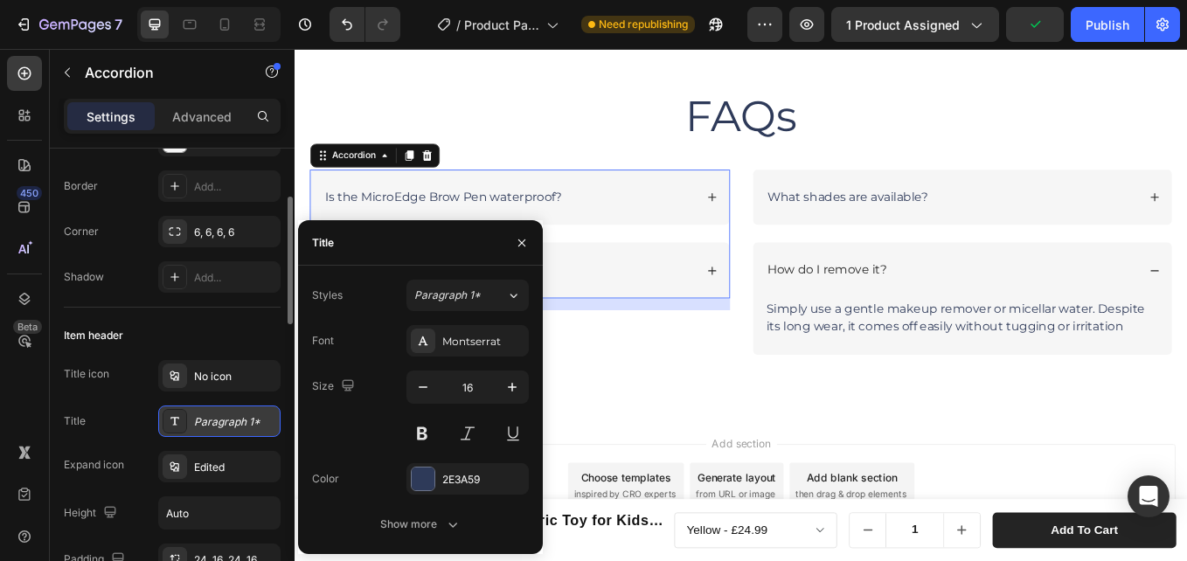
click at [222, 414] on div "Paragraph 1*" at bounding box center [235, 422] width 82 height 16
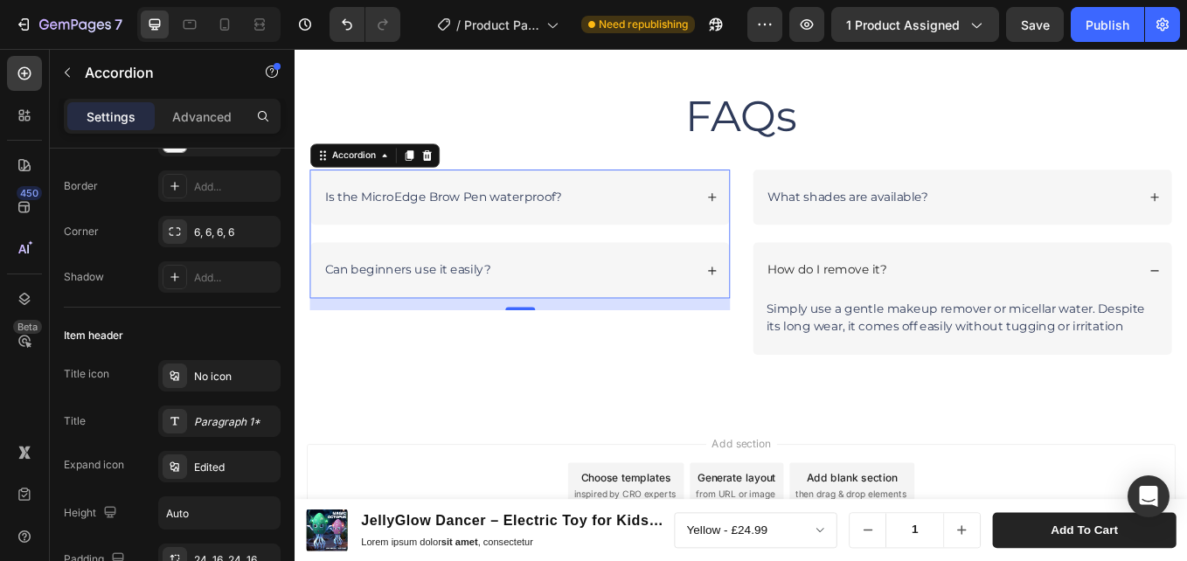
click at [749, 218] on div "Is the MicroEdge Brow Pen waterproof?" at bounding box center [546, 223] width 438 height 24
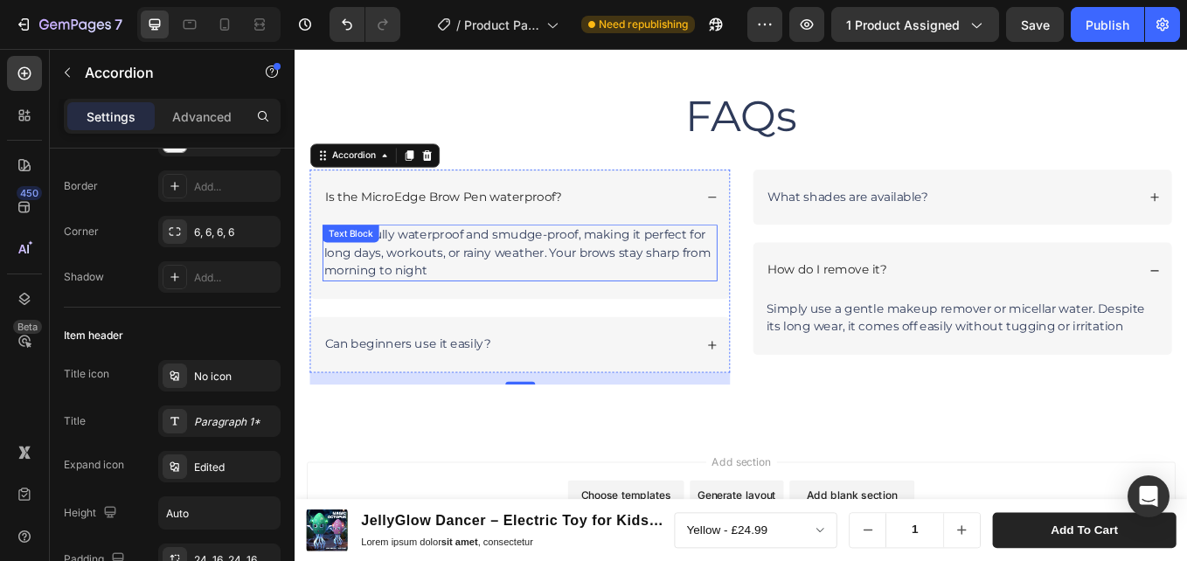
click at [595, 272] on p "Yes! It’s fully waterproof and smudge-proof, making it perfect for long days, w…" at bounding box center [559, 288] width 460 height 63
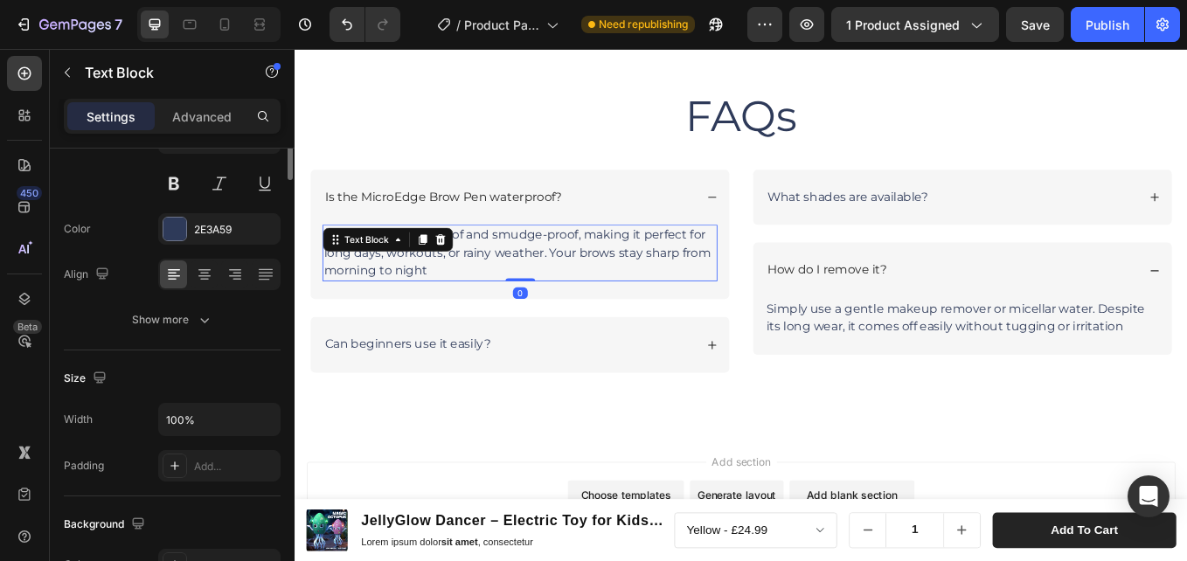
scroll to position [0, 0]
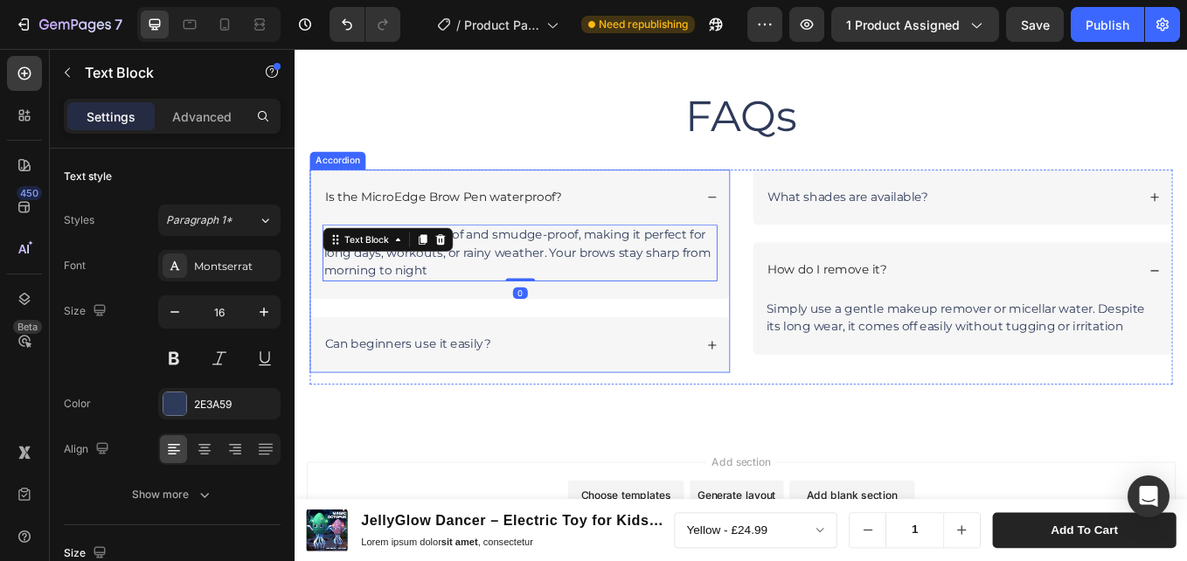
click at [492, 384] on div "Can beginners use it easily?" at bounding box center [559, 396] width 492 height 66
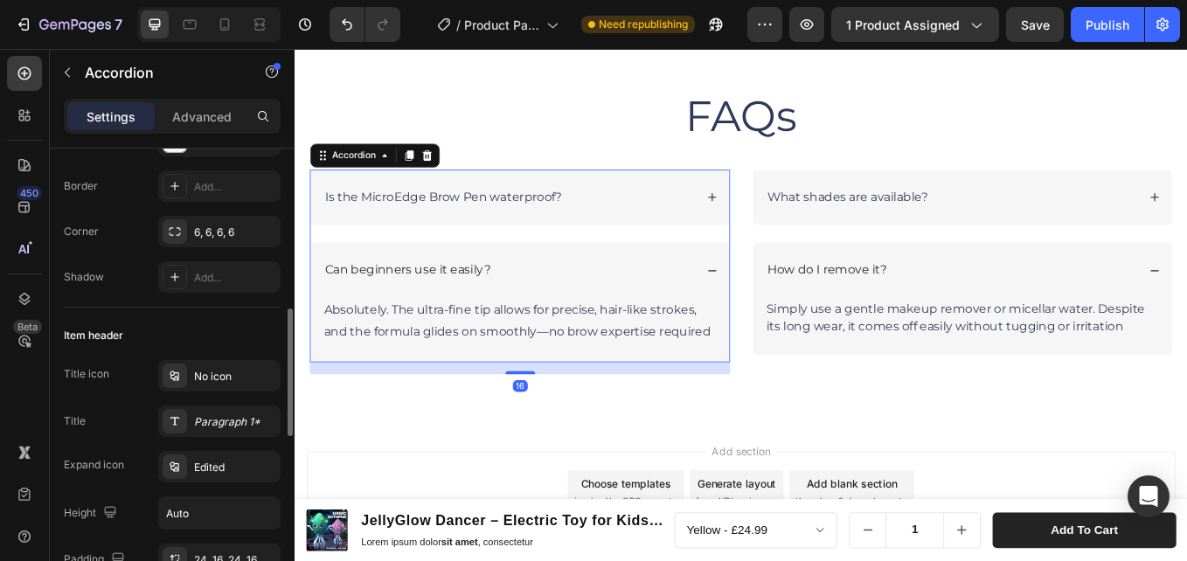
scroll to position [262, 0]
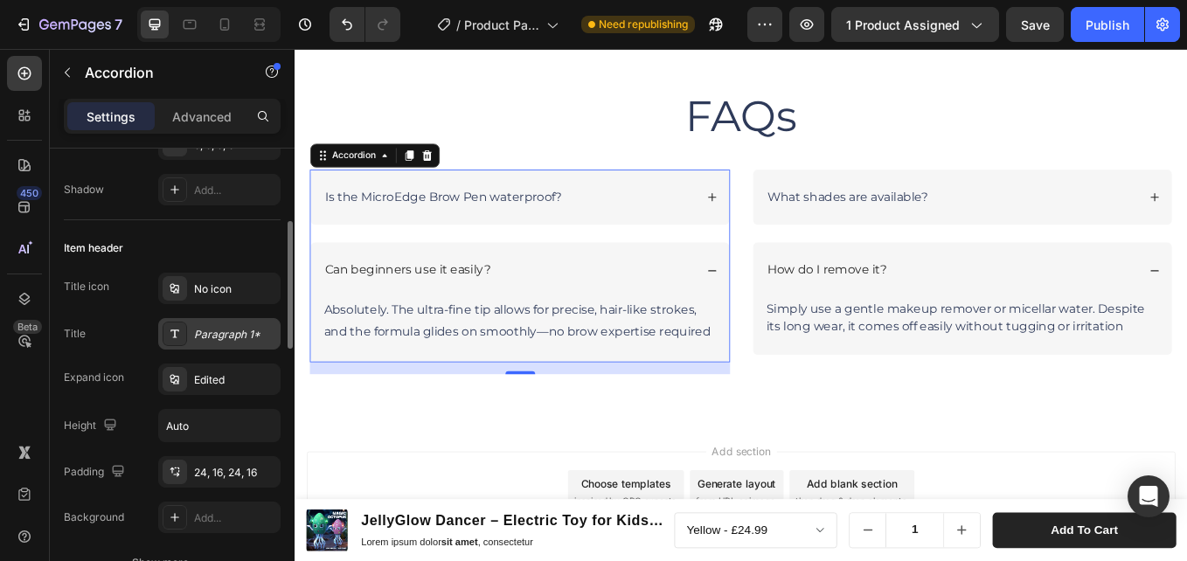
click at [220, 332] on div "Paragraph 1*" at bounding box center [235, 335] width 82 height 16
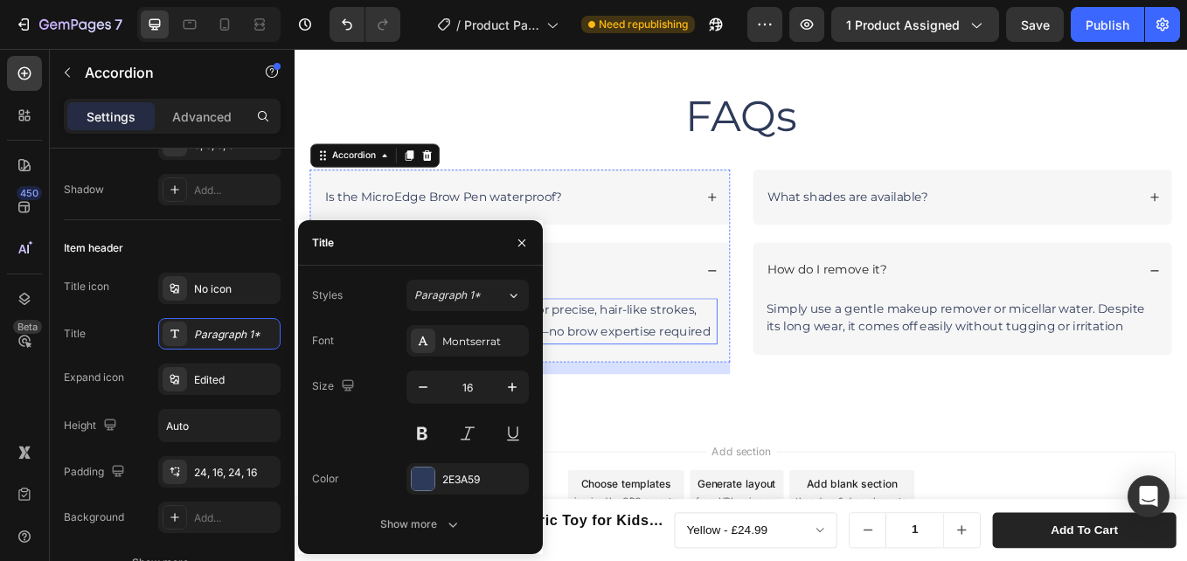
click at [736, 356] on p "Absolutely. The ultra-fine tip allows for precise, hair-like strokes, and the f…" at bounding box center [559, 368] width 460 height 51
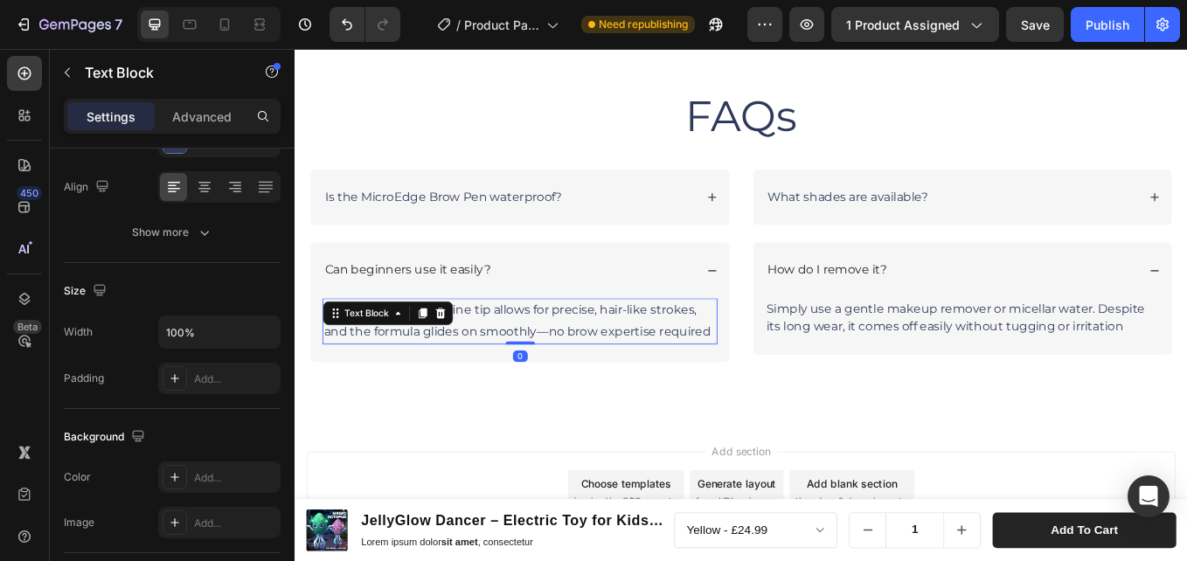
scroll to position [0, 0]
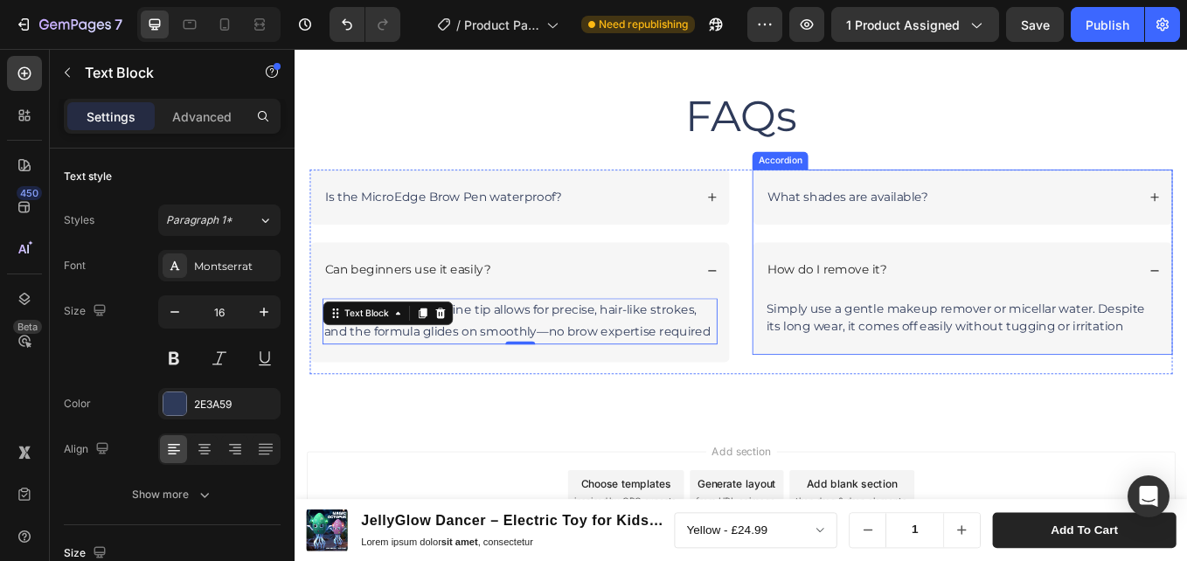
click at [1007, 220] on p "What shades are available?" at bounding box center [943, 223] width 189 height 18
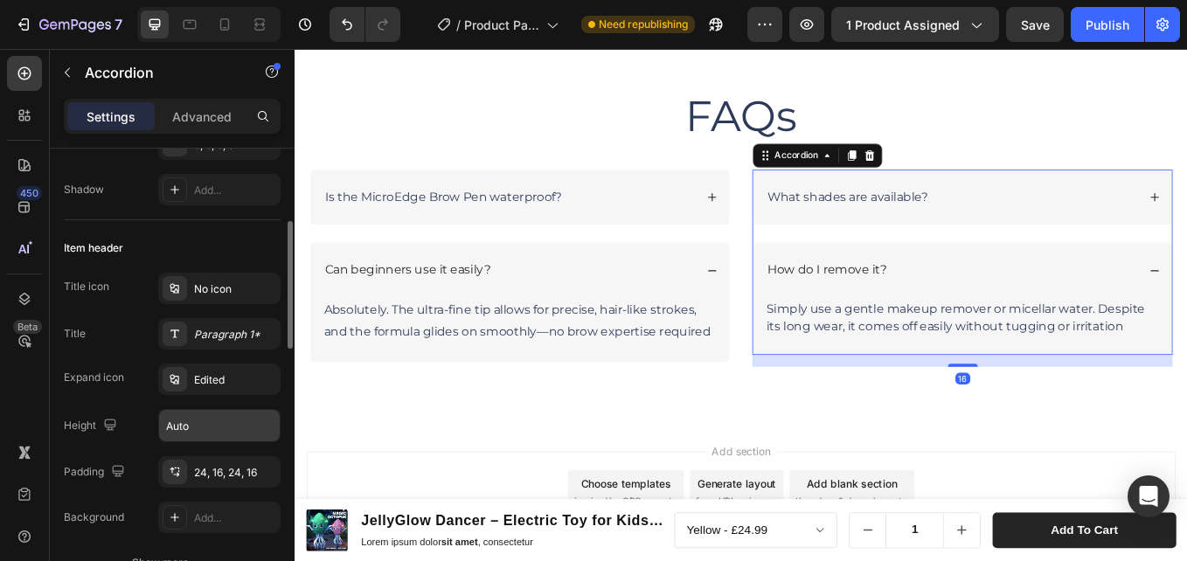
scroll to position [350, 0]
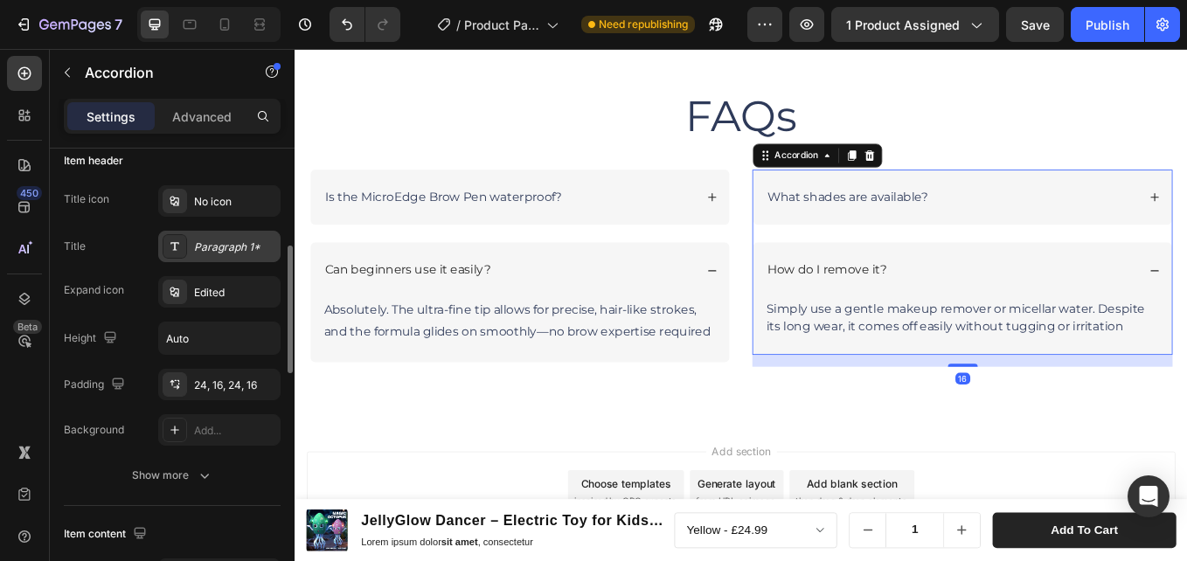
click at [234, 248] on div "Paragraph 1*" at bounding box center [235, 247] width 82 height 16
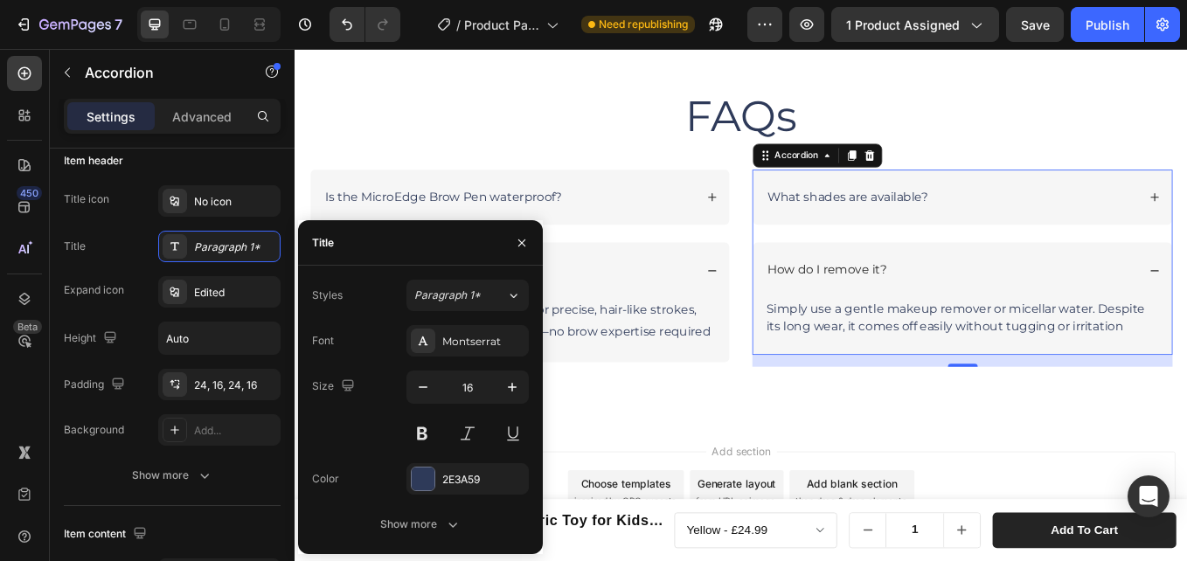
click at [1118, 225] on div "What shades are available?" at bounding box center [1066, 223] width 438 height 24
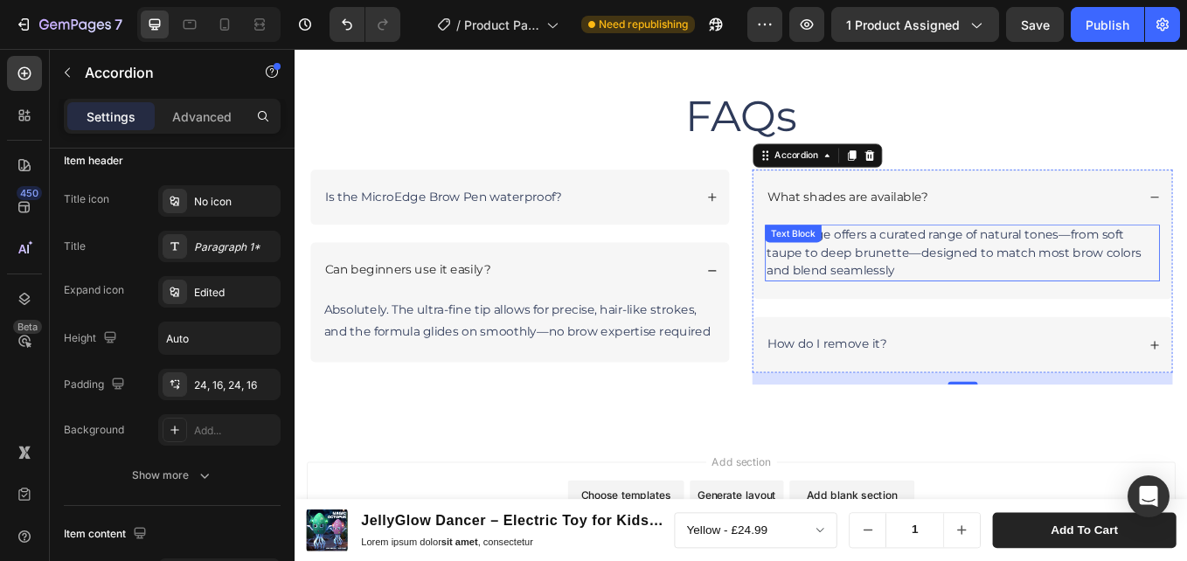
click at [996, 299] on p "MicroEdge offers a curated range of natural tones—from soft taupe to deep brune…" at bounding box center [1078, 288] width 460 height 63
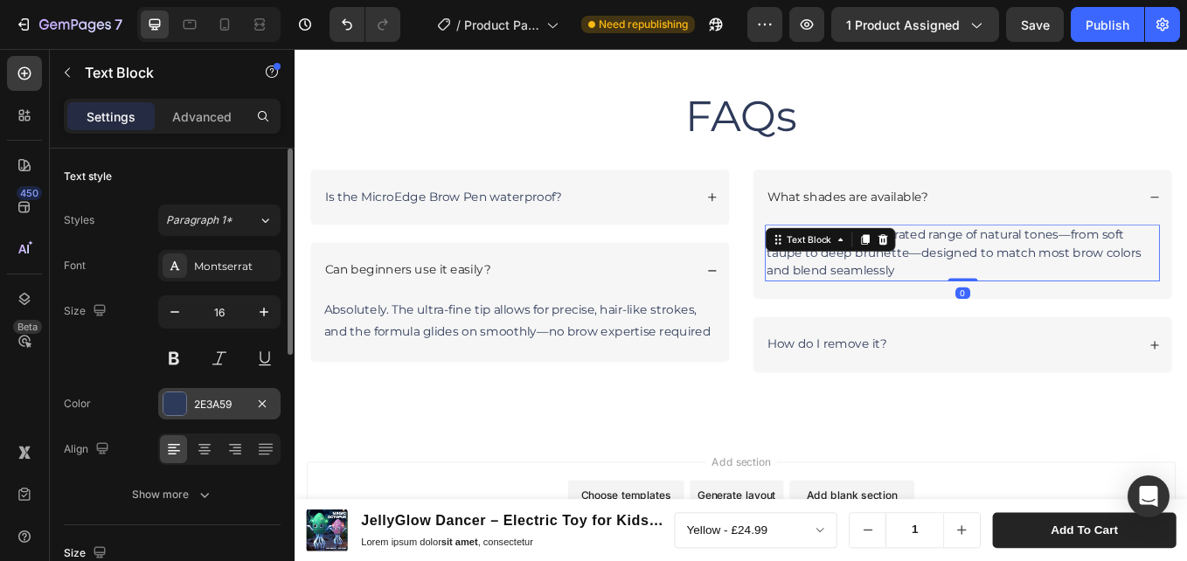
scroll to position [87, 0]
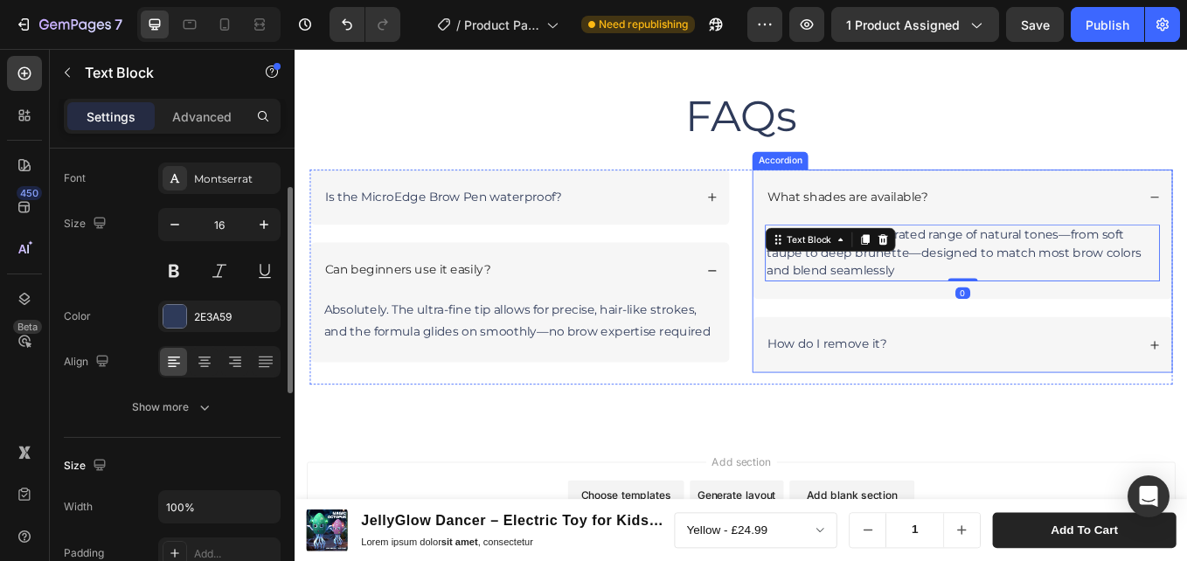
click at [952, 389] on p "How do I remove it?" at bounding box center [919, 396] width 141 height 18
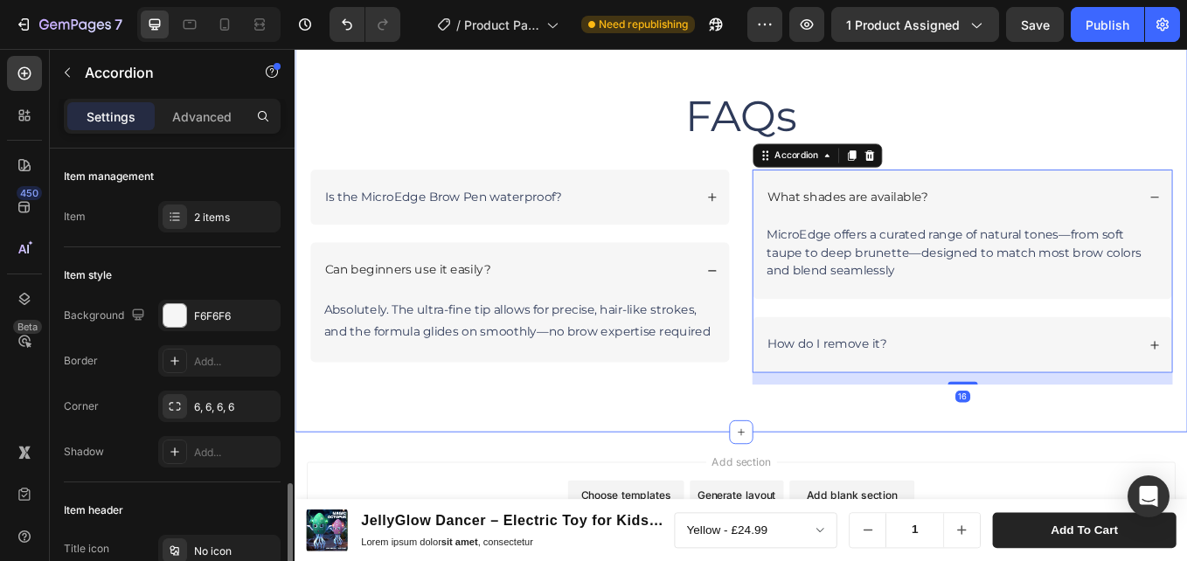
scroll to position [262, 0]
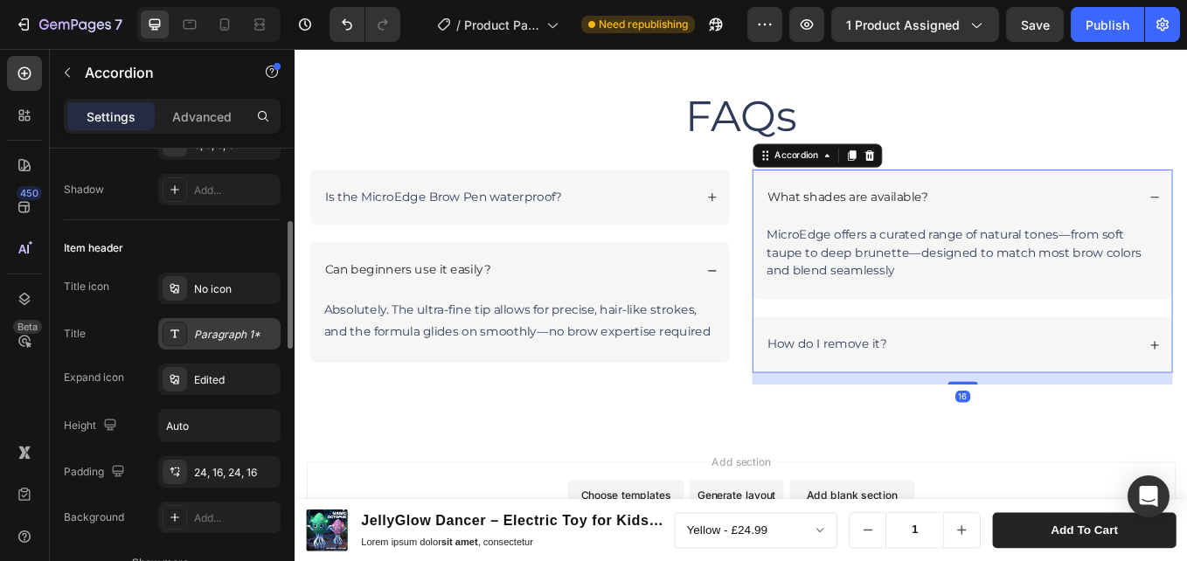
click at [246, 328] on div "Paragraph 1*" at bounding box center [235, 335] width 82 height 16
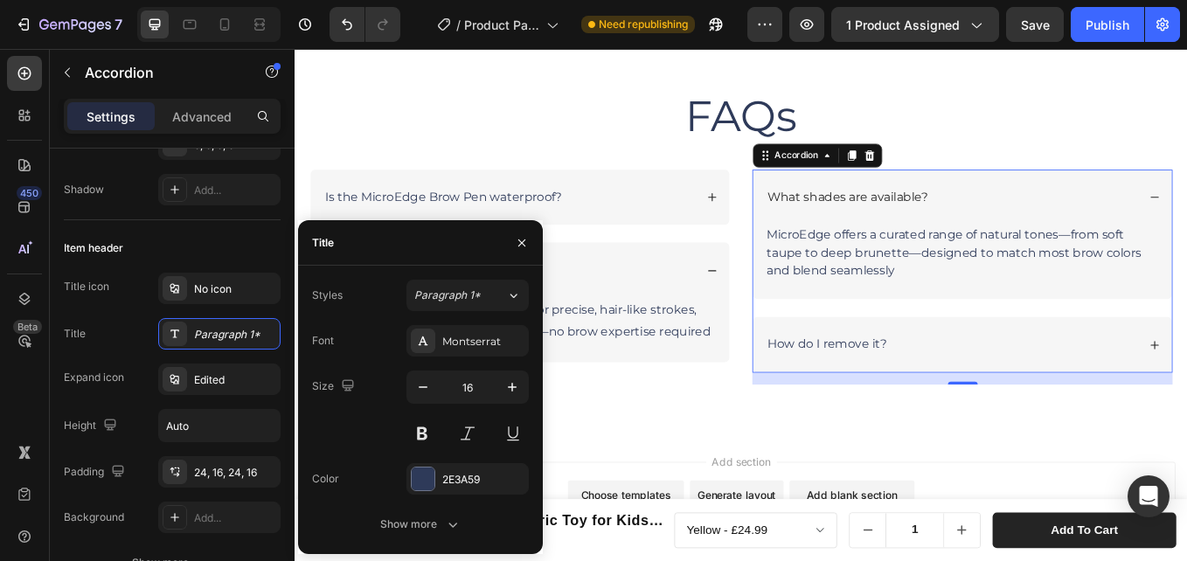
click at [1096, 391] on div "How do I remove it?" at bounding box center [1066, 396] width 438 height 24
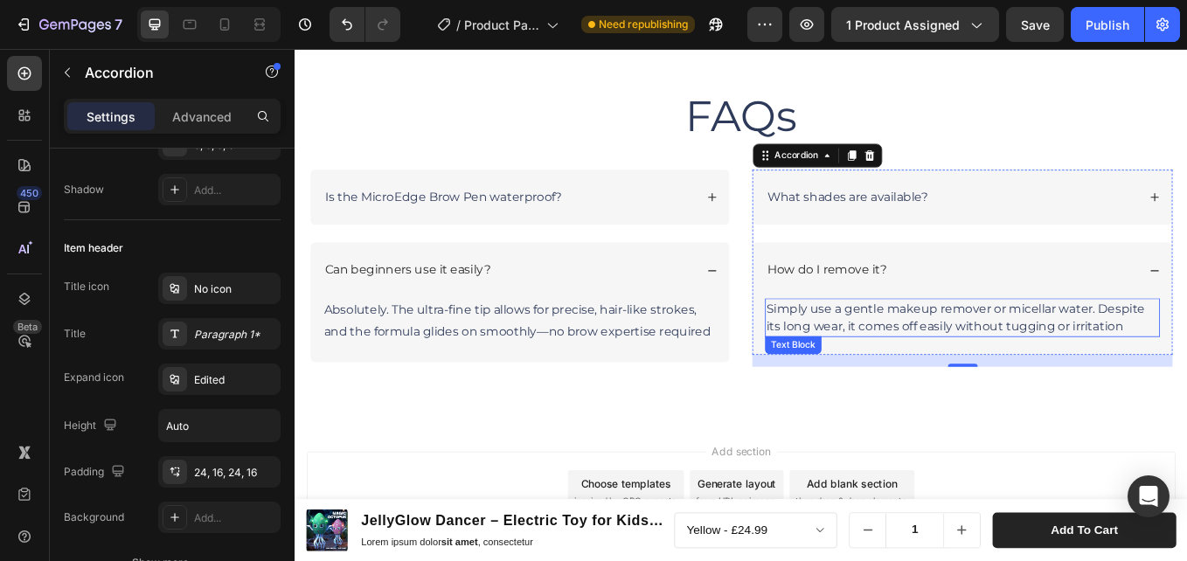
click at [985, 366] on p "Simply use a gentle makeup remover or micellar water. Despite its long wear, it…" at bounding box center [1078, 364] width 460 height 42
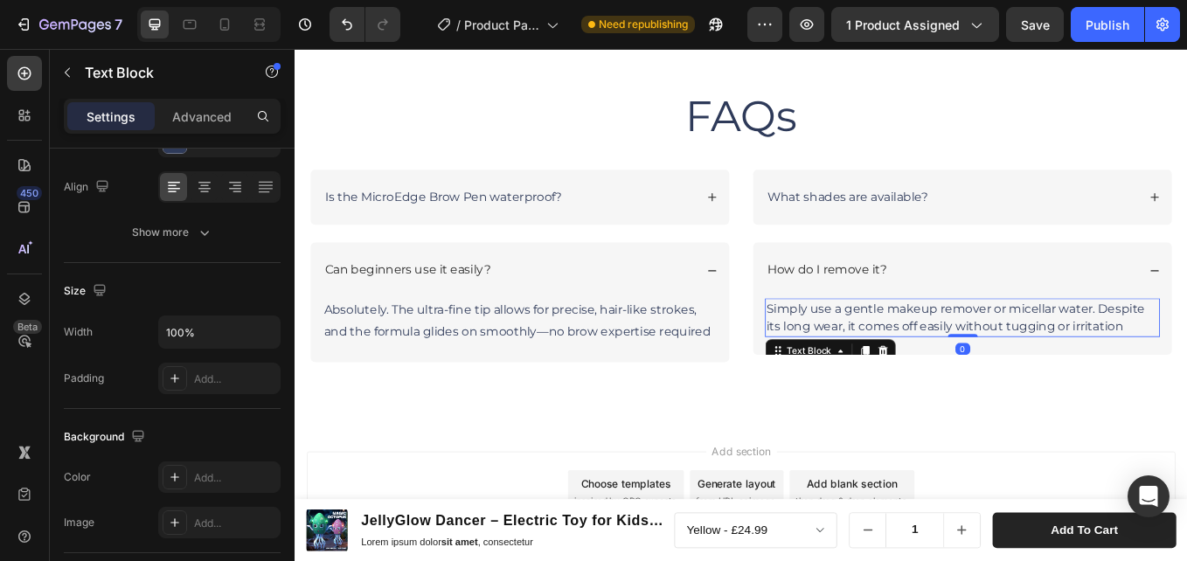
scroll to position [0, 0]
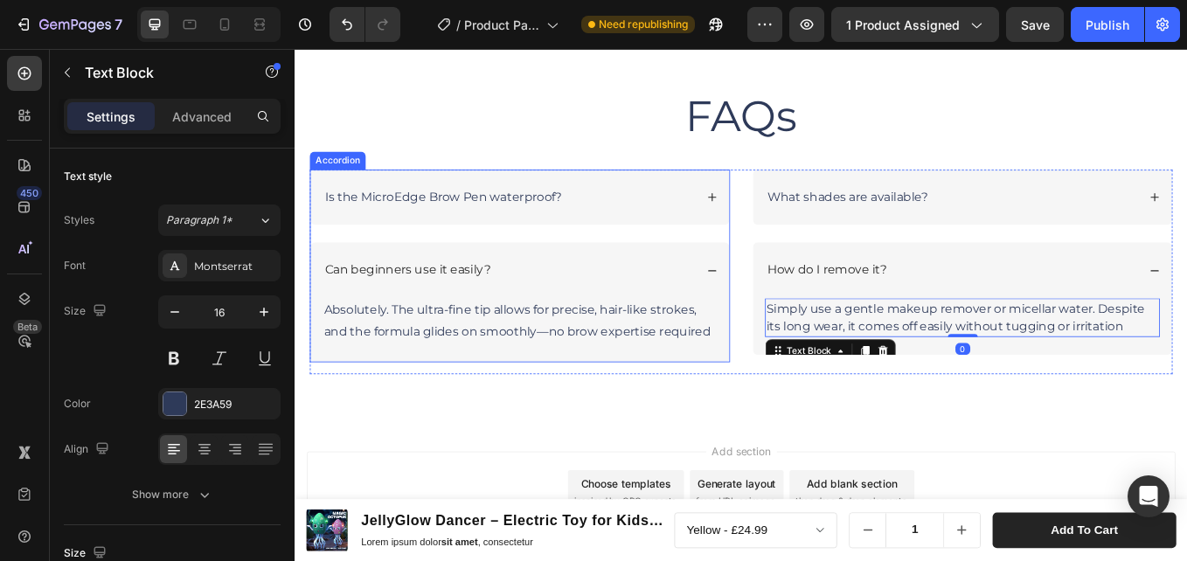
click at [626, 222] on div "Is the MicroEdge Brow Pen waterproof?" at bounding box center [546, 223] width 438 height 24
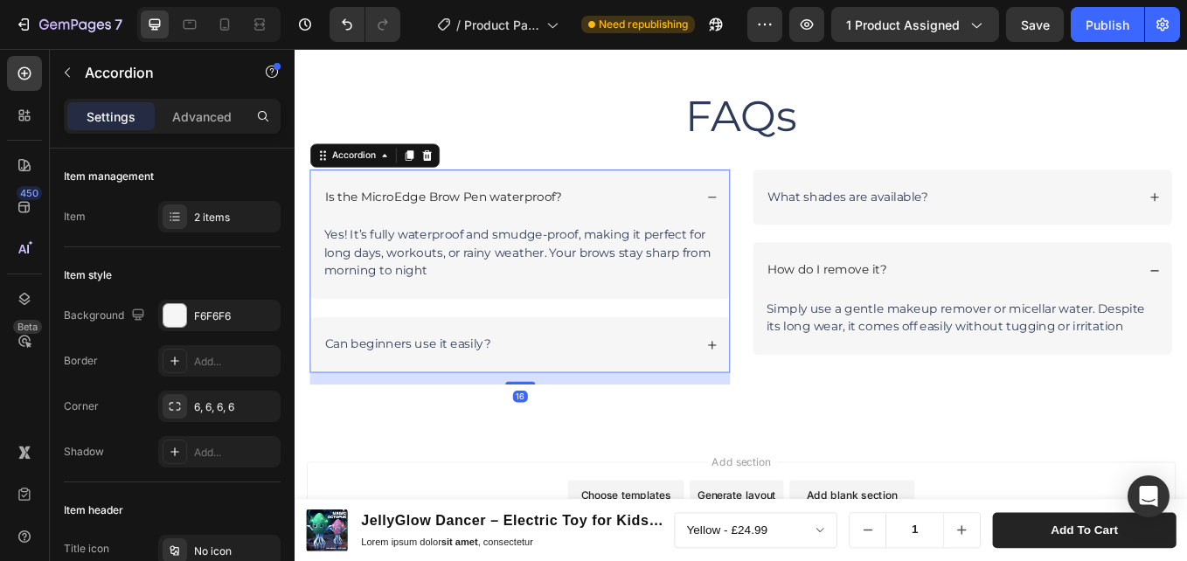
click at [553, 231] on p "Is the MicroEdge Brow Pen waterproof?" at bounding box center [468, 223] width 279 height 18
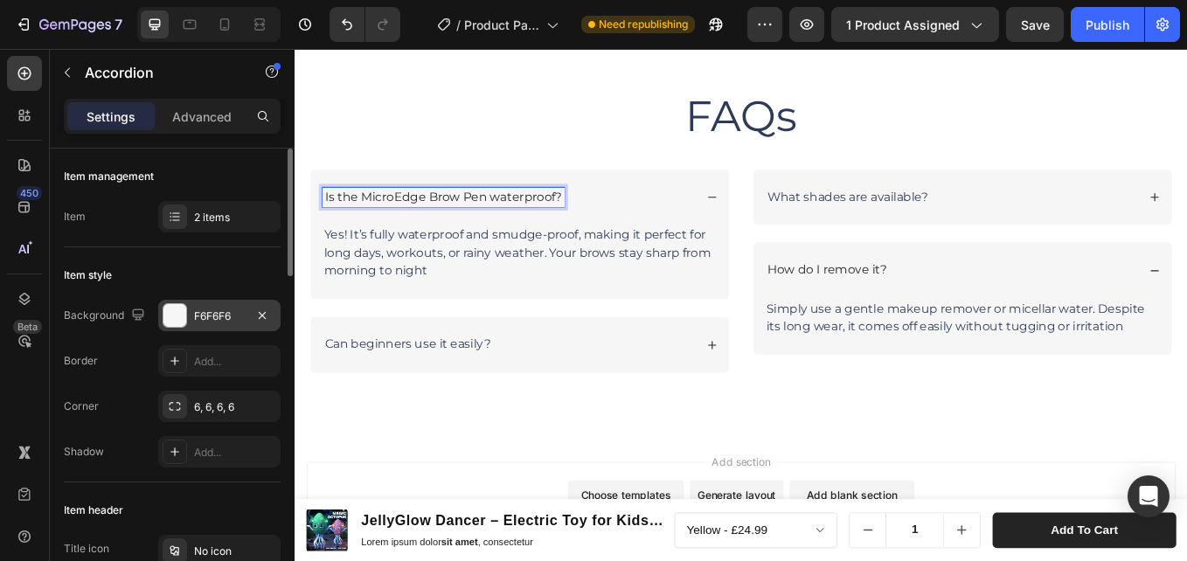
scroll to position [262, 0]
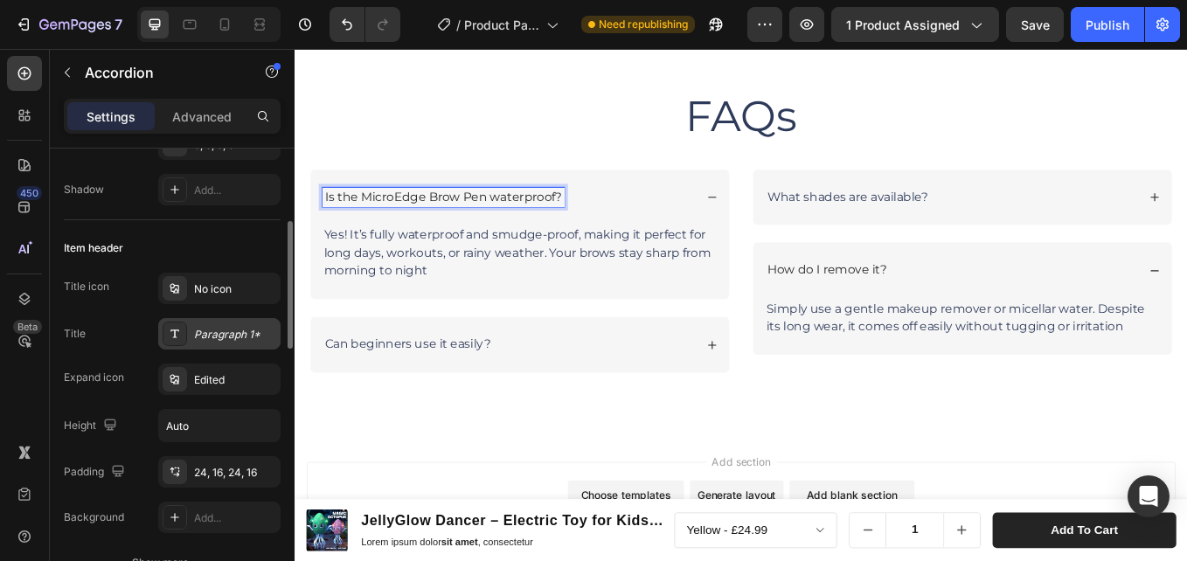
click at [230, 335] on div "Paragraph 1*" at bounding box center [235, 335] width 82 height 16
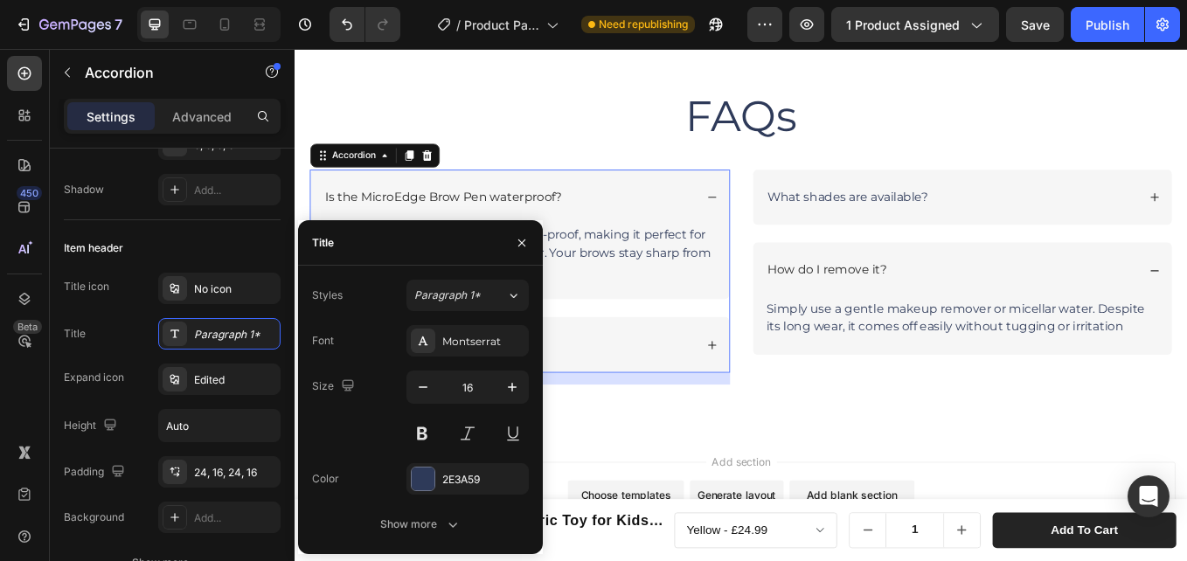
click at [711, 204] on div "Is the MicroEdge Brow Pen waterproof?" at bounding box center [559, 223] width 492 height 66
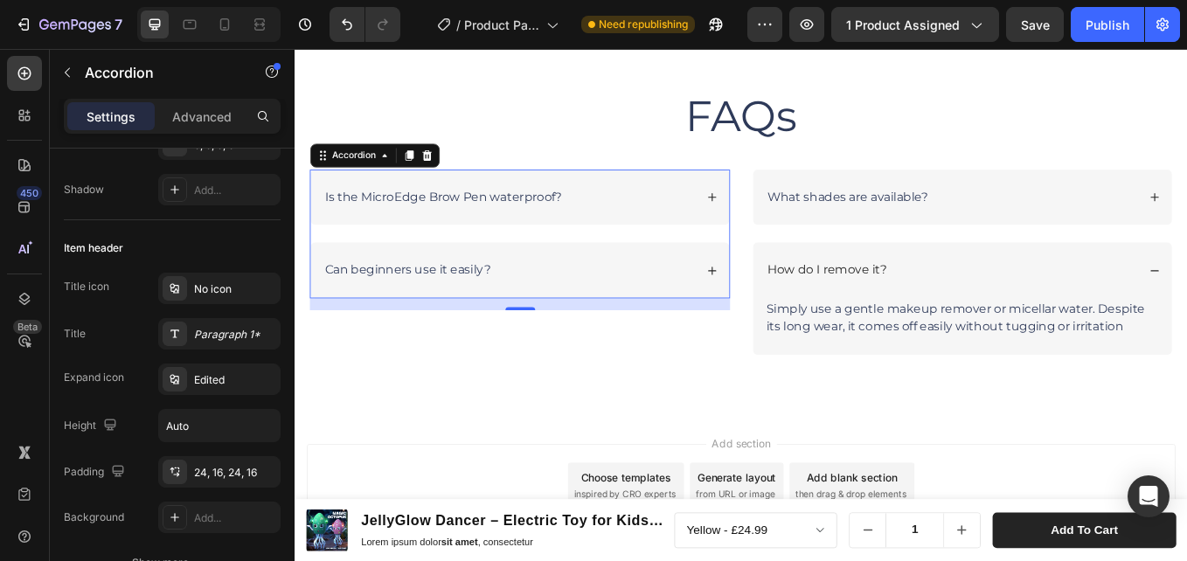
click at [613, 237] on div "Is the MicroEdge Brow Pen waterproof?" at bounding box center [559, 223] width 492 height 66
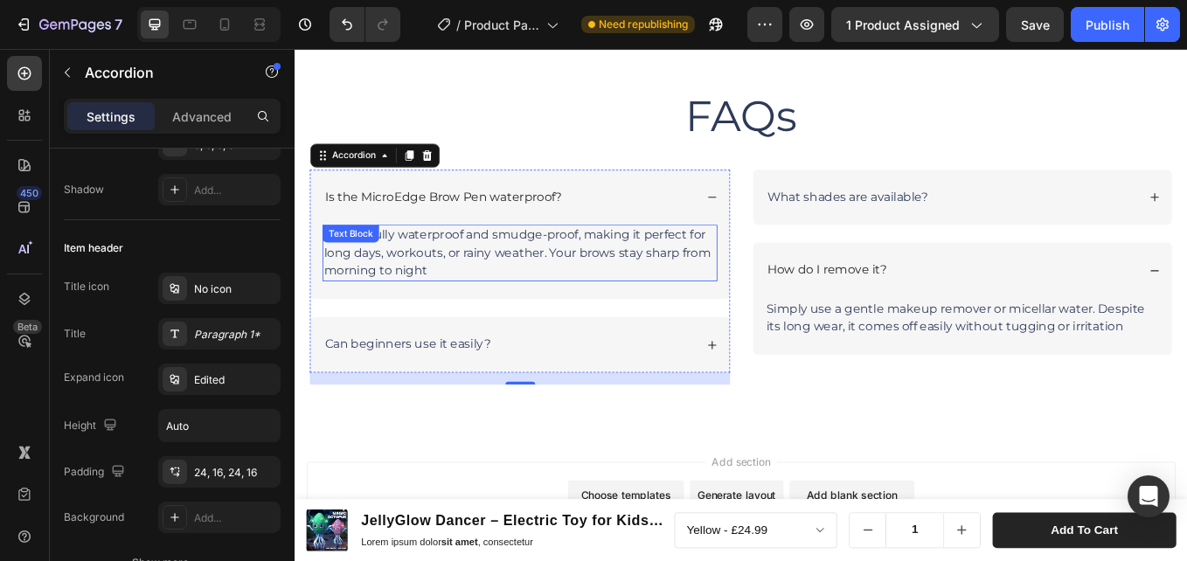
click at [603, 272] on p "Yes! It’s fully waterproof and smudge-proof, making it perfect for long days, w…" at bounding box center [559, 288] width 460 height 63
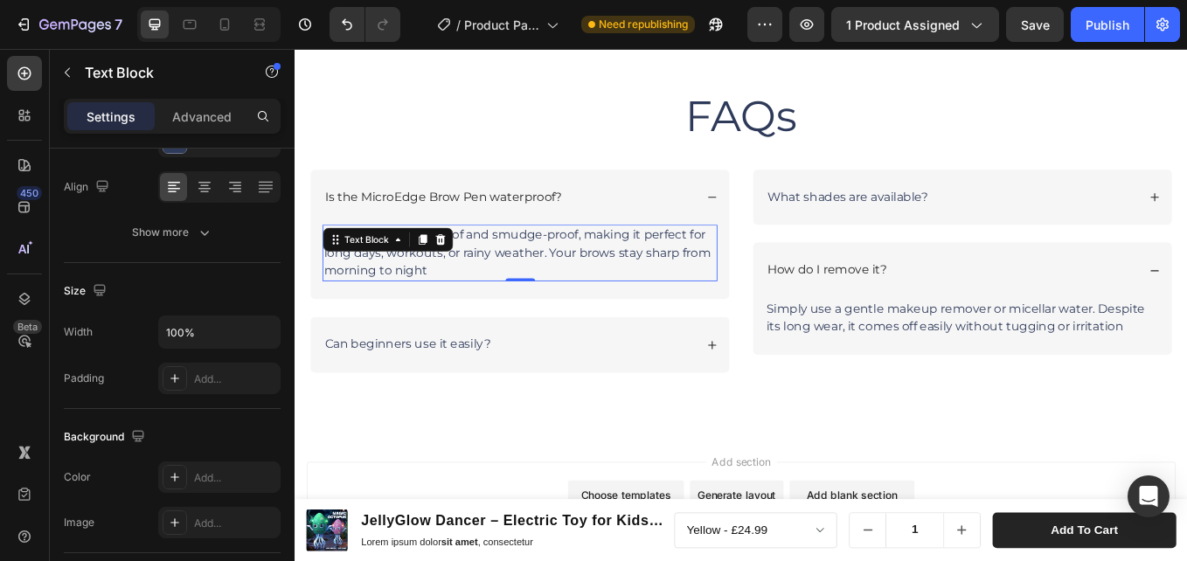
scroll to position [0, 0]
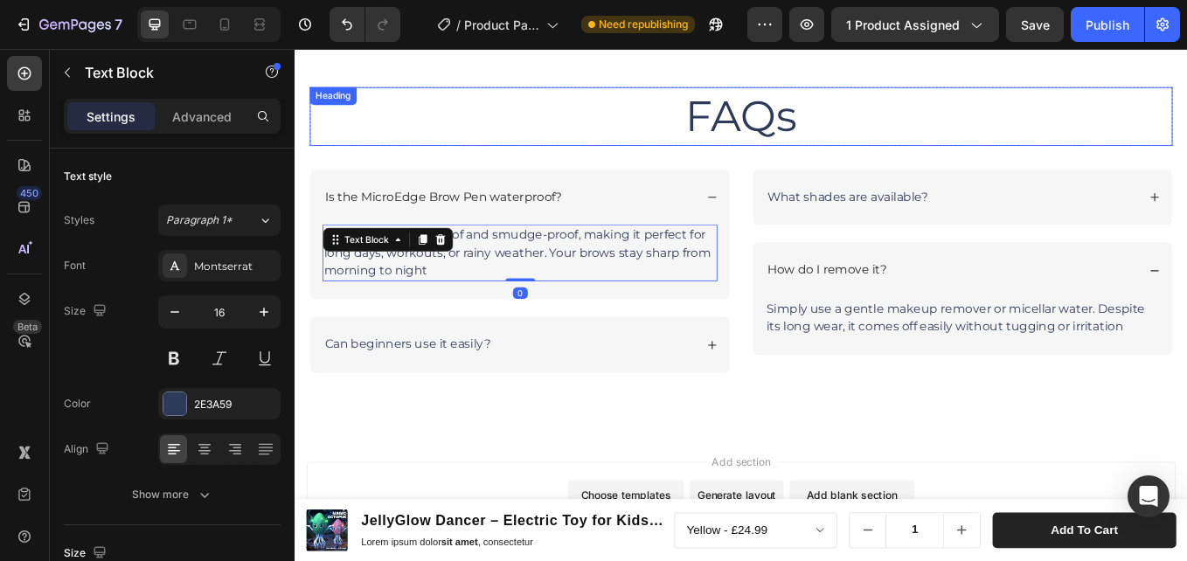
click at [461, 138] on h2 "FAQs" at bounding box center [819, 127] width 1014 height 68
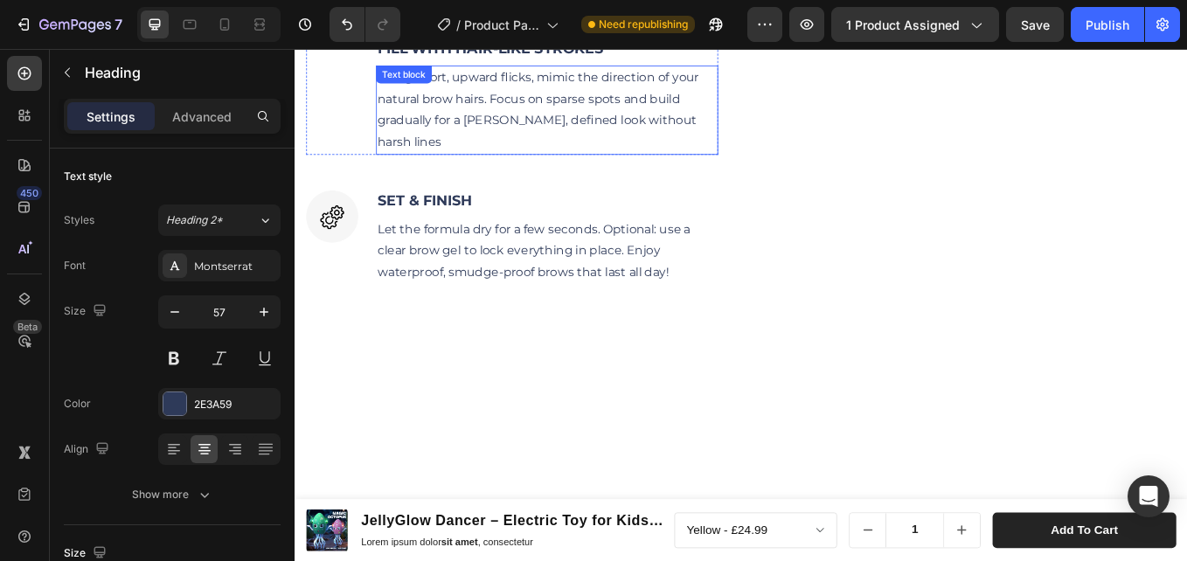
scroll to position [2857, 0]
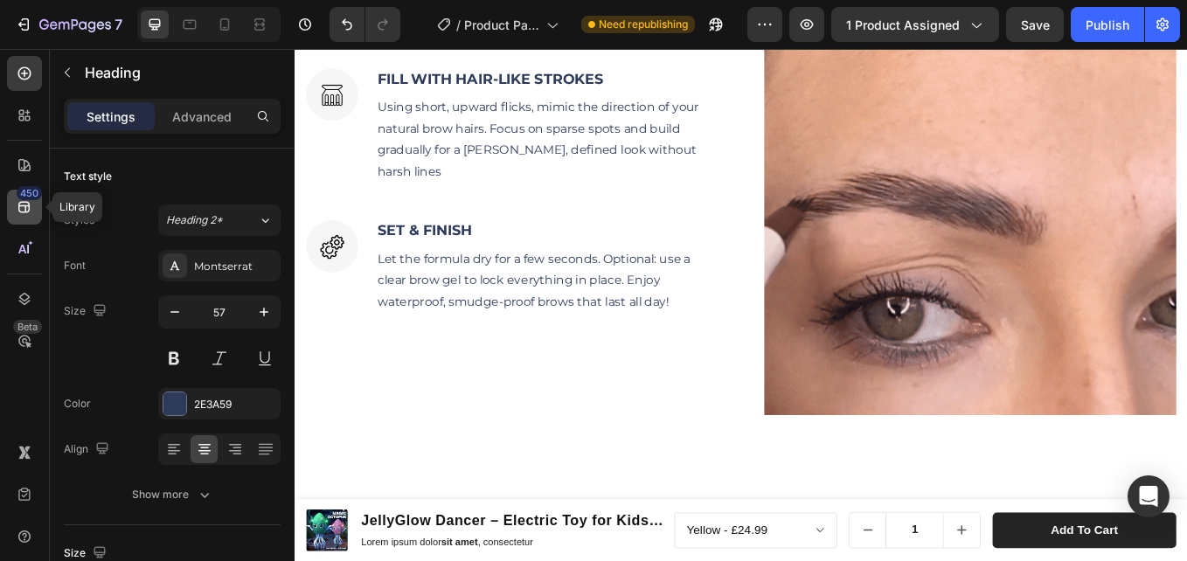
click at [27, 197] on div "450" at bounding box center [29, 193] width 25 height 14
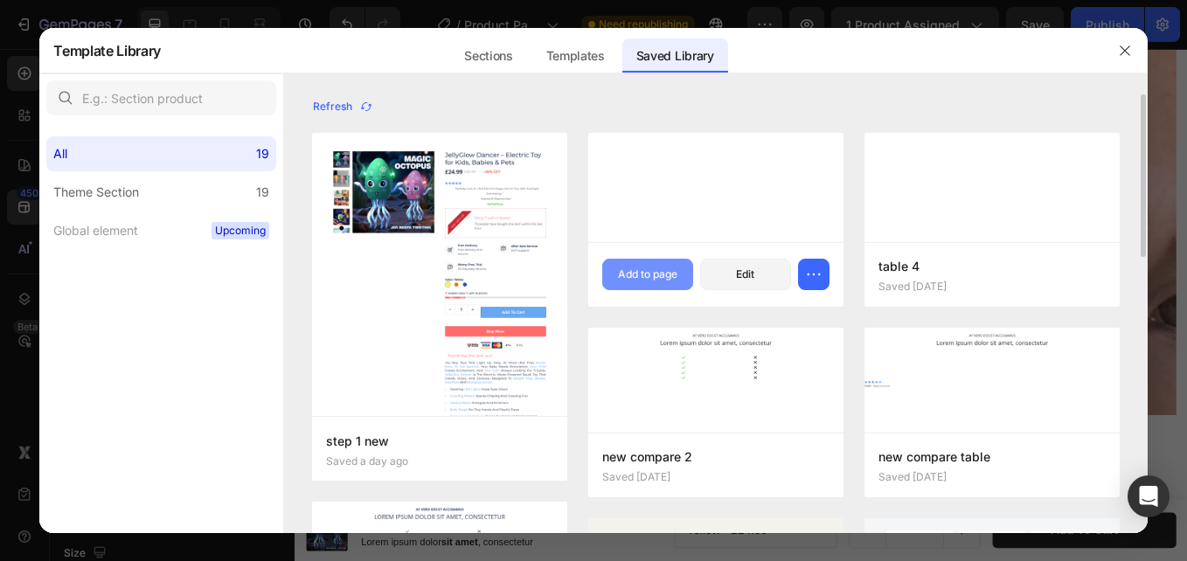
click at [649, 273] on div "Add to page" at bounding box center [647, 275] width 59 height 16
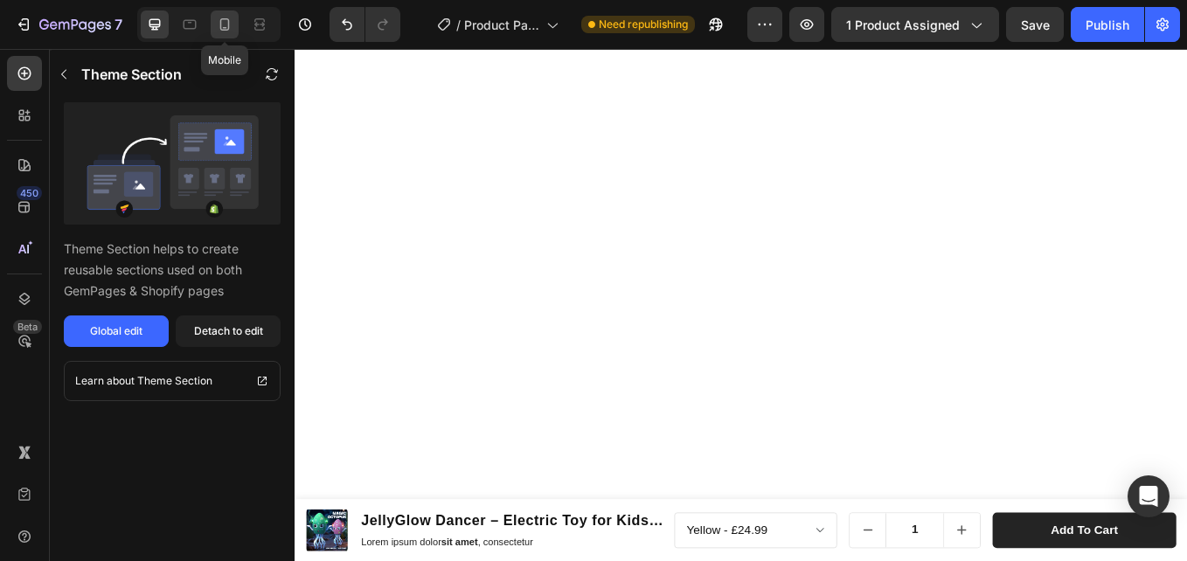
click at [227, 26] on icon at bounding box center [224, 24] width 17 height 17
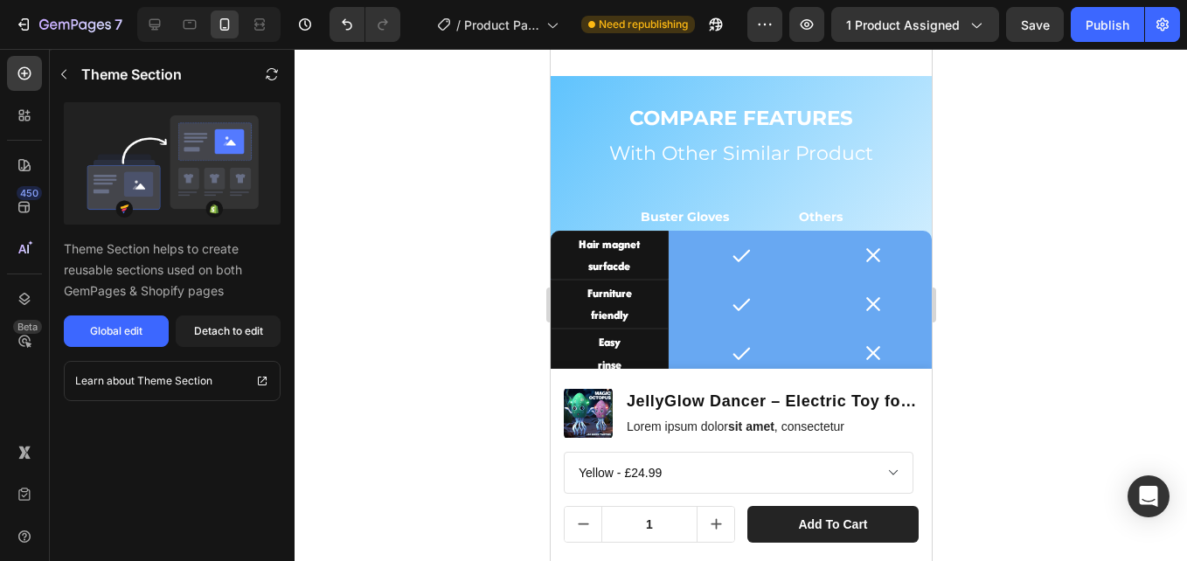
scroll to position [4429, 0]
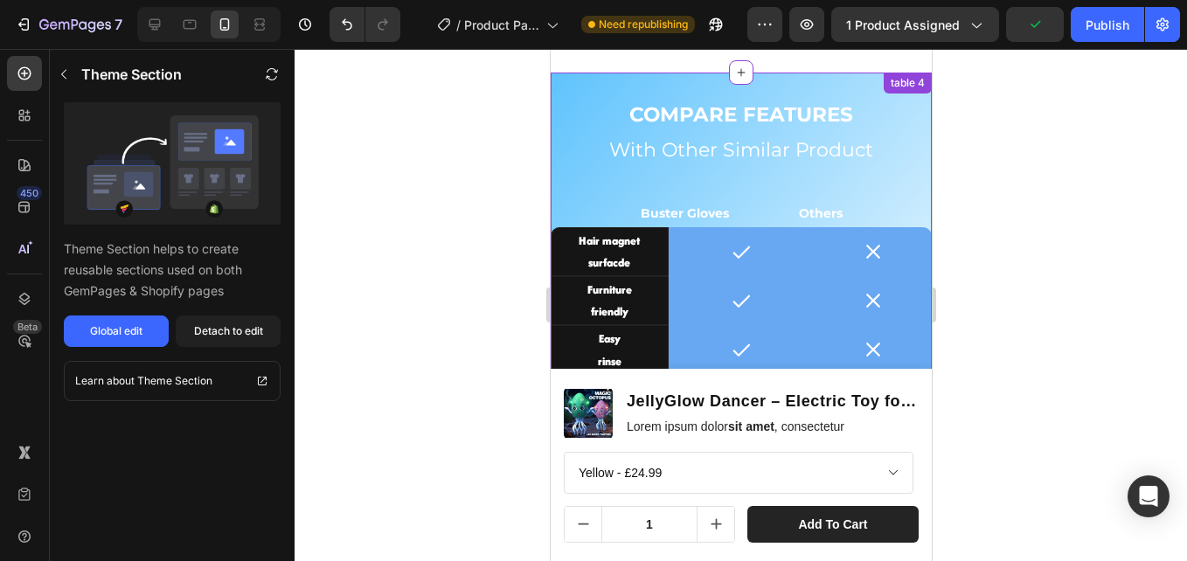
click at [830, 84] on div "COMPARE FEATURES Text Block With Other Similar Product Heading Buster Gloves Ot…" at bounding box center [740, 287] width 381 height 429
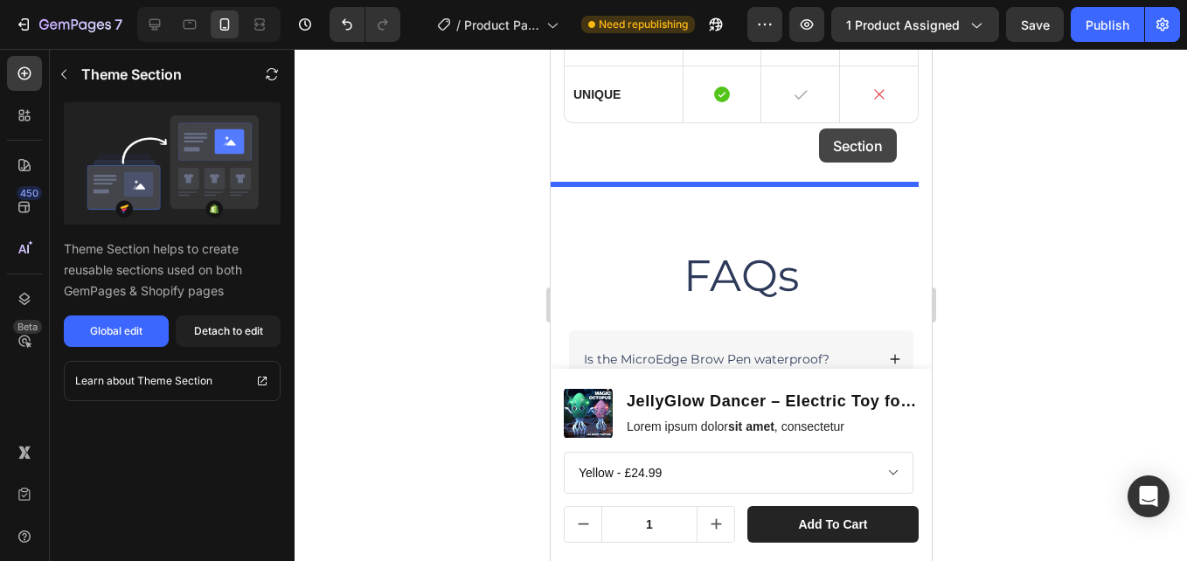
scroll to position [3830, 0]
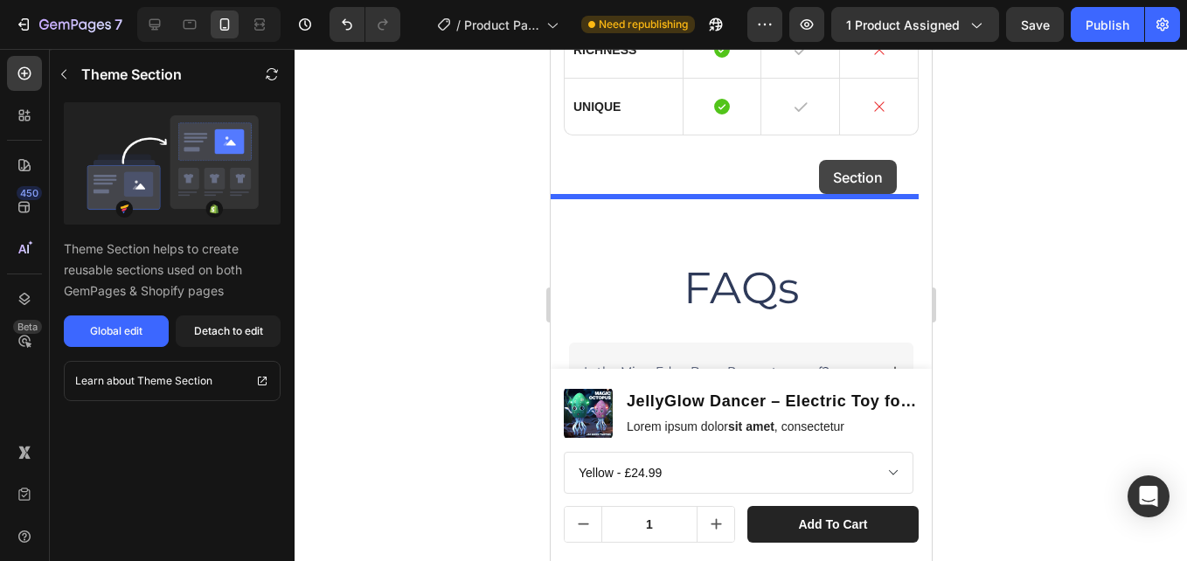
drag, startPoint x: 876, startPoint y: 83, endPoint x: 818, endPoint y: 160, distance: 96.1
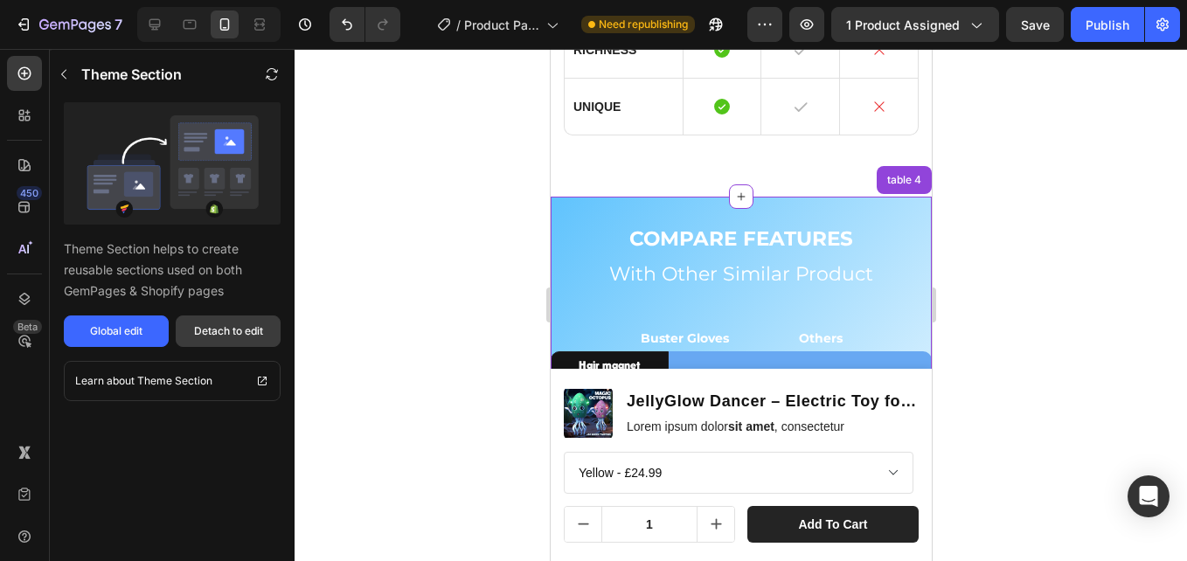
click at [250, 343] on div "Theme Section Theme Section helps to create reusable sections used on both GemP…" at bounding box center [172, 305] width 245 height 512
click at [250, 338] on div "Detach to edit" at bounding box center [228, 331] width 69 height 16
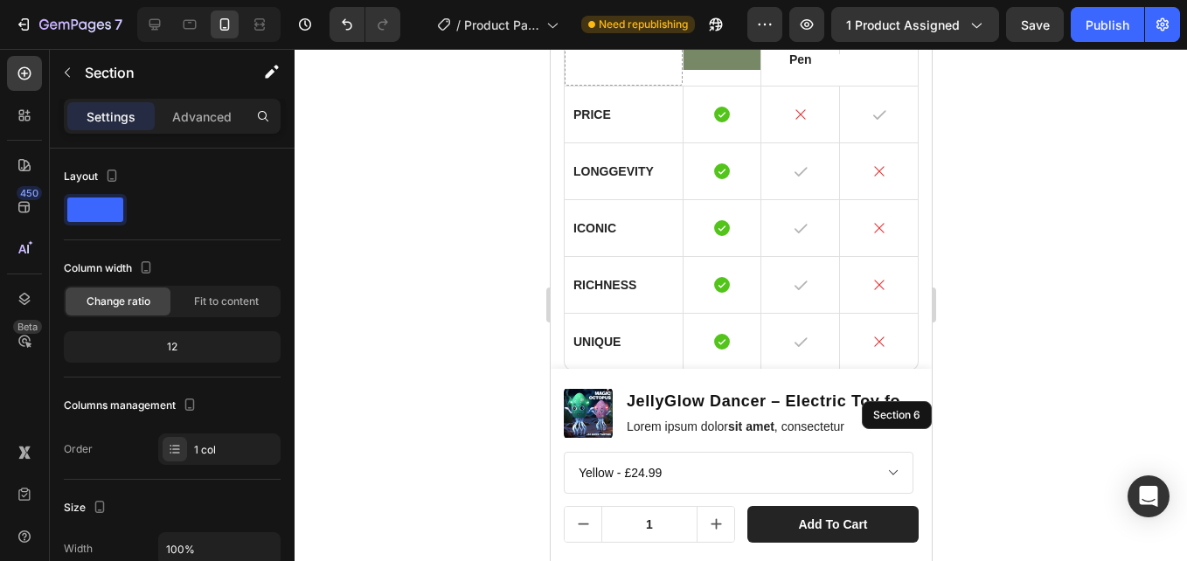
scroll to position [3568, 0]
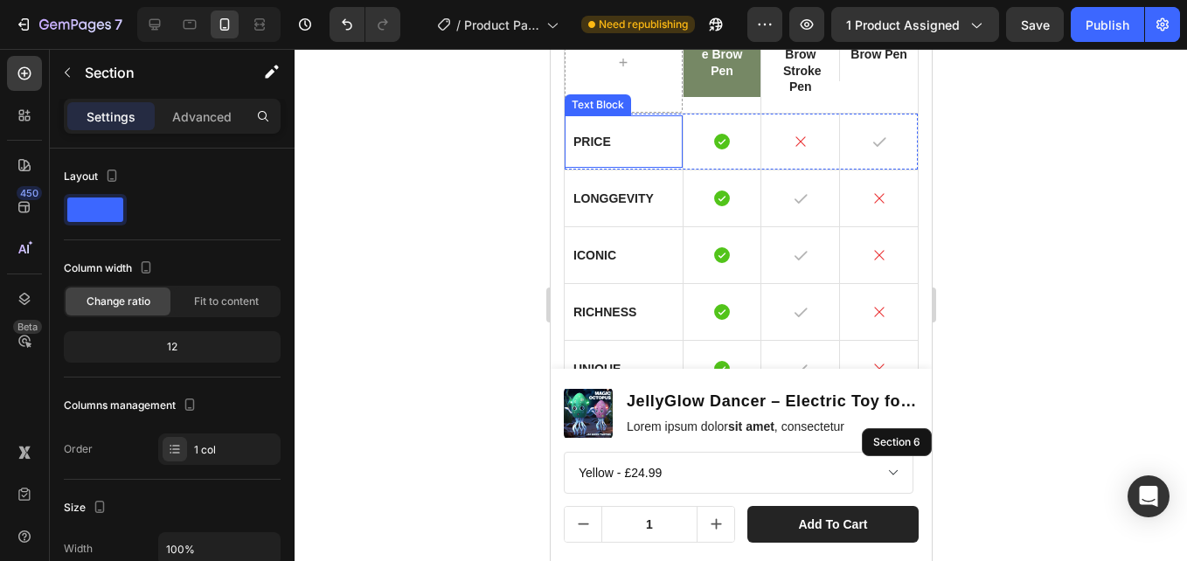
click at [615, 143] on p "Price" at bounding box center [622, 142] width 100 height 16
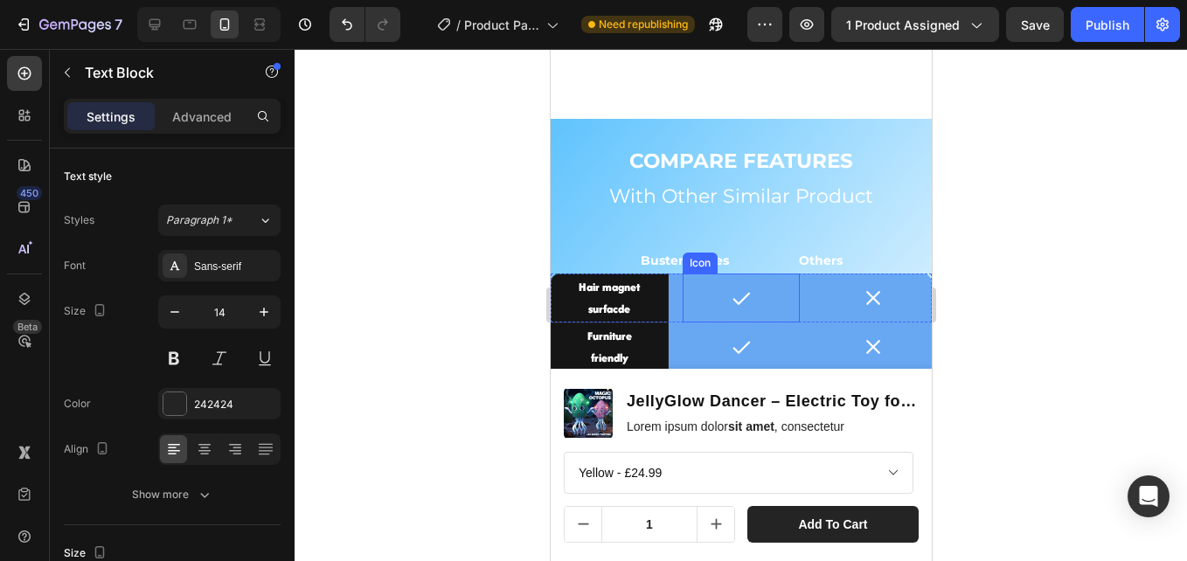
scroll to position [4005, 0]
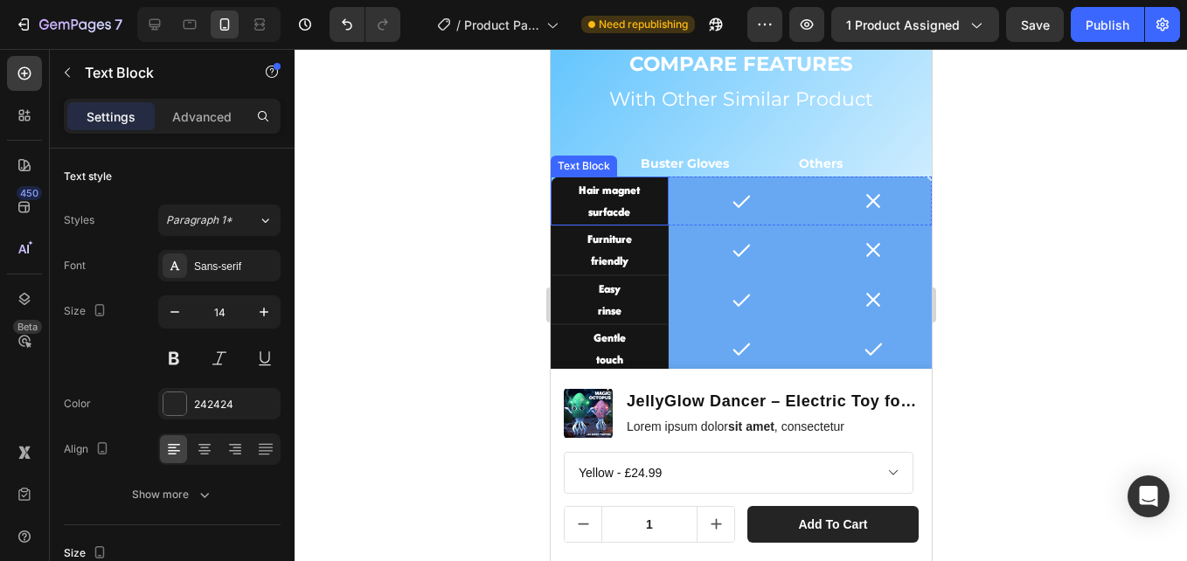
click at [637, 201] on p "surfacde" at bounding box center [608, 212] width 113 height 22
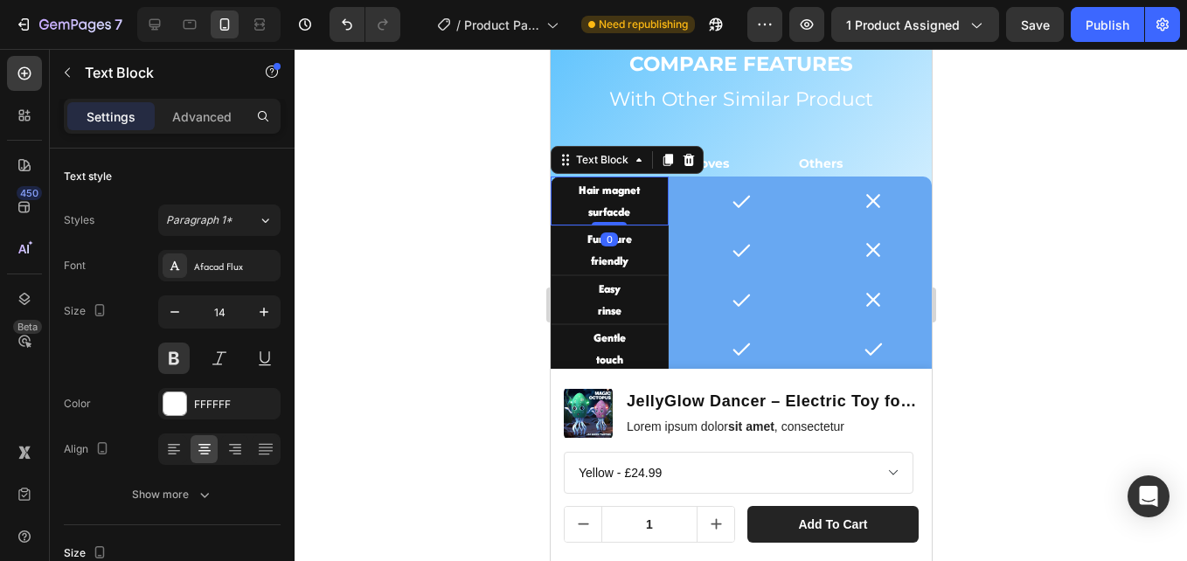
click at [631, 206] on p "surfacde" at bounding box center [608, 212] width 113 height 22
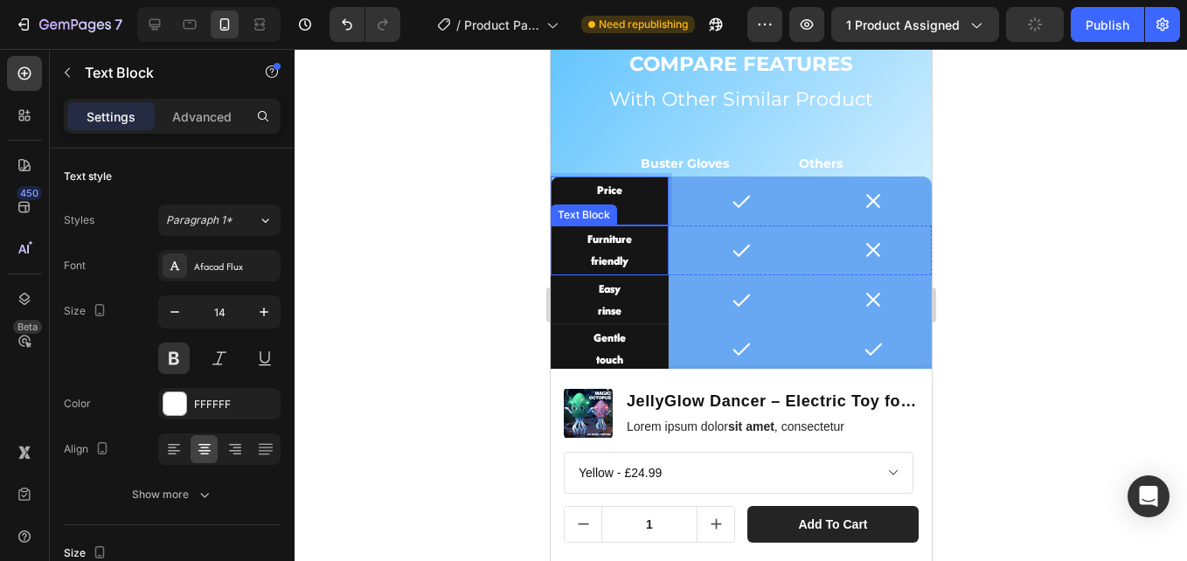
click at [612, 246] on p "Furniture" at bounding box center [608, 239] width 113 height 22
click at [471, 116] on div at bounding box center [740, 305] width 892 height 512
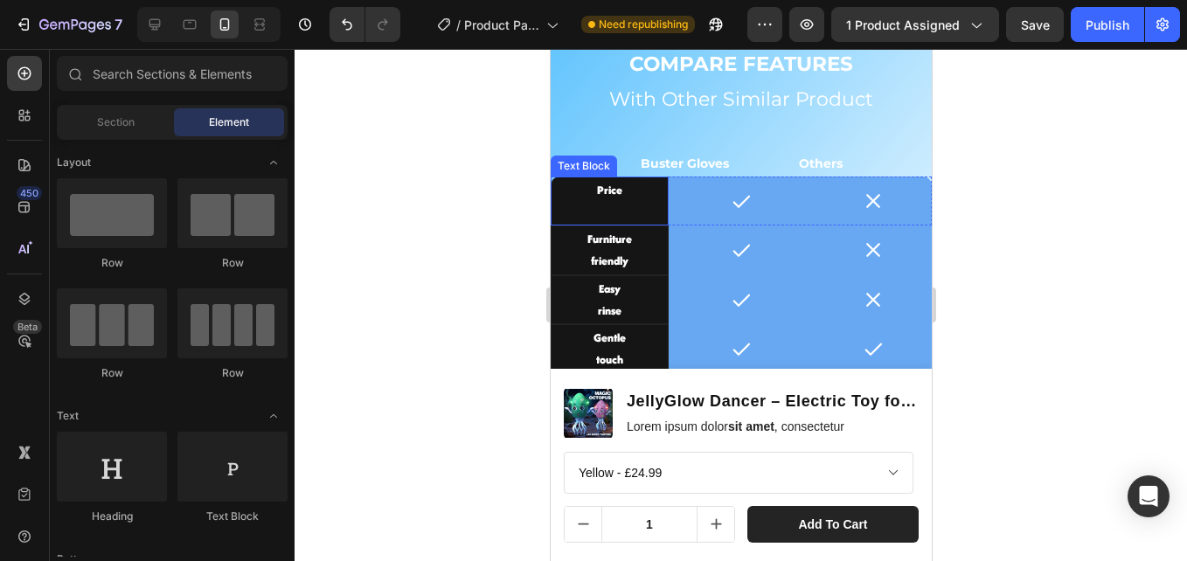
click at [597, 193] on p "Price" at bounding box center [608, 190] width 113 height 22
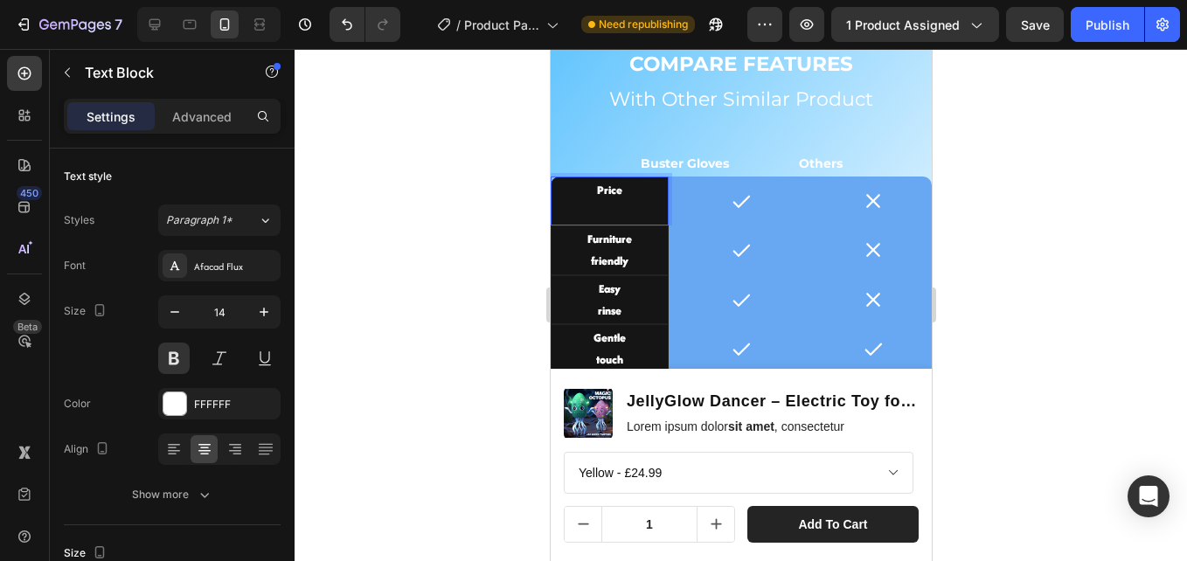
click at [619, 223] on p "Rich Text Editor. Editing area: main" at bounding box center [608, 212] width 113 height 22
click at [590, 190] on p "Price" at bounding box center [608, 190] width 113 height 22
click at [589, 195] on p "Rich Text Editor. Editing area: main" at bounding box center [608, 190] width 113 height 22
click at [606, 203] on p "Price" at bounding box center [608, 212] width 113 height 22
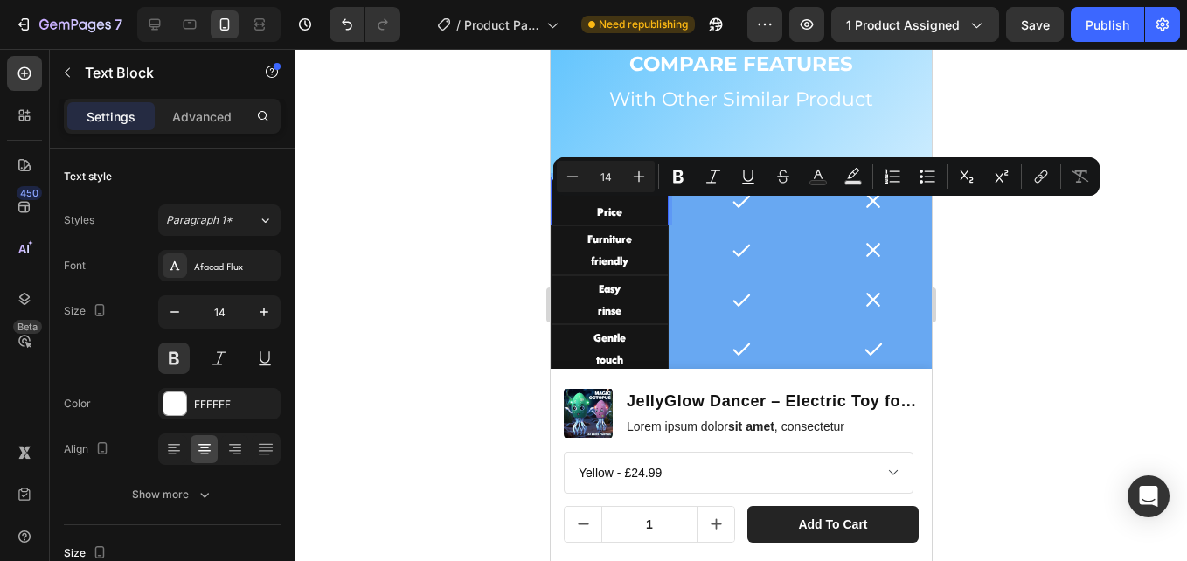
click at [588, 209] on p "Price" at bounding box center [608, 212] width 113 height 22
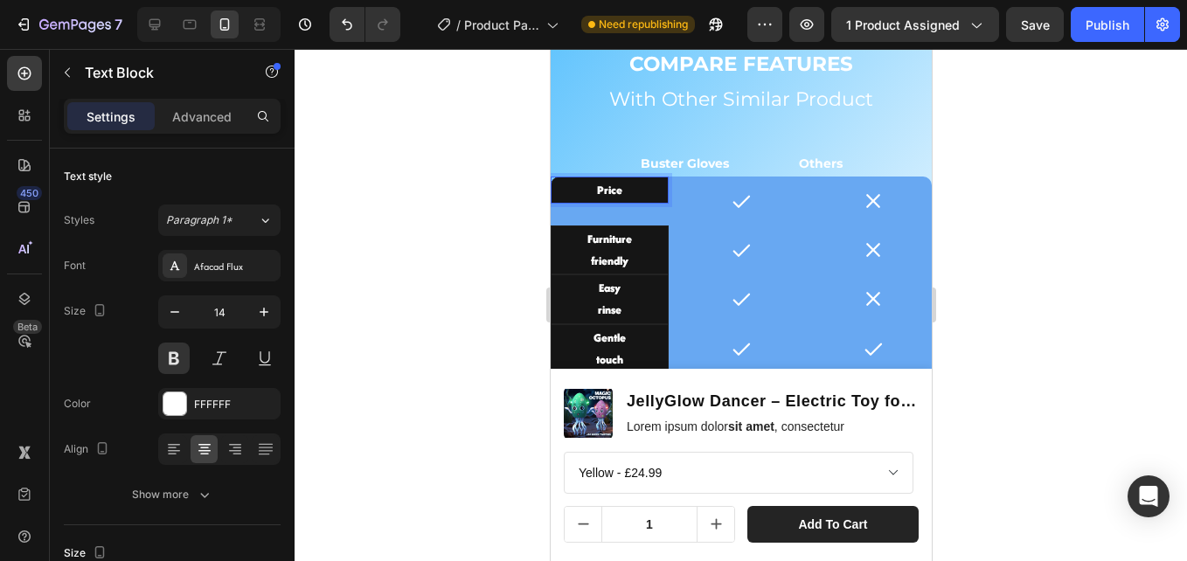
click at [623, 191] on p "Price" at bounding box center [608, 190] width 113 height 22
click at [593, 188] on p "Price" at bounding box center [608, 190] width 113 height 22
click at [613, 199] on p "Price" at bounding box center [608, 190] width 113 height 22
click at [617, 200] on p "Price" at bounding box center [608, 190] width 113 height 22
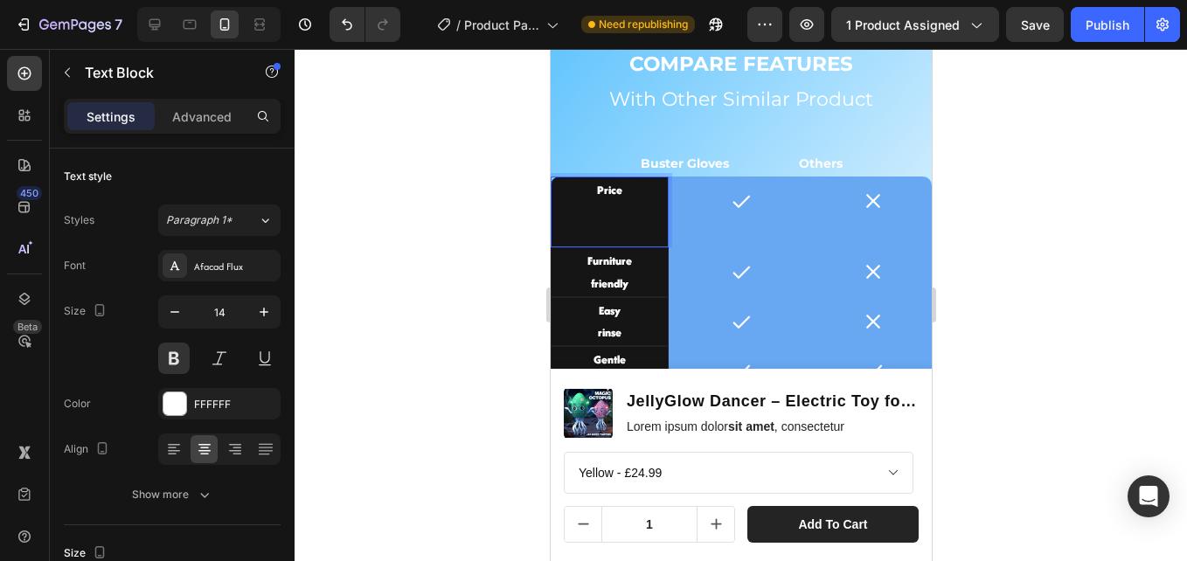
click at [611, 234] on p "Rich Text Editor. Editing area: main" at bounding box center [608, 234] width 113 height 22
click at [623, 192] on p "Price" at bounding box center [608, 190] width 113 height 22
click at [592, 183] on p "Price" at bounding box center [608, 190] width 113 height 22
click at [627, 201] on p "Price" at bounding box center [608, 212] width 113 height 22
click at [620, 191] on p "Rich Text Editor. Editing area: main" at bounding box center [608, 190] width 113 height 22
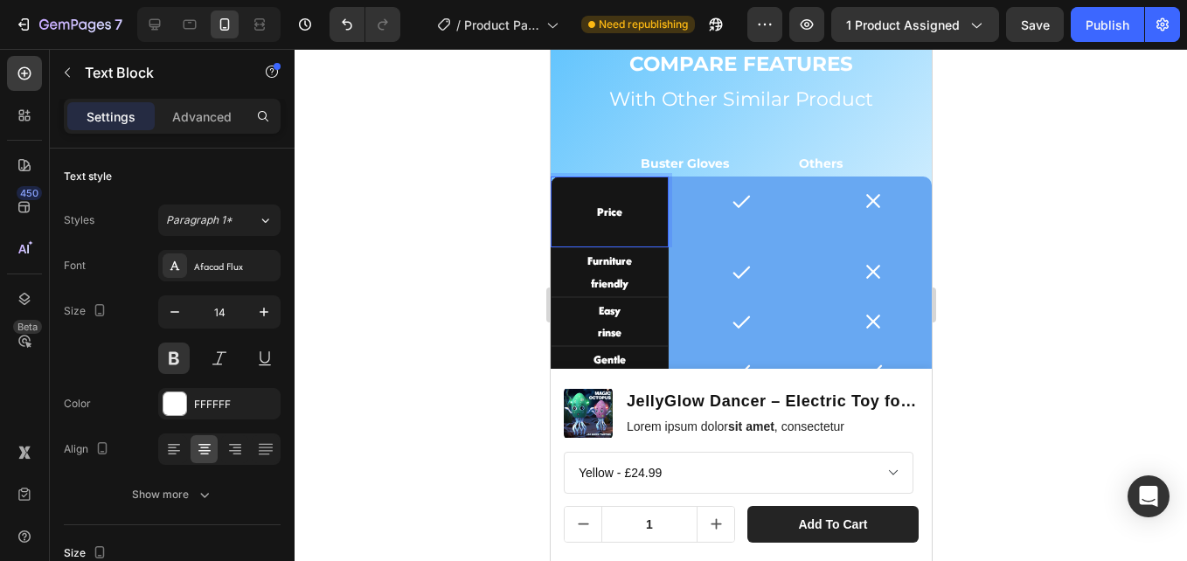
click at [615, 203] on p "Price" at bounding box center [608, 212] width 113 height 22
click at [616, 199] on p "Rich Text Editor. Editing area: main" at bounding box center [608, 190] width 113 height 22
click at [609, 238] on p "Rich Text Editor. Editing area: main" at bounding box center [608, 234] width 113 height 22
click at [610, 201] on p "Price" at bounding box center [608, 212] width 113 height 22
click at [592, 189] on p "Rich Text Editor. Editing area: main" at bounding box center [608, 190] width 113 height 22
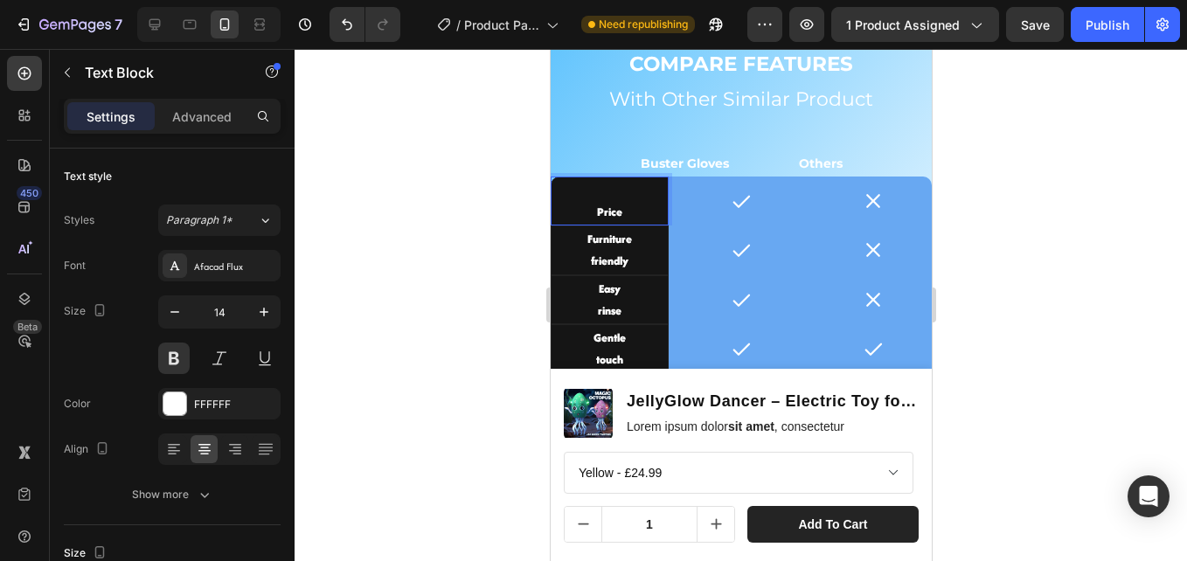
click at [592, 212] on p "Price" at bounding box center [608, 212] width 113 height 22
click at [626, 214] on p "Price" at bounding box center [608, 212] width 113 height 22
click at [593, 209] on p "Price" at bounding box center [608, 212] width 113 height 22
click at [612, 189] on p "$" at bounding box center [608, 190] width 113 height 22
click at [589, 211] on p "Price" at bounding box center [608, 212] width 113 height 22
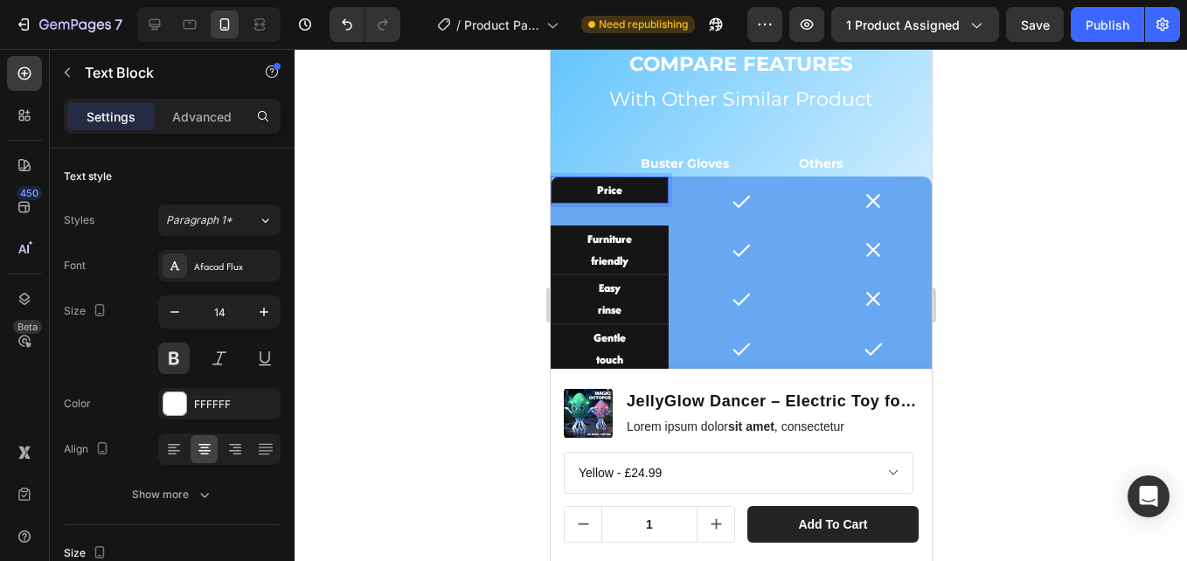
click at [619, 186] on p "Price" at bounding box center [608, 190] width 113 height 22
click at [613, 190] on p "Price$" at bounding box center [608, 190] width 113 height 22
click at [524, 221] on div at bounding box center [740, 305] width 892 height 512
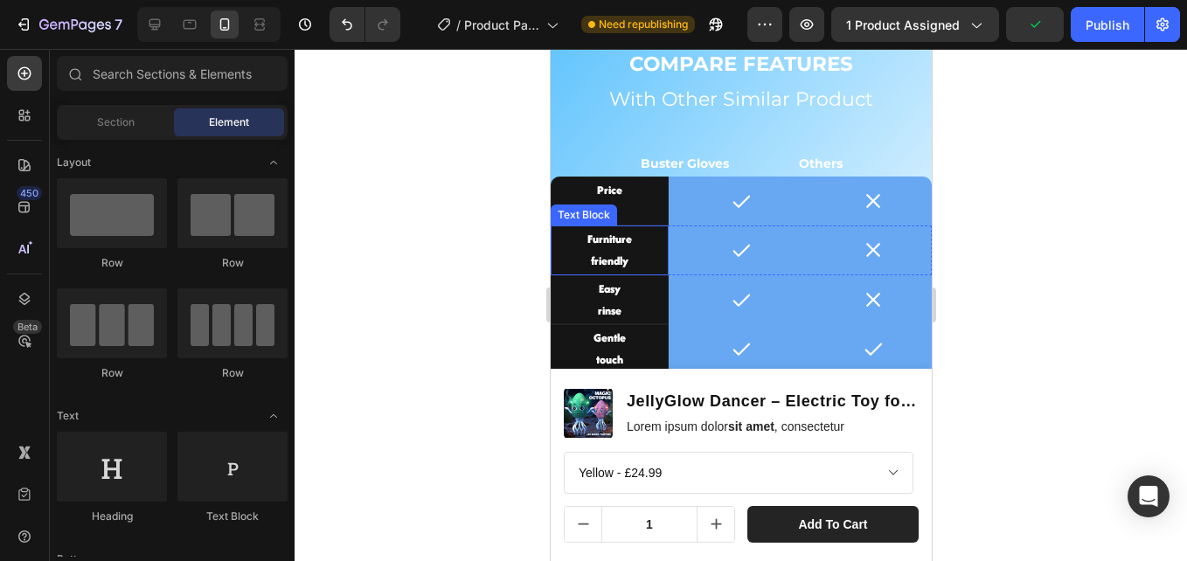
click at [579, 239] on p "Furniture" at bounding box center [608, 239] width 113 height 22
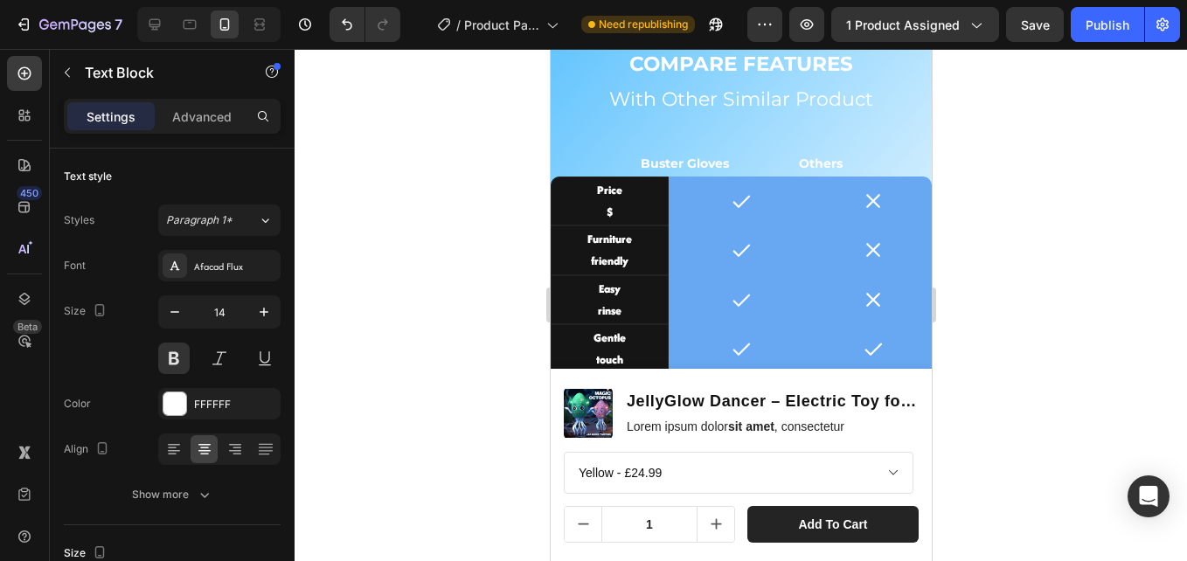
click at [618, 265] on p "friendly" at bounding box center [608, 261] width 113 height 22
click at [627, 262] on p "friendly" at bounding box center [608, 261] width 113 height 22
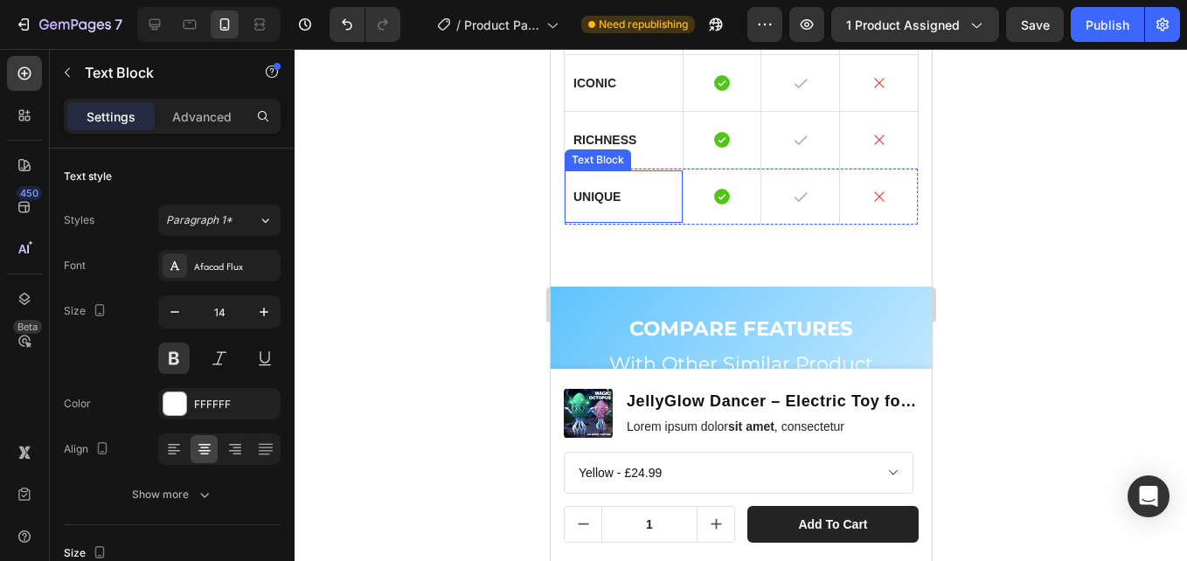
scroll to position [3917, 0]
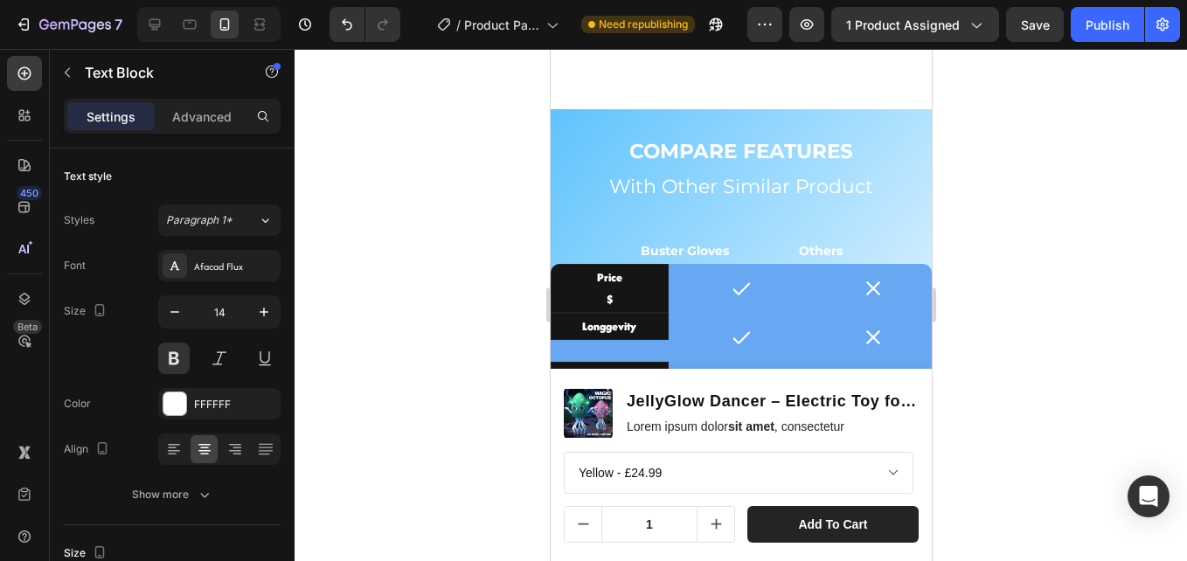
click at [605, 327] on p "Longgevity" at bounding box center [608, 326] width 113 height 22
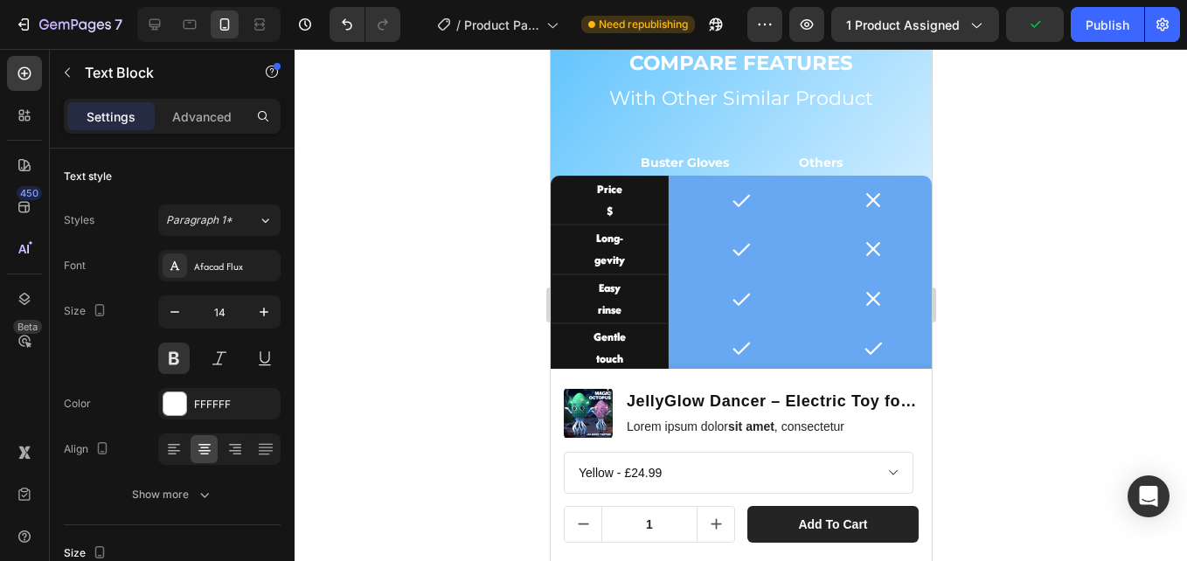
scroll to position [4092, 0]
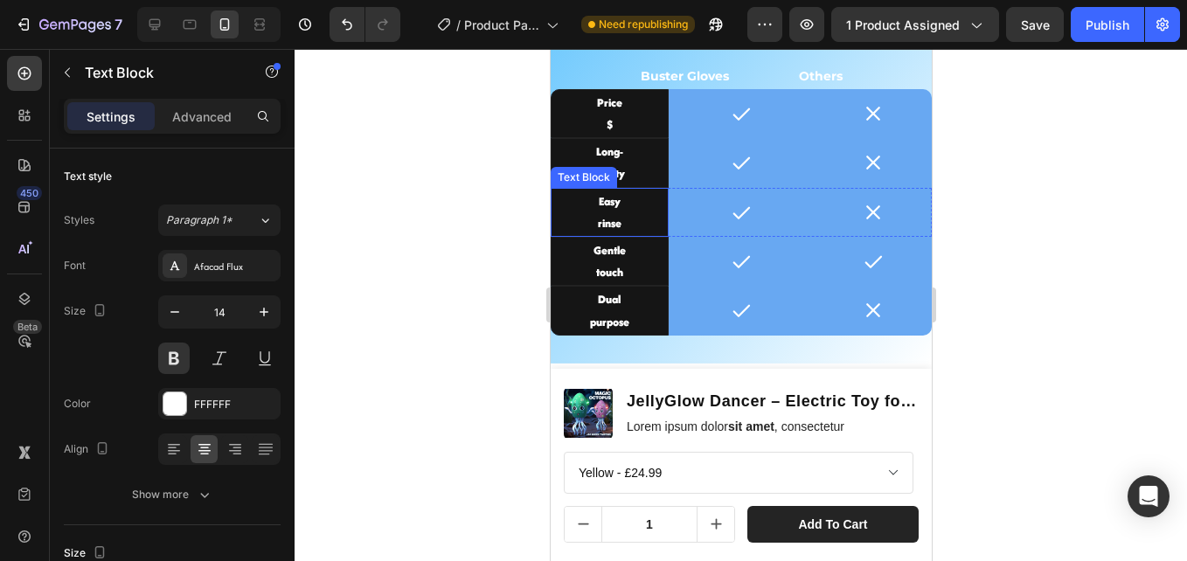
click at [609, 201] on p "Easy" at bounding box center [608, 201] width 113 height 22
click at [608, 215] on p "rinse" at bounding box center [608, 223] width 113 height 22
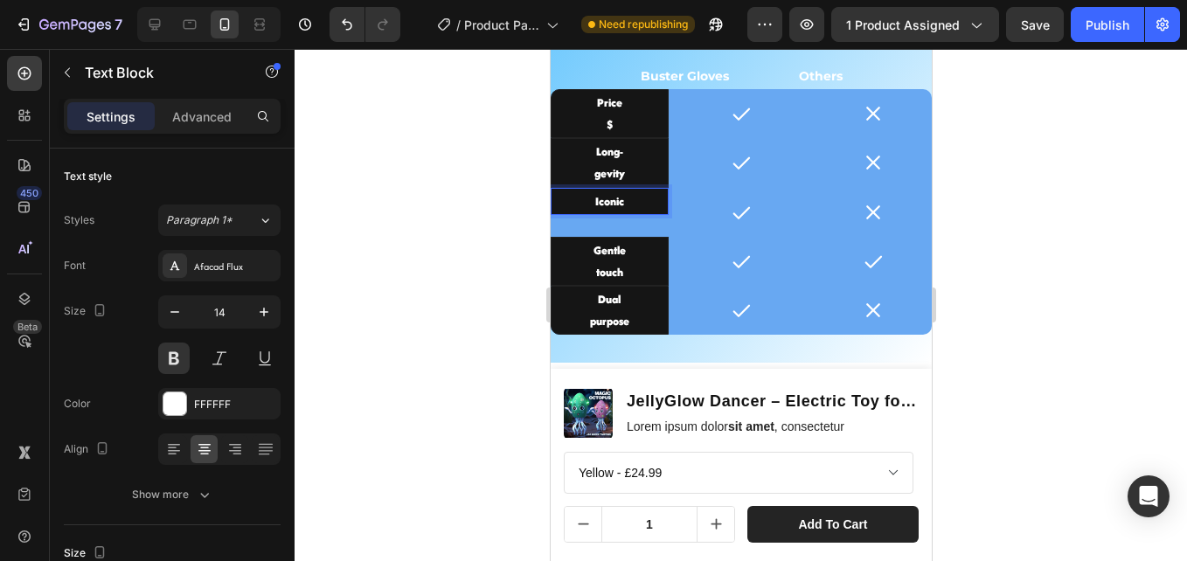
click at [592, 203] on p "Iconic" at bounding box center [608, 201] width 113 height 22
click at [621, 202] on p "Iconic" at bounding box center [608, 201] width 113 height 22
click at [620, 204] on p "Iconic#" at bounding box center [608, 201] width 113 height 22
click at [508, 255] on div at bounding box center [740, 305] width 892 height 512
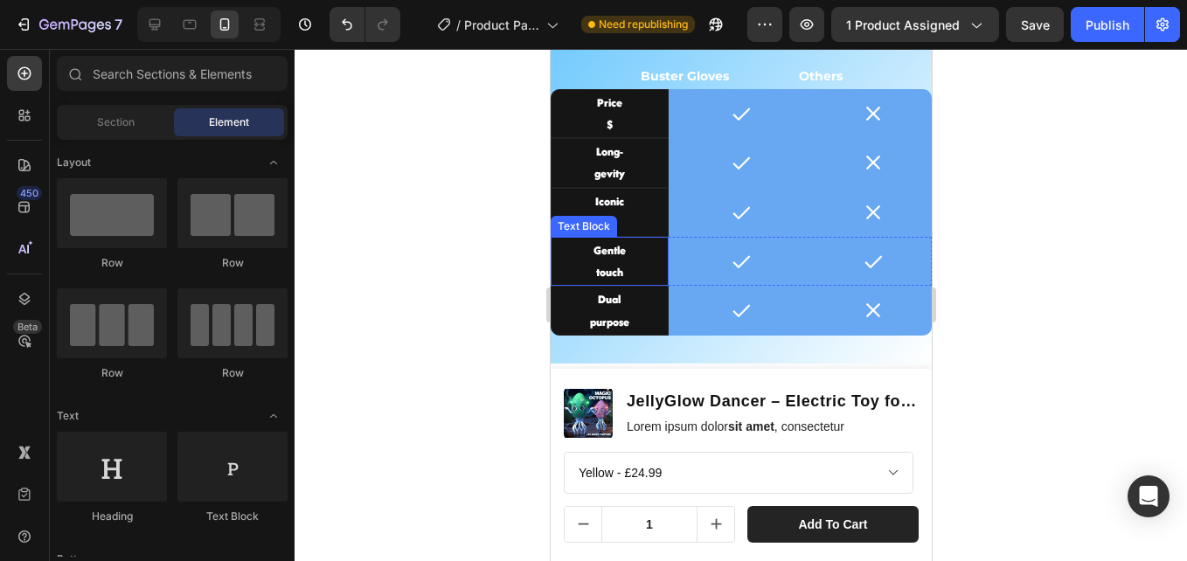
click at [627, 253] on p "Gentle" at bounding box center [608, 250] width 113 height 22
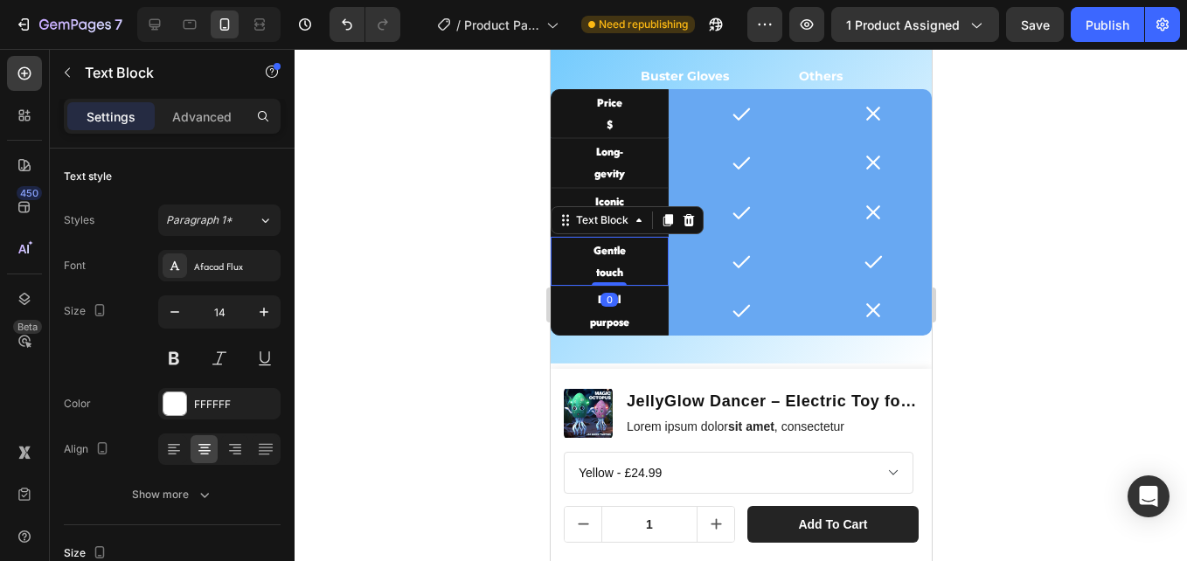
click at [627, 253] on p "Gentle" at bounding box center [608, 250] width 113 height 22
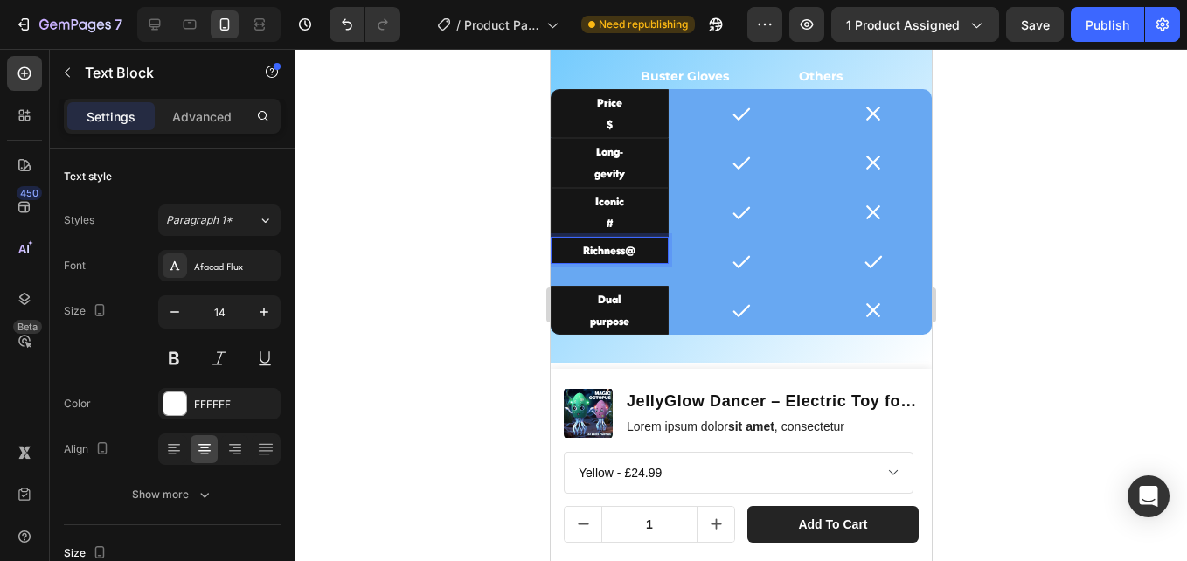
click at [623, 248] on p "Richness@" at bounding box center [608, 250] width 113 height 22
click at [620, 293] on p "Dual" at bounding box center [608, 299] width 113 height 22
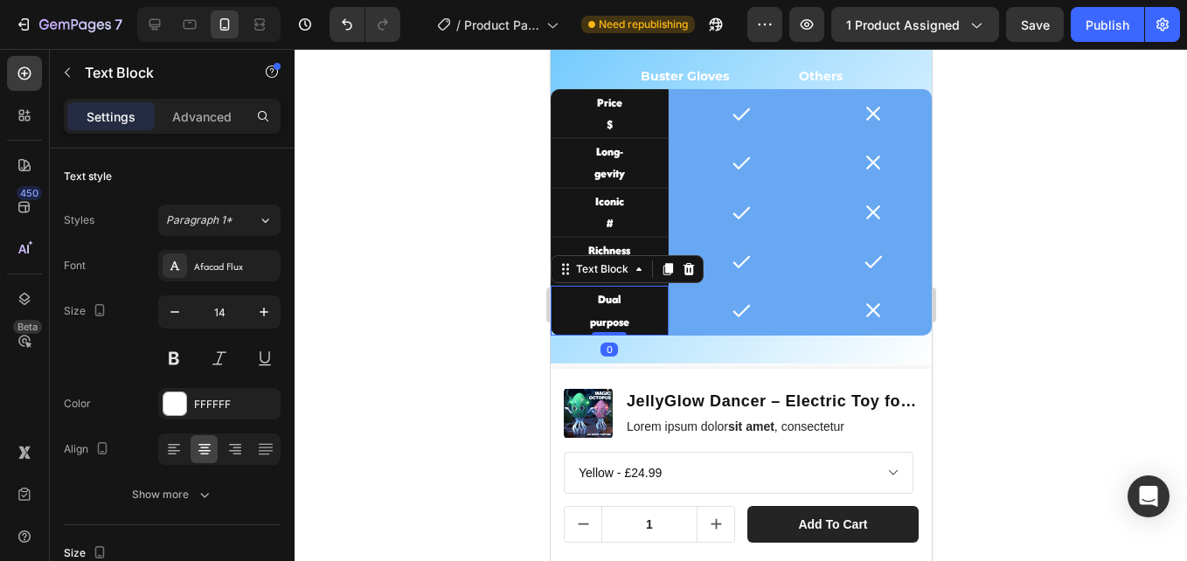
click at [620, 315] on p "purpose" at bounding box center [608, 322] width 113 height 22
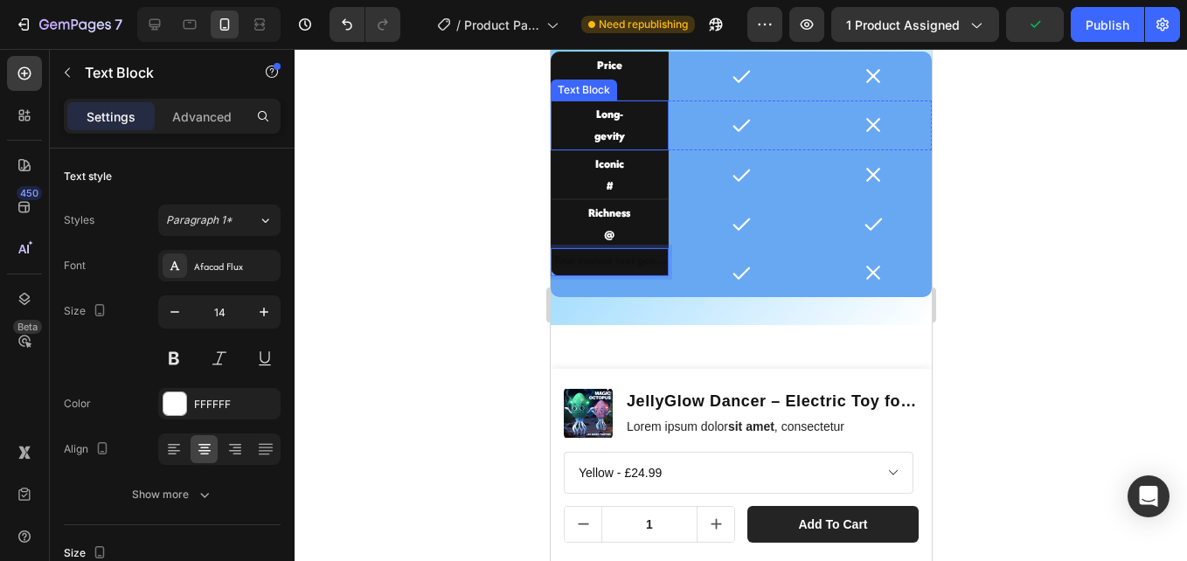
scroll to position [4179, 0]
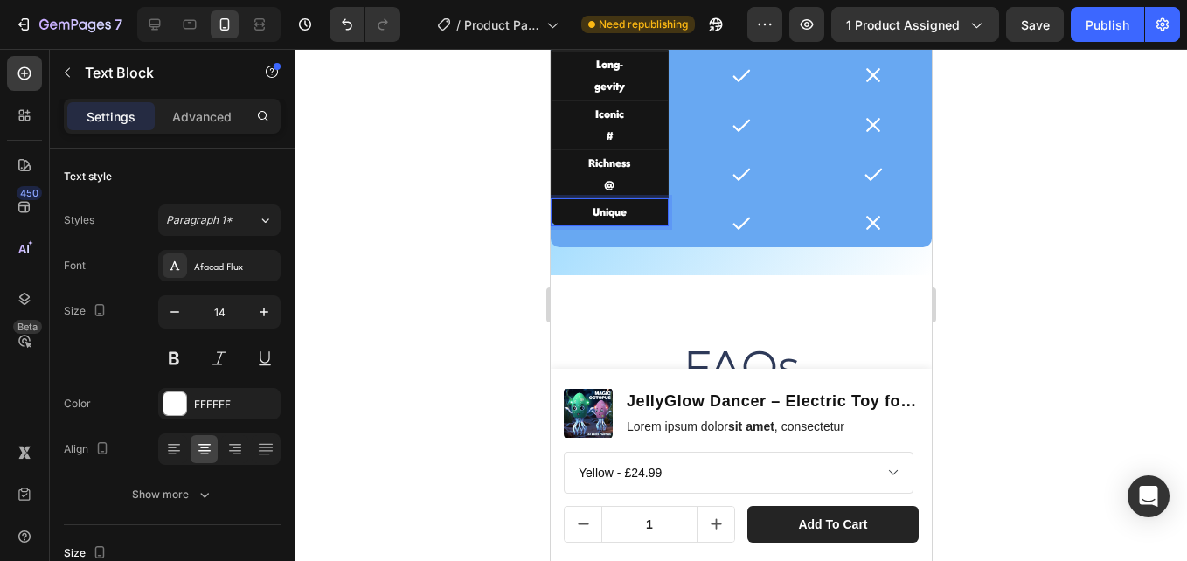
click at [586, 215] on p "Unique" at bounding box center [608, 212] width 113 height 22
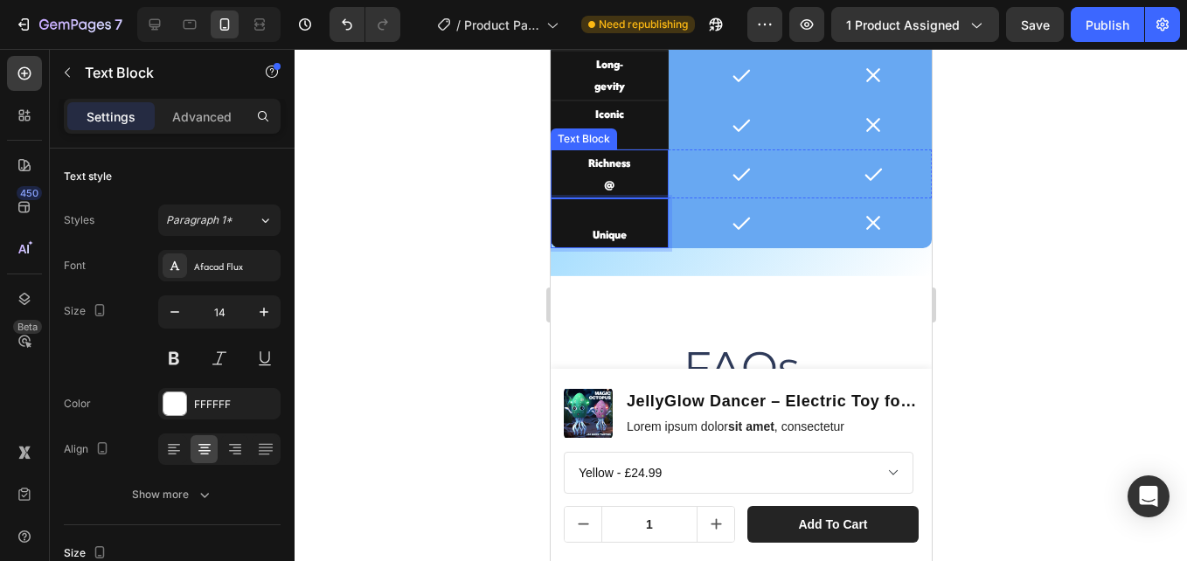
click at [616, 184] on p "@" at bounding box center [608, 185] width 113 height 22
click at [584, 162] on p "Richness" at bounding box center [608, 163] width 113 height 22
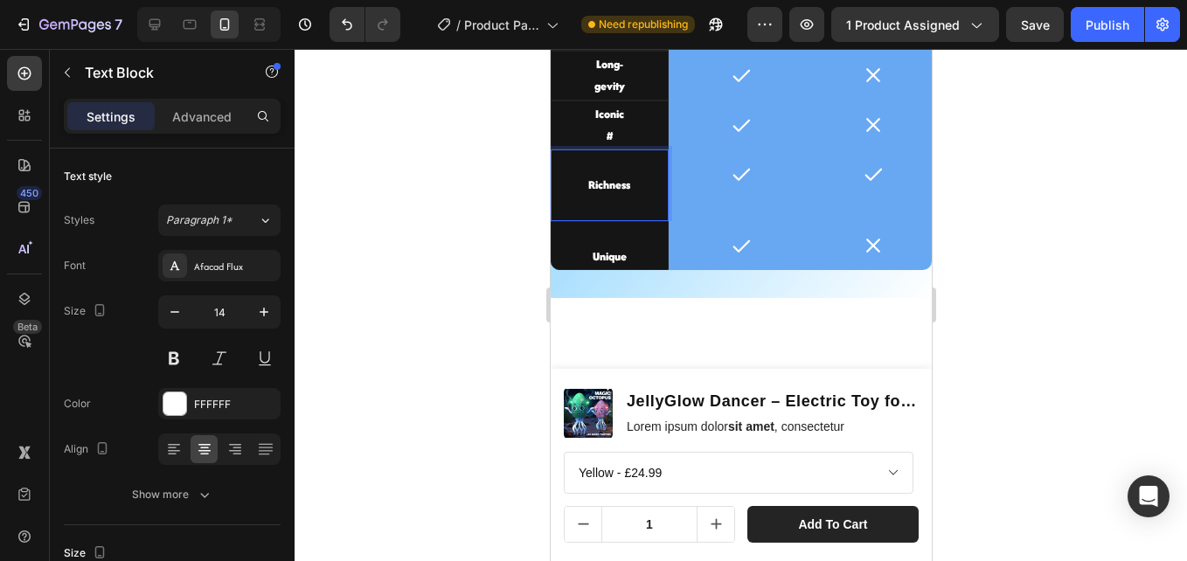
click at [586, 163] on p "Rich Text Editor. Editing area: main" at bounding box center [608, 163] width 113 height 22
click at [585, 185] on p "Richness" at bounding box center [608, 185] width 113 height 22
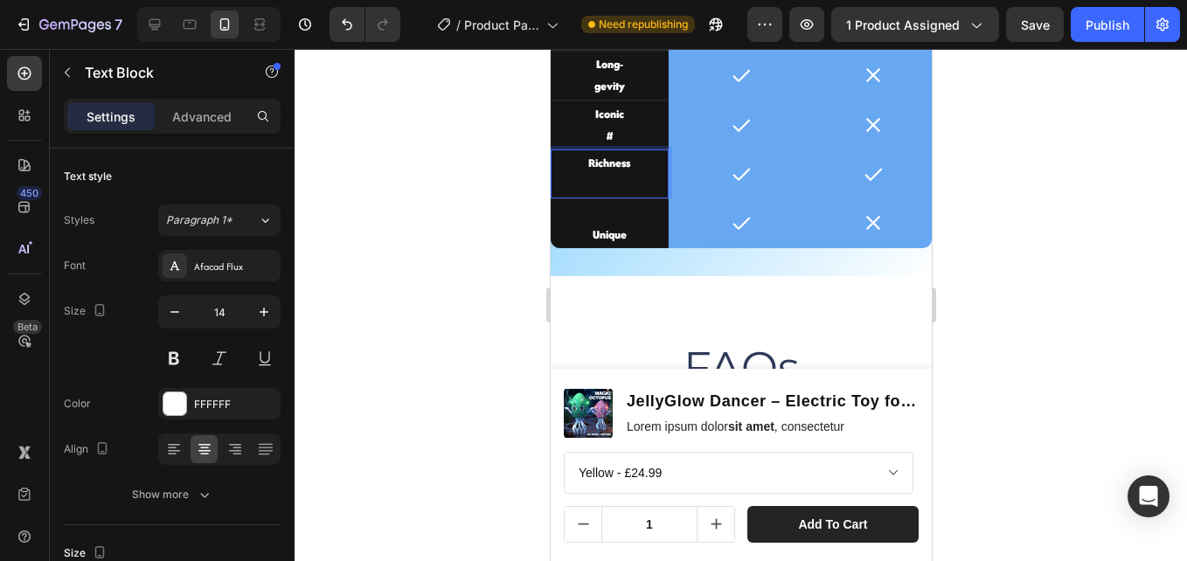
click at [613, 189] on p "Rich Text Editor. Editing area: main" at bounding box center [608, 185] width 113 height 22
click at [583, 162] on p "Richness" at bounding box center [608, 163] width 113 height 22
click at [609, 131] on p "#" at bounding box center [608, 136] width 113 height 22
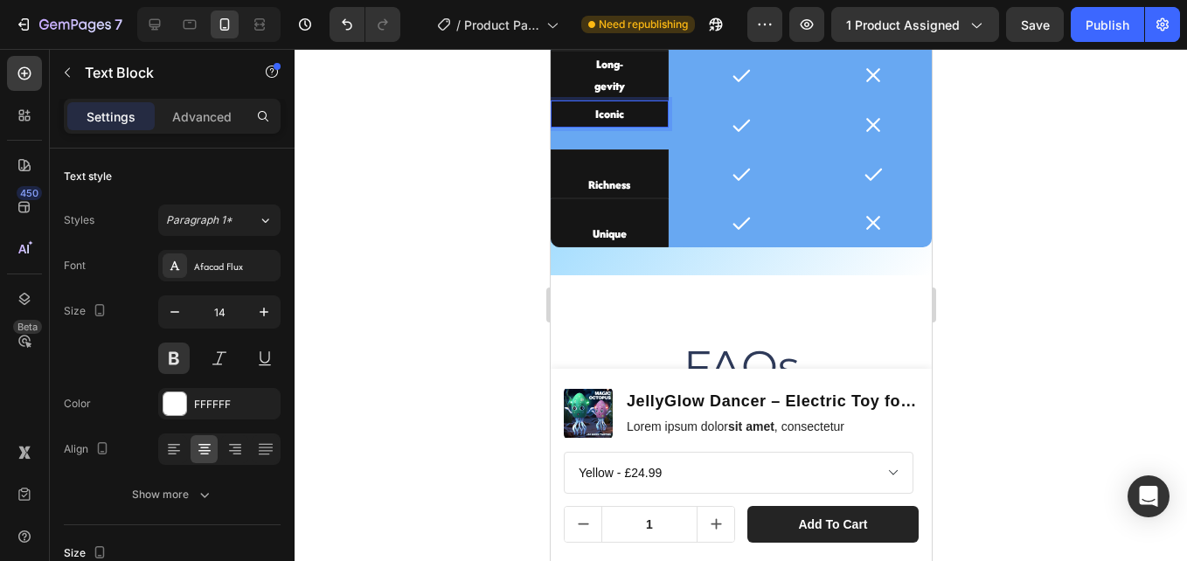
click at [591, 110] on p "Iconic" at bounding box center [608, 114] width 113 height 22
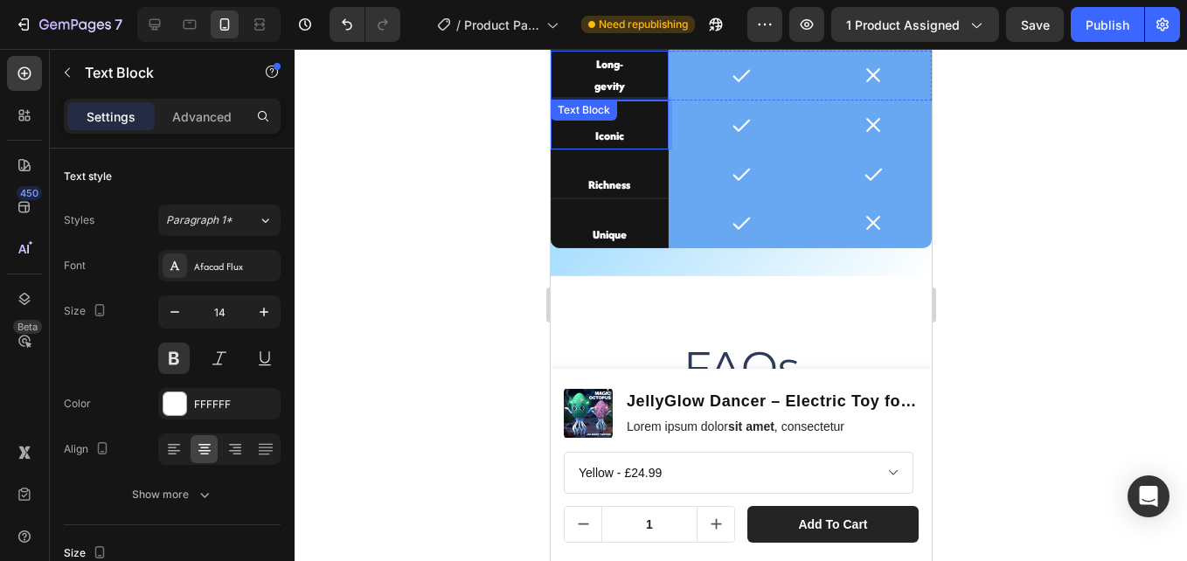
click at [629, 83] on p "gevity" at bounding box center [608, 86] width 113 height 22
click at [627, 64] on p "Long-" at bounding box center [608, 64] width 113 height 22
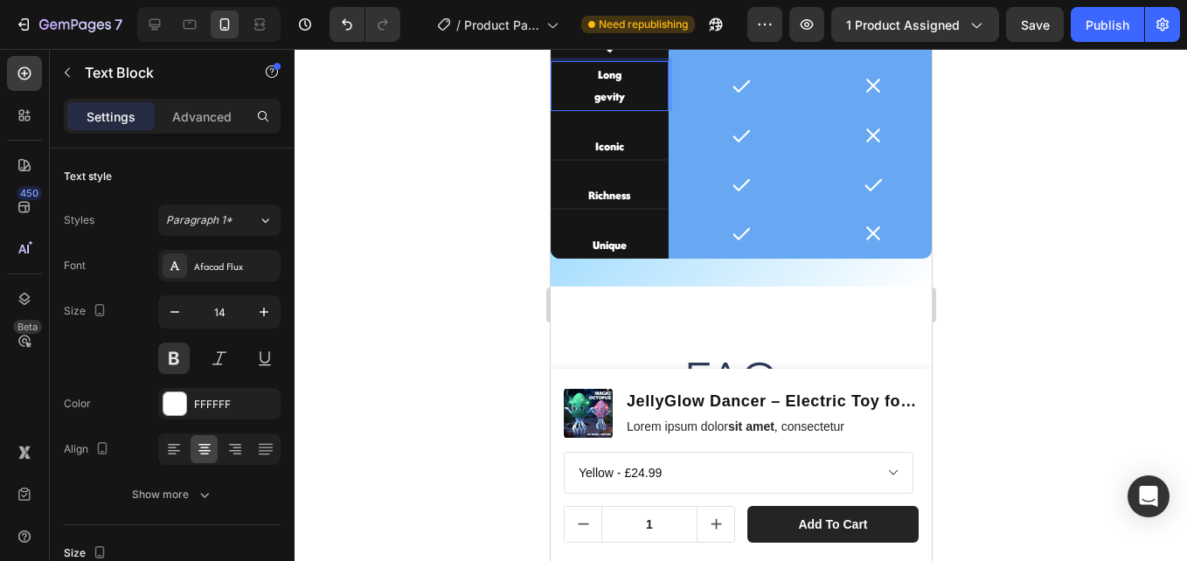
click at [589, 96] on p "gevity" at bounding box center [608, 97] width 113 height 22
click at [578, 72] on p "Longgevity" at bounding box center [608, 75] width 113 height 22
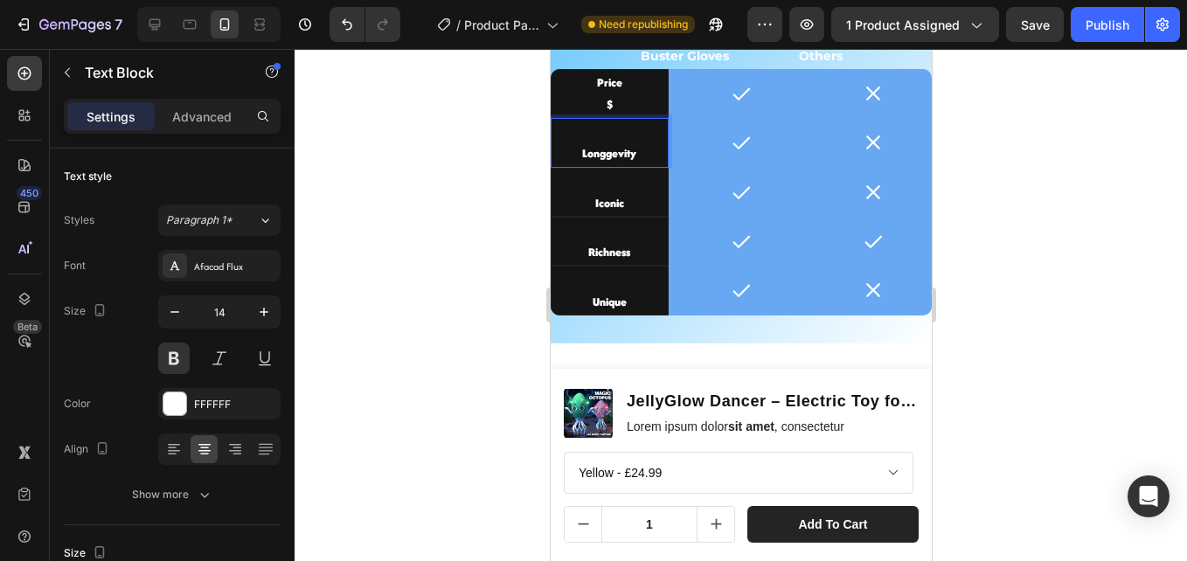
scroll to position [4081, 0]
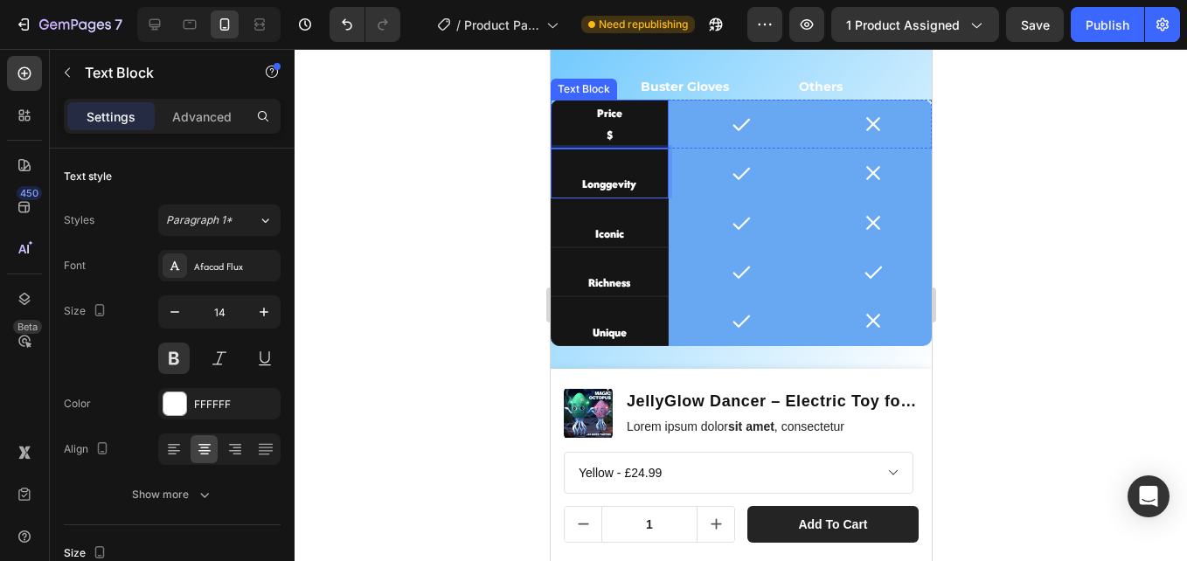
click at [622, 131] on p "$" at bounding box center [608, 135] width 113 height 22
click at [622, 133] on p "$" at bounding box center [608, 135] width 113 height 22
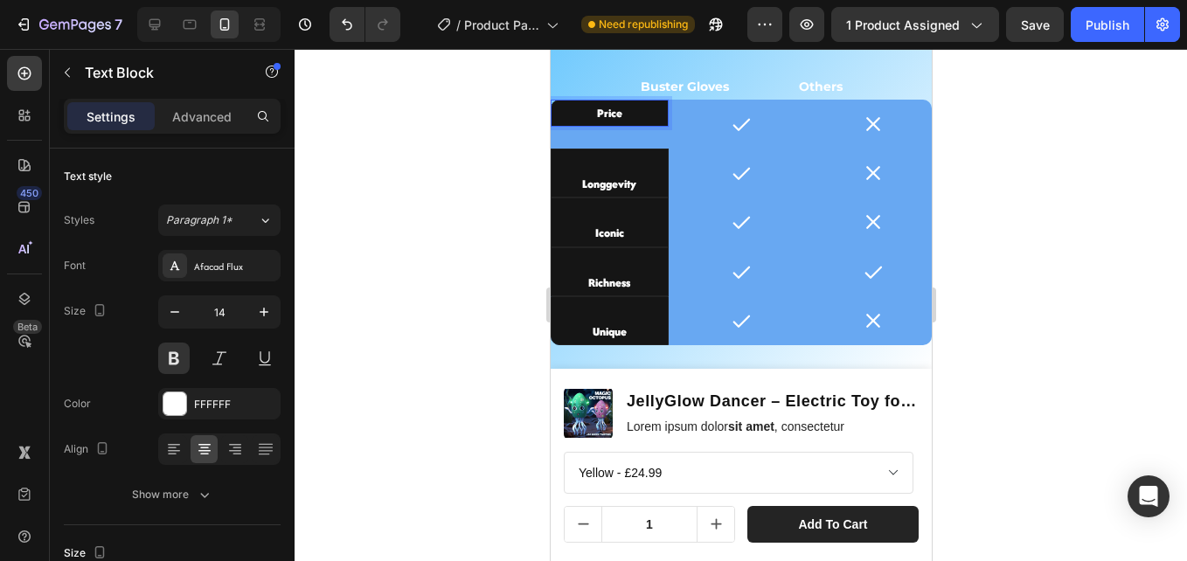
click at [594, 114] on p "Price" at bounding box center [608, 113] width 113 height 22
click at [477, 221] on div at bounding box center [740, 305] width 892 height 512
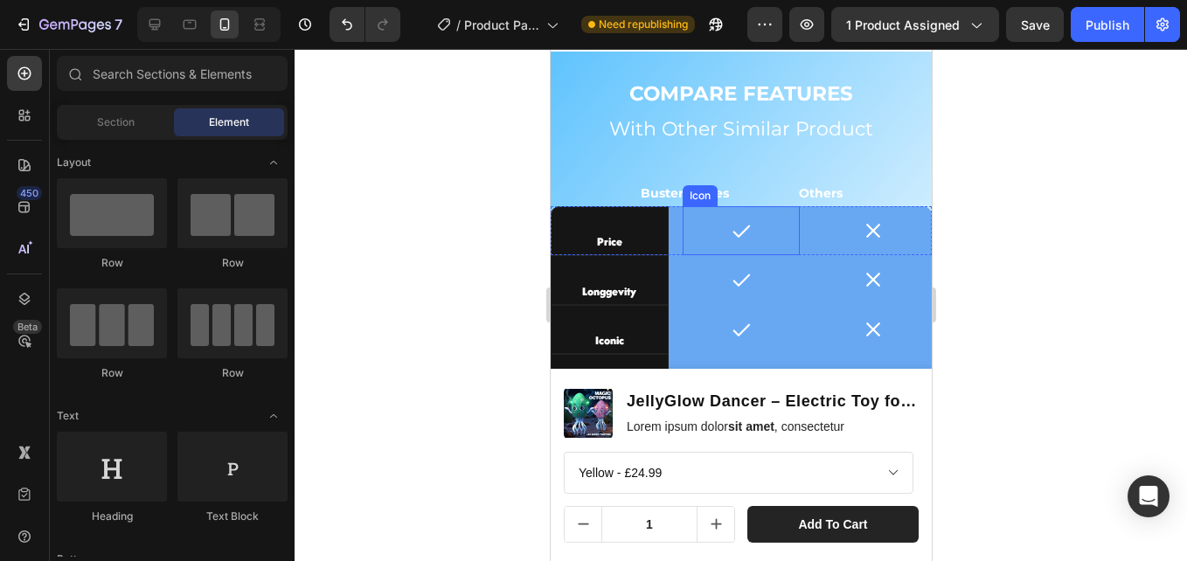
scroll to position [4571, 0]
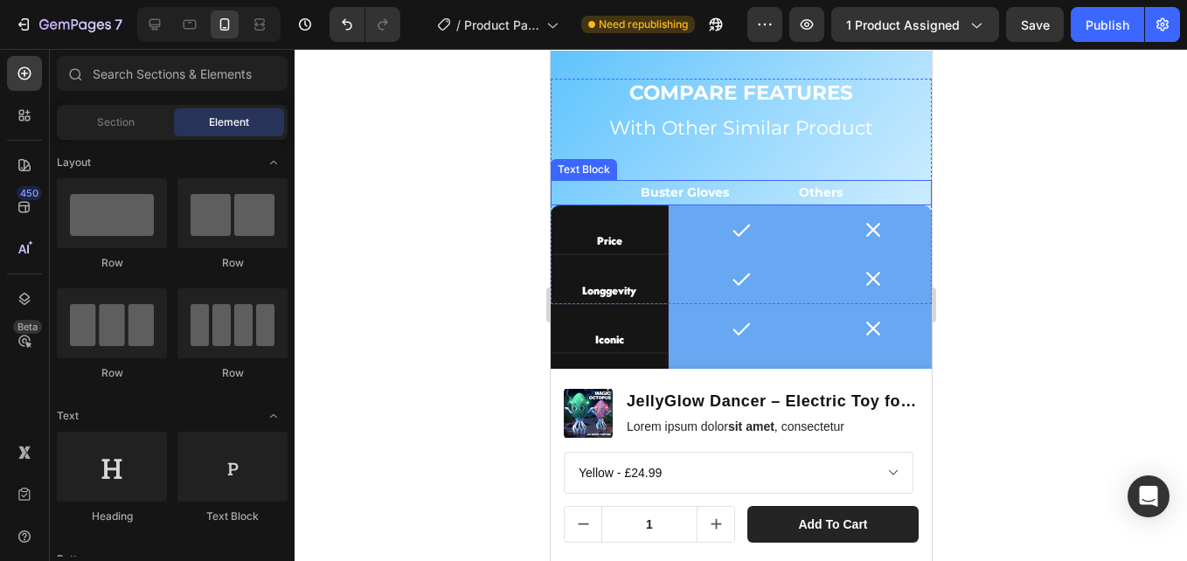
click at [773, 199] on p "Buster Gloves Others" at bounding box center [741, 193] width 202 height 22
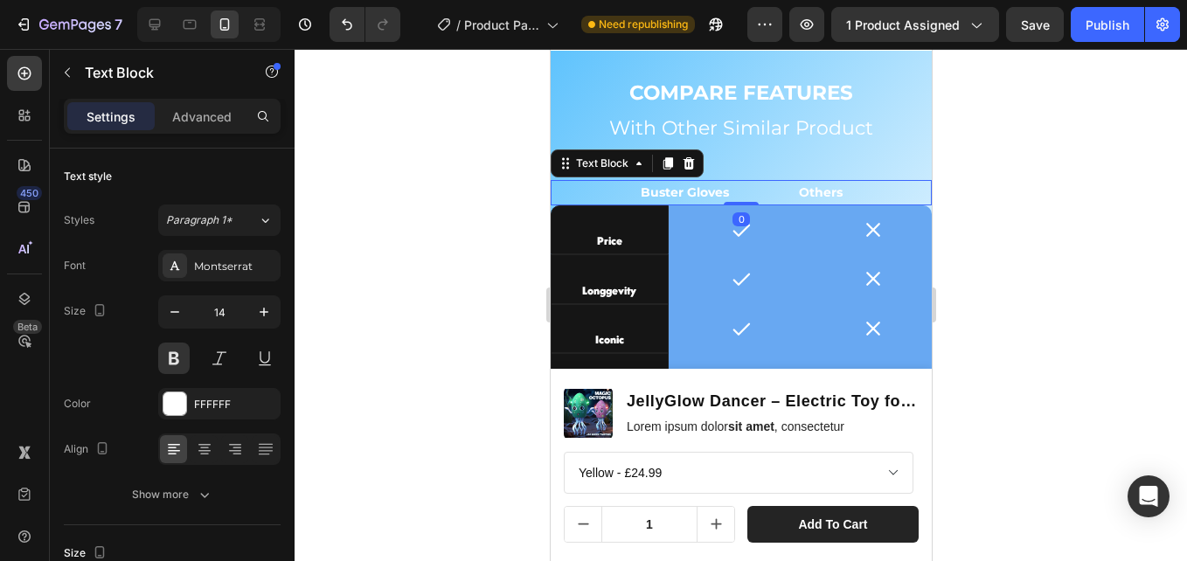
click at [781, 197] on p "Buster Gloves Others" at bounding box center [741, 193] width 202 height 22
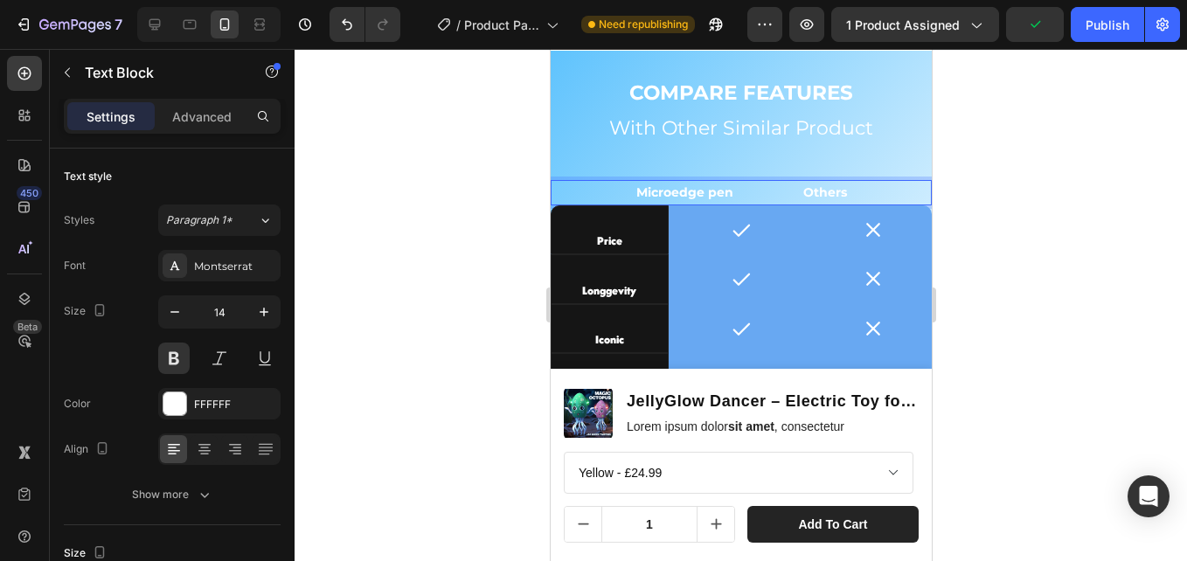
click at [679, 188] on p "Microedge pen Others" at bounding box center [740, 193] width 211 height 22
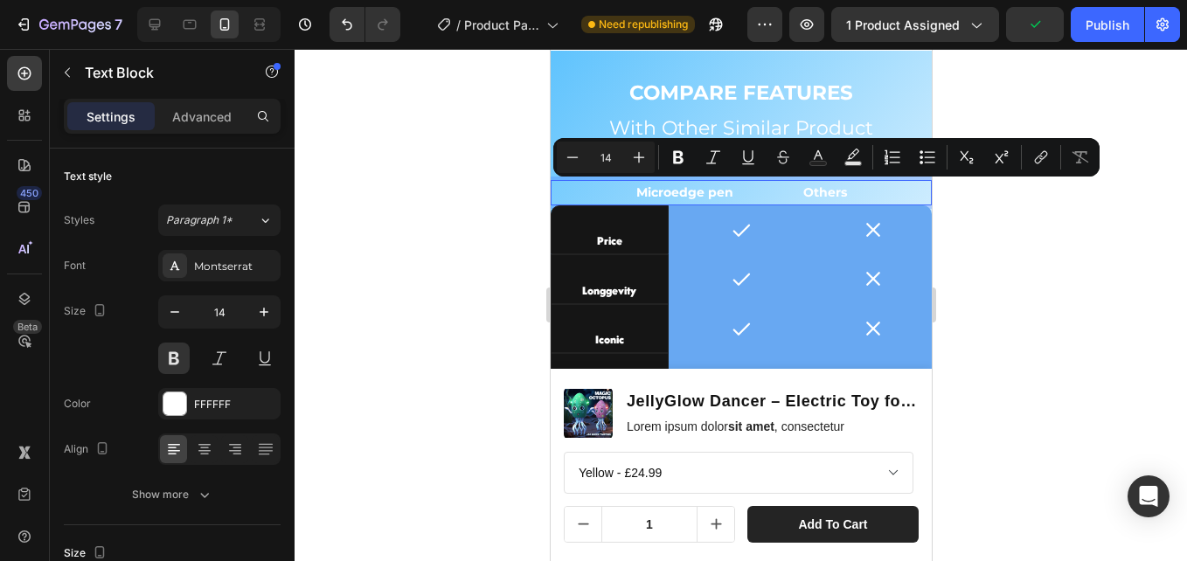
click at [689, 196] on p "Microedge pen Others" at bounding box center [740, 193] width 211 height 22
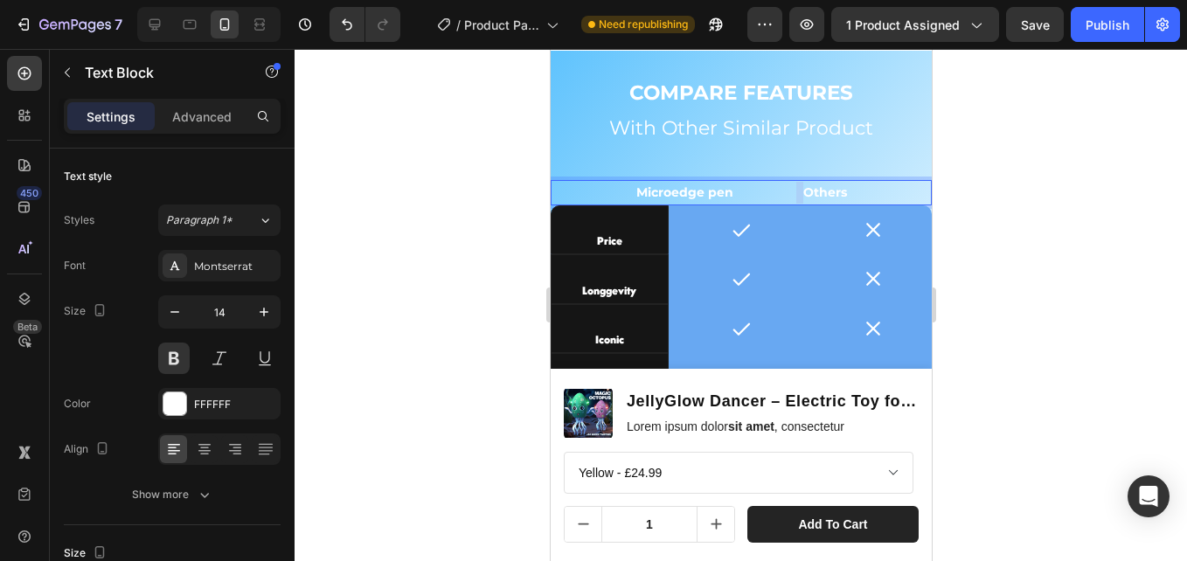
drag, startPoint x: 682, startPoint y: 190, endPoint x: 691, endPoint y: 196, distance: 10.7
click at [691, 196] on p "Microedge pen Others" at bounding box center [740, 193] width 211 height 22
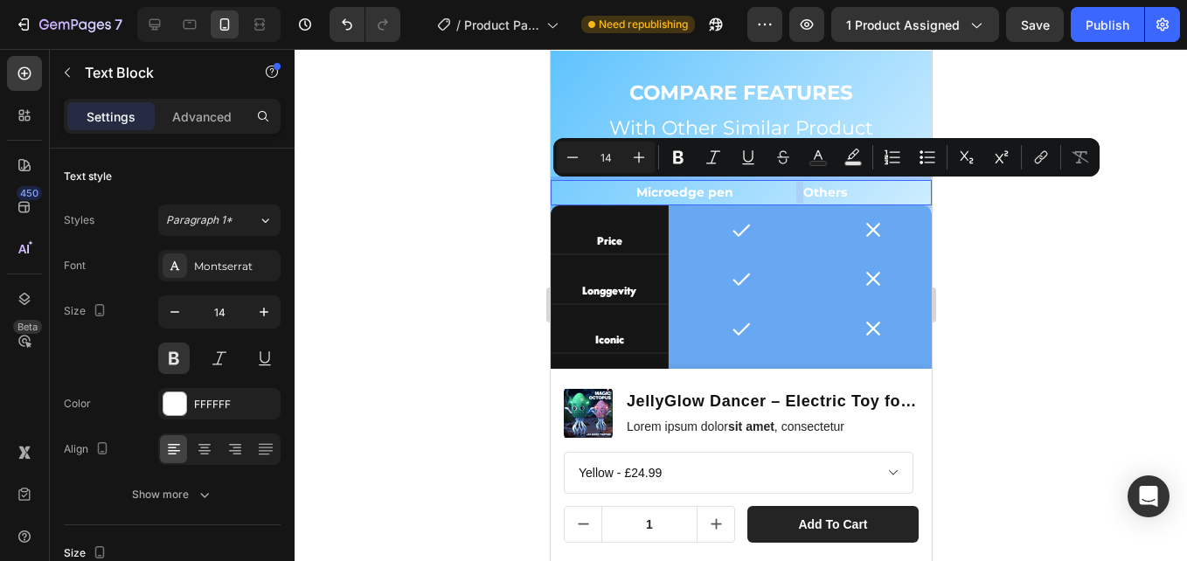
click at [681, 196] on p "Microedge pen Others" at bounding box center [740, 193] width 211 height 22
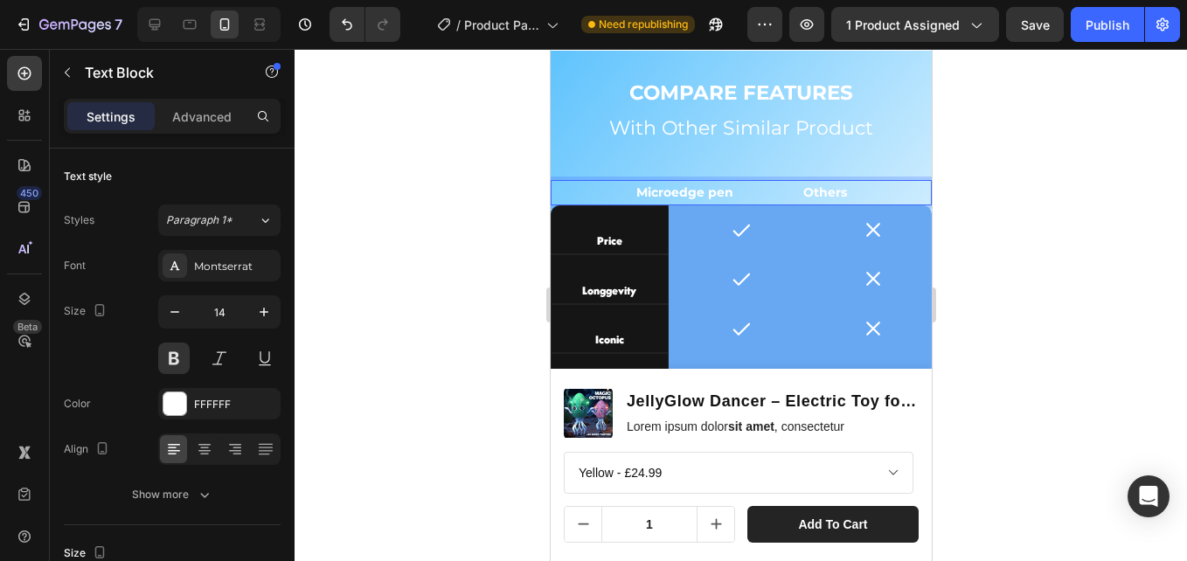
click at [682, 189] on p "Microedge pen Others" at bounding box center [740, 193] width 211 height 22
click at [797, 183] on p "Microedge pen Others" at bounding box center [740, 193] width 211 height 22
click at [835, 191] on p "Microedge pen Others" at bounding box center [740, 193] width 211 height 22
drag, startPoint x: 770, startPoint y: 192, endPoint x: 769, endPoint y: 205, distance: 13.1
click at [770, 194] on p "Microedge pen Others" at bounding box center [741, 193] width 204 height 22
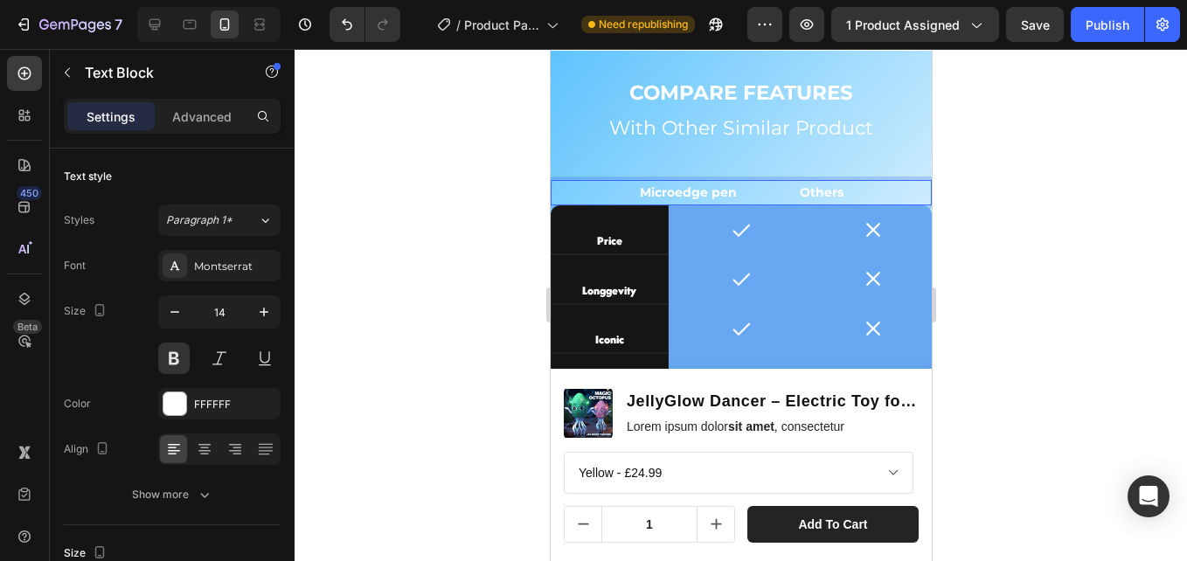
click at [675, 192] on p "Microedge pen Others" at bounding box center [741, 193] width 204 height 22
click at [830, 191] on p "Microedge pen Others" at bounding box center [741, 193] width 204 height 22
click at [683, 163] on div "COMPARE FEATURES Text Block With Other Similar Product Heading Microedge pen Ot…" at bounding box center [740, 191] width 381 height 225
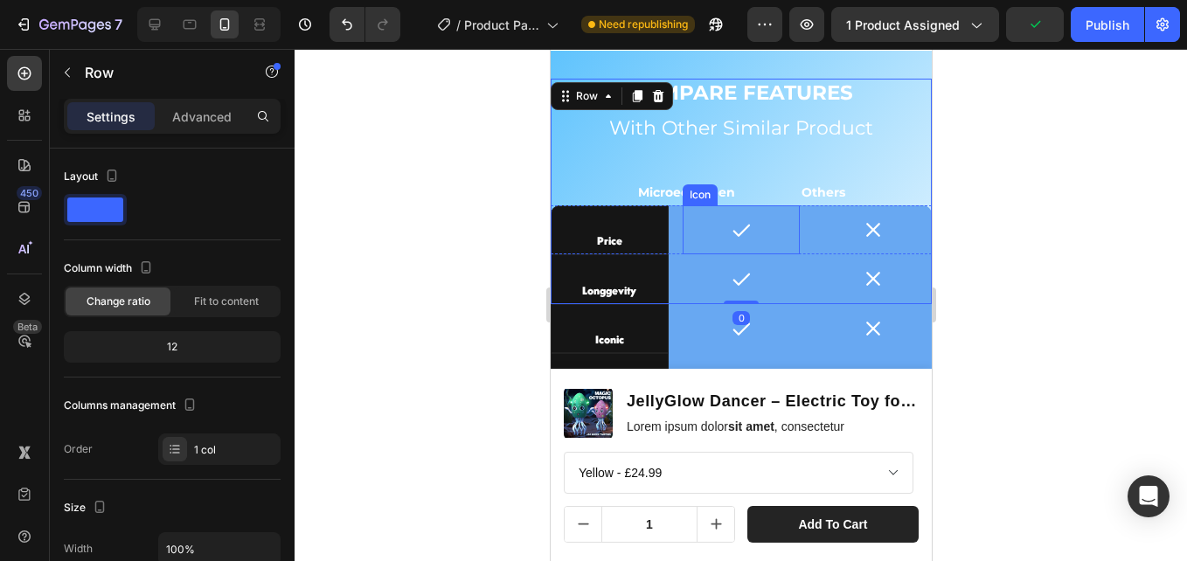
click at [730, 237] on icon at bounding box center [740, 229] width 21 height 21
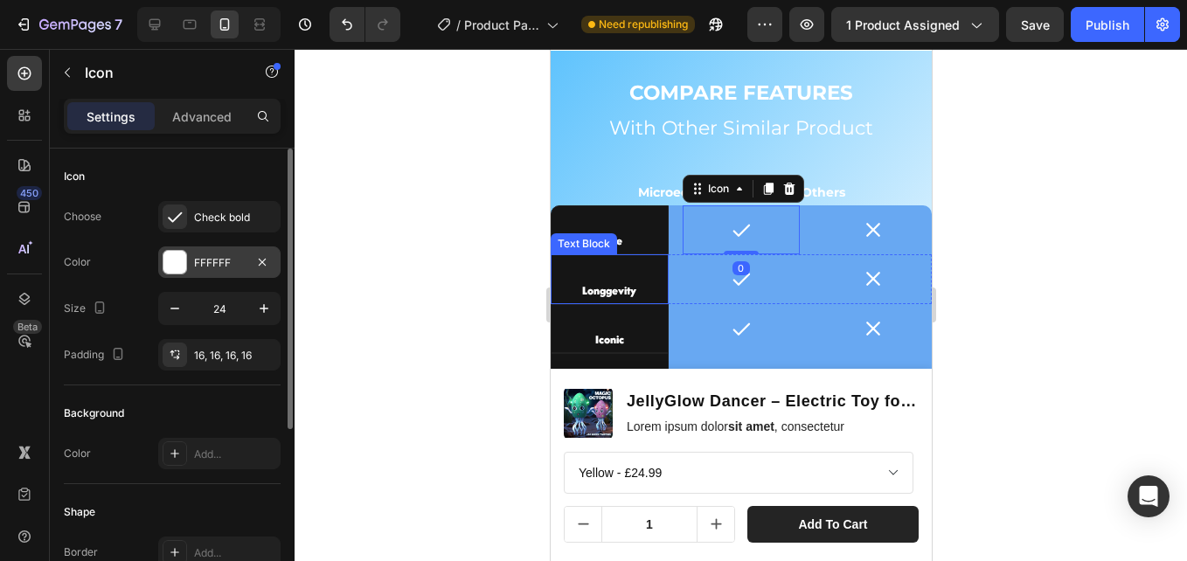
click at [229, 262] on div "FFFFFF" at bounding box center [219, 263] width 51 height 16
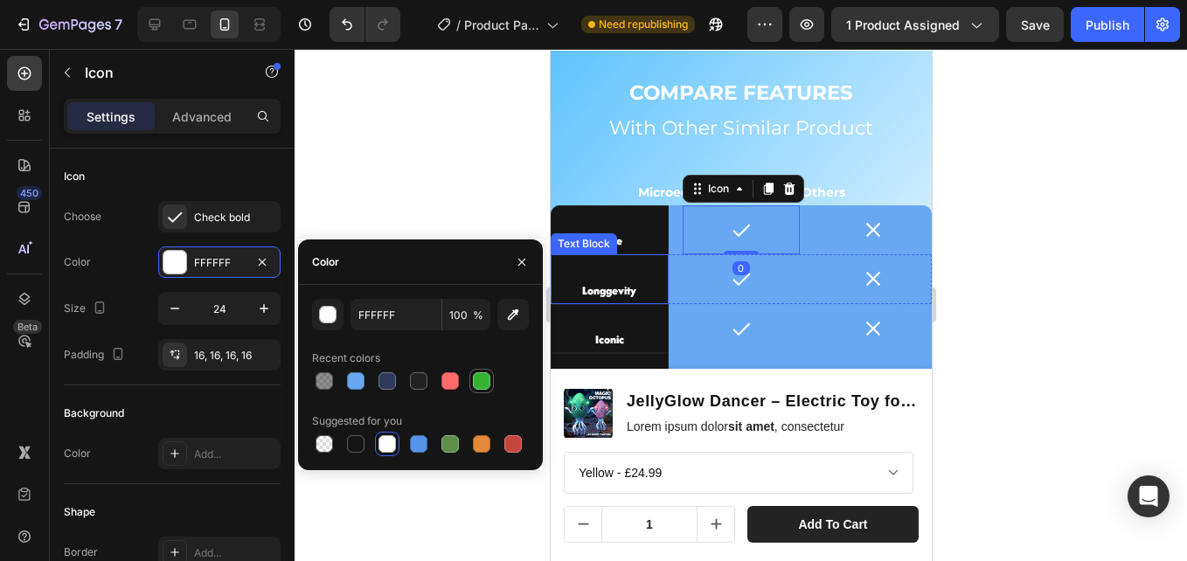
drag, startPoint x: 28, startPoint y: 287, endPoint x: 485, endPoint y: 377, distance: 465.8
click at [485, 378] on div at bounding box center [481, 380] width 17 height 17
type input "34B233"
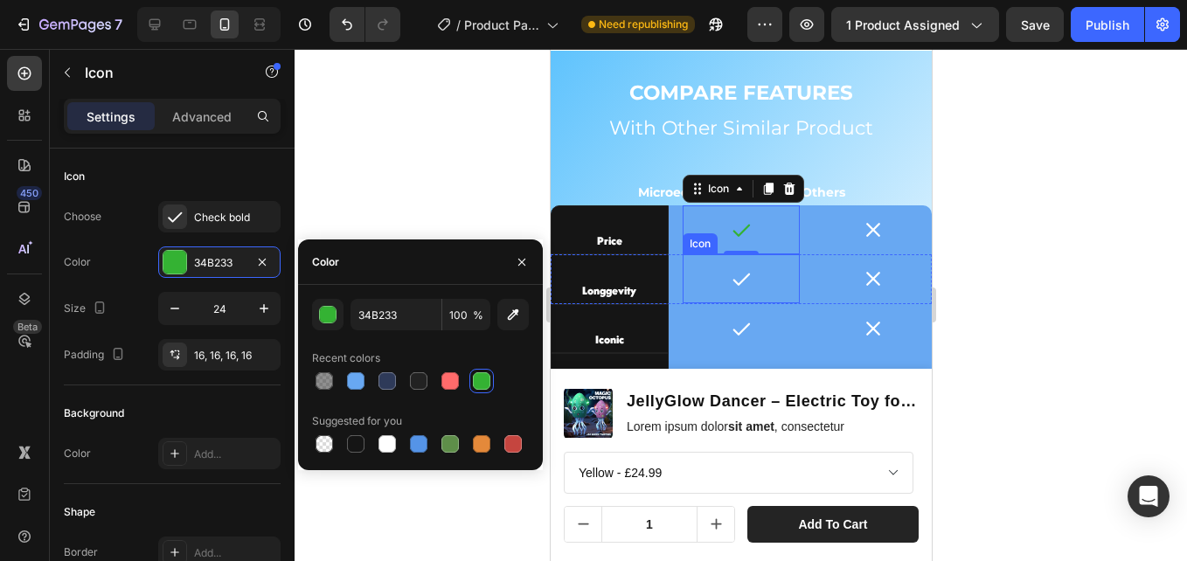
drag, startPoint x: 735, startPoint y: 283, endPoint x: 642, endPoint y: 281, distance: 92.6
click at [735, 282] on icon at bounding box center [740, 278] width 21 height 21
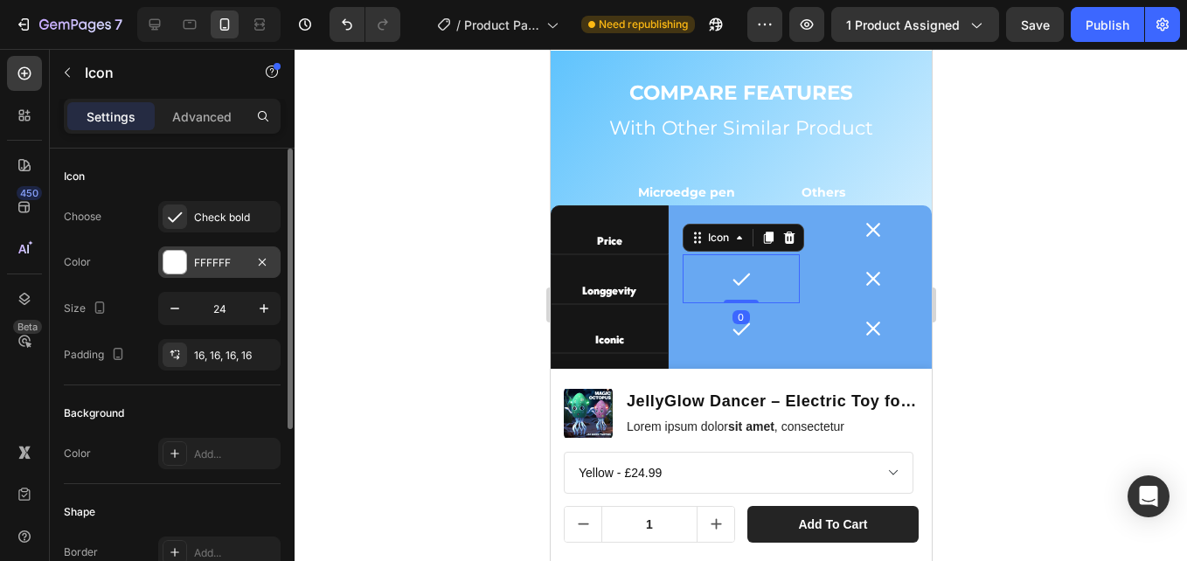
click at [236, 262] on div "FFFFFF" at bounding box center [219, 263] width 51 height 16
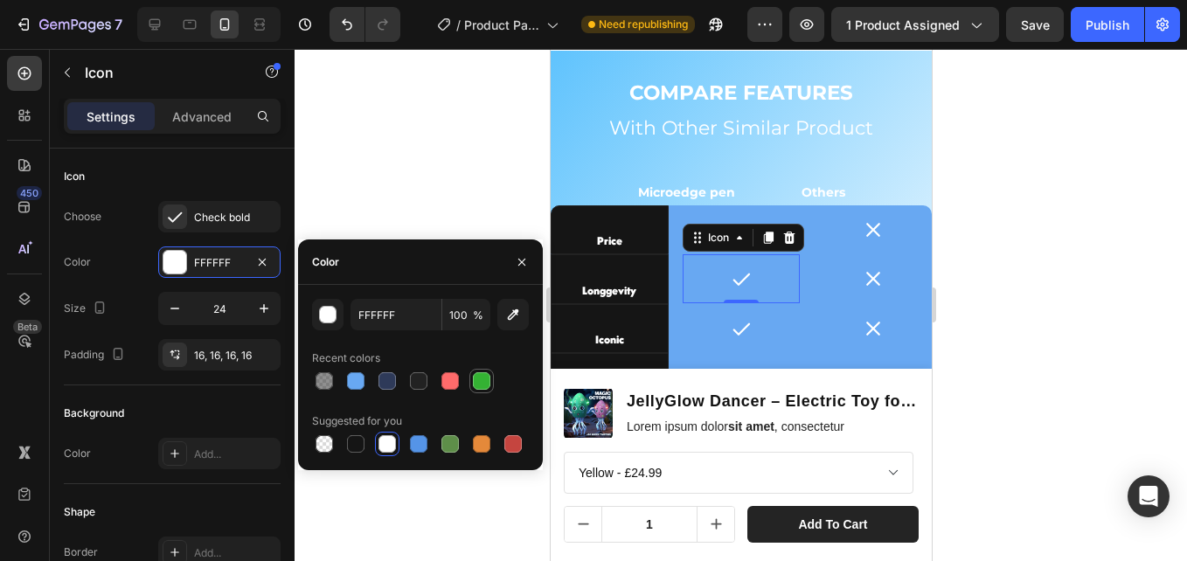
click at [477, 376] on div at bounding box center [481, 380] width 17 height 17
type input "34B233"
click at [730, 329] on icon at bounding box center [740, 328] width 21 height 21
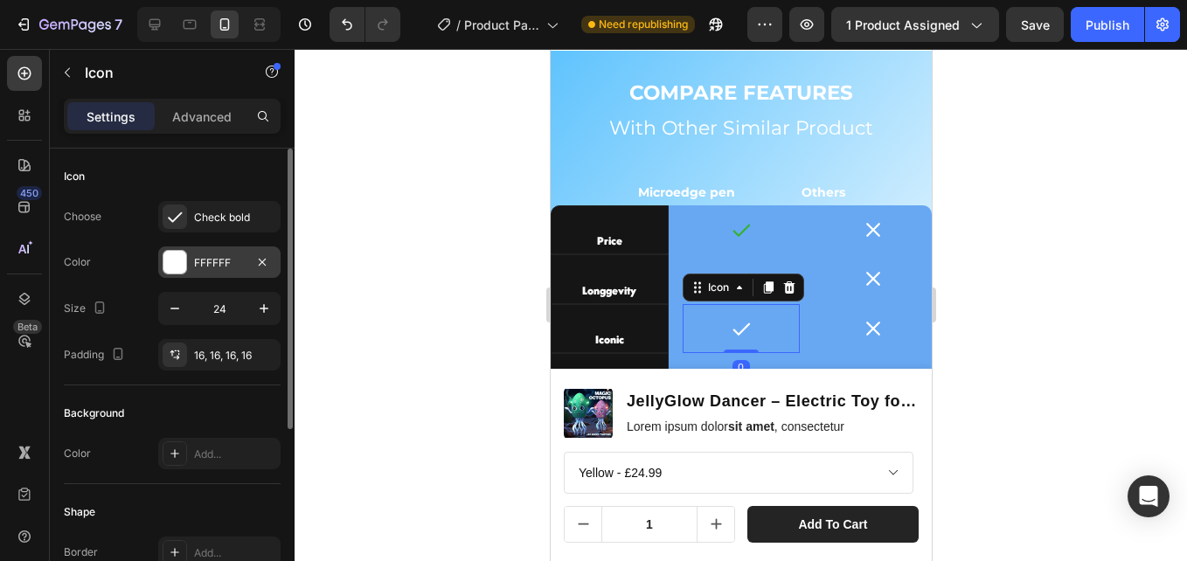
click at [201, 249] on div "FFFFFF" at bounding box center [219, 261] width 122 height 31
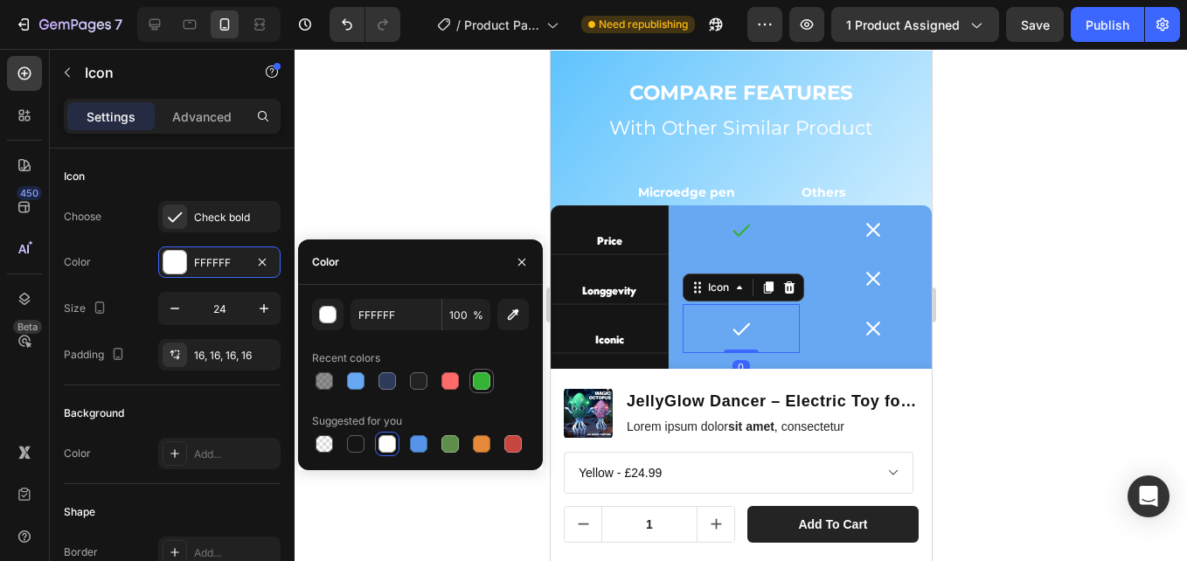
click at [489, 378] on div at bounding box center [481, 380] width 17 height 17
type input "34B233"
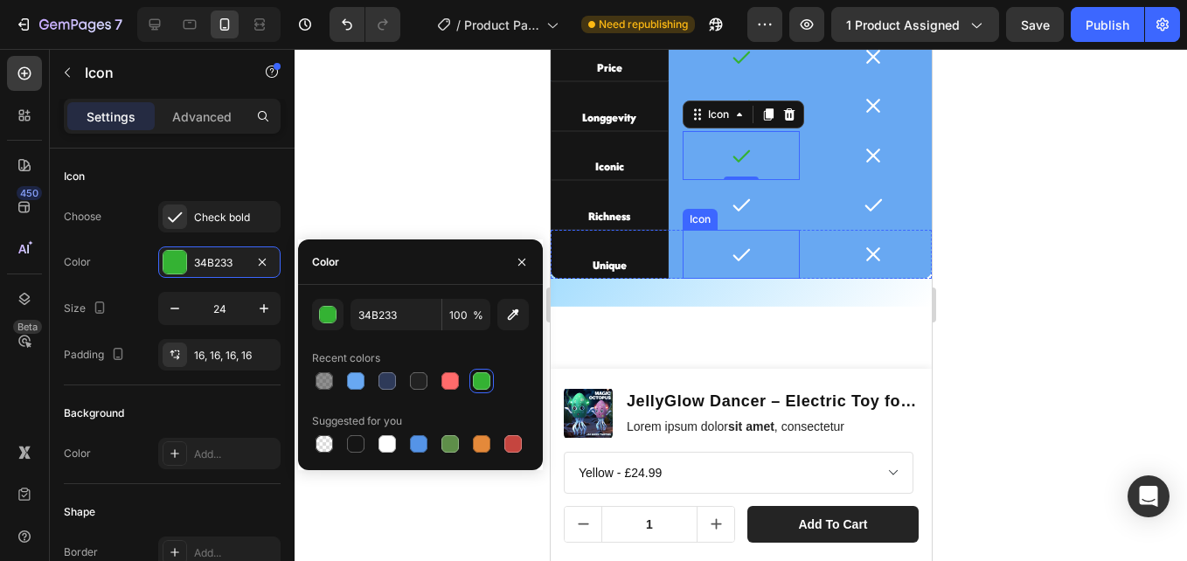
scroll to position [4746, 0]
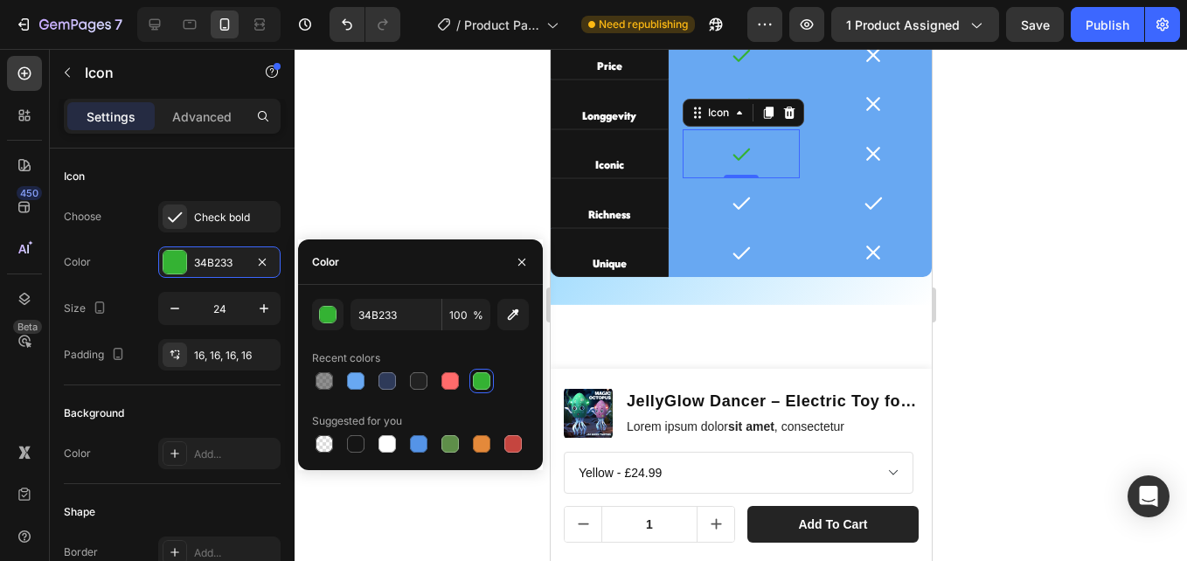
click at [731, 192] on div "0" at bounding box center [739, 192] width 17 height 14
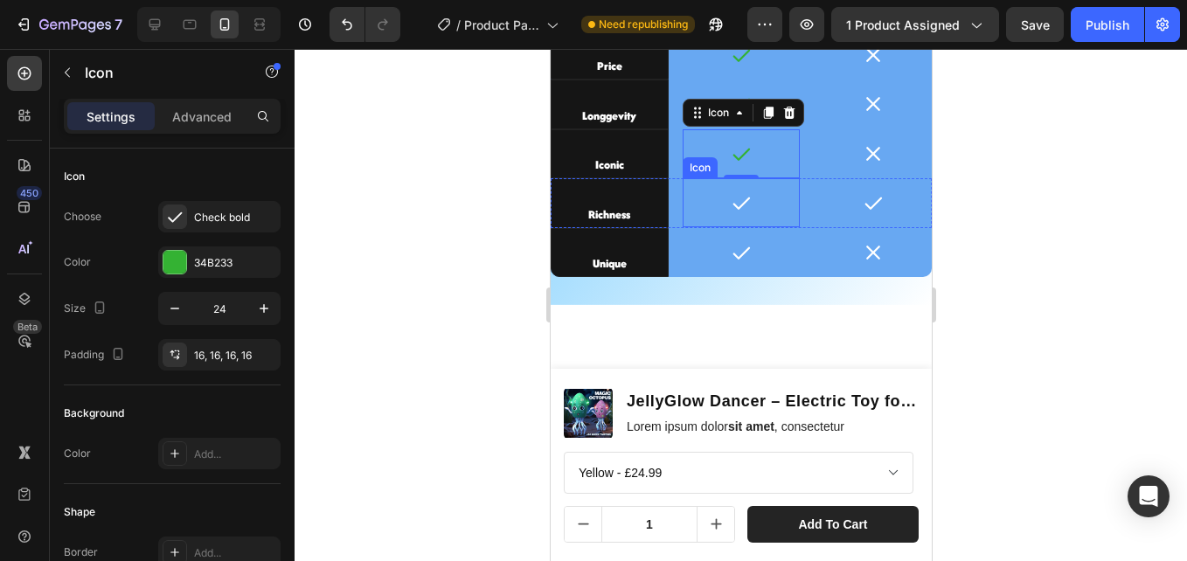
click at [730, 198] on icon at bounding box center [740, 202] width 21 height 21
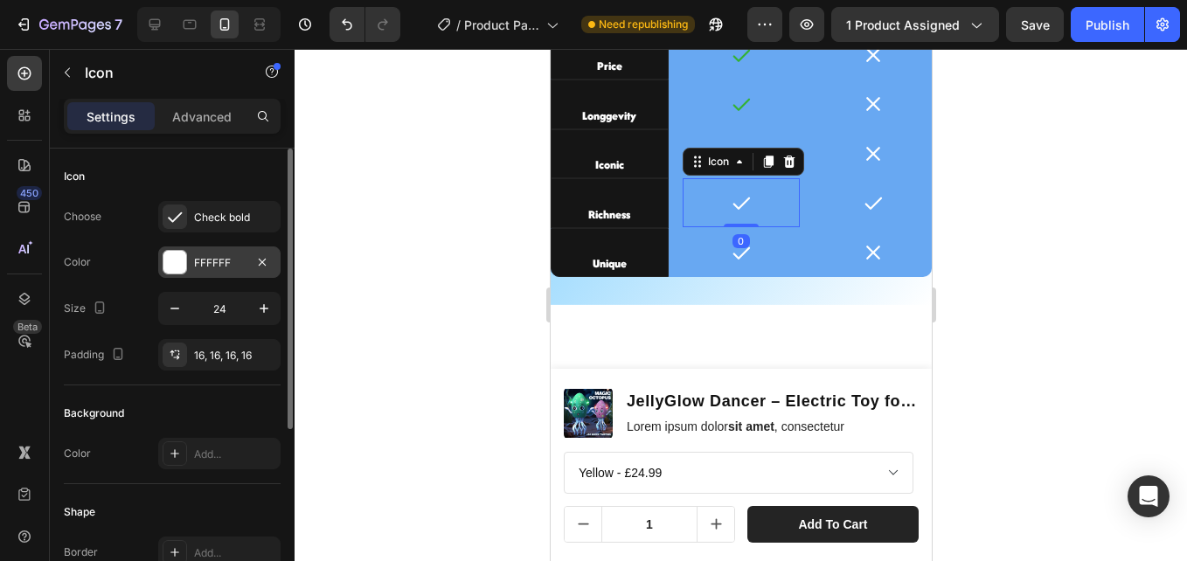
click at [194, 262] on div "FFFFFF" at bounding box center [219, 263] width 51 height 16
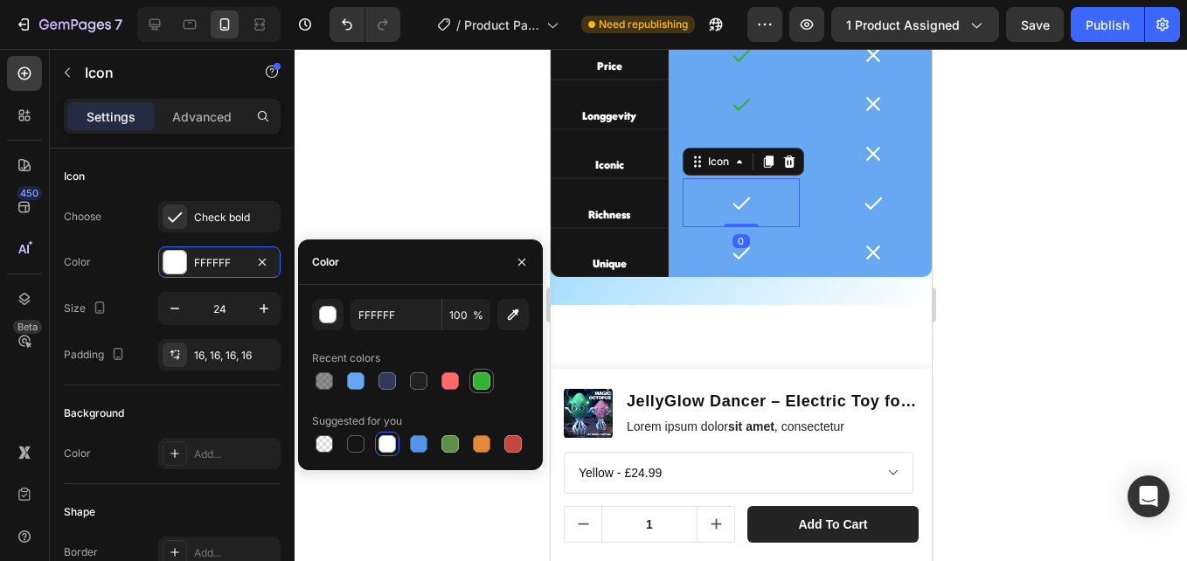
click at [489, 384] on div at bounding box center [481, 380] width 17 height 17
type input "34B233"
click at [742, 260] on icon at bounding box center [740, 252] width 21 height 21
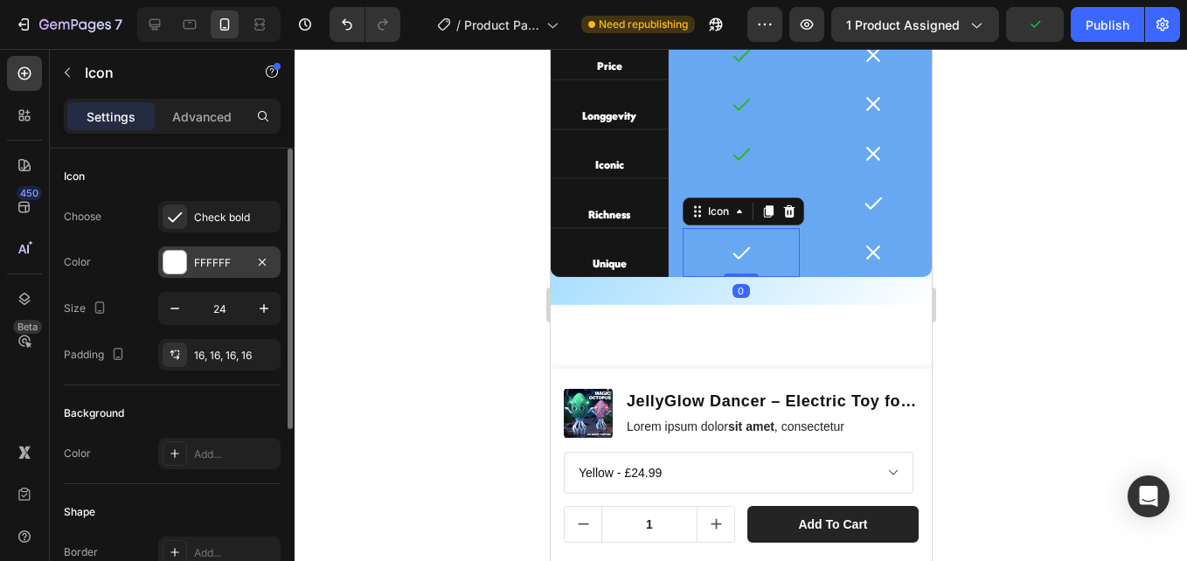
click at [188, 251] on div "FFFFFF" at bounding box center [219, 261] width 122 height 31
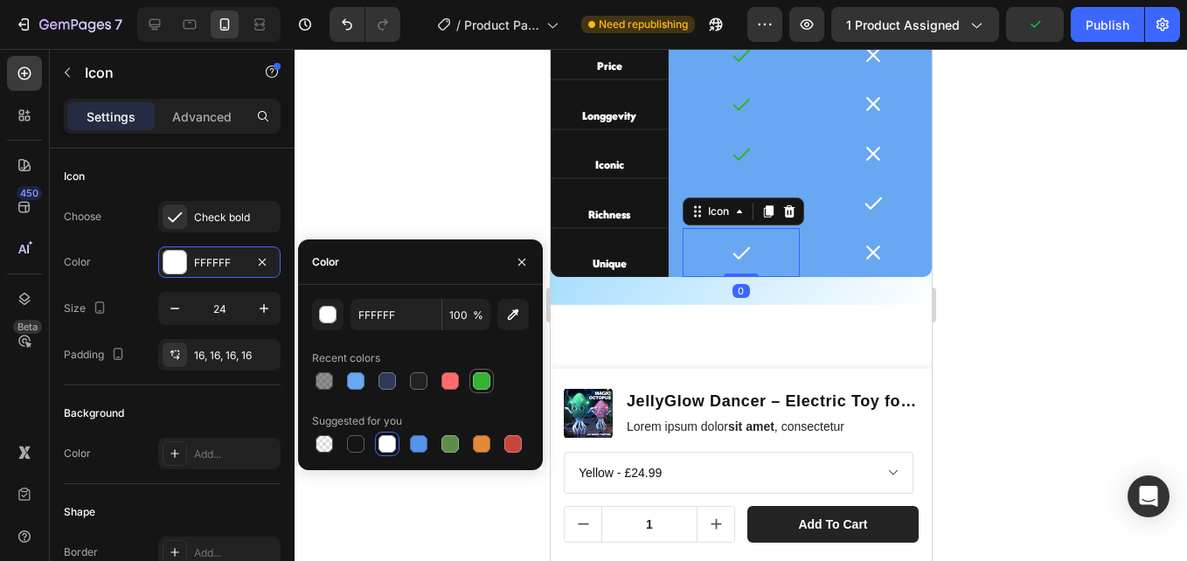
click at [484, 374] on div at bounding box center [481, 380] width 17 height 17
type input "34B233"
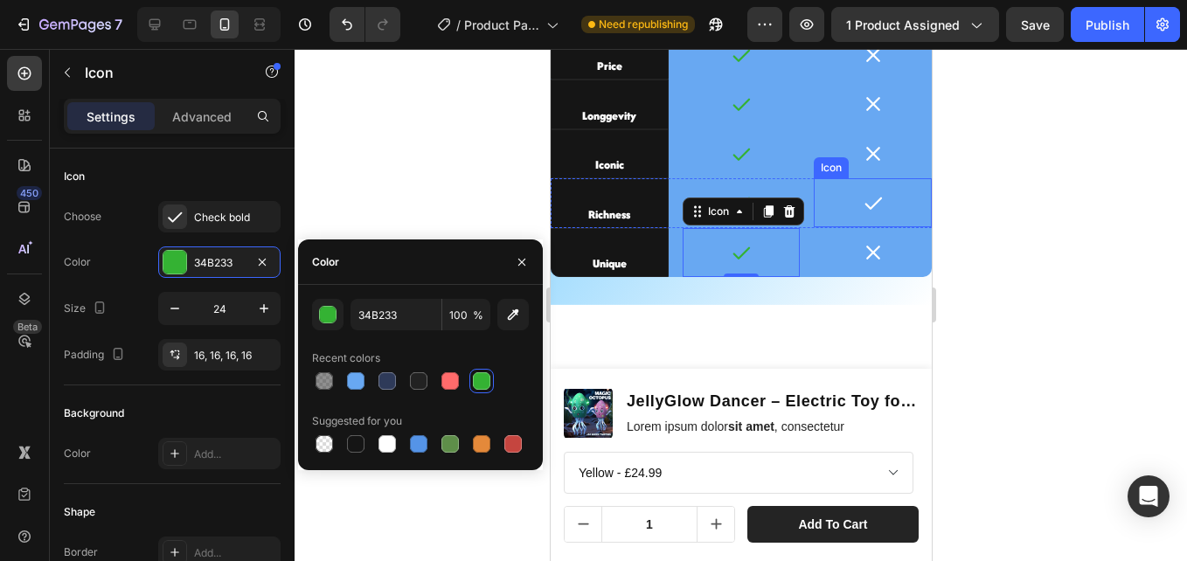
click at [868, 191] on div at bounding box center [872, 202] width 49 height 49
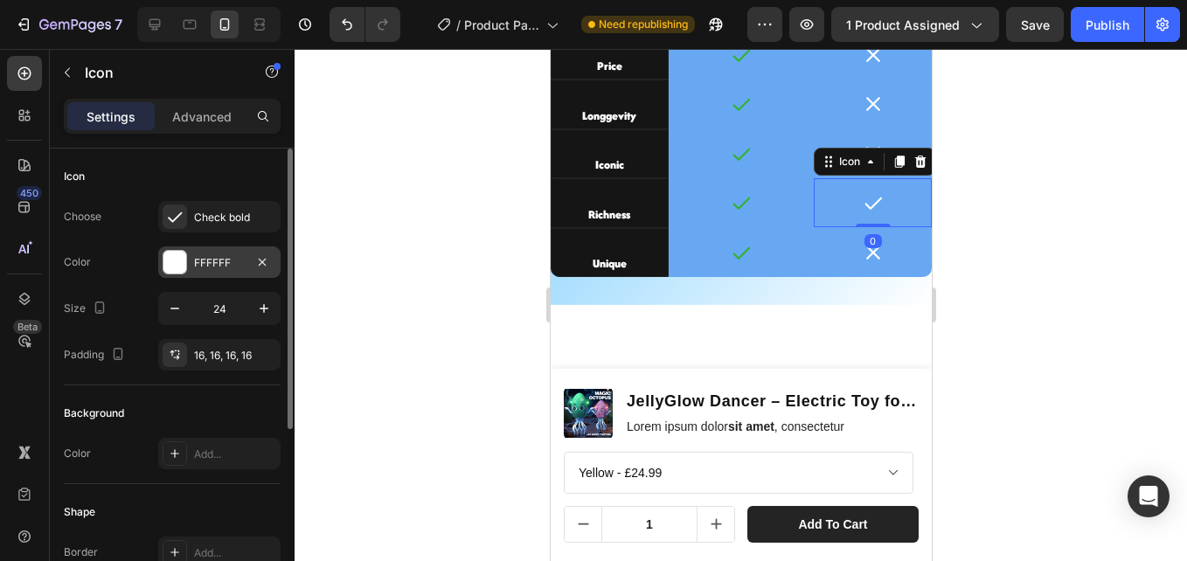
click at [183, 263] on div at bounding box center [174, 262] width 23 height 23
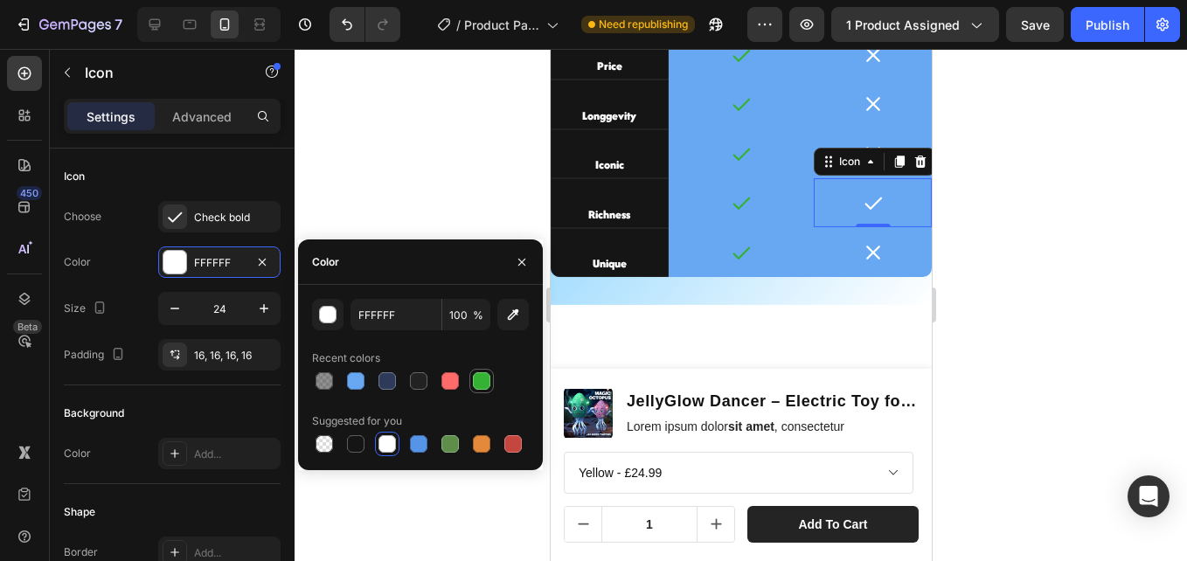
click at [477, 377] on div at bounding box center [481, 380] width 17 height 17
type input "34B233"
click at [867, 252] on icon at bounding box center [872, 252] width 21 height 21
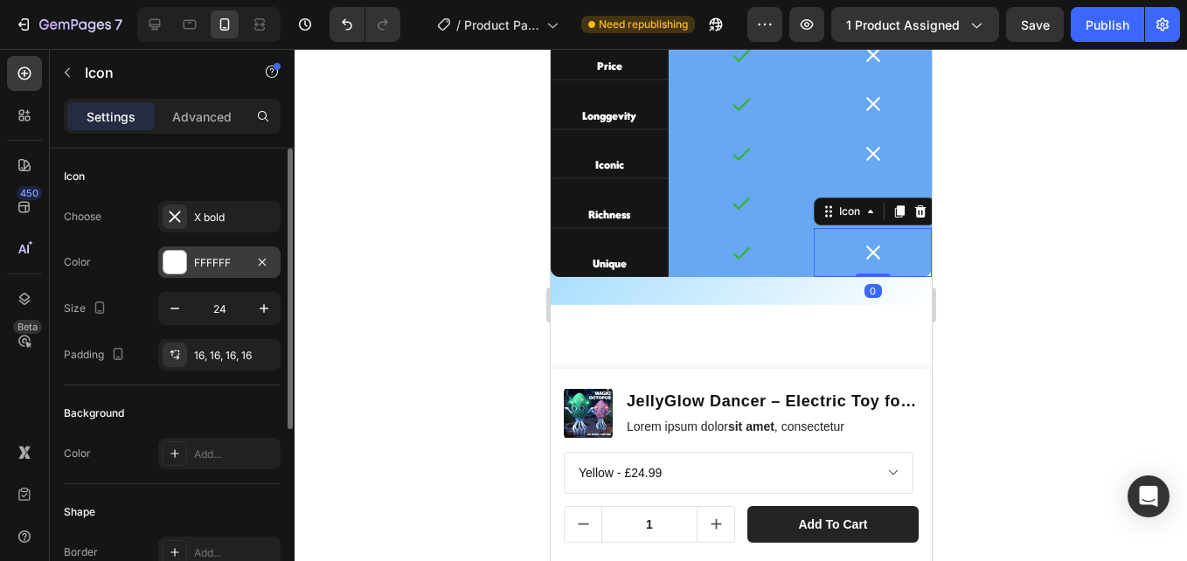
click at [182, 265] on div at bounding box center [174, 262] width 23 height 23
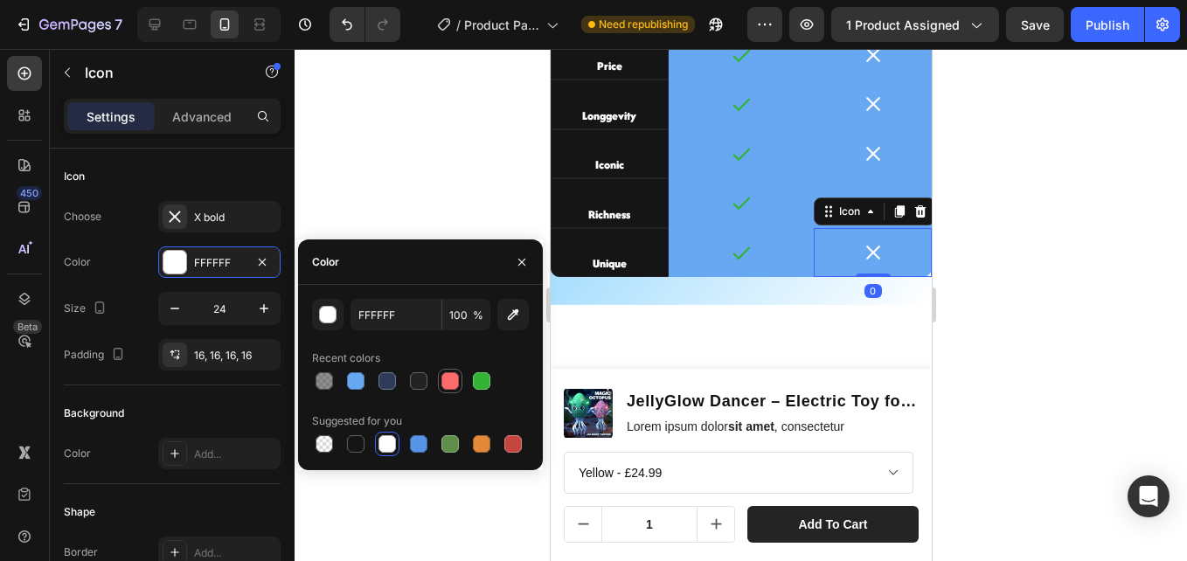
click at [443, 377] on div at bounding box center [449, 380] width 17 height 17
type input "FF6B6B"
click at [862, 160] on icon at bounding box center [872, 153] width 21 height 21
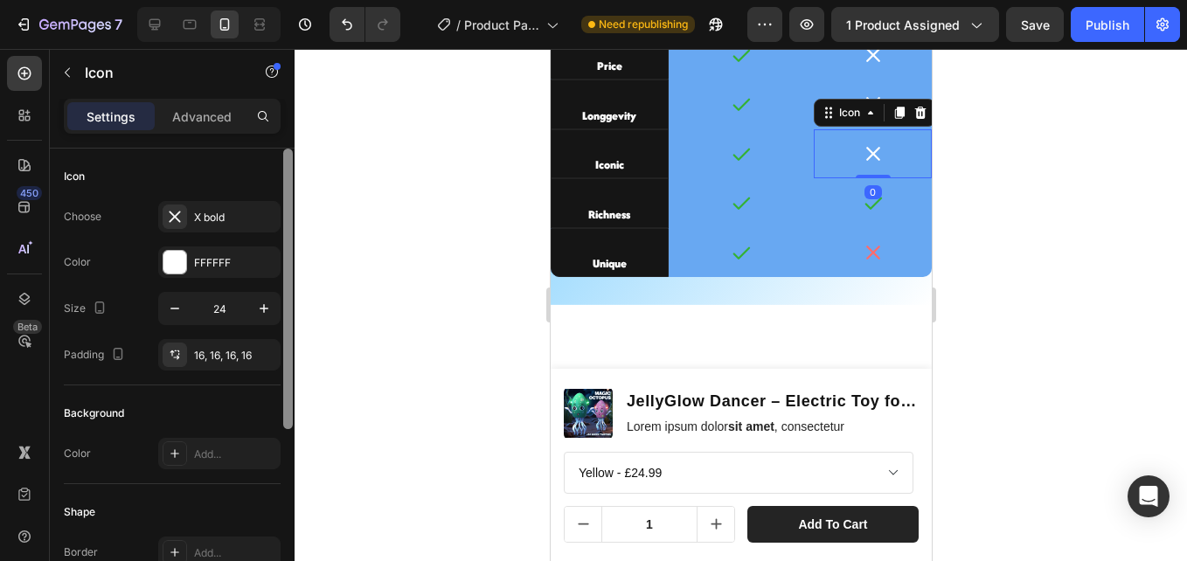
drag, startPoint x: 187, startPoint y: 263, endPoint x: 281, endPoint y: 298, distance: 100.6
click at [188, 263] on div "FFFFFF" at bounding box center [219, 261] width 122 height 31
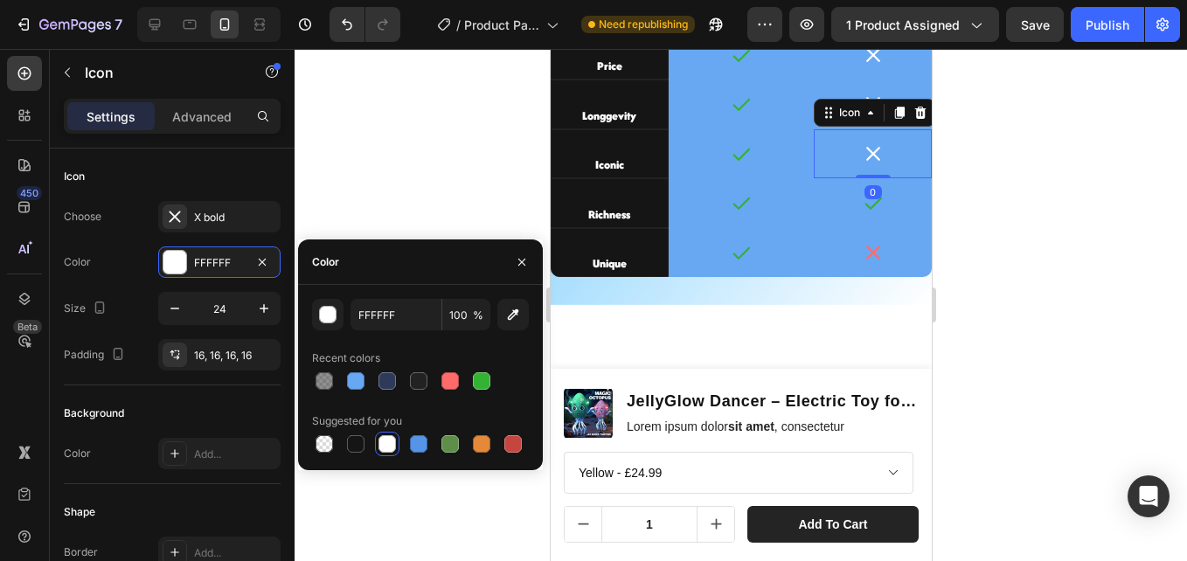
drag, startPoint x: 443, startPoint y: 375, endPoint x: 476, endPoint y: 356, distance: 38.4
click at [443, 374] on div at bounding box center [449, 380] width 17 height 17
type input "FF6B6B"
click at [873, 65] on div at bounding box center [872, 55] width 49 height 49
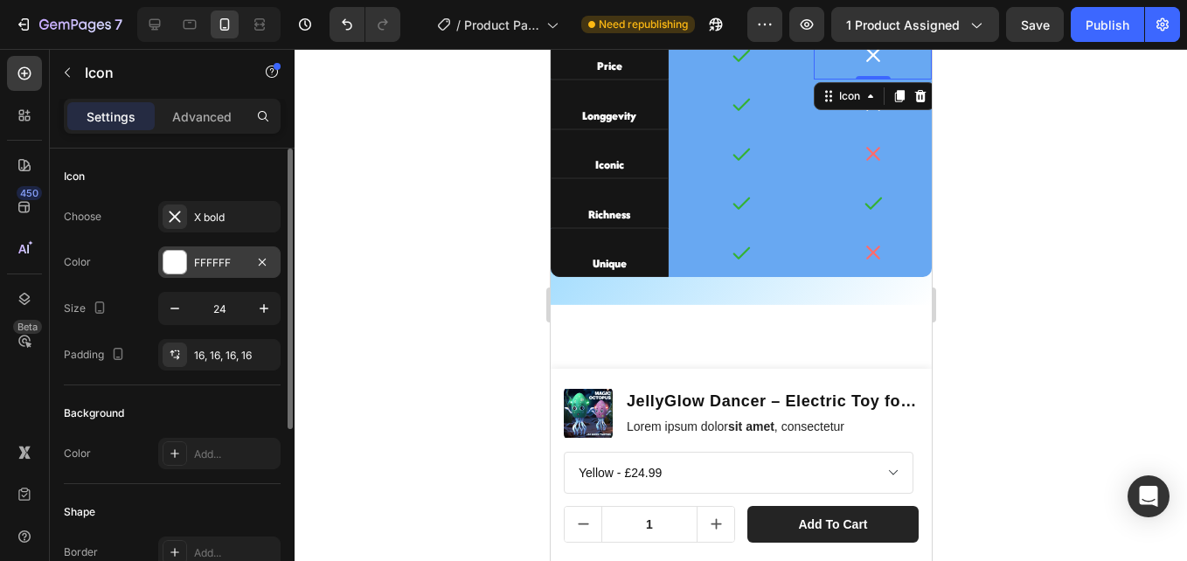
click at [185, 247] on div "FFFFFF" at bounding box center [219, 261] width 122 height 31
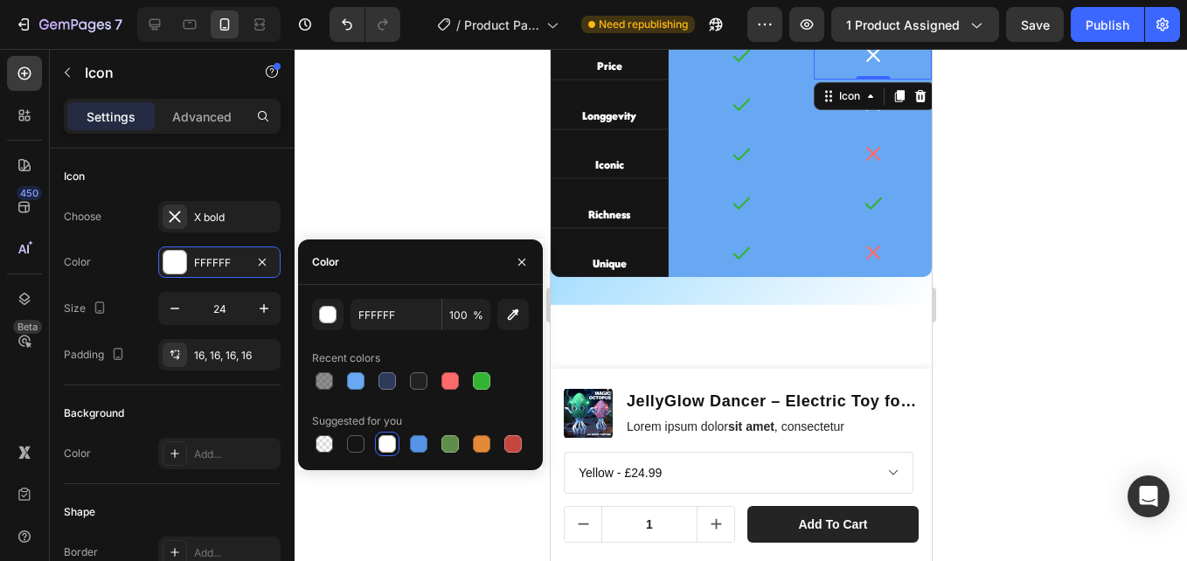
click at [458, 378] on div at bounding box center [449, 380] width 17 height 17
type input "FF6B6B"
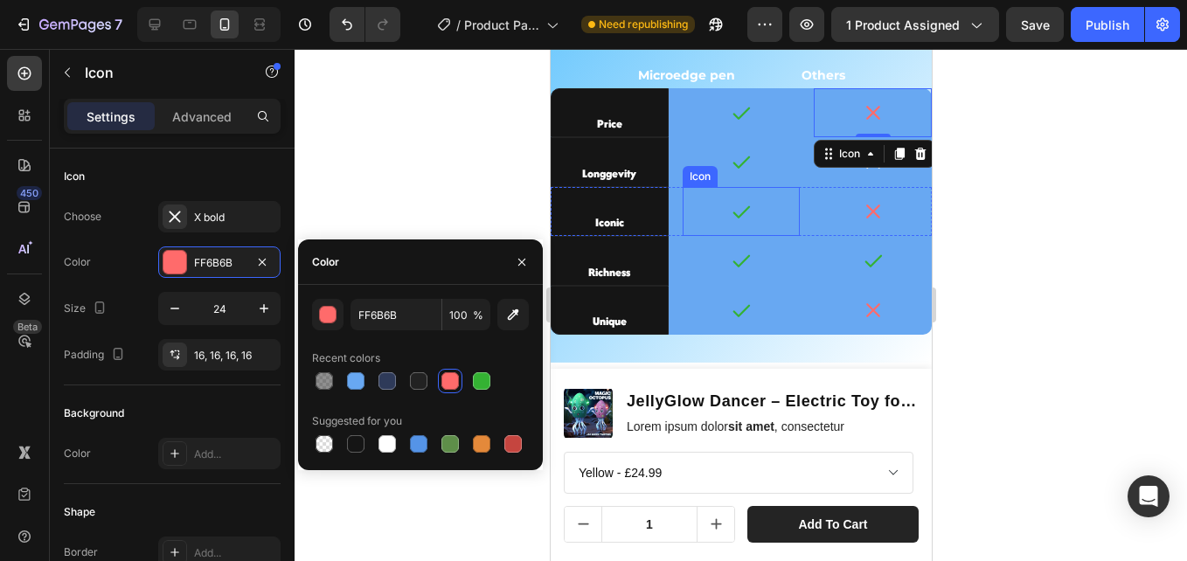
scroll to position [4658, 0]
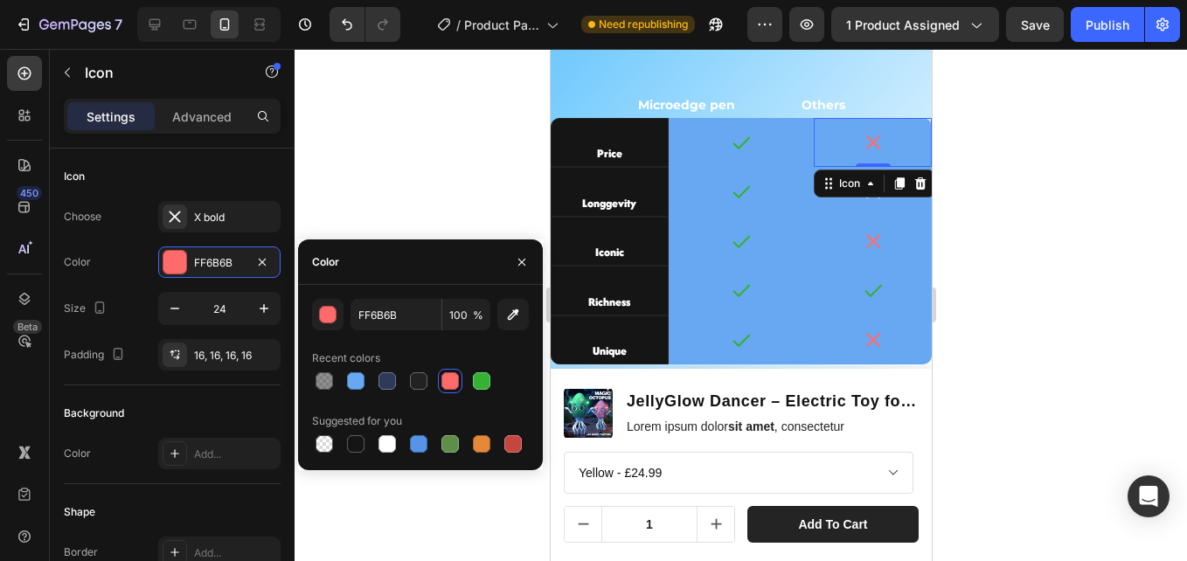
click at [869, 196] on div "Icon" at bounding box center [873, 184] width 121 height 28
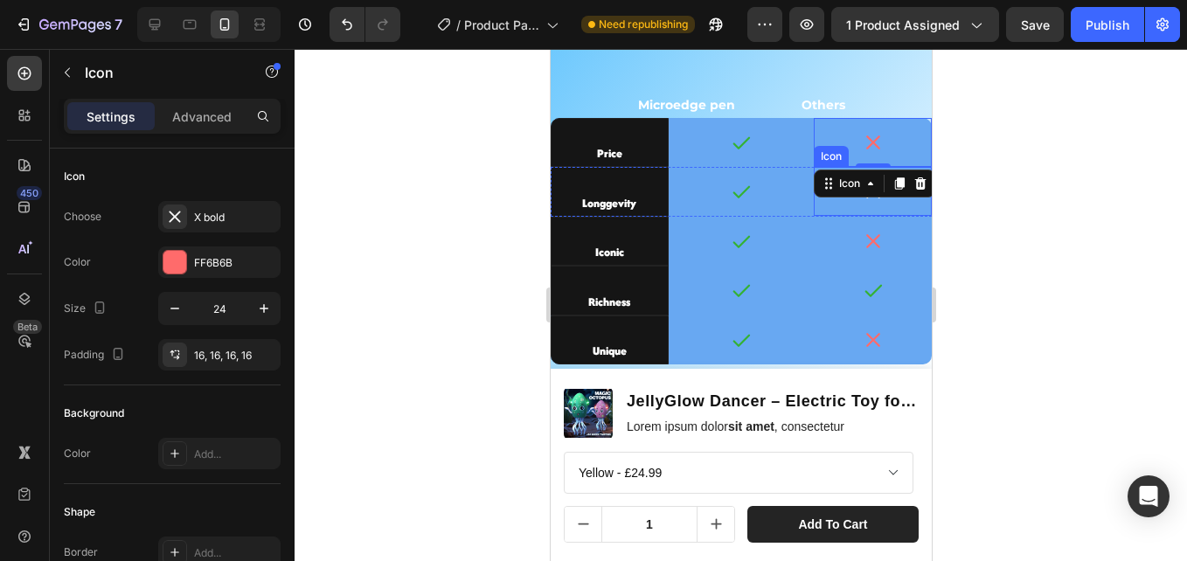
drag, startPoint x: 858, startPoint y: 201, endPoint x: 820, endPoint y: 204, distance: 37.7
click at [862, 200] on icon at bounding box center [872, 191] width 21 height 21
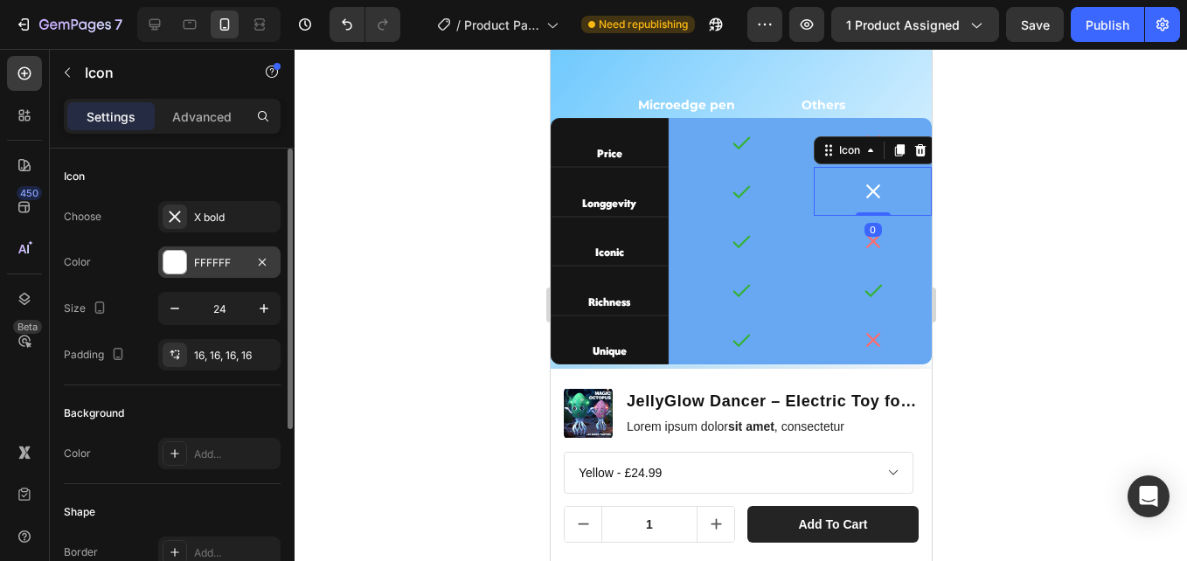
drag, startPoint x: 204, startPoint y: 240, endPoint x: 202, endPoint y: 254, distance: 14.2
click at [202, 254] on div "Choose X bold Color FFFFFF Size 24 Padding 16, 16, 16, 16" at bounding box center [172, 286] width 217 height 170
click at [202, 255] on div "FFFFFF" at bounding box center [219, 263] width 51 height 16
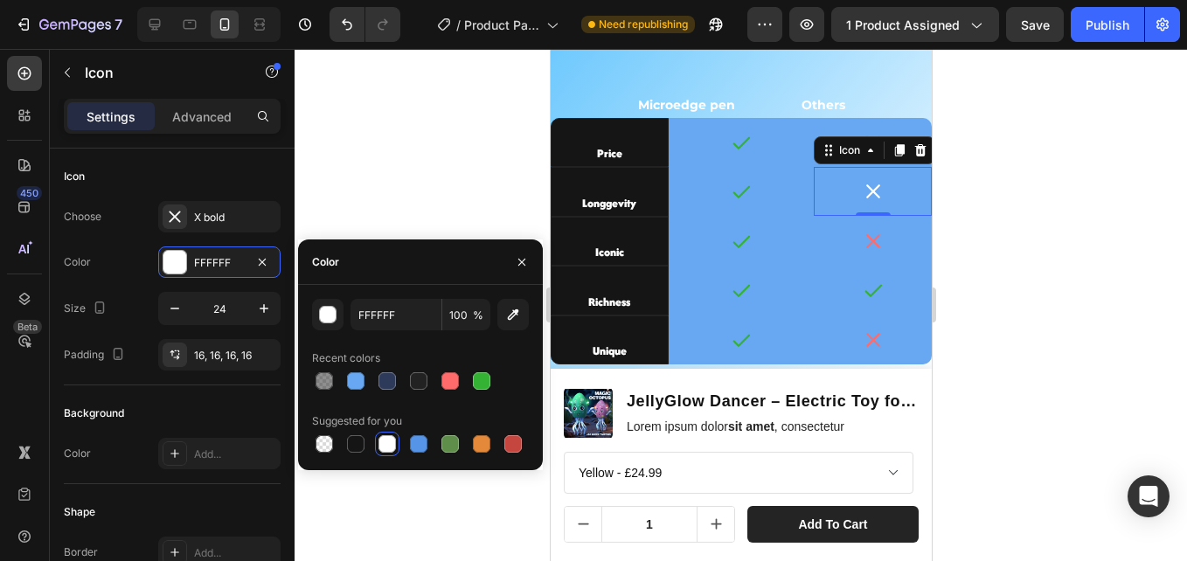
click at [452, 380] on div at bounding box center [449, 380] width 17 height 17
type input "FF6B6B"
click at [412, 178] on div at bounding box center [740, 305] width 892 height 512
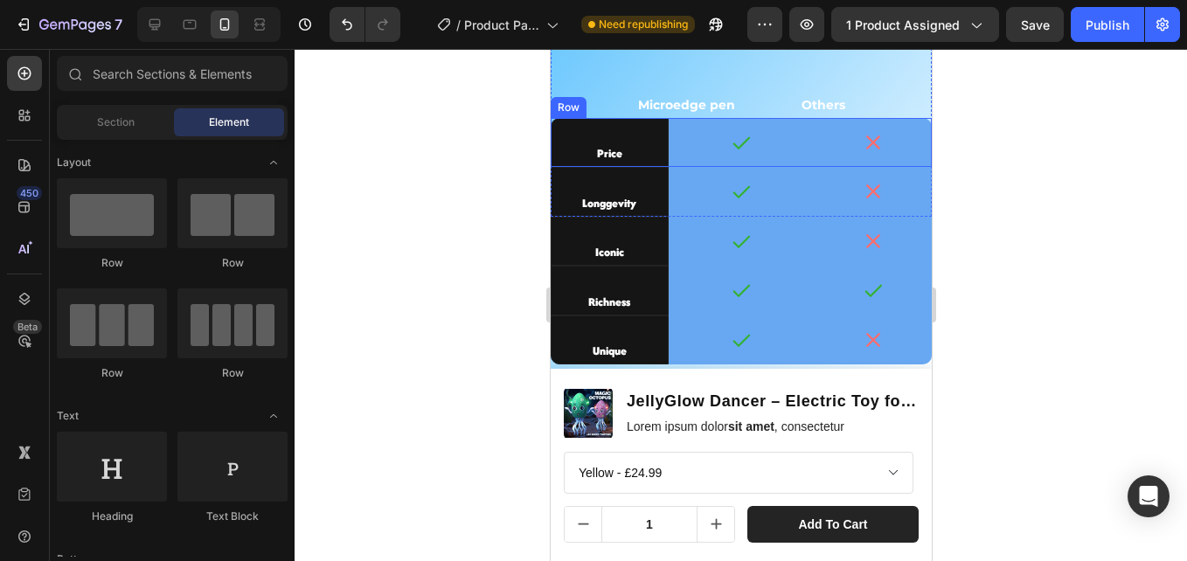
click at [672, 157] on div "Price Text Block Icon Icon Row" at bounding box center [740, 142] width 381 height 49
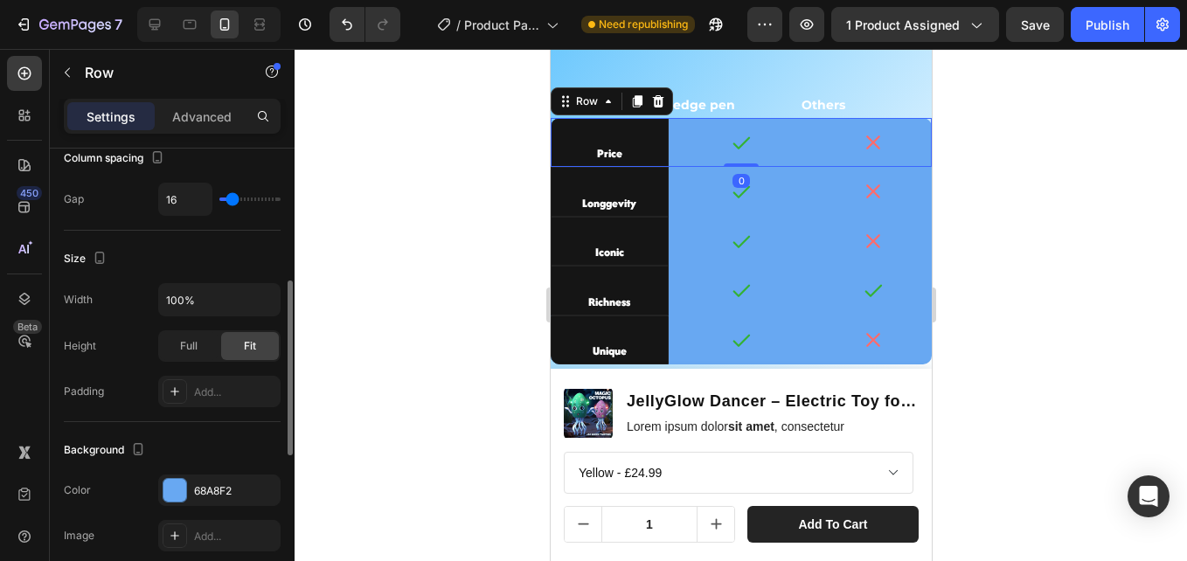
scroll to position [612, 0]
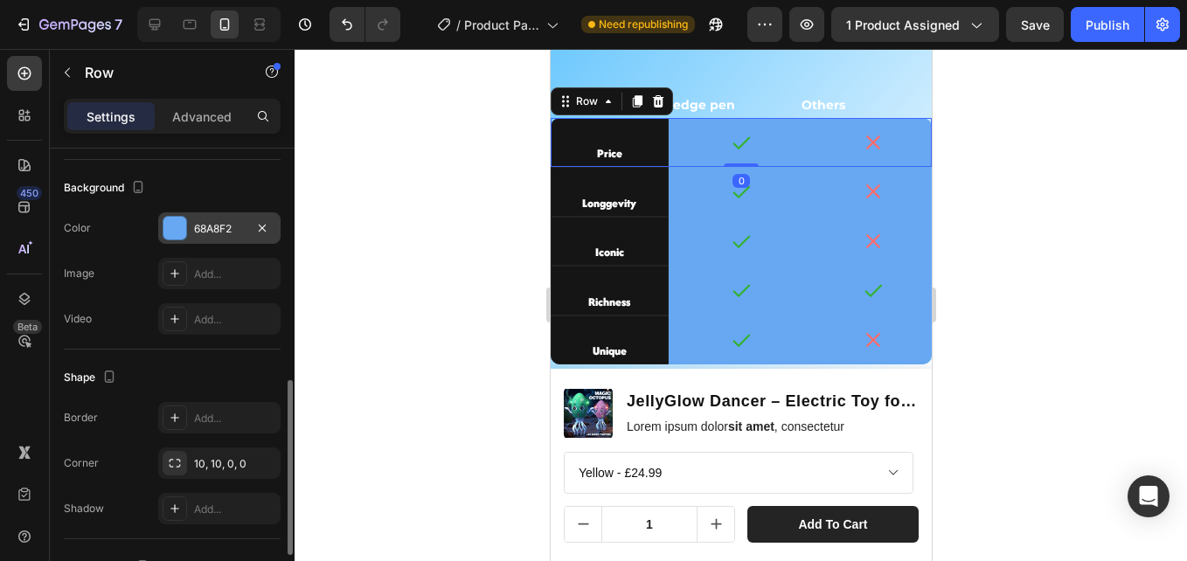
click at [200, 225] on div "68A8F2" at bounding box center [219, 229] width 51 height 16
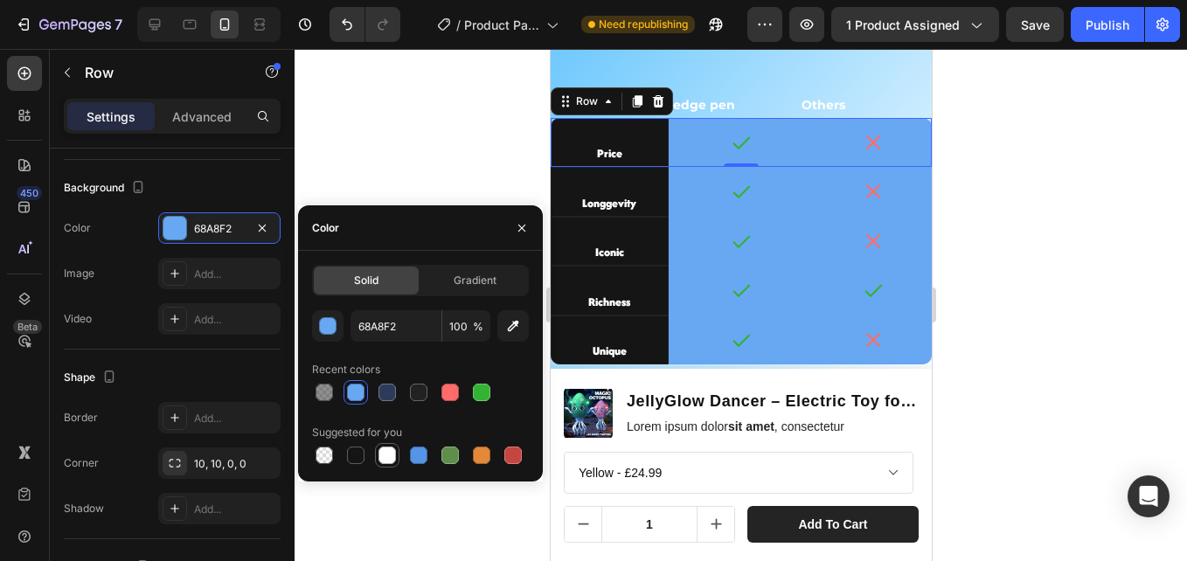
click at [377, 453] on div at bounding box center [387, 455] width 21 height 21
type input "FFFFFF"
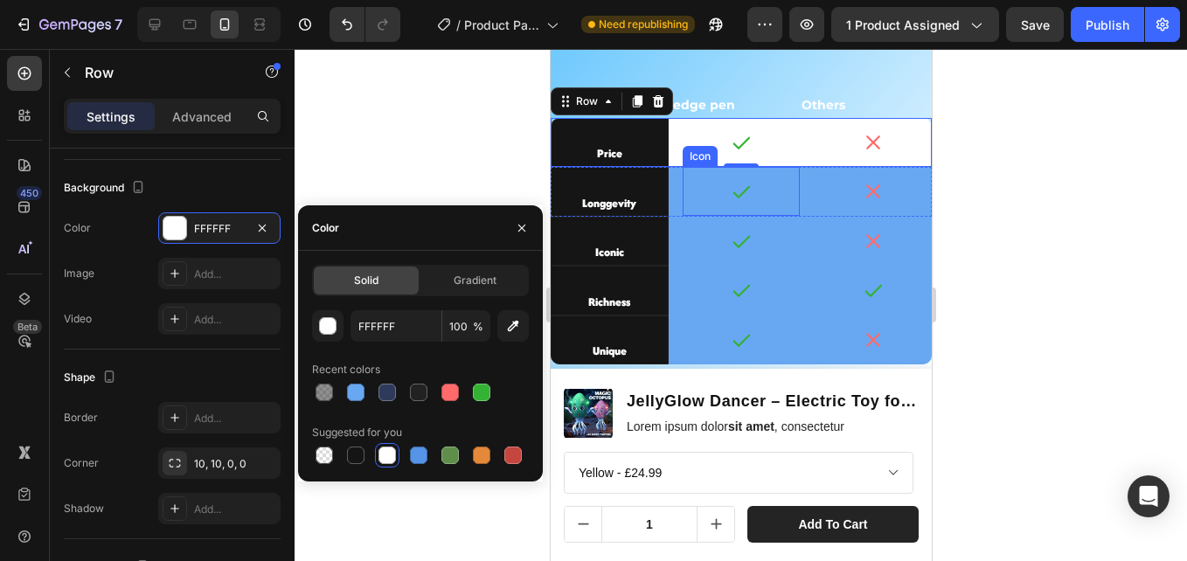
click at [682, 205] on div "Icon" at bounding box center [741, 191] width 118 height 49
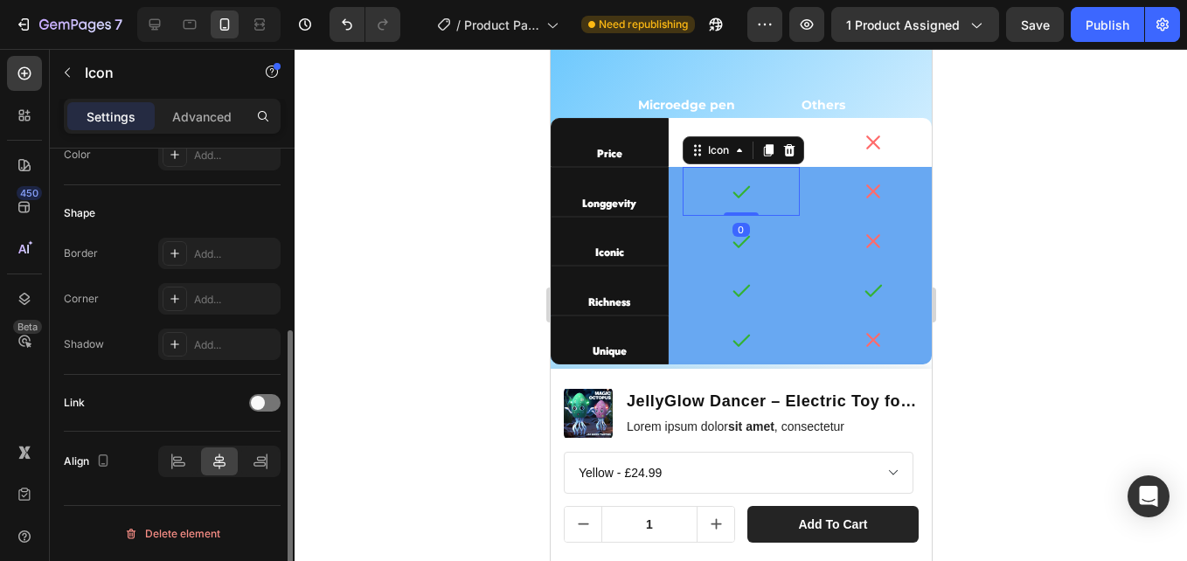
scroll to position [0, 0]
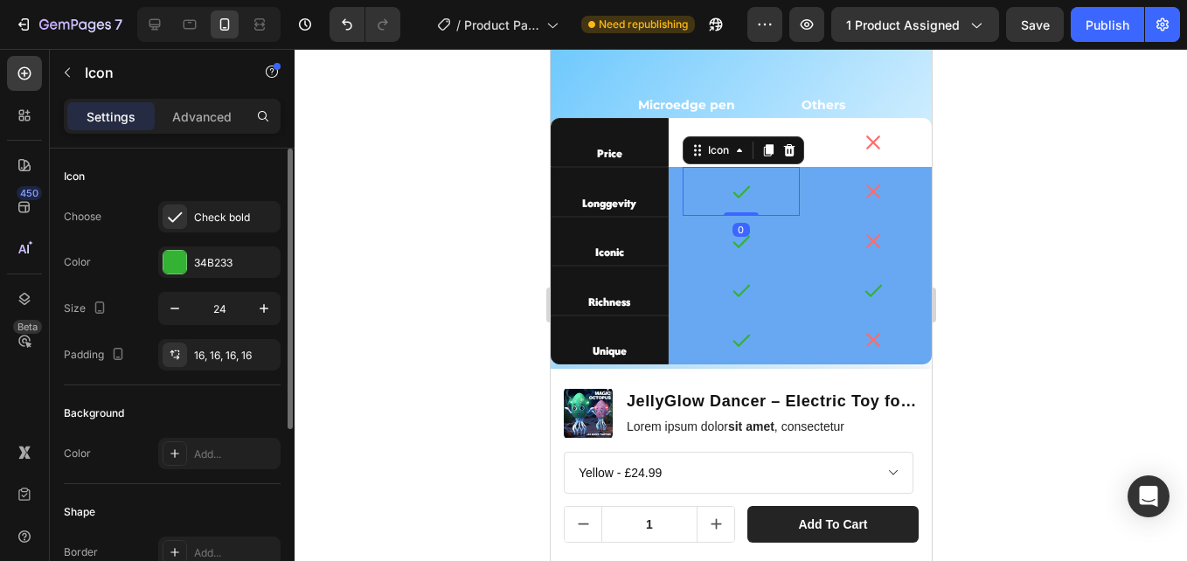
click at [682, 204] on div "Icon 0" at bounding box center [741, 191] width 118 height 49
click at [675, 204] on div "Longgevity Text Block Icon 0 Icon Row" at bounding box center [740, 191] width 381 height 49
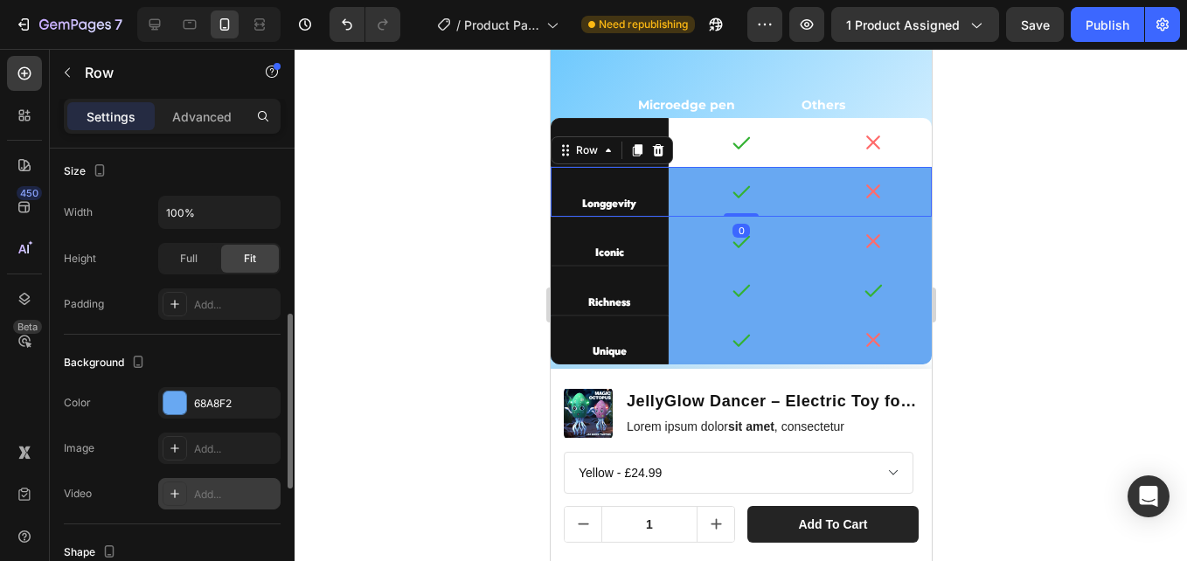
scroll to position [612, 0]
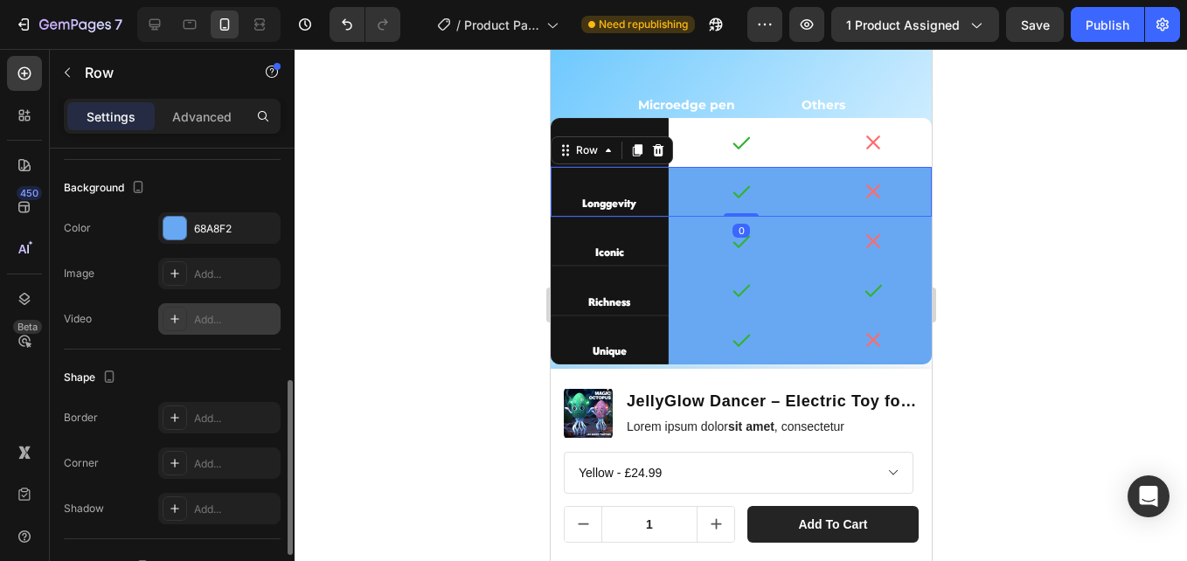
click at [200, 236] on div "68A8F2" at bounding box center [235, 229] width 82 height 16
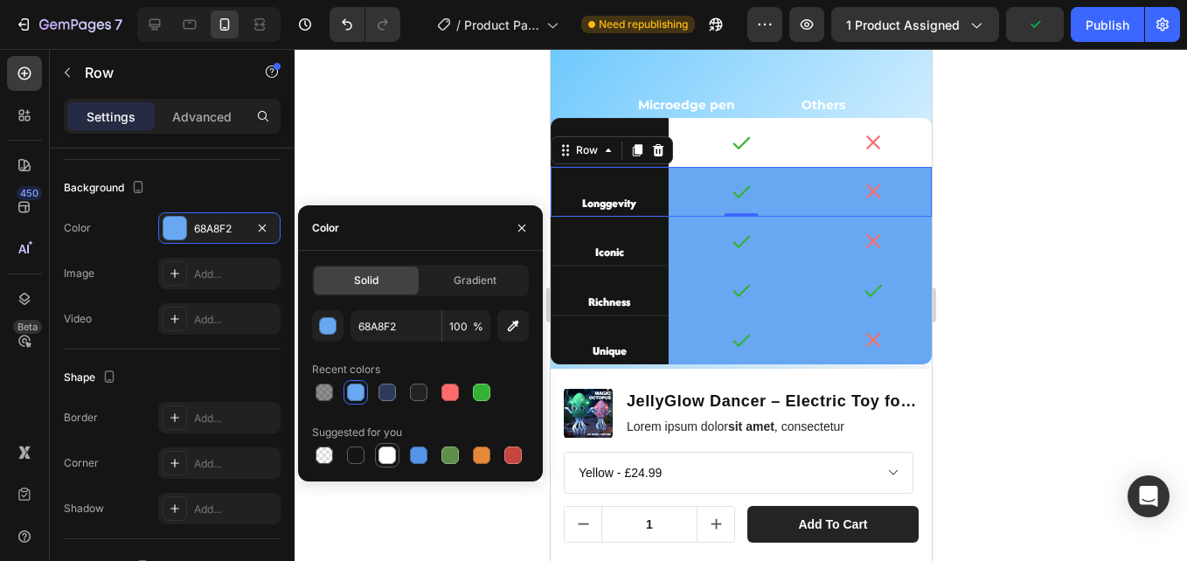
click at [389, 456] on div at bounding box center [386, 455] width 17 height 17
type input "FFFFFF"
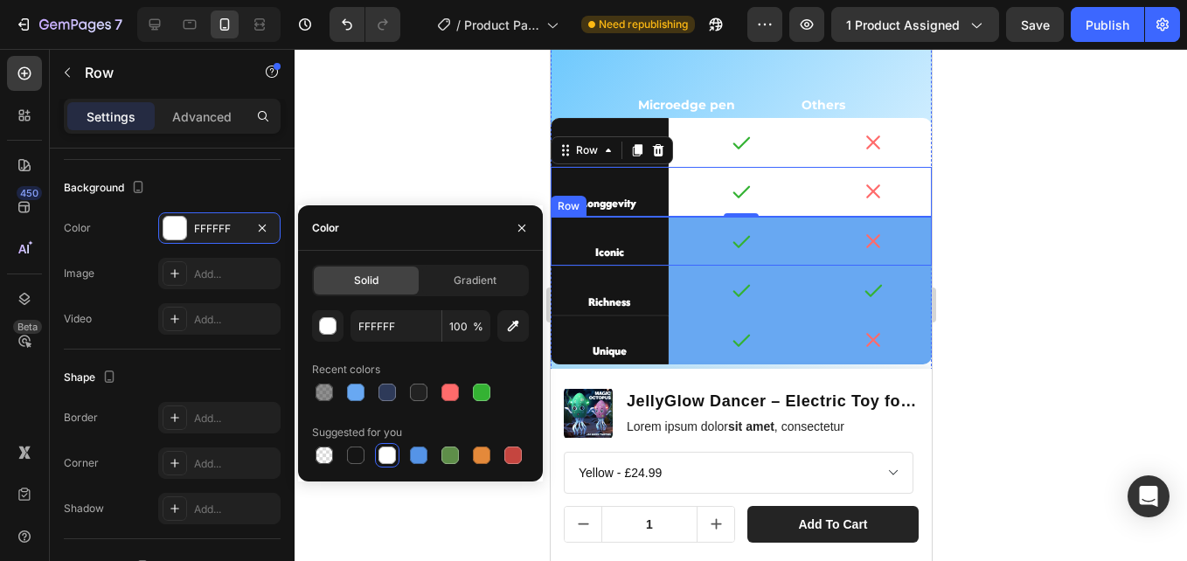
click at [670, 254] on div "Iconic Text Block Icon Icon Row" at bounding box center [740, 241] width 381 height 49
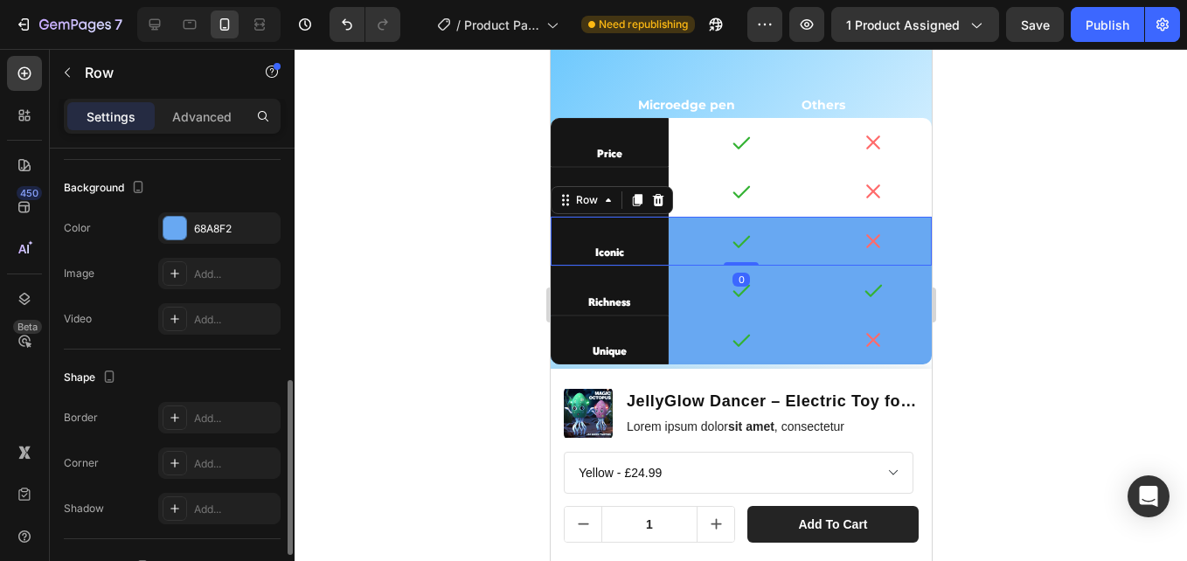
click at [193, 210] on div "Background The changes might be hidden by the video. Color 68A8F2 Image Add... …" at bounding box center [172, 255] width 217 height 190
drag, startPoint x: 193, startPoint y: 213, endPoint x: 196, endPoint y: 224, distance: 10.8
click at [195, 215] on div "68A8F2" at bounding box center [219, 227] width 122 height 31
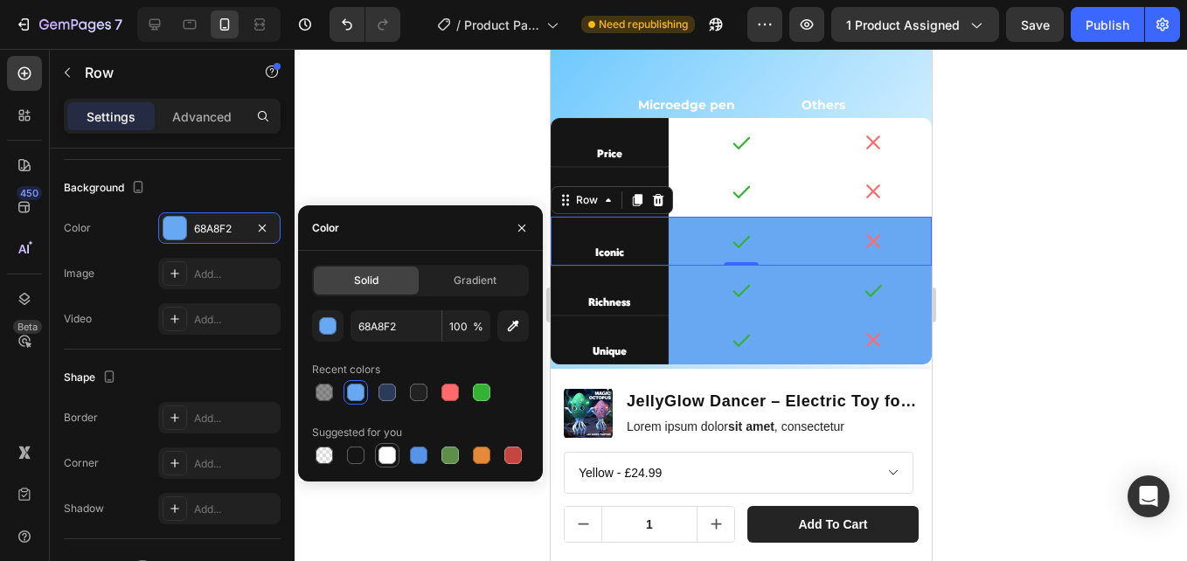
click at [392, 459] on div at bounding box center [386, 455] width 17 height 17
type input "FFFFFF"
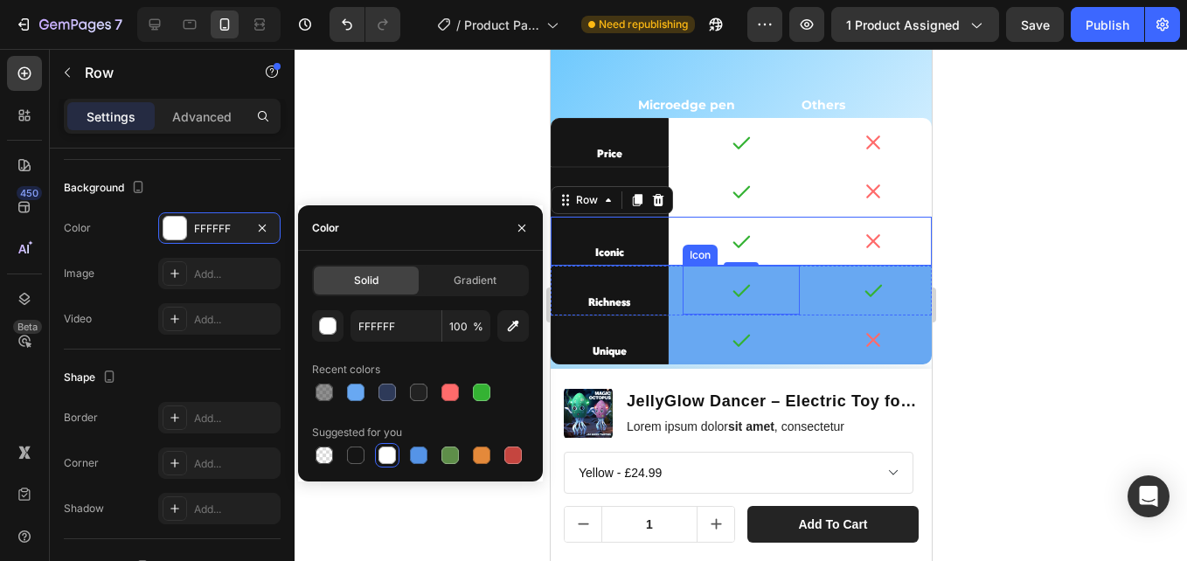
click at [682, 300] on div "Icon" at bounding box center [741, 290] width 118 height 49
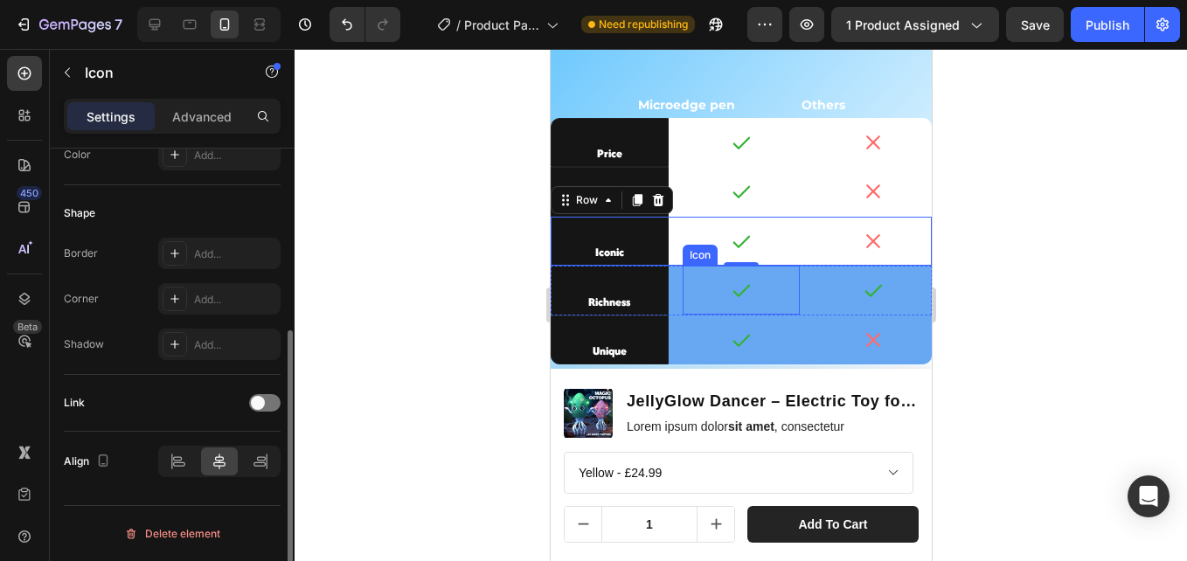
scroll to position [0, 0]
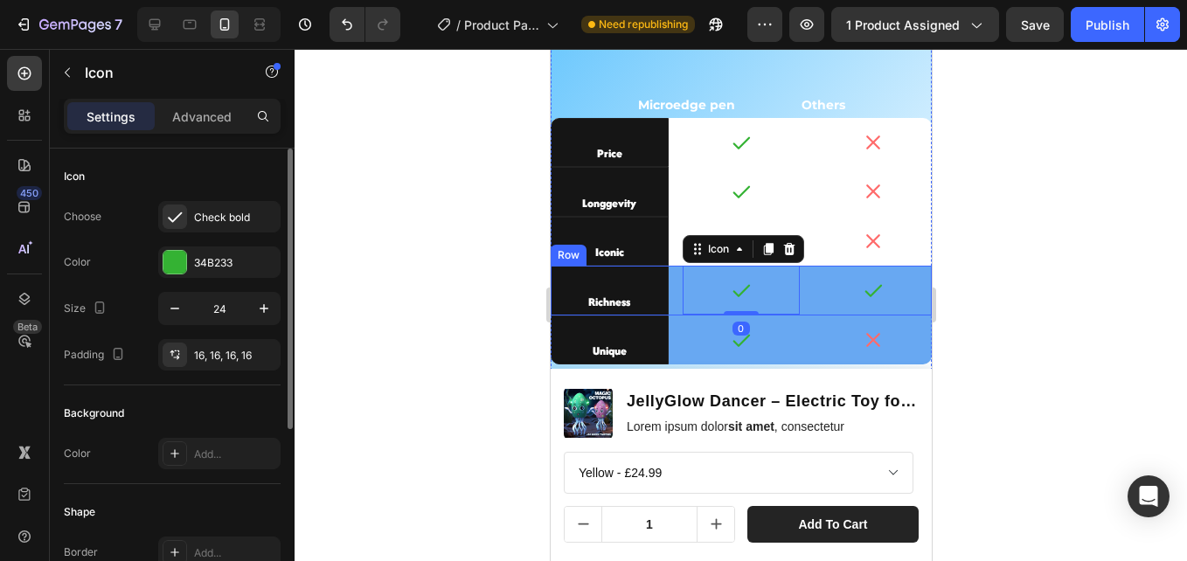
click at [667, 291] on div "Richness Text Block Icon 0 Icon Row" at bounding box center [740, 290] width 381 height 49
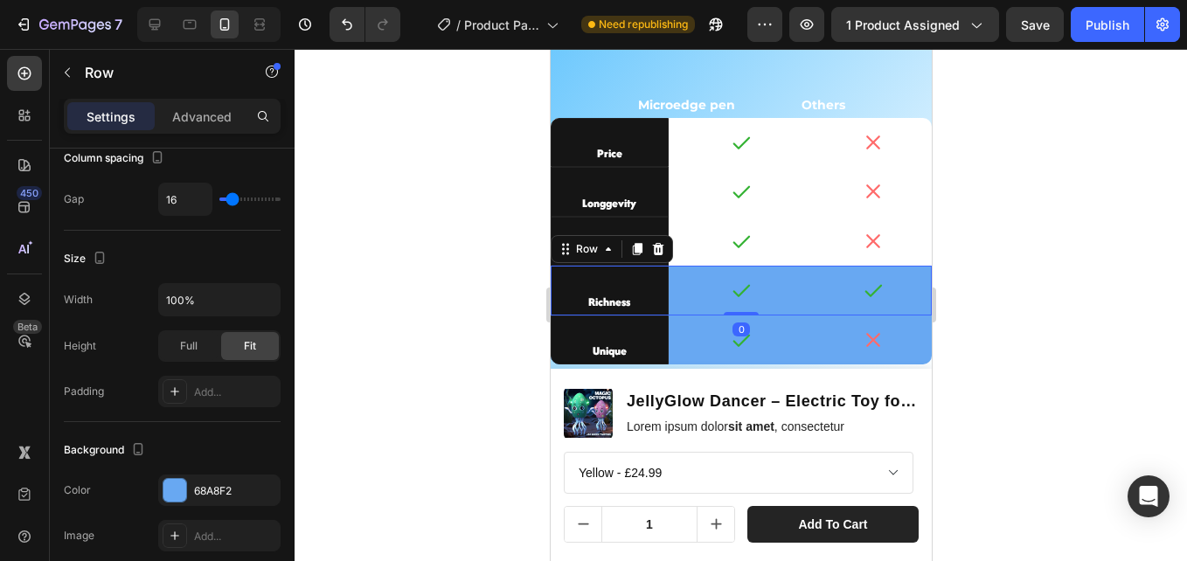
scroll to position [612, 0]
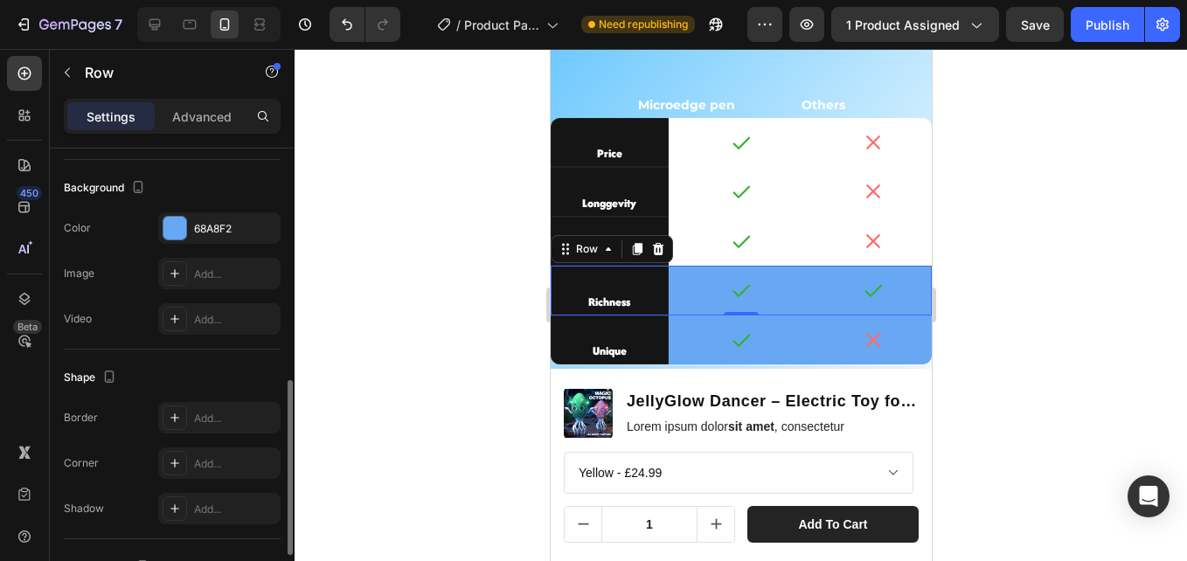
click at [203, 205] on div "Background The changes might be hidden by the video. Color 68A8F2 Image Add... …" at bounding box center [172, 255] width 217 height 190
click at [206, 211] on div "Background The changes might be hidden by the video. Color 68A8F2 Image Add... …" at bounding box center [172, 255] width 217 height 190
click at [209, 217] on div "68A8F2" at bounding box center [219, 227] width 122 height 31
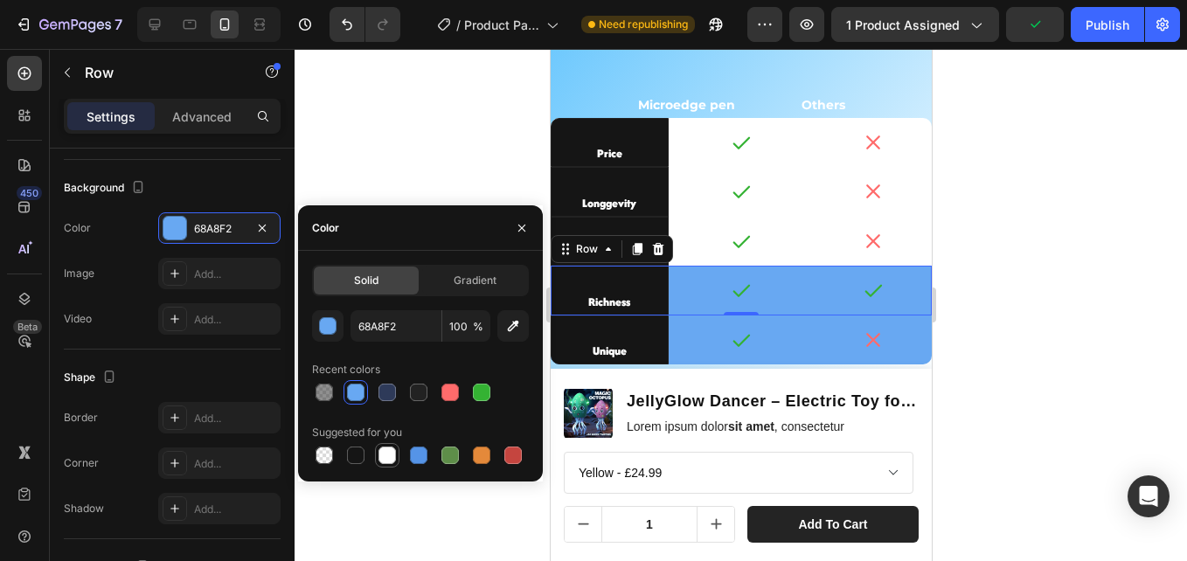
click at [389, 458] on div at bounding box center [386, 455] width 17 height 17
type input "FFFFFF"
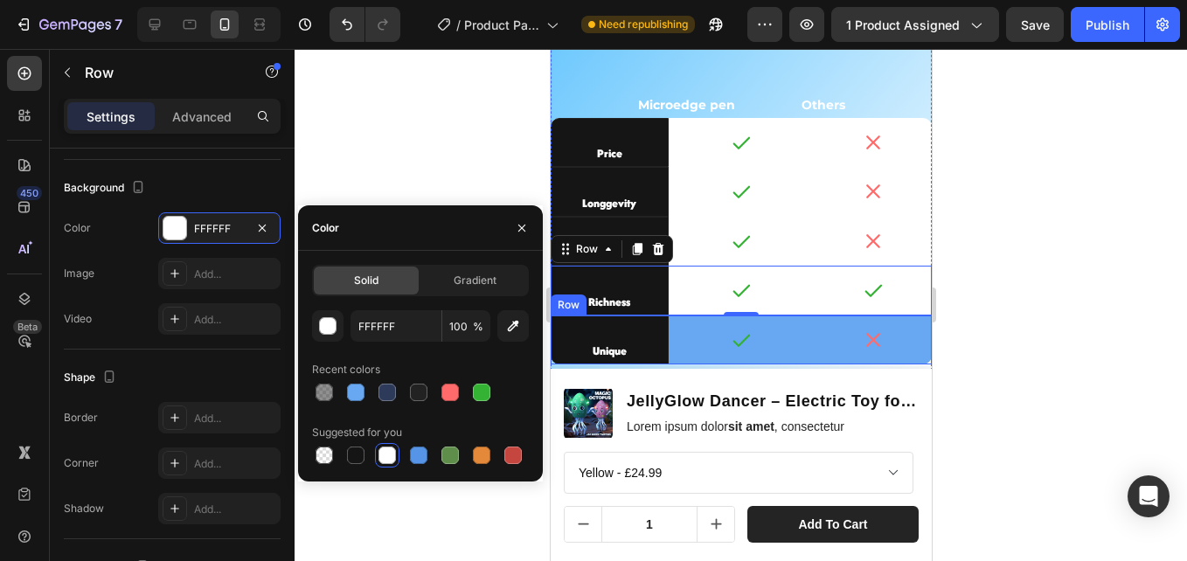
click at [668, 351] on div "Unique Text Block Icon Icon Row" at bounding box center [740, 339] width 381 height 49
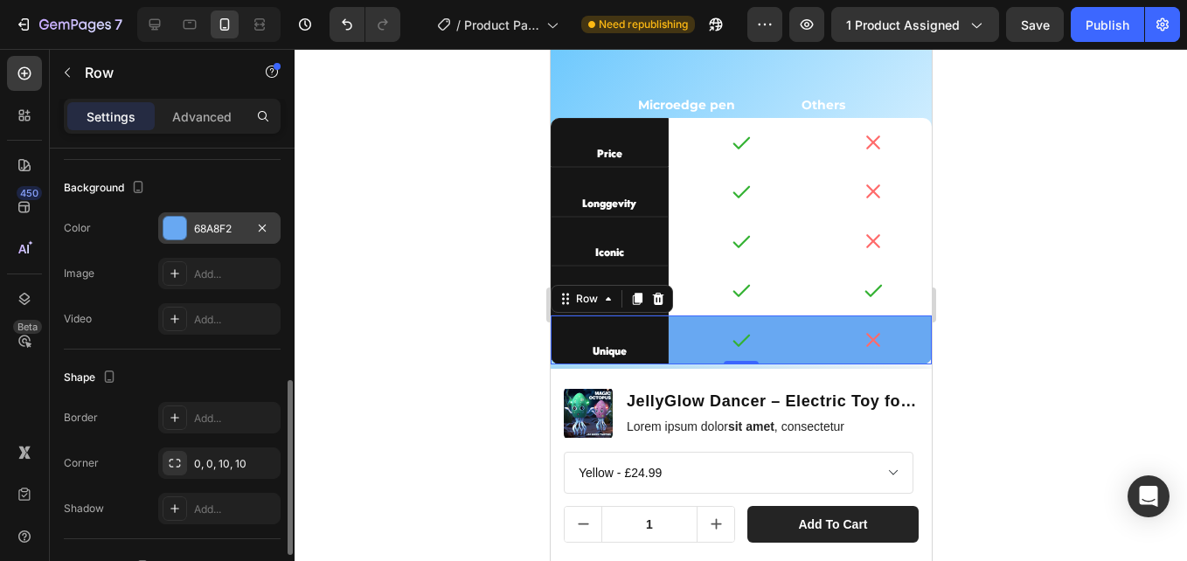
click at [204, 231] on div "68A8F2" at bounding box center [219, 229] width 51 height 16
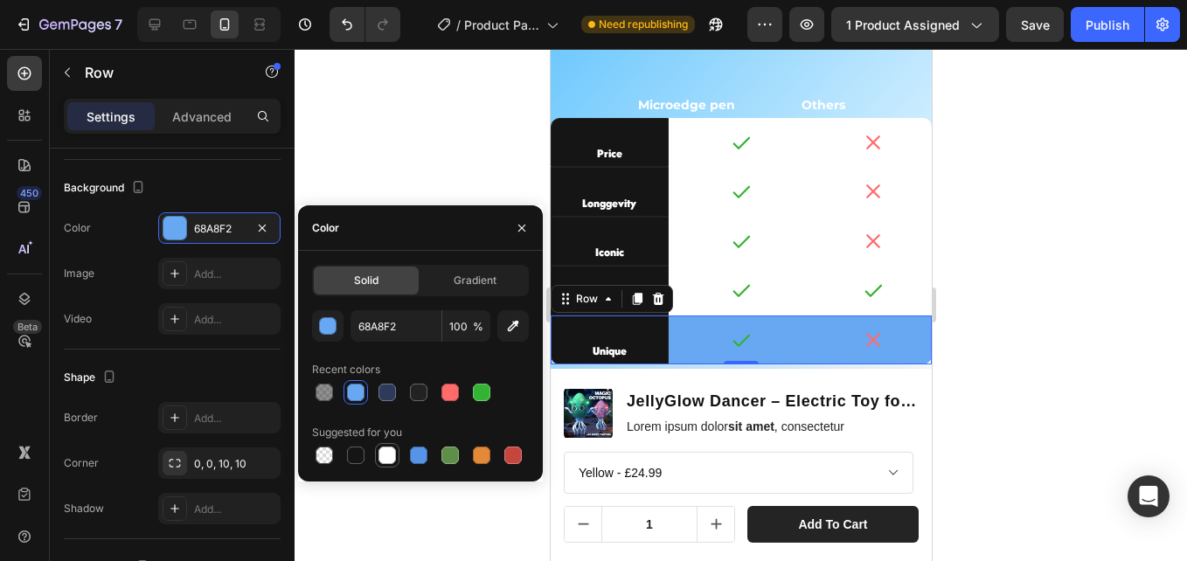
click at [390, 461] on div at bounding box center [386, 455] width 17 height 17
type input "FFFFFF"
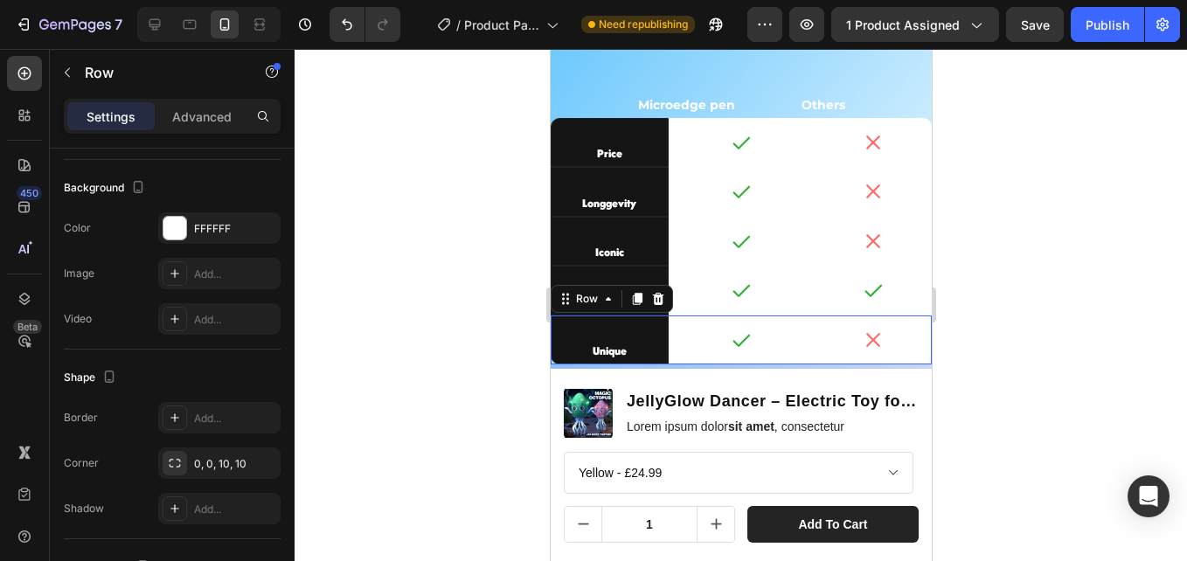
drag, startPoint x: 737, startPoint y: 364, endPoint x: 697, endPoint y: 377, distance: 41.2
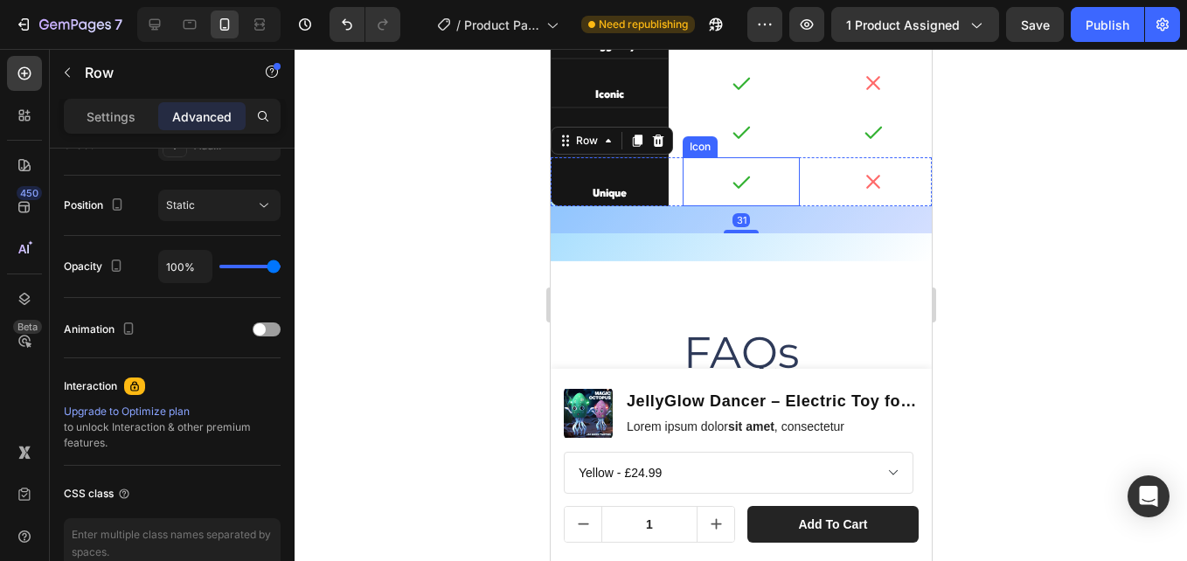
scroll to position [4833, 0]
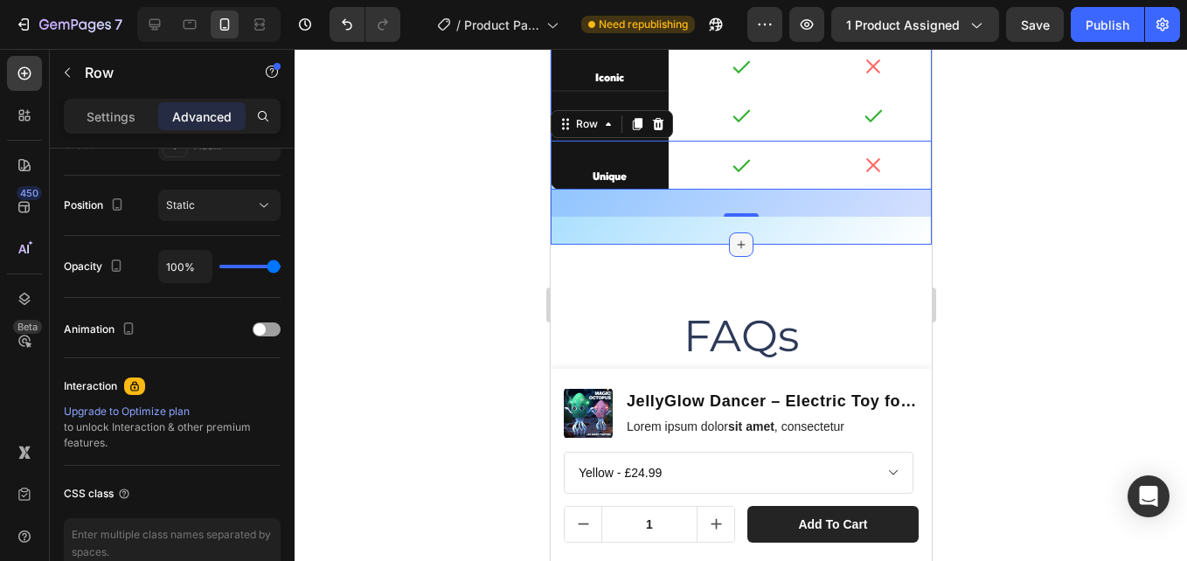
drag, startPoint x: 737, startPoint y: 211, endPoint x: 742, endPoint y: 234, distance: 23.3
click at [742, 234] on div "COMPARE FEATURES Text Block With Other Similar Product Heading Microedge pen Ot…" at bounding box center [740, 17] width 381 height 456
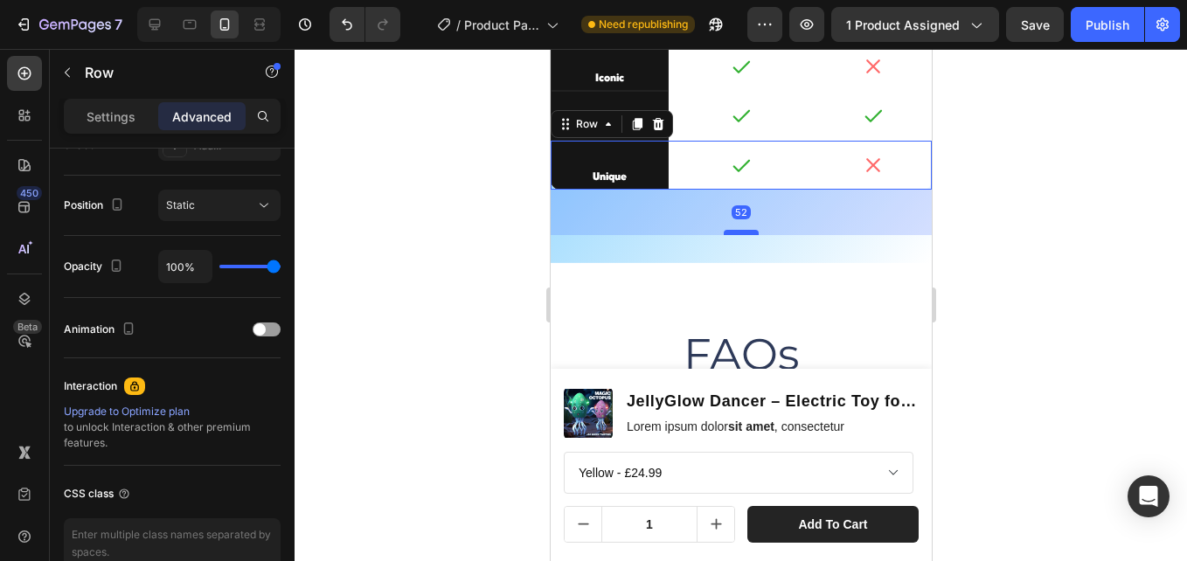
drag, startPoint x: 731, startPoint y: 216, endPoint x: 1073, endPoint y: 283, distance: 348.2
click at [733, 234] on div at bounding box center [740, 232] width 35 height 5
type input "52"
click at [458, 222] on div at bounding box center [740, 305] width 892 height 512
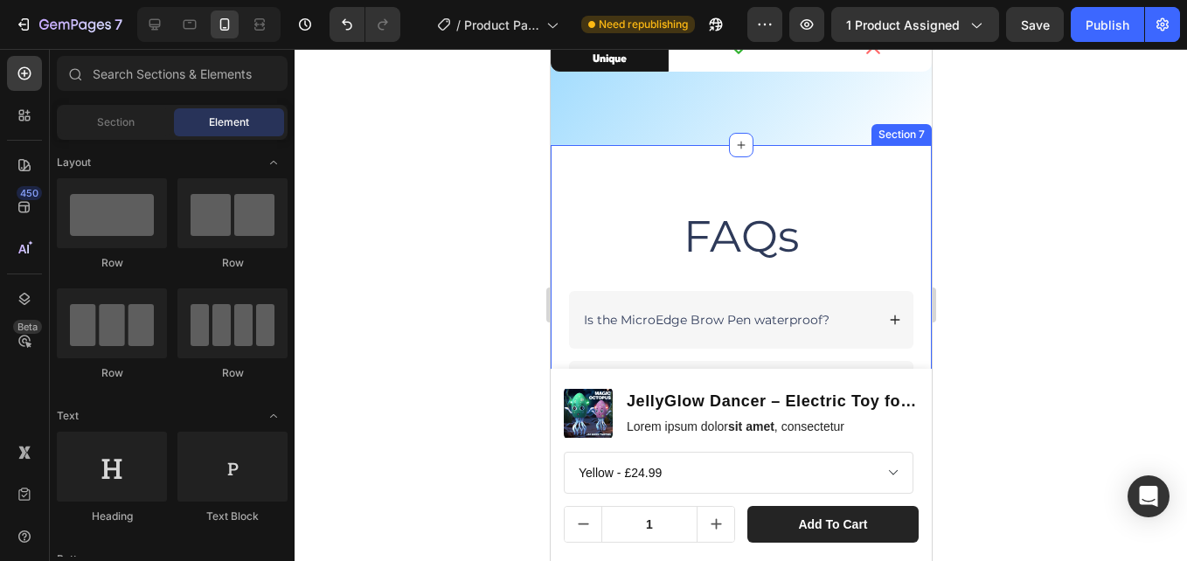
scroll to position [5008, 0]
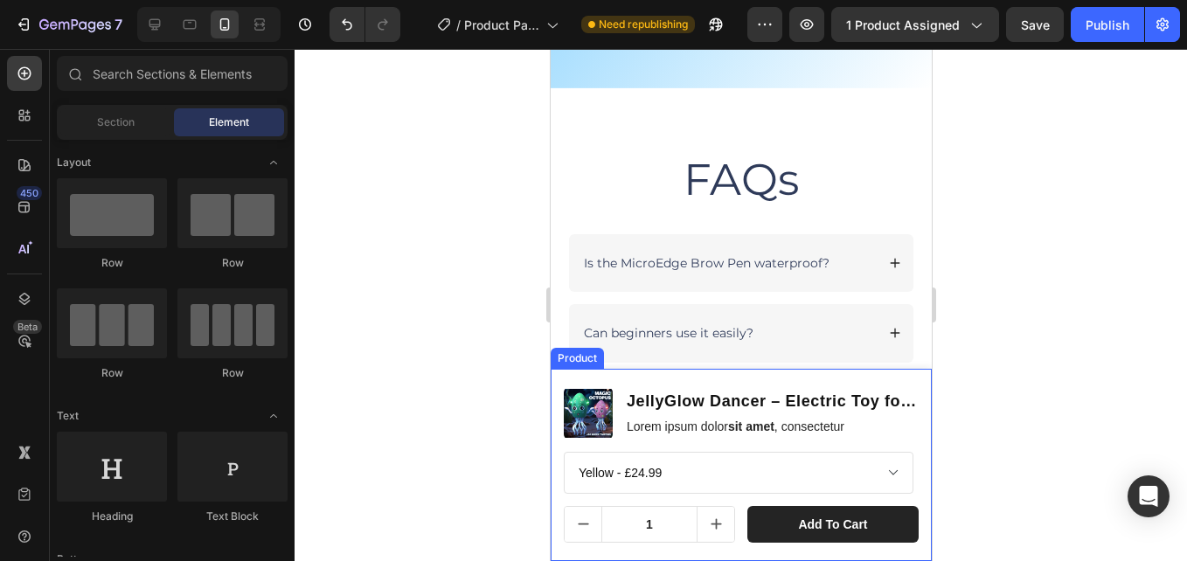
click at [623, 383] on div "Product Images JellyGlow Dancer – Electric Toy for Kids, Babies & Pets Product …" at bounding box center [740, 465] width 381 height 192
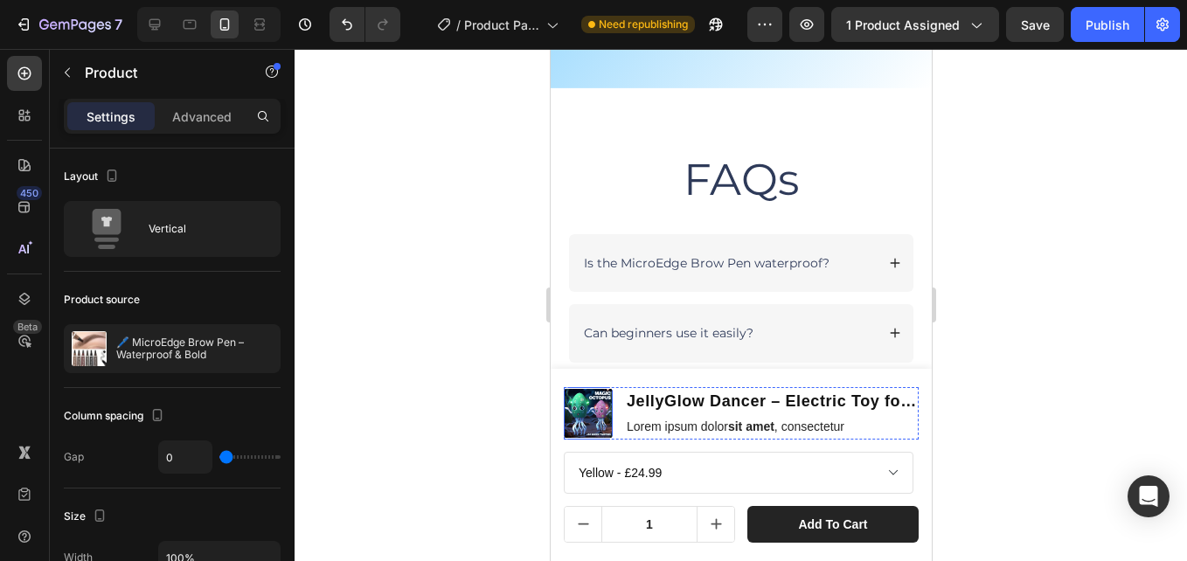
click at [591, 405] on img at bounding box center [587, 413] width 49 height 49
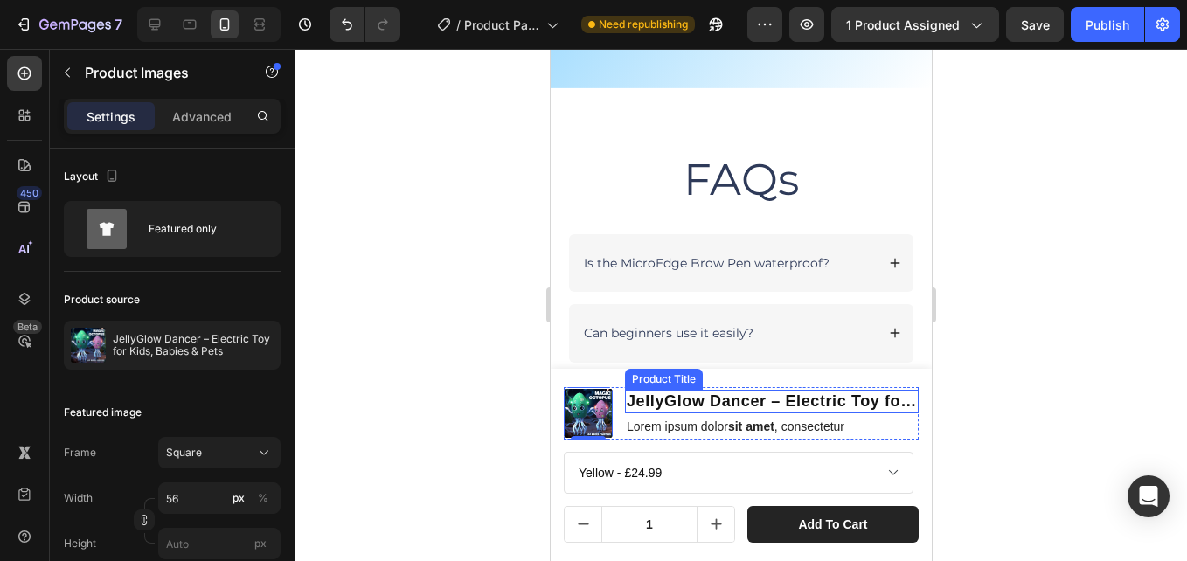
click at [637, 381] on div "Product Title" at bounding box center [662, 379] width 71 height 16
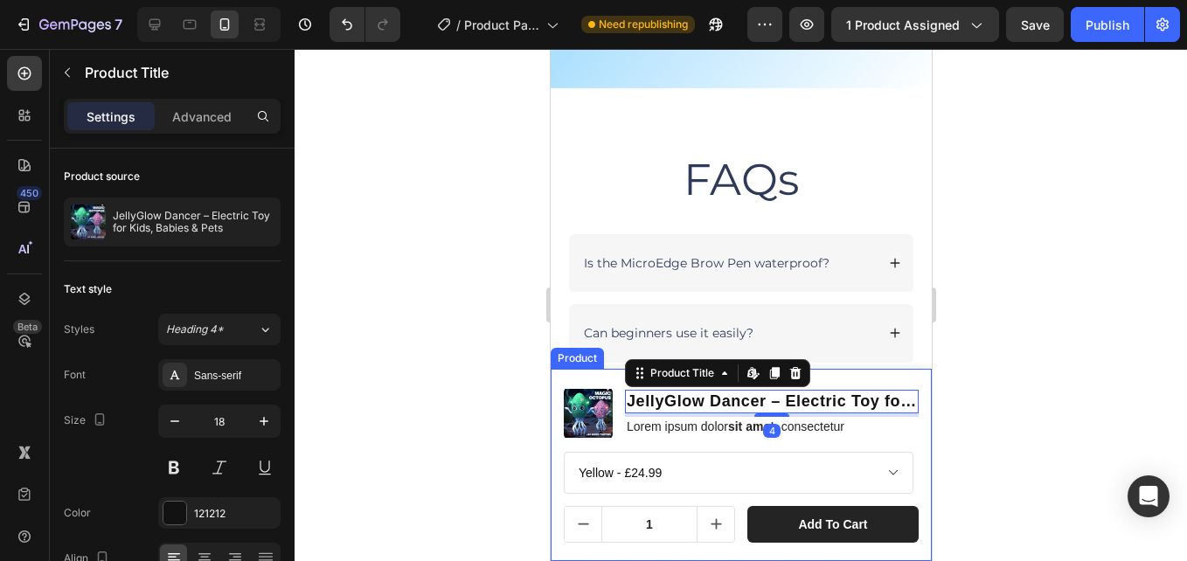
click at [615, 381] on div "Product Images JellyGlow Dancer – Electric Toy for Kids, Babies & Pets Product …" at bounding box center [740, 465] width 381 height 192
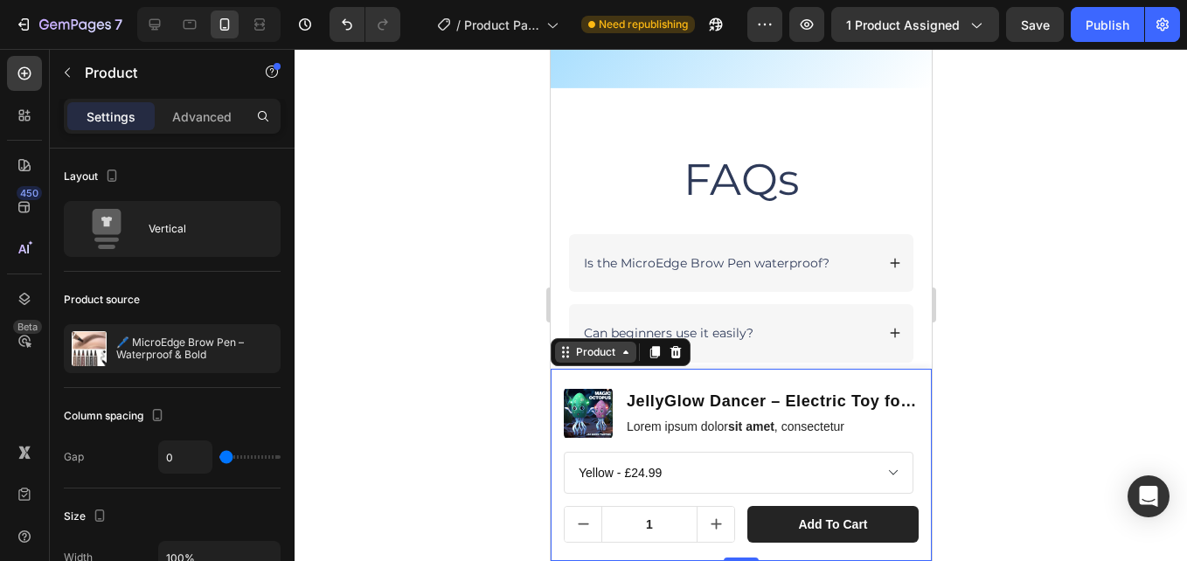
click at [587, 357] on div "Product" at bounding box center [594, 352] width 46 height 16
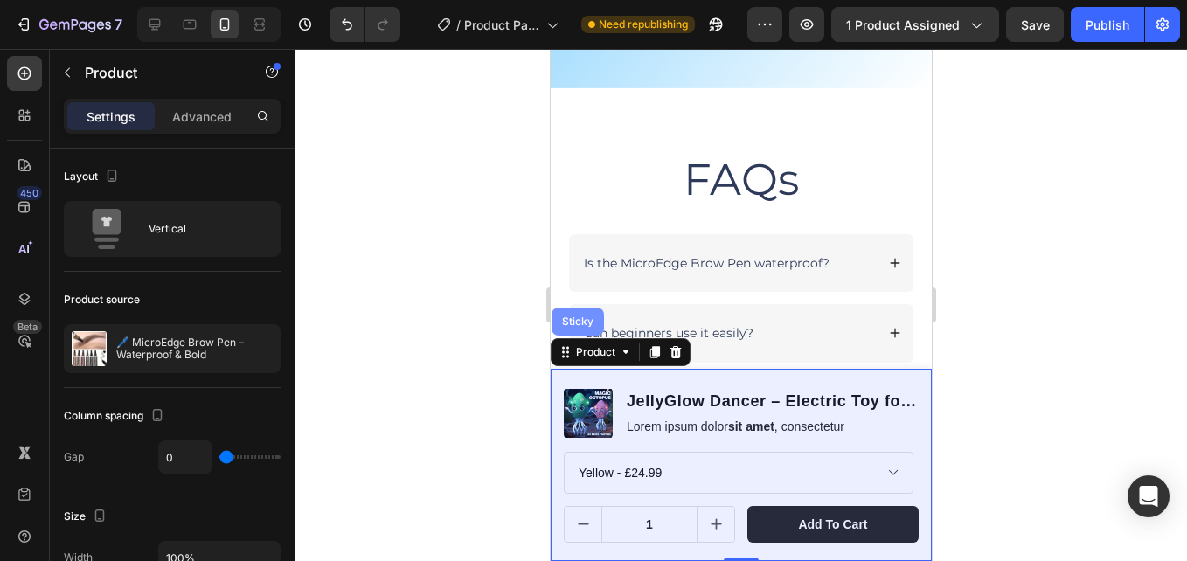
click at [580, 331] on div "Sticky" at bounding box center [576, 322] width 52 height 28
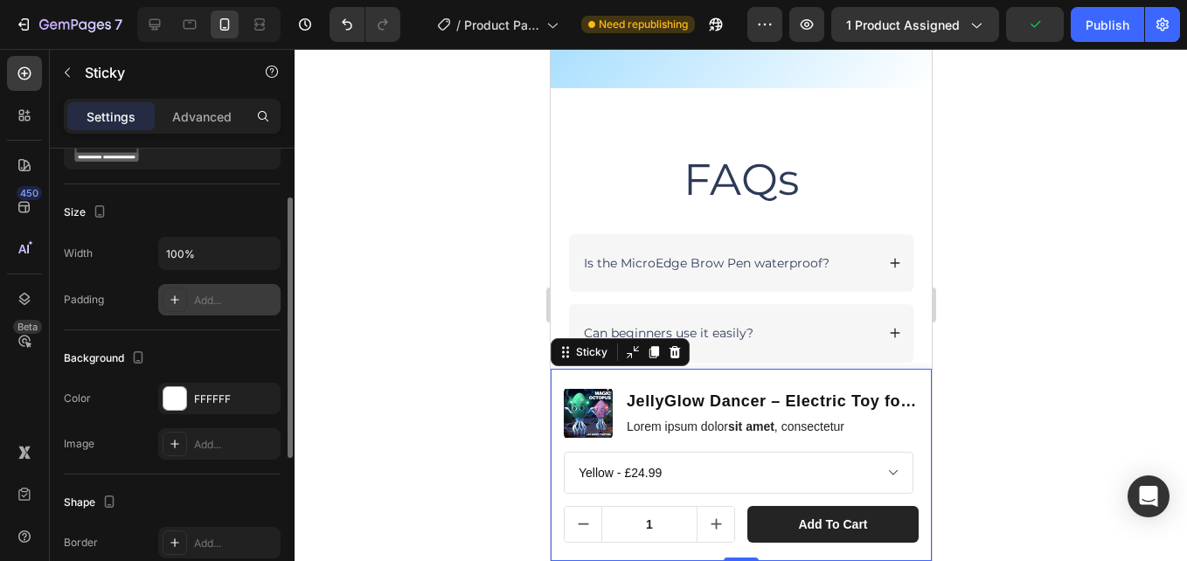
scroll to position [0, 0]
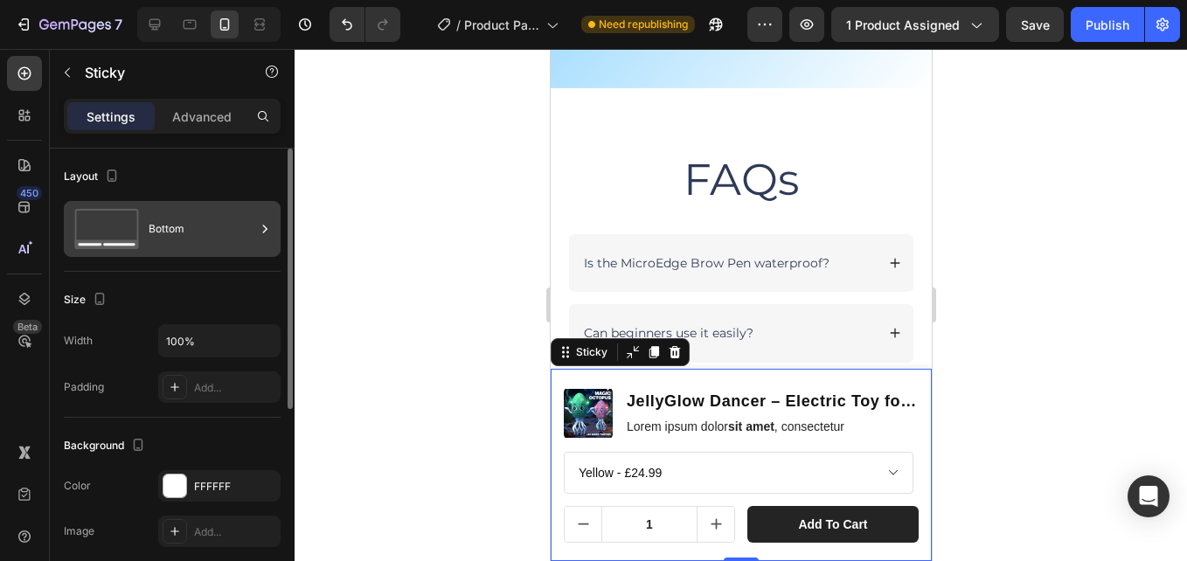
click at [185, 215] on div "Bottom" at bounding box center [202, 229] width 107 height 40
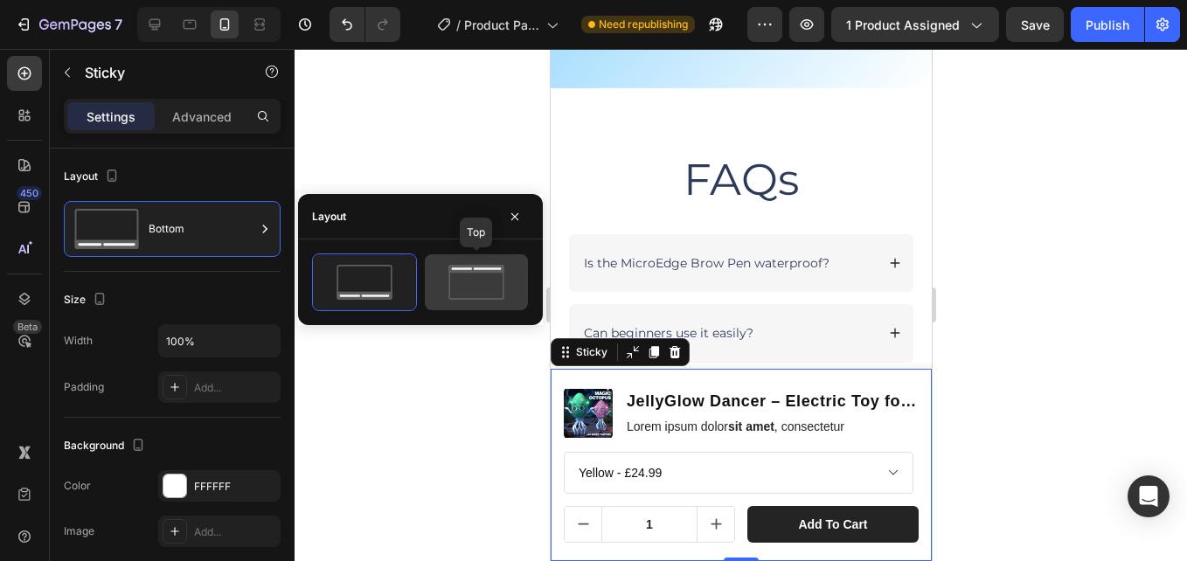
click at [492, 292] on icon at bounding box center [476, 282] width 82 height 35
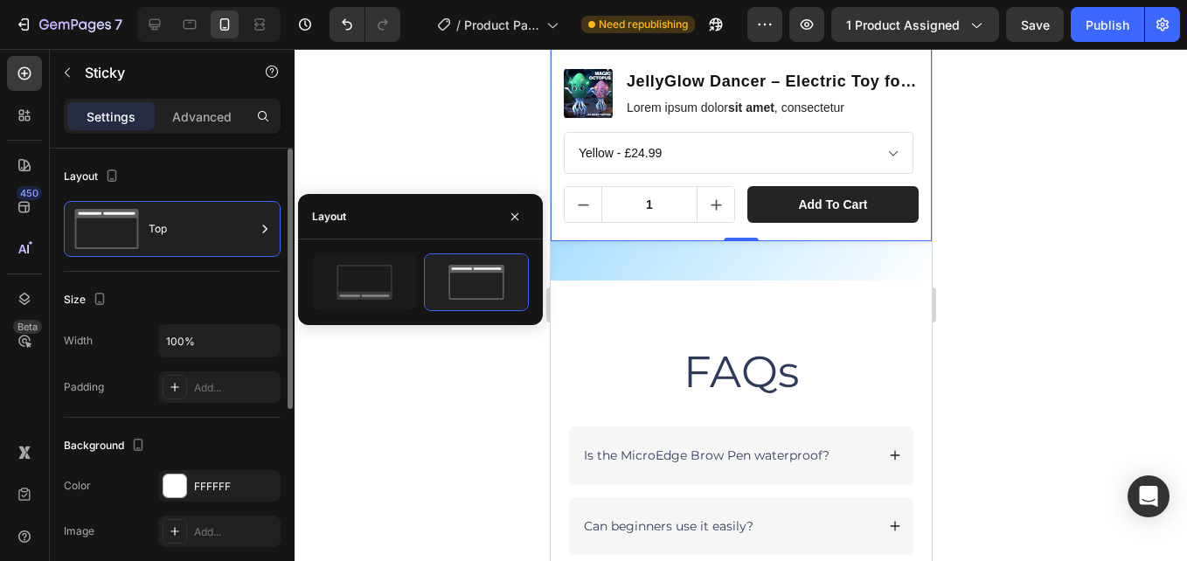
scroll to position [87, 0]
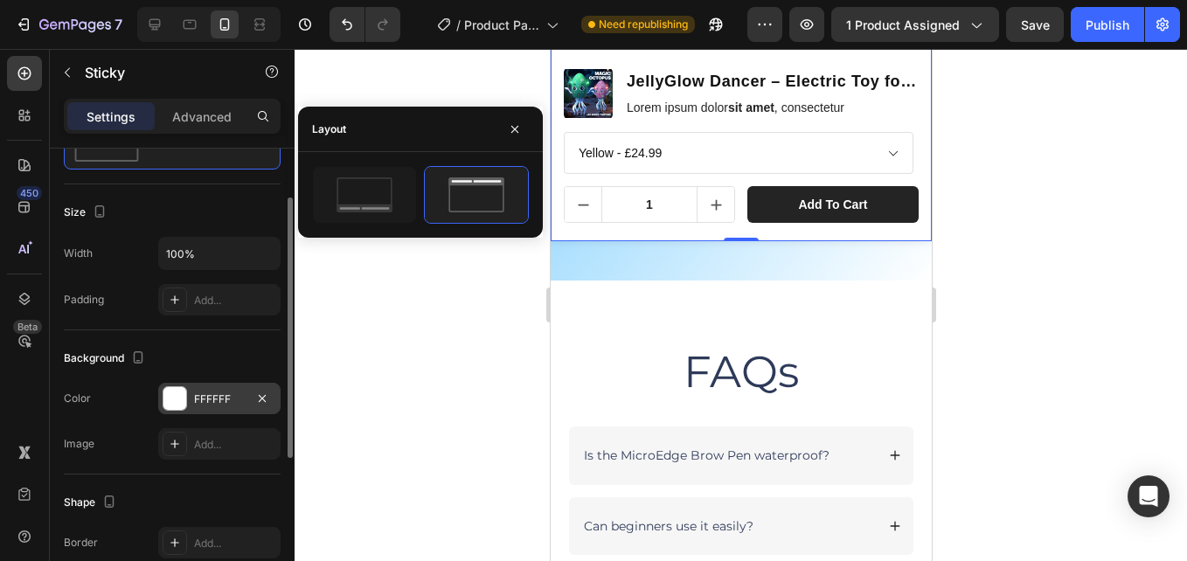
click at [211, 401] on div "FFFFFF" at bounding box center [219, 399] width 51 height 16
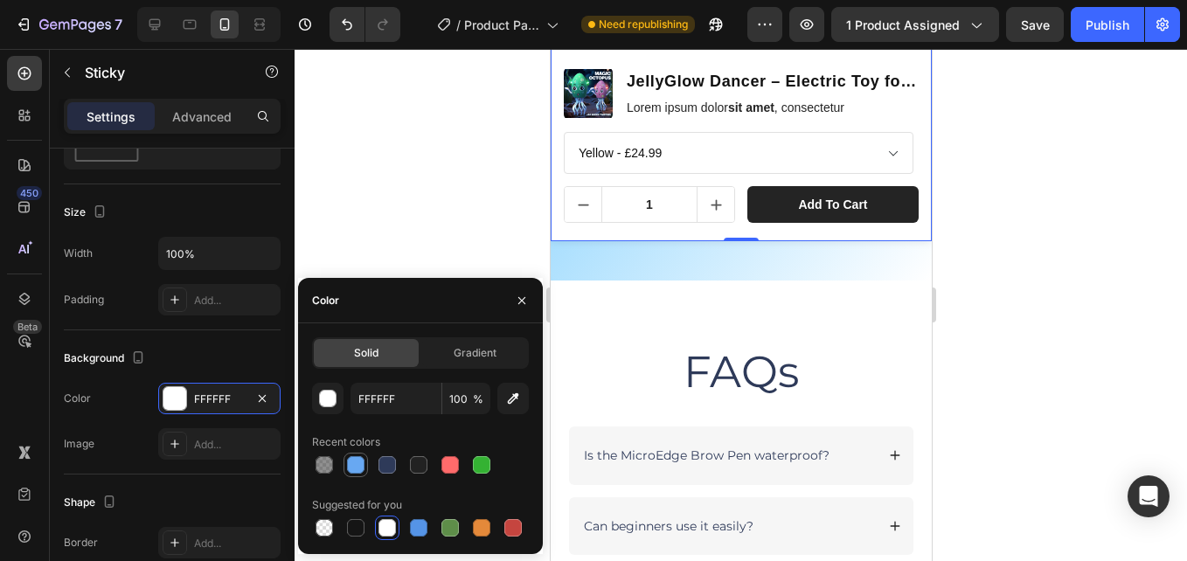
click at [356, 470] on div at bounding box center [355, 464] width 17 height 17
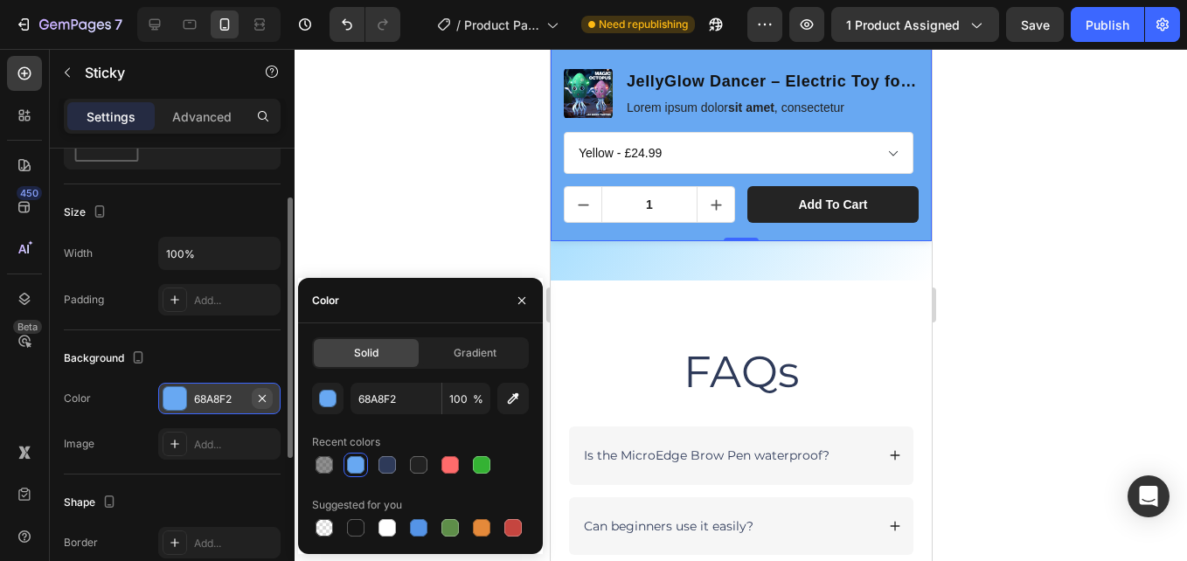
click at [259, 391] on icon "button" at bounding box center [262, 398] width 14 height 14
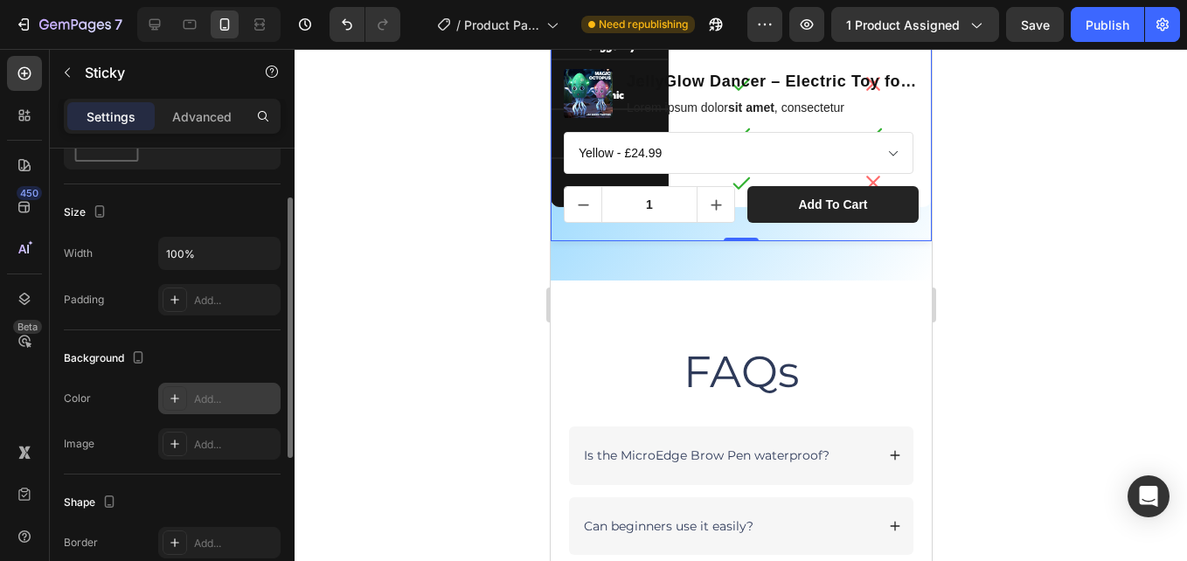
click at [197, 392] on div "Add..." at bounding box center [235, 399] width 82 height 16
type input "DDDDDD"
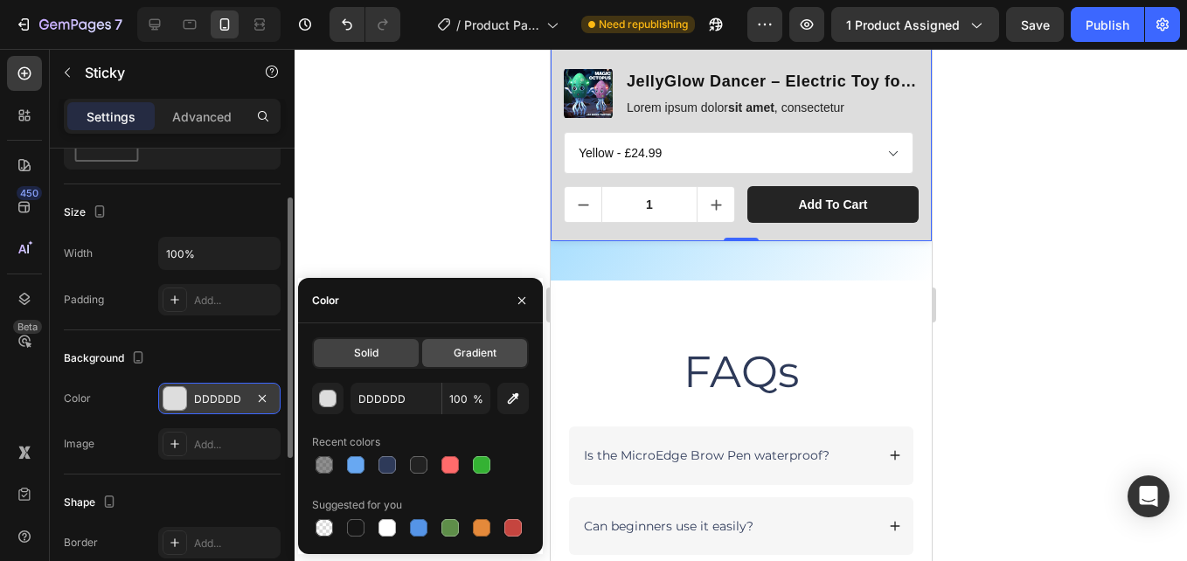
click at [474, 345] on span "Gradient" at bounding box center [474, 353] width 43 height 16
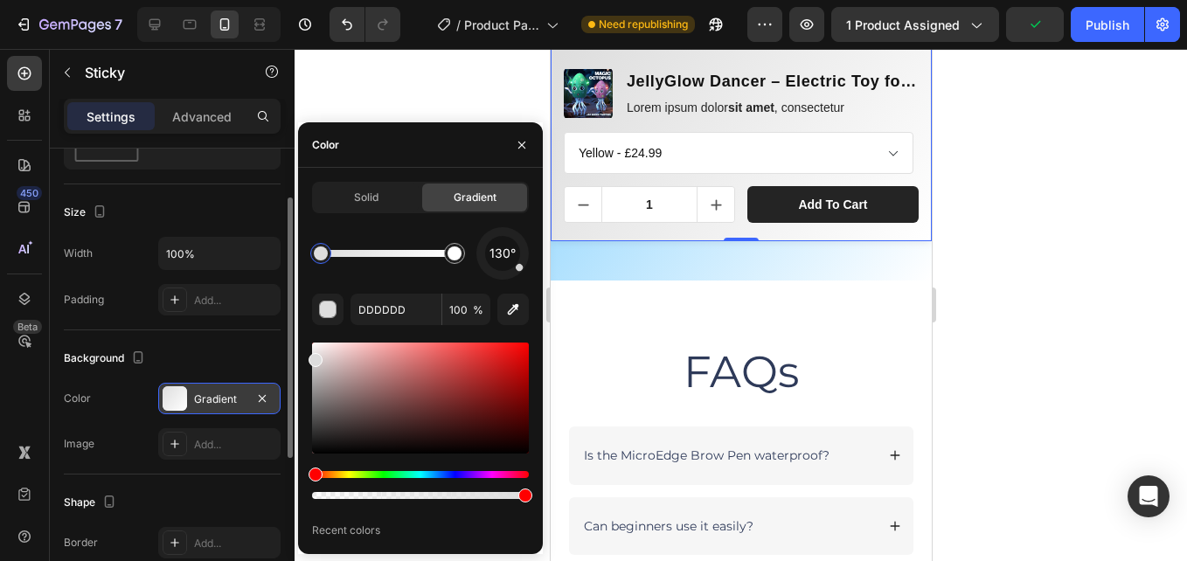
click at [186, 398] on div at bounding box center [175, 398] width 24 height 24
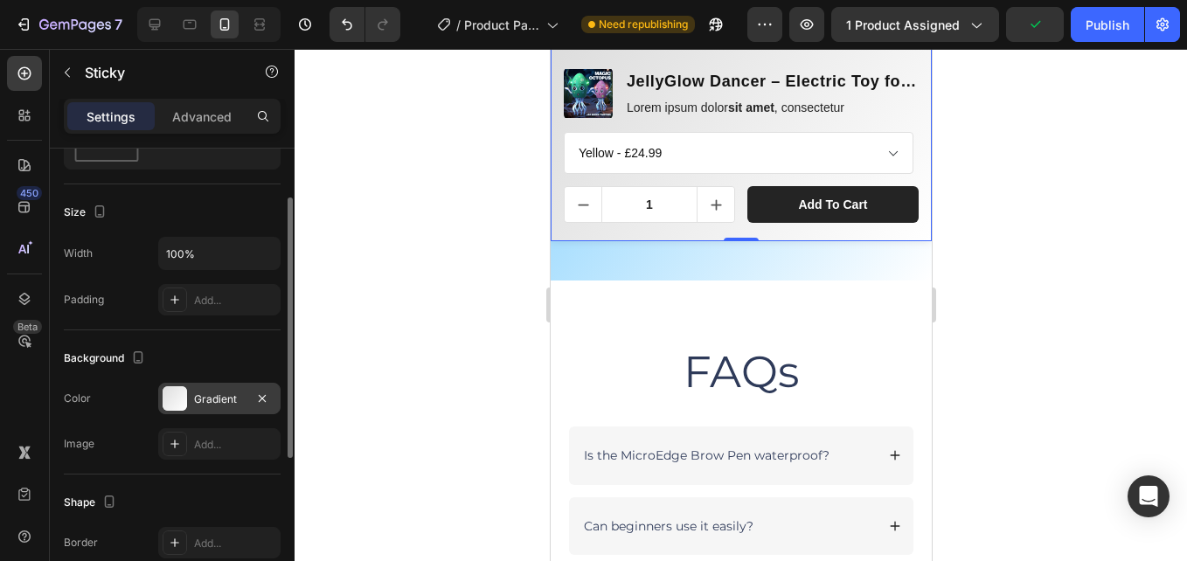
click at [224, 392] on div "Gradient" at bounding box center [219, 399] width 51 height 16
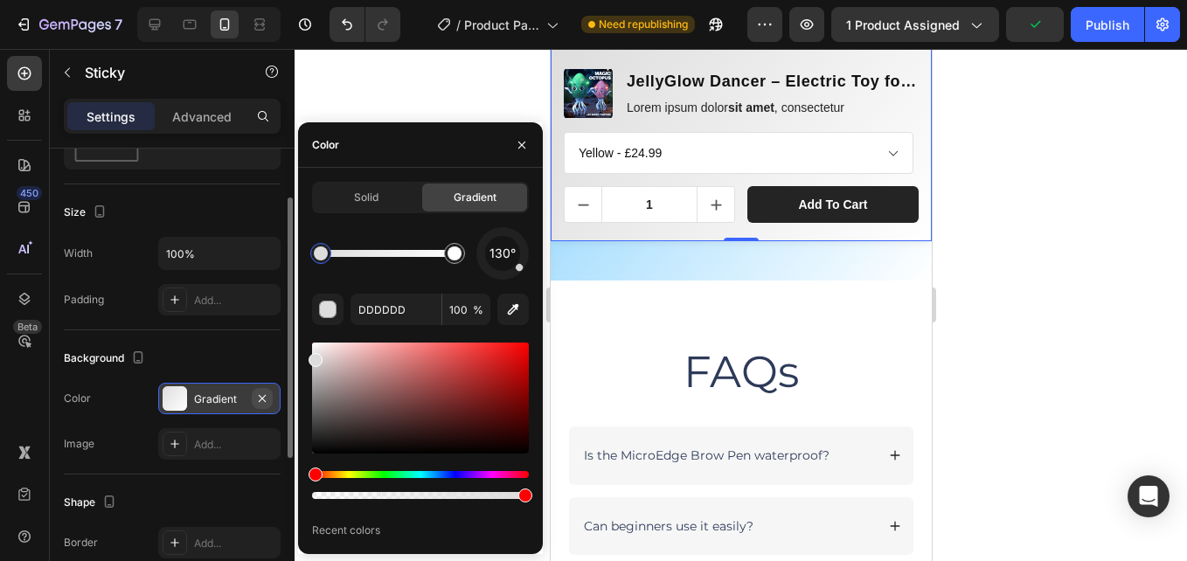
click at [265, 398] on icon "button" at bounding box center [262, 398] width 14 height 14
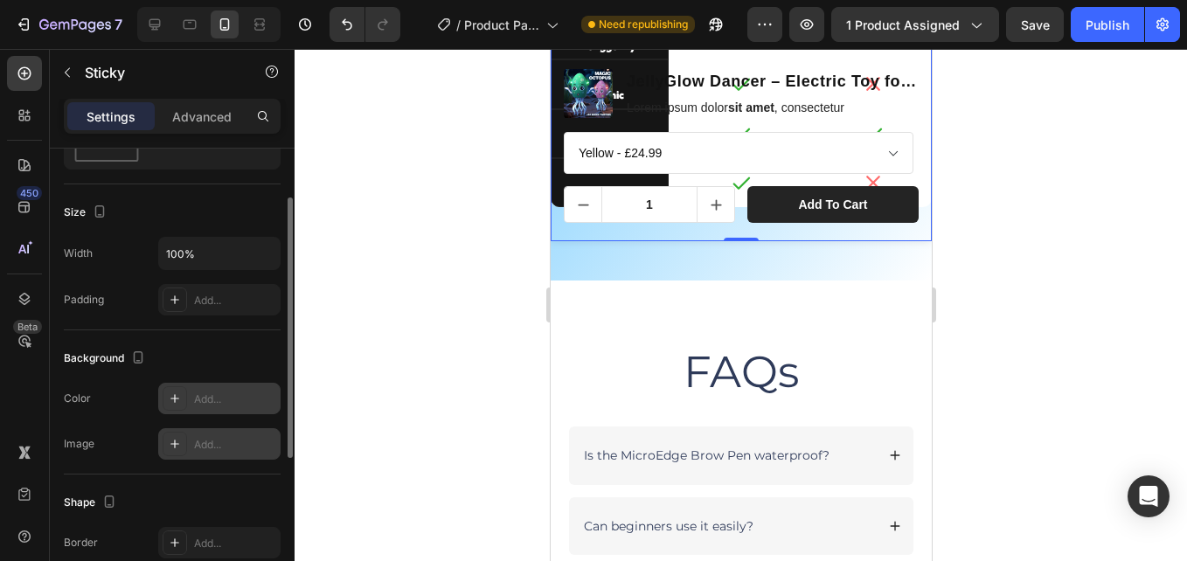
drag, startPoint x: 183, startPoint y: 398, endPoint x: 253, endPoint y: 429, distance: 77.5
click at [183, 398] on div at bounding box center [175, 398] width 24 height 24
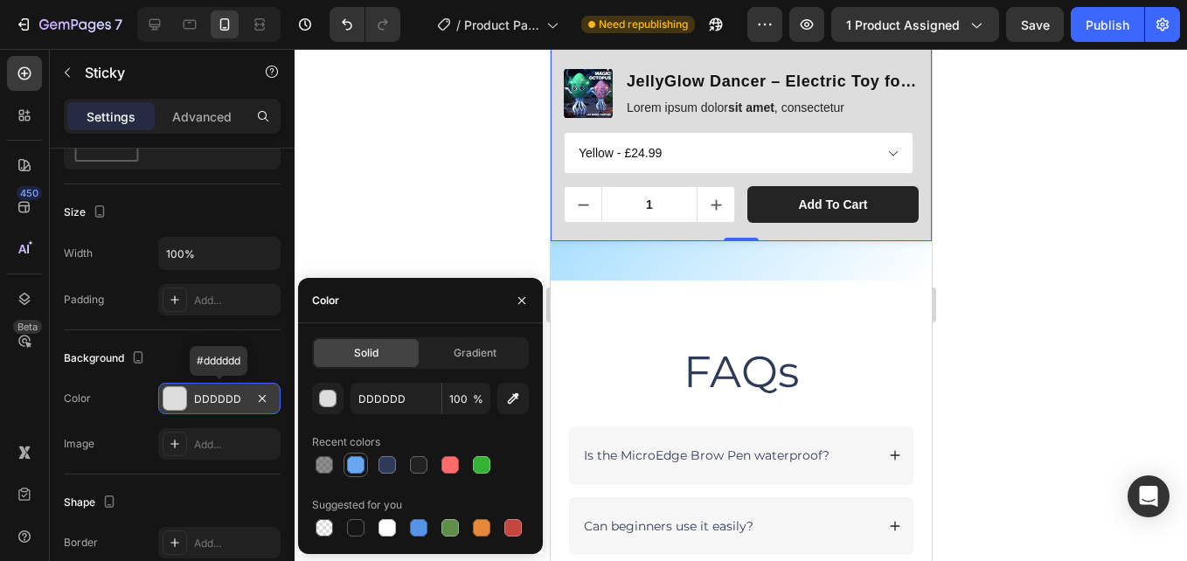
click at [350, 461] on div at bounding box center [355, 464] width 17 height 17
type input "68A8F2"
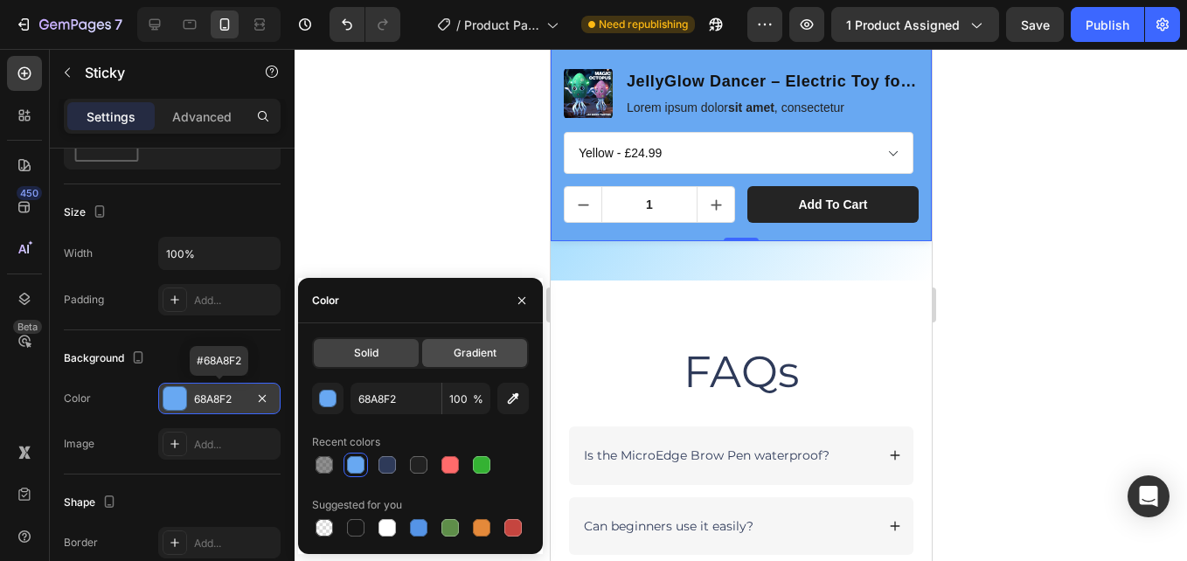
click at [468, 359] on span "Gradient" at bounding box center [474, 353] width 43 height 16
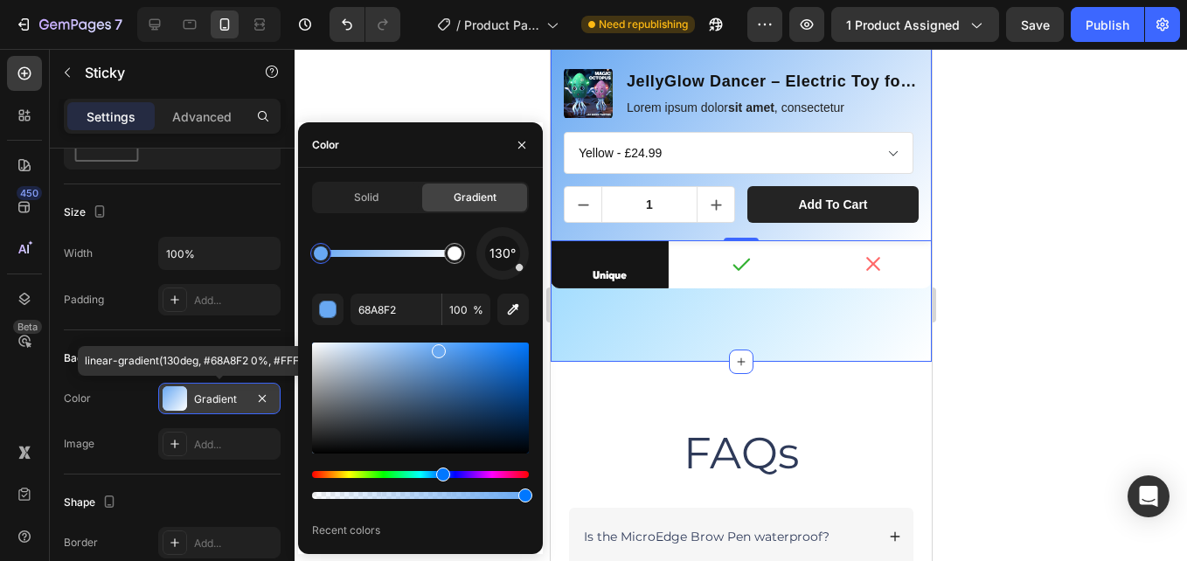
scroll to position [4833, 0]
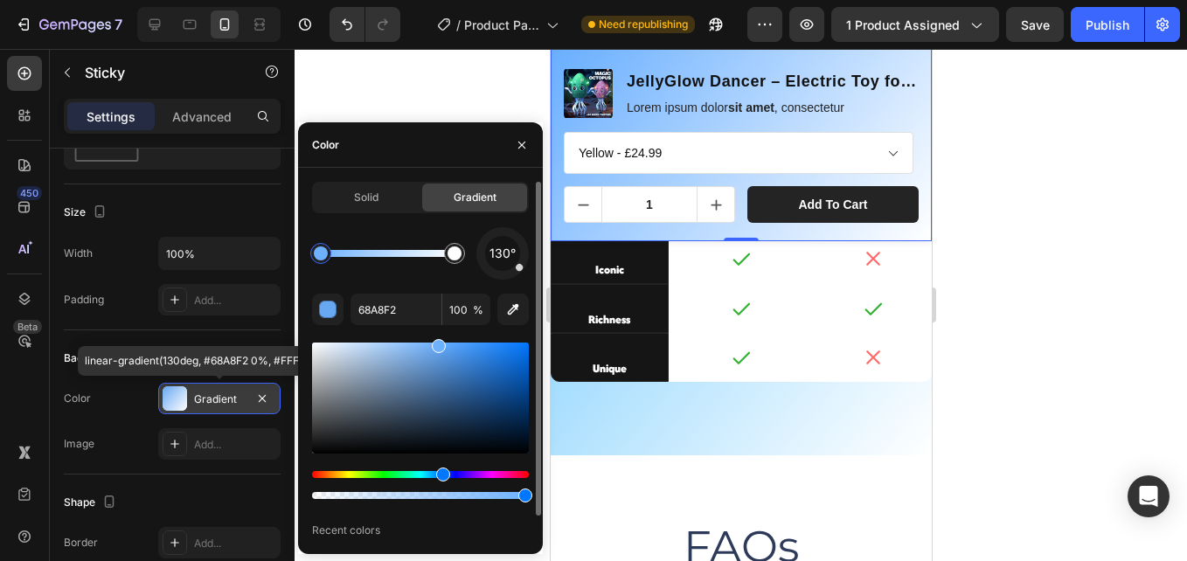
type input "68AEFF"
drag, startPoint x: 438, startPoint y: 353, endPoint x: 447, endPoint y: 406, distance: 54.2
drag, startPoint x: 445, startPoint y: 346, endPoint x: 441, endPoint y: 321, distance: 25.6
click at [441, 321] on div "130° 68AEFF 100 % Recent colors" at bounding box center [420, 396] width 217 height 338
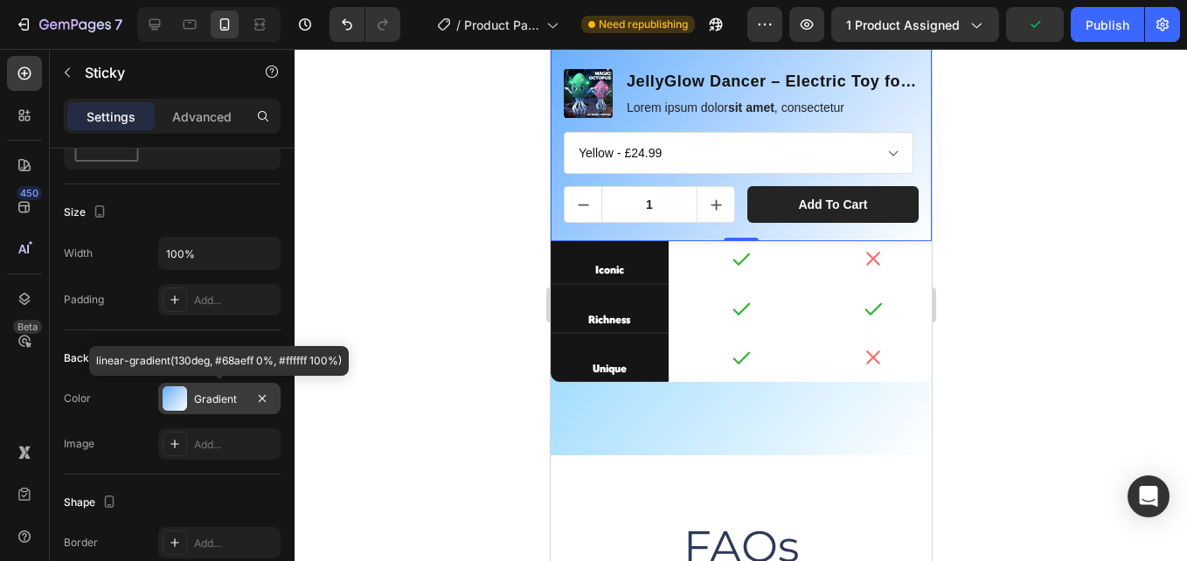
click at [447, 83] on div at bounding box center [740, 305] width 892 height 512
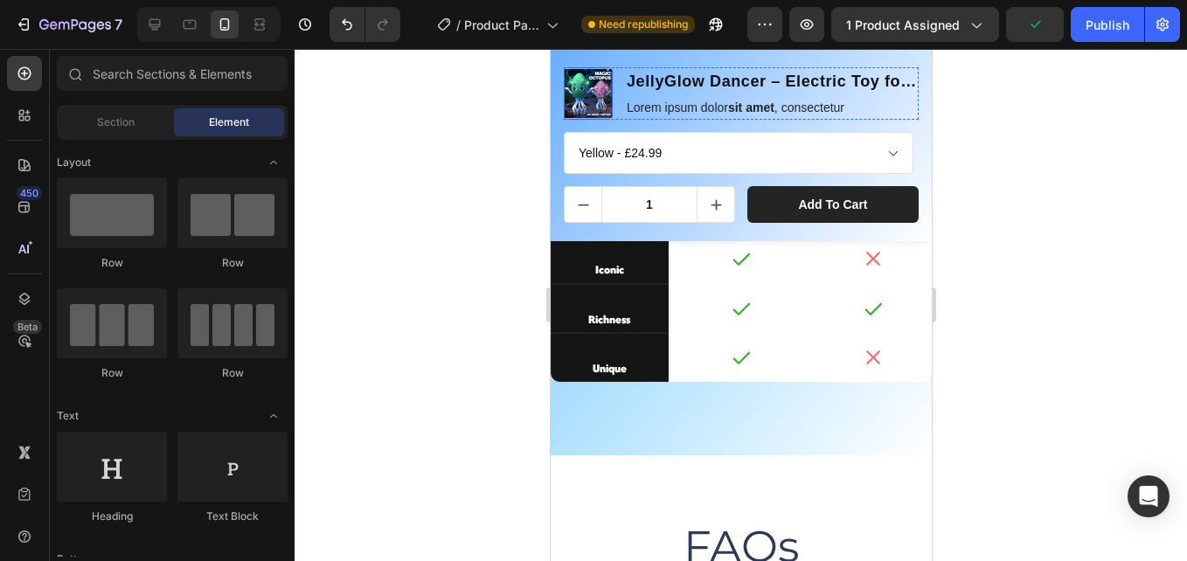
click at [594, 80] on img at bounding box center [587, 93] width 49 height 49
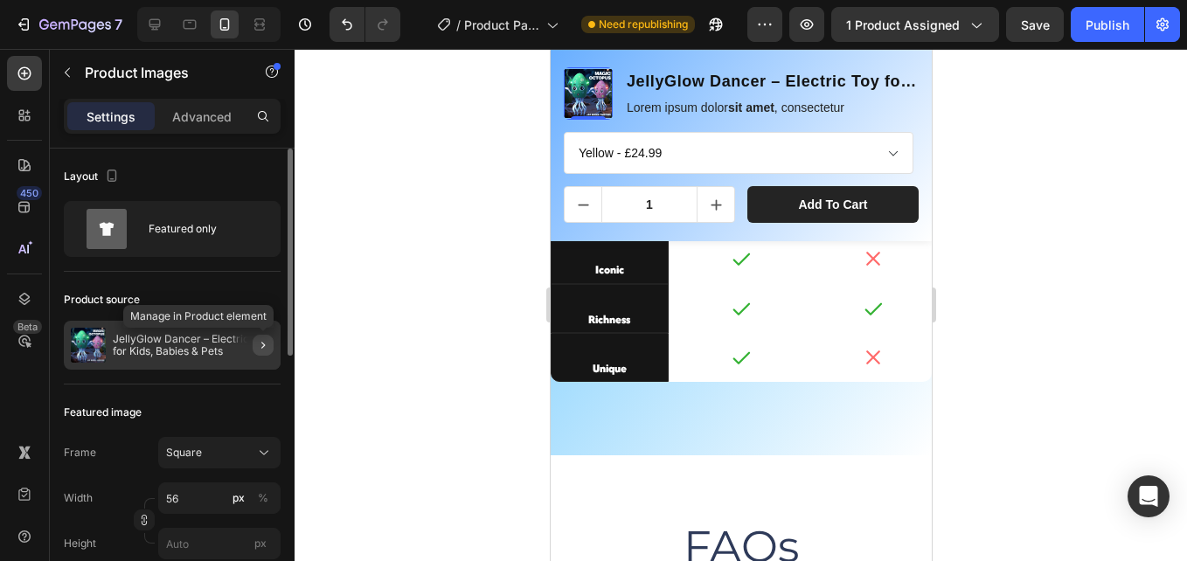
click at [264, 350] on icon "button" at bounding box center [263, 345] width 14 height 14
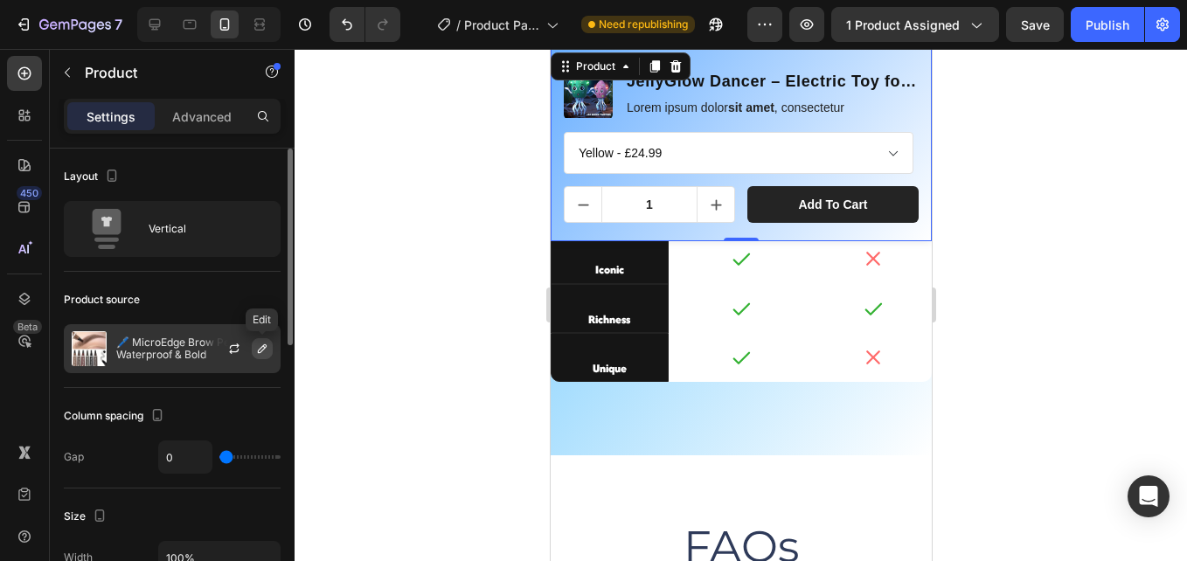
click at [257, 353] on icon "button" at bounding box center [262, 349] width 14 height 14
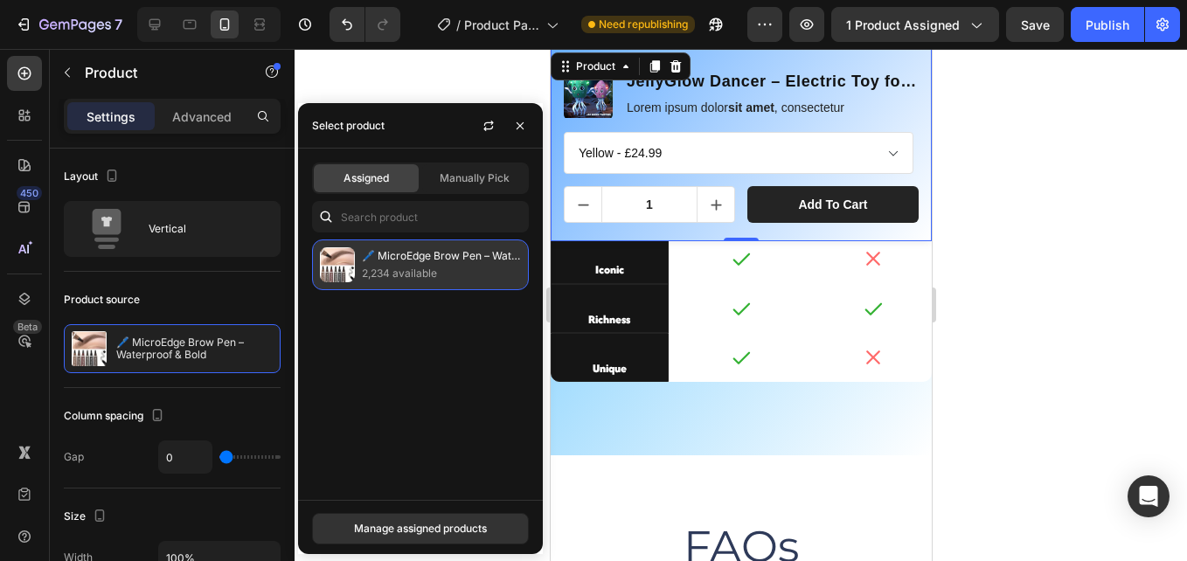
click at [379, 260] on p "🖊️ MicroEdge Brow Pen – Waterproof & Bold" at bounding box center [441, 255] width 159 height 17
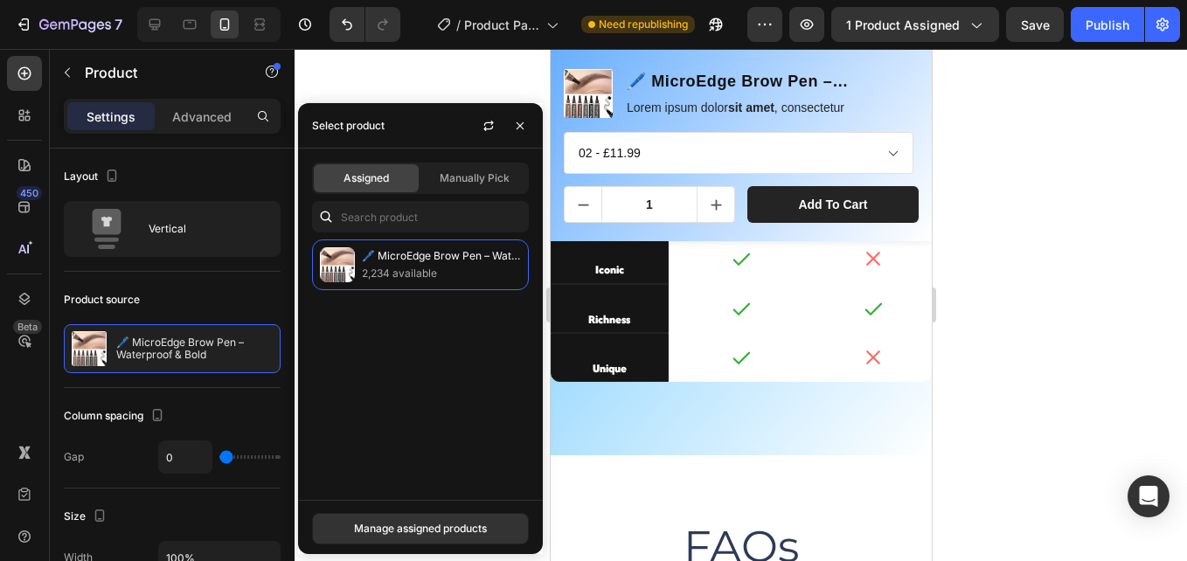
click at [434, 79] on div at bounding box center [740, 305] width 892 height 512
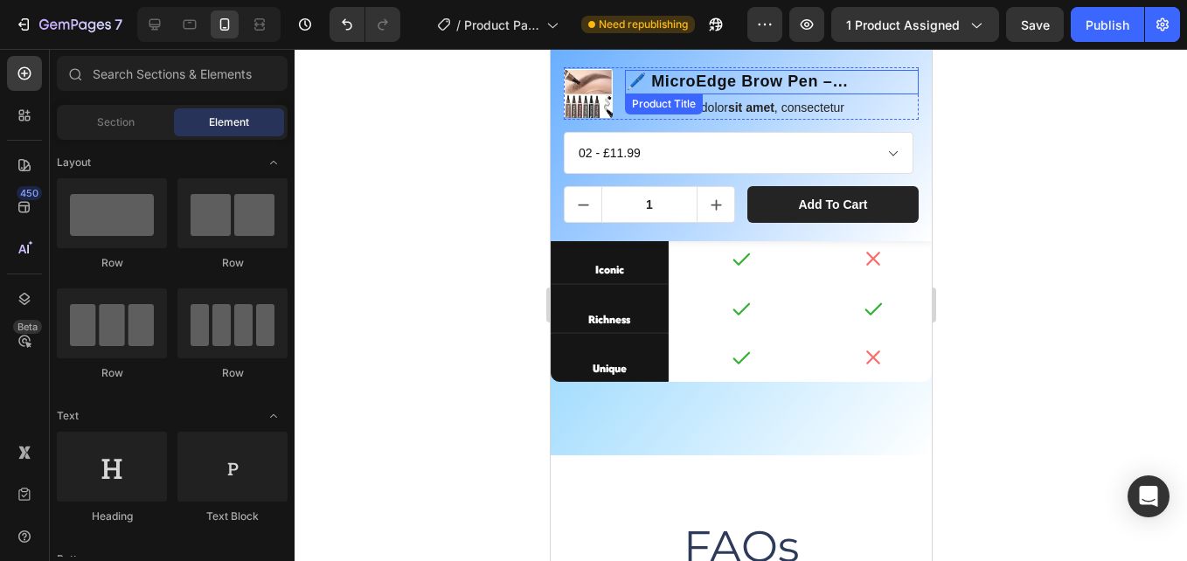
drag, startPoint x: 832, startPoint y: 82, endPoint x: 688, endPoint y: 112, distance: 147.2
click at [832, 82] on h1 "🖊️ MicroEdge Brow Pen – Waterproof & Bold" at bounding box center [771, 82] width 294 height 24
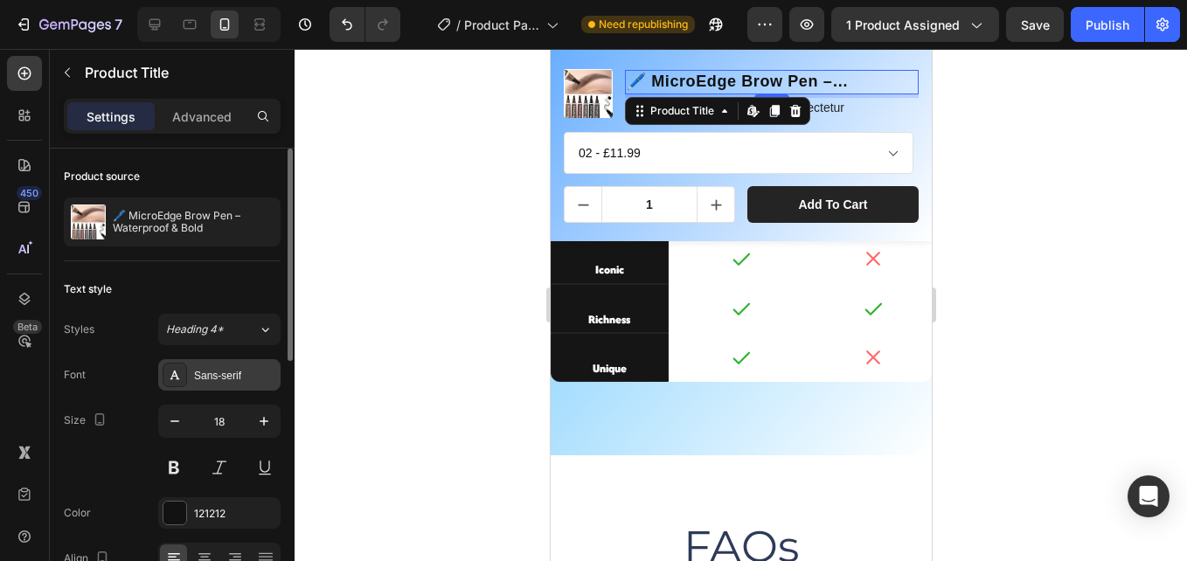
click at [227, 389] on div "Sans-serif" at bounding box center [219, 374] width 122 height 31
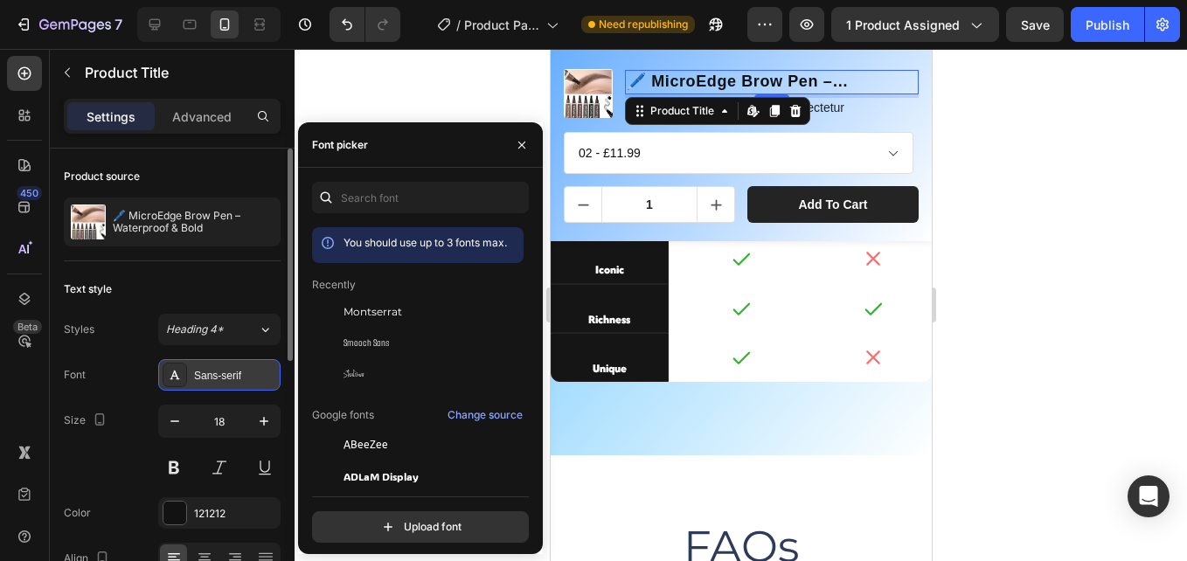
click at [385, 307] on span "Montserrat" at bounding box center [372, 312] width 59 height 16
click at [224, 511] on div "121212" at bounding box center [219, 514] width 51 height 16
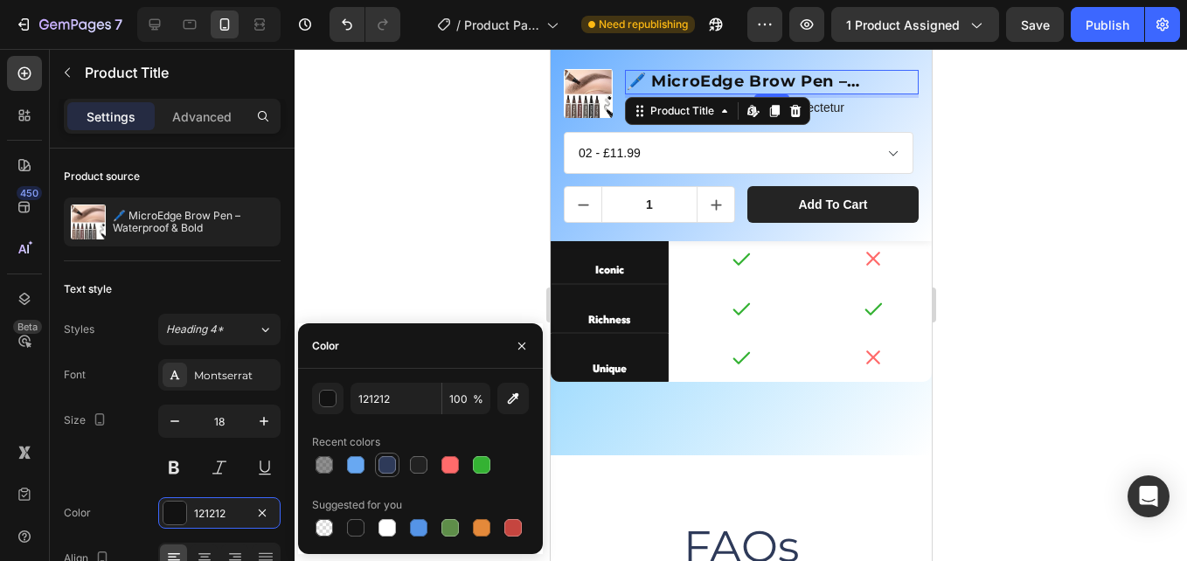
click at [391, 471] on div at bounding box center [386, 464] width 17 height 17
type input "2E3A59"
click at [847, 102] on p "Lorem ipsum dolor sit amet , consectetur" at bounding box center [771, 108] width 290 height 16
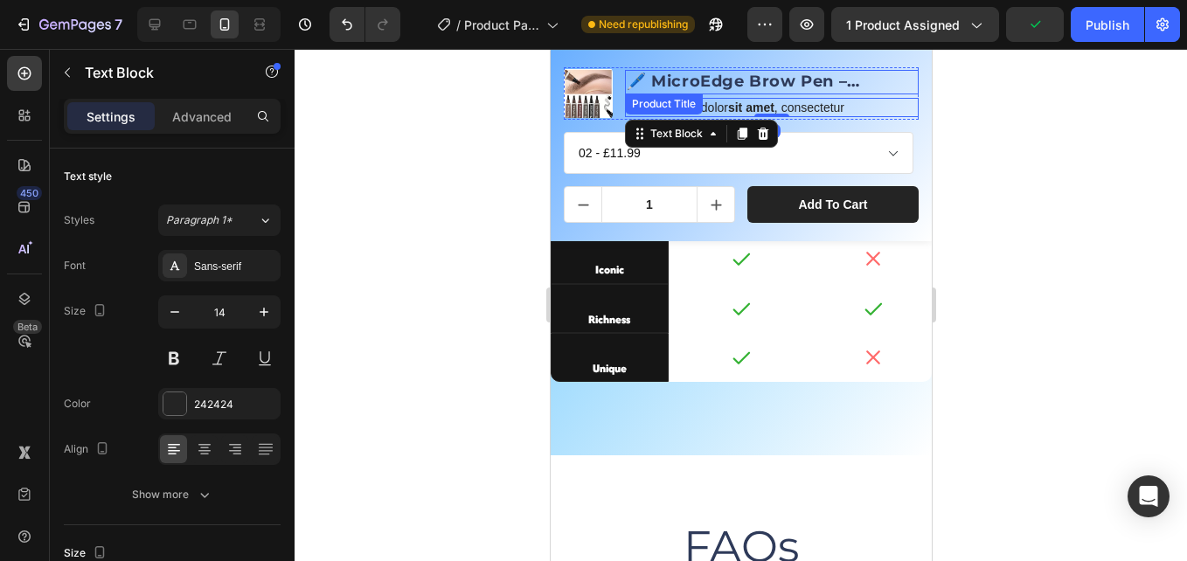
click at [696, 79] on h1 "🖊️ MicroEdge Brow Pen – Waterproof & Bold" at bounding box center [771, 82] width 294 height 24
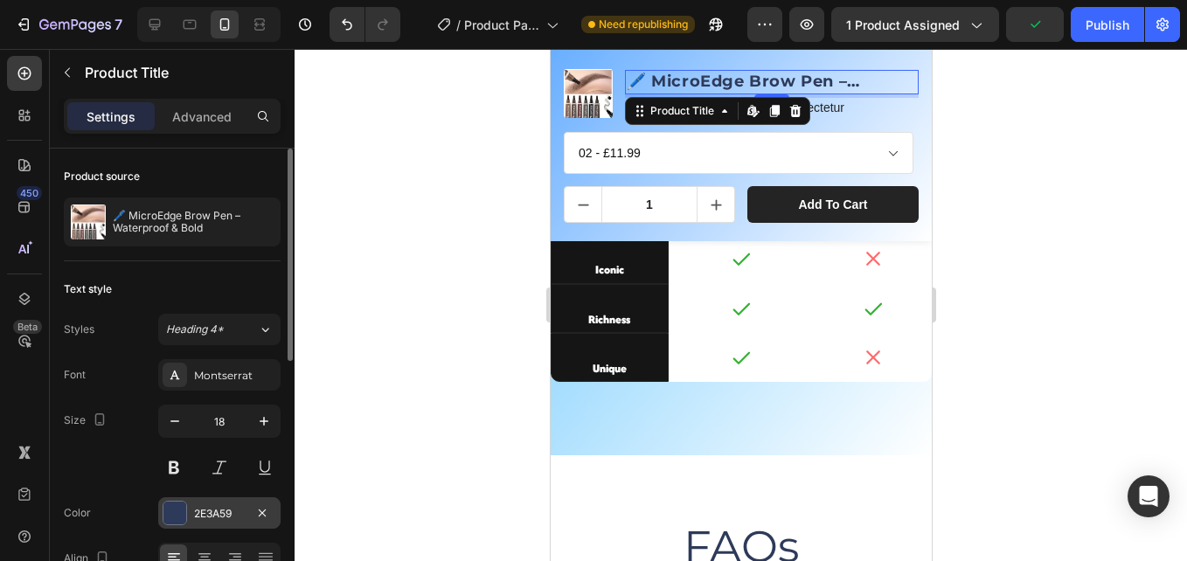
click at [202, 506] on div "2E3A59" at bounding box center [219, 514] width 51 height 16
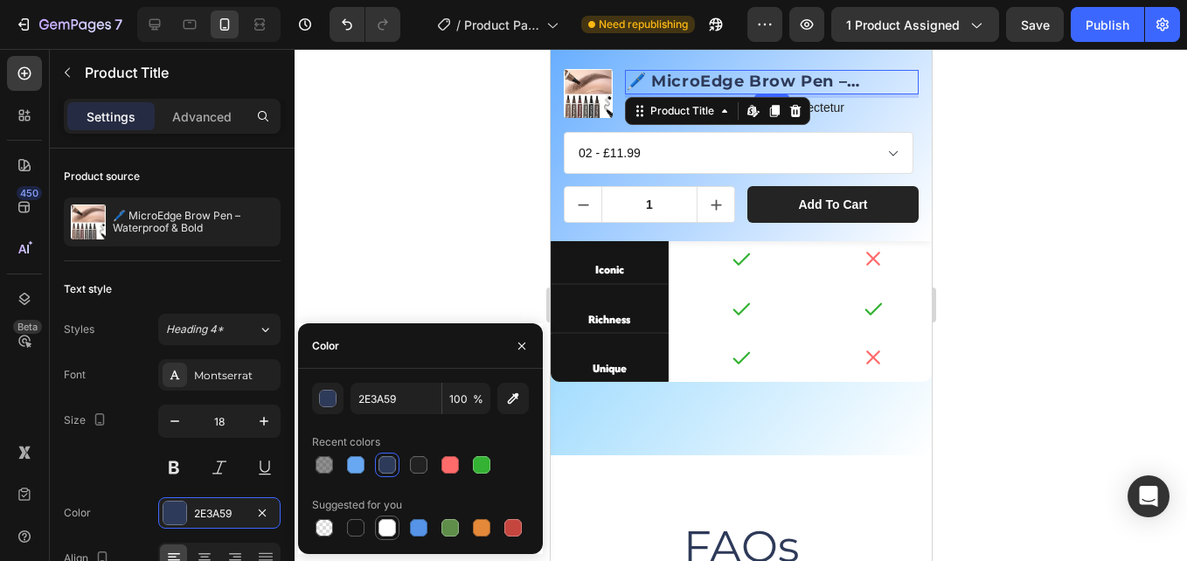
click at [382, 524] on div at bounding box center [386, 527] width 17 height 17
type input "FFFFFF"
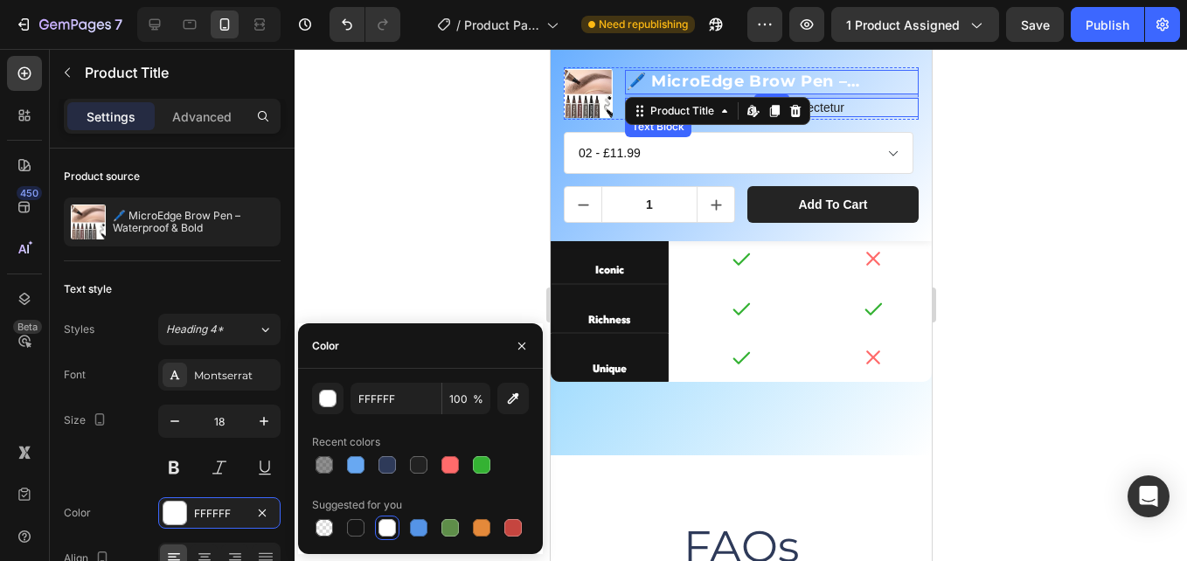
click at [842, 103] on p "Lorem ipsum dolor sit amet , consectetur" at bounding box center [771, 108] width 290 height 16
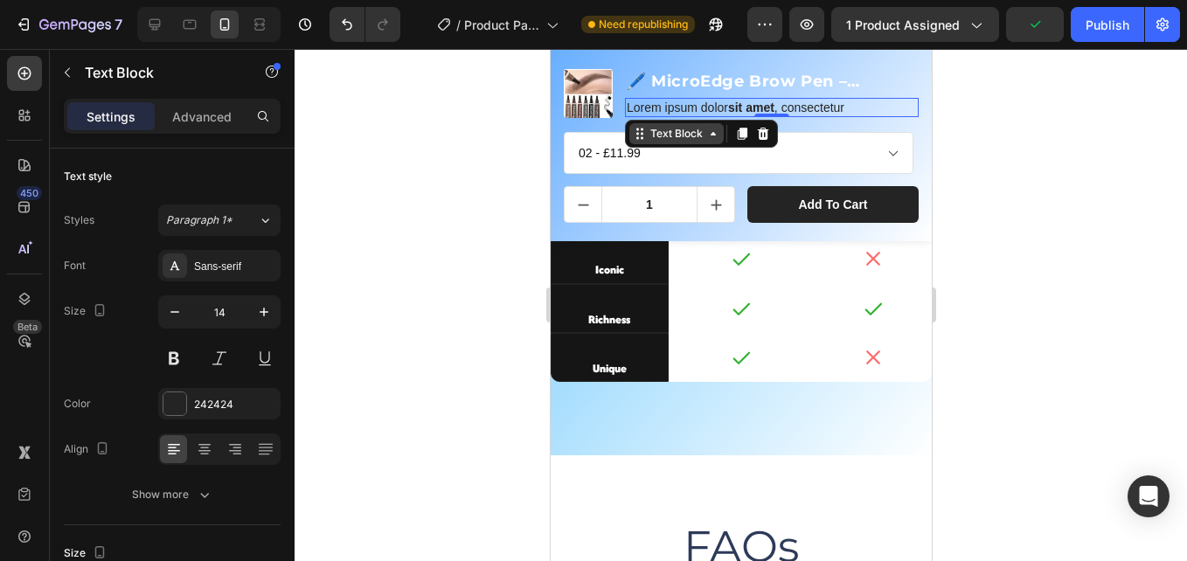
click at [710, 131] on icon at bounding box center [712, 134] width 14 height 14
click at [849, 109] on p "Lorem ipsum dolor sit amet , consectetur" at bounding box center [771, 108] width 290 height 16
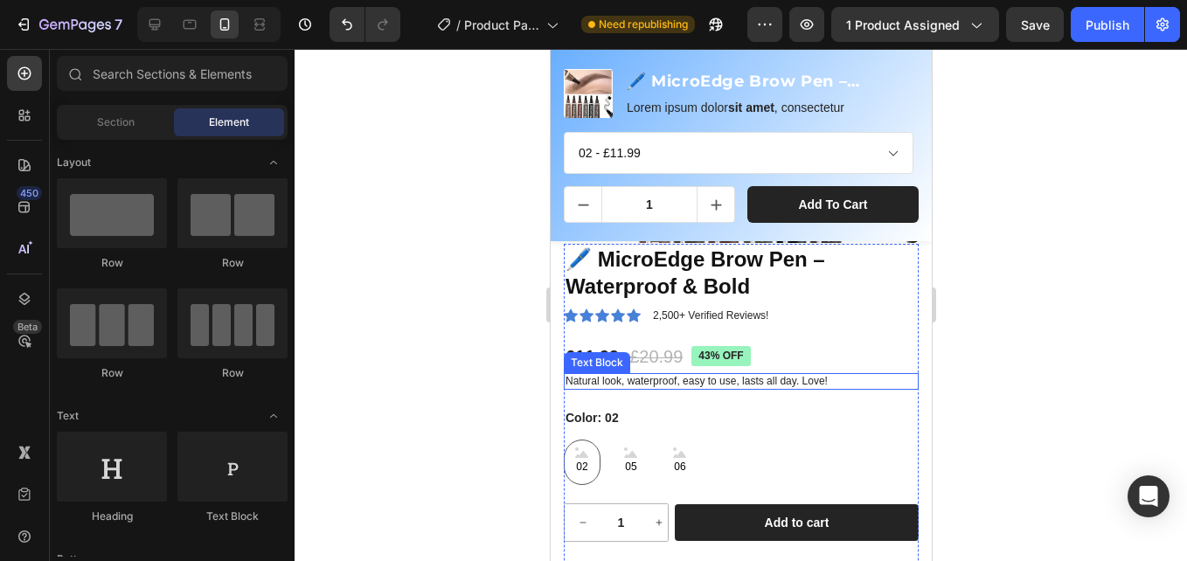
scroll to position [350, 0]
click at [676, 381] on p "Natural look, waterproof, easy to use, lasts all day. Love!" at bounding box center [739, 381] width 351 height 14
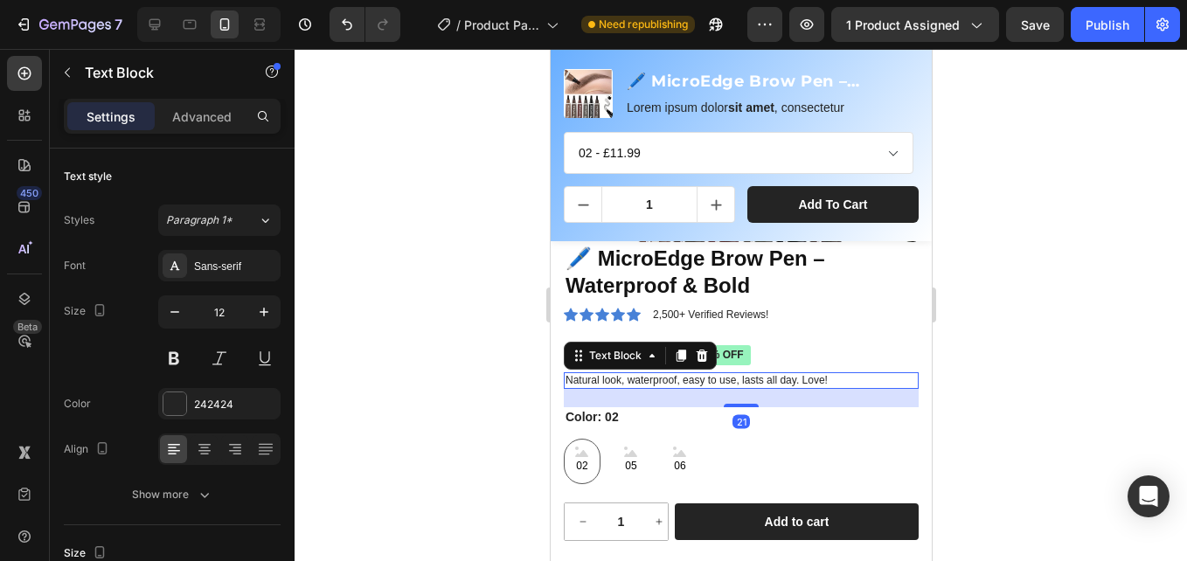
click at [683, 379] on p "Natural look, waterproof, easy to use, lasts all day. Love!" at bounding box center [739, 381] width 351 height 14
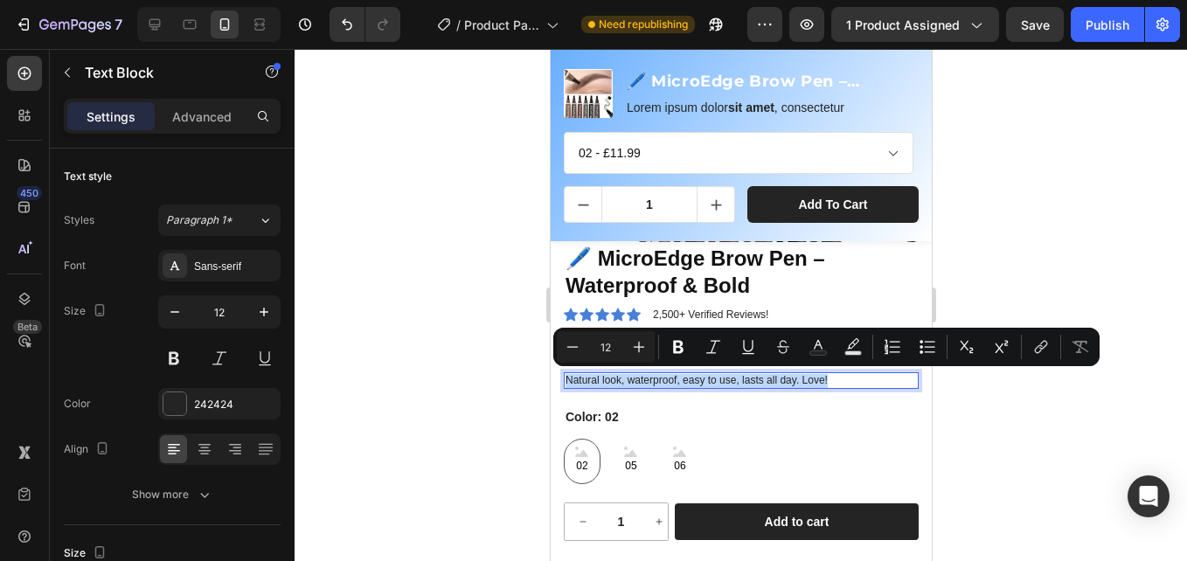
copy p "Natural look, waterproof, easy to use, lasts all day. Love!"
click at [739, 102] on strong "sit amet" at bounding box center [750, 107] width 46 height 14
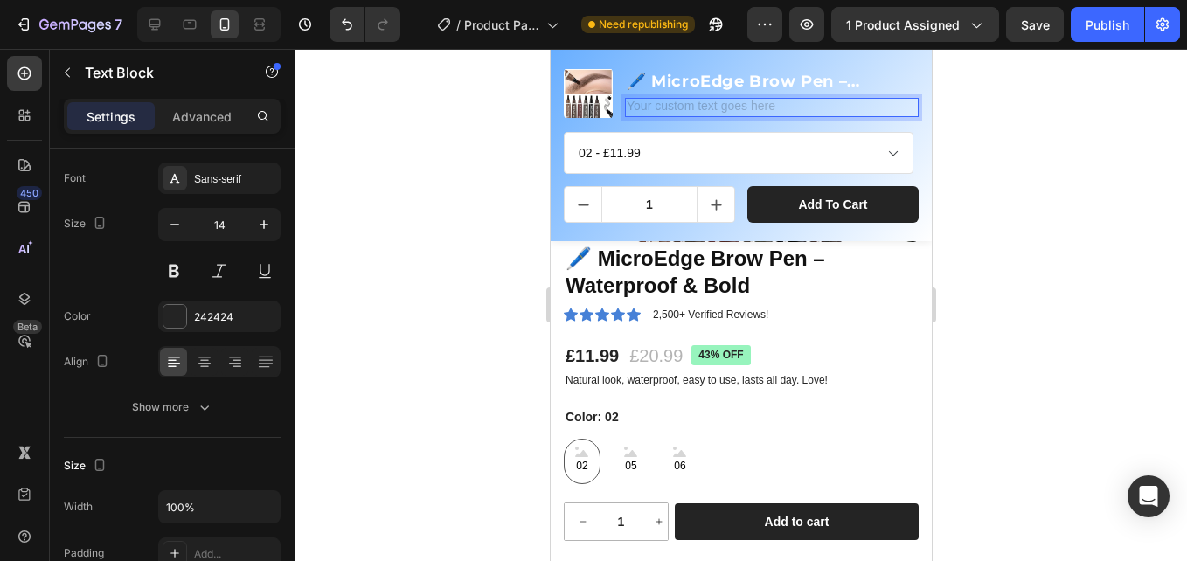
scroll to position [360, 0]
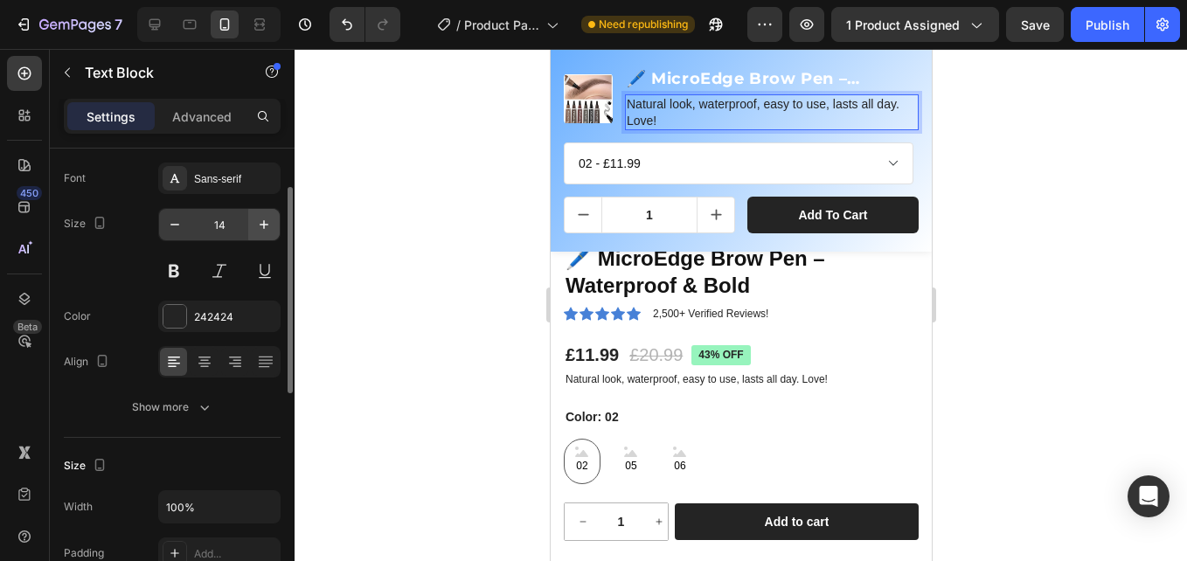
click at [218, 183] on div "Sans-serif" at bounding box center [235, 179] width 82 height 16
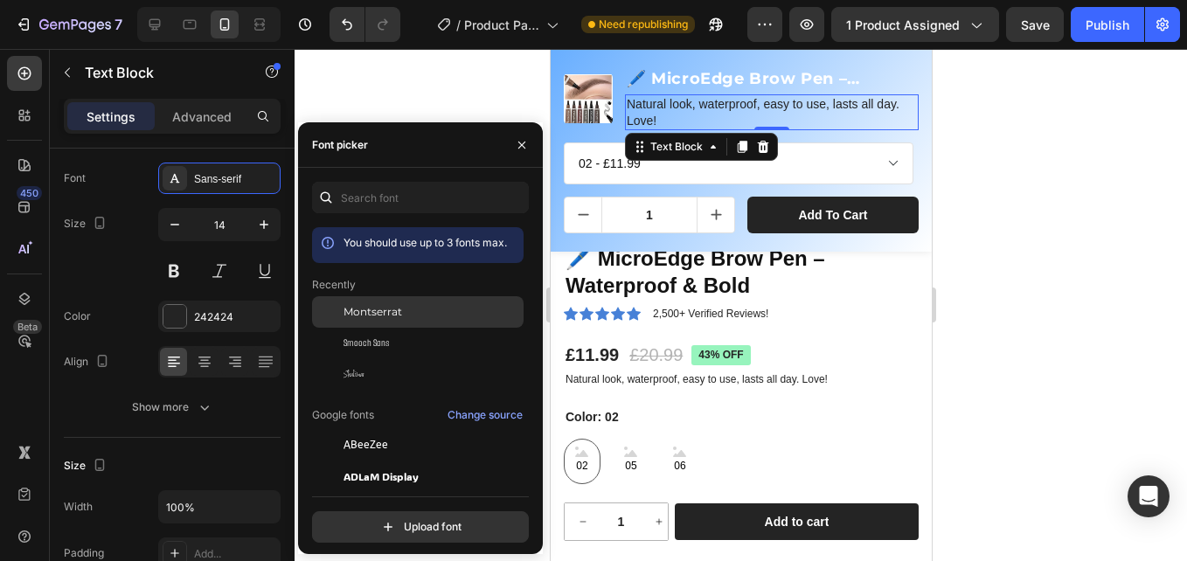
click at [396, 429] on div "Montserrat" at bounding box center [417, 444] width 211 height 31
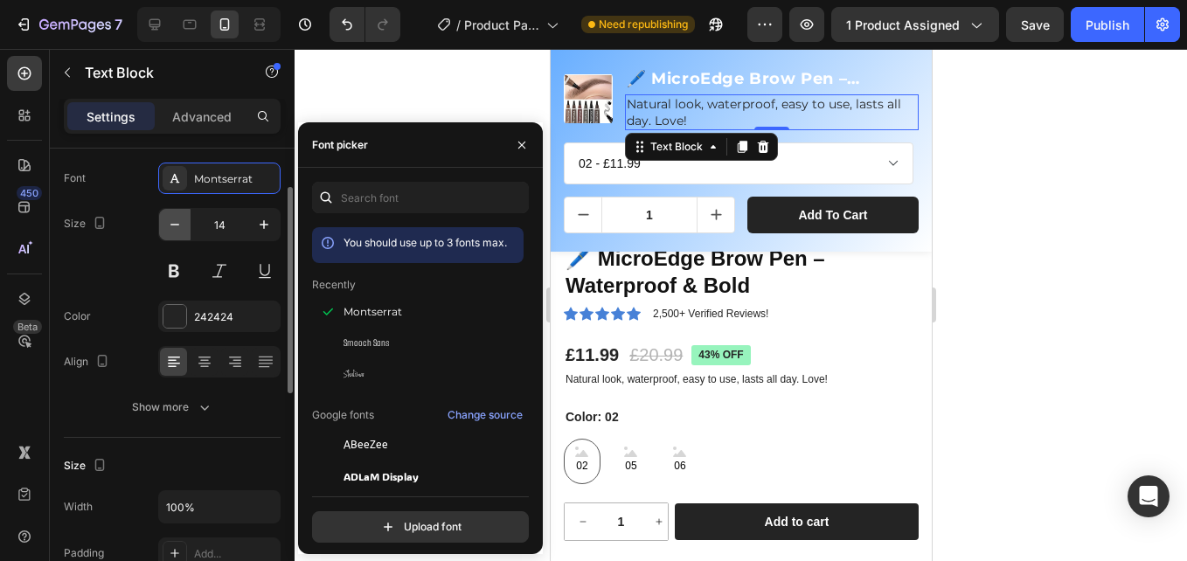
click at [170, 220] on icon "button" at bounding box center [174, 224] width 17 height 17
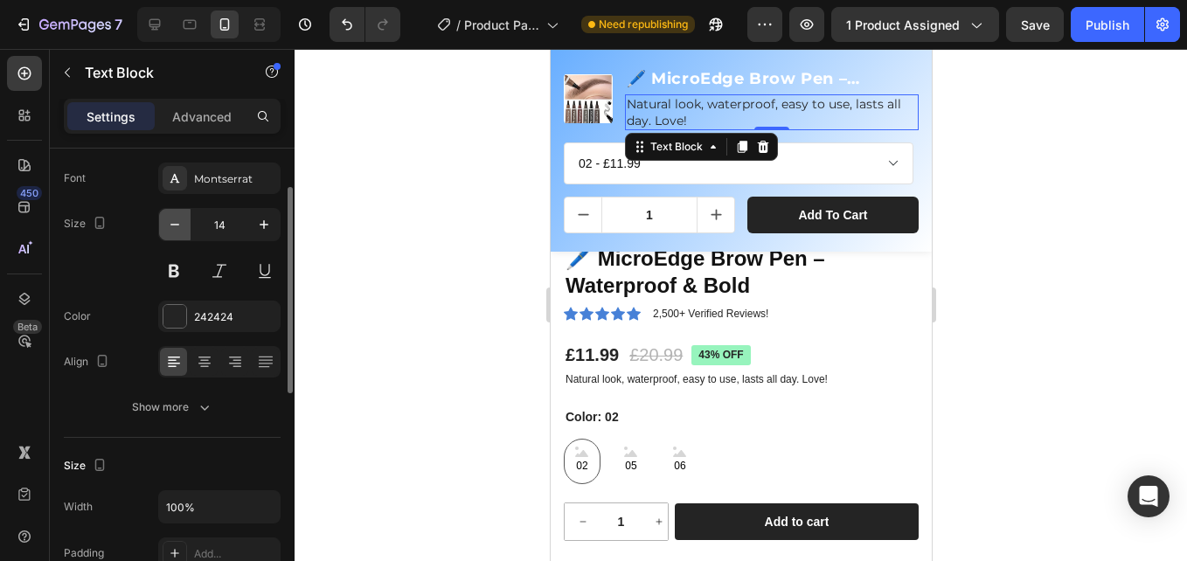
click at [171, 219] on icon "button" at bounding box center [174, 224] width 17 height 17
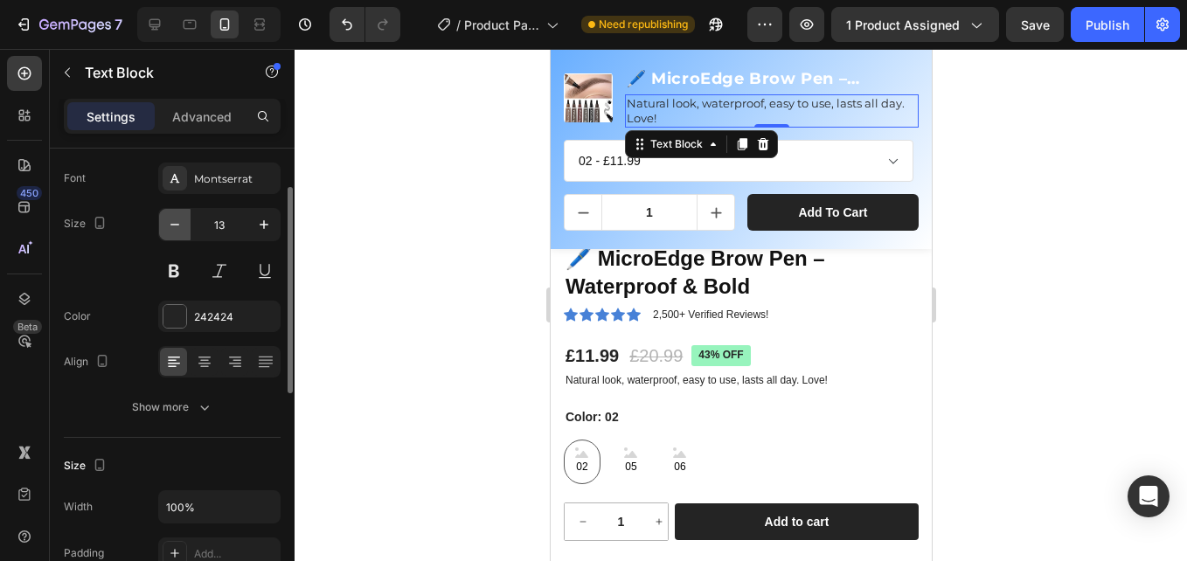
click at [171, 219] on icon "button" at bounding box center [174, 224] width 17 height 17
click at [173, 219] on icon "button" at bounding box center [174, 224] width 17 height 17
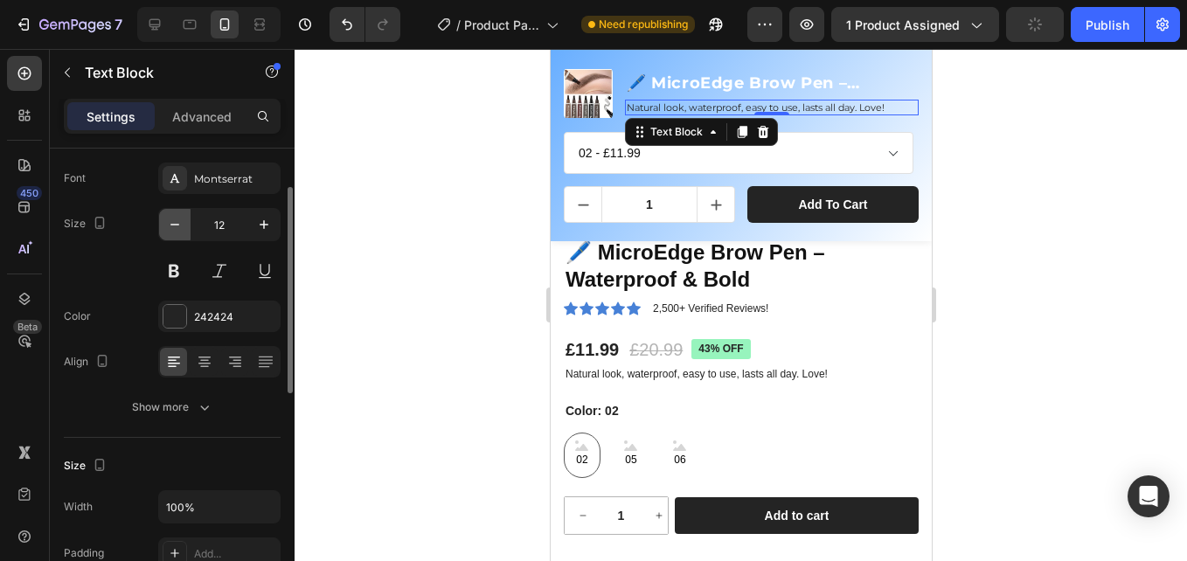
type input "11"
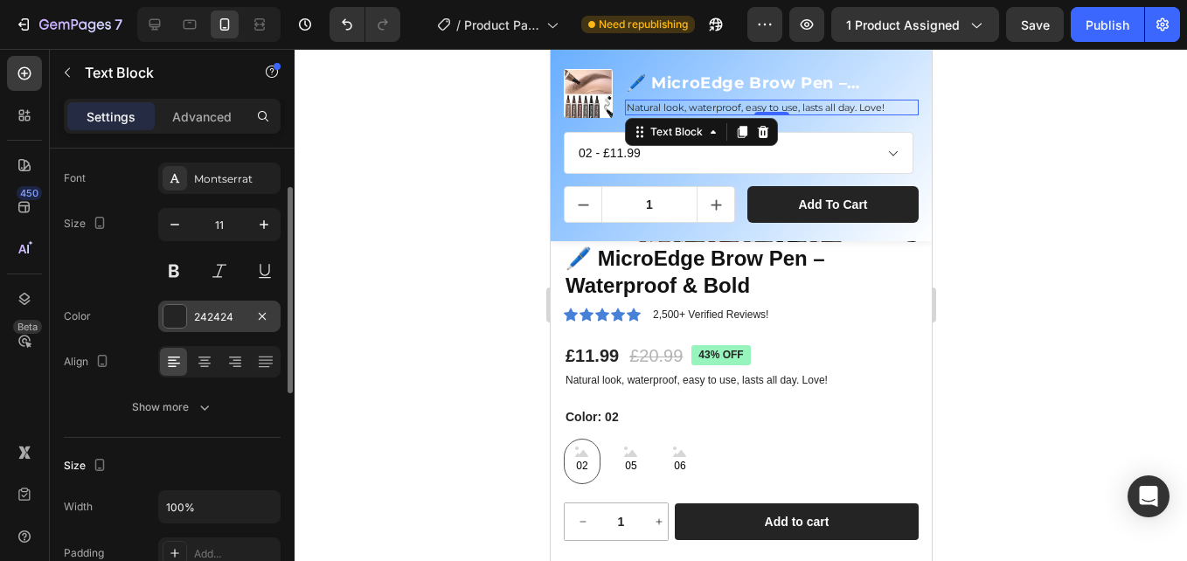
click at [205, 310] on div "242424" at bounding box center [219, 317] width 51 height 16
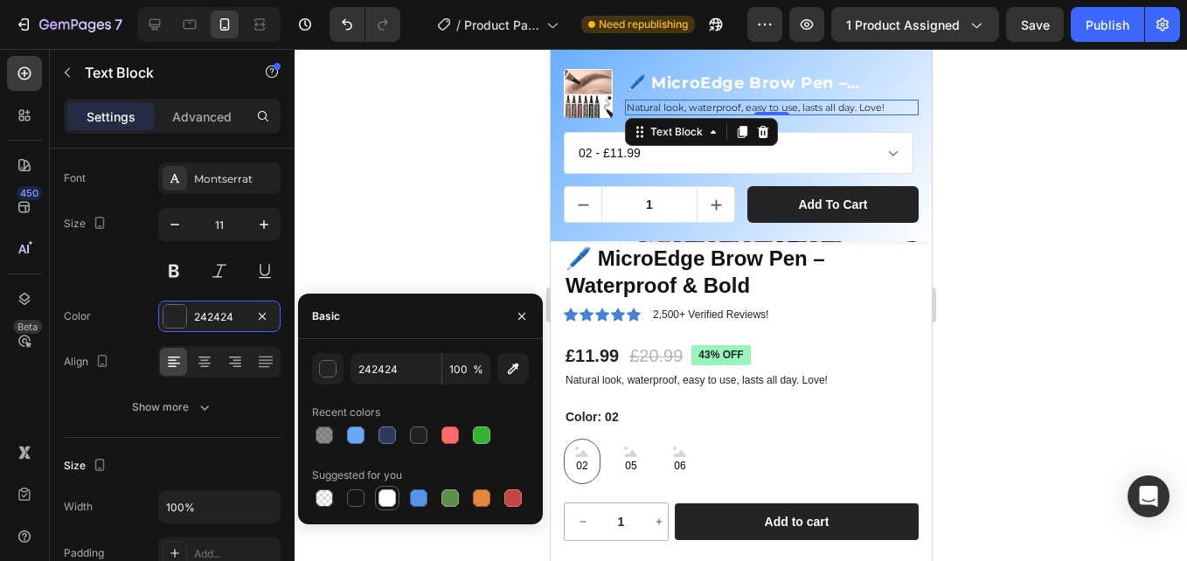
click at [385, 503] on div at bounding box center [386, 497] width 17 height 17
click at [355, 498] on div at bounding box center [355, 497] width 17 height 17
click at [447, 441] on div at bounding box center [449, 434] width 17 height 17
click at [357, 498] on div at bounding box center [355, 497] width 17 height 17
type input "151515"
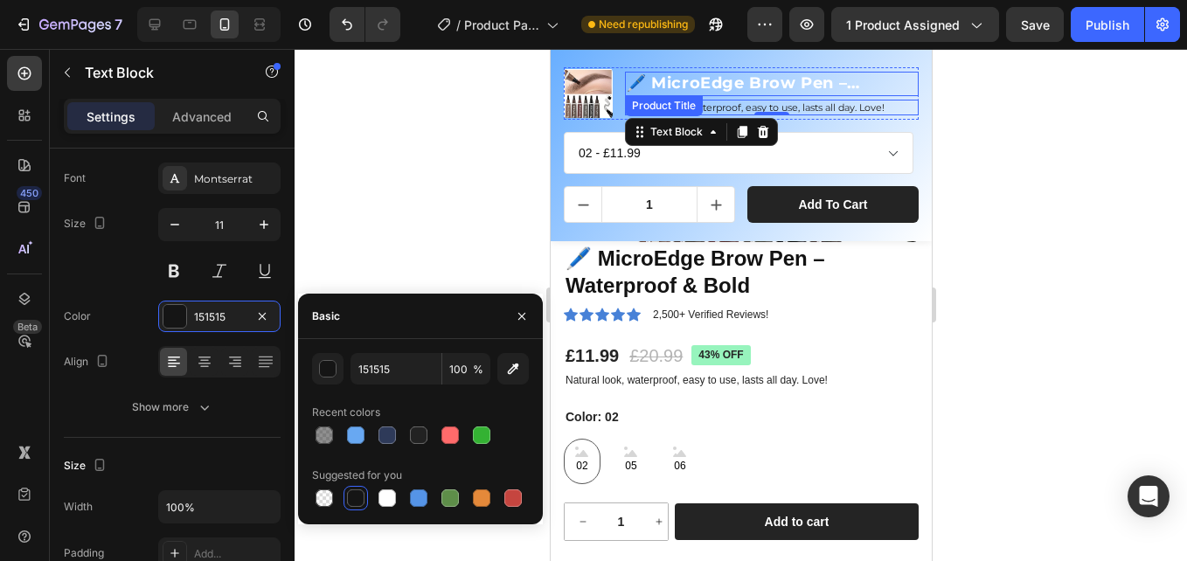
click at [685, 80] on h1 "🖊️ MicroEdge Brow Pen – Waterproof & Bold" at bounding box center [771, 84] width 294 height 24
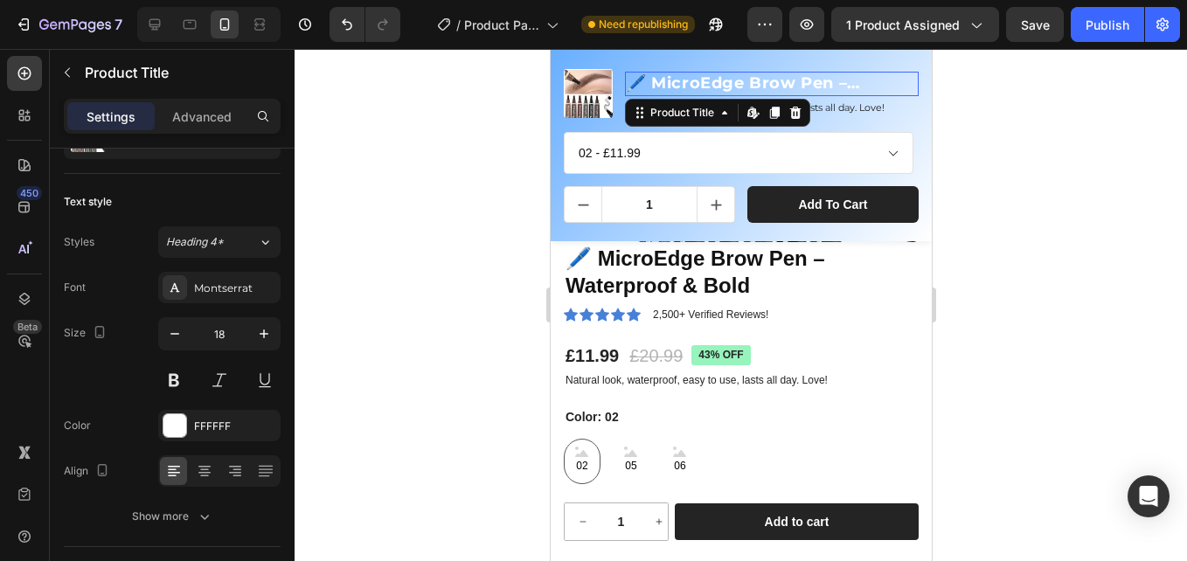
scroll to position [0, 0]
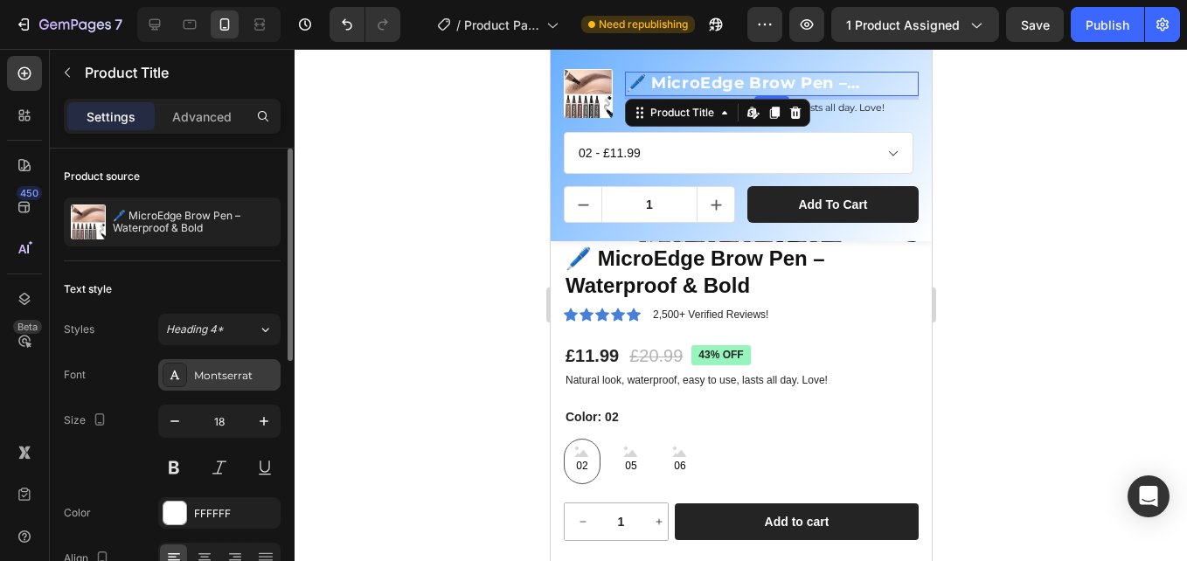
click at [204, 380] on div "Montserrat" at bounding box center [235, 376] width 82 height 16
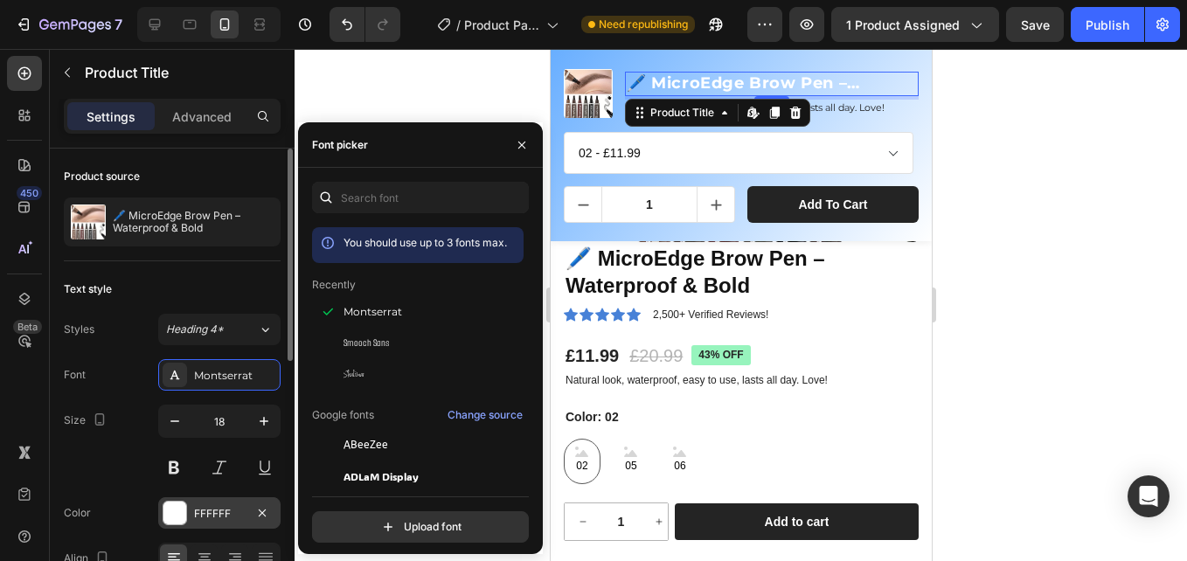
click at [222, 502] on div "FFFFFF" at bounding box center [219, 512] width 122 height 31
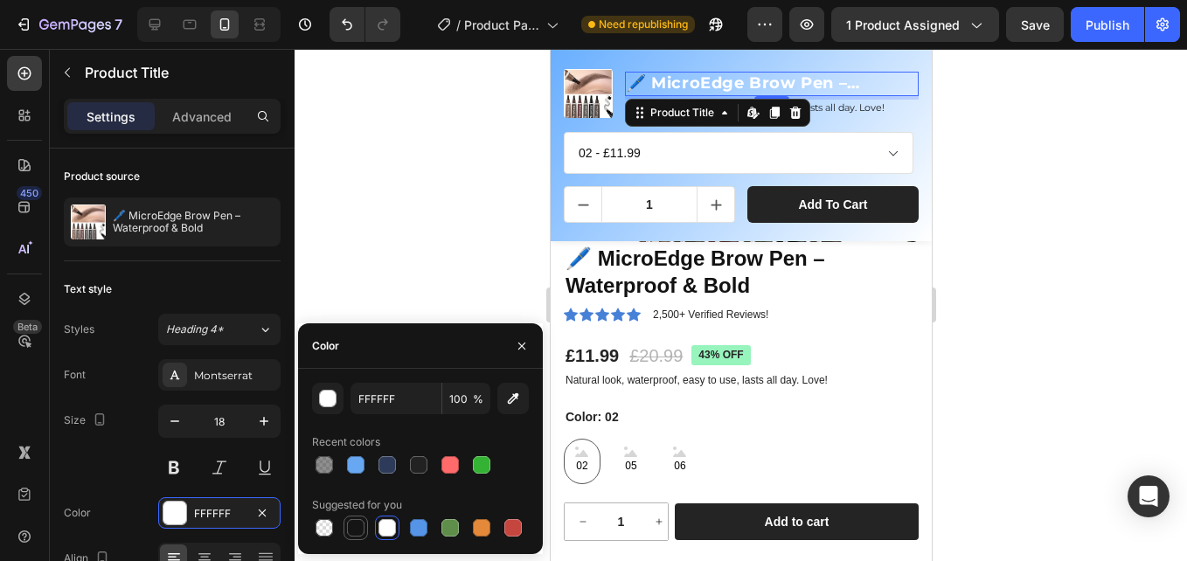
click at [350, 523] on div at bounding box center [355, 527] width 17 height 17
type input "151515"
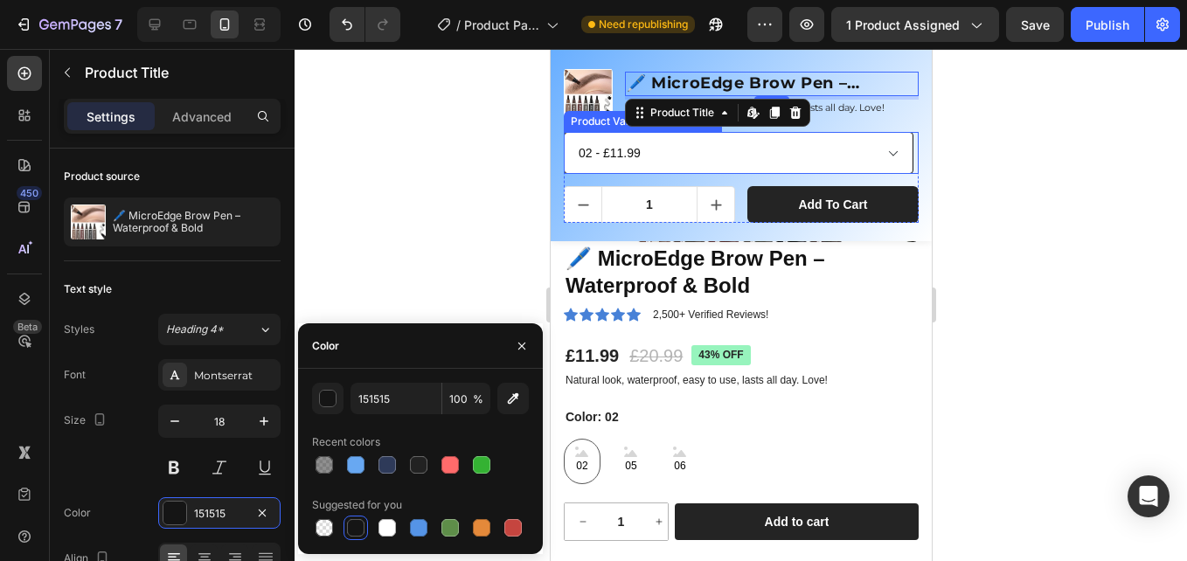
click at [781, 162] on select "02 - £11.99 05 - £11.99 06 - £11.99" at bounding box center [738, 153] width 350 height 42
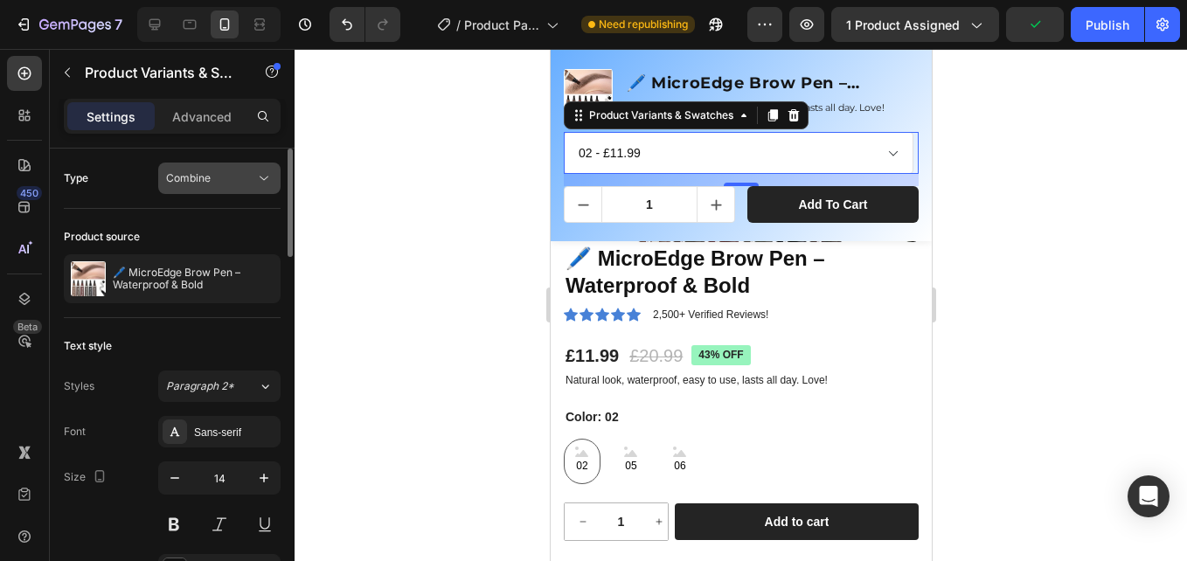
click at [225, 177] on div "Combine" at bounding box center [210, 178] width 89 height 16
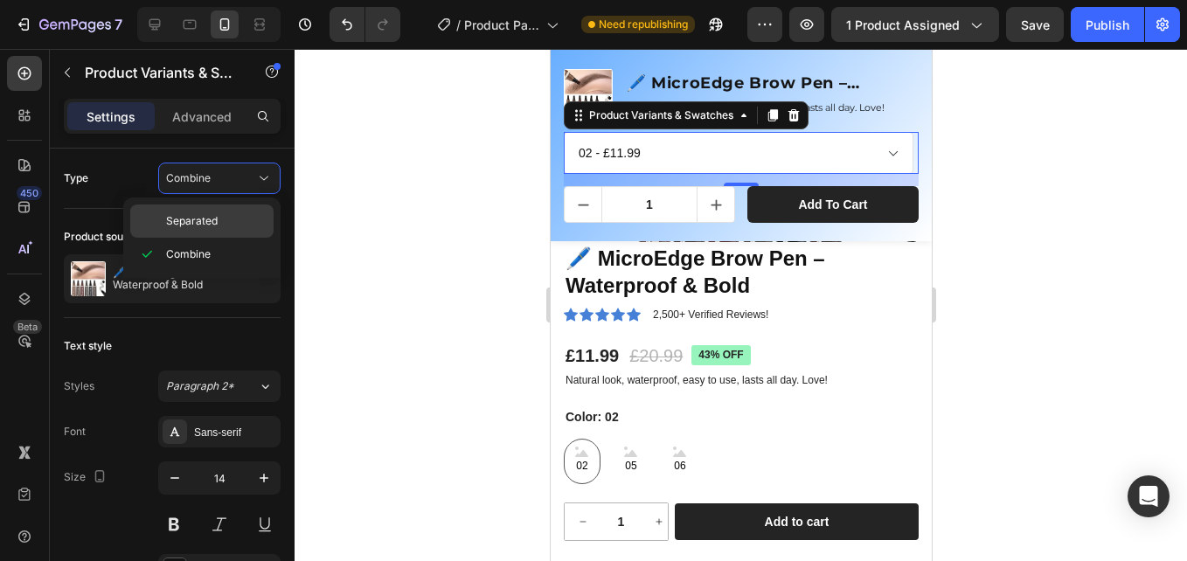
click at [231, 218] on p "Separated" at bounding box center [216, 221] width 100 height 16
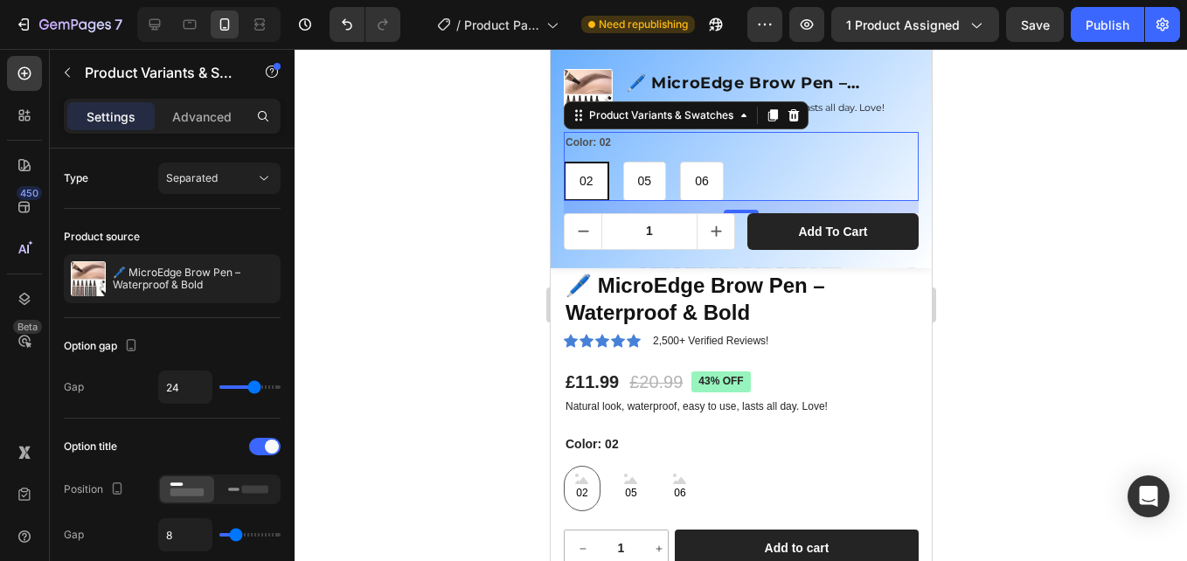
scroll to position [377, 0]
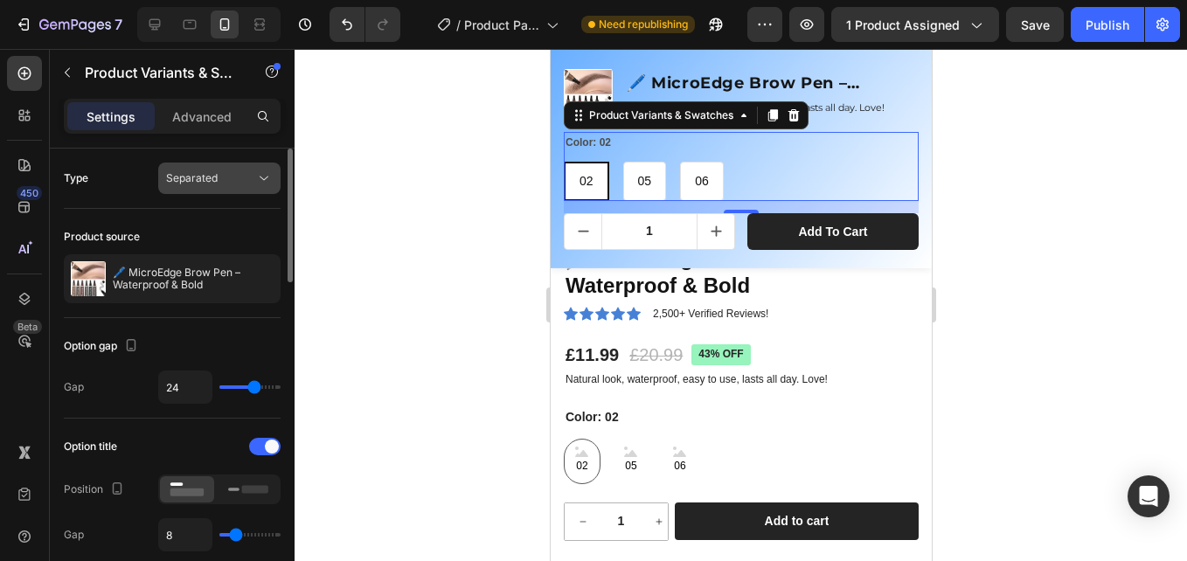
click at [242, 171] on div "Separated" at bounding box center [210, 178] width 89 height 16
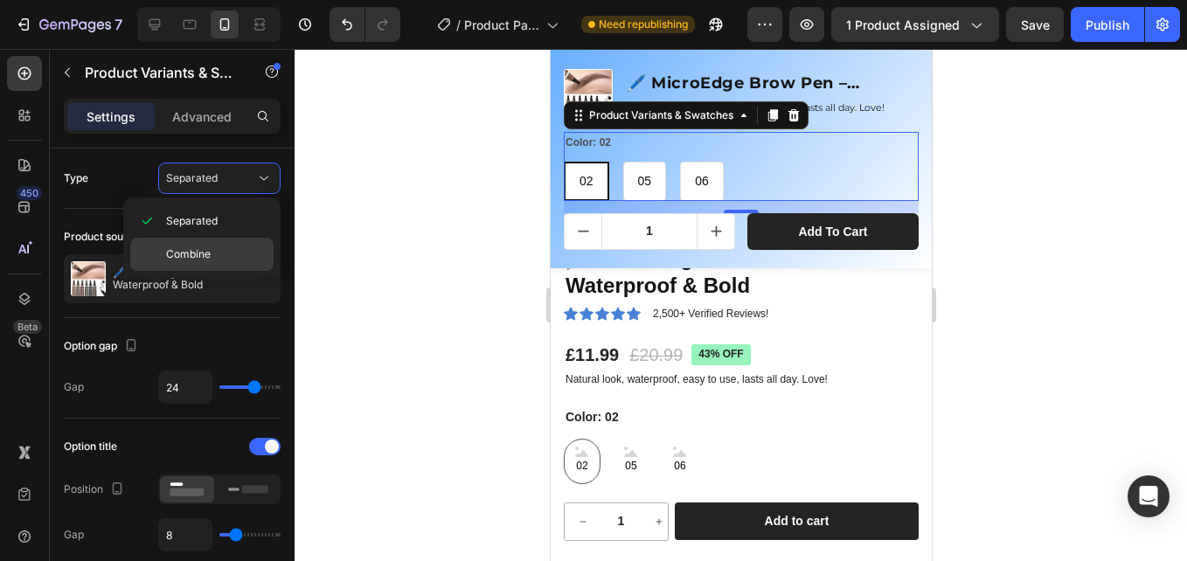
click at [241, 249] on p "Combine" at bounding box center [216, 254] width 100 height 16
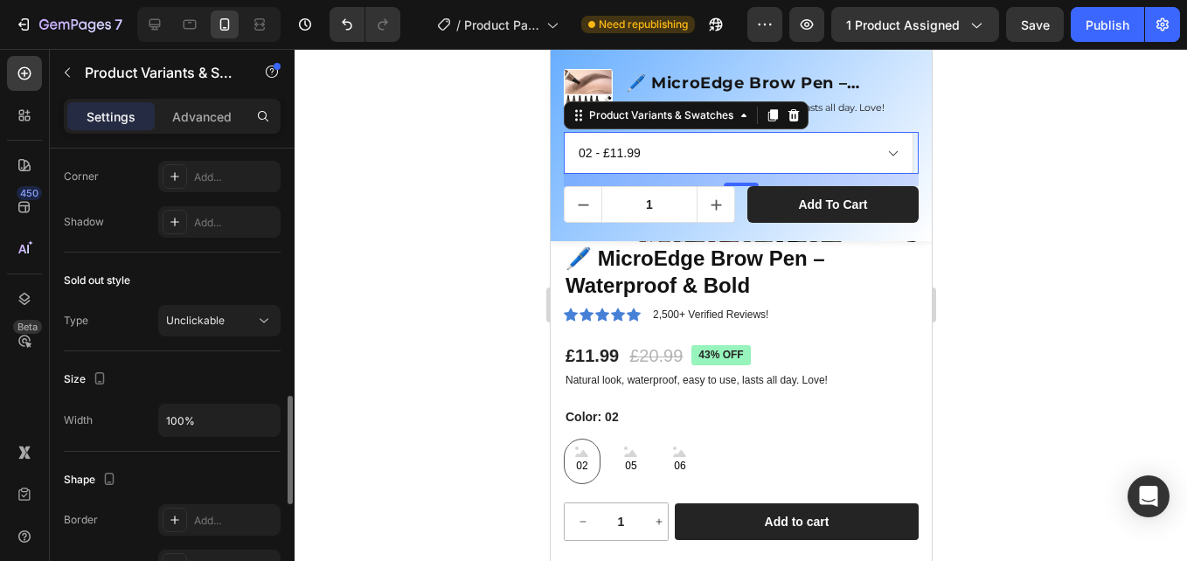
scroll to position [1136, 0]
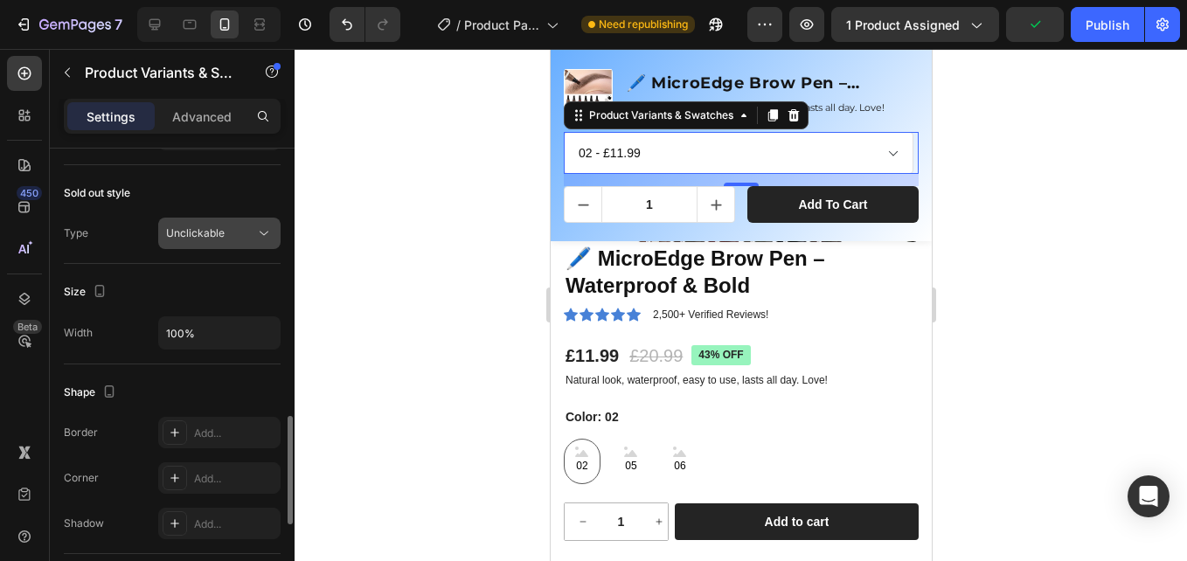
click at [240, 233] on div "Unclickable" at bounding box center [210, 233] width 89 height 16
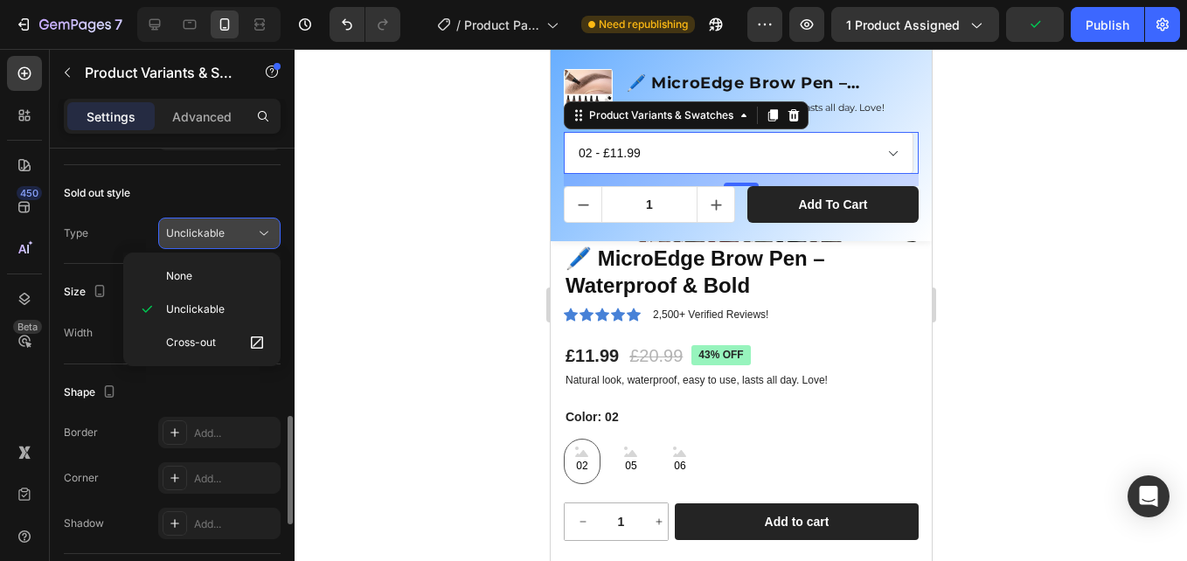
click at [241, 233] on div "Unclickable" at bounding box center [210, 233] width 89 height 16
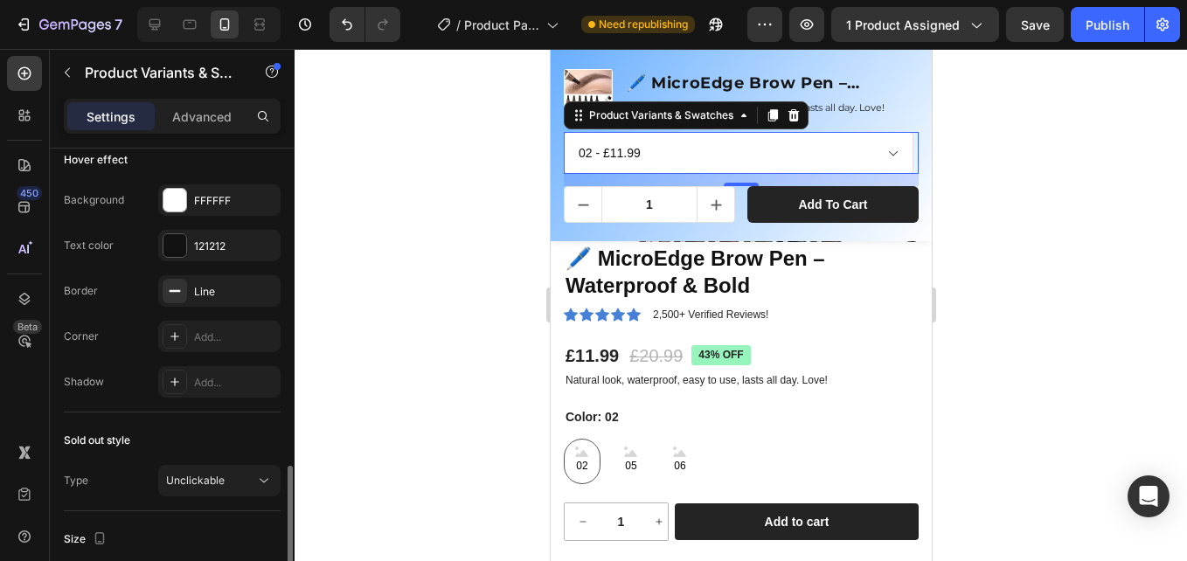
scroll to position [976, 0]
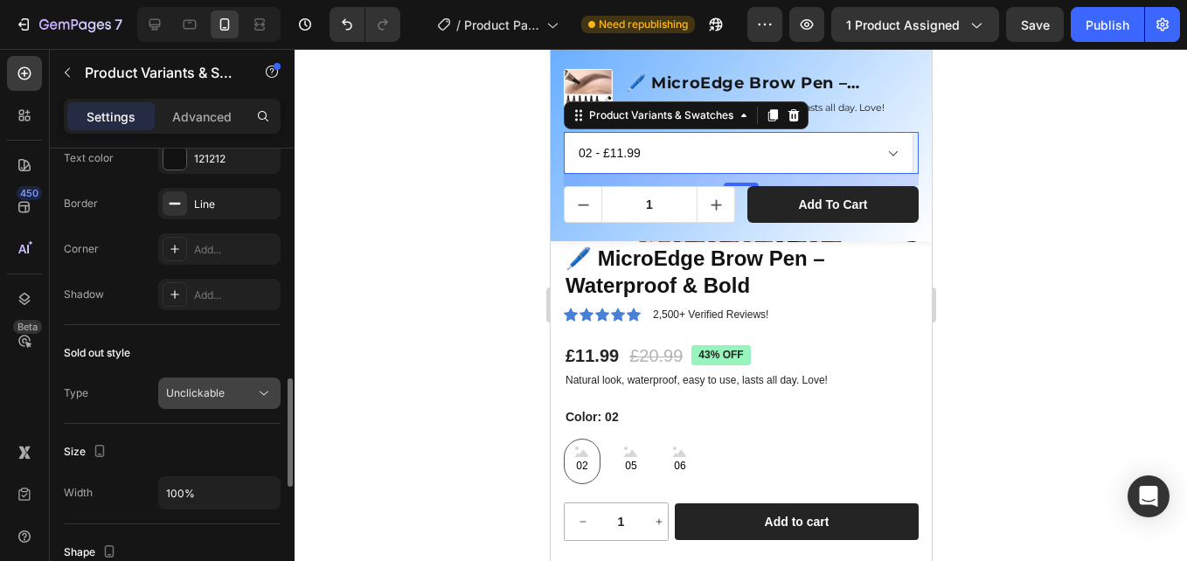
click at [222, 386] on span "Unclickable" at bounding box center [195, 392] width 59 height 13
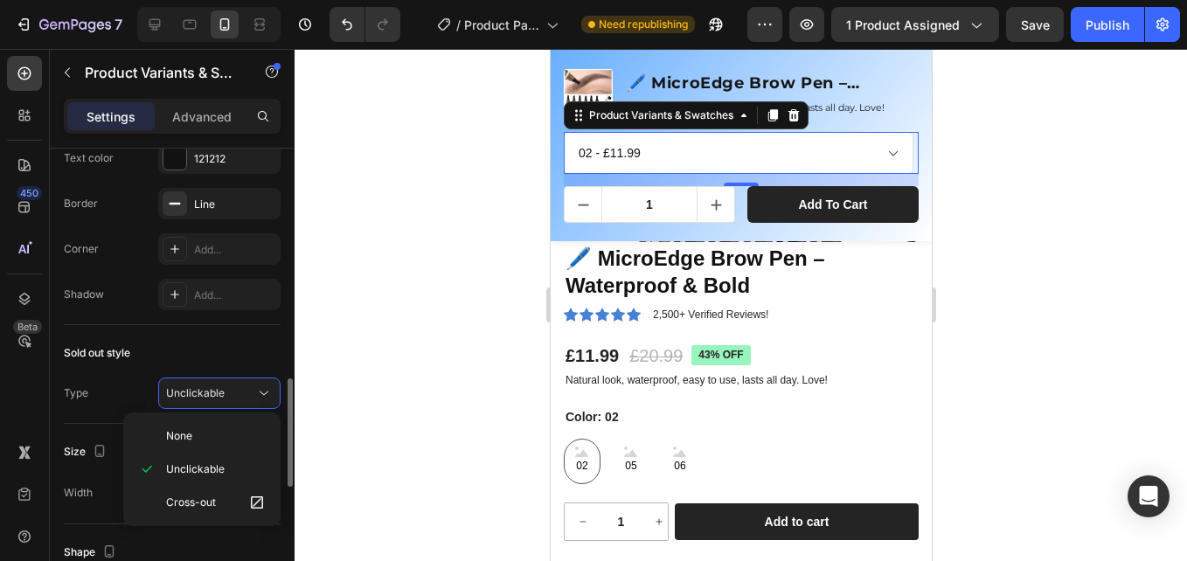
click at [209, 324] on div "Hover effect Background FFFFFF Text color 121212 Border Line Corner Add... Shad…" at bounding box center [172, 185] width 217 height 280
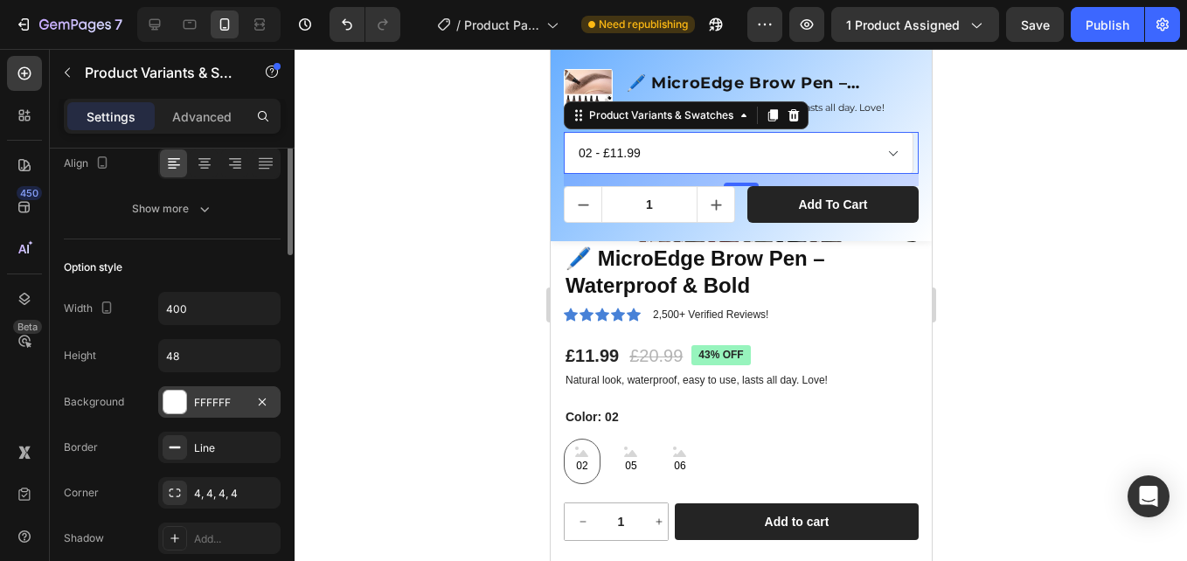
scroll to position [364, 0]
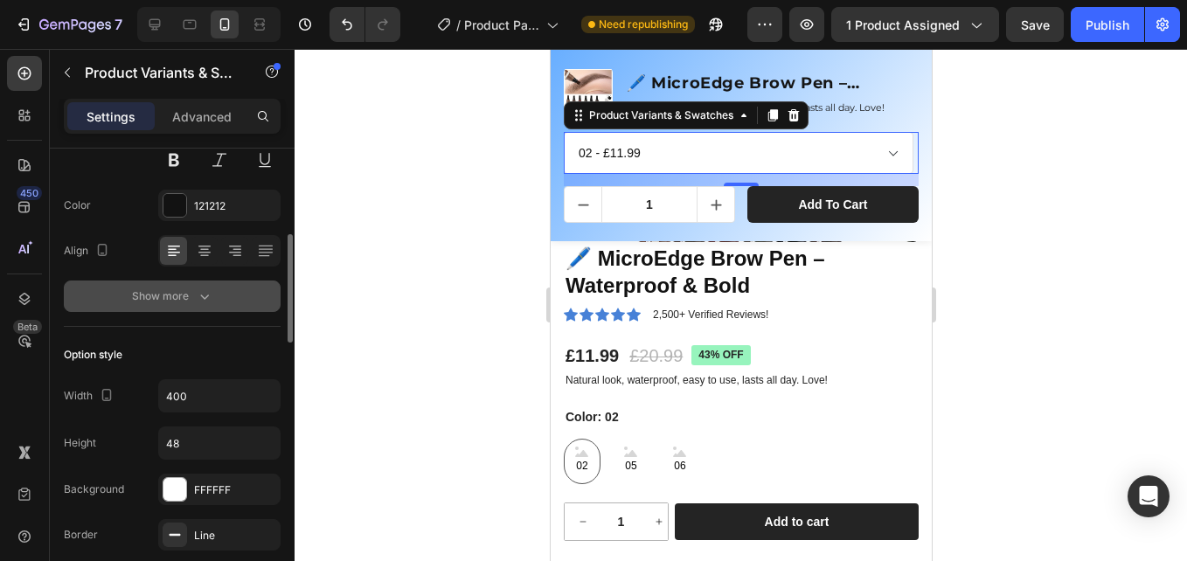
click at [205, 304] on icon "button" at bounding box center [204, 295] width 17 height 17
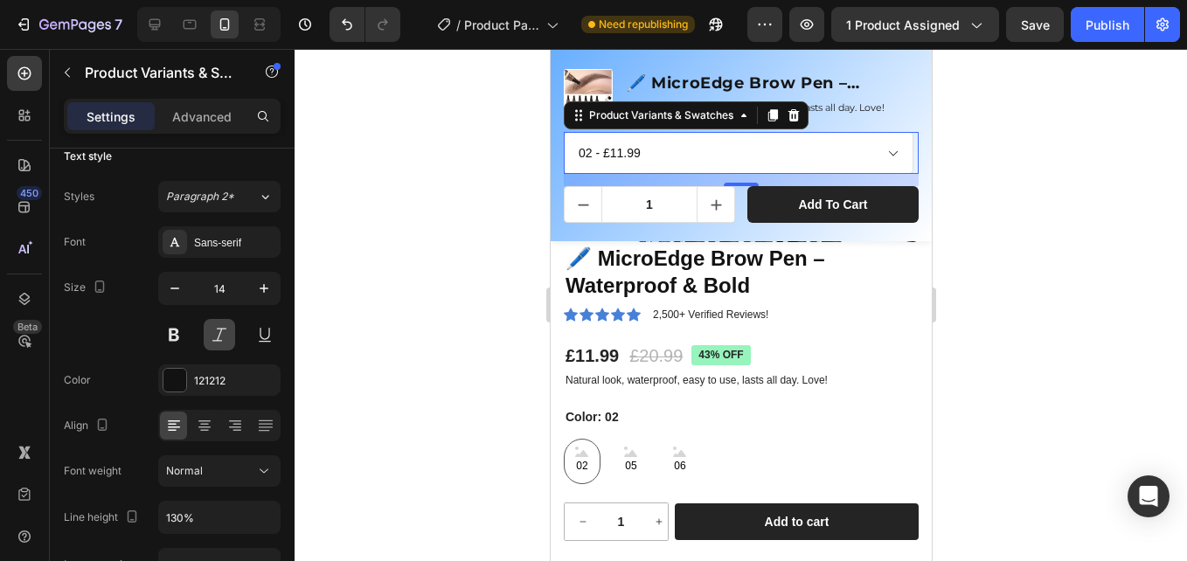
scroll to position [15, 0]
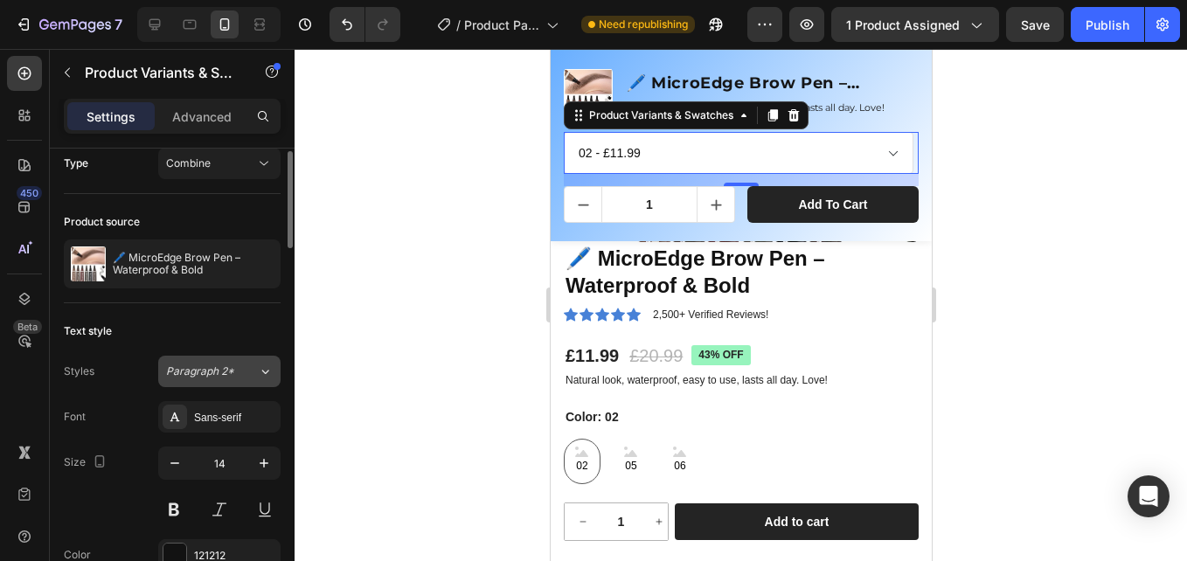
click at [222, 367] on span "Paragraph 2*" at bounding box center [200, 371] width 68 height 16
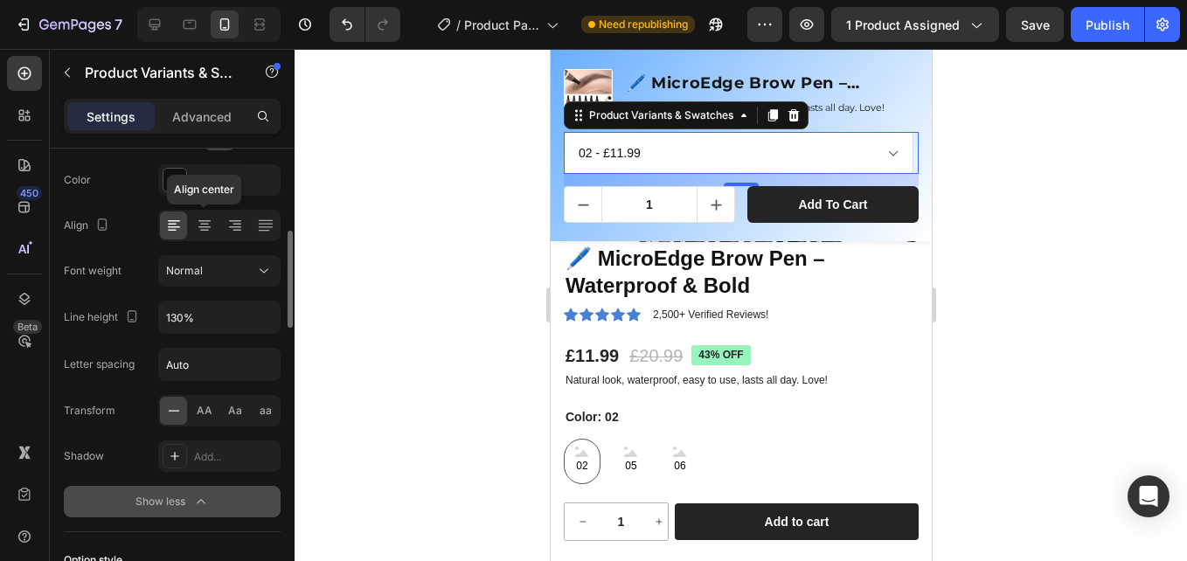
scroll to position [215, 0]
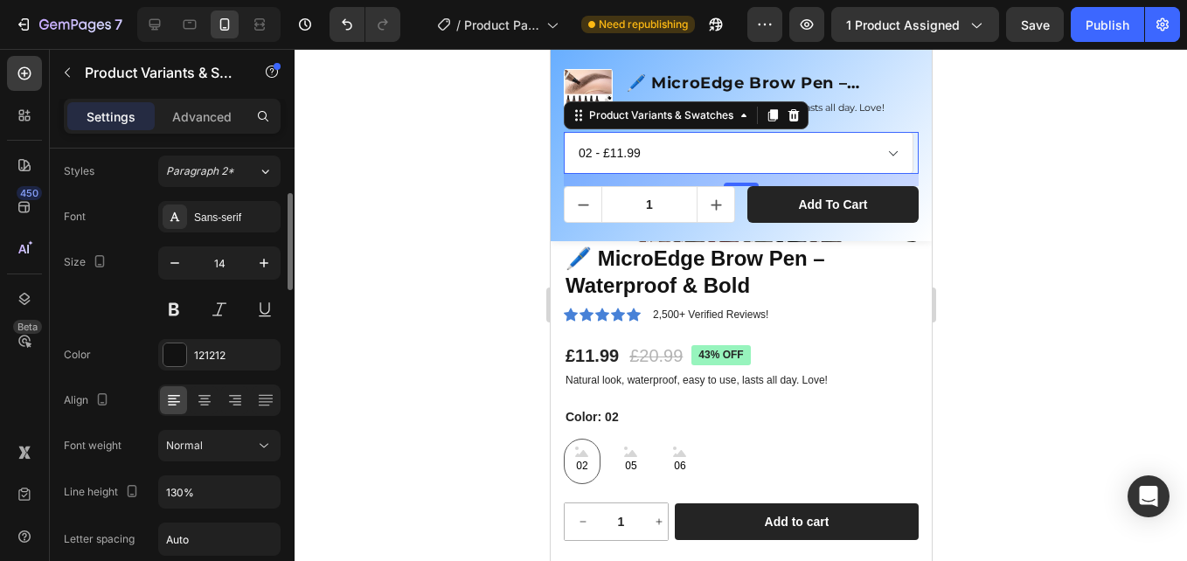
drag, startPoint x: 214, startPoint y: 224, endPoint x: 220, endPoint y: 232, distance: 10.7
click at [214, 223] on div "Sans-serif" at bounding box center [235, 218] width 82 height 16
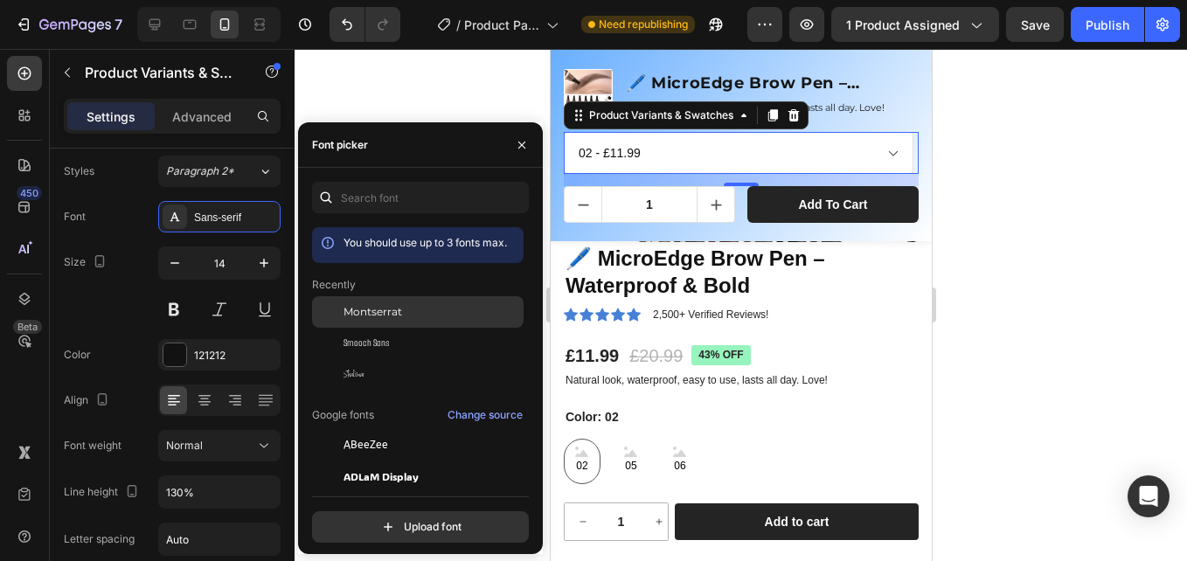
click at [354, 312] on span "Montserrat" at bounding box center [372, 312] width 59 height 16
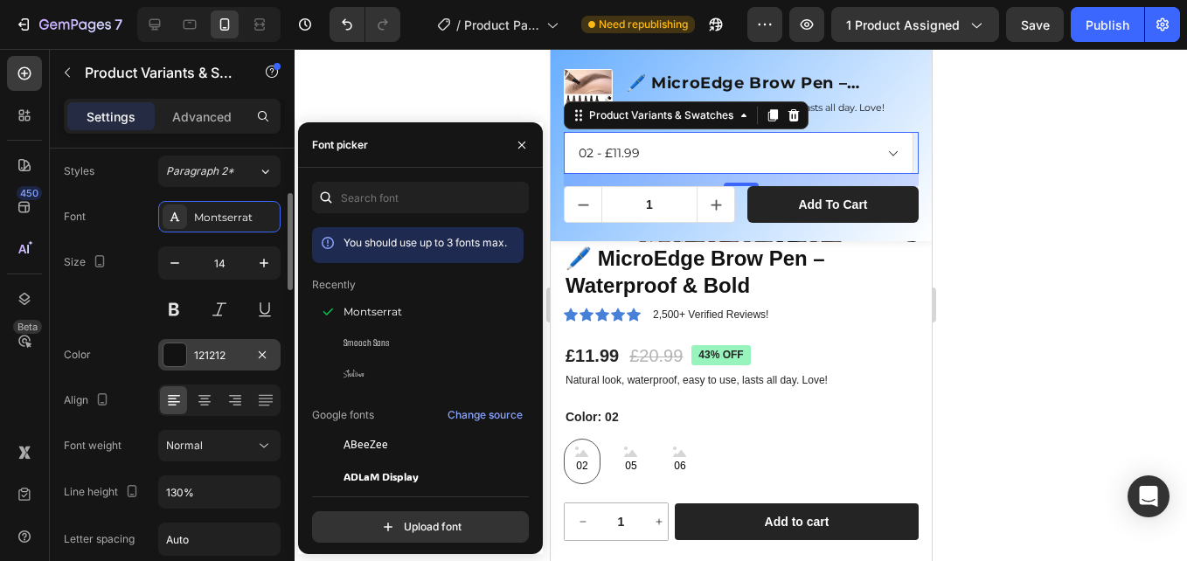
click at [208, 346] on div "121212" at bounding box center [219, 354] width 122 height 31
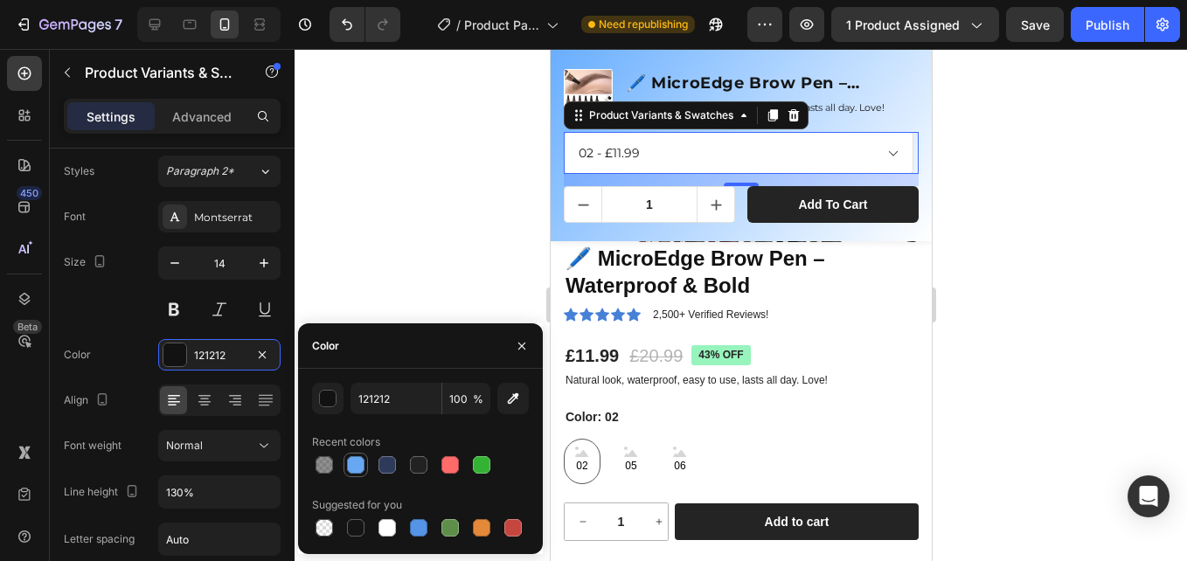
click at [360, 471] on div at bounding box center [355, 464] width 17 height 17
click at [356, 526] on div at bounding box center [355, 527] width 17 height 17
type input "151515"
click at [211, 393] on icon at bounding box center [204, 399] width 17 height 17
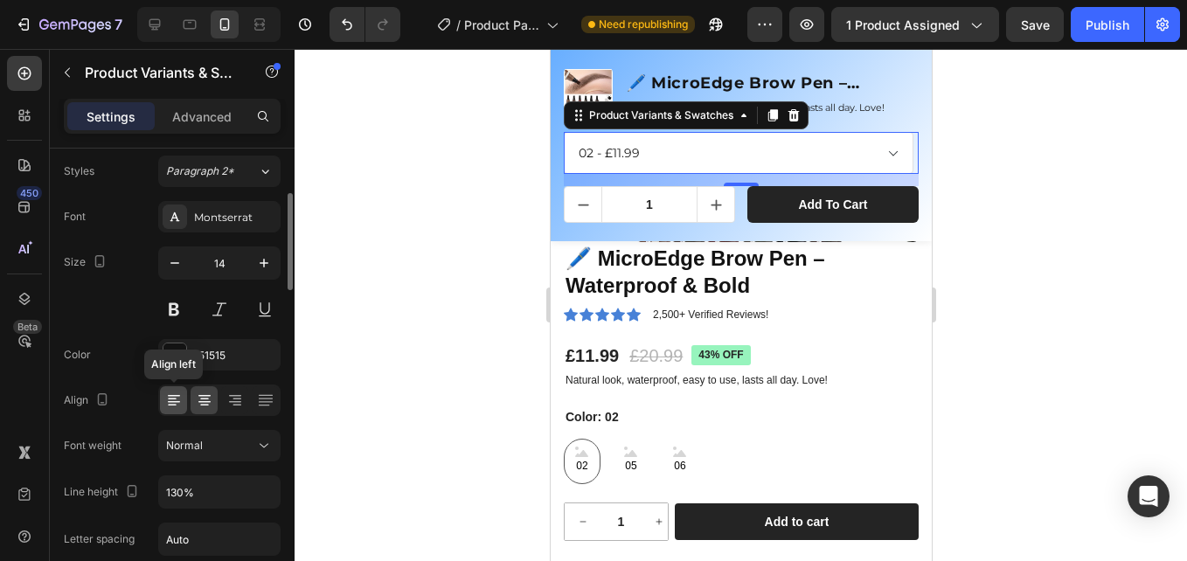
click at [178, 393] on icon at bounding box center [173, 399] width 17 height 17
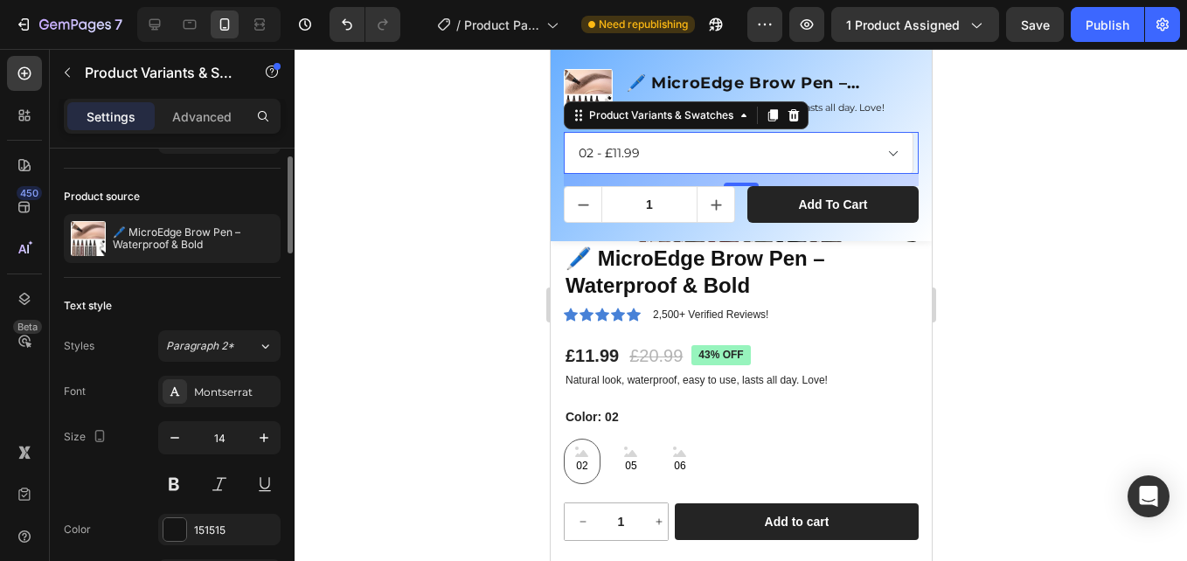
scroll to position [0, 0]
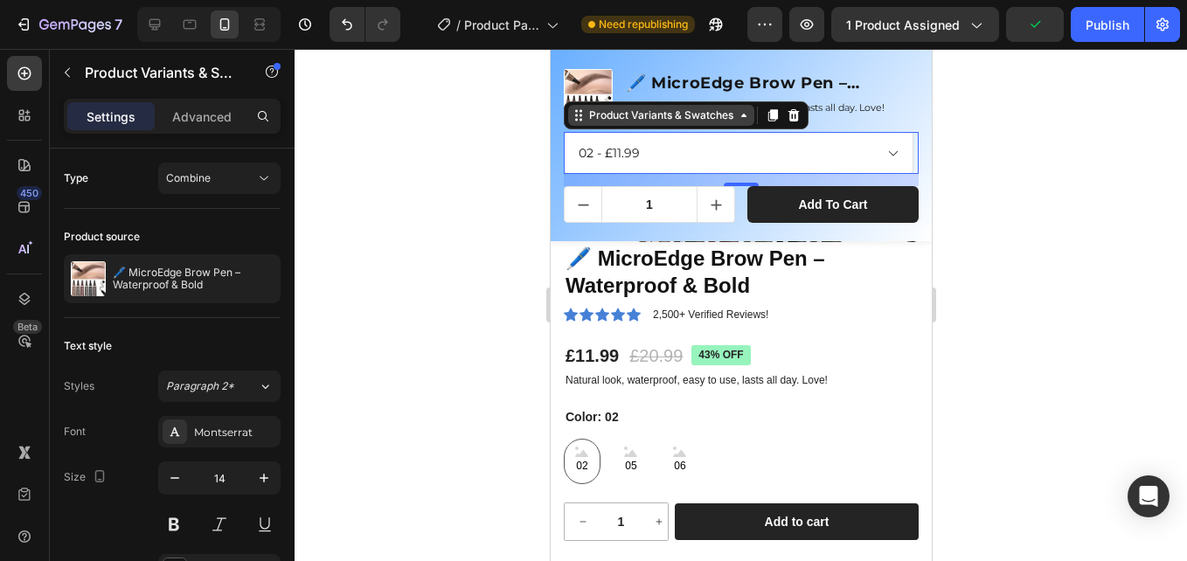
click at [642, 123] on div "Product Variants & Swatches" at bounding box center [660, 115] width 186 height 21
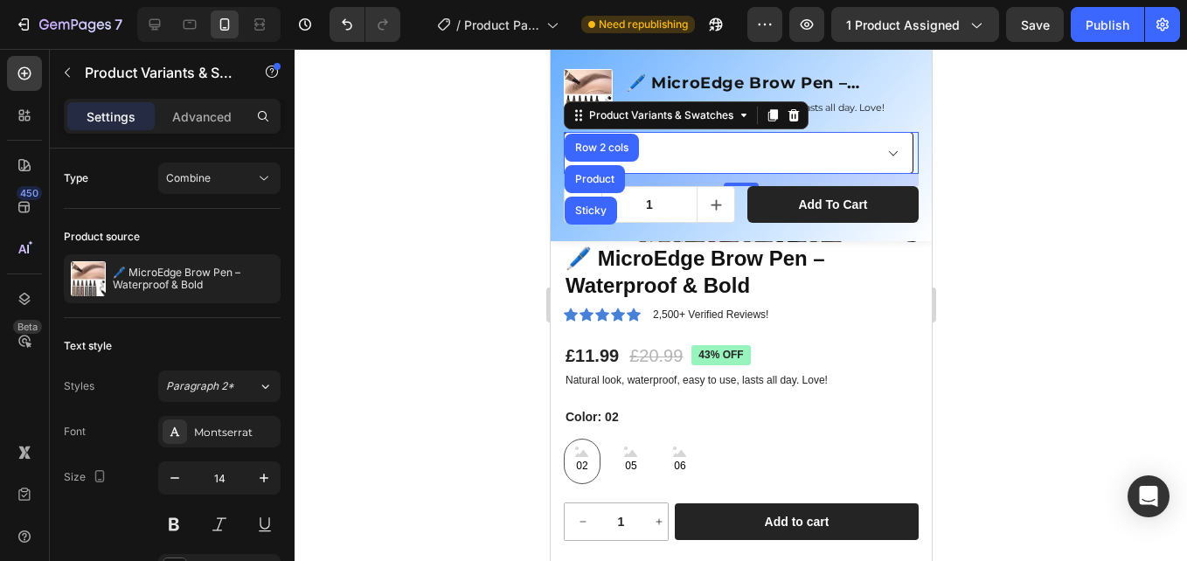
click at [671, 138] on select "02 - £11.99 05 - £11.99 06 - £11.99" at bounding box center [738, 153] width 350 height 42
click at [730, 142] on select "02 - £11.99 05 - £11.99 06 - £11.99" at bounding box center [738, 153] width 350 height 42
click at [851, 116] on div "🖊️ MicroEdge Brow Pen – Waterproof & Bold Product Title Natural look, waterproo…" at bounding box center [771, 93] width 294 height 52
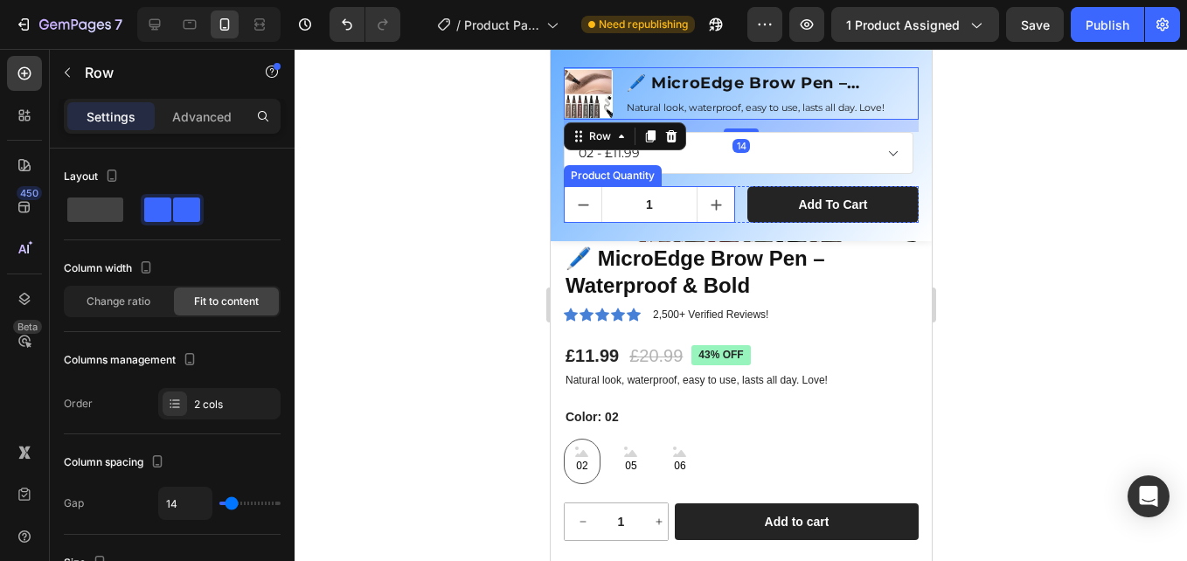
click at [623, 193] on input "1" at bounding box center [648, 204] width 96 height 35
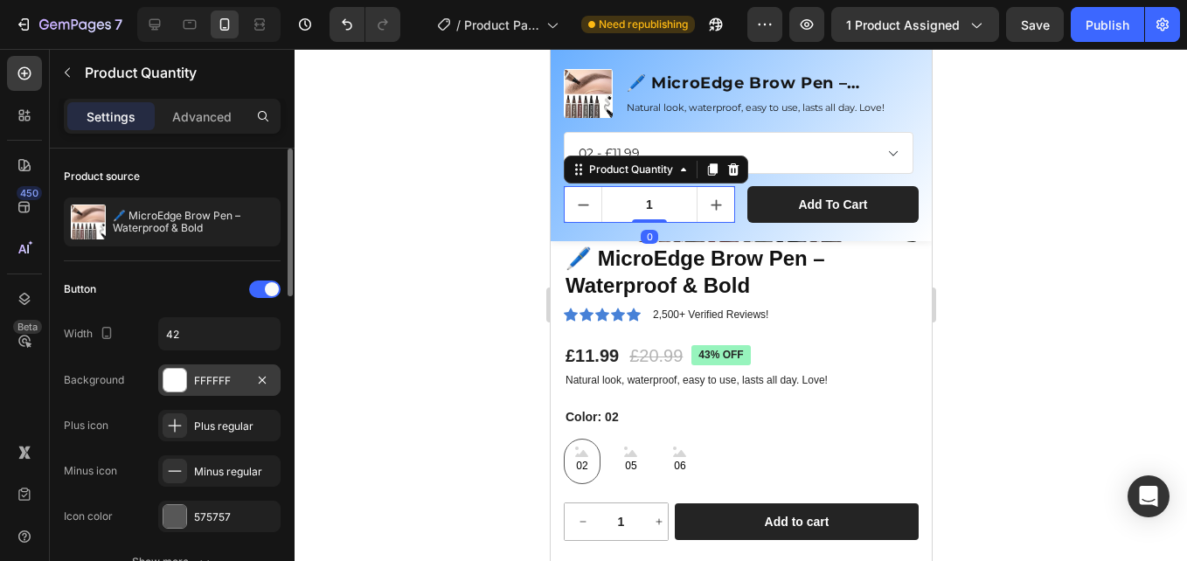
click at [215, 375] on div "FFFFFF" at bounding box center [219, 381] width 51 height 16
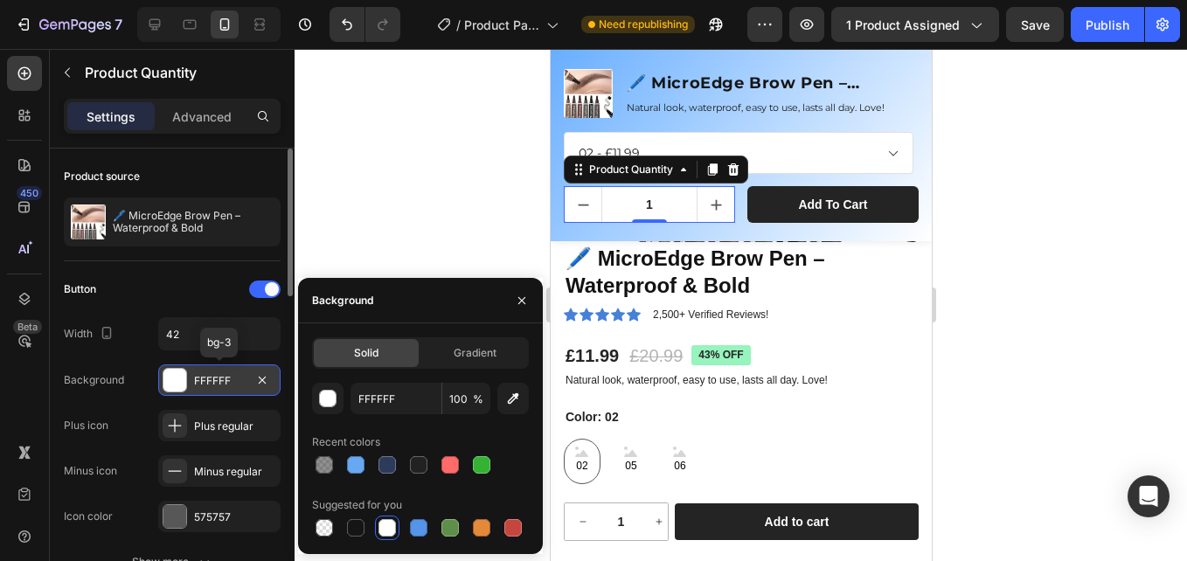
click at [217, 373] on div "FFFFFF" at bounding box center [219, 381] width 51 height 16
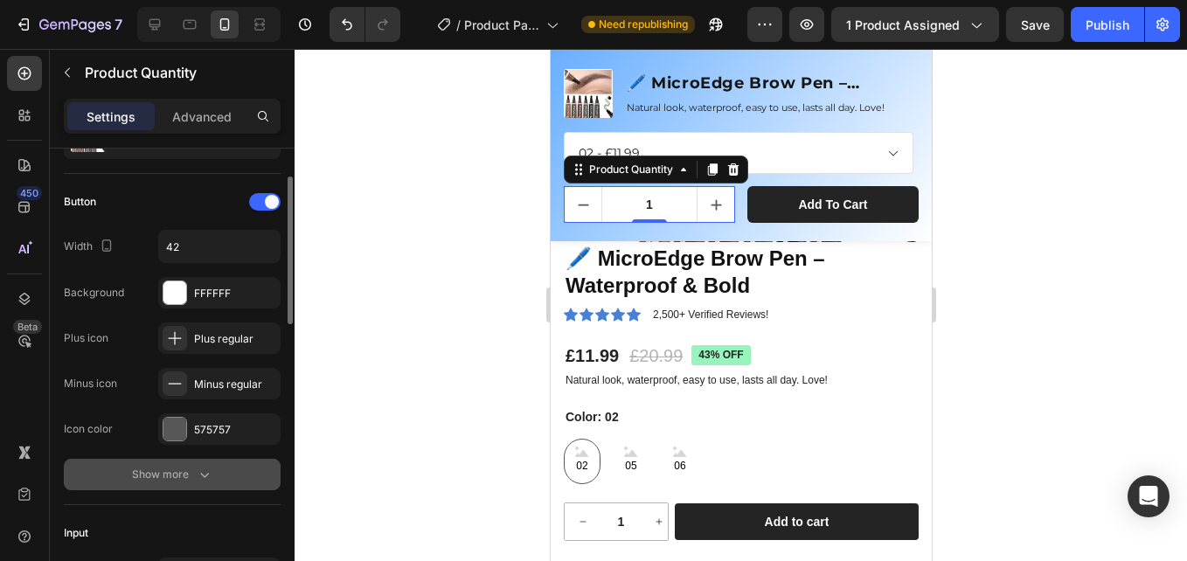
scroll to position [175, 0]
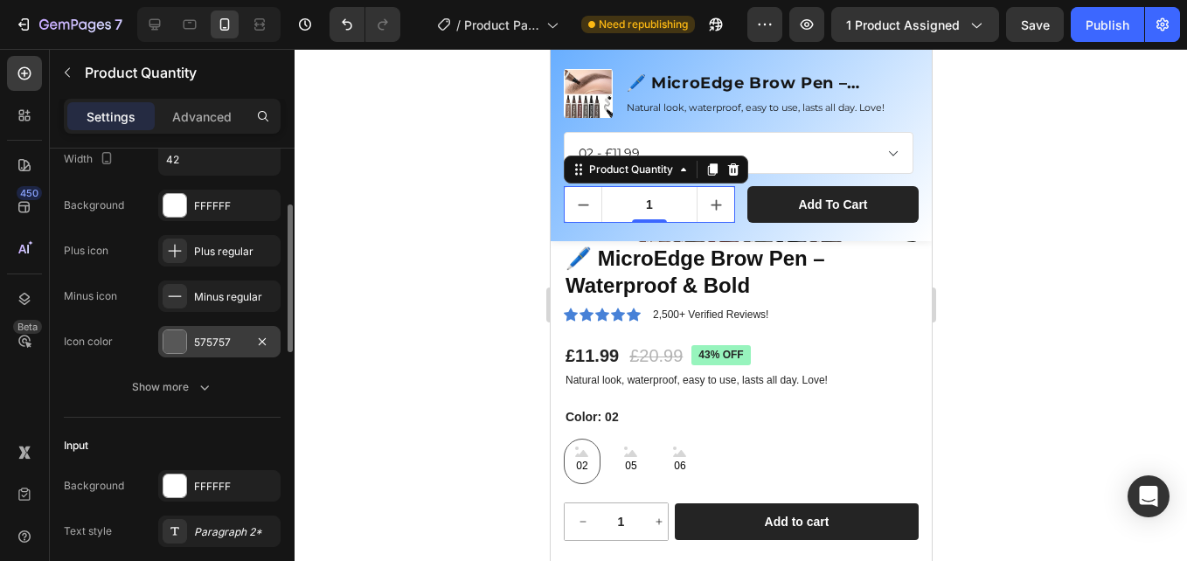
click at [197, 339] on div "575757" at bounding box center [219, 343] width 51 height 16
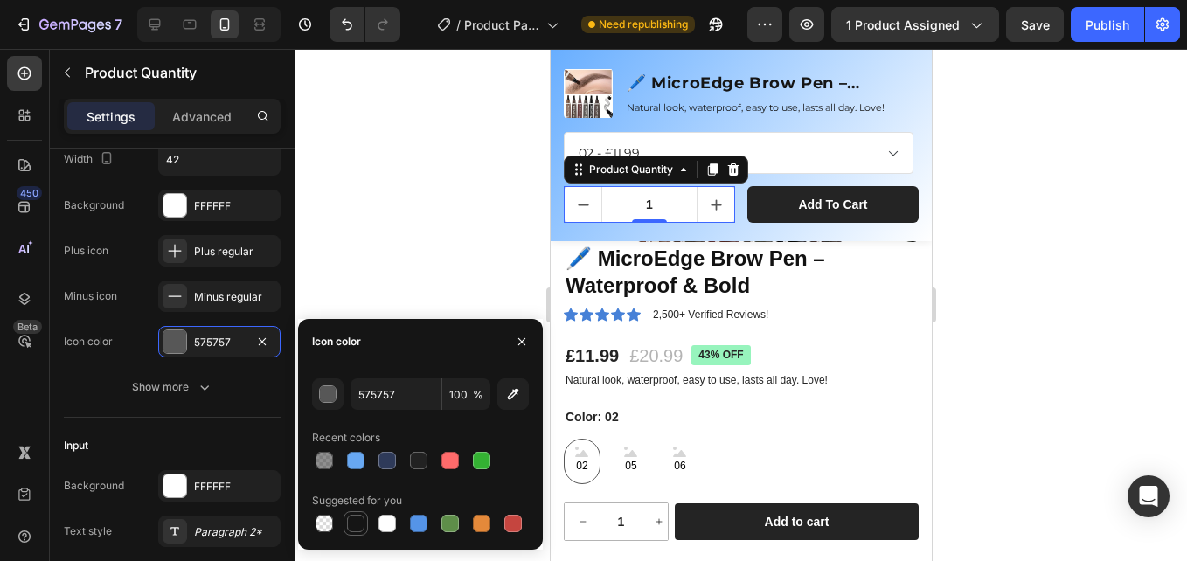
click at [361, 520] on div at bounding box center [355, 523] width 17 height 17
type input "151515"
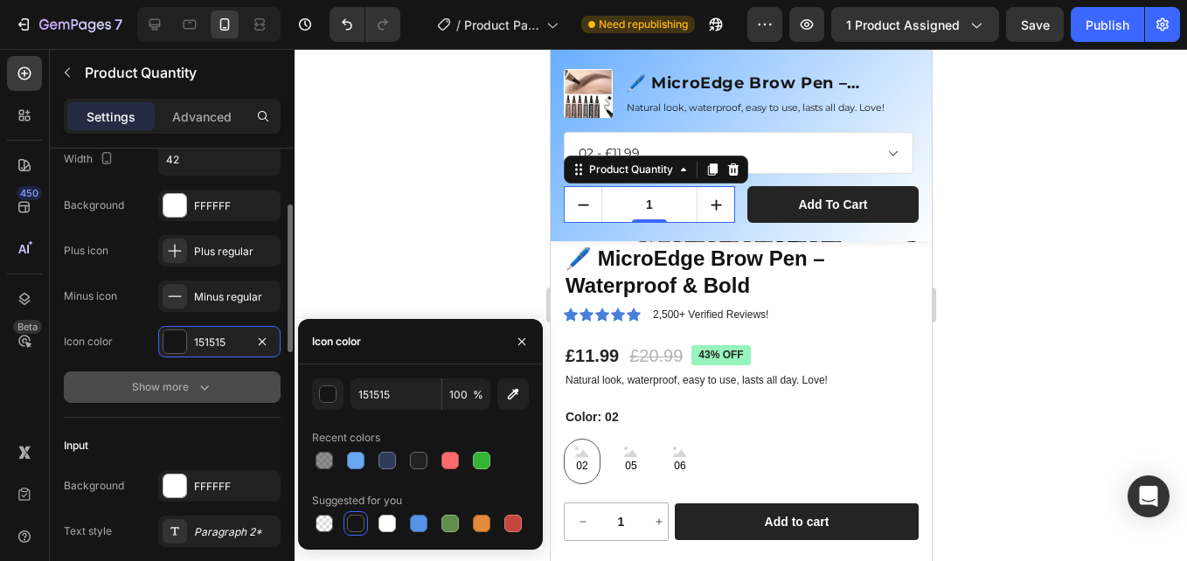
click at [199, 386] on icon "button" at bounding box center [204, 386] width 17 height 17
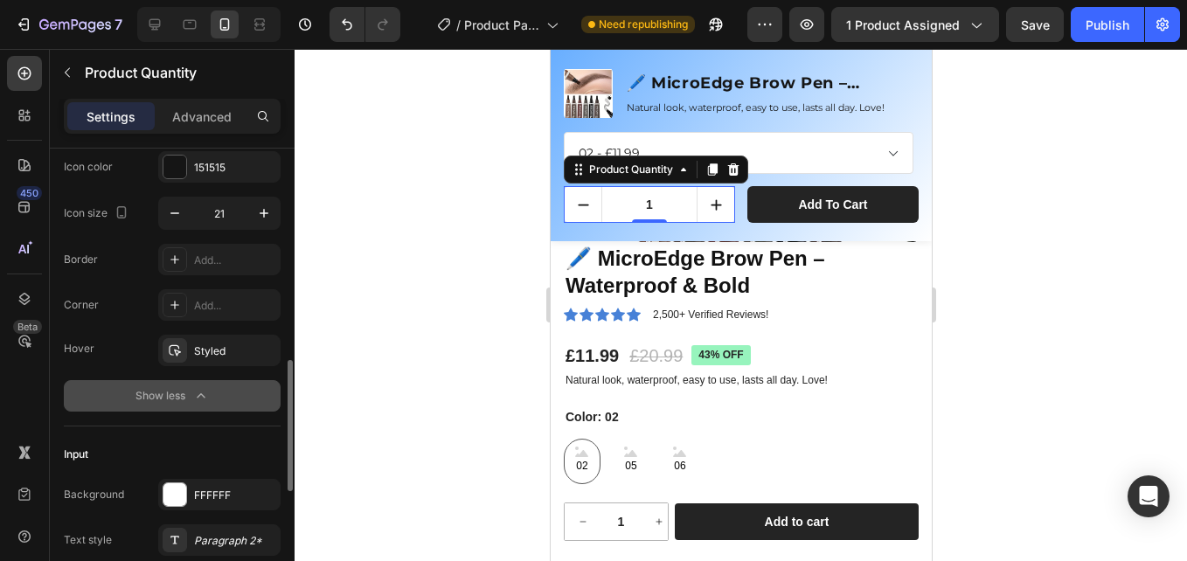
scroll to position [437, 0]
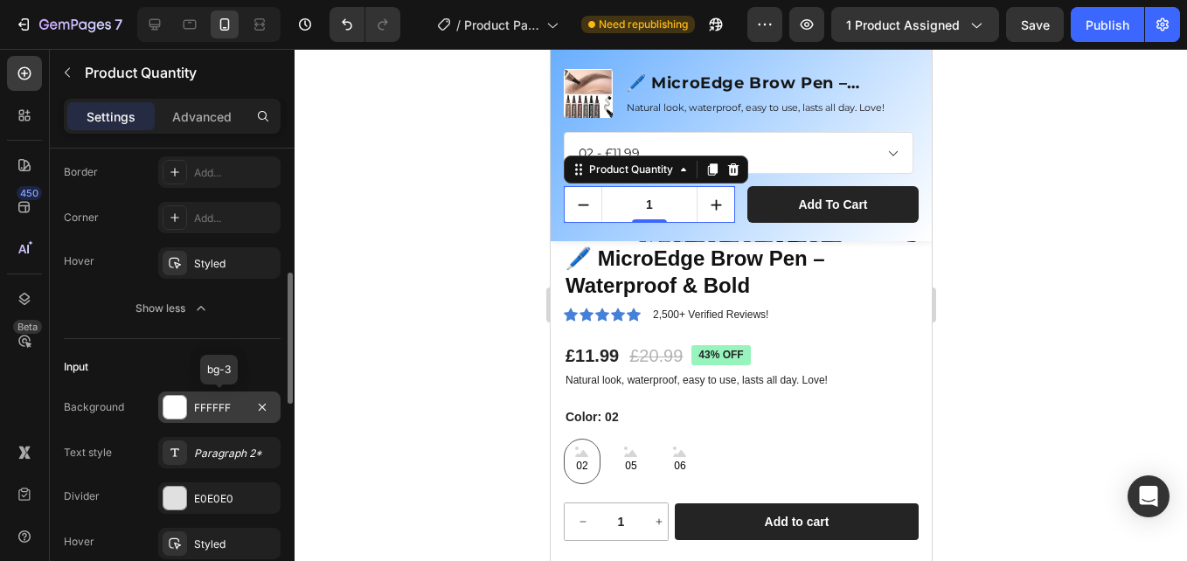
click at [205, 405] on div "FFFFFF" at bounding box center [219, 408] width 51 height 16
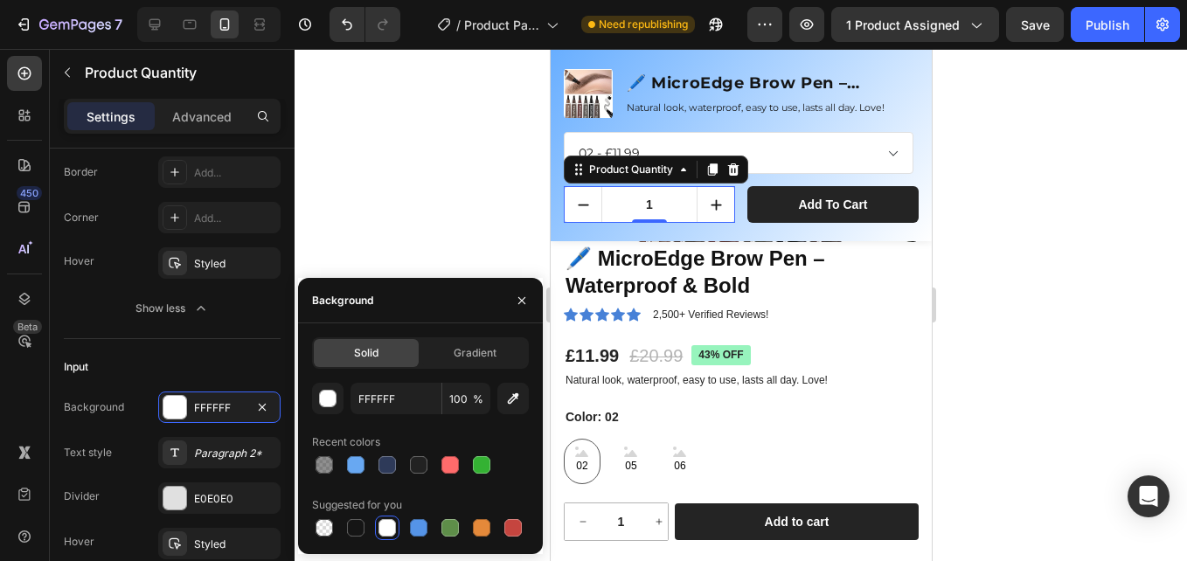
click at [343, 456] on div at bounding box center [420, 465] width 217 height 24
click at [348, 456] on div at bounding box center [355, 464] width 21 height 21
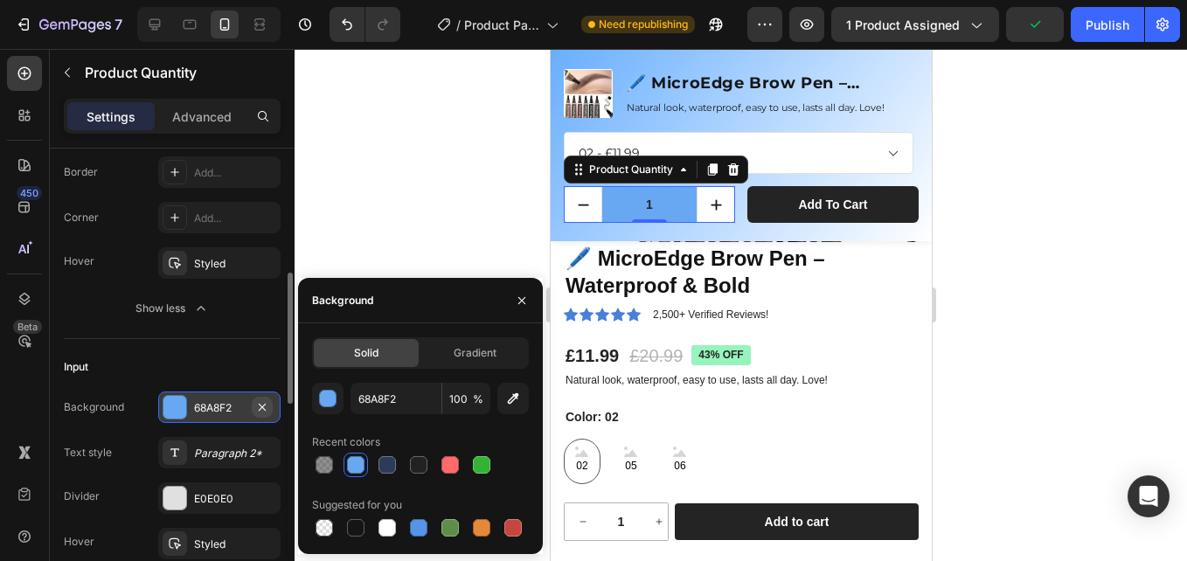
click at [262, 402] on icon "button" at bounding box center [262, 407] width 14 height 14
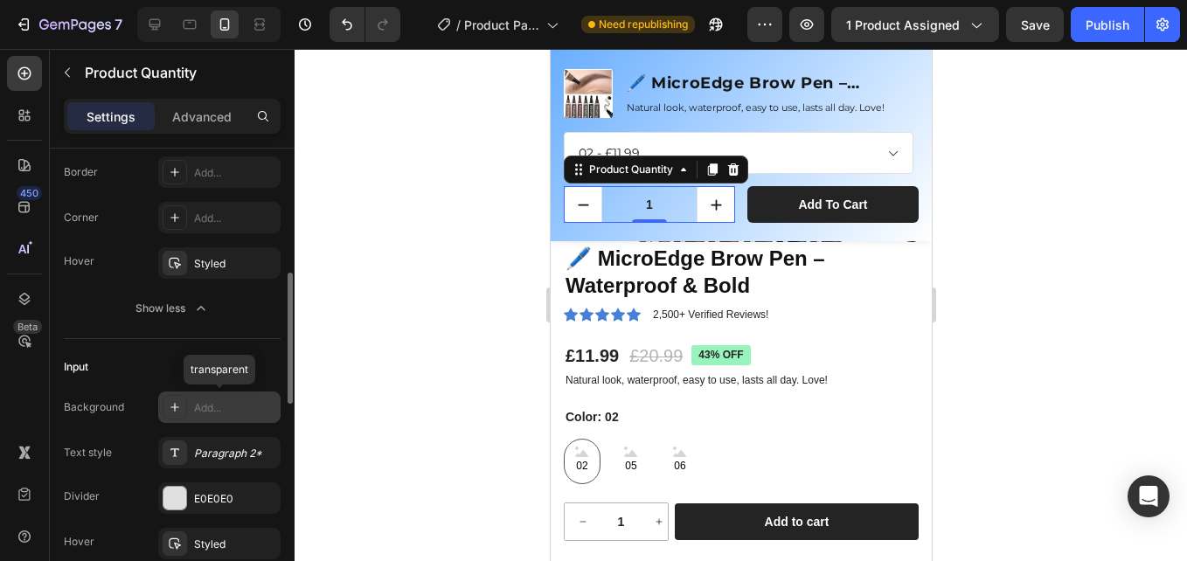
click at [172, 401] on icon at bounding box center [175, 407] width 14 height 14
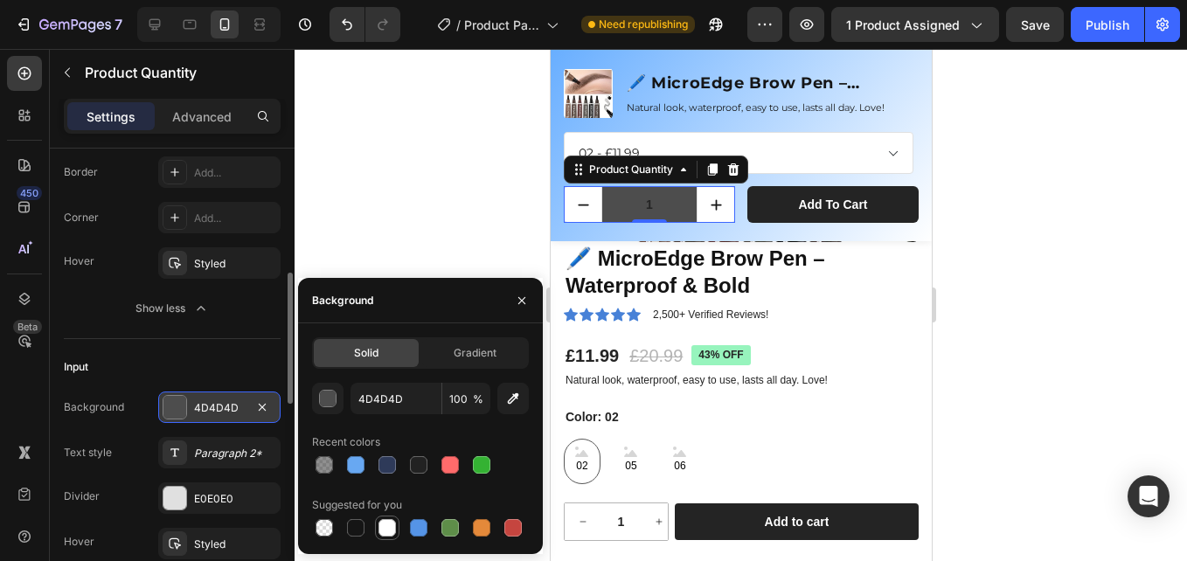
click at [381, 523] on div at bounding box center [386, 527] width 17 height 17
type input "FFFFFF"
click at [237, 363] on div "Input" at bounding box center [172, 367] width 217 height 28
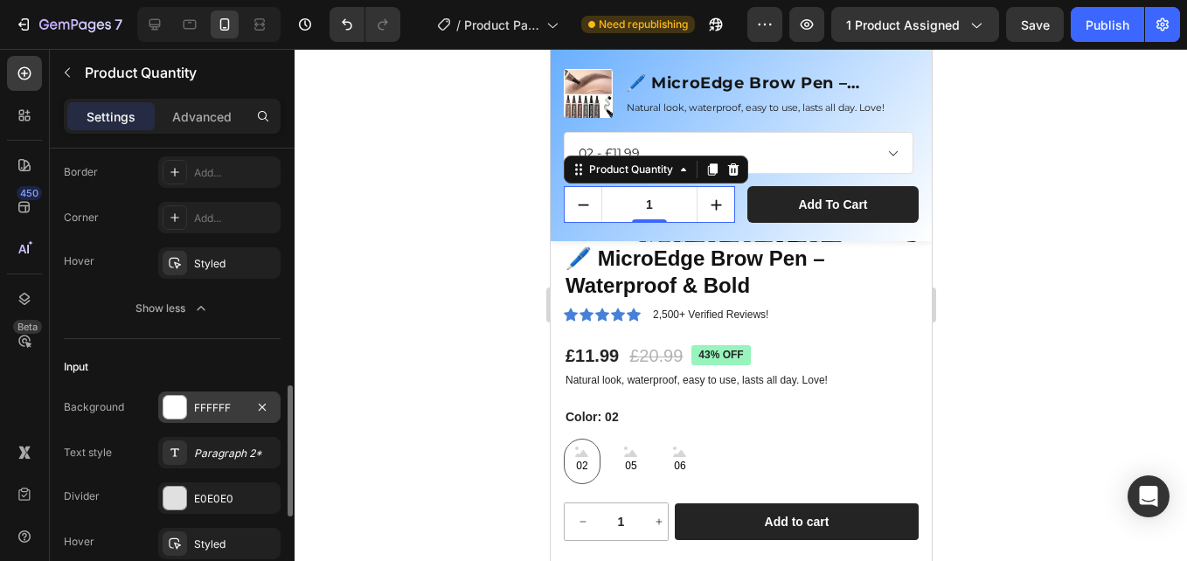
scroll to position [524, 0]
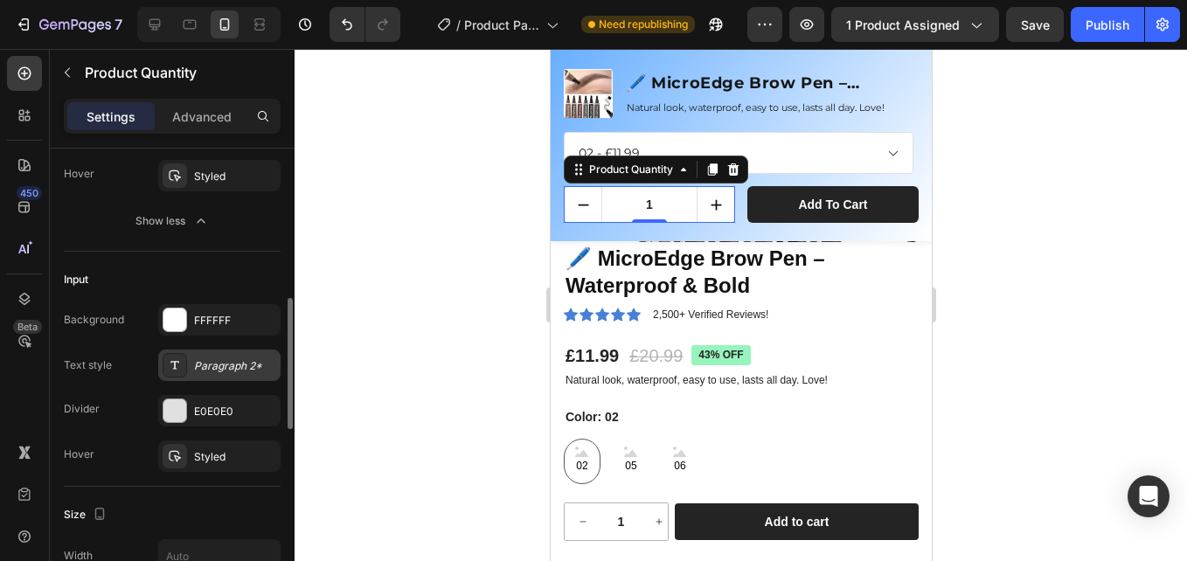
click at [229, 373] on div "Paragraph 2*" at bounding box center [235, 366] width 82 height 16
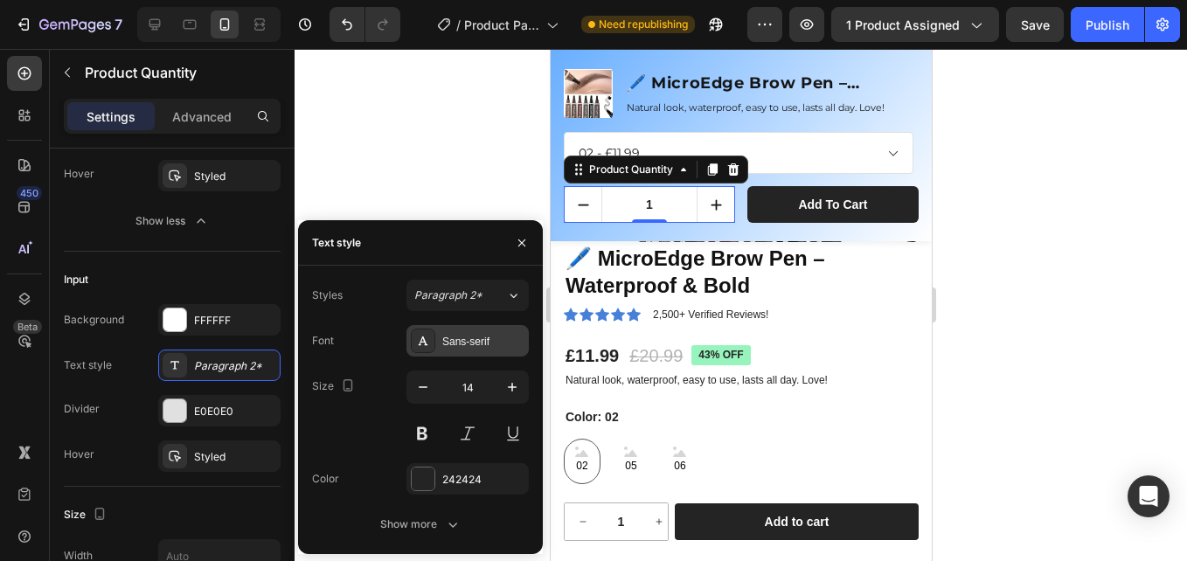
click at [459, 328] on div "Sans-serif" at bounding box center [467, 340] width 122 height 31
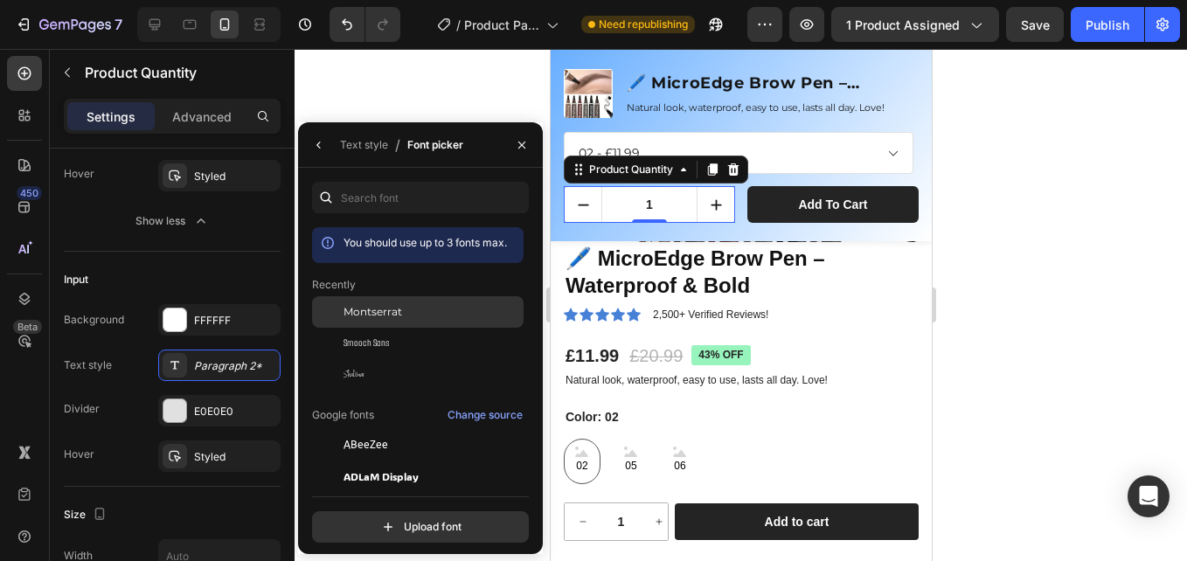
click at [391, 429] on div "Montserrat" at bounding box center [417, 444] width 211 height 31
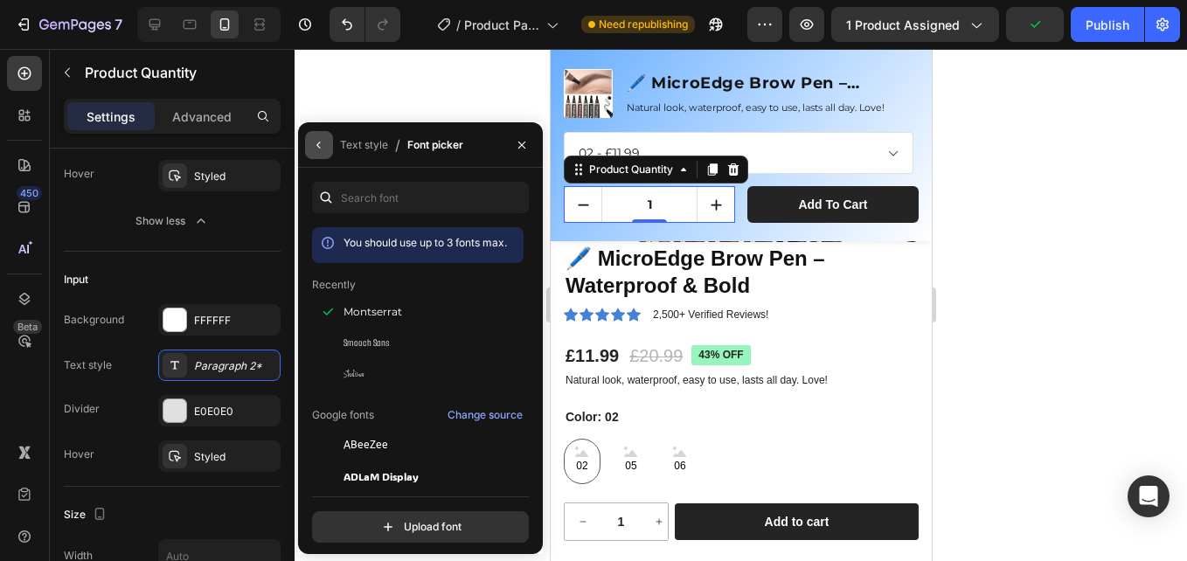
click at [322, 147] on icon "button" at bounding box center [319, 145] width 14 height 14
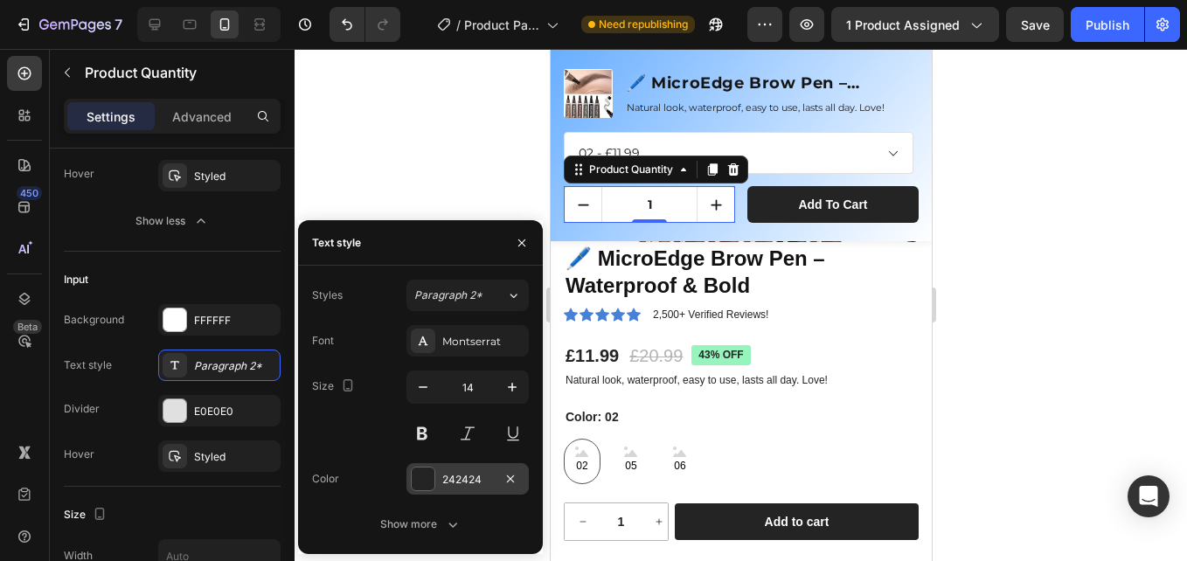
click at [447, 469] on div "242424" at bounding box center [467, 478] width 122 height 31
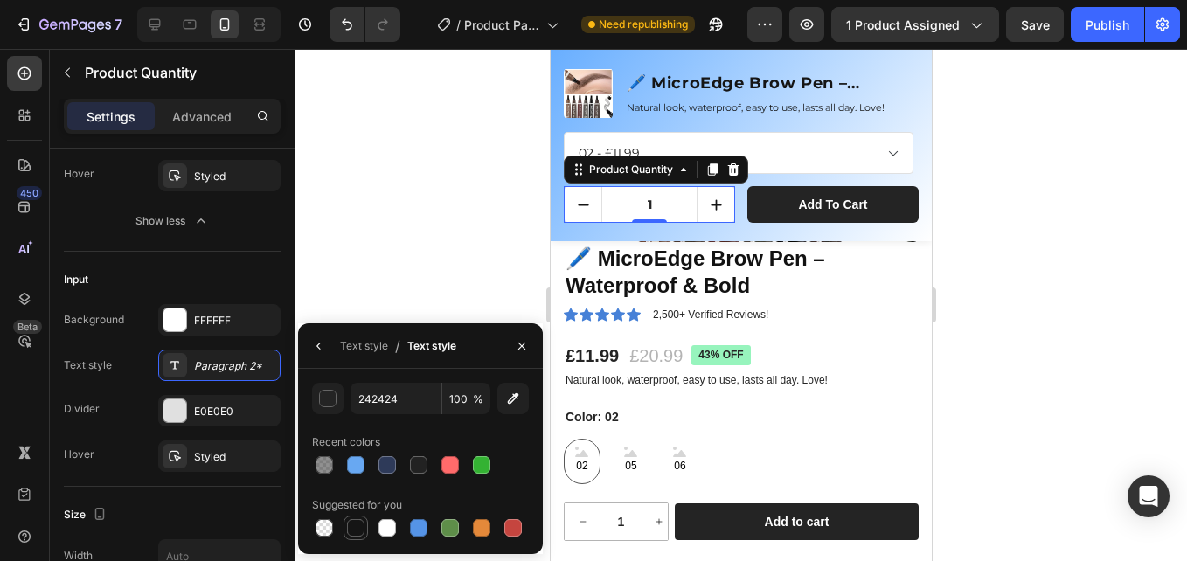
click at [359, 526] on div at bounding box center [355, 527] width 17 height 17
type input "151515"
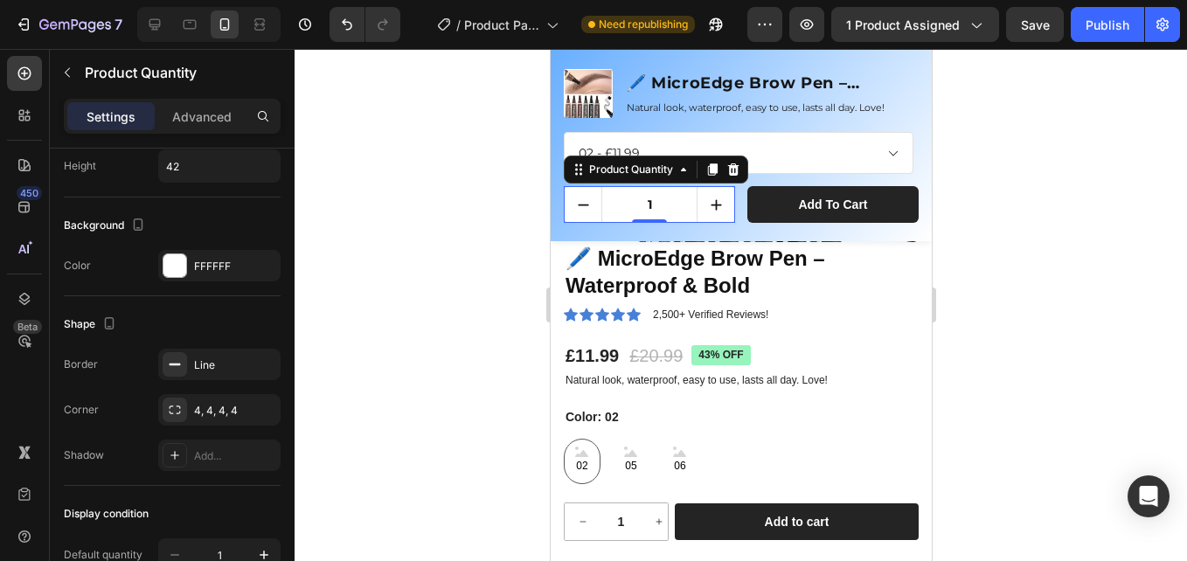
scroll to position [1161, 0]
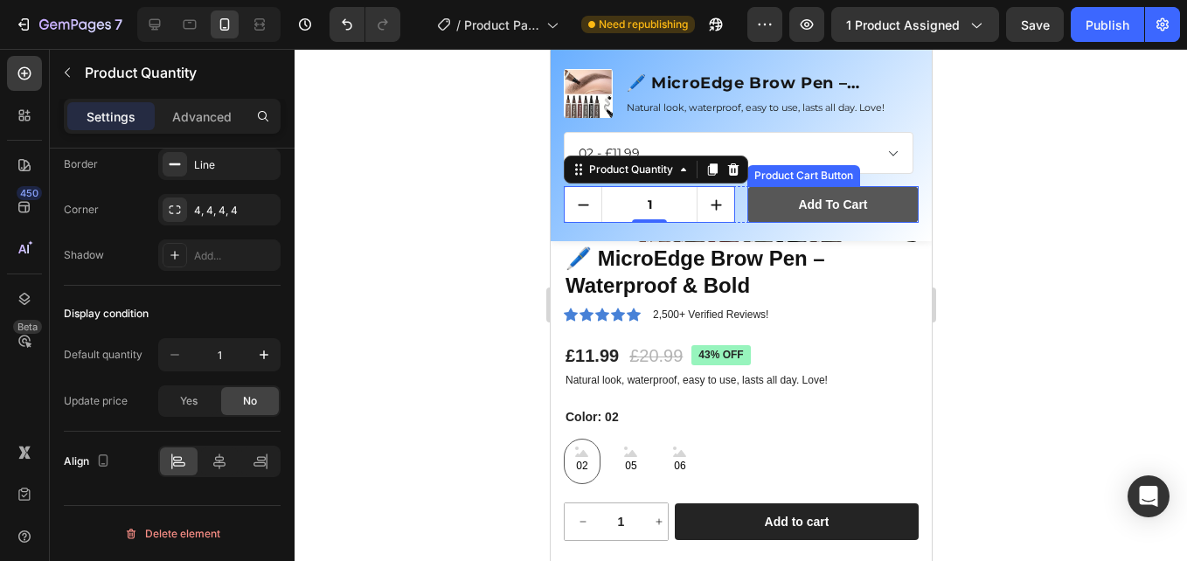
click at [786, 212] on button "Add to cart" at bounding box center [831, 204] width 171 height 37
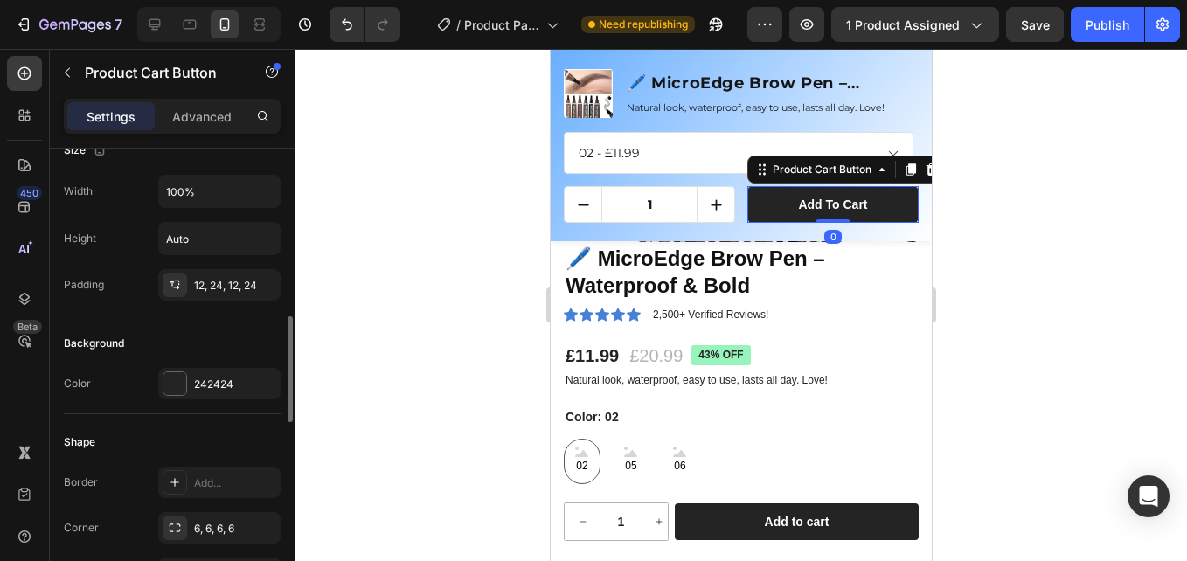
scroll to position [350, 0]
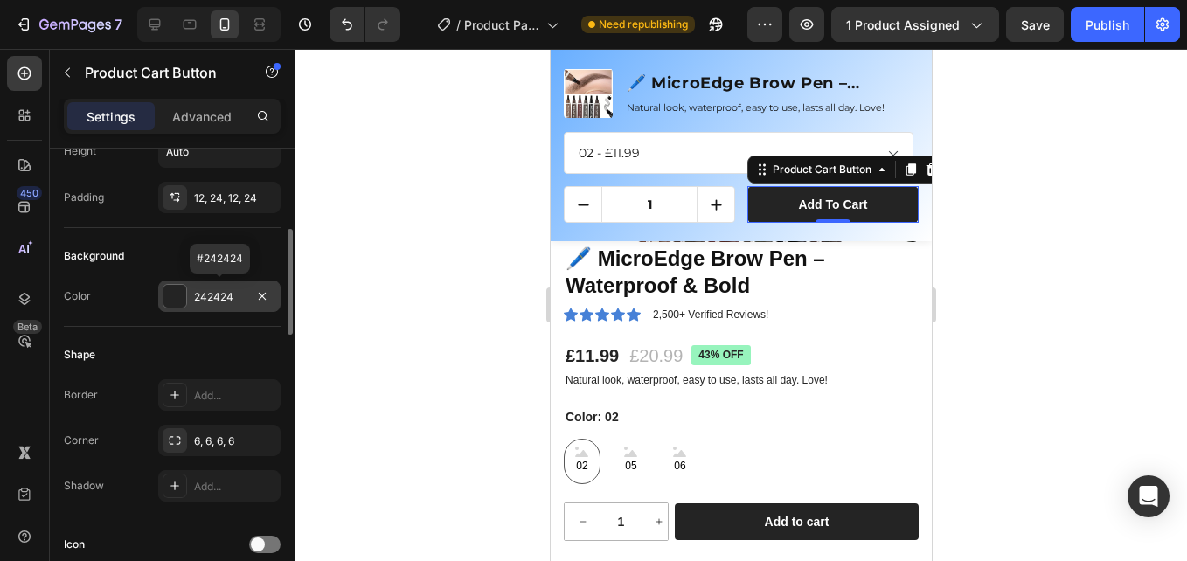
click at [208, 292] on div "242424" at bounding box center [219, 297] width 51 height 16
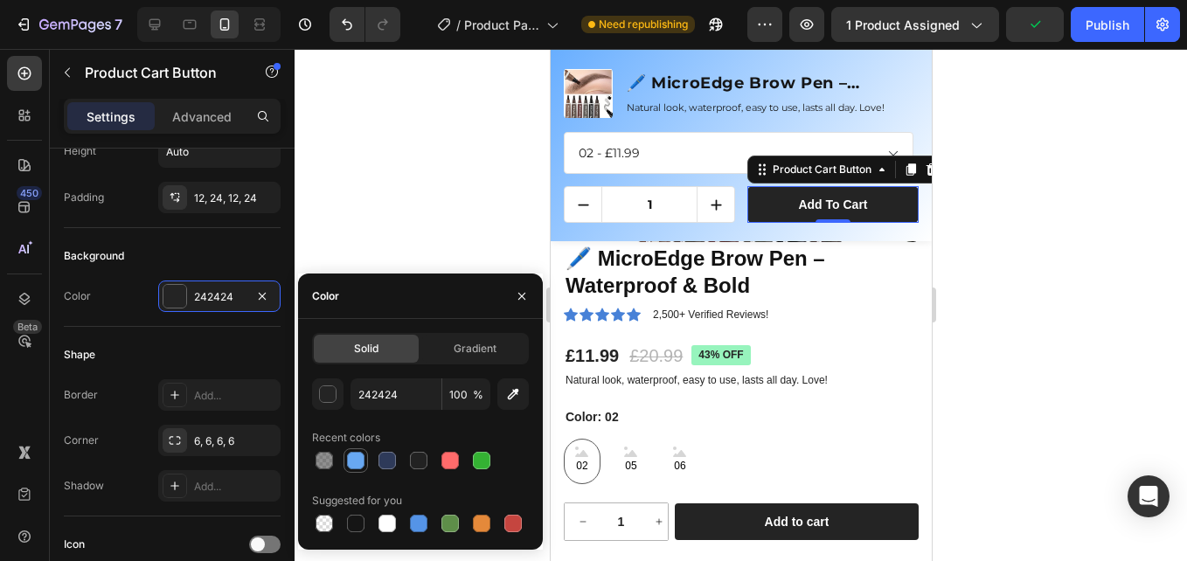
click at [352, 460] on div at bounding box center [355, 460] width 17 height 17
type input "68A8F2"
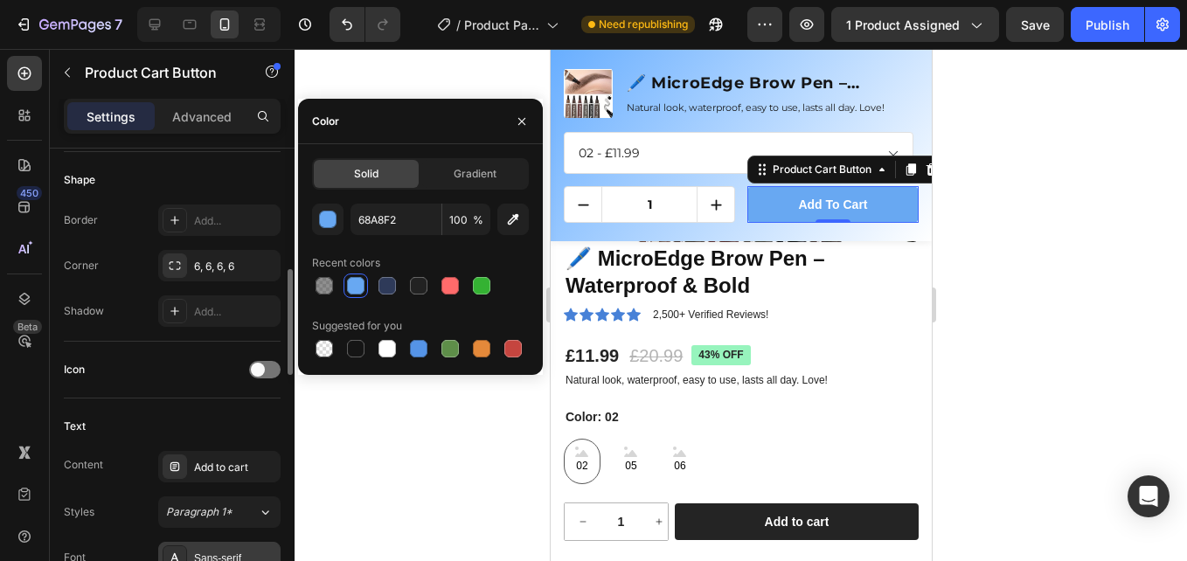
scroll to position [612, 0]
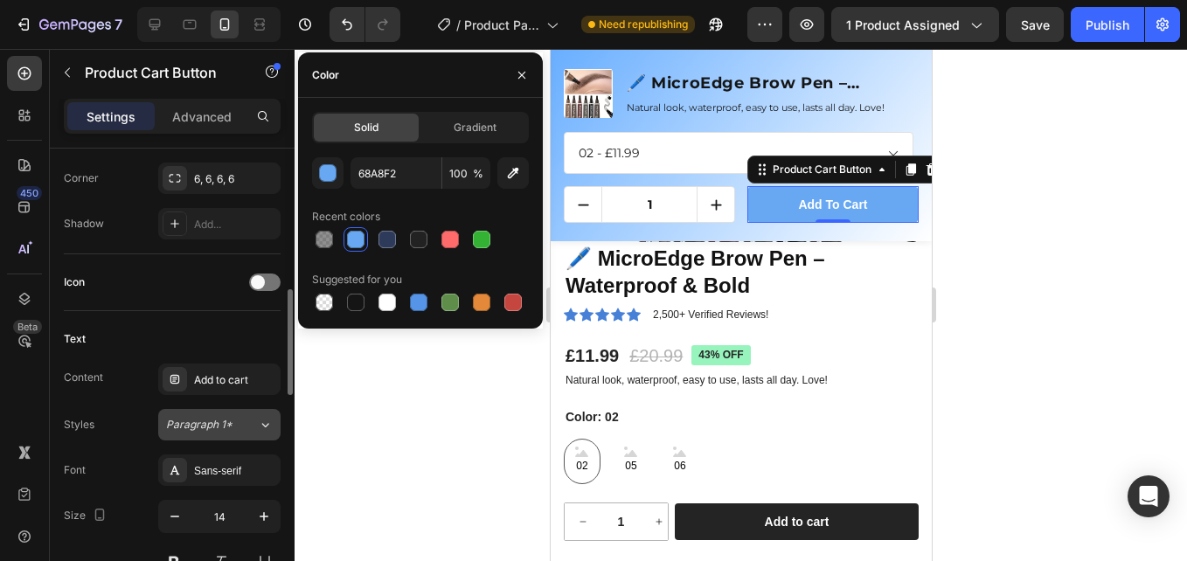
click at [214, 433] on button "Paragraph 1*" at bounding box center [219, 424] width 122 height 31
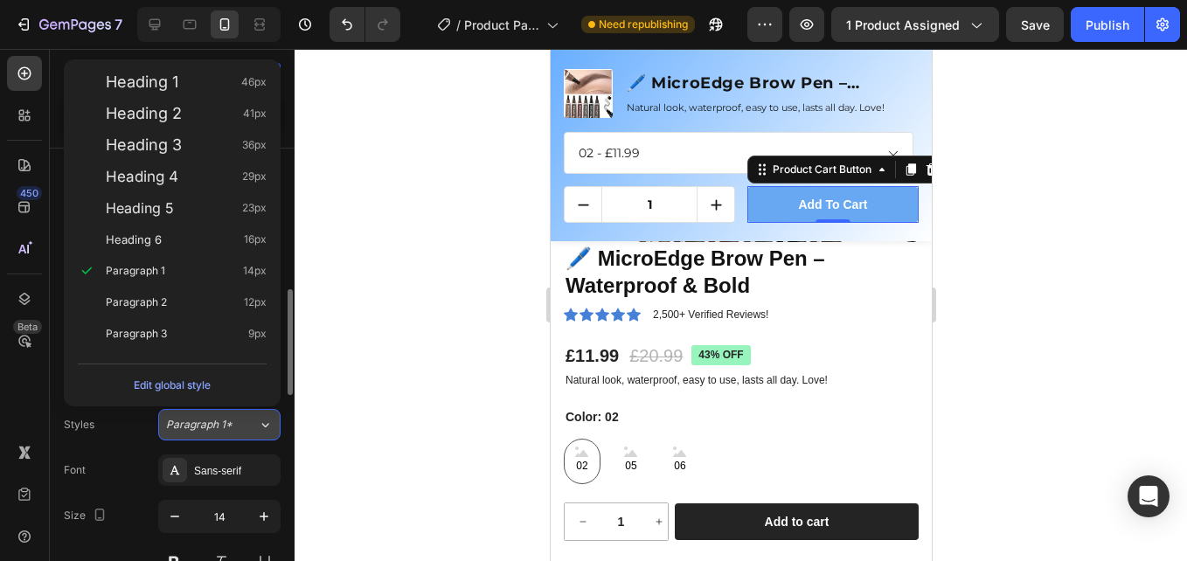
click at [223, 468] on div "Sans-serif" at bounding box center [235, 471] width 82 height 16
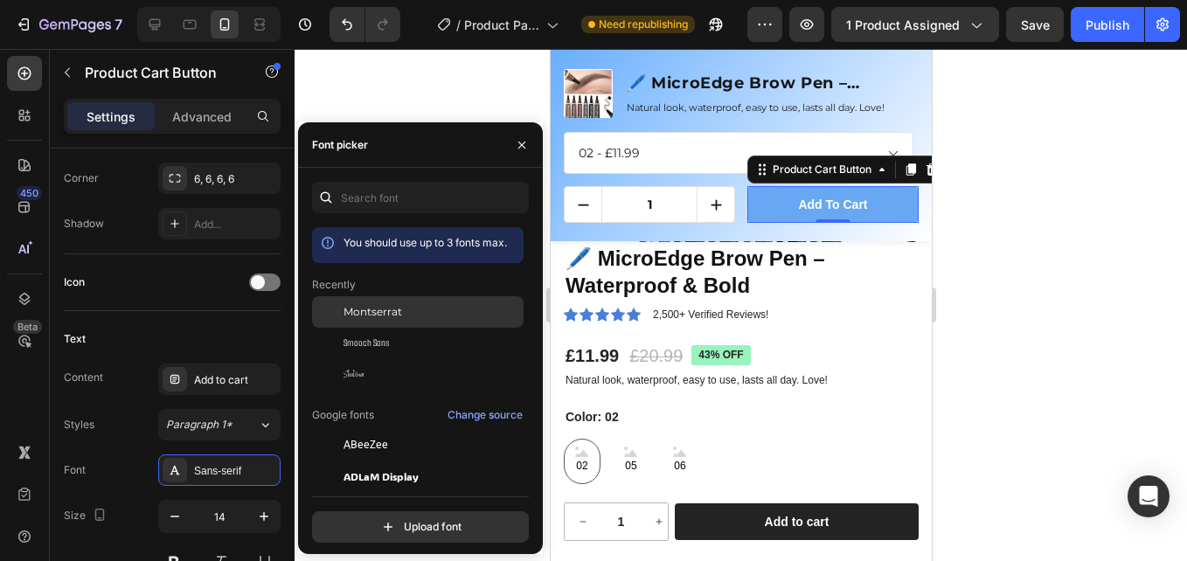
click at [375, 318] on span "Montserrat" at bounding box center [372, 312] width 59 height 16
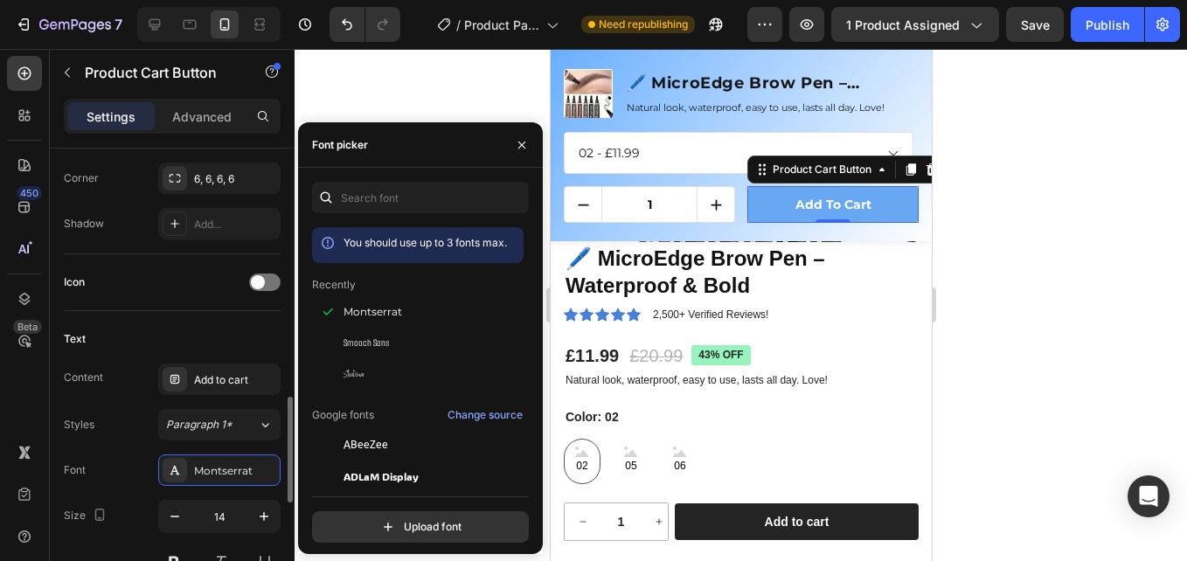
scroll to position [786, 0]
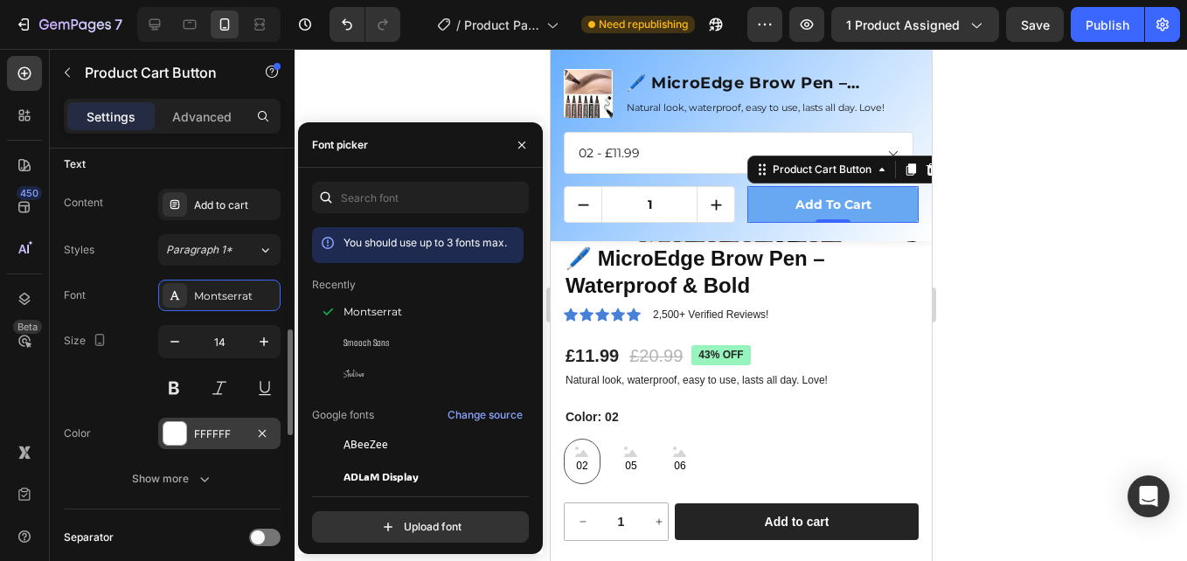
click at [213, 435] on div "FFFFFF" at bounding box center [219, 434] width 51 height 16
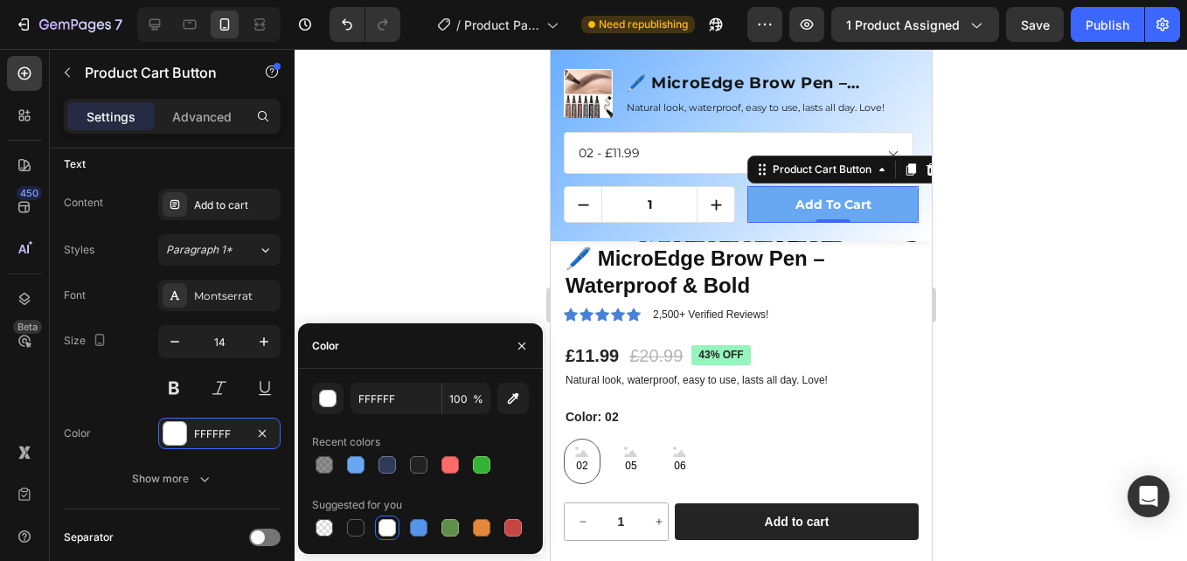
click at [390, 531] on div at bounding box center [386, 527] width 17 height 17
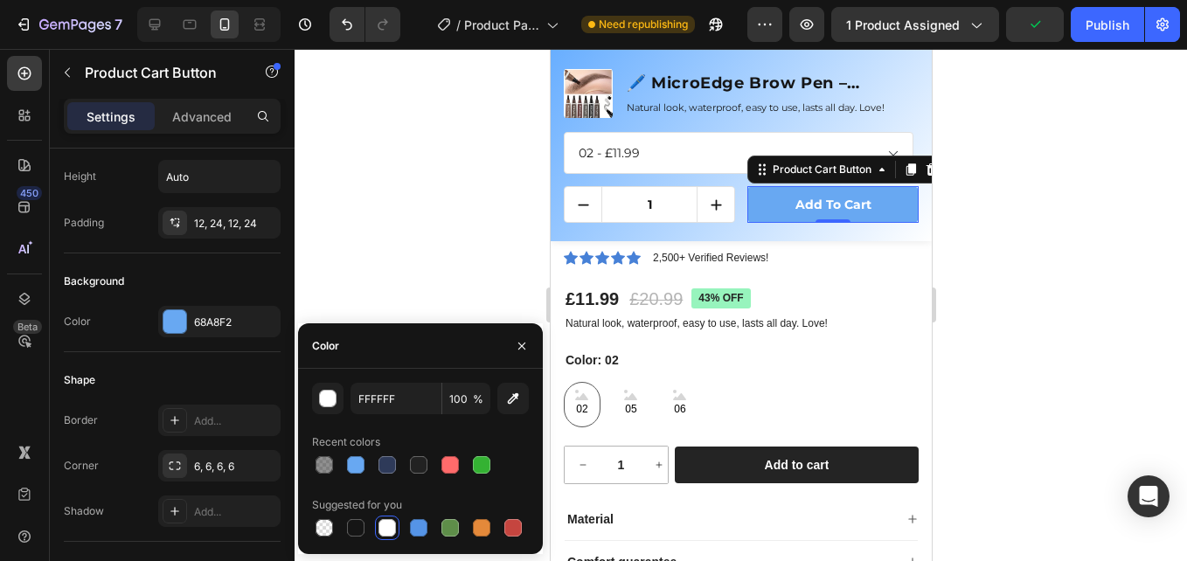
scroll to position [437, 0]
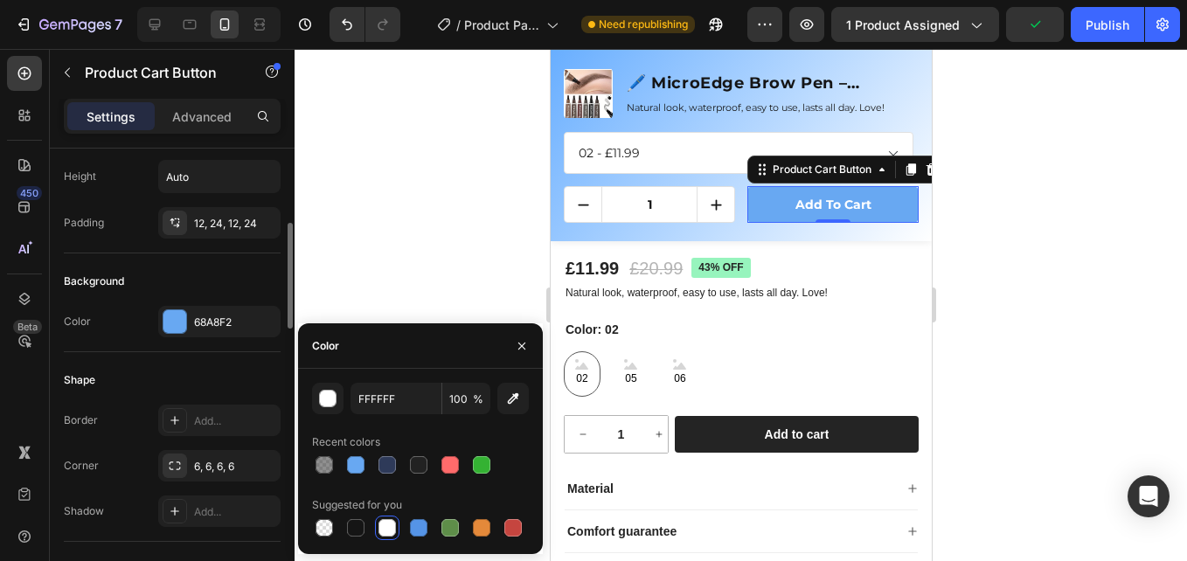
click at [273, 267] on div "Background" at bounding box center [172, 281] width 217 height 28
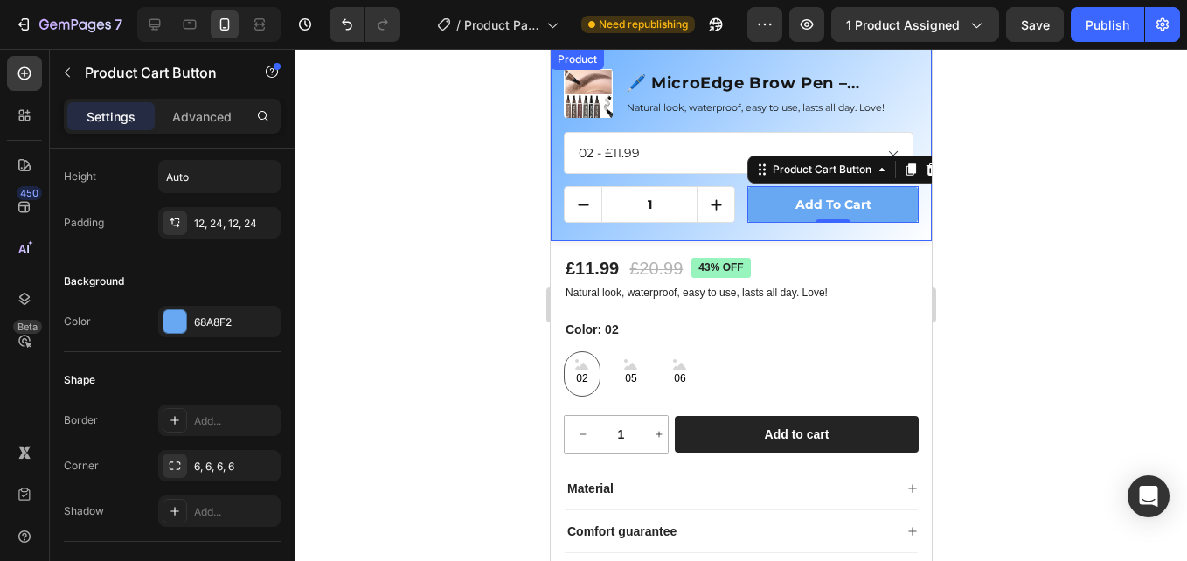
click at [715, 61] on div "Product Images 🖊️ MicroEdge Brow Pen – Waterproof & Bold Product Title Natural …" at bounding box center [740, 145] width 381 height 192
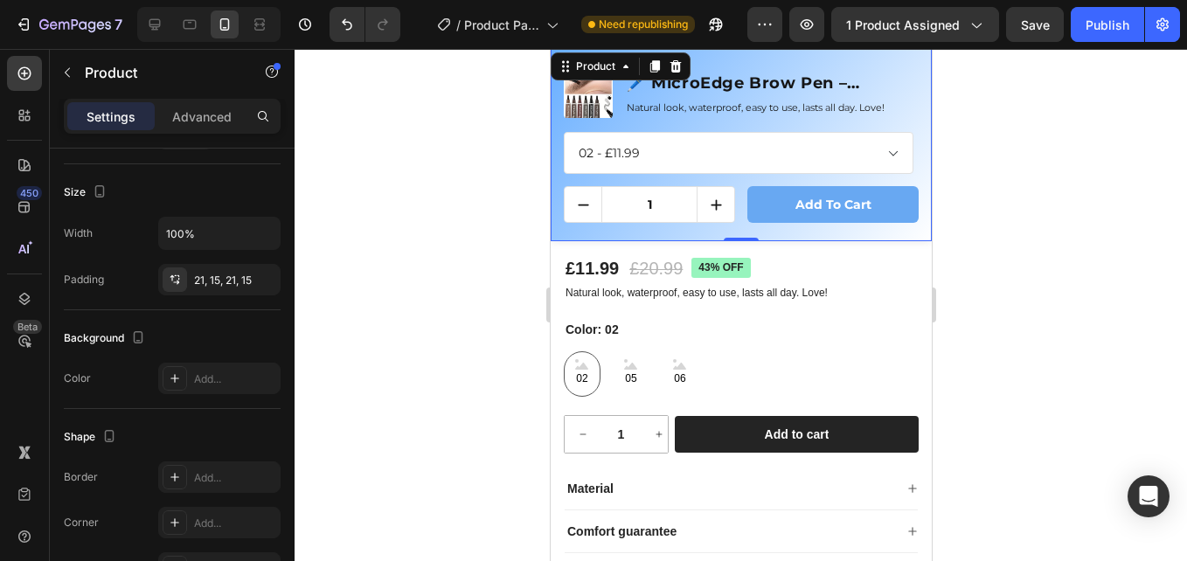
scroll to position [0, 0]
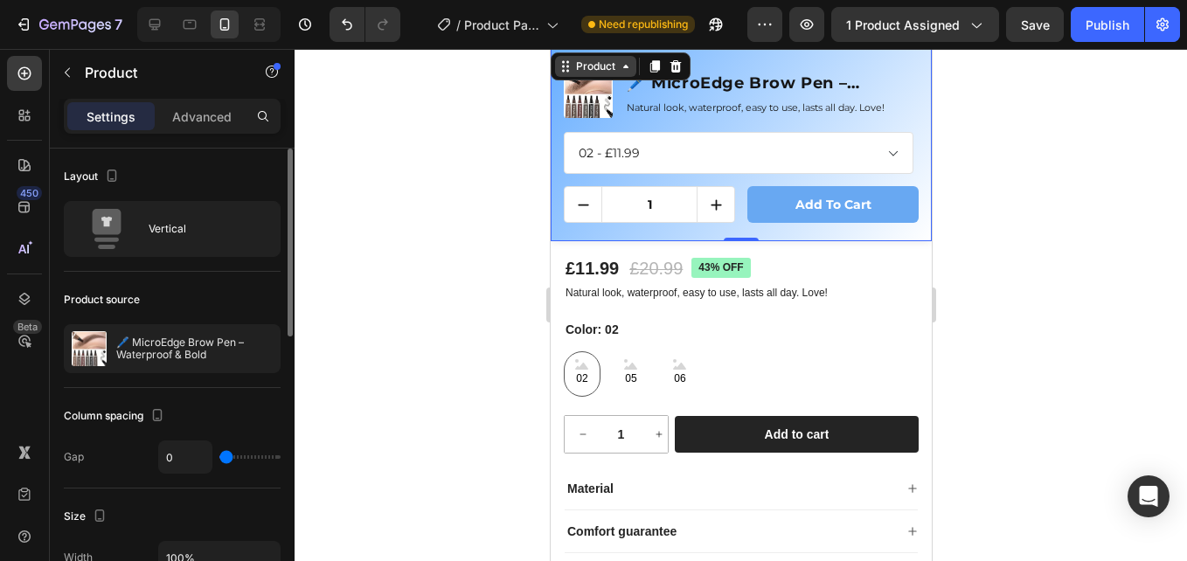
click at [601, 64] on div "Product" at bounding box center [594, 67] width 46 height 16
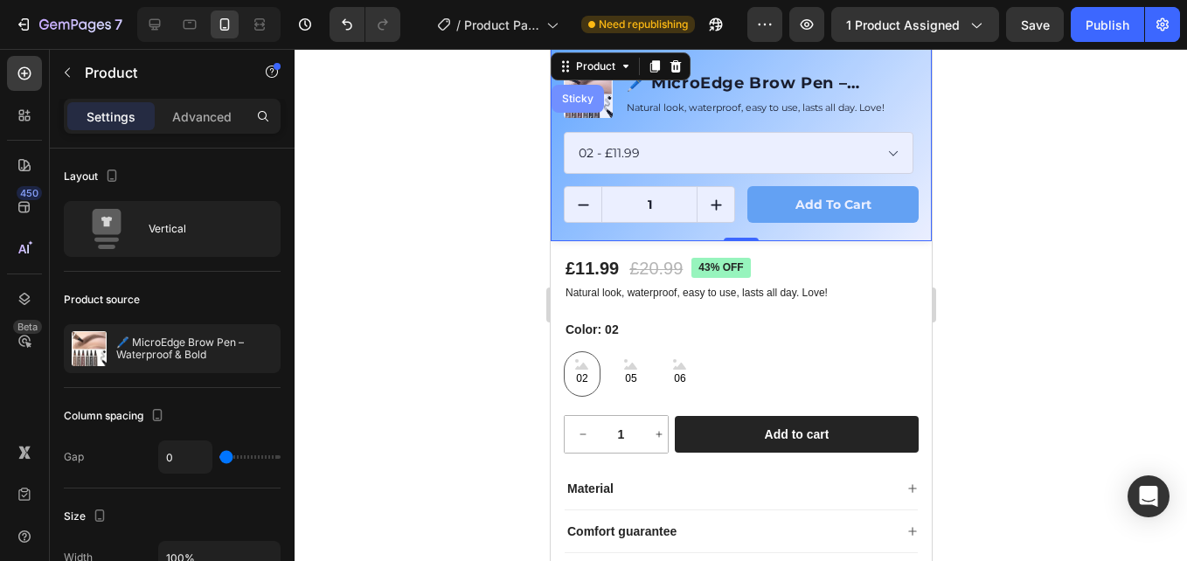
click at [584, 98] on div "Sticky" at bounding box center [576, 98] width 38 height 10
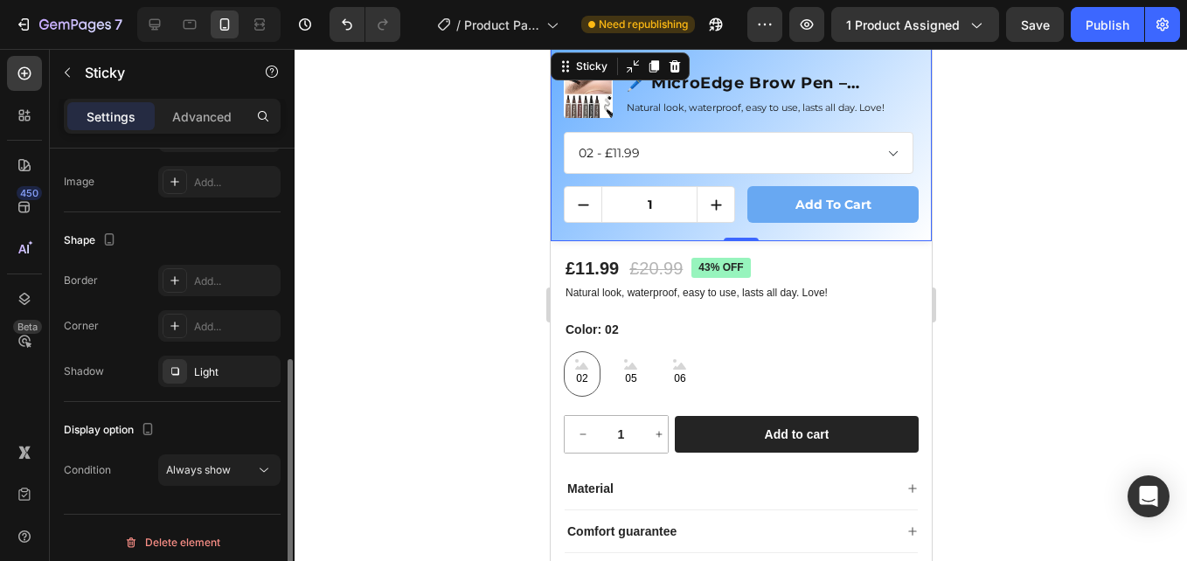
scroll to position [358, 0]
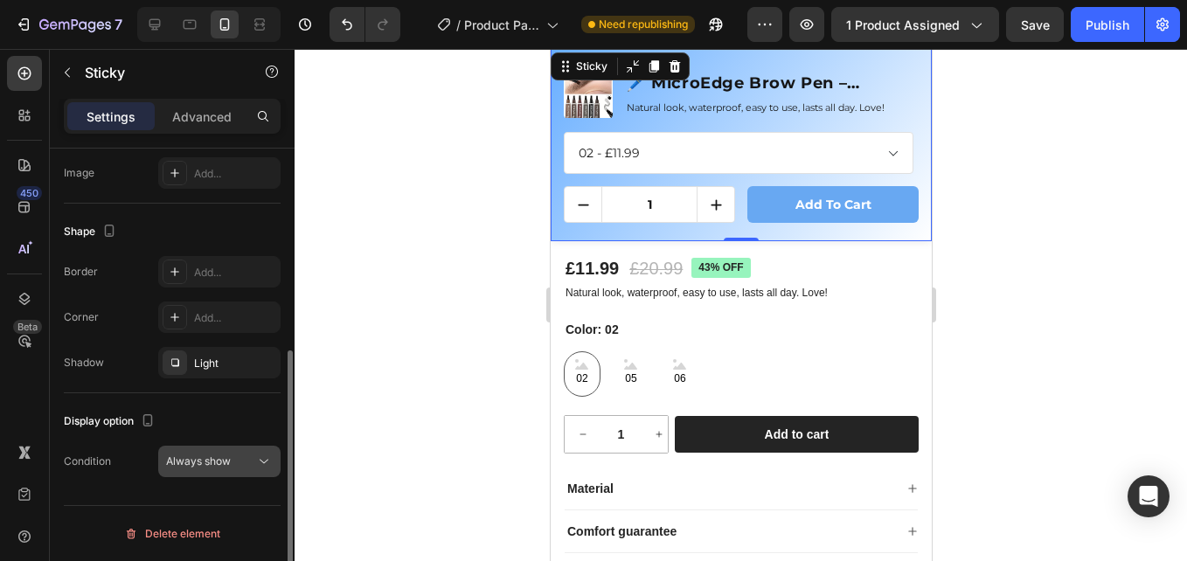
click at [241, 469] on div "Always show" at bounding box center [219, 461] width 107 height 17
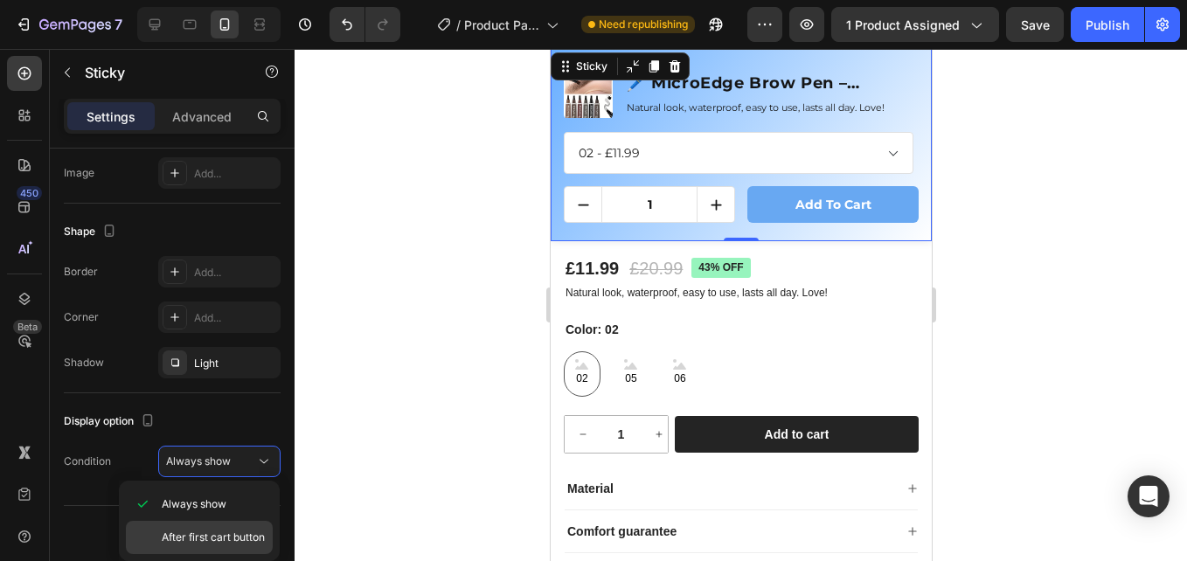
click at [225, 534] on span "After first cart button" at bounding box center [213, 538] width 103 height 16
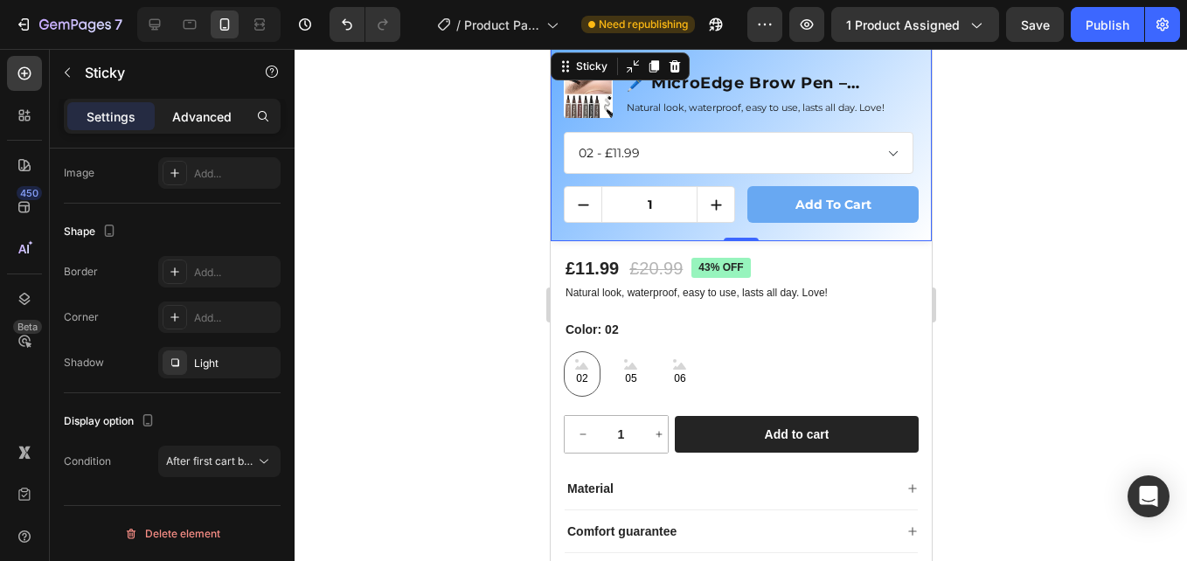
click at [193, 105] on div "Advanced" at bounding box center [201, 116] width 87 height 28
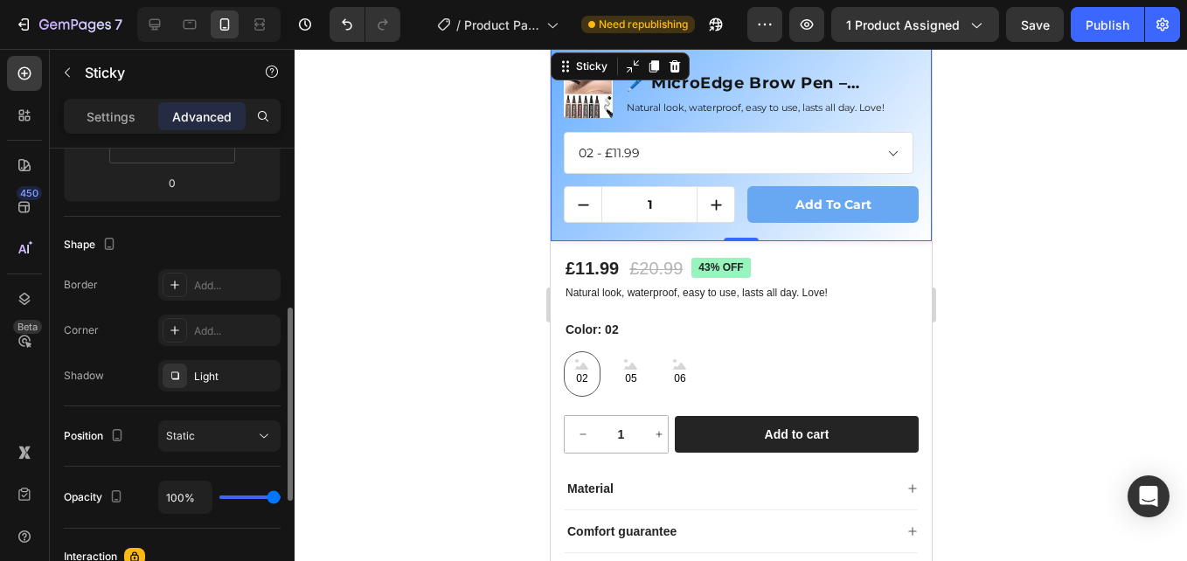
scroll to position [556, 0]
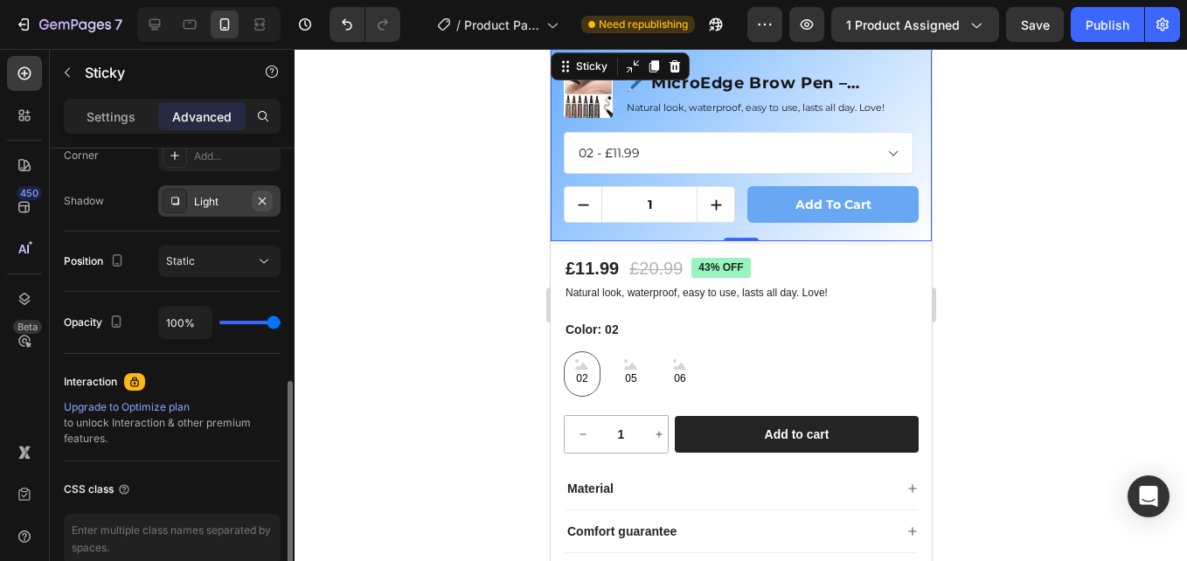
click at [259, 201] on icon "button" at bounding box center [262, 201] width 14 height 14
click at [342, 25] on icon "Undo/Redo" at bounding box center [346, 24] width 17 height 17
click at [261, 199] on icon "button" at bounding box center [262, 200] width 7 height 7
click at [350, 27] on icon "Undo/Redo" at bounding box center [346, 24] width 17 height 17
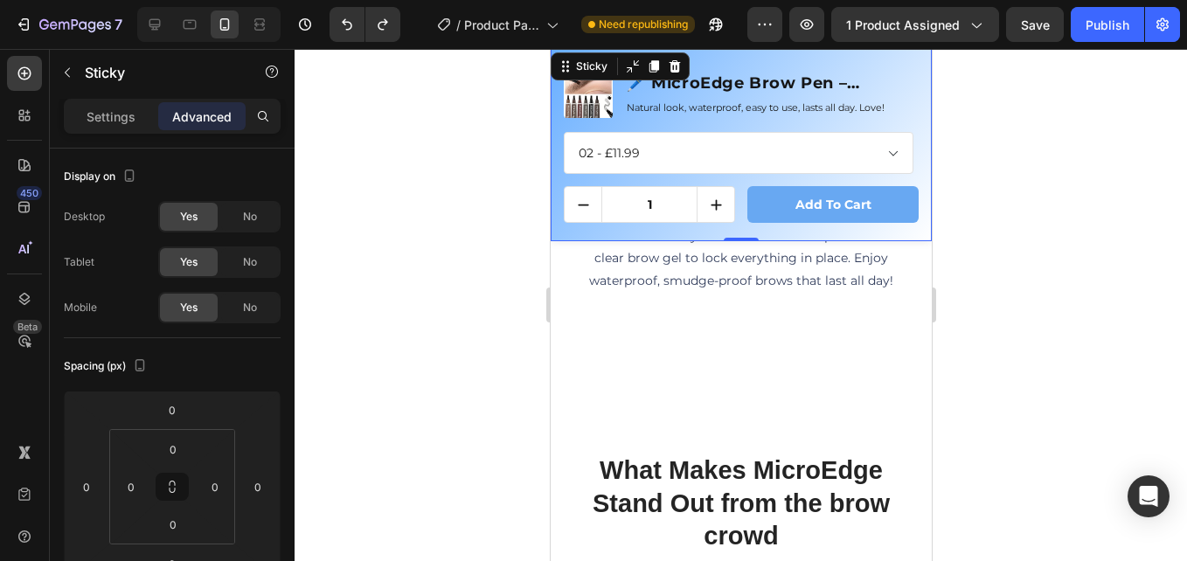
scroll to position [3408, 0]
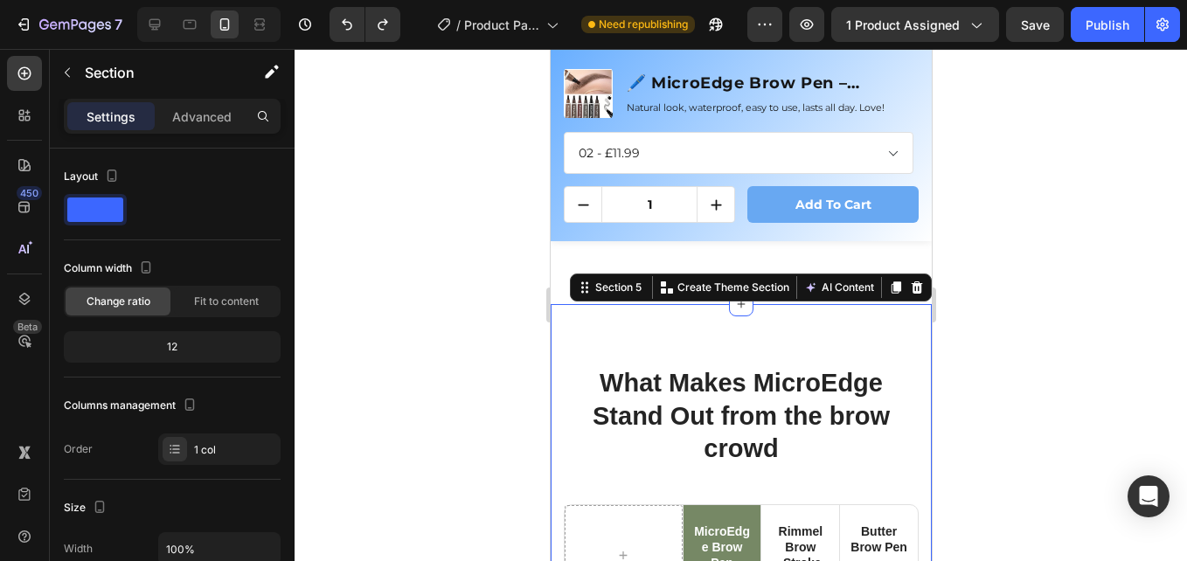
click at [909, 280] on icon at bounding box center [916, 287] width 14 height 14
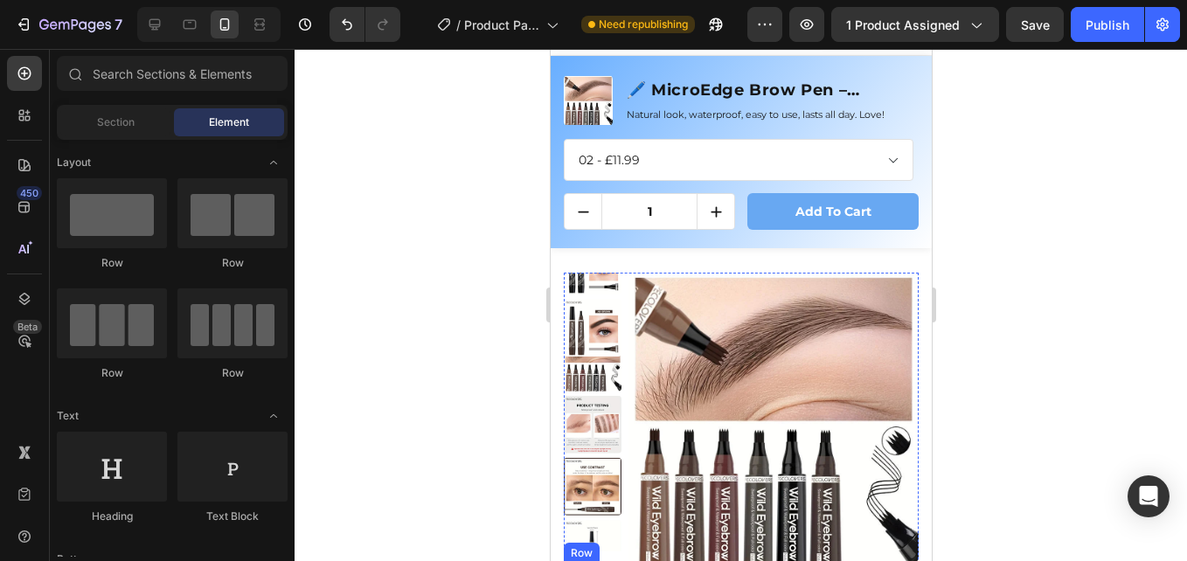
scroll to position [0, 0]
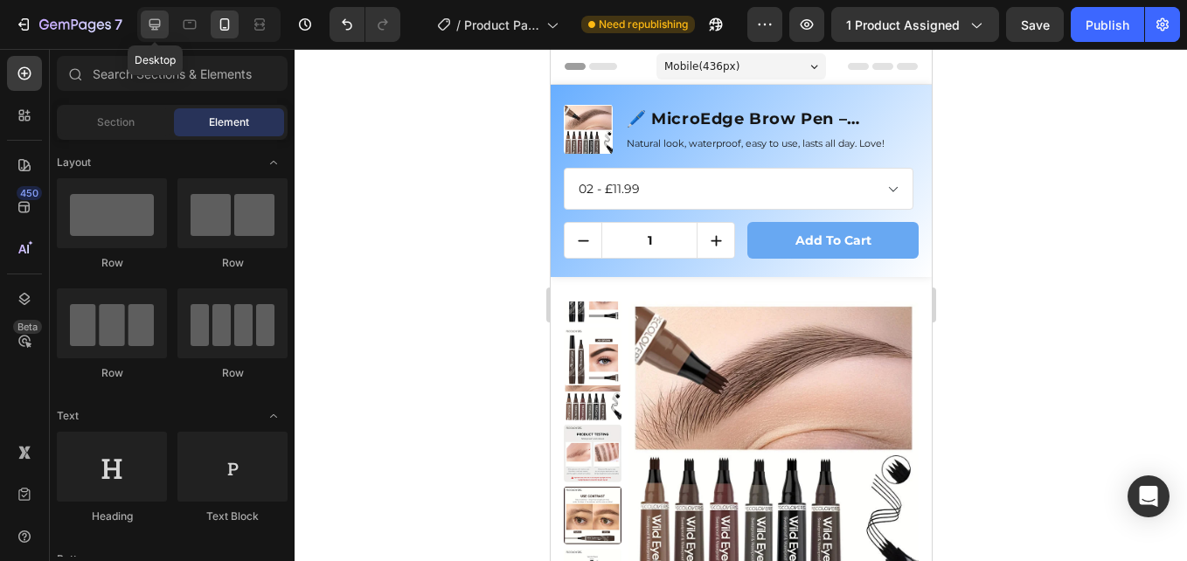
click at [165, 31] on div at bounding box center [155, 24] width 28 height 28
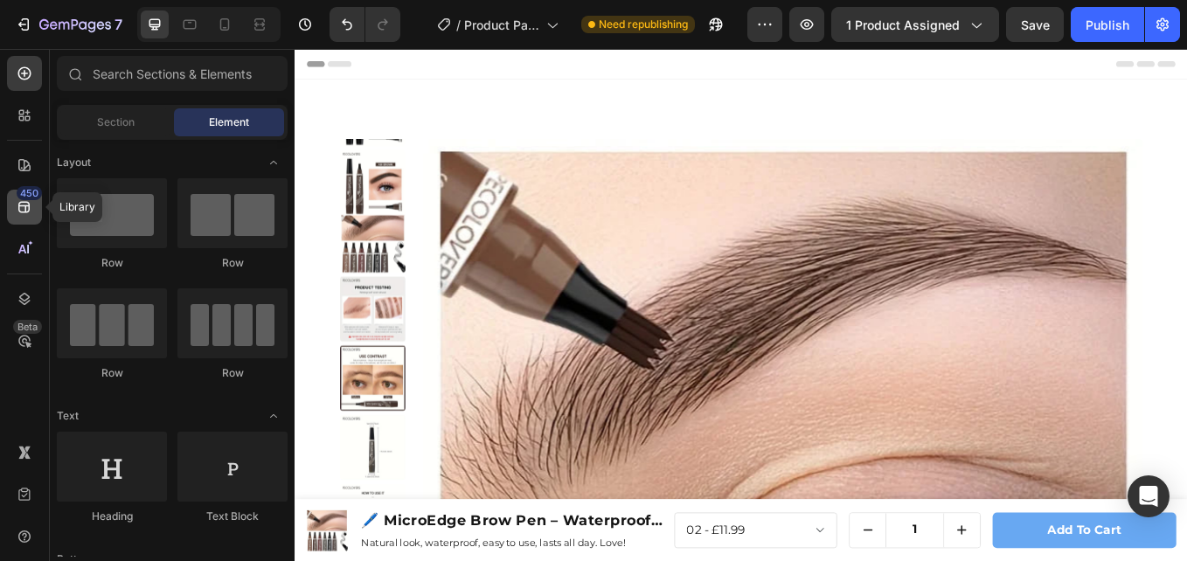
click at [25, 202] on icon at bounding box center [23, 207] width 11 height 11
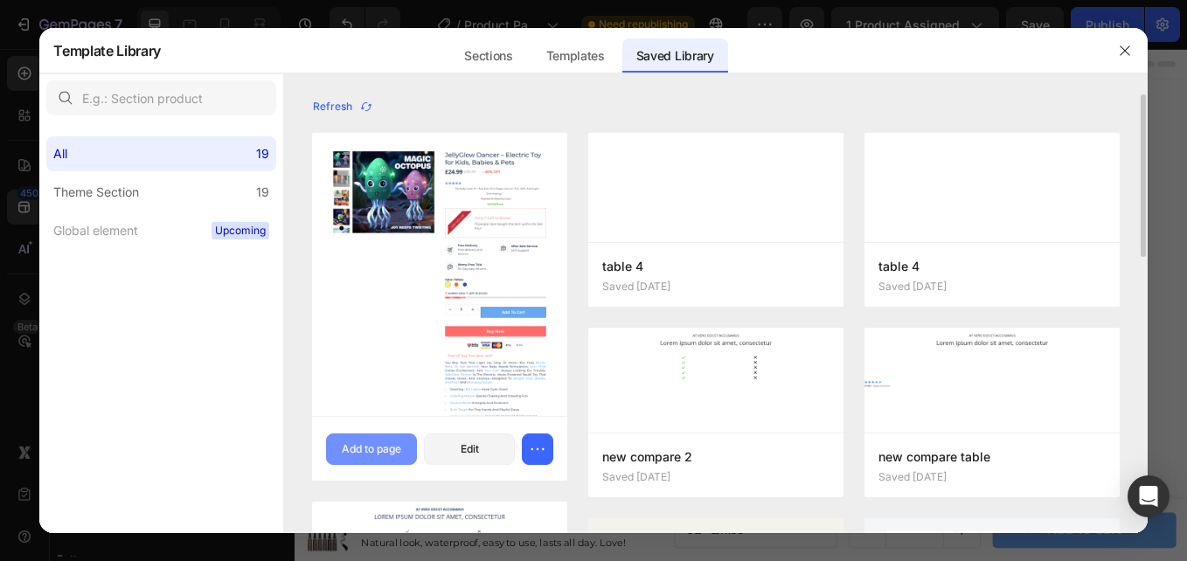
click at [379, 446] on div "Add to page" at bounding box center [371, 449] width 59 height 16
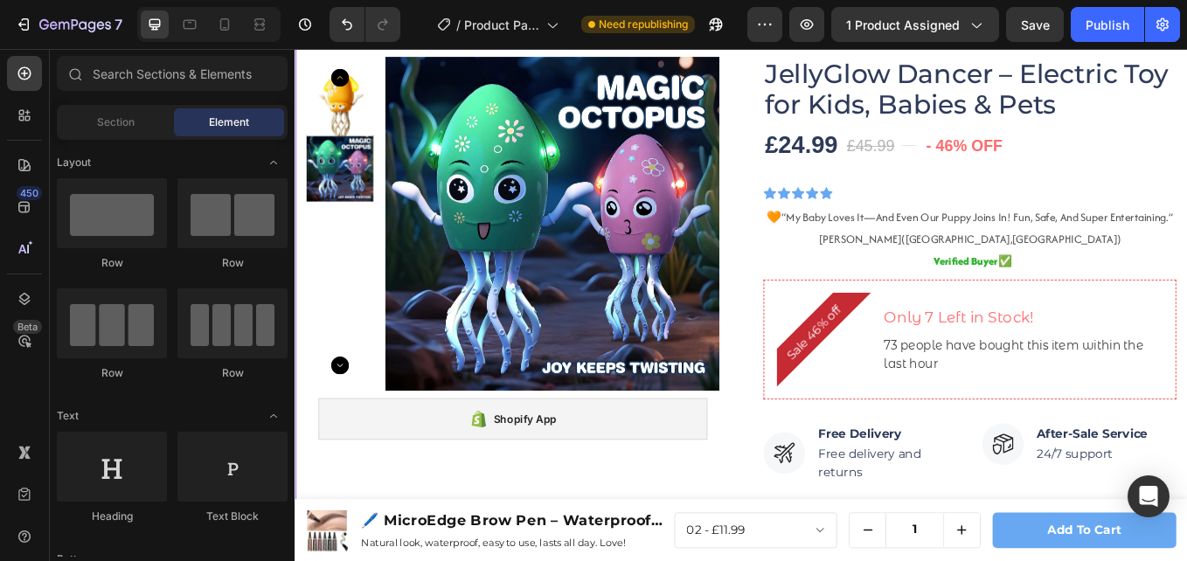
scroll to position [1914, 0]
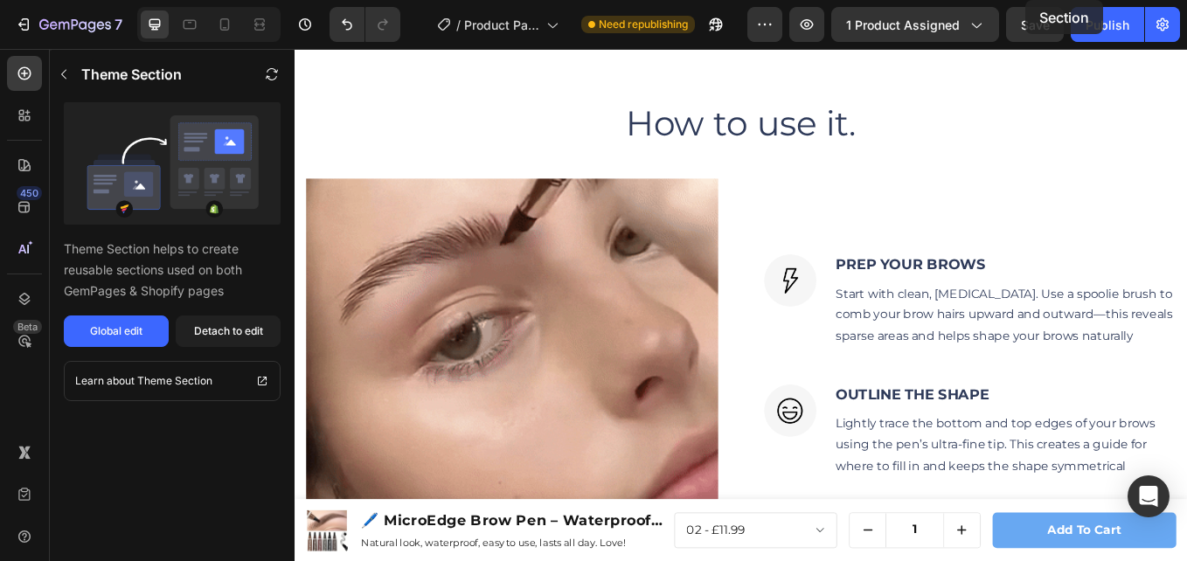
scroll to position [0, 0]
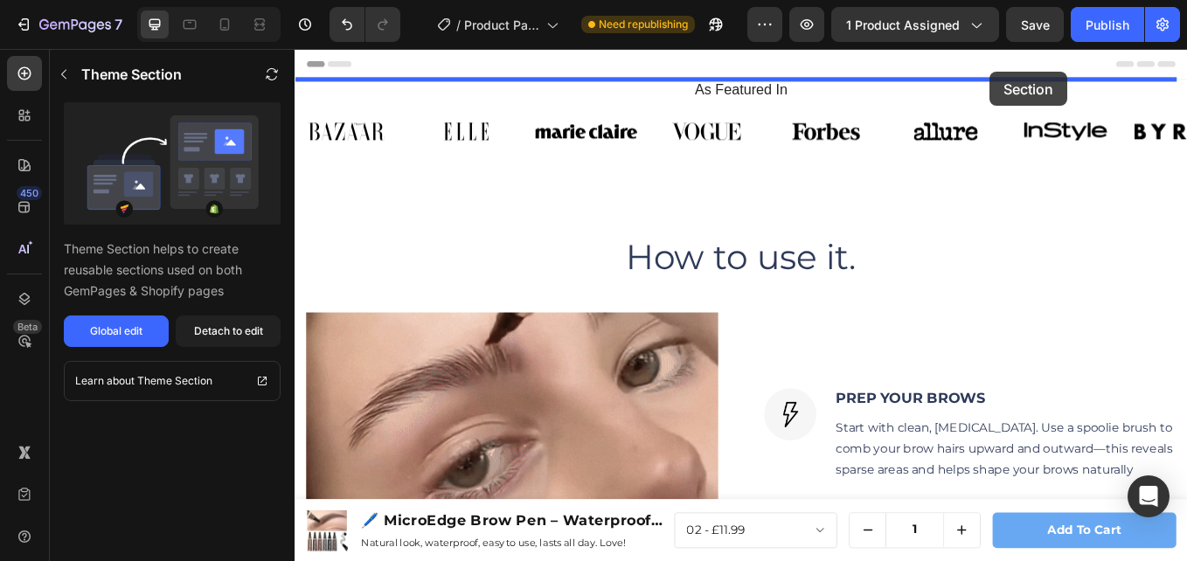
drag, startPoint x: 1242, startPoint y: 385, endPoint x: 1111, endPoint y: 76, distance: 335.9
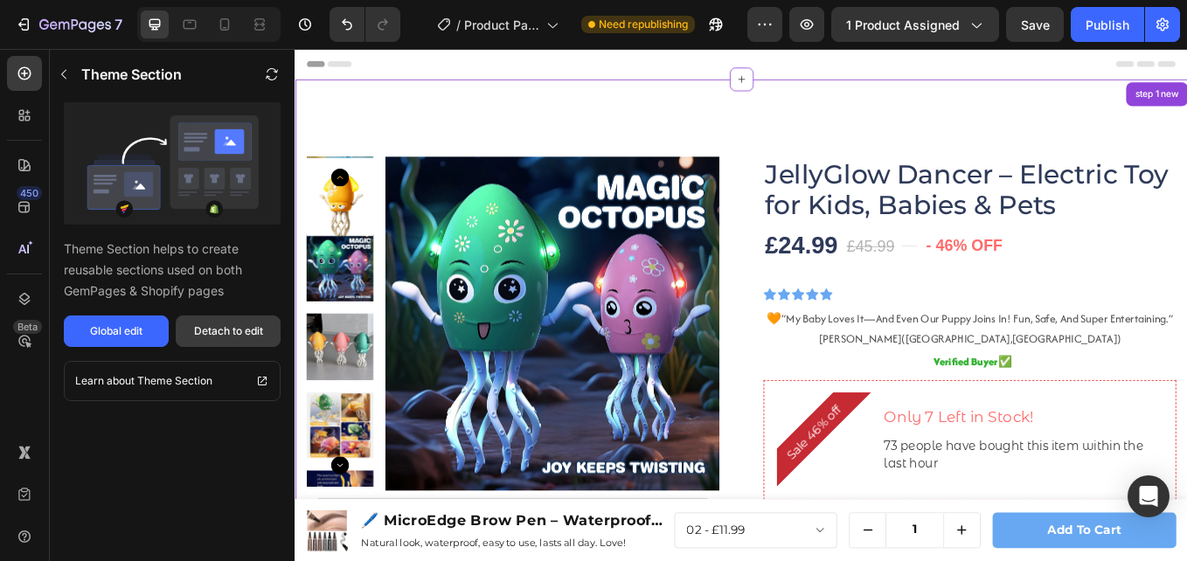
click at [246, 322] on button "Detach to edit" at bounding box center [228, 330] width 105 height 31
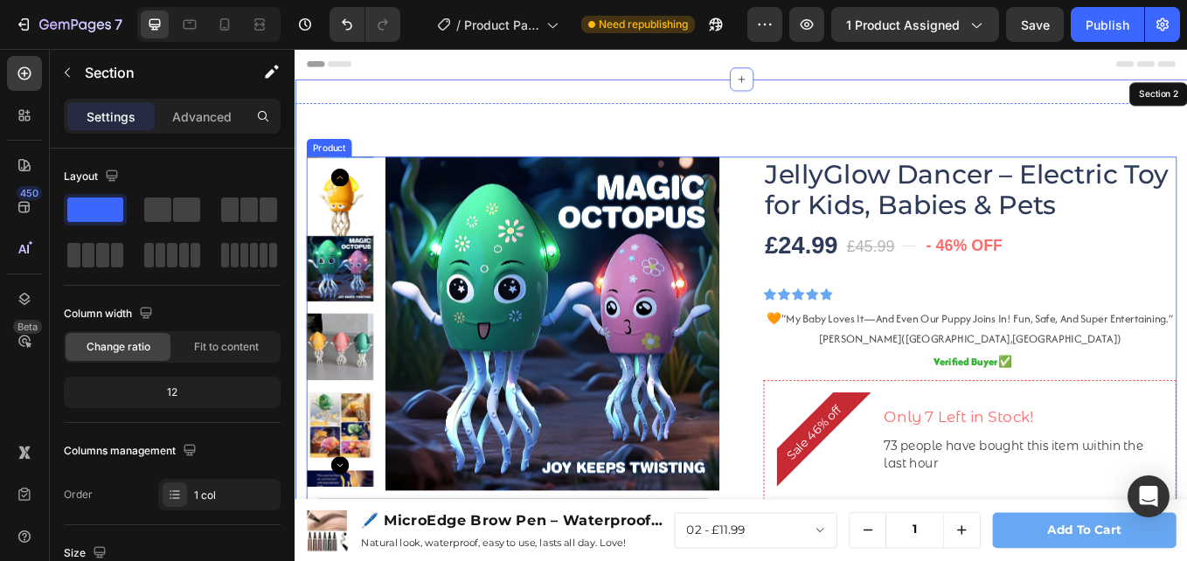
click at [537, 241] on img at bounding box center [596, 372] width 392 height 392
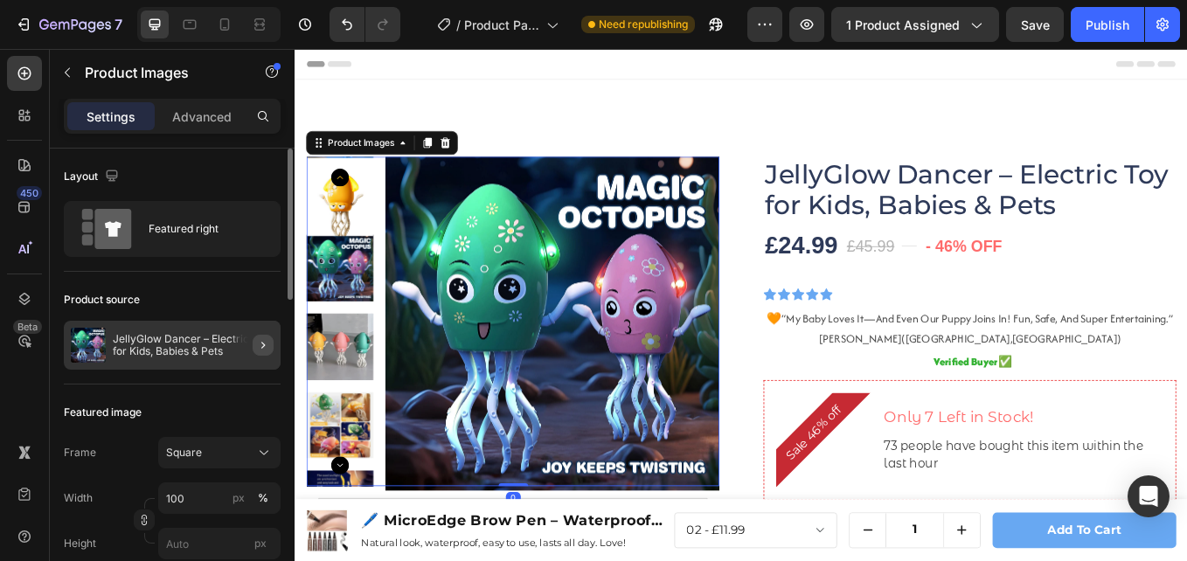
click at [269, 342] on button "button" at bounding box center [263, 345] width 21 height 21
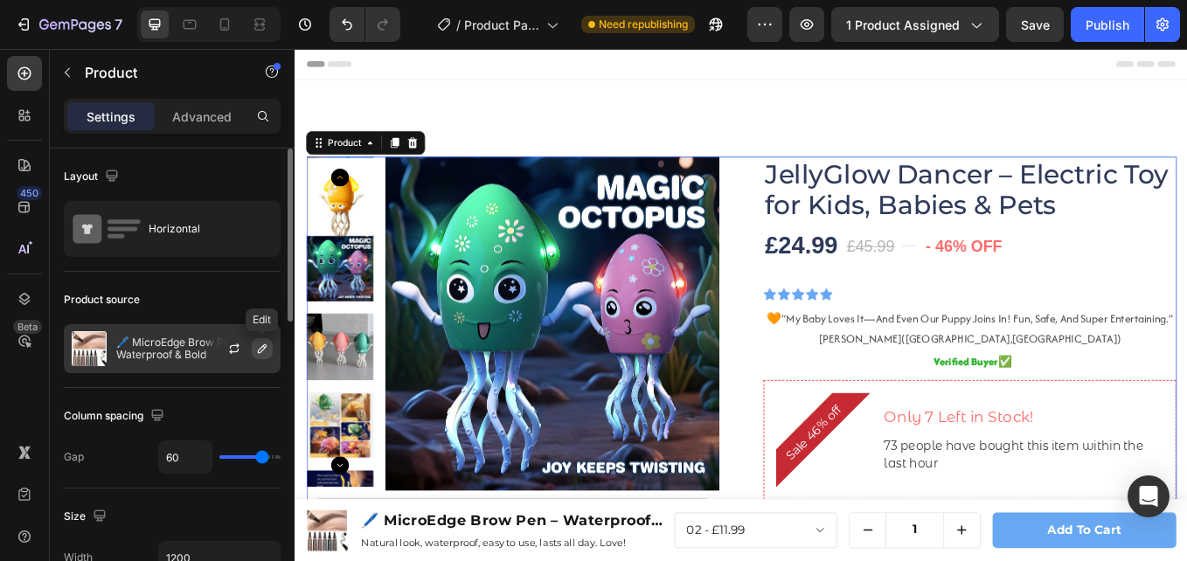
click at [260, 348] on icon "button" at bounding box center [262, 348] width 9 height 9
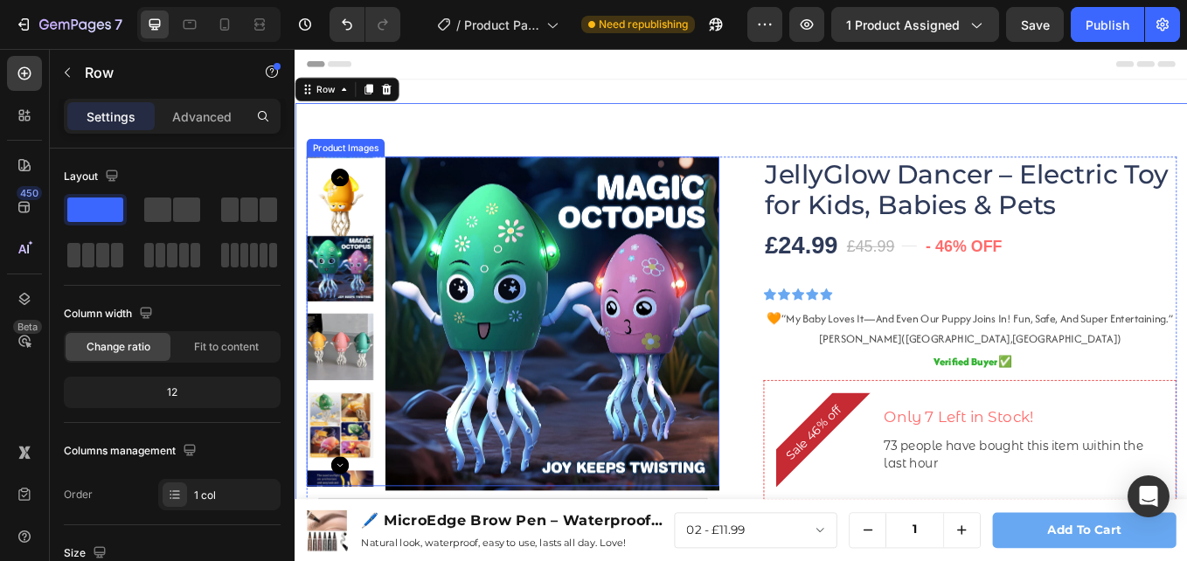
click at [509, 314] on img at bounding box center [596, 372] width 392 height 392
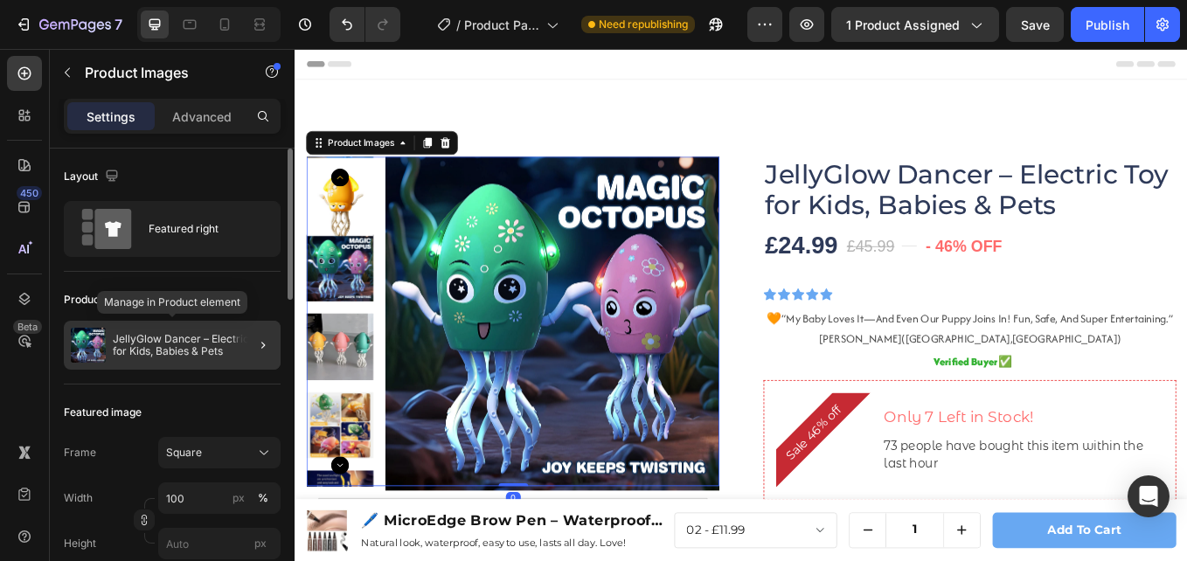
click at [199, 343] on p "JellyGlow Dancer – Electric Toy for Kids, Babies & Pets" at bounding box center [193, 345] width 161 height 24
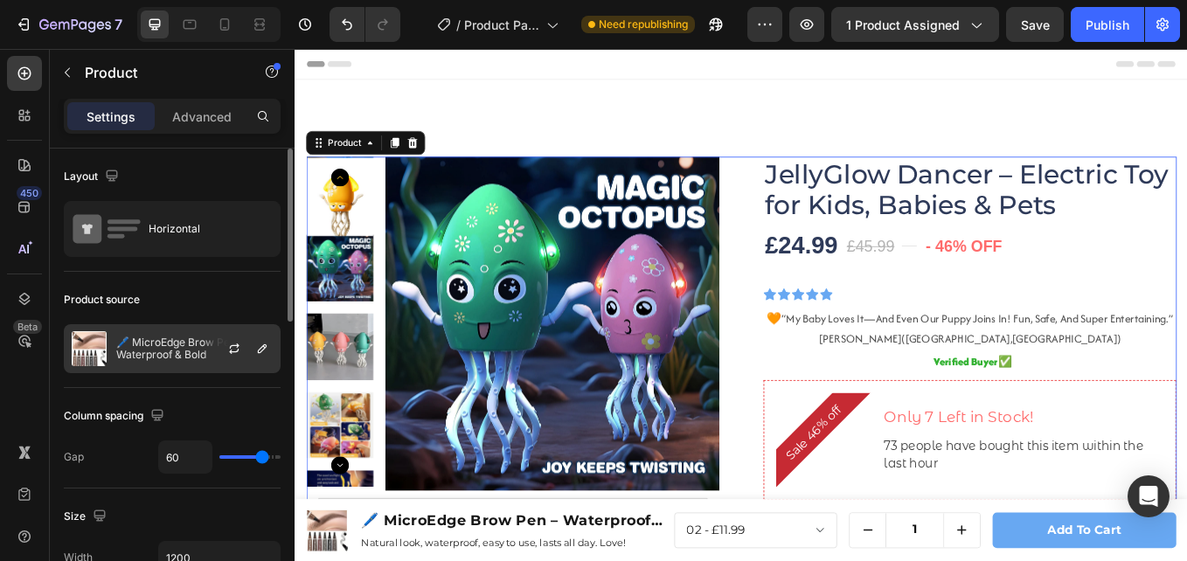
click at [174, 346] on p "🖊️ MicroEdge Brow Pen – Waterproof & Bold" at bounding box center [194, 348] width 156 height 24
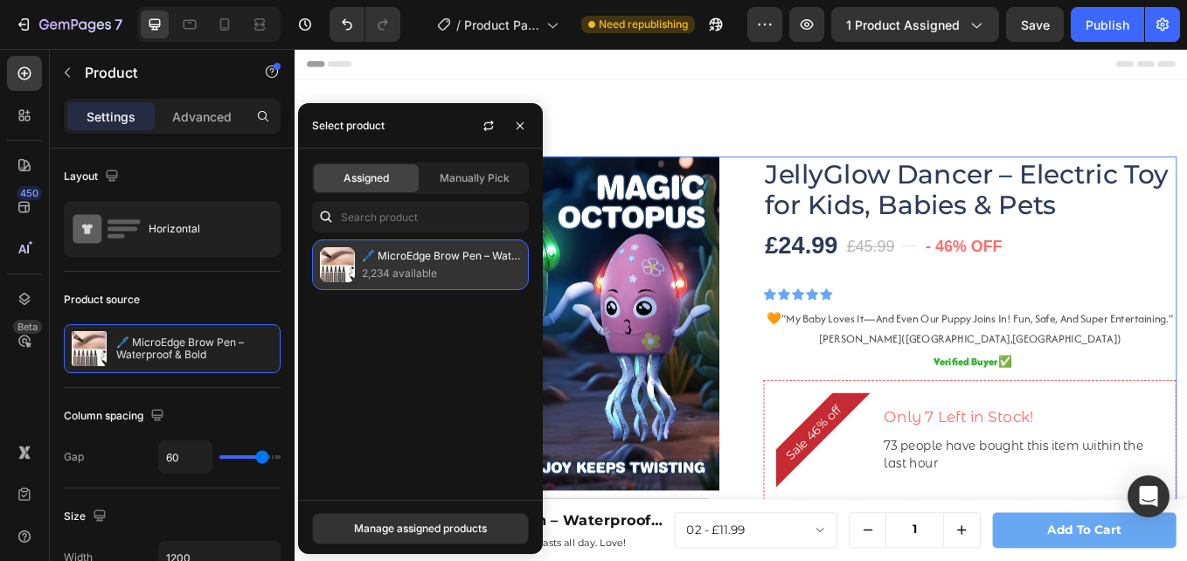
click at [384, 250] on p "🖊️ MicroEdge Brow Pen – Waterproof & Bold" at bounding box center [441, 255] width 159 height 17
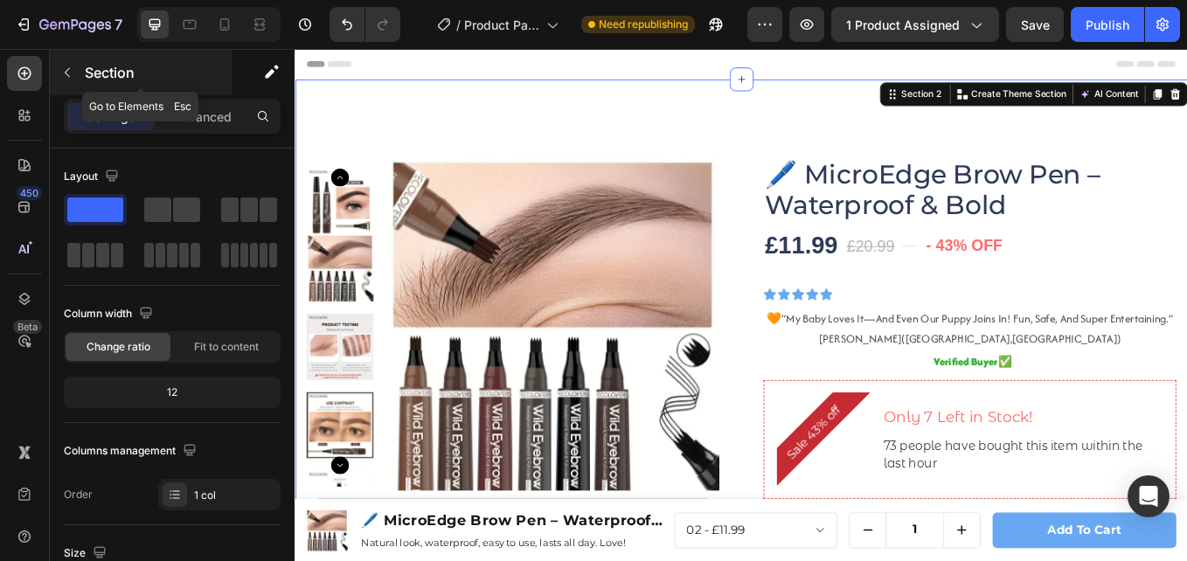
click at [76, 75] on button "button" at bounding box center [67, 73] width 28 height 28
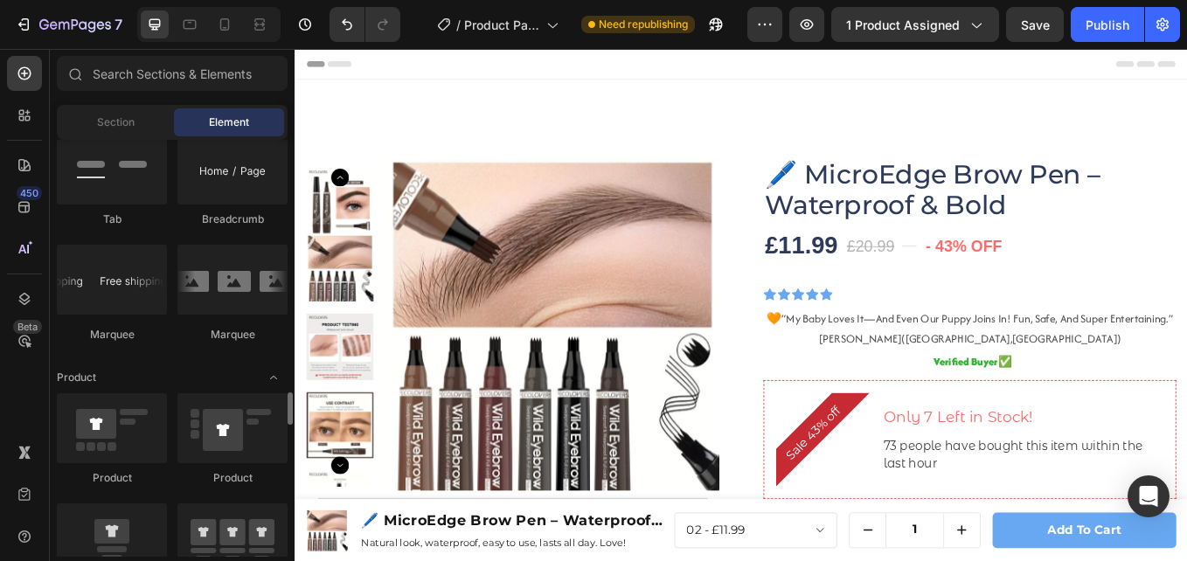
scroll to position [2097, 0]
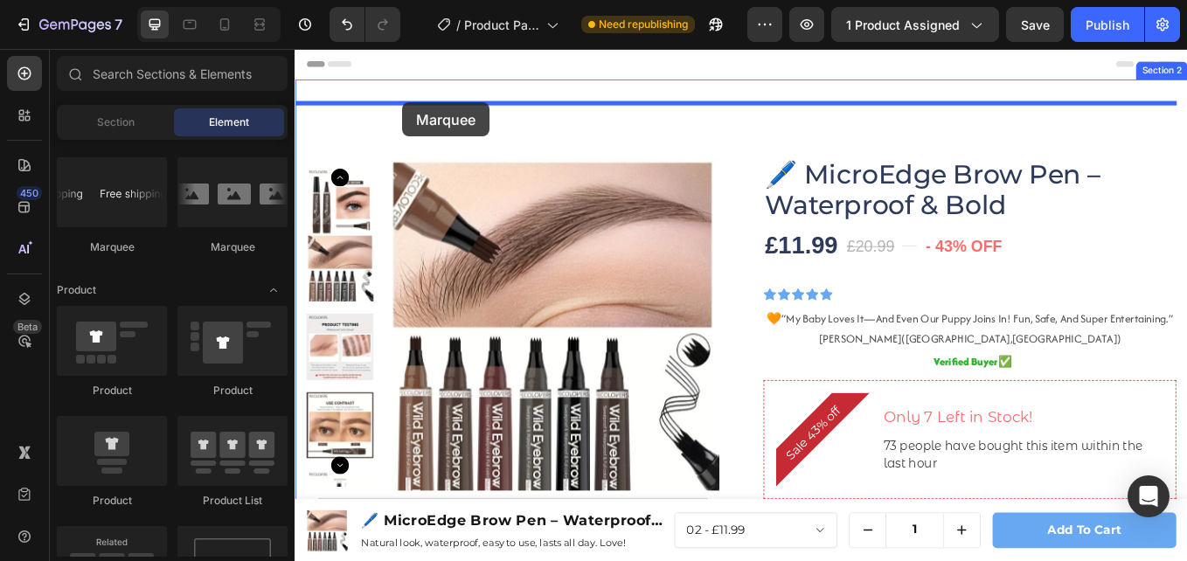
drag, startPoint x: 496, startPoint y: 202, endPoint x: 420, endPoint y: 112, distance: 117.8
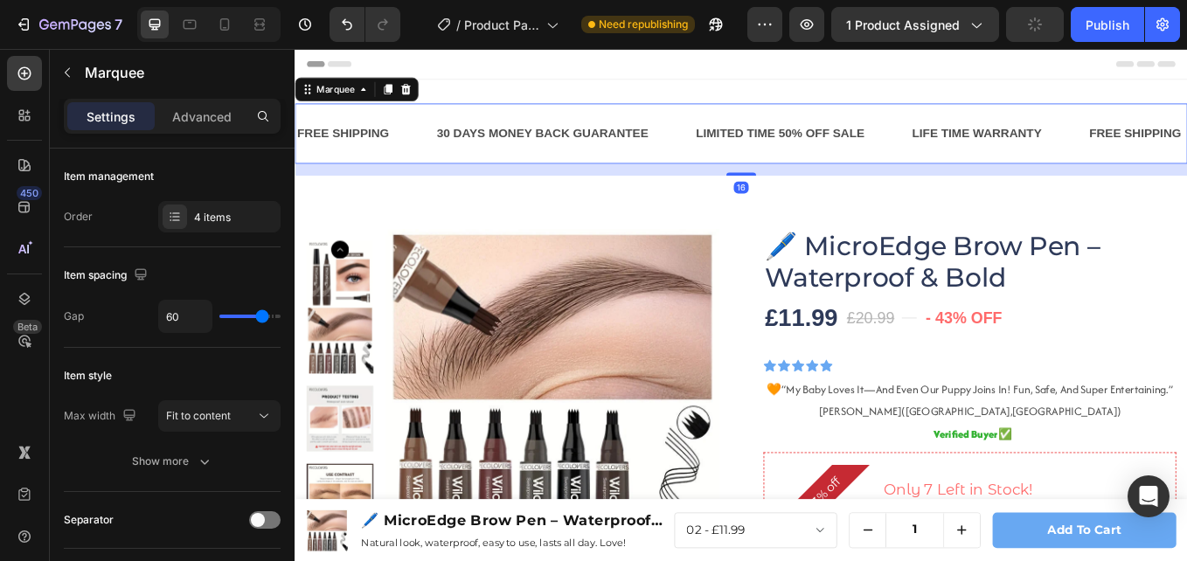
click at [742, 128] on div "30 DAYS MONEY BACK GUARANTEE Text Block" at bounding box center [612, 148] width 305 height 43
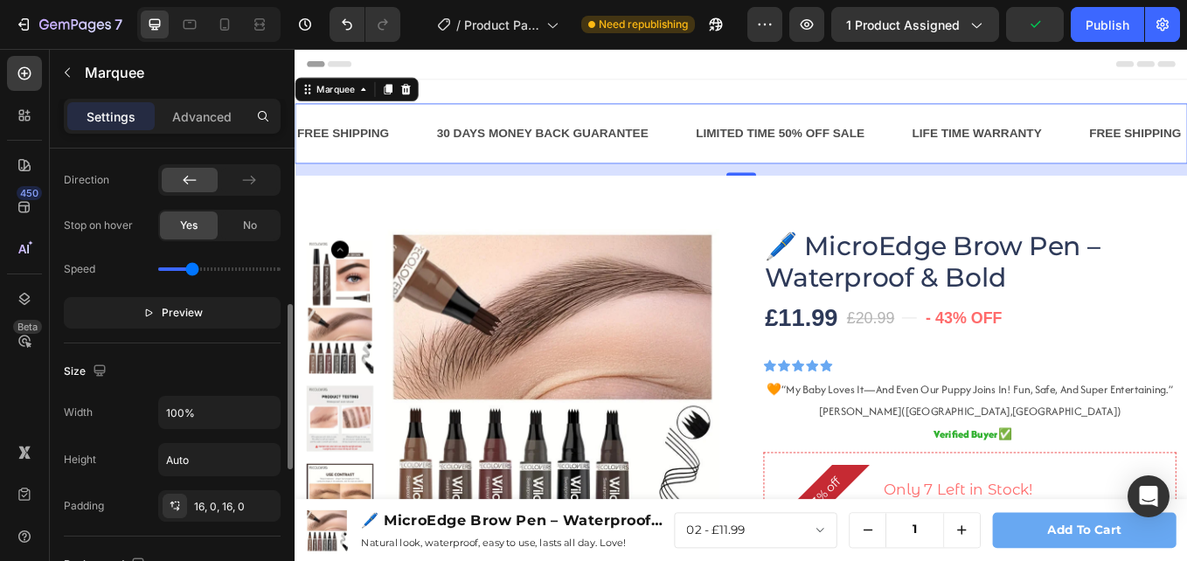
scroll to position [612, 0]
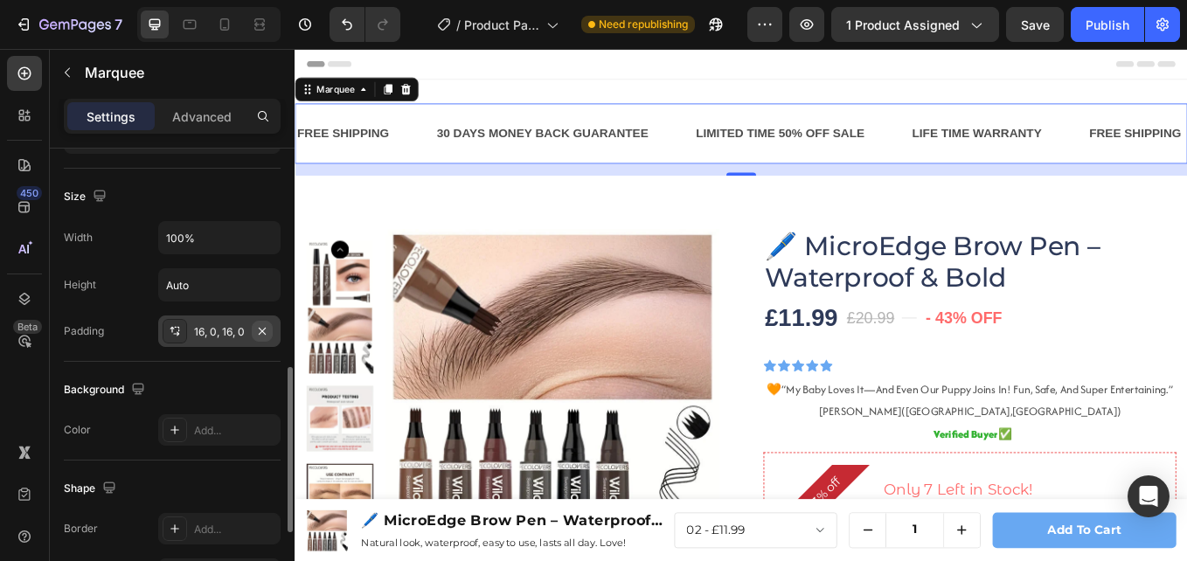
click at [258, 329] on icon "button" at bounding box center [262, 331] width 14 height 14
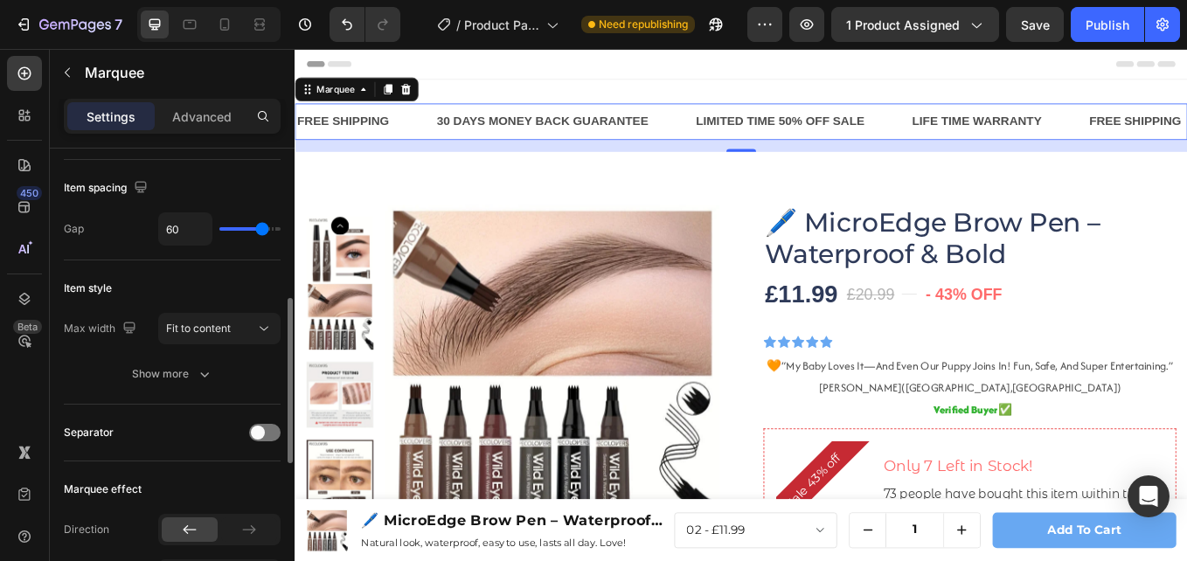
scroll to position [175, 0]
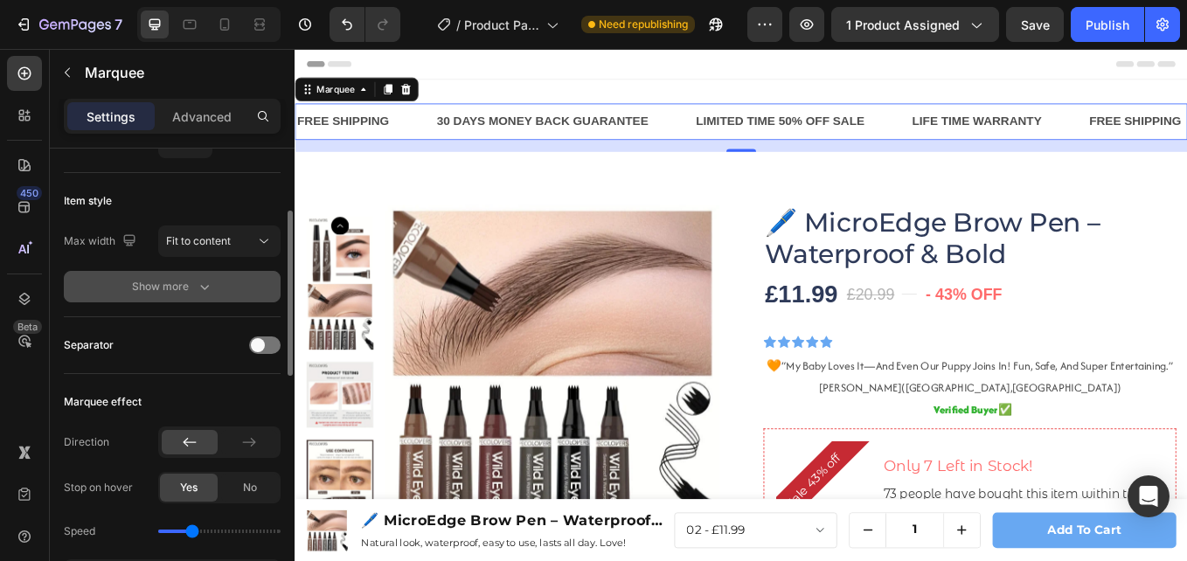
click at [201, 293] on icon "button" at bounding box center [204, 286] width 17 height 17
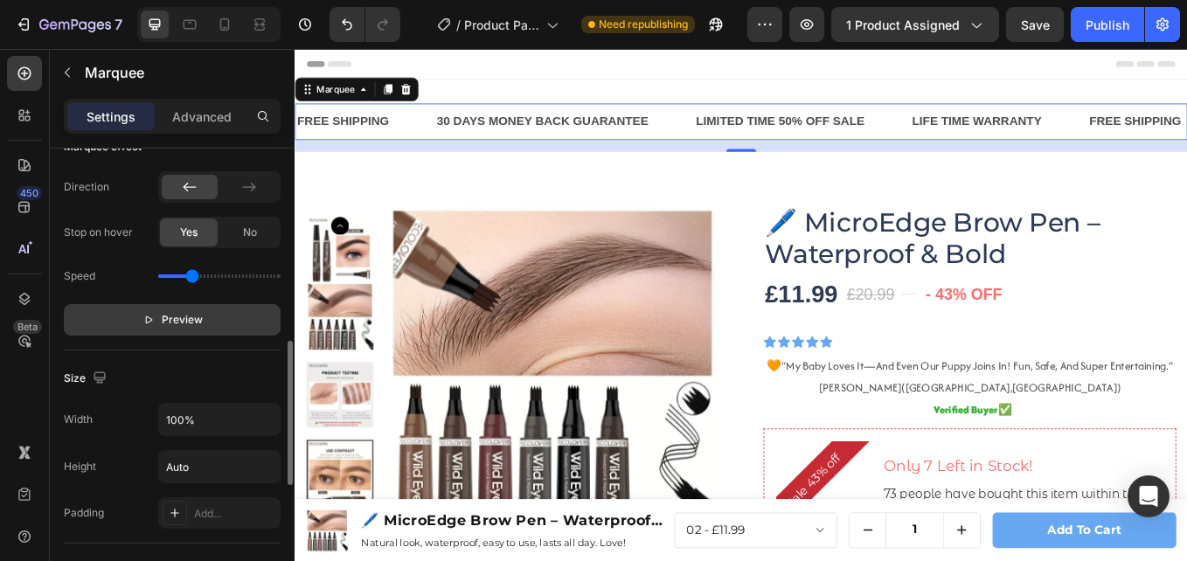
scroll to position [437, 0]
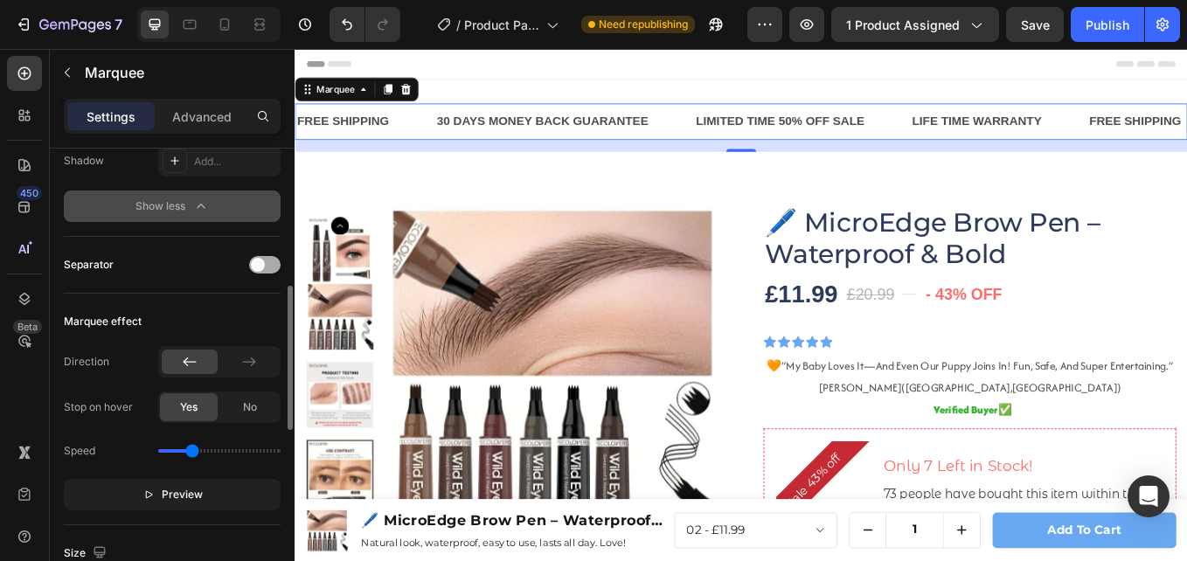
click at [259, 272] on div at bounding box center [264, 264] width 31 height 17
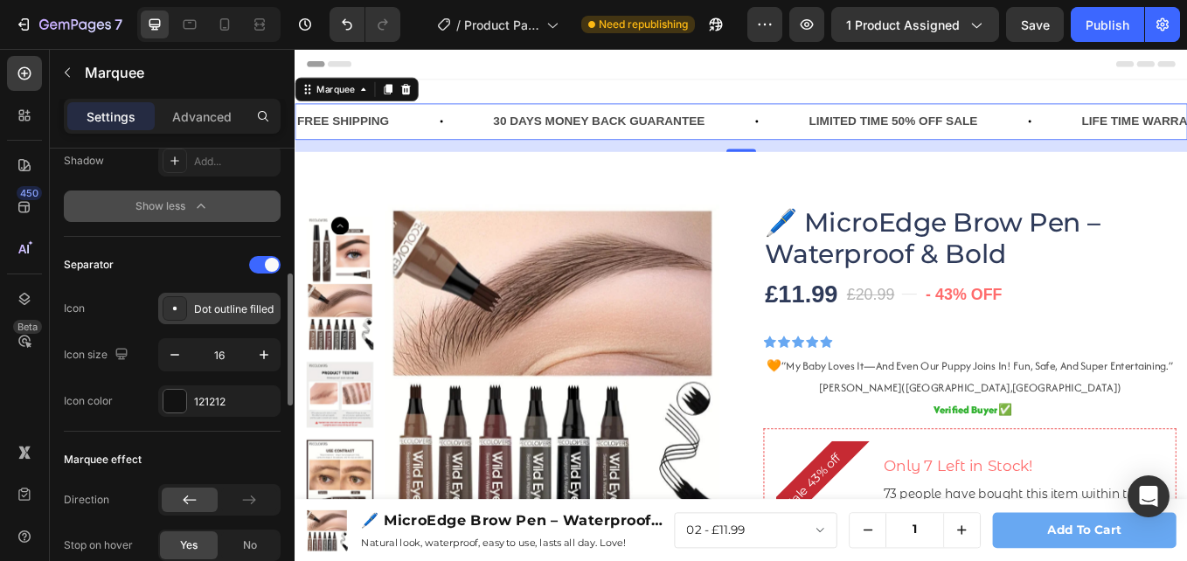
click at [225, 306] on div "Dot outline filled" at bounding box center [235, 309] width 82 height 16
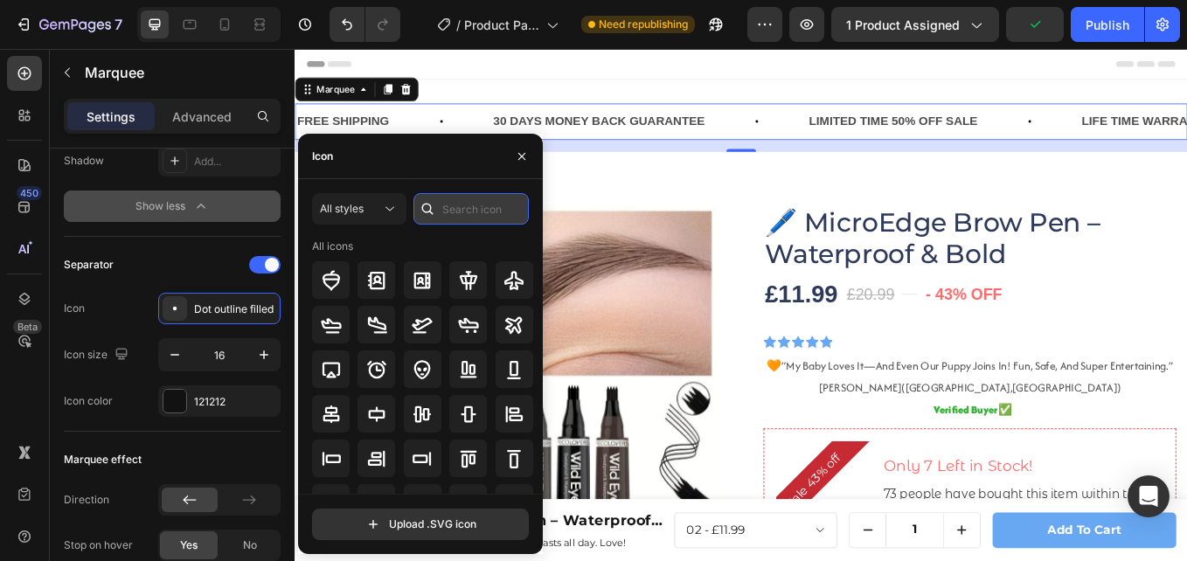
click at [489, 218] on input "text" at bounding box center [470, 208] width 115 height 31
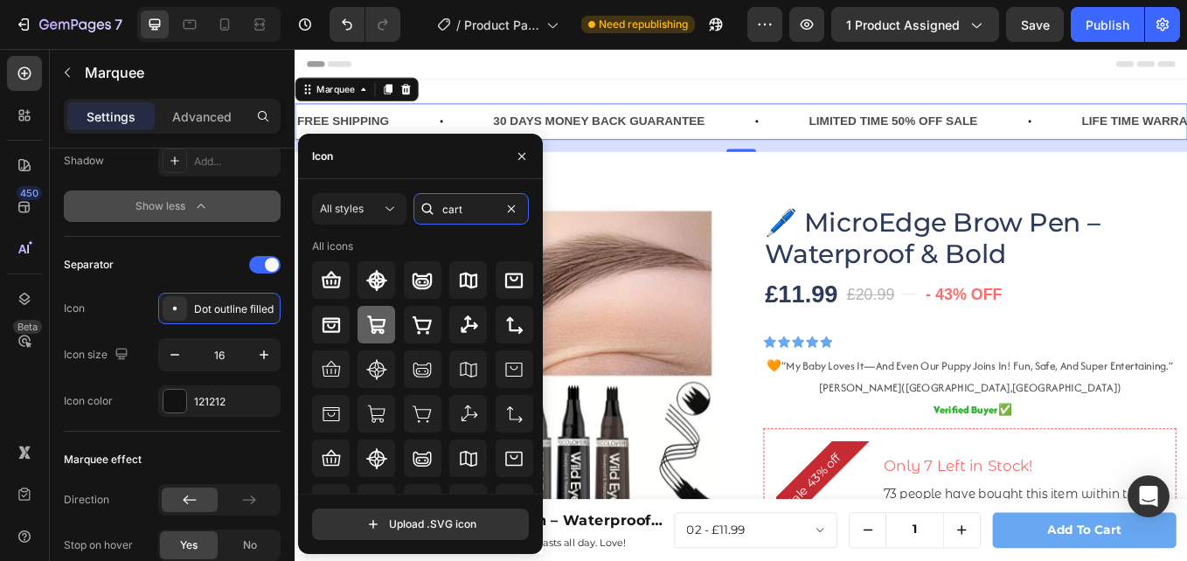
type input "cart"
click at [374, 332] on icon at bounding box center [376, 324] width 18 height 18
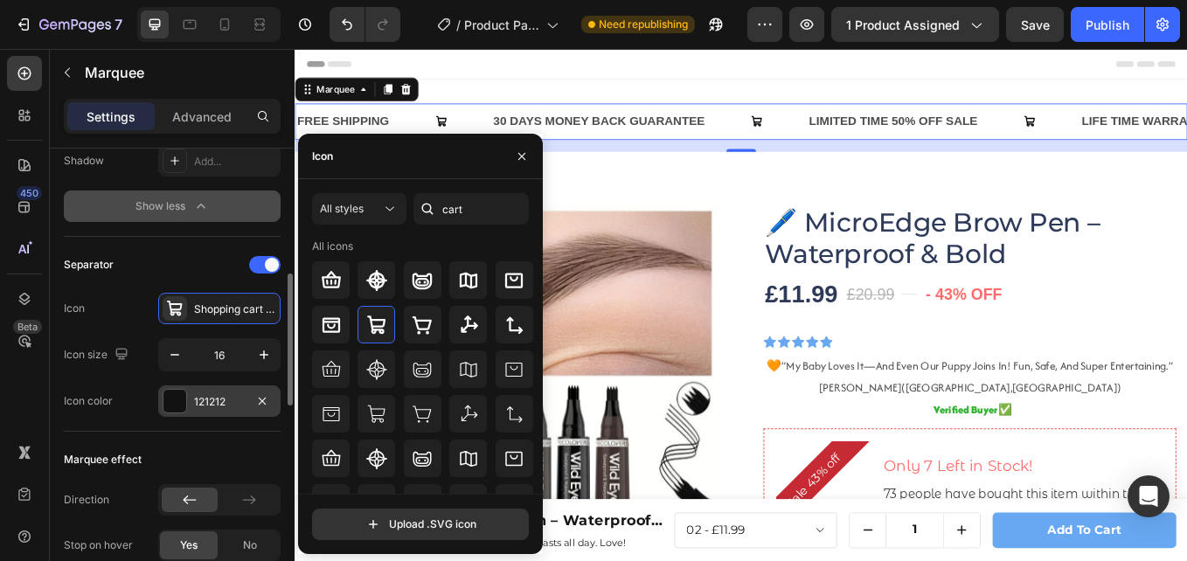
click at [207, 392] on div "121212" at bounding box center [219, 400] width 122 height 31
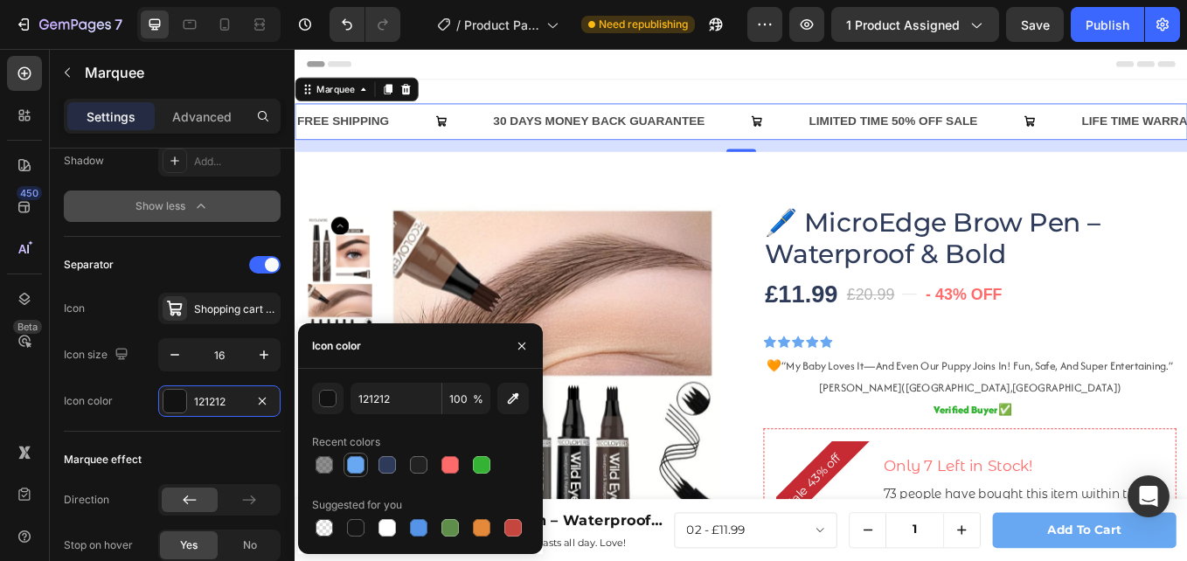
click at [360, 455] on div at bounding box center [355, 464] width 21 height 21
type input "68A8F2"
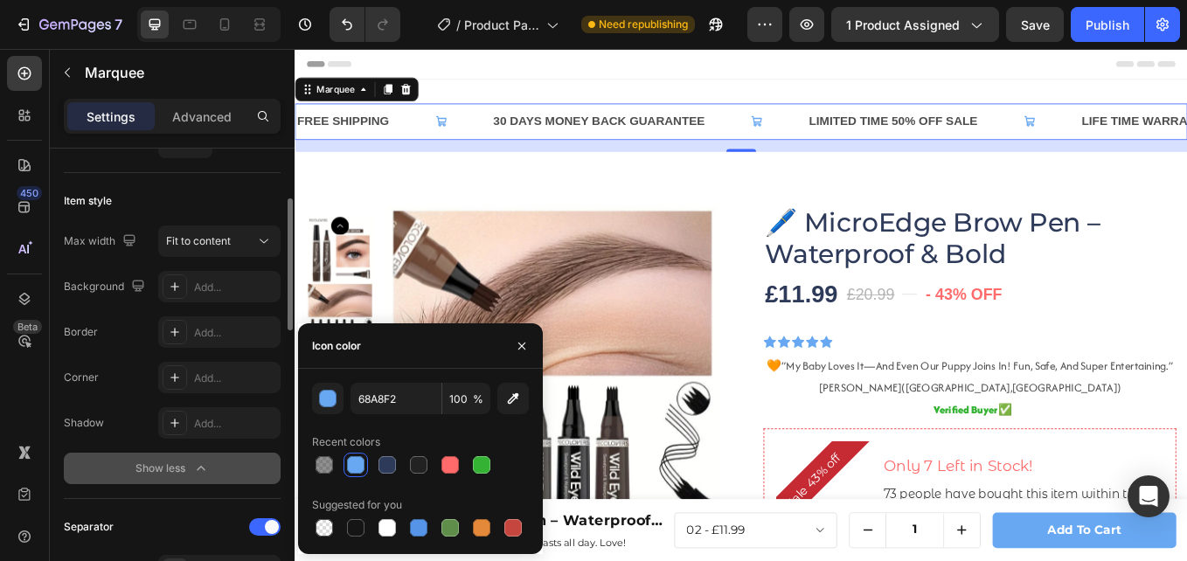
scroll to position [0, 0]
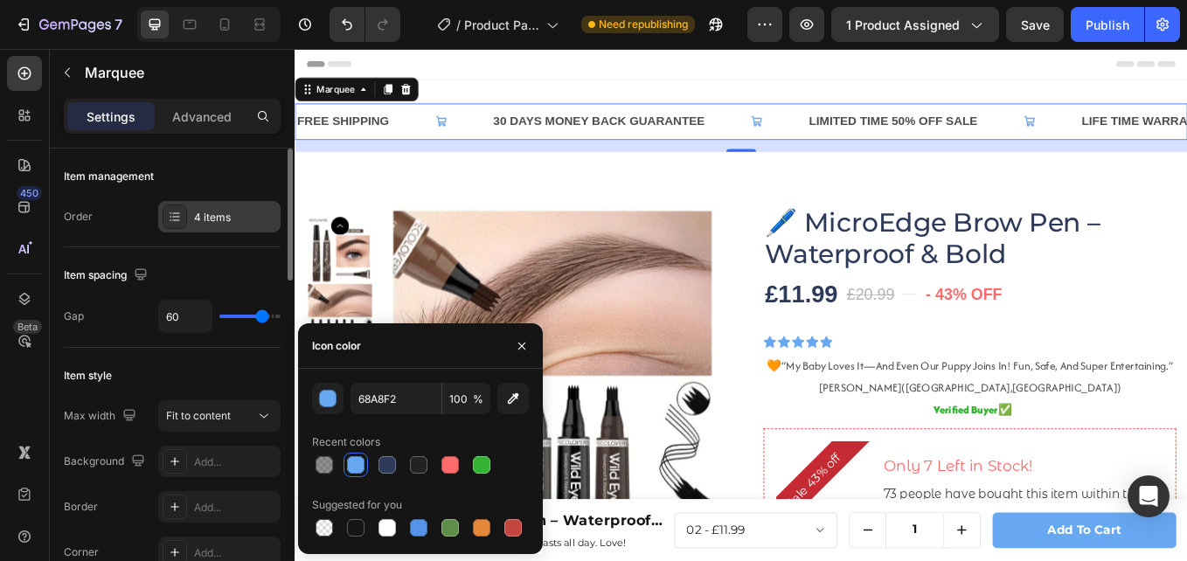
click at [225, 222] on div "4 items" at bounding box center [235, 218] width 82 height 16
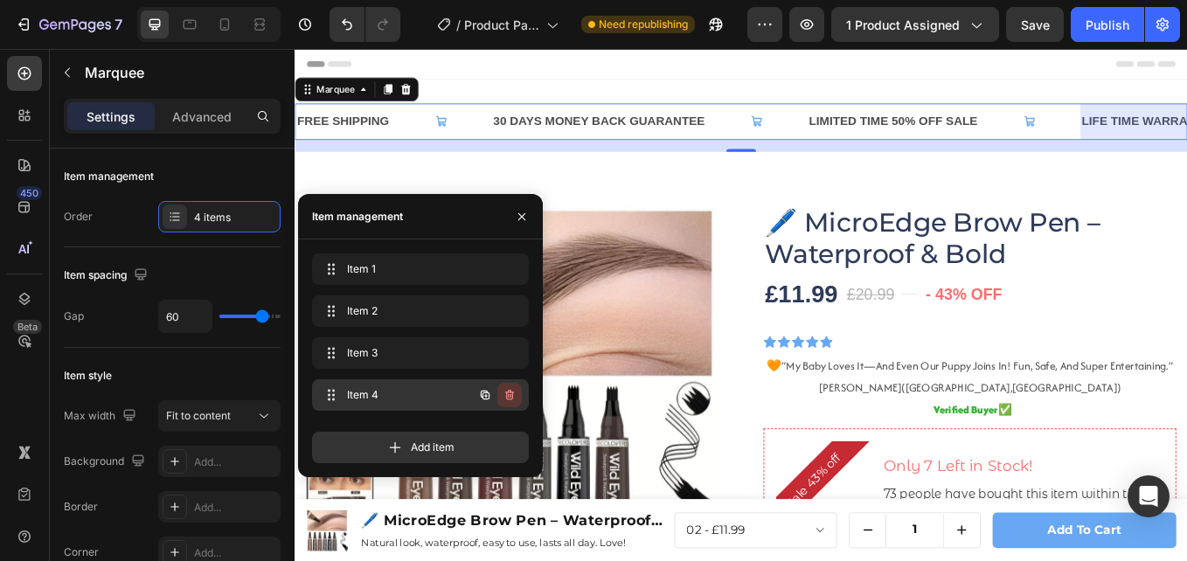
click at [514, 396] on icon "button" at bounding box center [509, 395] width 14 height 14
click at [513, 395] on div "Delete" at bounding box center [497, 395] width 32 height 16
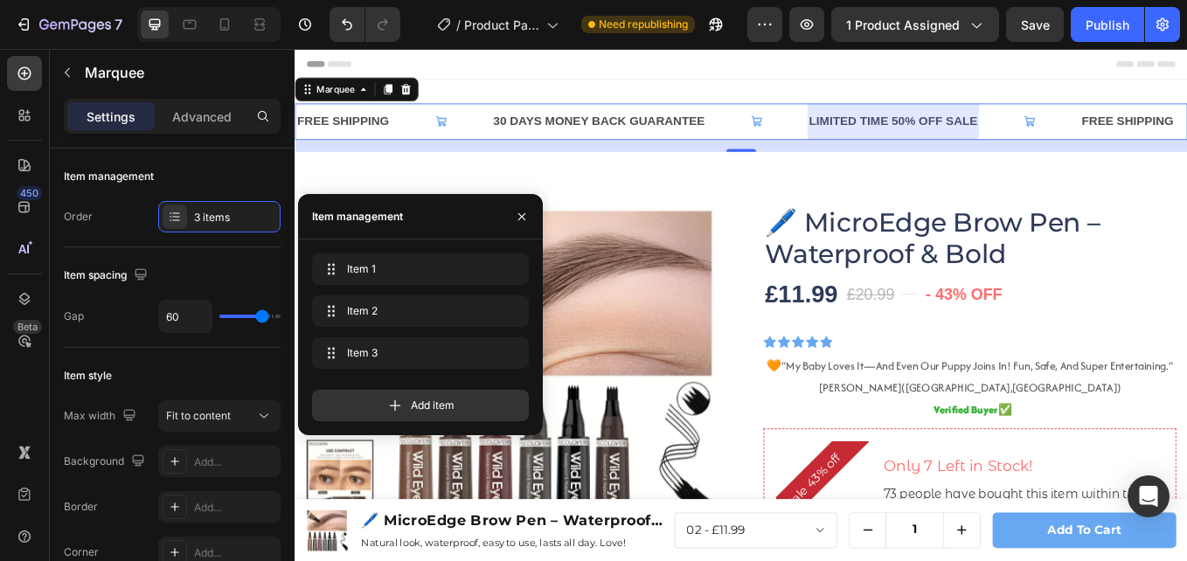
click at [1015, 137] on div "LIMITED TIME 50% OFF SALE" at bounding box center [997, 134] width 202 height 29
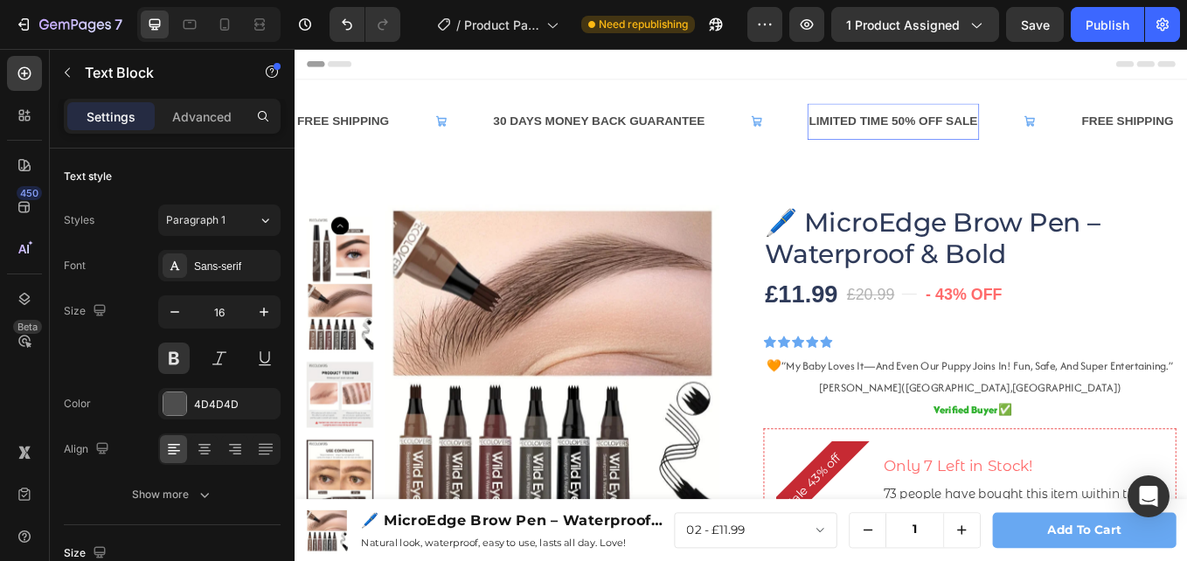
click at [1013, 135] on div "LIMITED TIME 50% OFF SALE" at bounding box center [997, 134] width 202 height 29
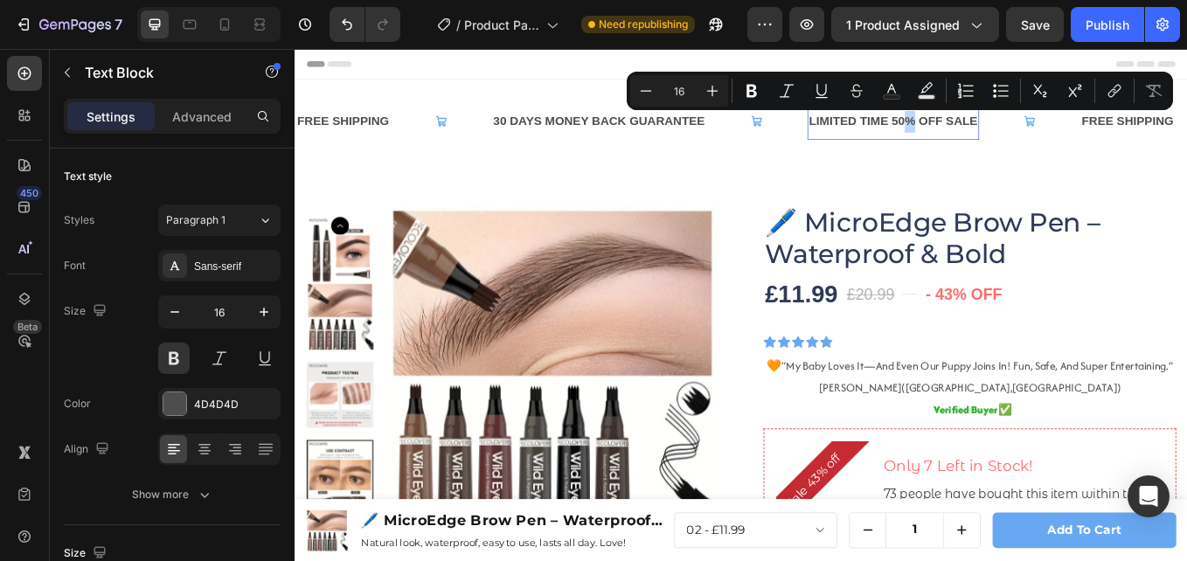
click at [1010, 132] on p "LIMITED TIME 50% OFF SALE" at bounding box center [997, 133] width 198 height 25
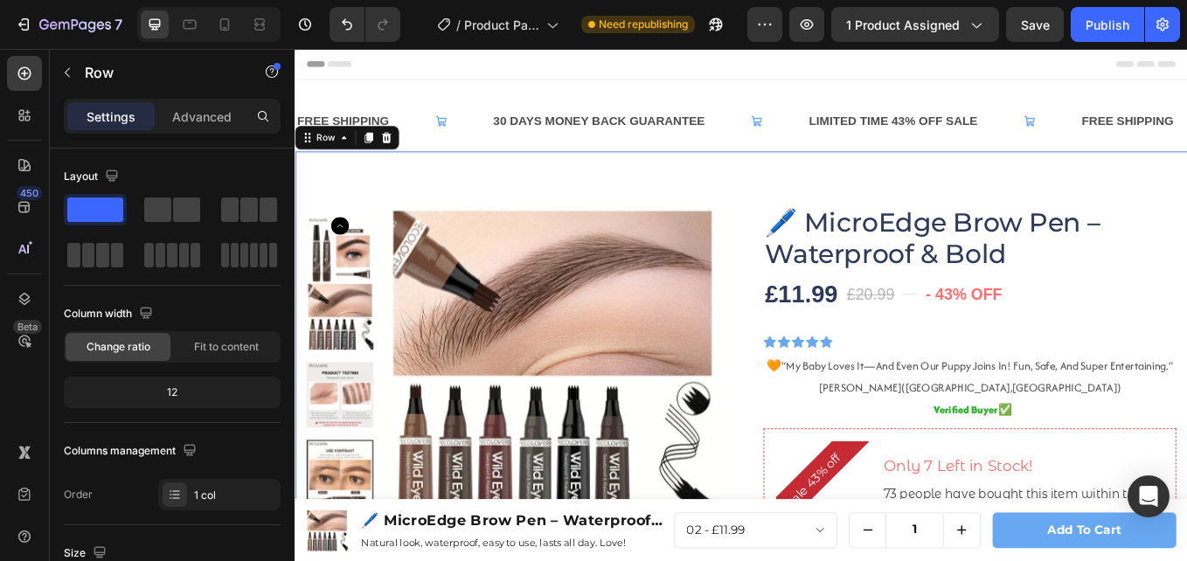
click at [814, 158] on div "FREE SHIPPING Text Block 30 DAYS MONEY BACK GUARANTEE Text Block LIMITED TIME 4…" at bounding box center [818, 141] width 1049 height 57
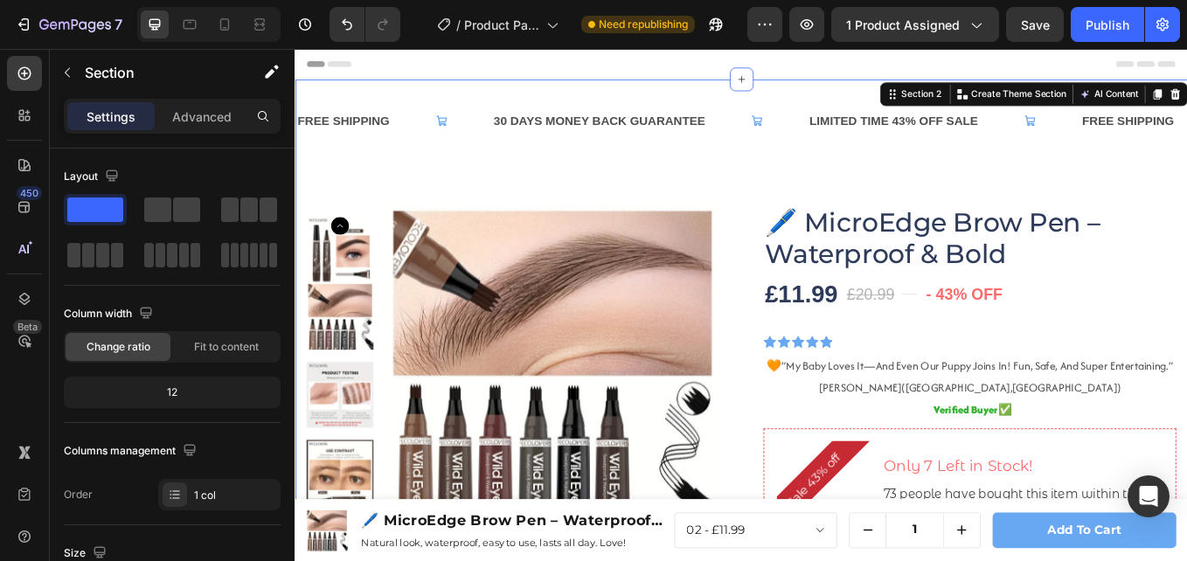
click at [790, 156] on div "FREE SHIPPING Text Block 30 DAYS MONEY BACK GUARANTEE Text Block LIMITED TIME 4…" at bounding box center [818, 141] width 1049 height 57
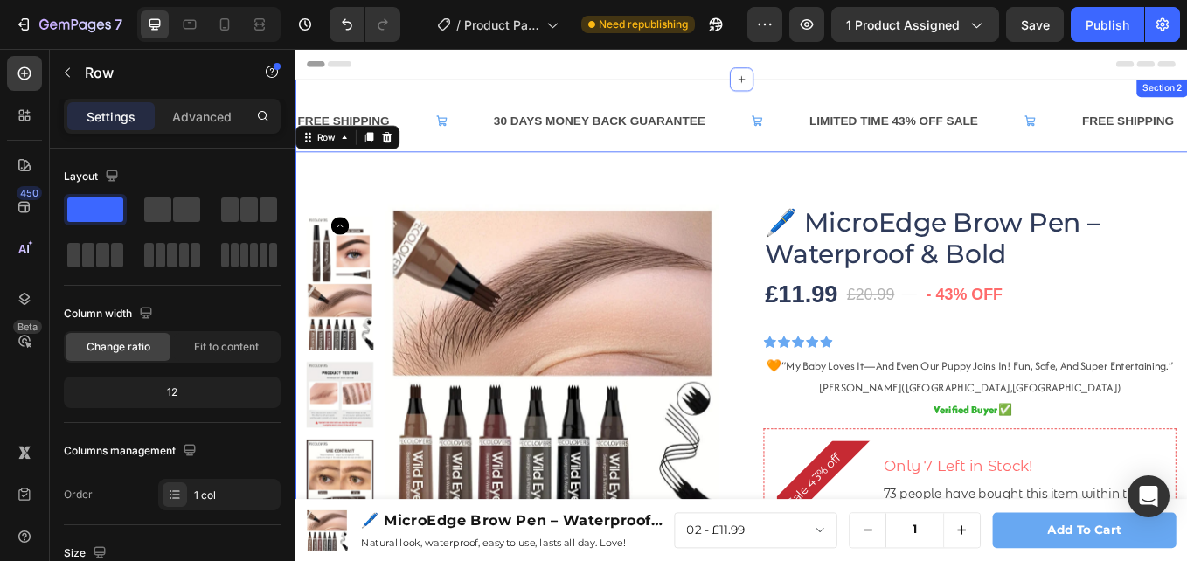
click at [762, 156] on div "FREE SHIPPING Text Block 30 DAYS MONEY BACK GUARANTEE Text Block LIMITED TIME 4…" at bounding box center [818, 141] width 1049 height 57
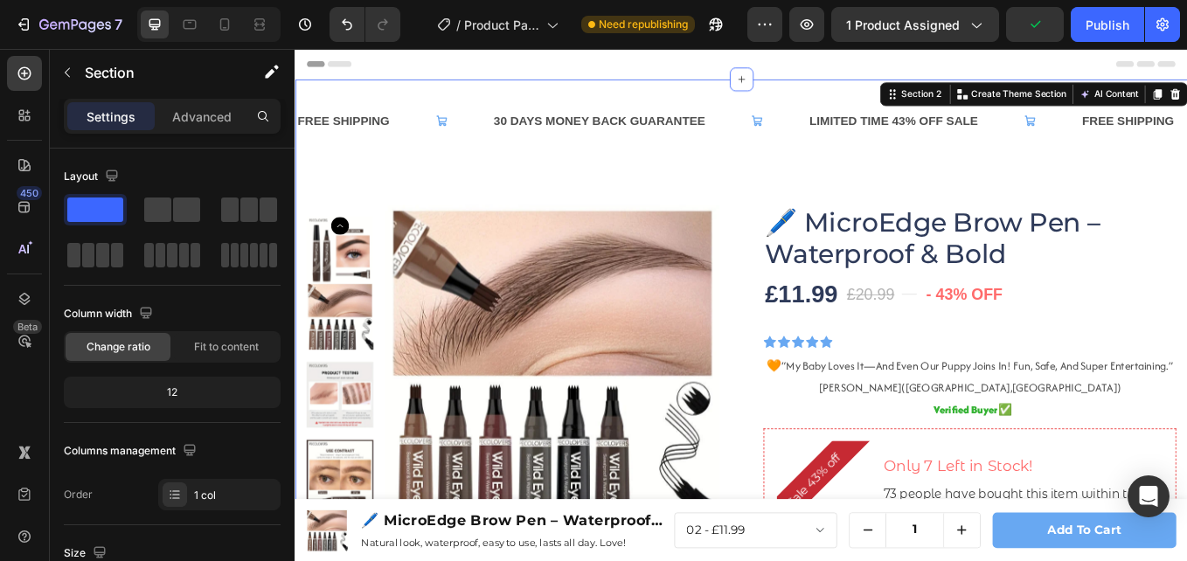
click at [234, 28] on div at bounding box center [225, 24] width 28 height 28
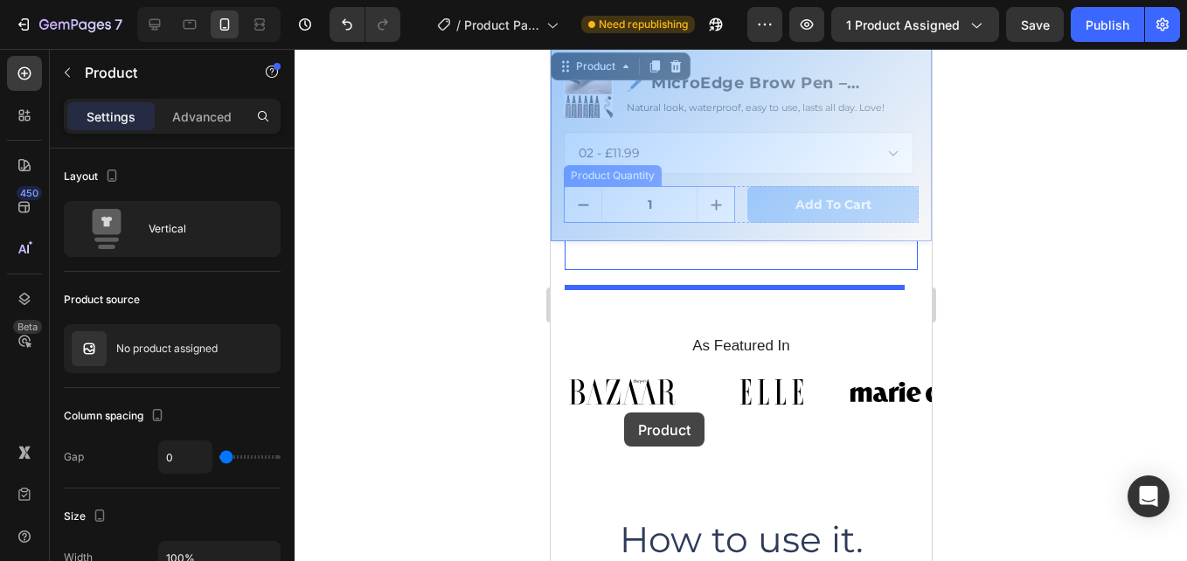
scroll to position [2108, 0]
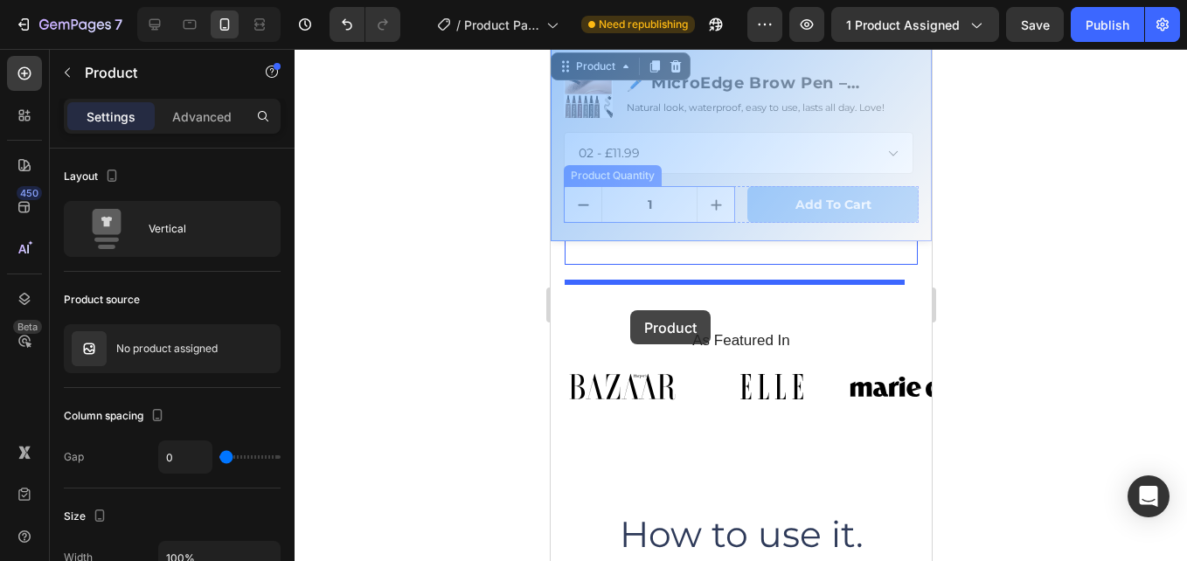
drag, startPoint x: 590, startPoint y: 89, endPoint x: 690, endPoint y: 218, distance: 163.8
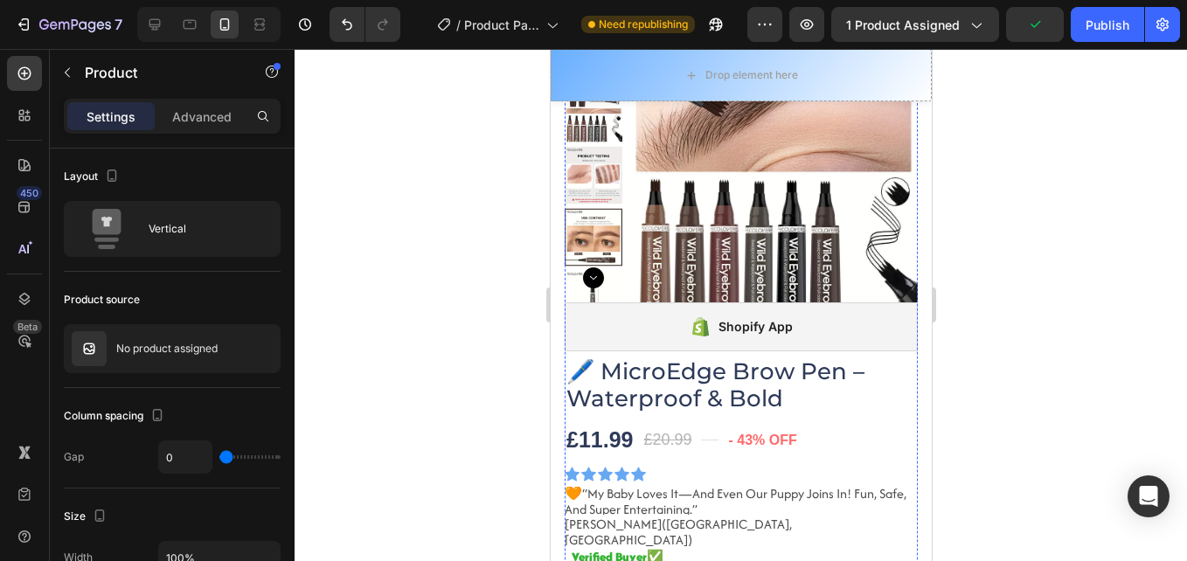
scroll to position [0, 0]
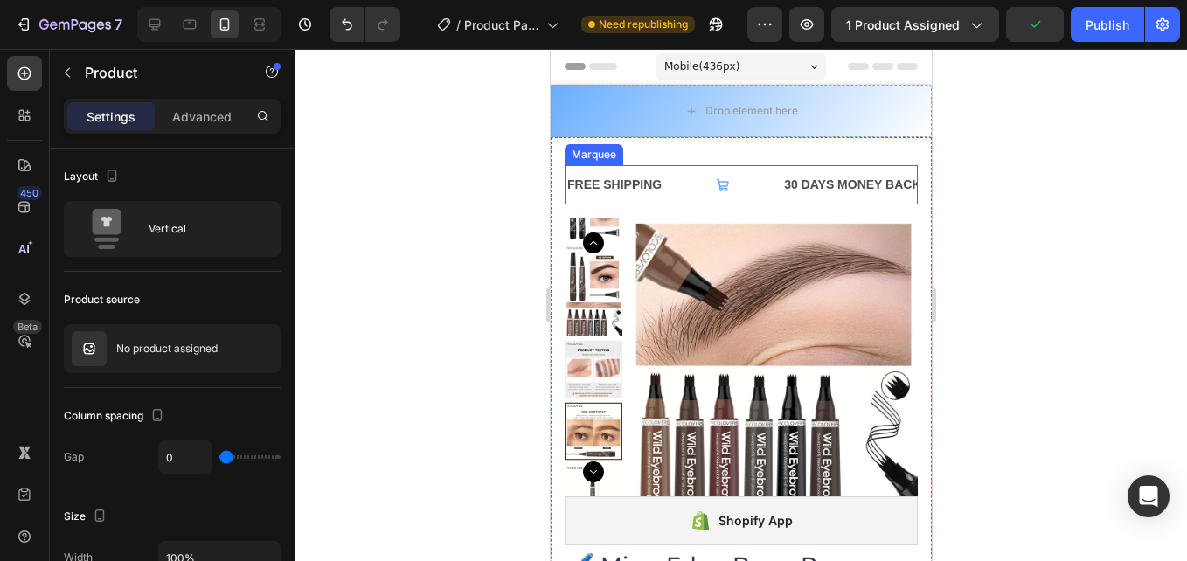
click at [675, 182] on div "FREE SHIPPING Text Block" at bounding box center [672, 184] width 217 height 39
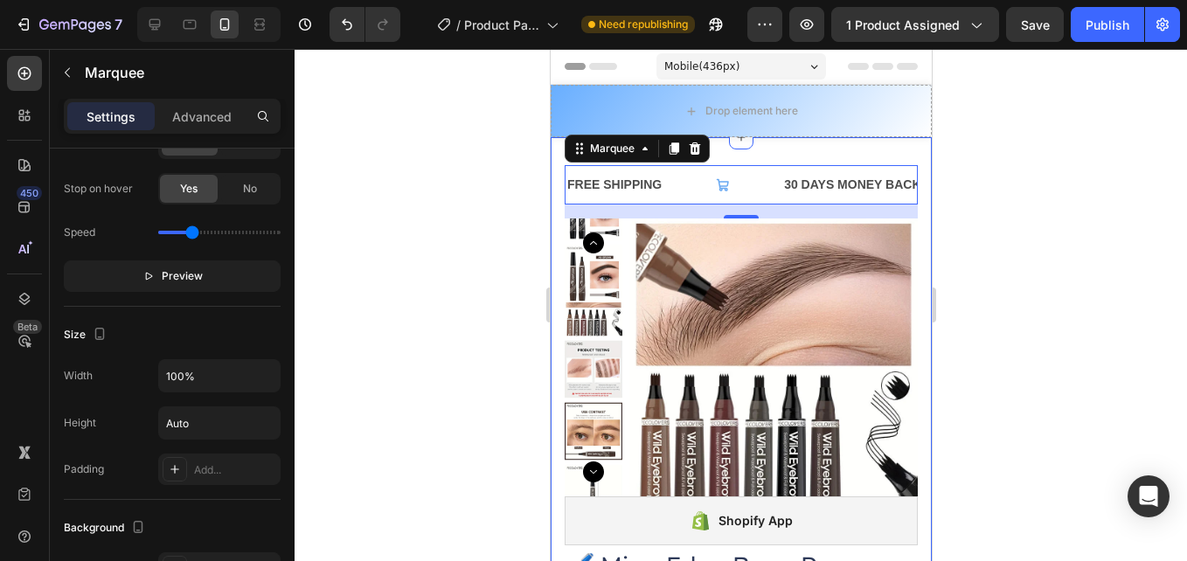
scroll to position [786, 0]
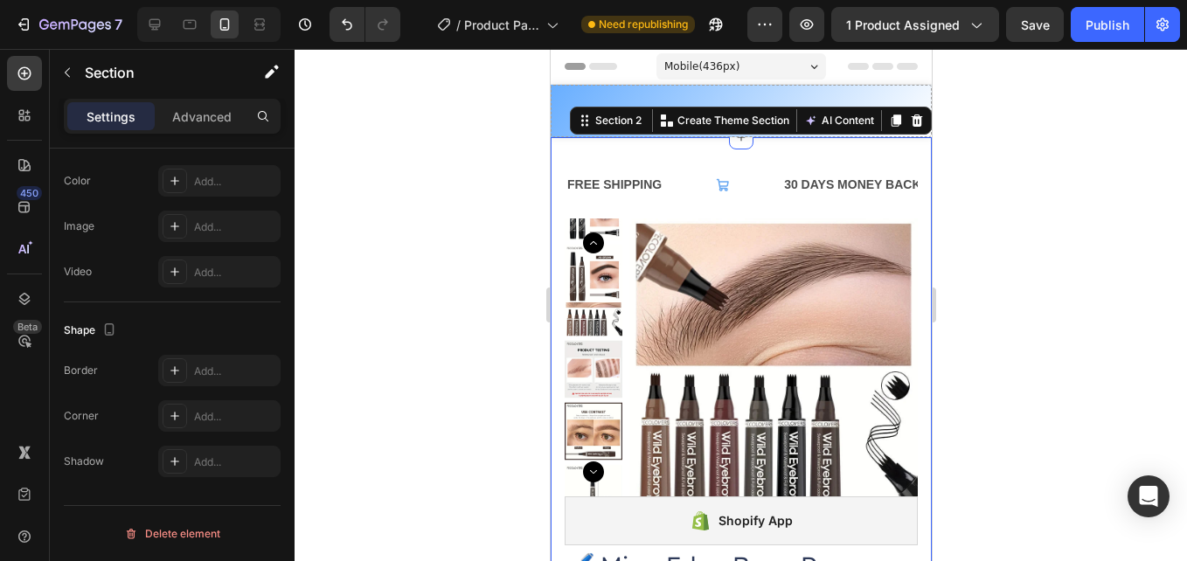
scroll to position [0, 0]
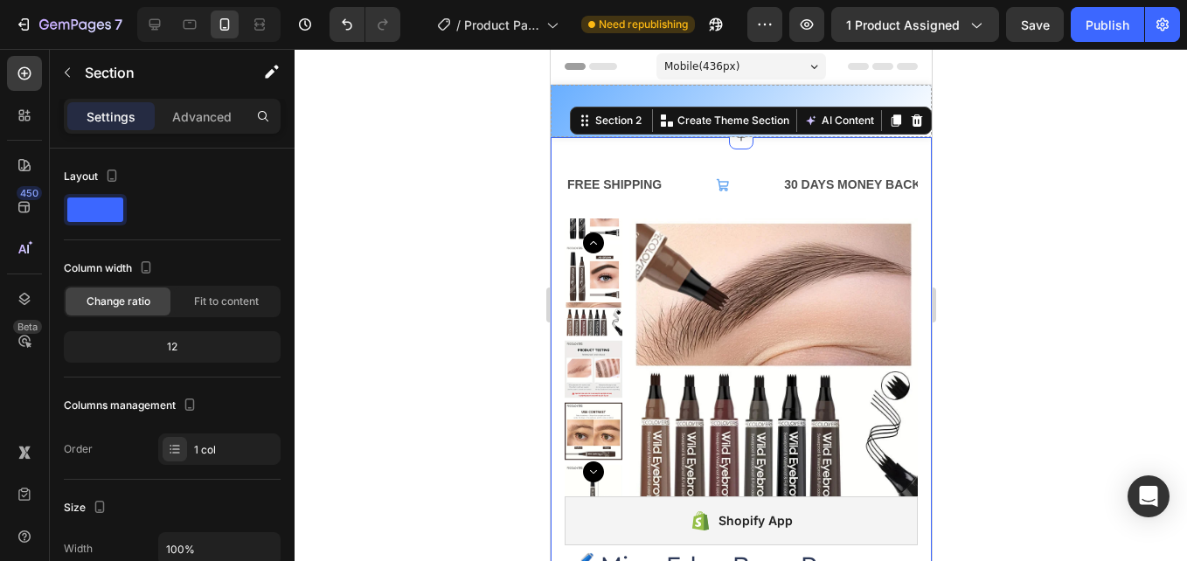
click at [599, 206] on div "FREE SHIPPING Text Block 30 DAYS MONEY BACK GUARANTEE Text Block LIMITED TIME 4…" at bounding box center [740, 191] width 353 height 53
click at [648, 183] on div "FREE SHIPPING" at bounding box center [613, 184] width 98 height 25
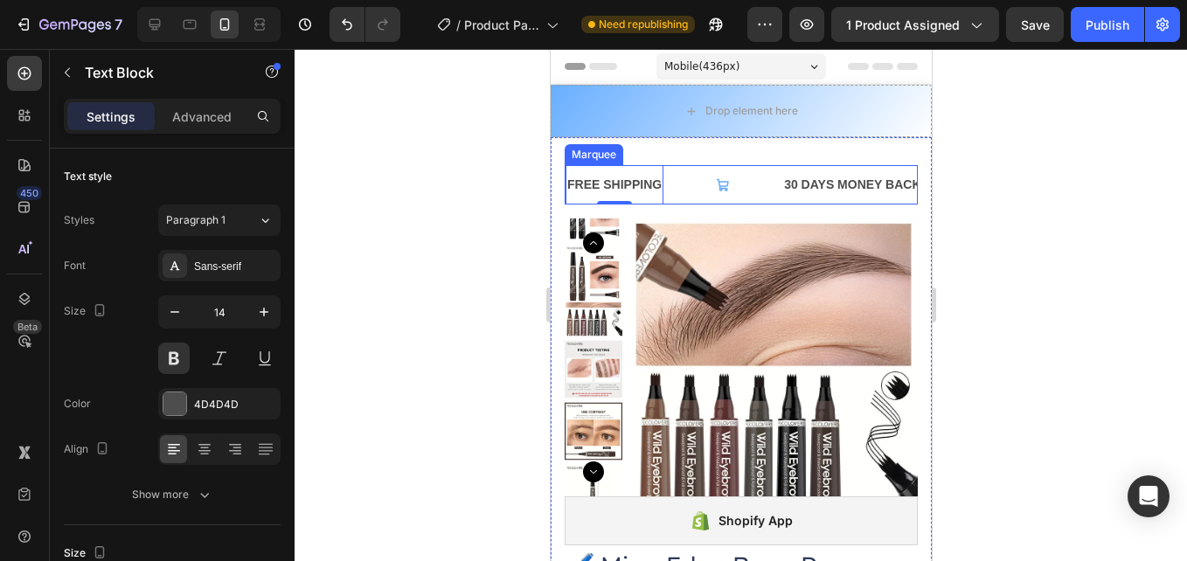
click at [680, 176] on div "FREE SHIPPING Text Block 0" at bounding box center [672, 184] width 217 height 39
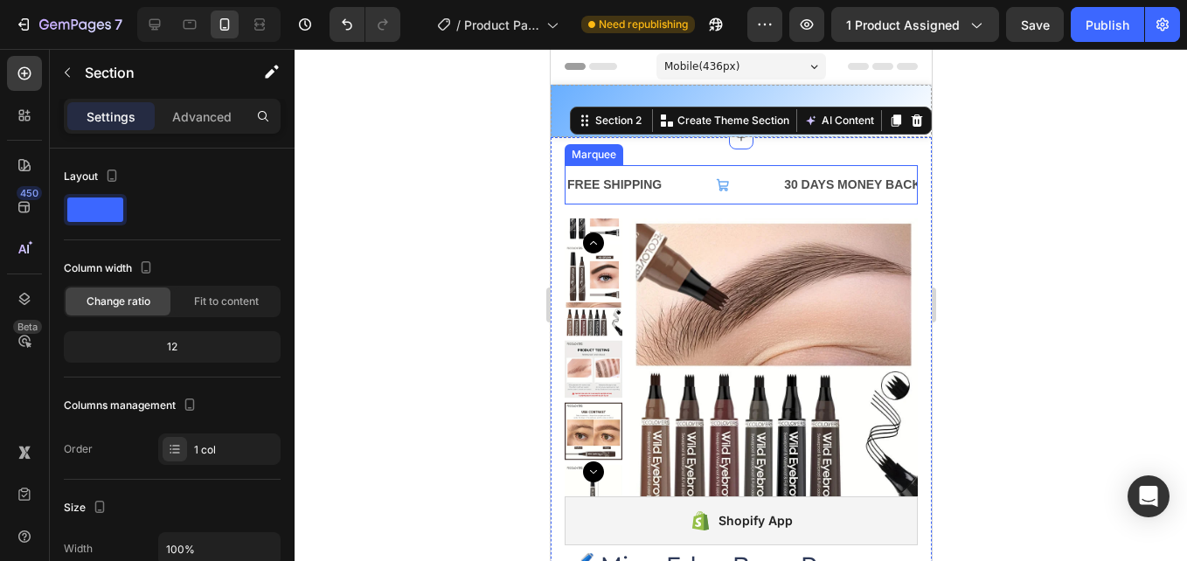
click at [676, 180] on div "FREE SHIPPING Text Block" at bounding box center [672, 184] width 217 height 39
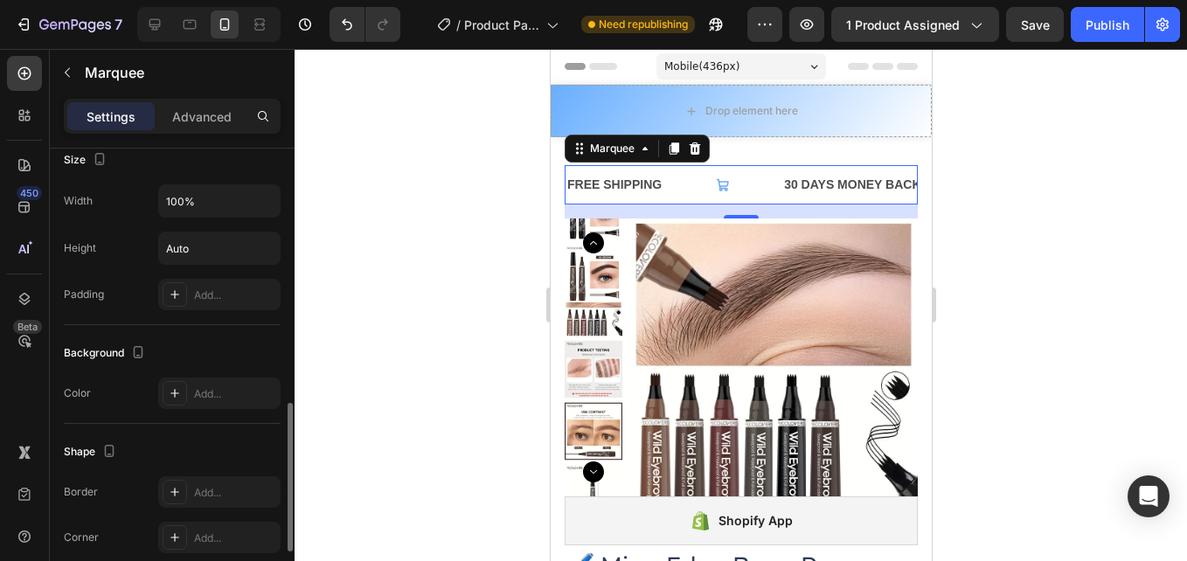
scroll to position [524, 0]
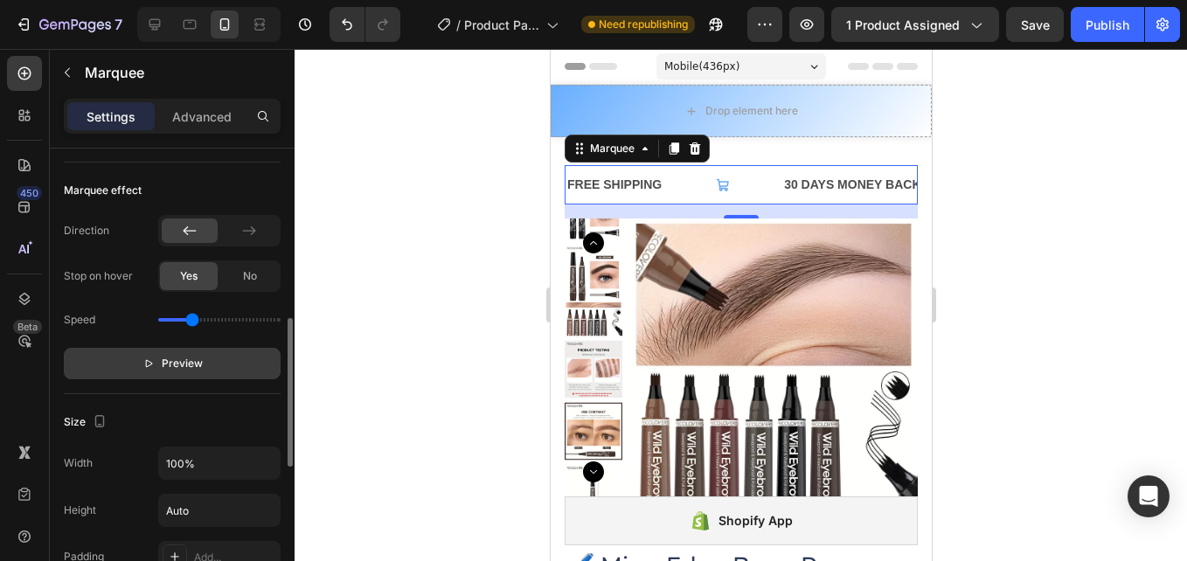
click at [176, 351] on button "Preview" at bounding box center [172, 363] width 217 height 31
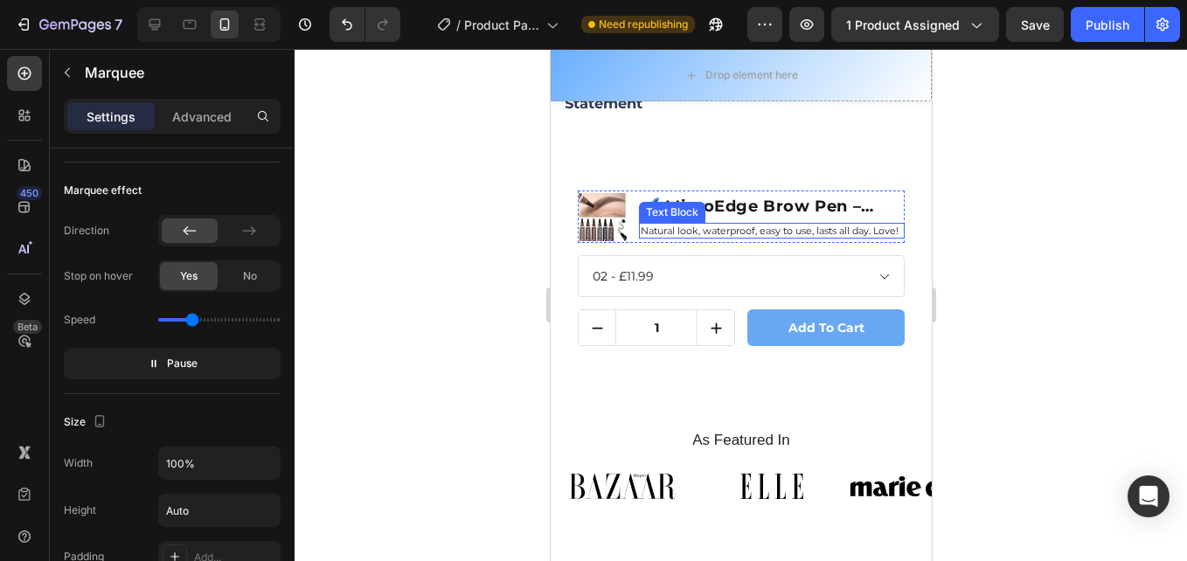
scroll to position [2010, 0]
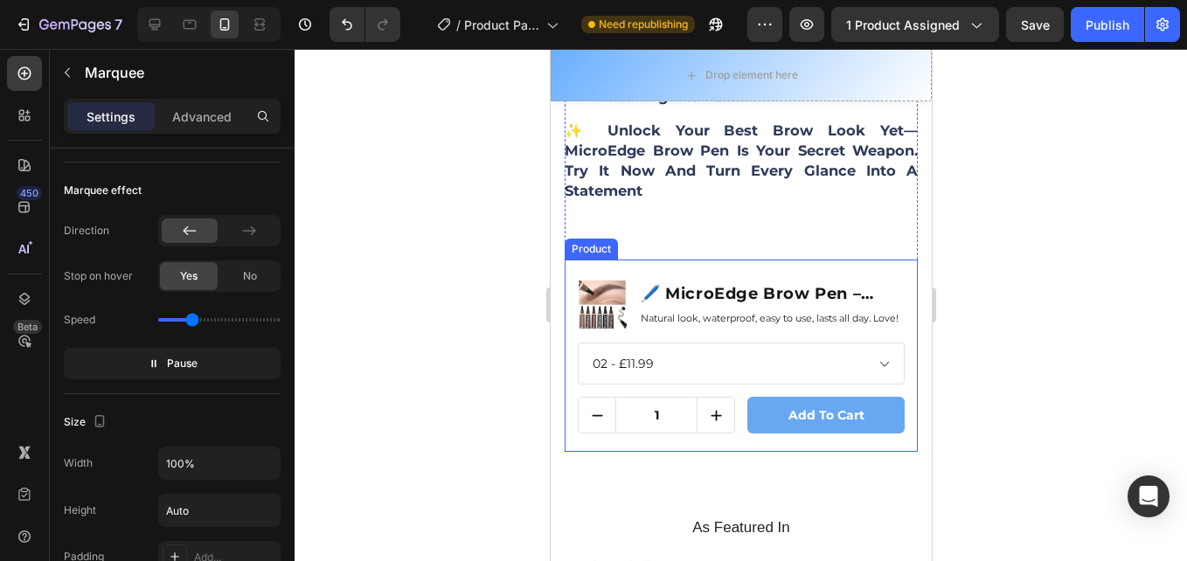
click at [592, 260] on div "Product Images 🖊️ MicroEdge Brow Pen – Waterproof & Bold Product Title Natural …" at bounding box center [740, 356] width 353 height 192
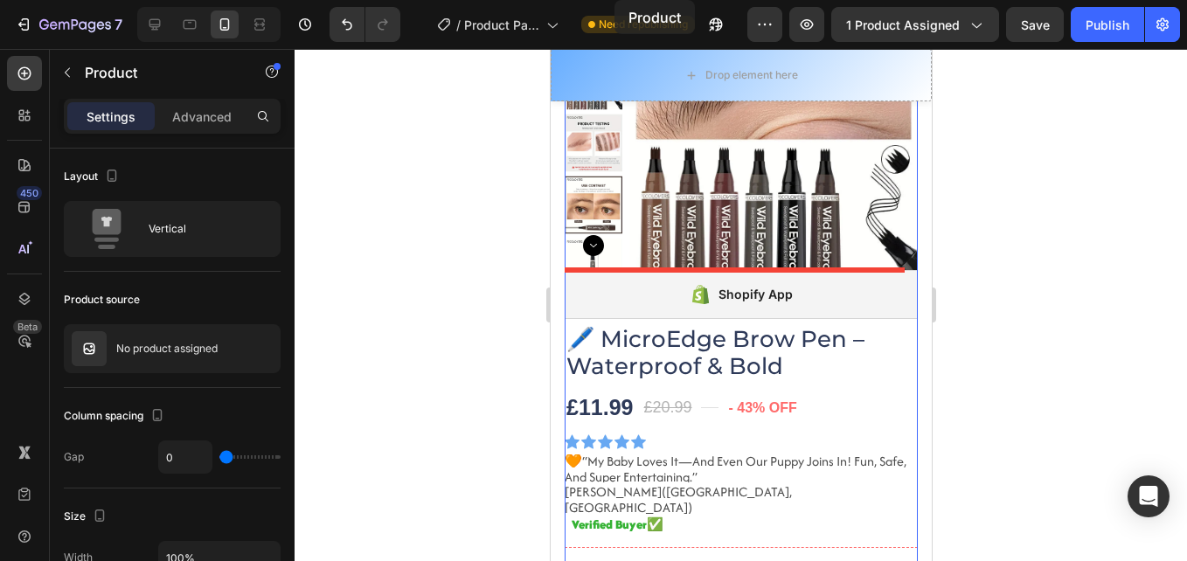
scroll to position [0, 0]
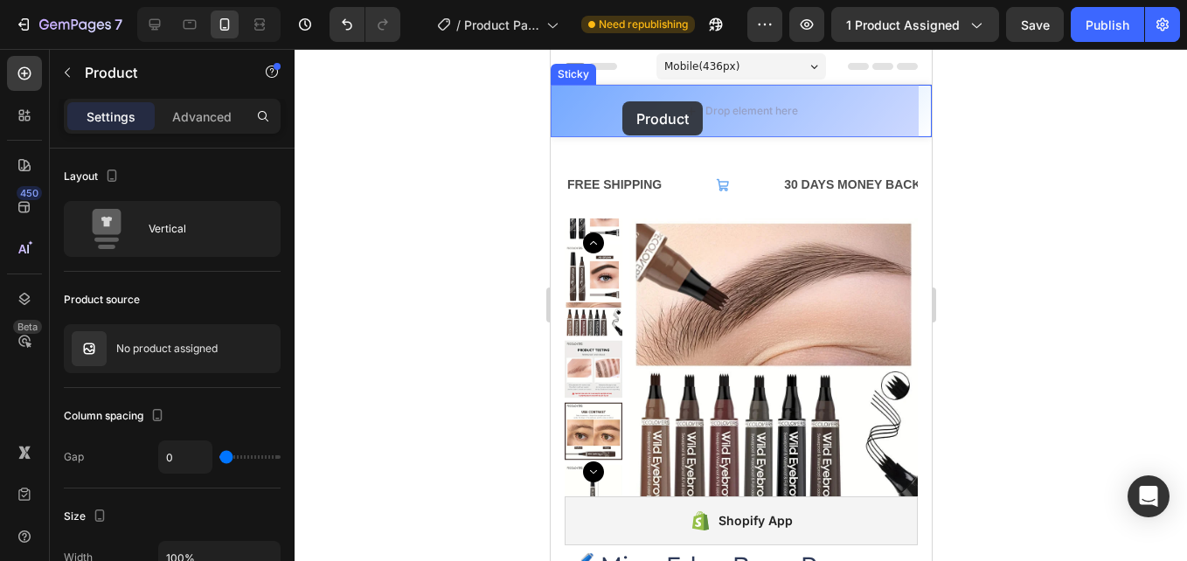
drag, startPoint x: 599, startPoint y: 226, endPoint x: 624, endPoint y: 97, distance: 131.8
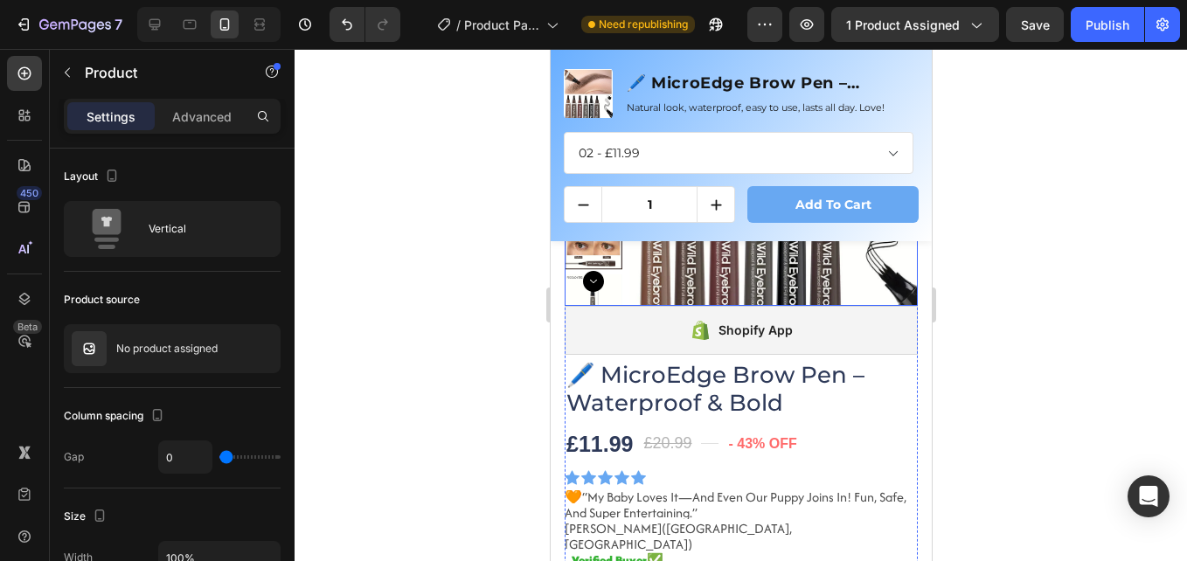
scroll to position [350, 0]
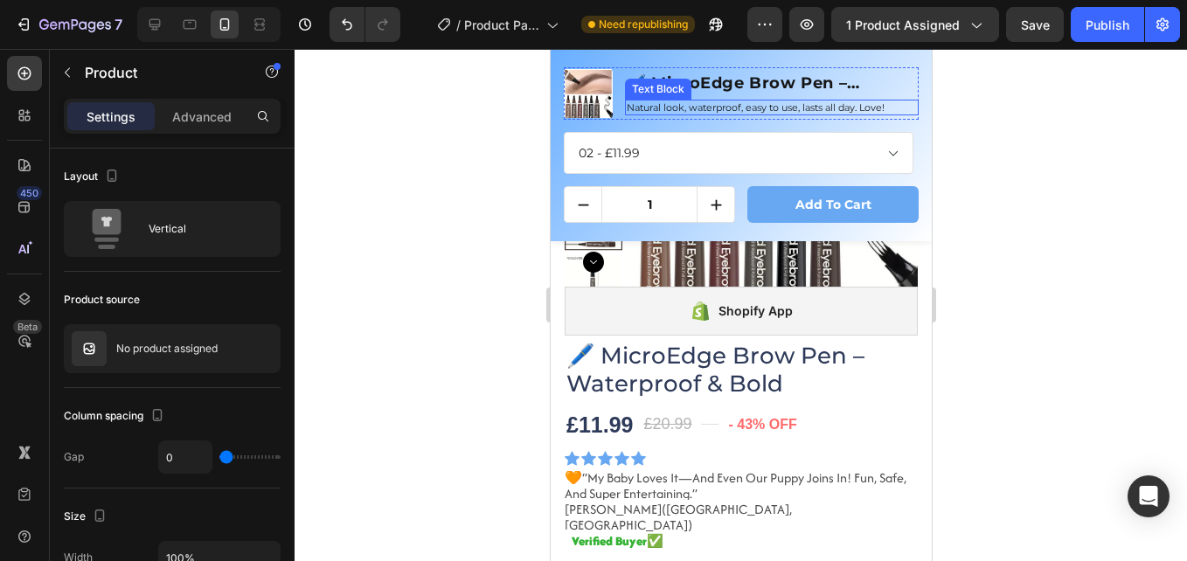
click at [766, 101] on p "Natural look, waterproof, easy to use, lasts all day. Love!" at bounding box center [771, 107] width 290 height 12
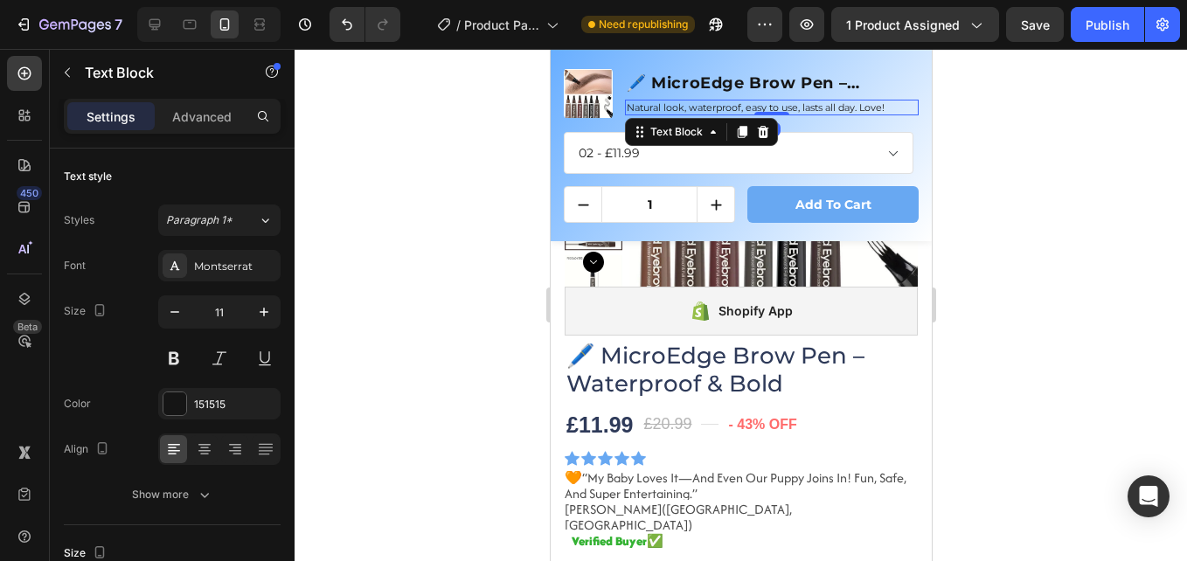
click at [783, 110] on p "Natural look, waterproof, easy to use, lasts all day. Love!" at bounding box center [771, 107] width 290 height 12
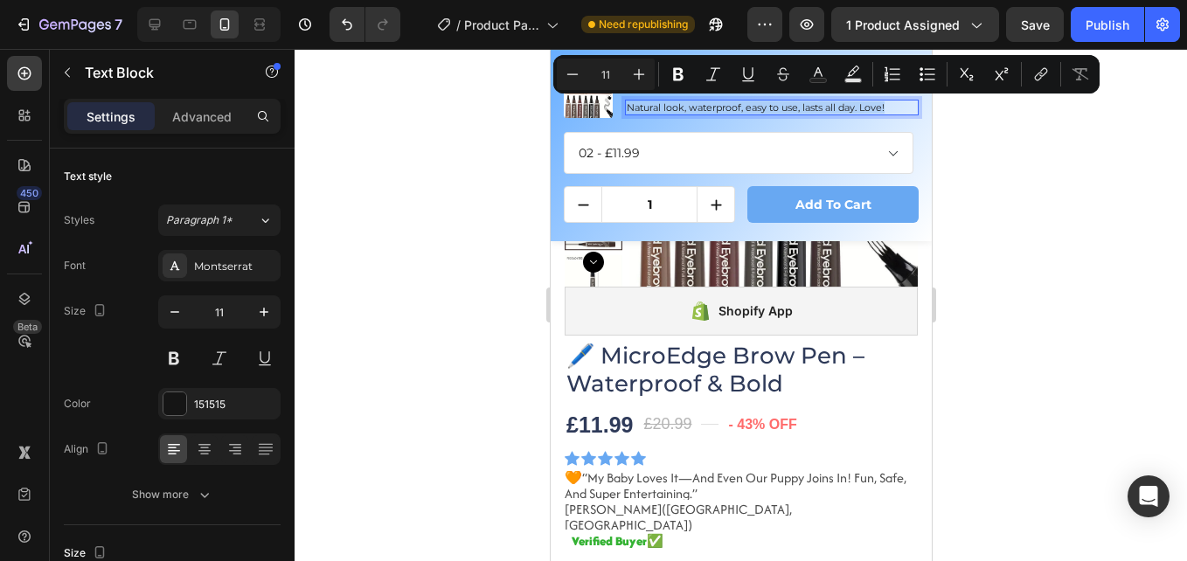
copy p "Natural look, waterproof, easy to use, lasts all day. Love!"
click at [677, 482] on span "“my baby loves it—and even our puppy joins in! fun, safe, and super entertainin…" at bounding box center [735, 485] width 342 height 34
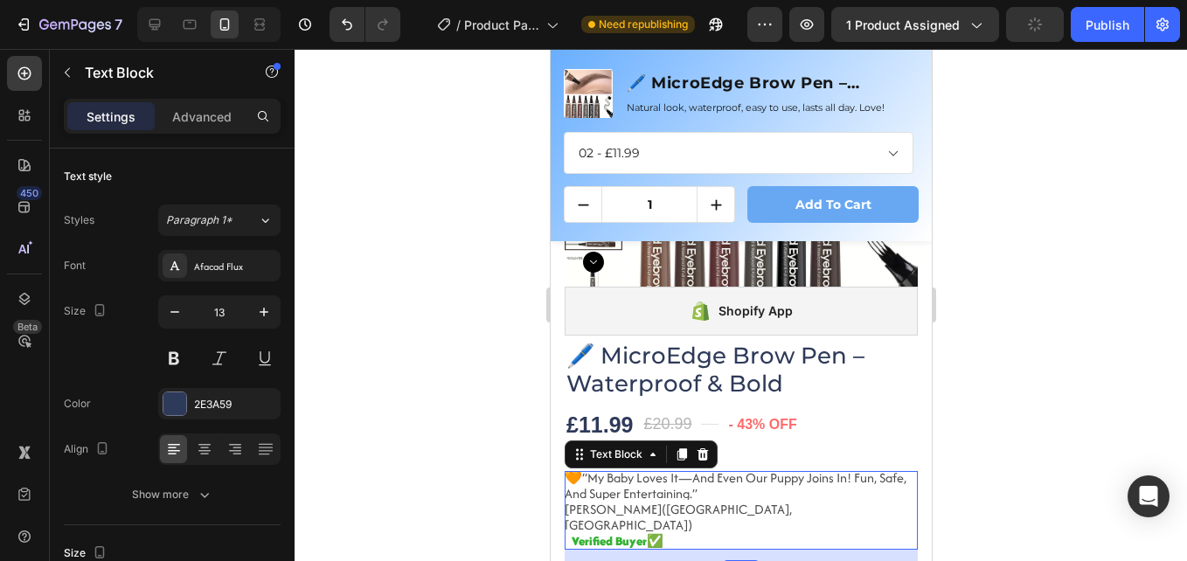
click at [710, 502] on div "🧡 “my baby loves it—and even our puppy joins in! fun, safe, and super entertain…" at bounding box center [740, 511] width 353 height 80
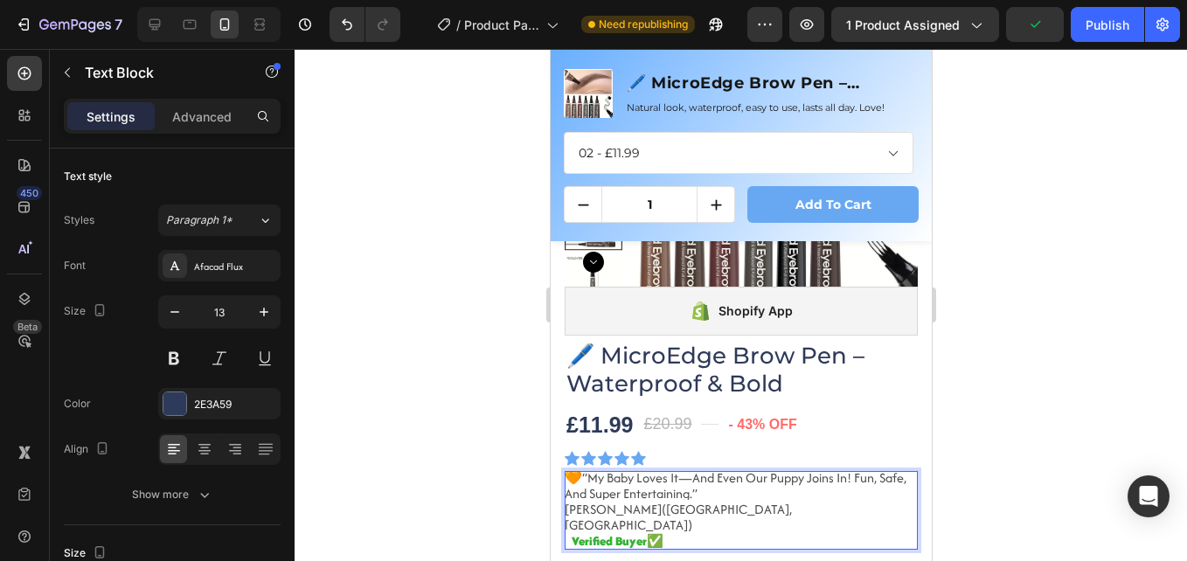
click at [722, 495] on span "“my baby loves it—and even our puppy joins in! fun, safe, and super entertainin…" at bounding box center [735, 485] width 342 height 34
click at [730, 492] on span "“my baby loves it—and even our puppy joins in! fun, safe, and super entertainin…" at bounding box center [735, 485] width 342 height 34
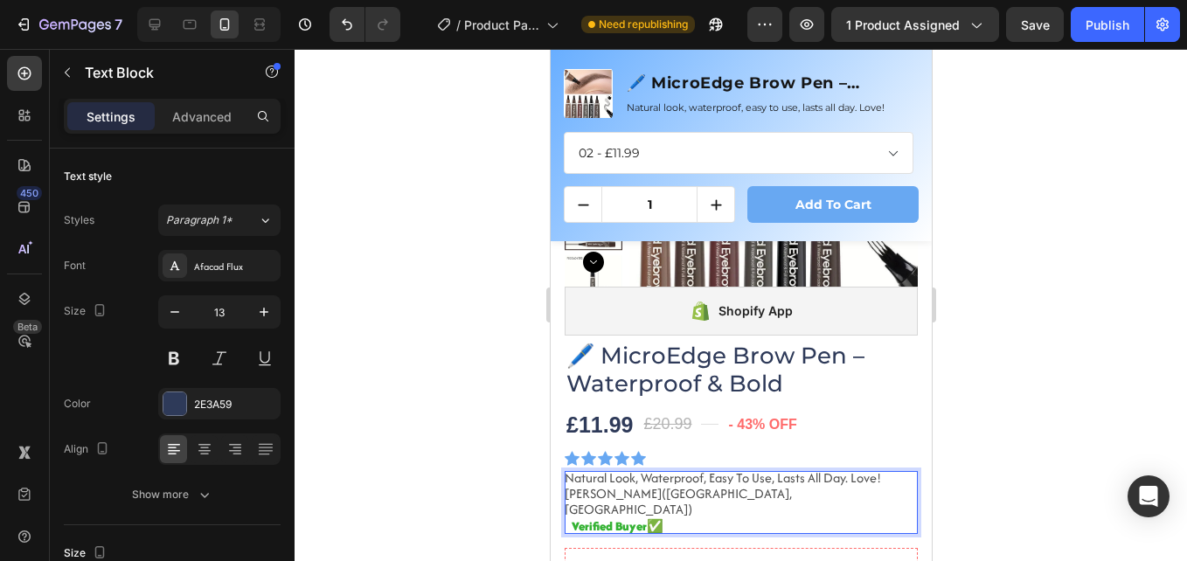
click at [627, 494] on span "[PERSON_NAME]([GEOGRAPHIC_DATA],[GEOGRAPHIC_DATA])" at bounding box center [677, 501] width 227 height 34
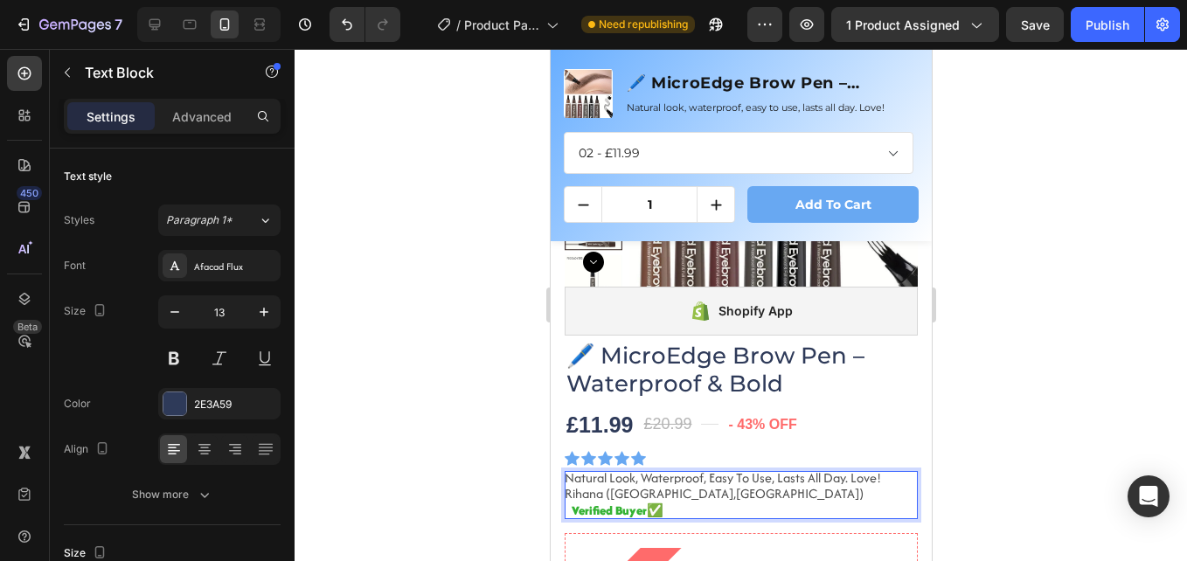
click at [658, 495] on span "Rihana ([GEOGRAPHIC_DATA],[GEOGRAPHIC_DATA])" at bounding box center [713, 493] width 299 height 18
click at [677, 499] on span "Rihana ([GEOGRAPHIC_DATA],[GEOGRAPHIC_DATA])" at bounding box center [713, 493] width 299 height 18
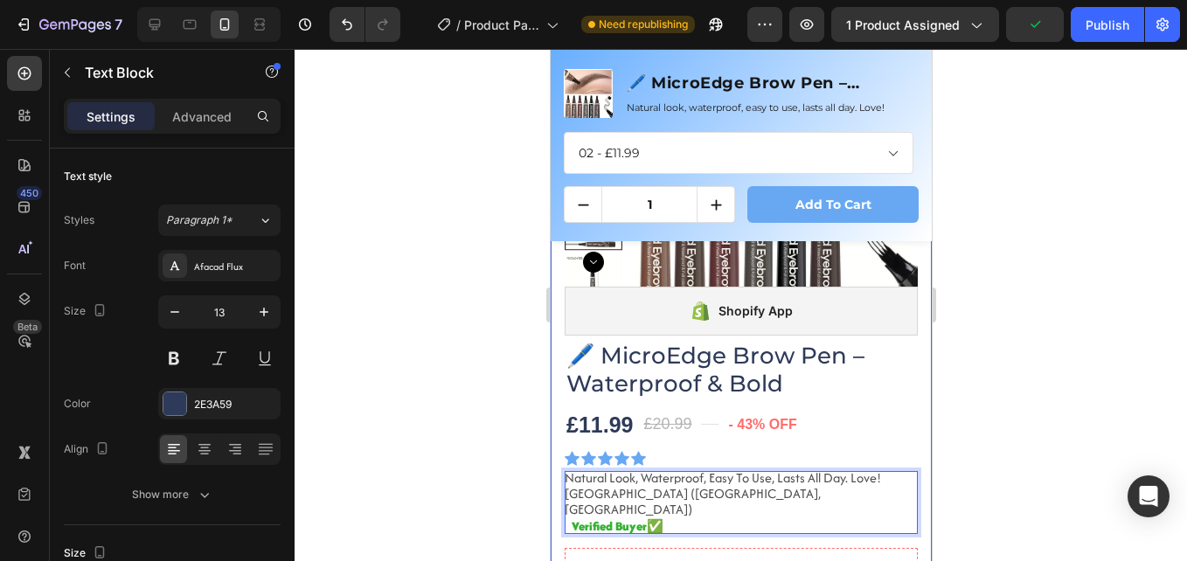
click at [513, 471] on div at bounding box center [740, 305] width 892 height 512
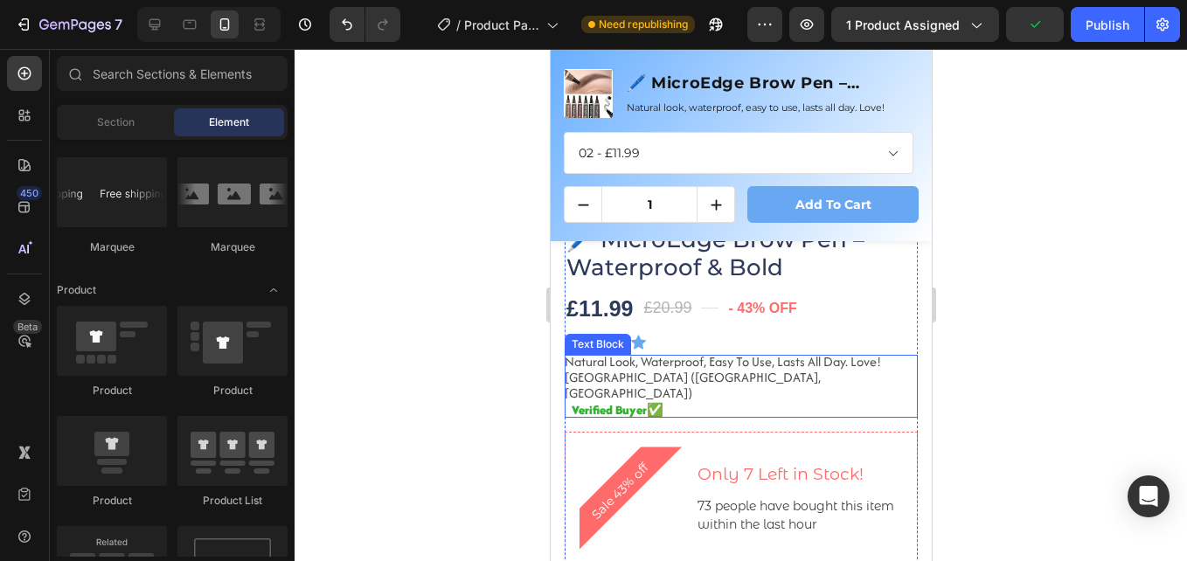
scroll to position [524, 0]
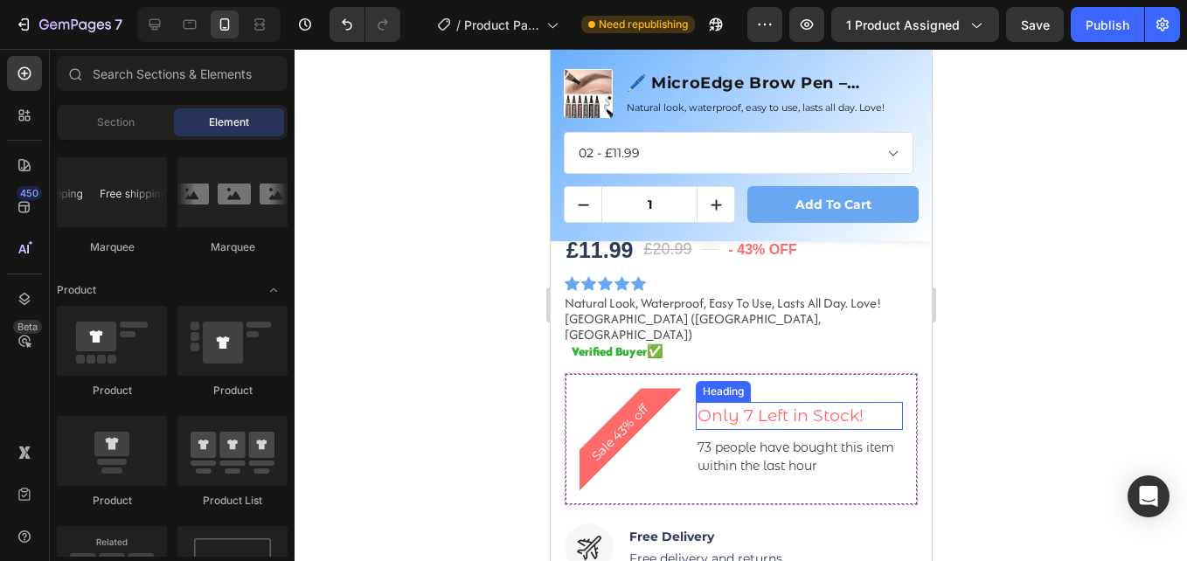
click at [744, 407] on h3 "Only 7 Left in Stock!" at bounding box center [798, 416] width 207 height 29
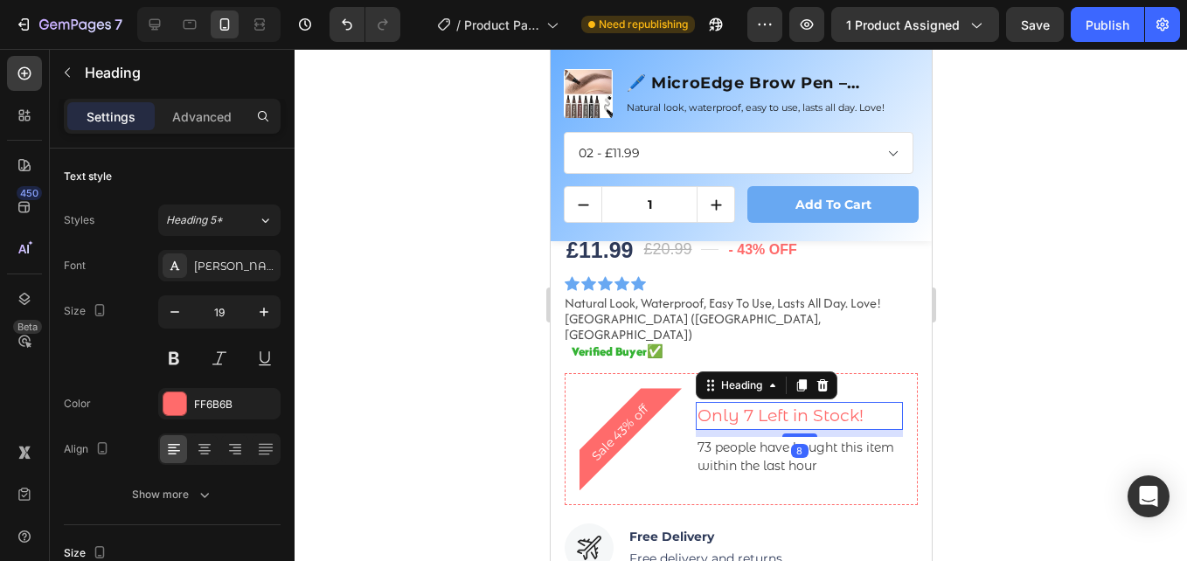
click at [751, 405] on h3 "Only 7 Left in Stock!" at bounding box center [798, 416] width 207 height 29
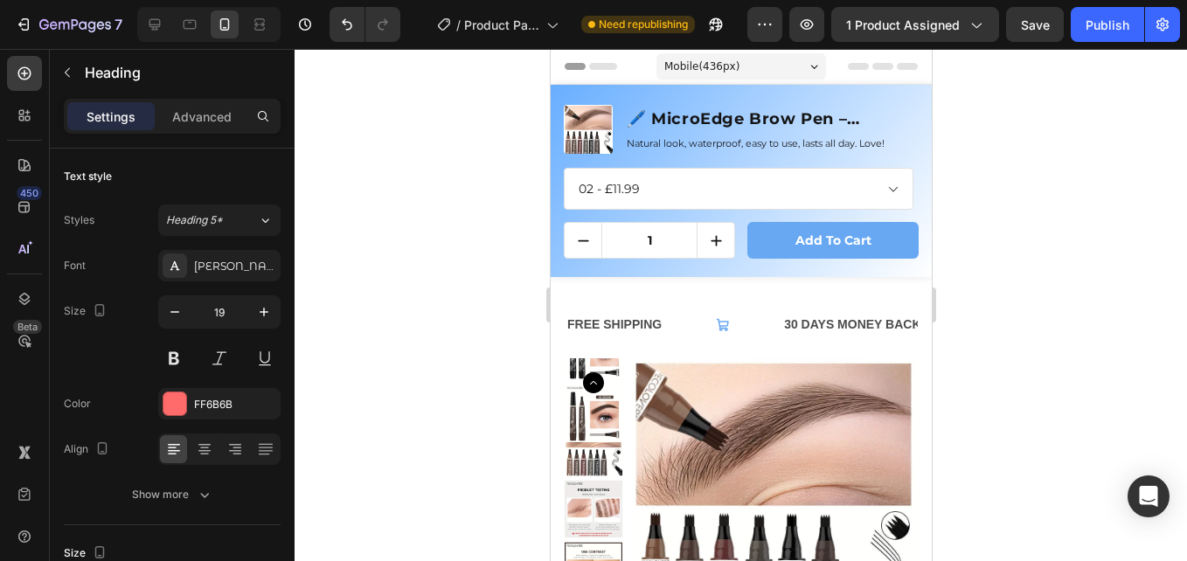
scroll to position [524, 0]
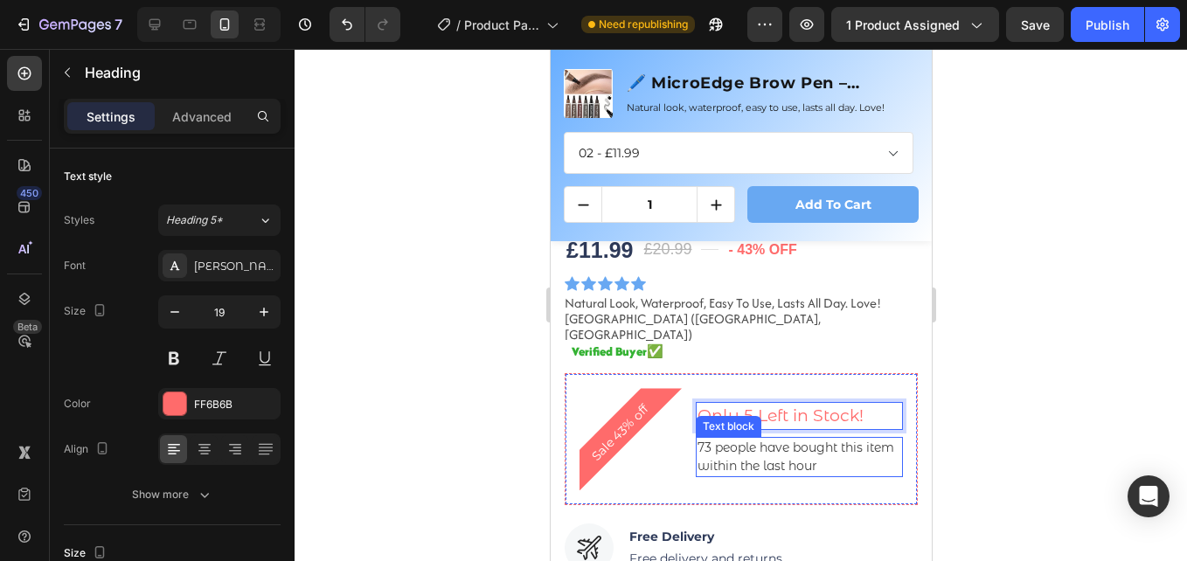
click at [711, 439] on p "73 people have bought this item within the last hour" at bounding box center [798, 457] width 204 height 37
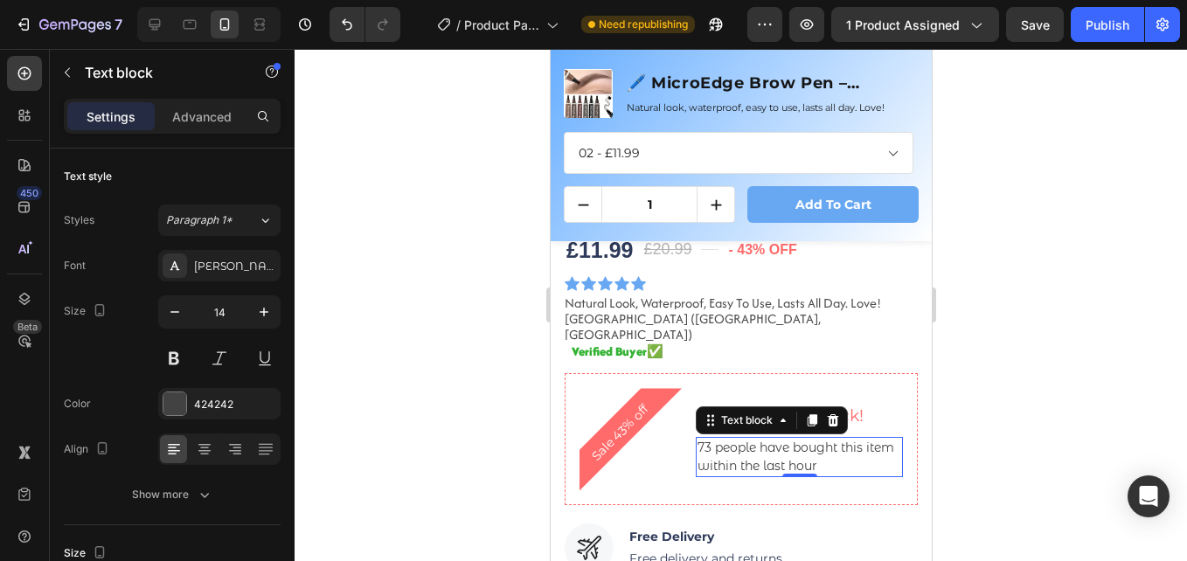
click at [709, 439] on p "73 people have bought this item within the last hour" at bounding box center [798, 457] width 204 height 37
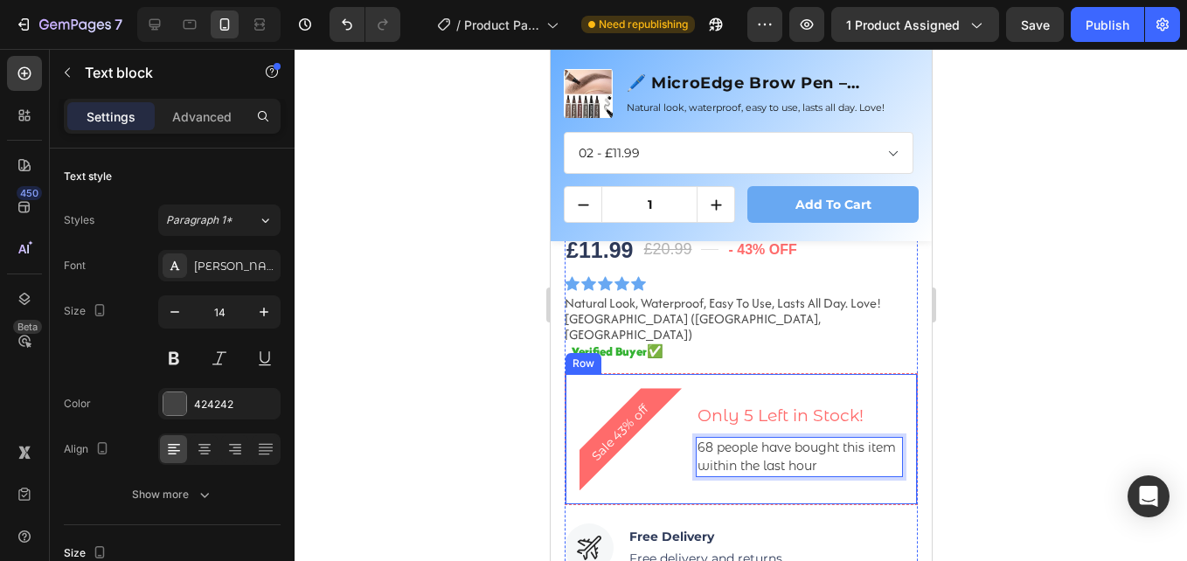
click at [485, 377] on div at bounding box center [740, 305] width 892 height 512
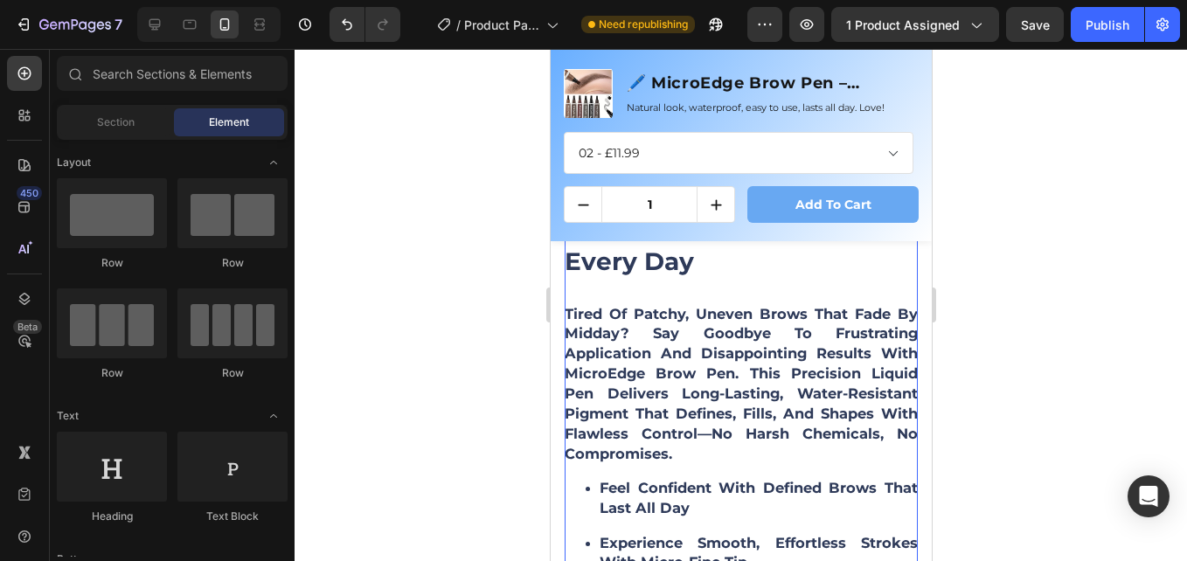
scroll to position [1398, 0]
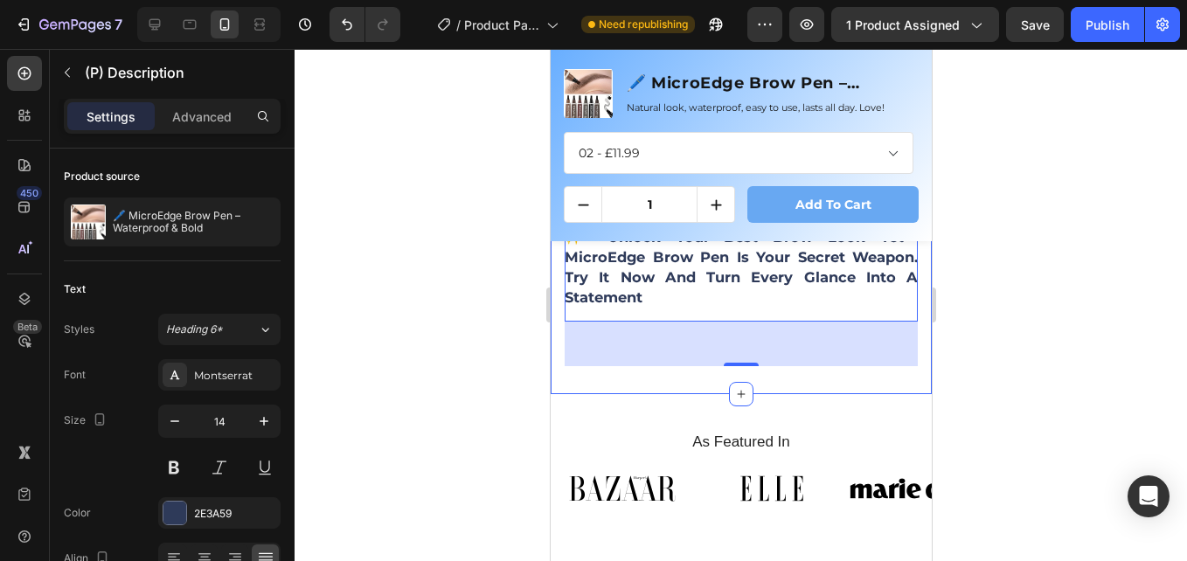
scroll to position [2010, 0]
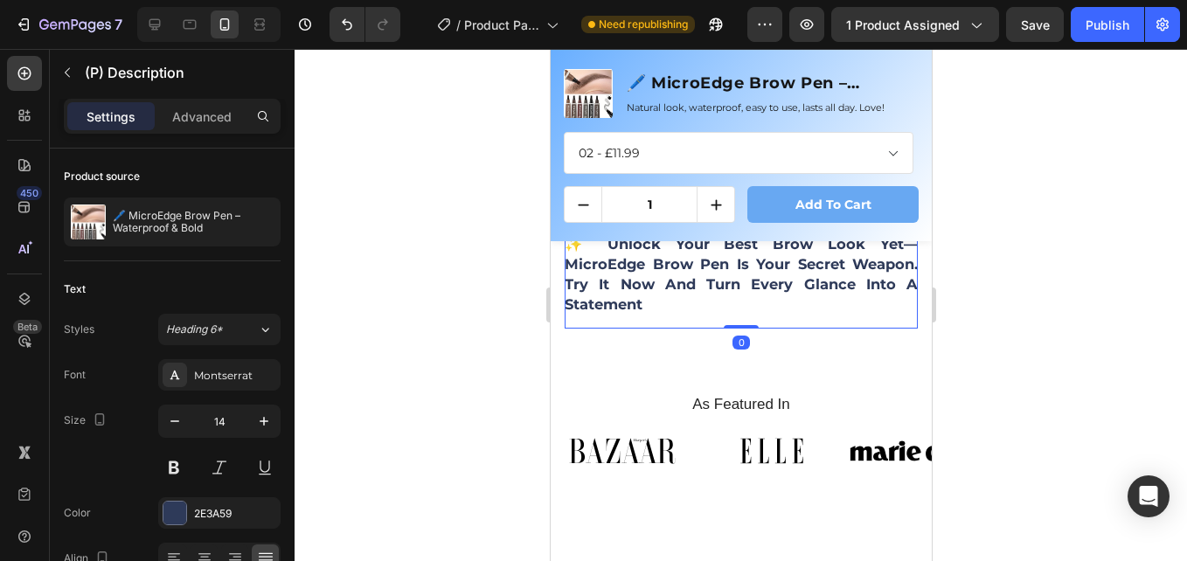
drag, startPoint x: 728, startPoint y: 365, endPoint x: 746, endPoint y: 353, distance: 22.1
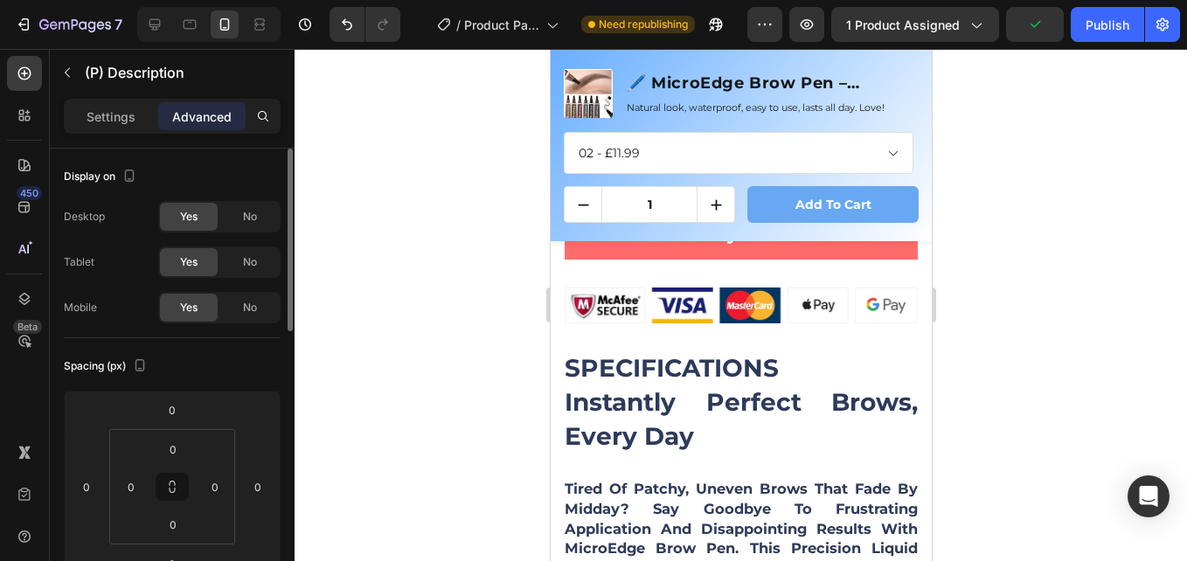
scroll to position [1398, 0]
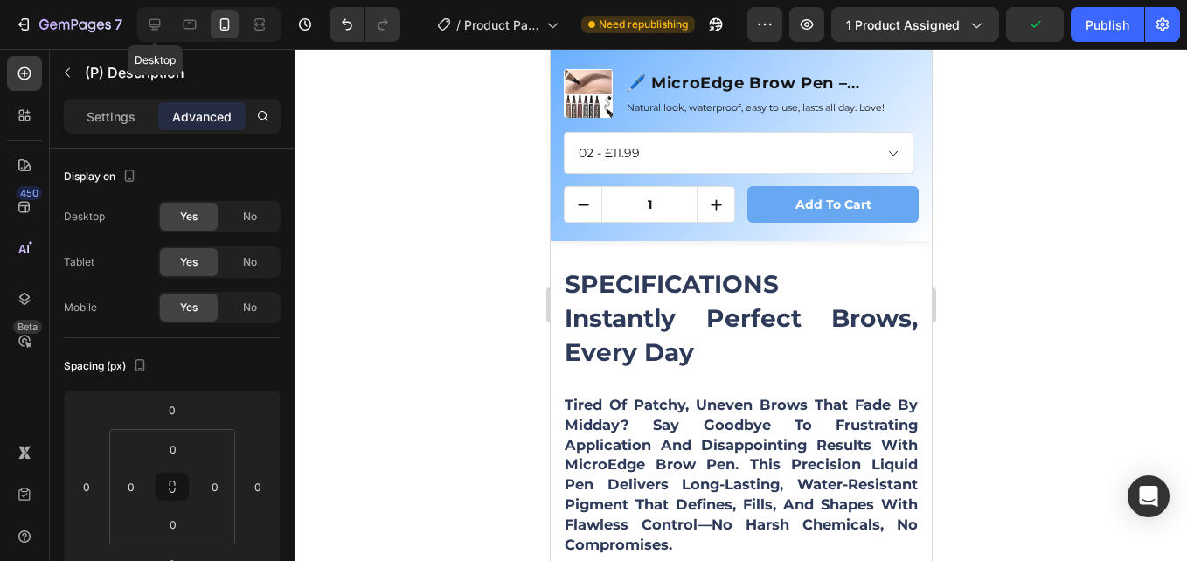
click at [159, 17] on icon at bounding box center [154, 24] width 17 height 17
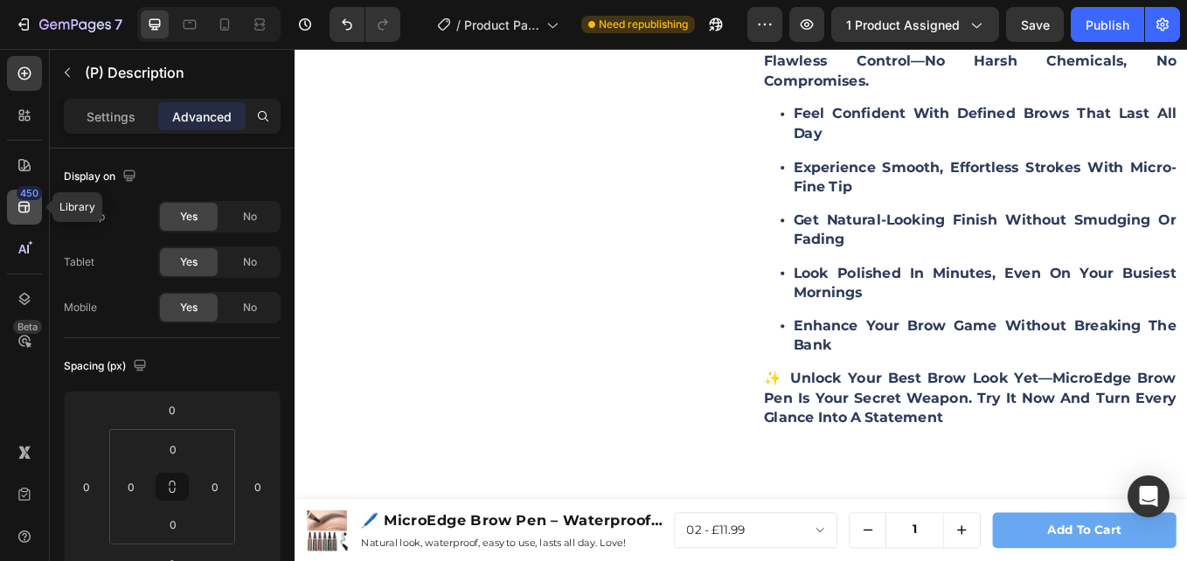
click at [24, 206] on icon at bounding box center [23, 207] width 11 height 11
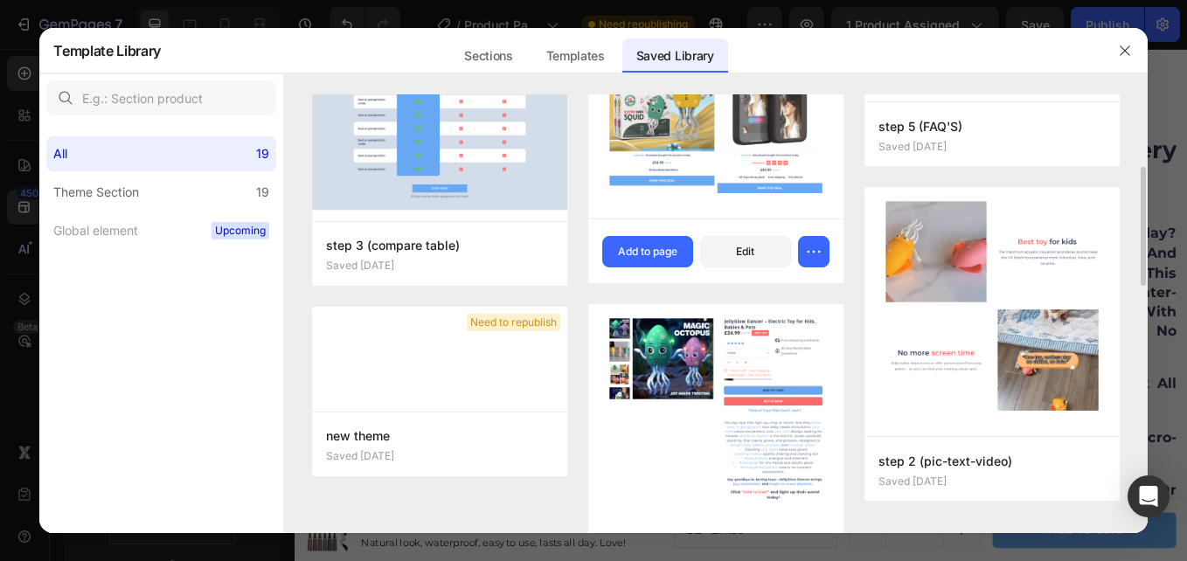
scroll to position [908, 0]
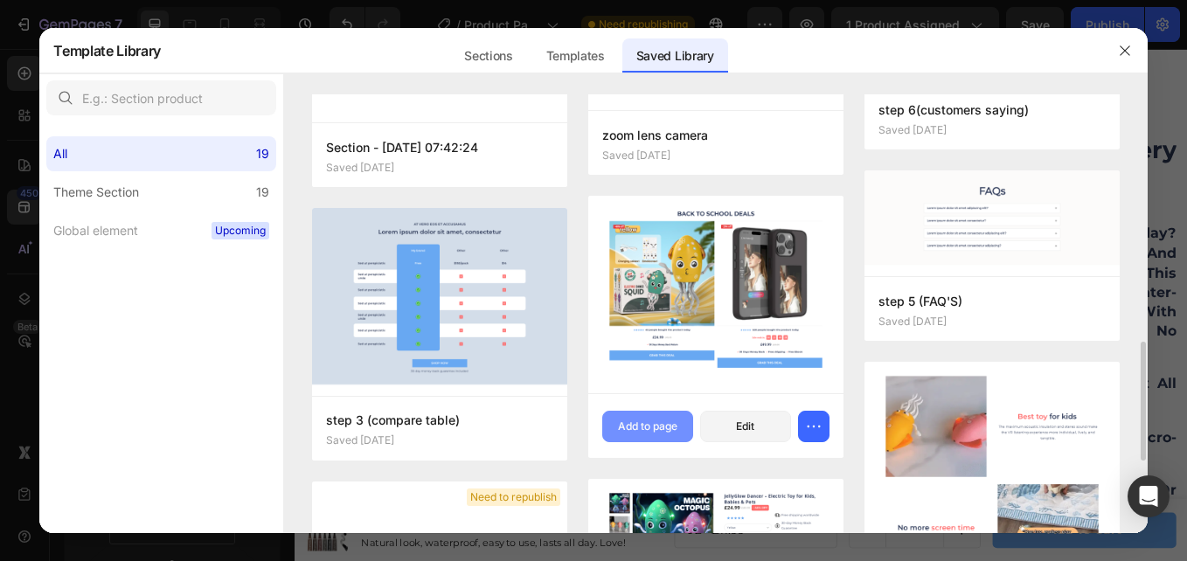
click at [651, 418] on button "Add to page" at bounding box center [647, 426] width 91 height 31
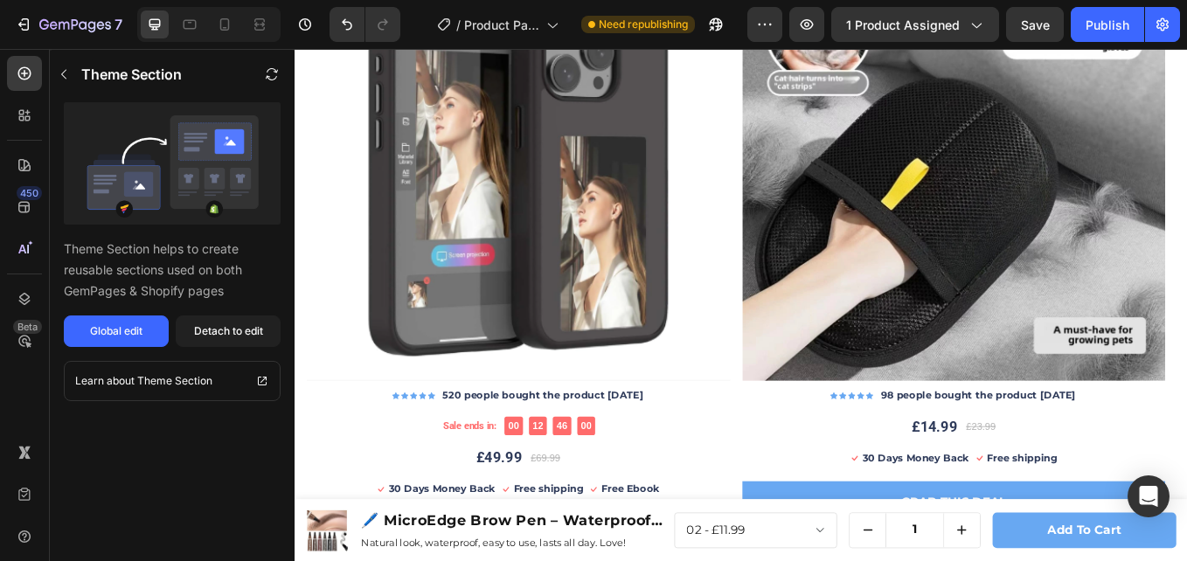
scroll to position [4384, 0]
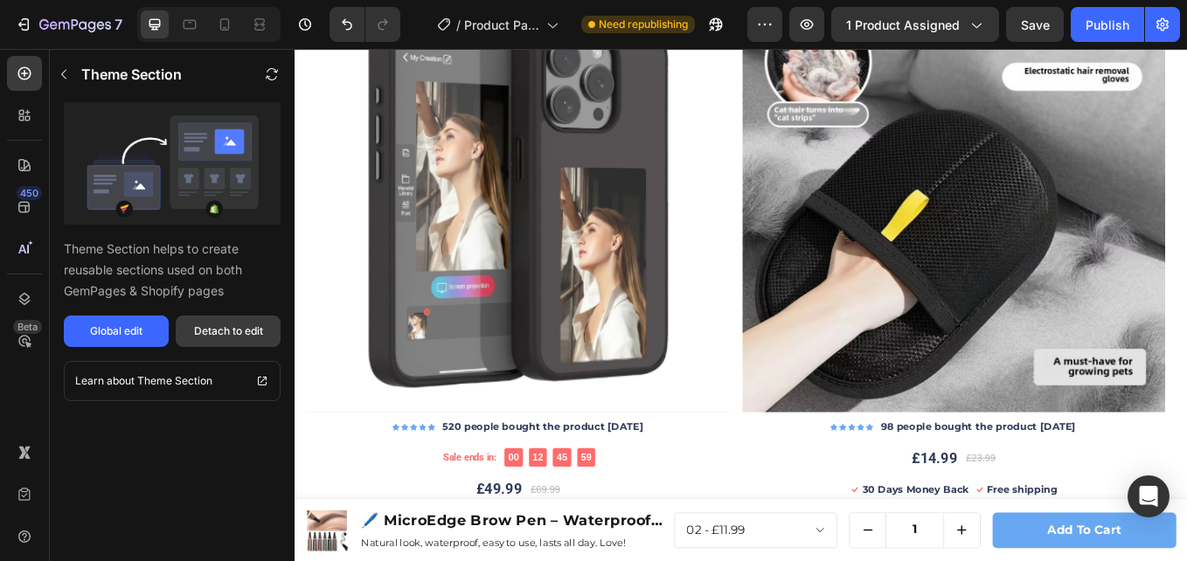
click at [238, 325] on div "Detach to edit" at bounding box center [228, 331] width 69 height 16
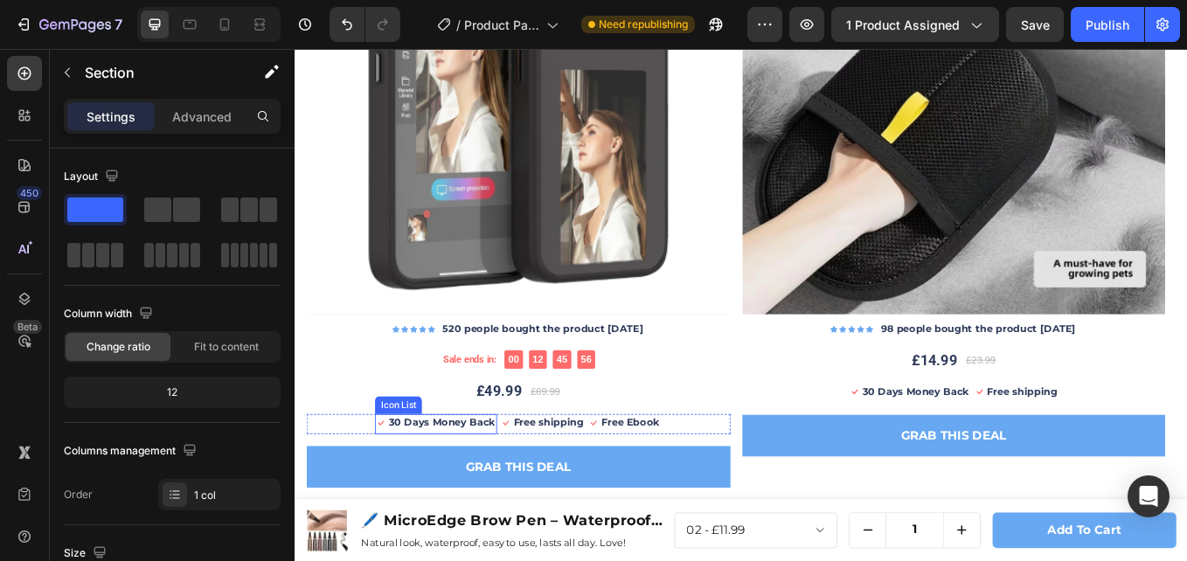
scroll to position [4646, 0]
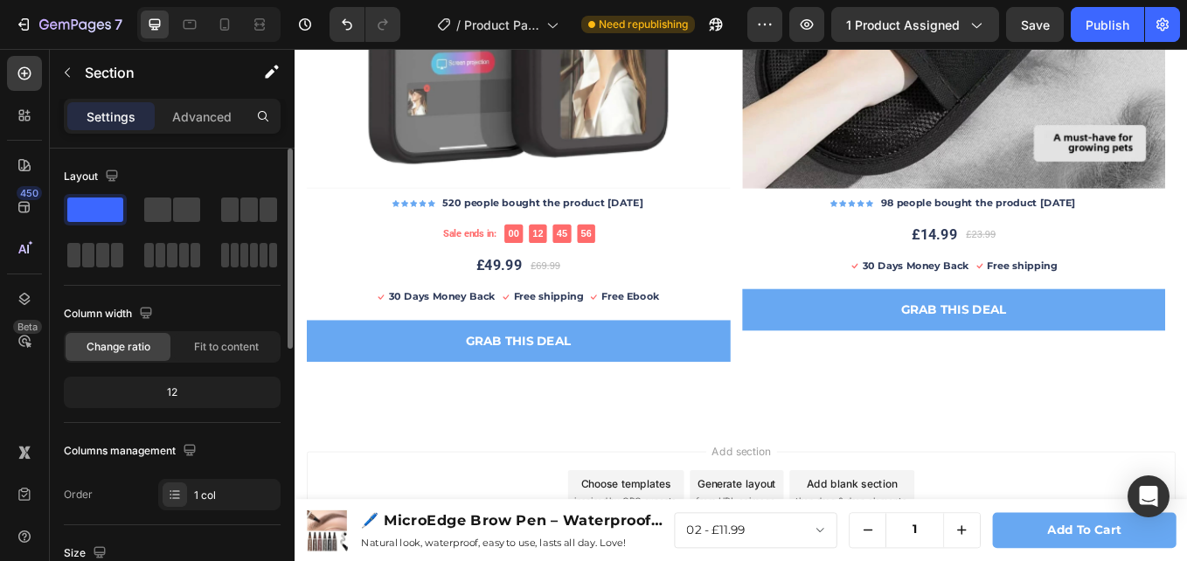
click at [236, 192] on div "Layout" at bounding box center [172, 217] width 217 height 108
click at [242, 197] on span at bounding box center [248, 209] width 17 height 24
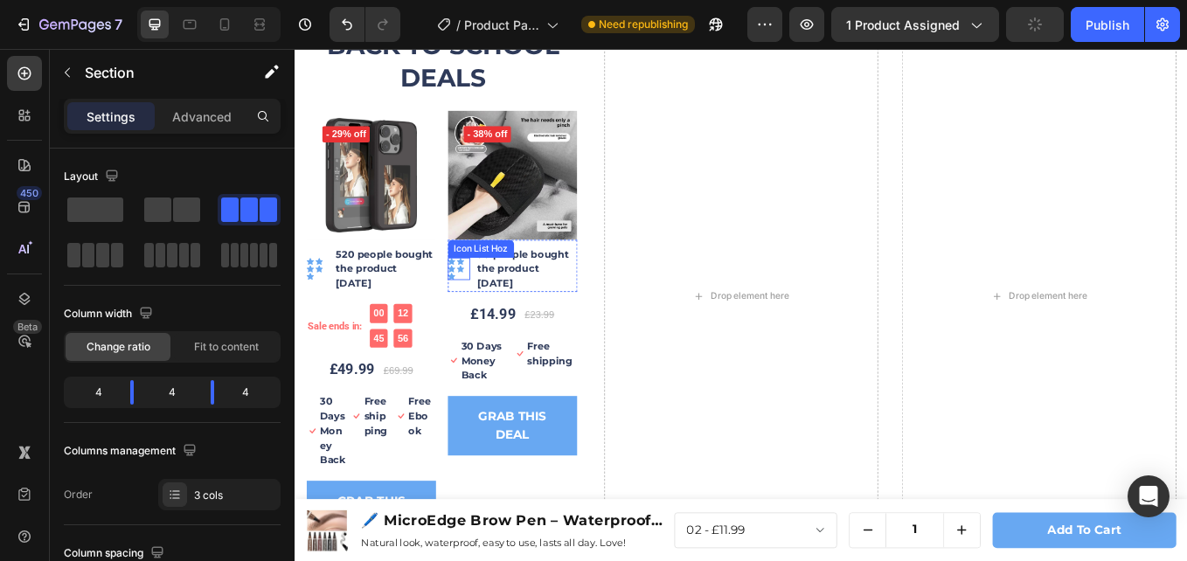
scroll to position [4296, 0]
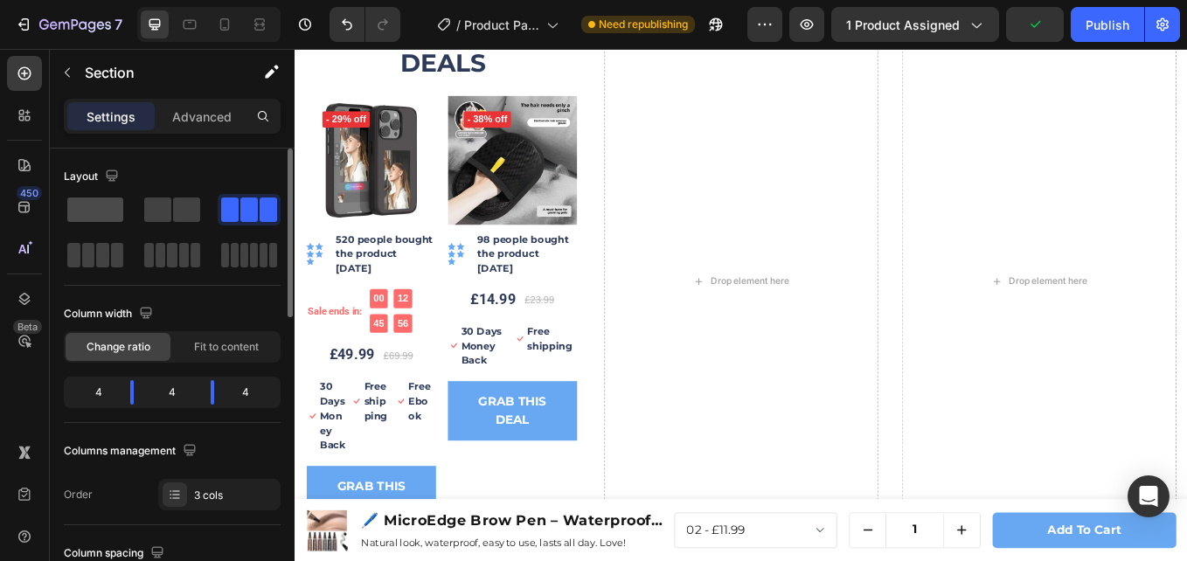
click at [87, 213] on span at bounding box center [95, 209] width 56 height 24
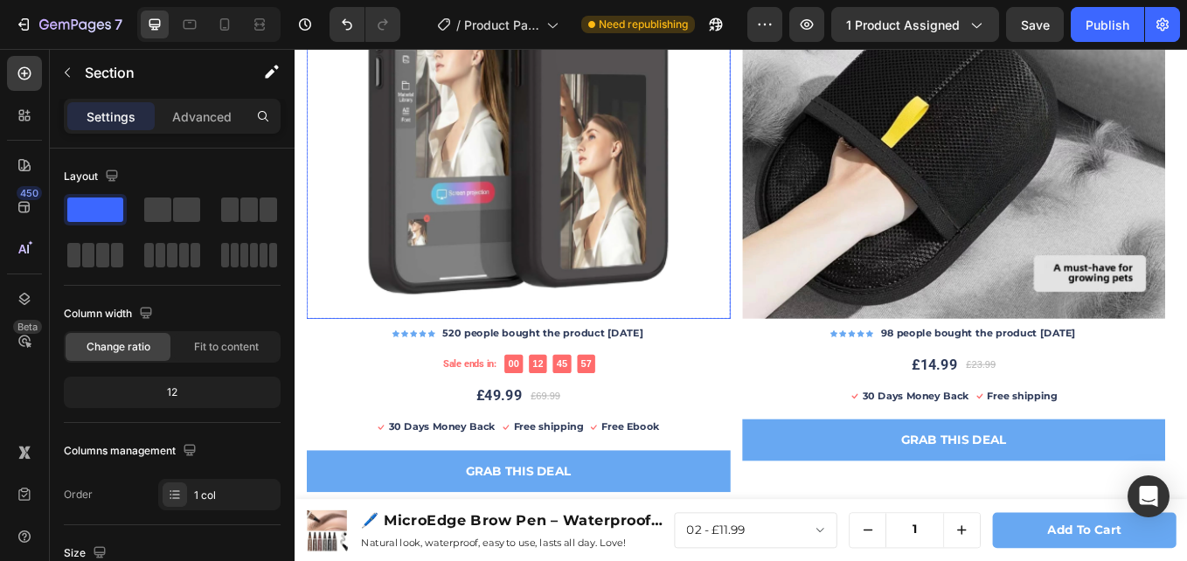
scroll to position [4558, 0]
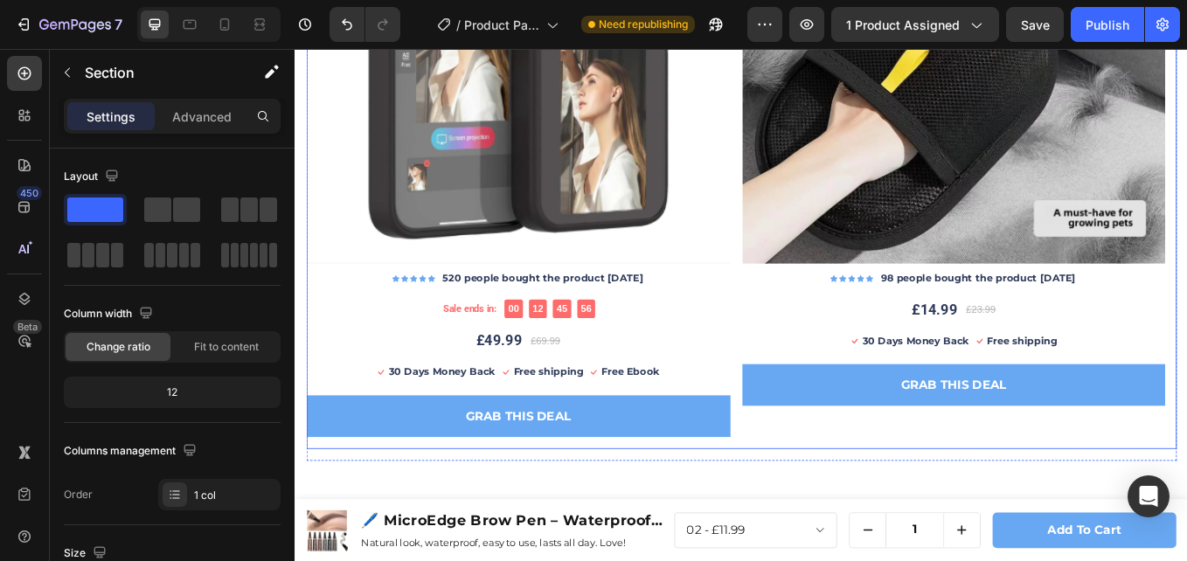
click at [814, 363] on div "(P) Images & Gallery - 29% off Product Badge Row Icon Icon Icon Icon Icon Icon …" at bounding box center [819, 160] width 1022 height 715
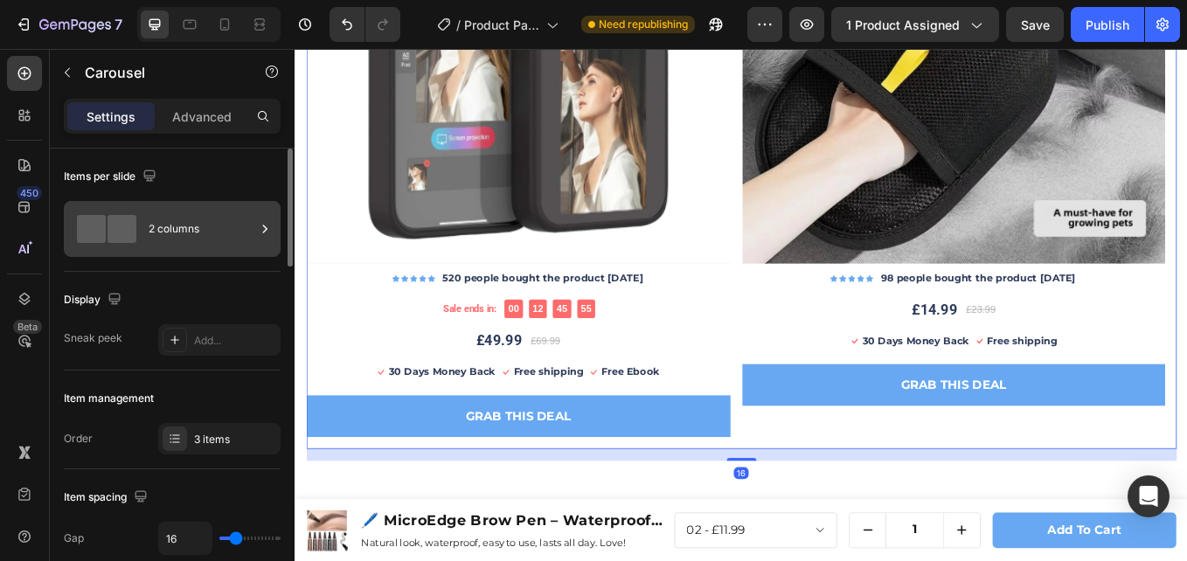
click at [156, 218] on div "2 columns" at bounding box center [202, 229] width 107 height 40
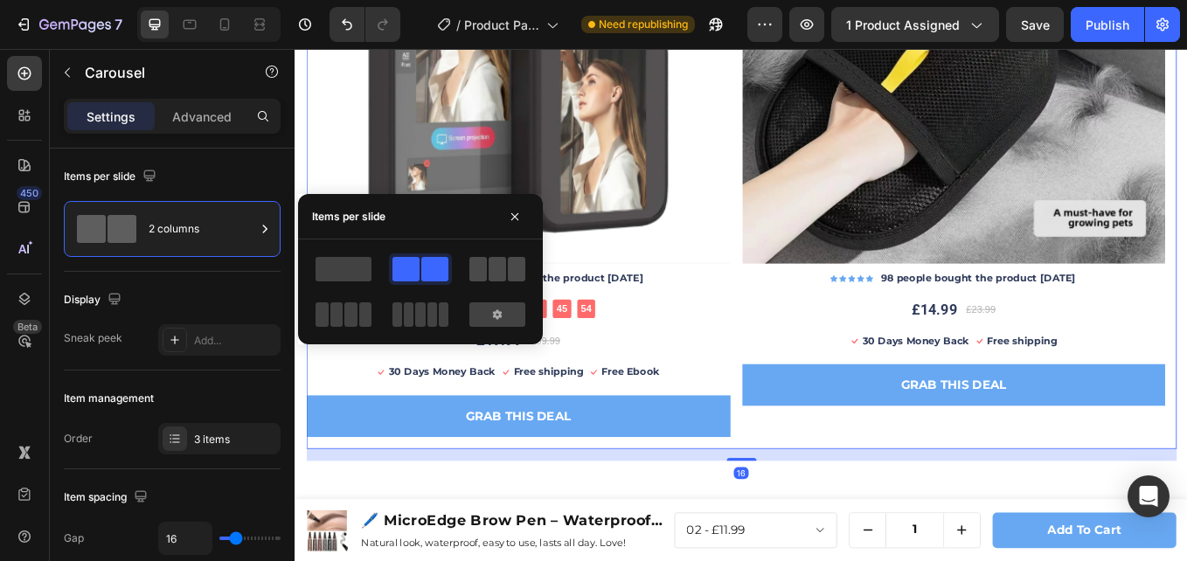
click at [474, 268] on span at bounding box center [477, 269] width 17 height 24
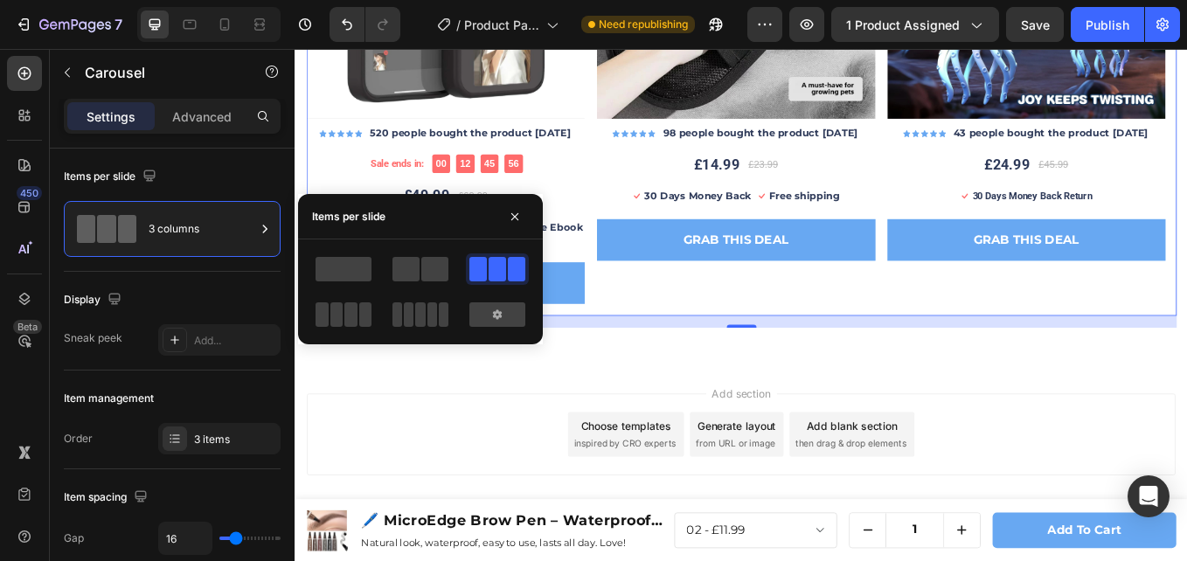
click at [421, 256] on div at bounding box center [420, 268] width 63 height 31
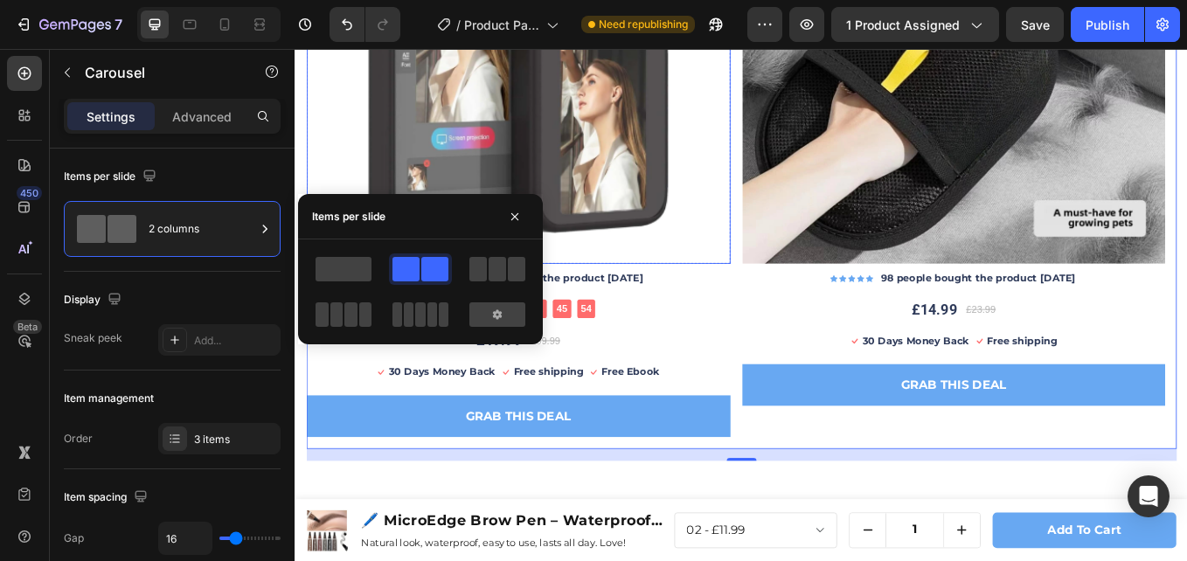
click at [330, 183] on img at bounding box center [557, 52] width 498 height 498
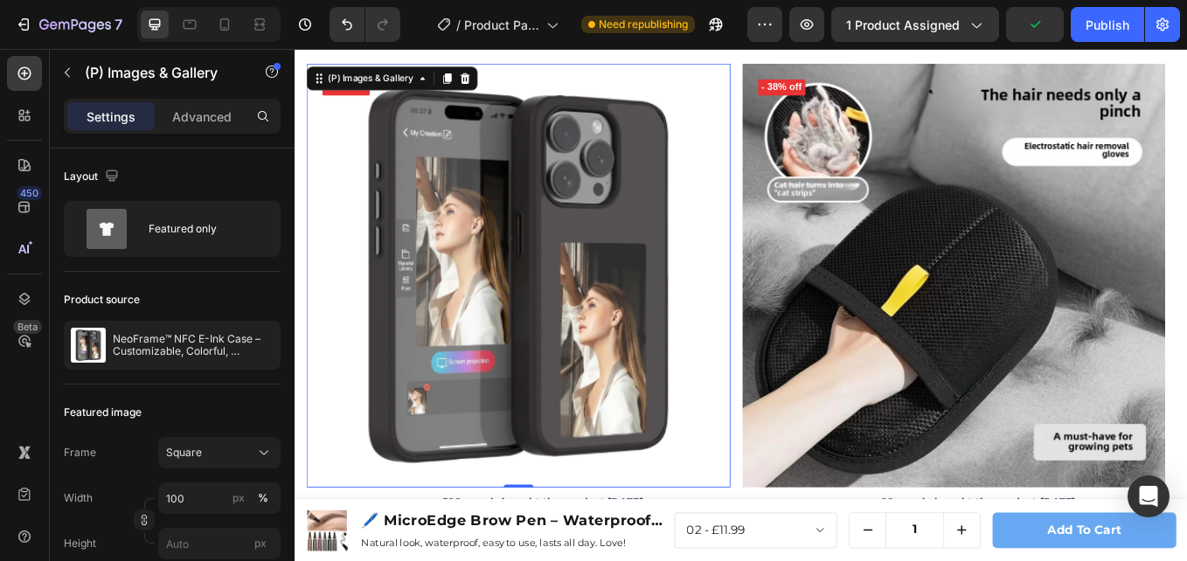
scroll to position [4033, 0]
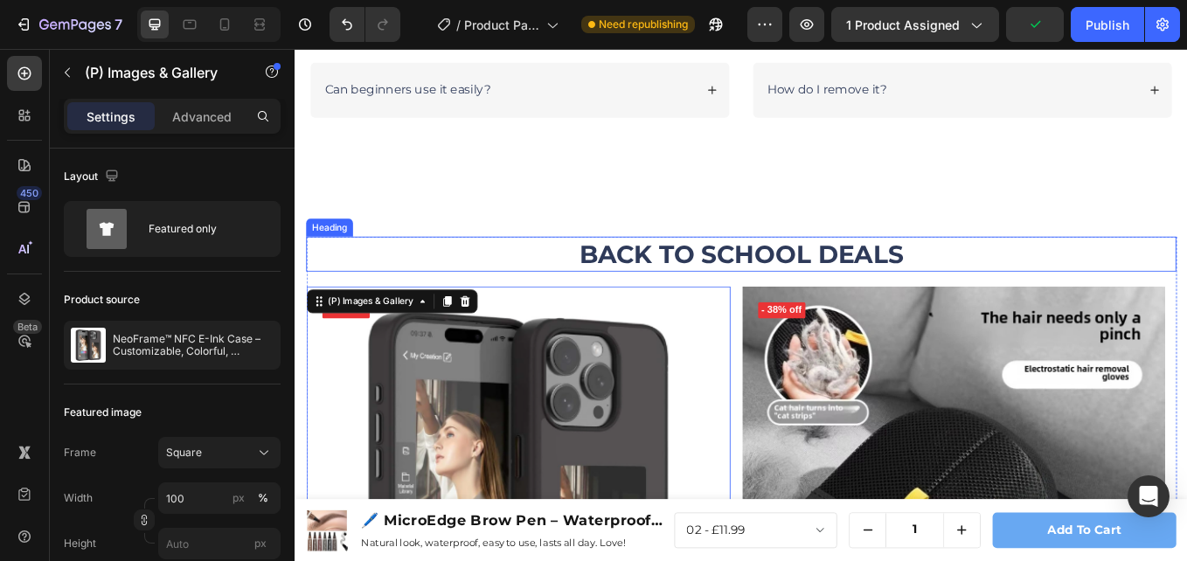
click at [777, 301] on h2 "BACK TO SCHOOL DEALS" at bounding box center [819, 289] width 1022 height 41
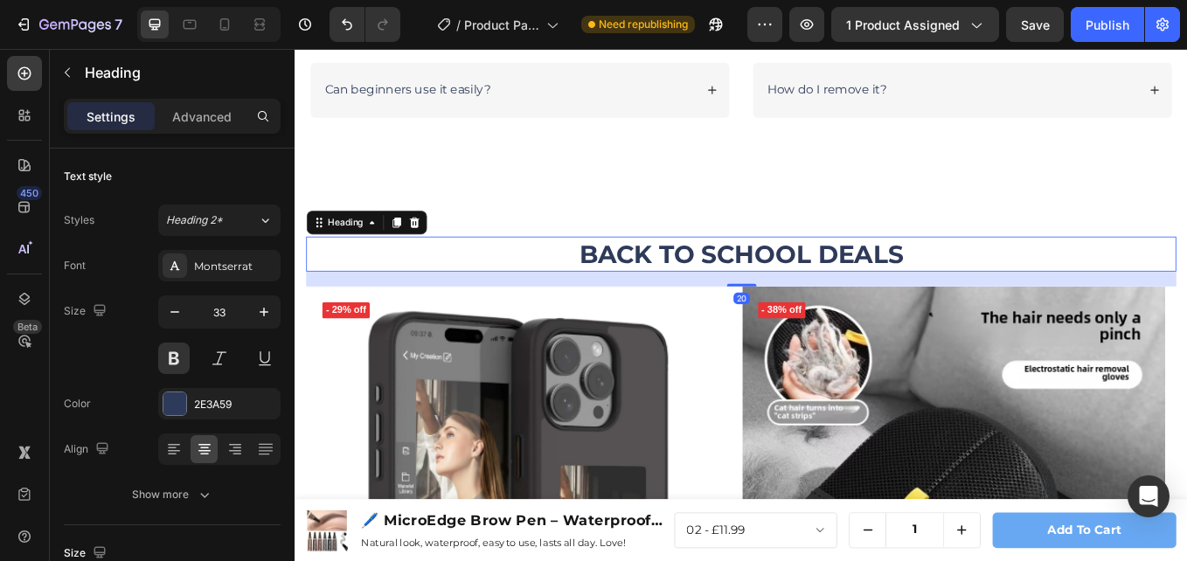
click at [1005, 273] on h2 "BACK TO SCHOOL DEALS" at bounding box center [819, 289] width 1022 height 41
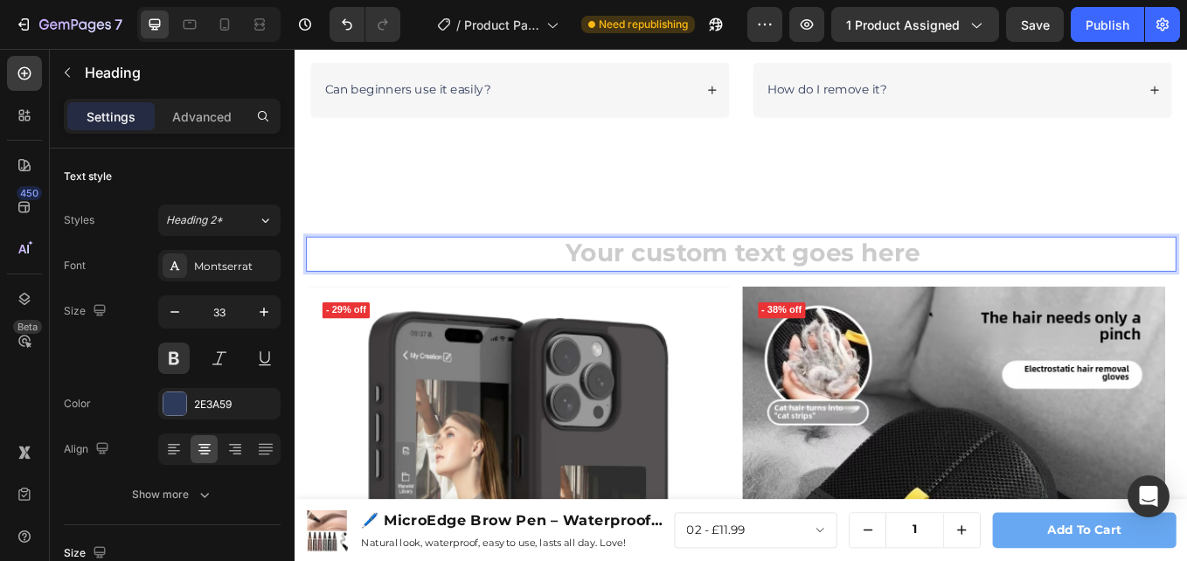
click at [720, 281] on h2 "Rich Text Editor. Editing area: main" at bounding box center [819, 289] width 1022 height 41
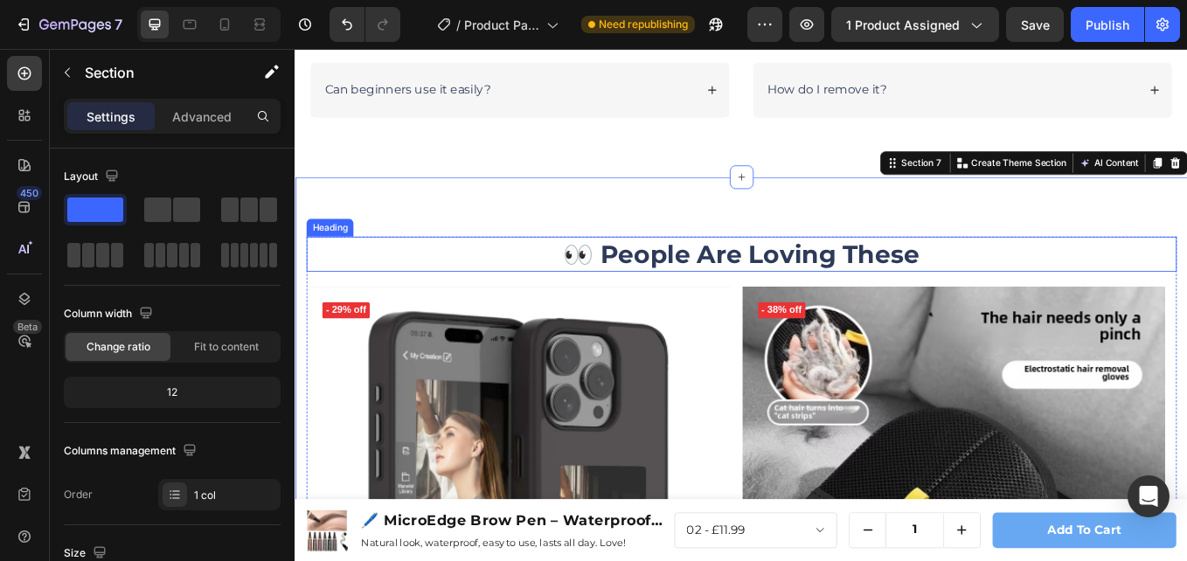
click at [765, 289] on p "👀 People Are Loving These" at bounding box center [818, 290] width 1019 height 38
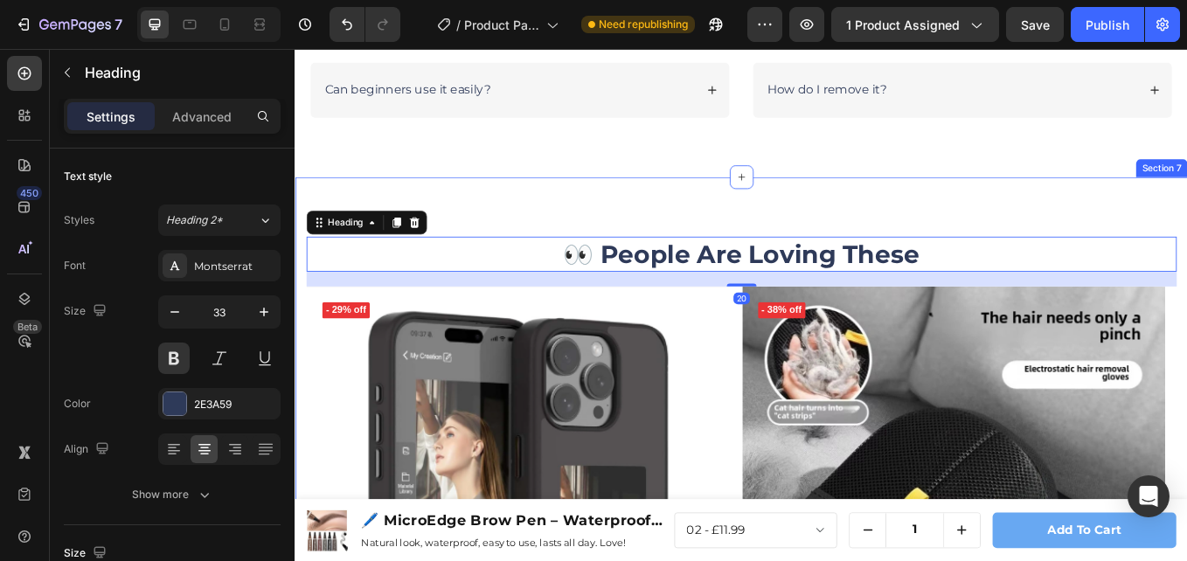
scroll to position [3946, 0]
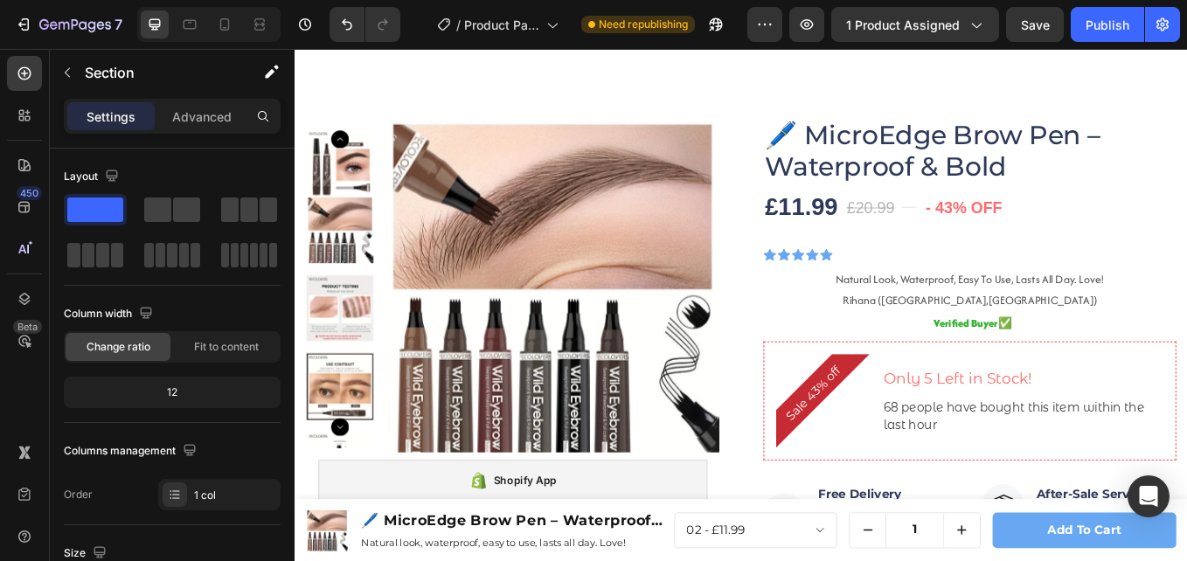
scroll to position [0, 0]
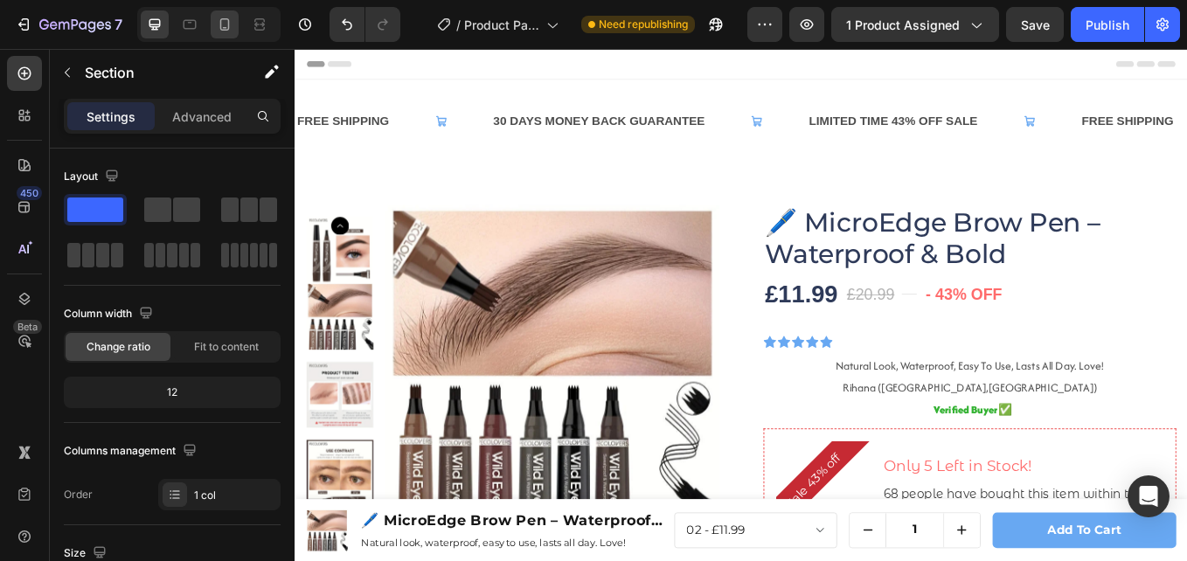
click at [234, 27] on div at bounding box center [225, 24] width 28 height 28
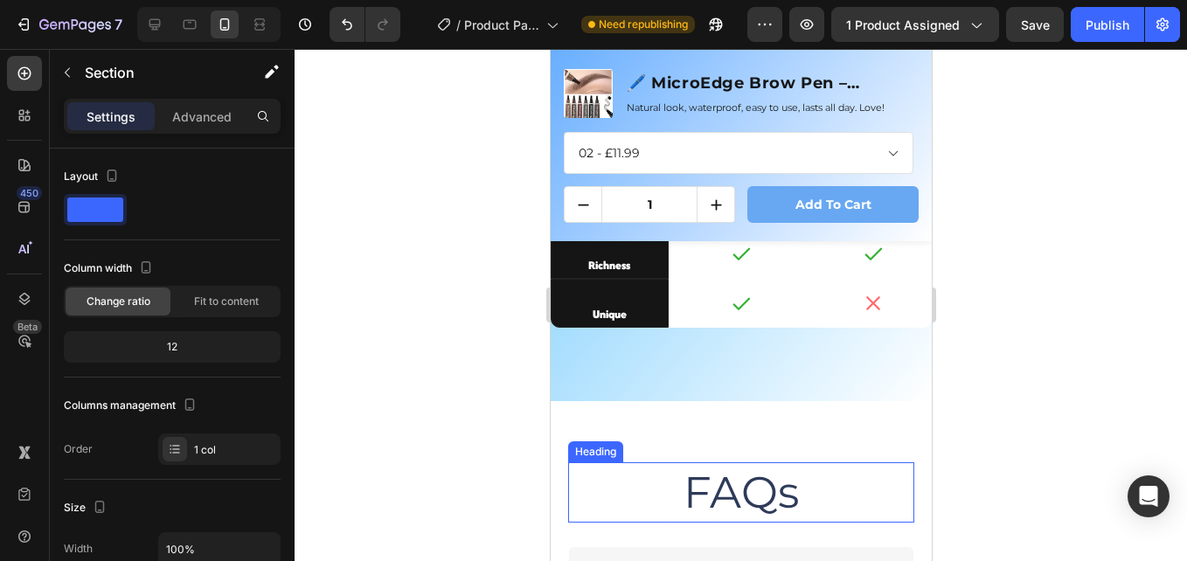
scroll to position [3905, 0]
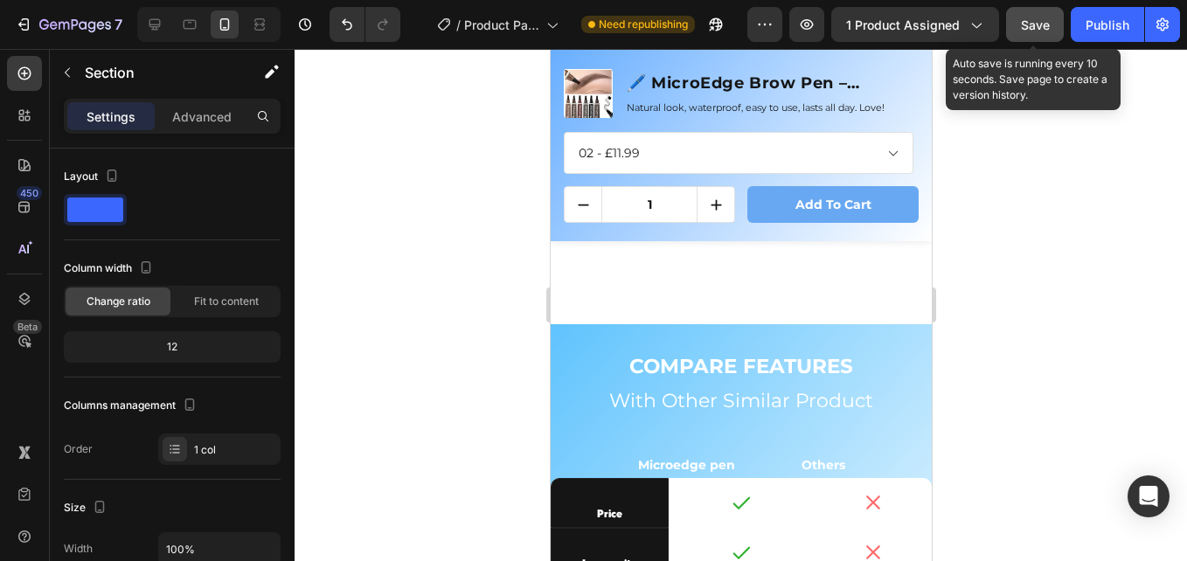
click at [1047, 25] on span "Save" at bounding box center [1035, 24] width 29 height 15
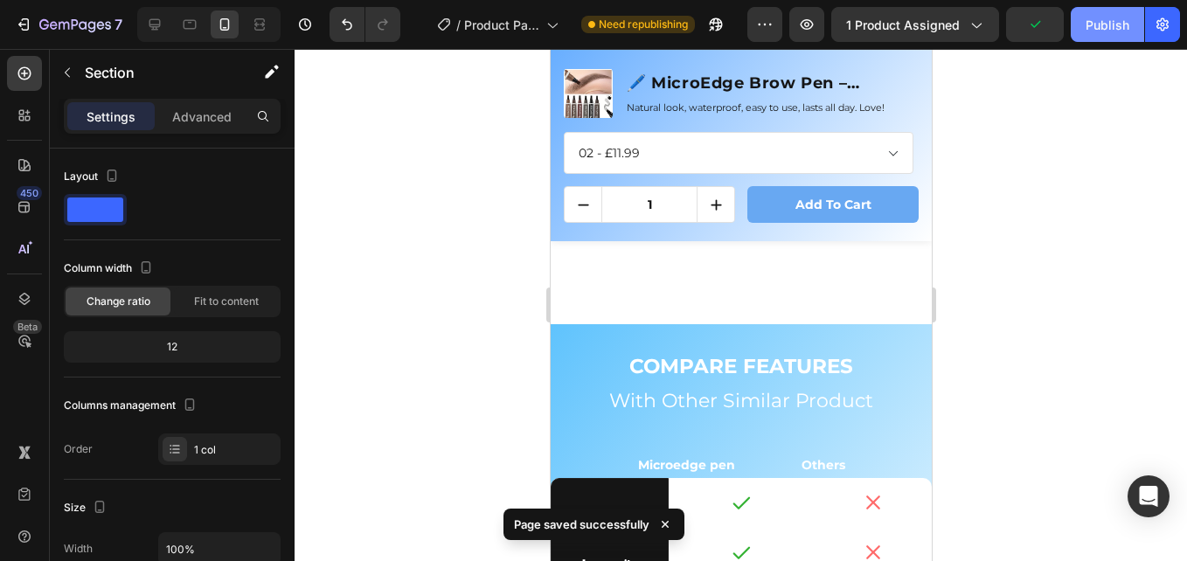
click at [1104, 33] on div "Publish" at bounding box center [1107, 25] width 44 height 18
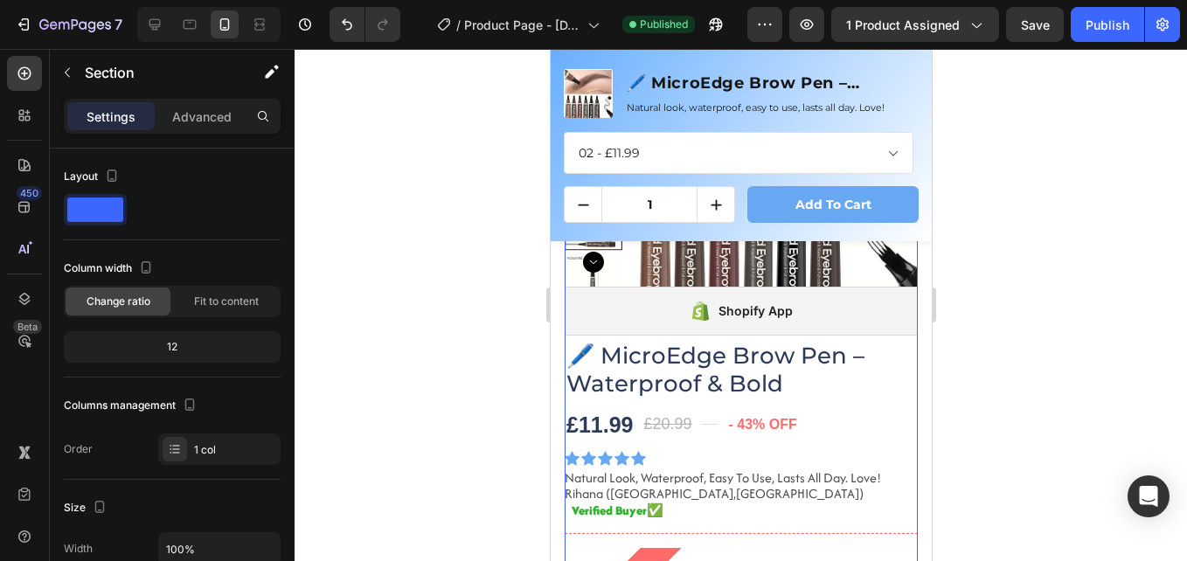
scroll to position [262, 0]
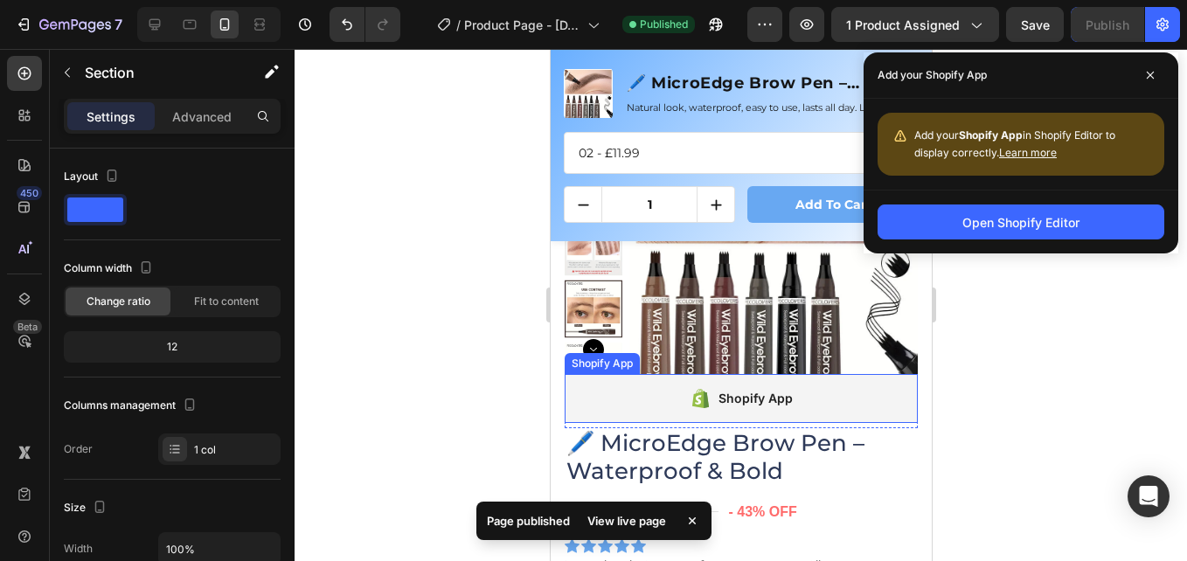
click at [741, 391] on div "Shopify App" at bounding box center [754, 398] width 74 height 21
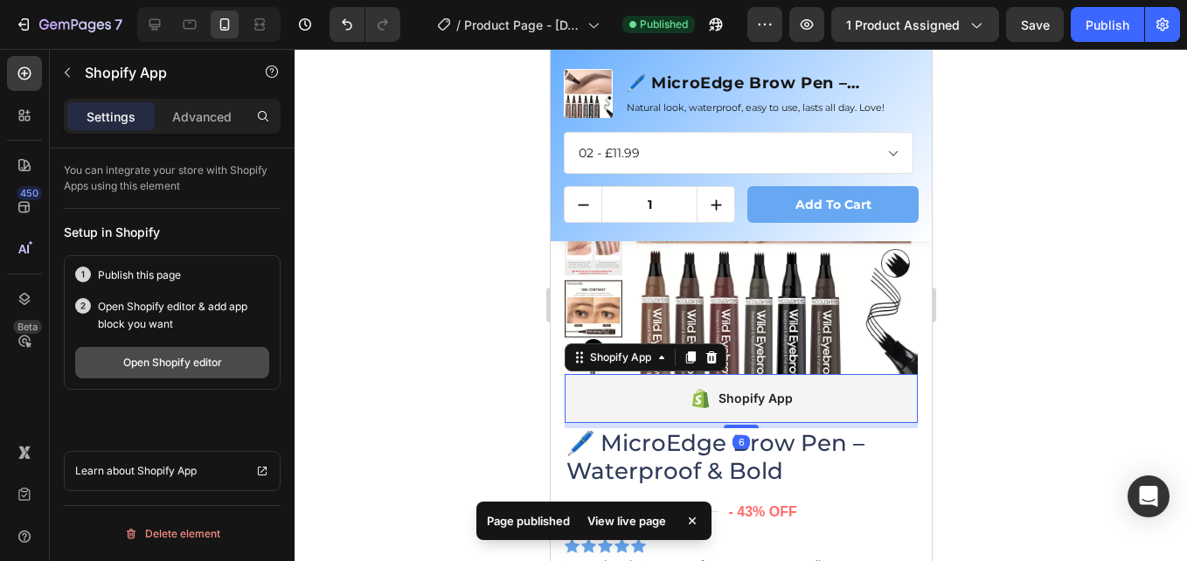
click at [173, 358] on div "Open Shopify editor" at bounding box center [172, 363] width 99 height 16
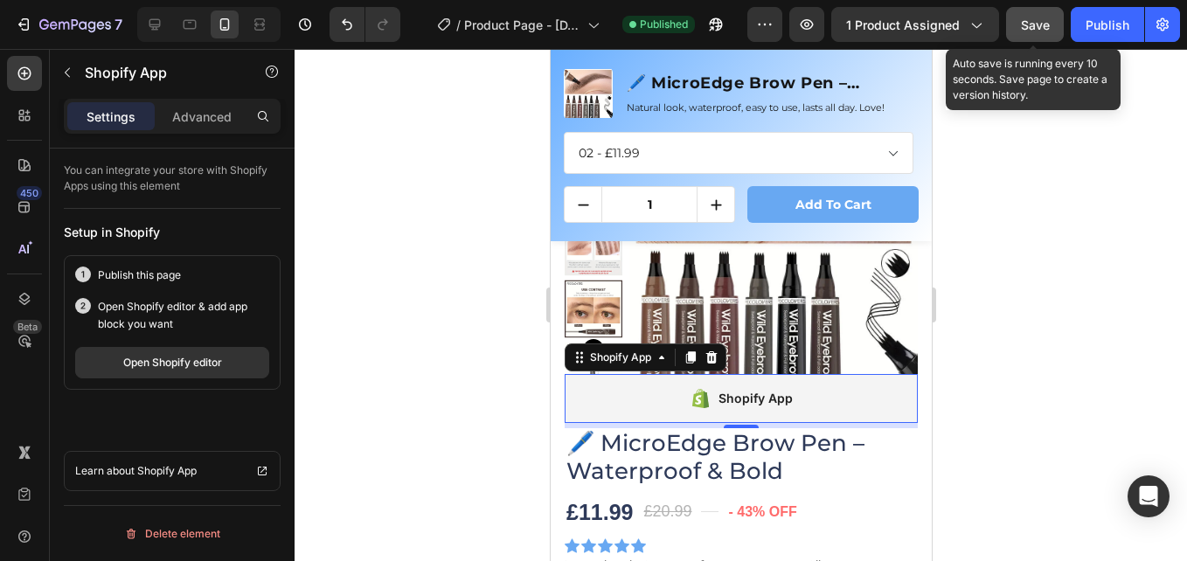
click at [1042, 37] on button "Save" at bounding box center [1035, 24] width 58 height 35
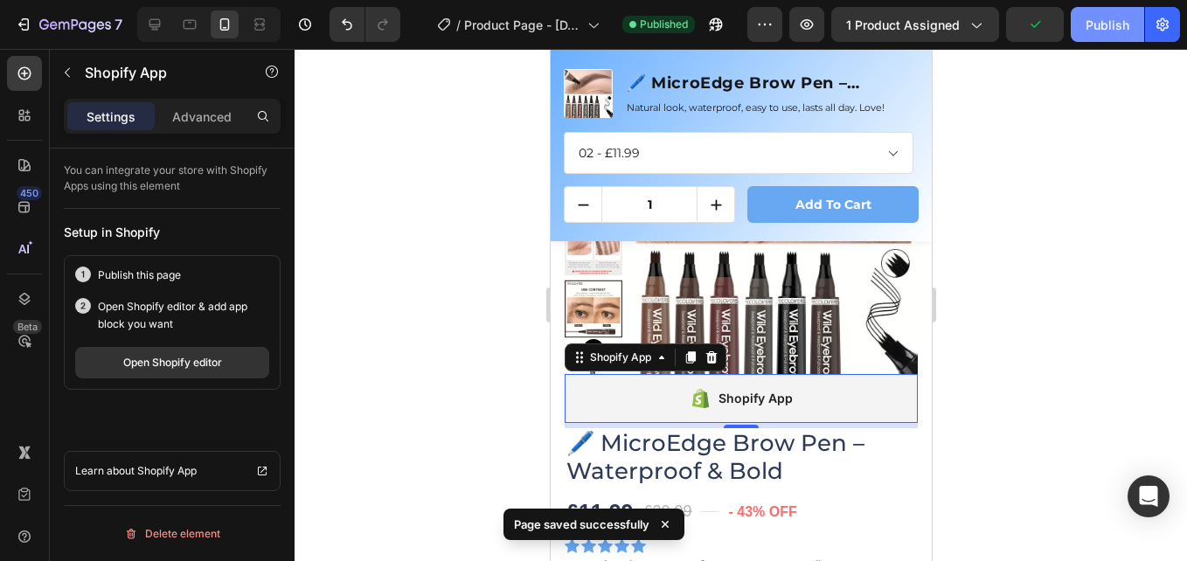
click at [1109, 33] on div "Publish" at bounding box center [1107, 25] width 44 height 18
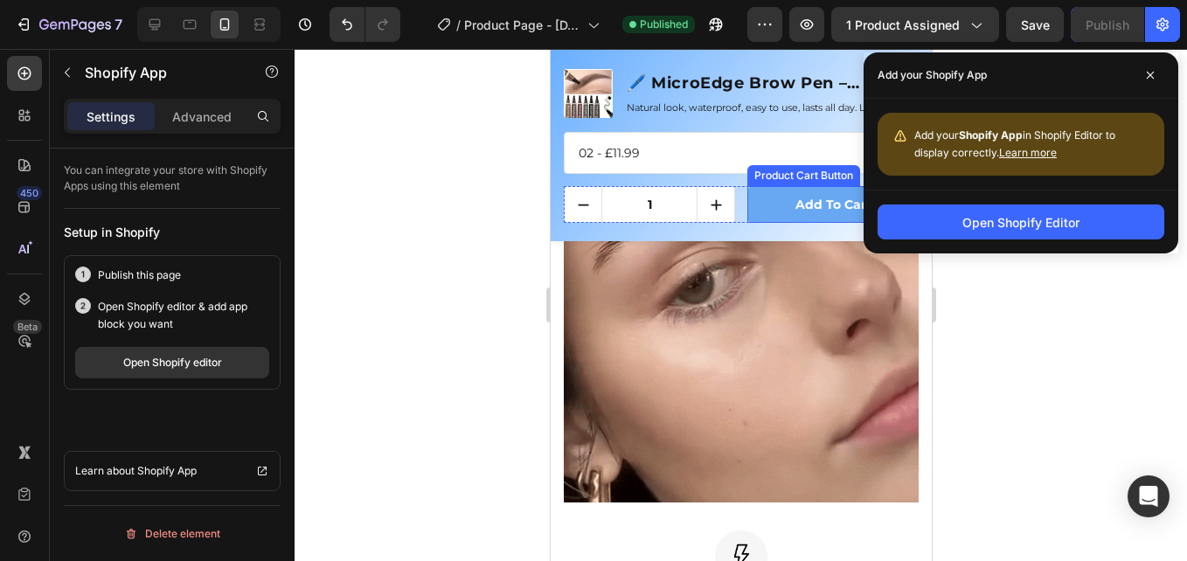
scroll to position [2454, 0]
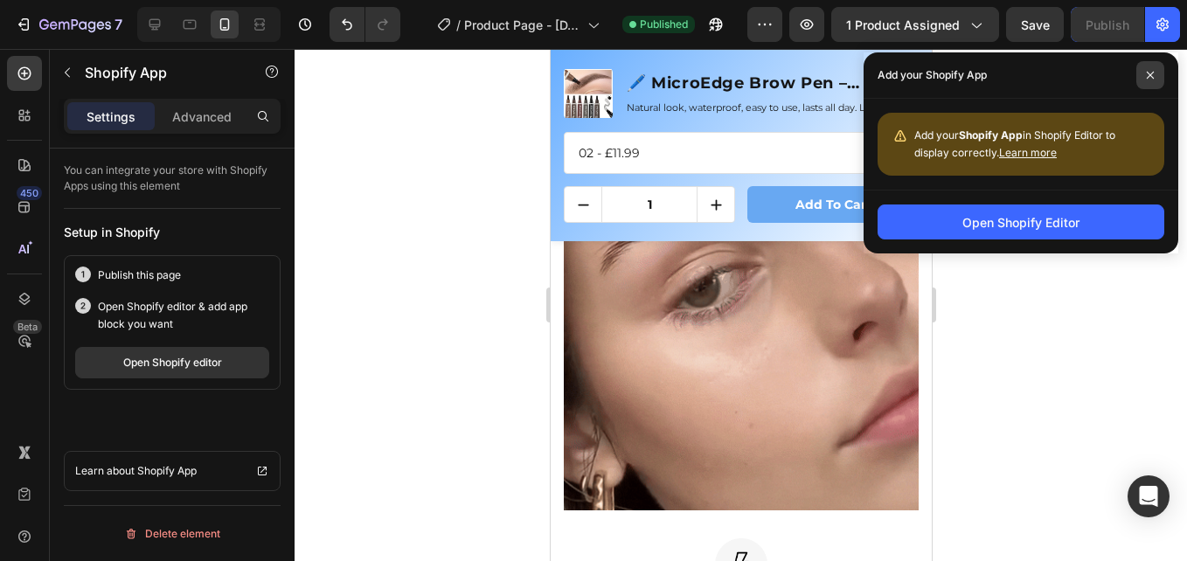
click at [1143, 72] on span at bounding box center [1150, 75] width 28 height 28
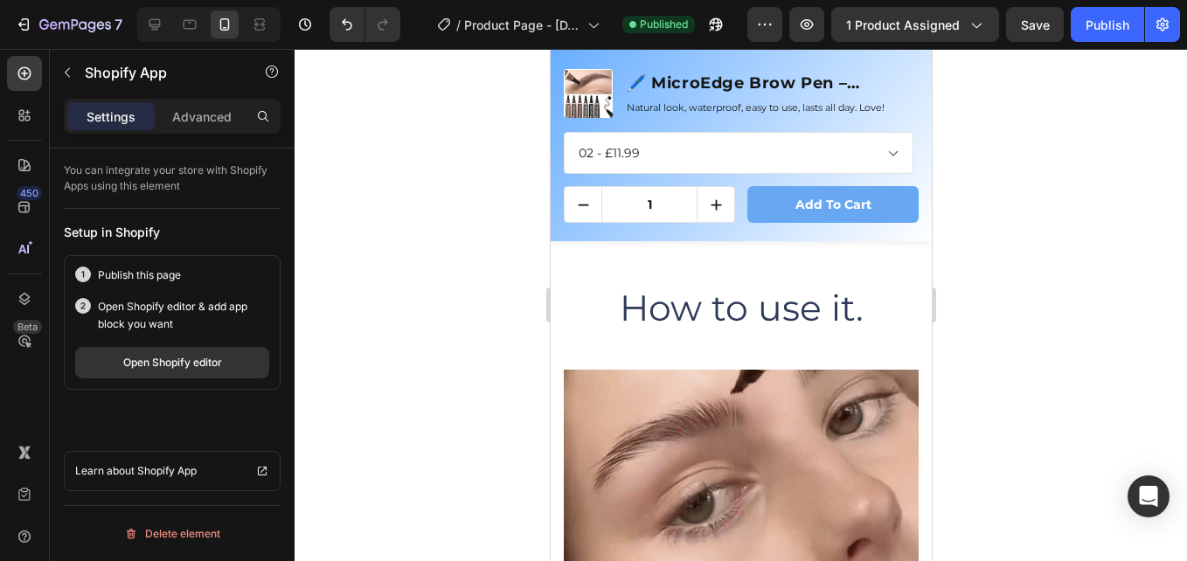
scroll to position [2120, 0]
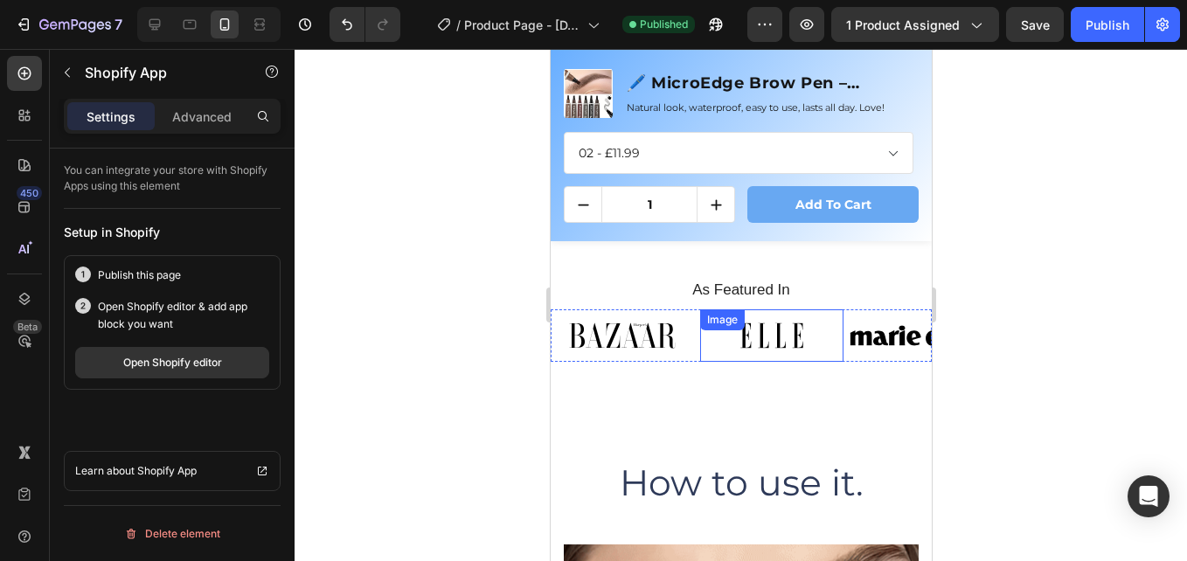
click at [798, 321] on img at bounding box center [770, 335] width 143 height 52
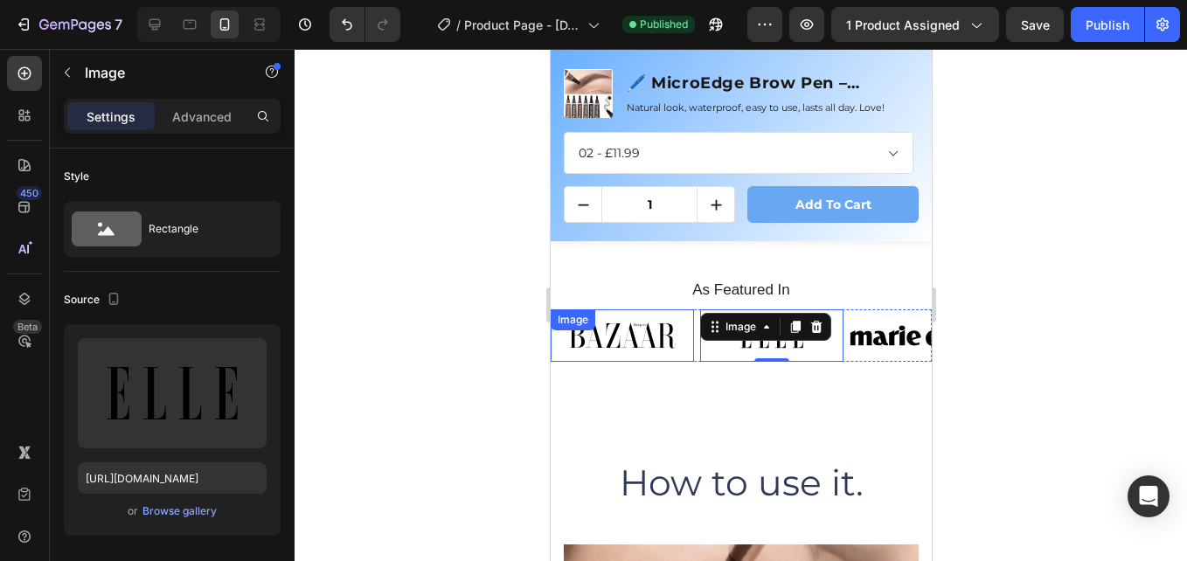
click at [643, 334] on img at bounding box center [621, 335] width 143 height 52
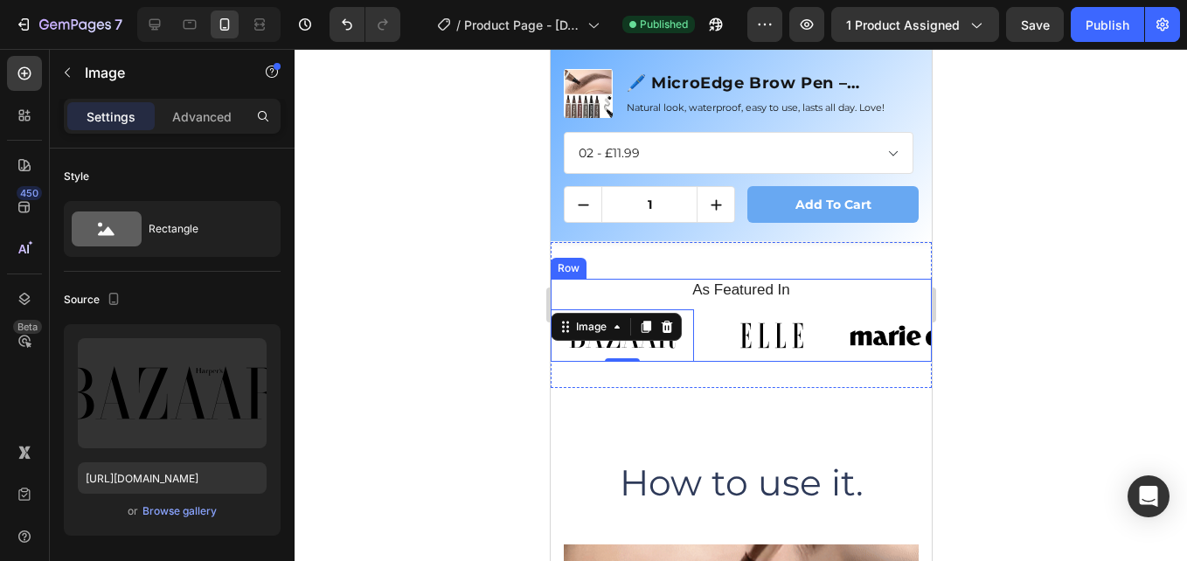
click at [728, 299] on div "As Featured In Heading Image 0 Image Image Image Image Image Image Image Carous…" at bounding box center [740, 320] width 381 height 83
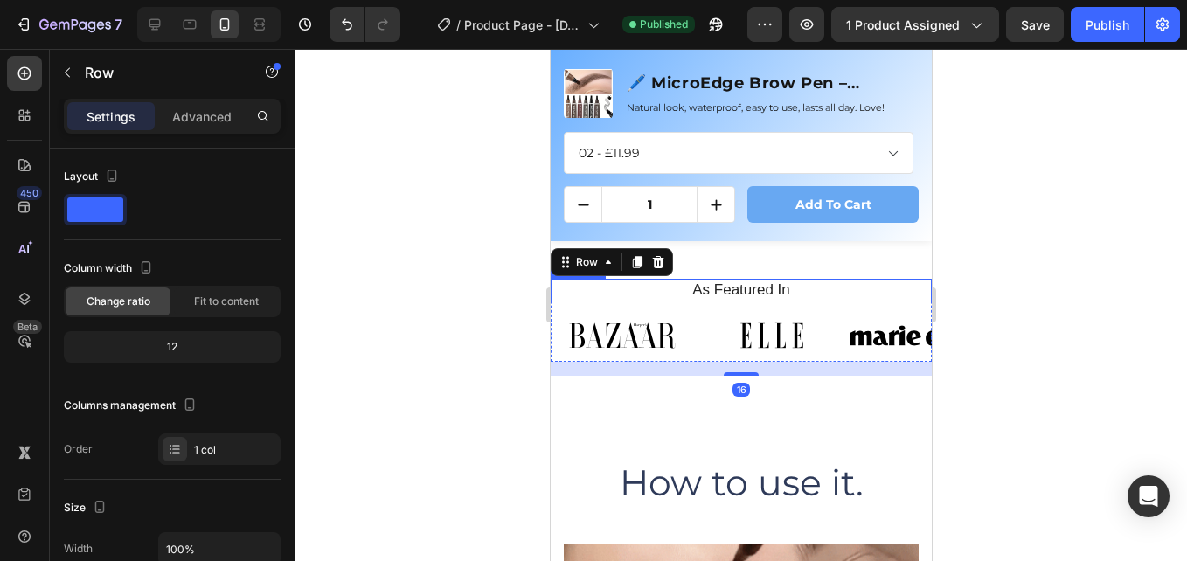
click at [728, 292] on h2 "As Featured In" at bounding box center [740, 290] width 355 height 23
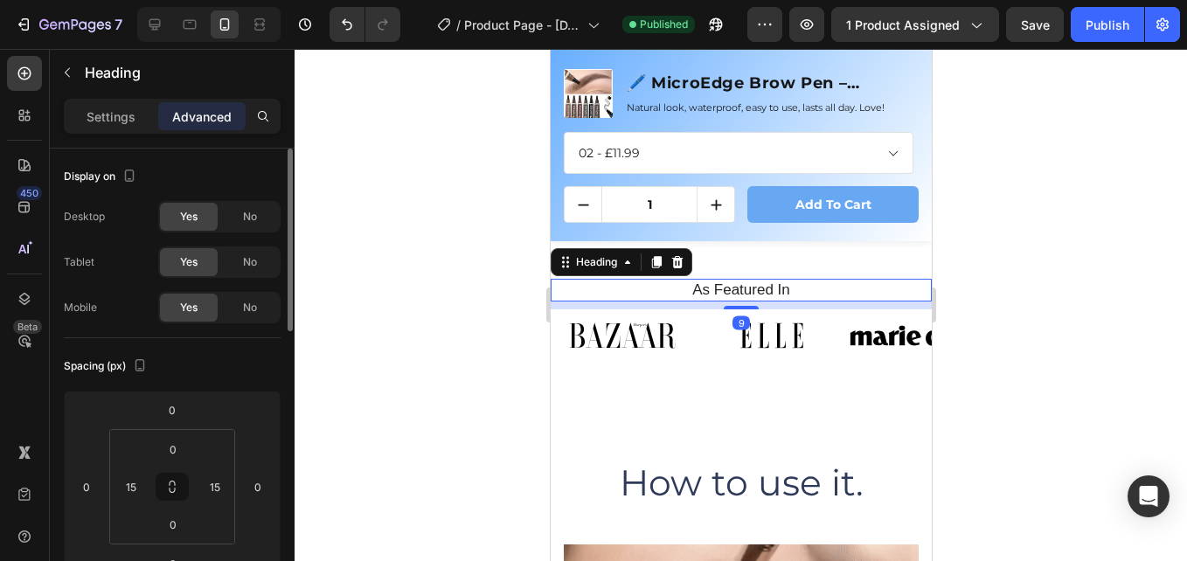
click at [101, 115] on p "Settings" at bounding box center [111, 116] width 49 height 18
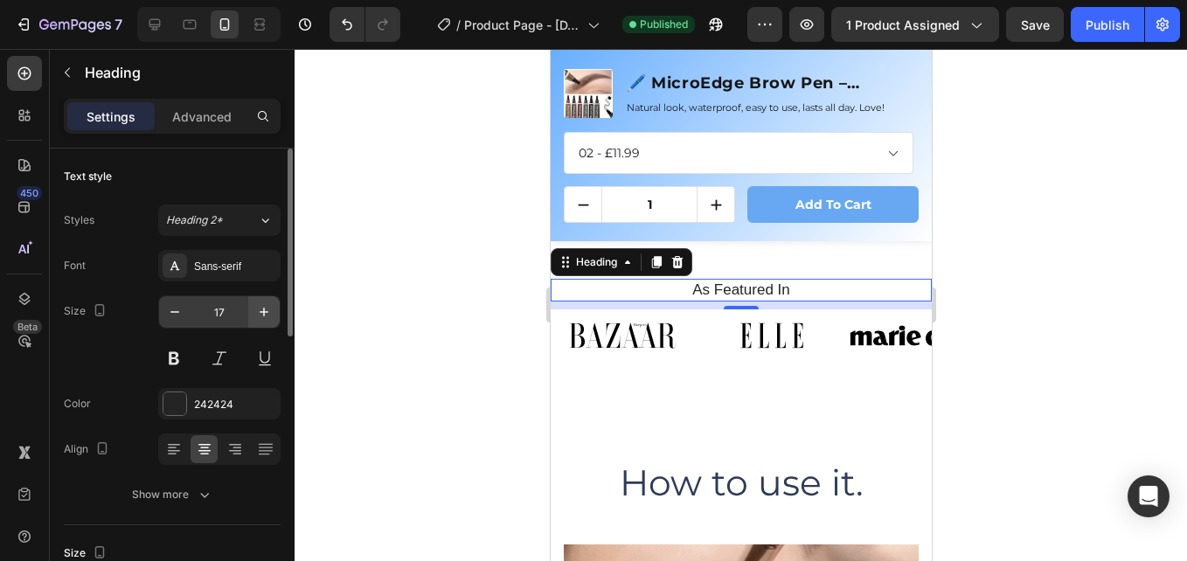
click at [230, 265] on div "Sans-serif" at bounding box center [235, 267] width 82 height 16
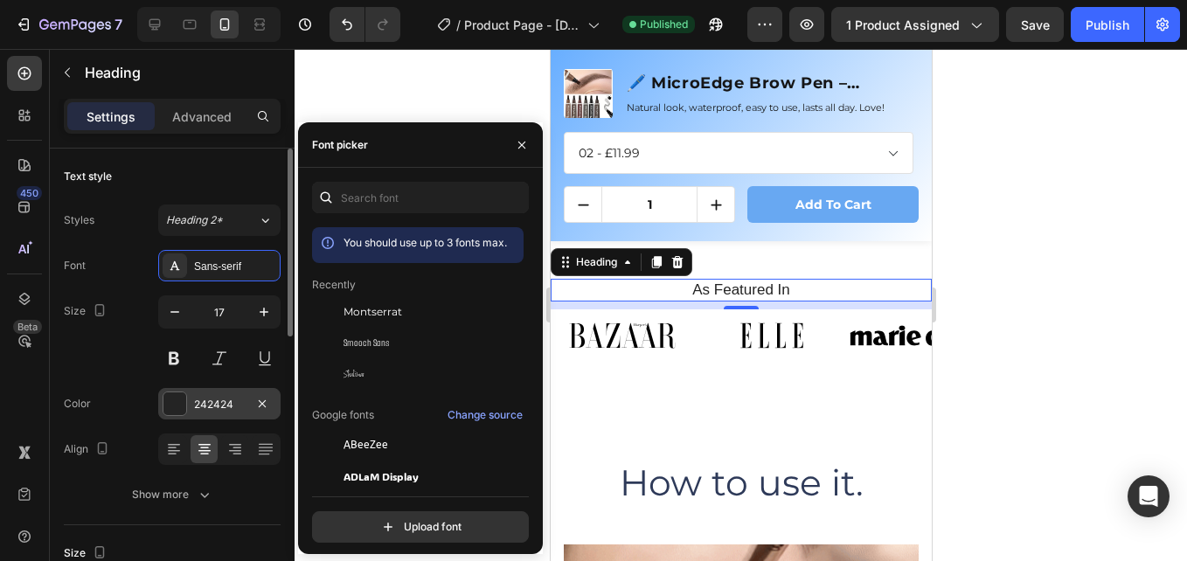
drag, startPoint x: 393, startPoint y: 313, endPoint x: 183, endPoint y: 408, distance: 230.3
click at [392, 314] on span "Montserrat" at bounding box center [372, 312] width 59 height 16
click at [207, 393] on div "242424" at bounding box center [219, 403] width 122 height 31
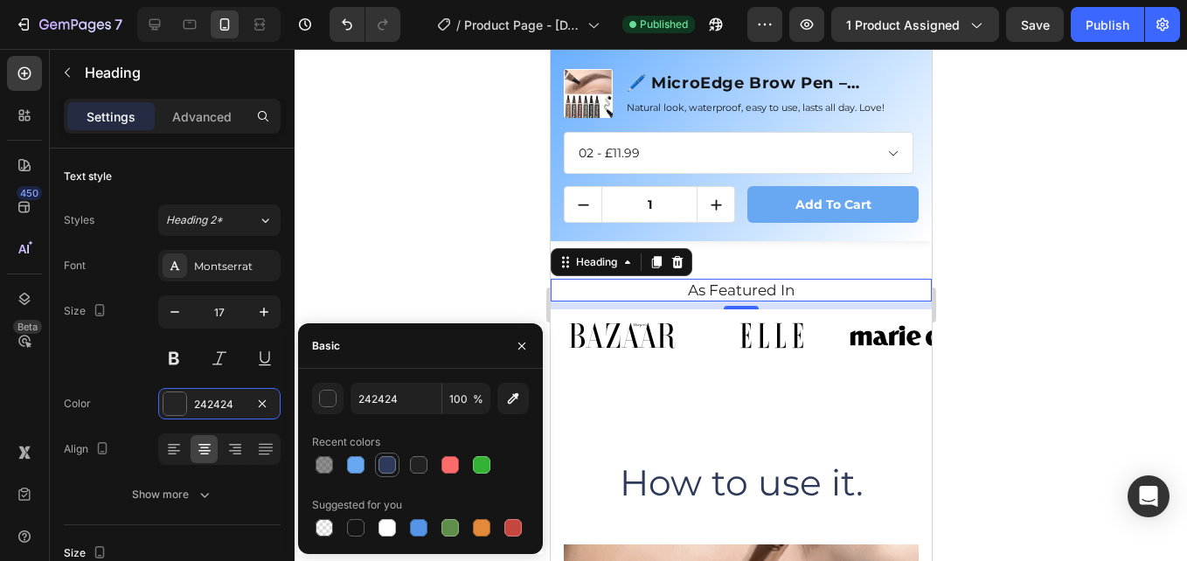
click at [381, 467] on div at bounding box center [386, 464] width 17 height 17
type input "2E3A59"
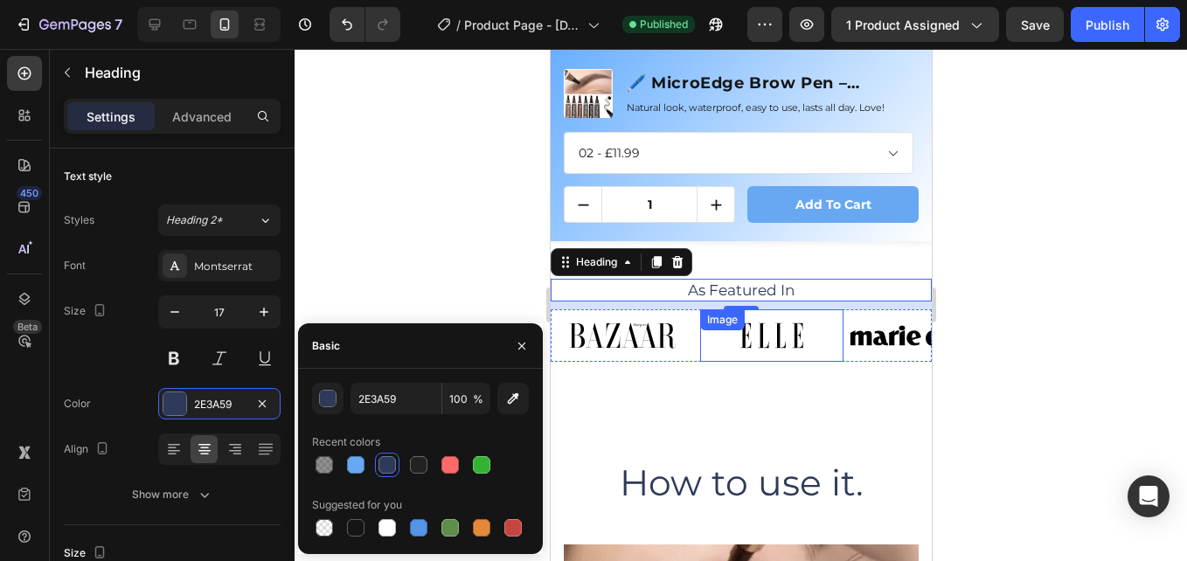
click at [762, 346] on img at bounding box center [770, 335] width 143 height 52
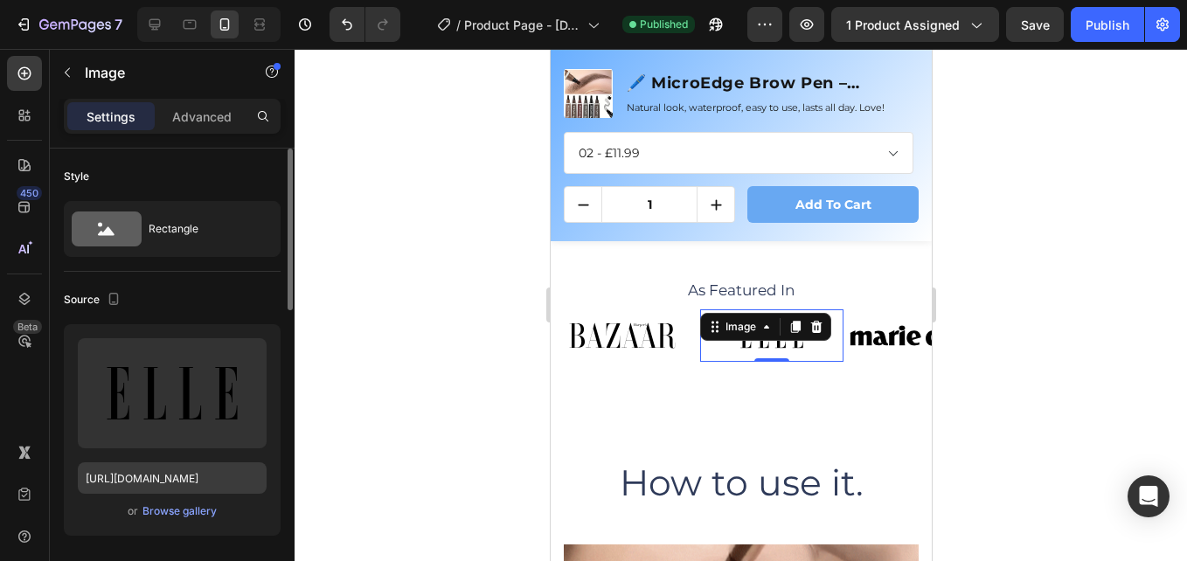
scroll to position [87, 0]
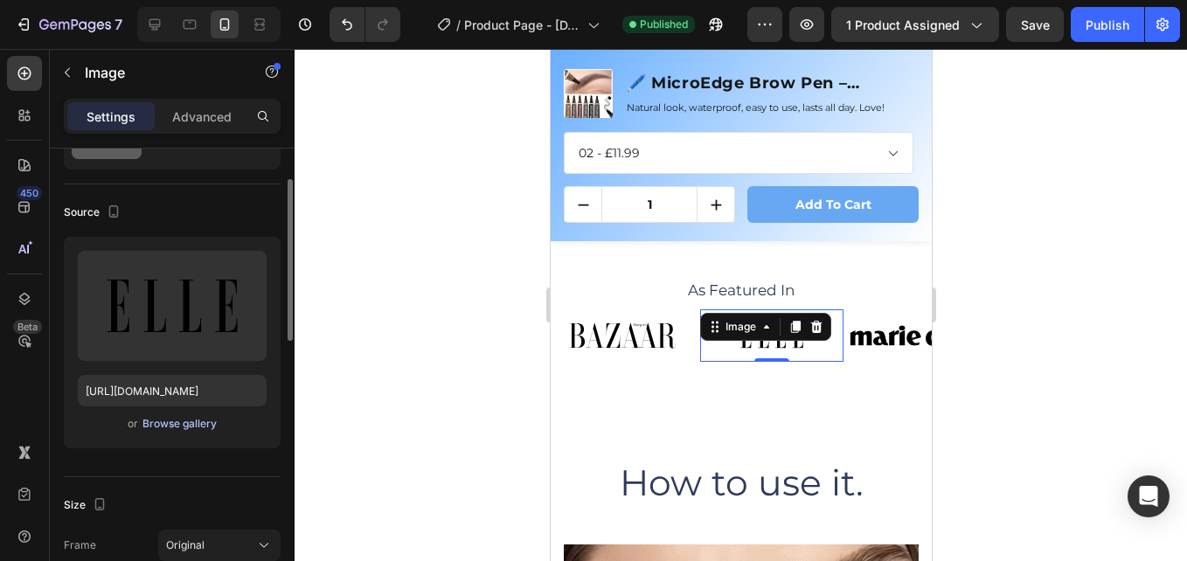
click at [175, 420] on div "Browse gallery" at bounding box center [179, 424] width 74 height 16
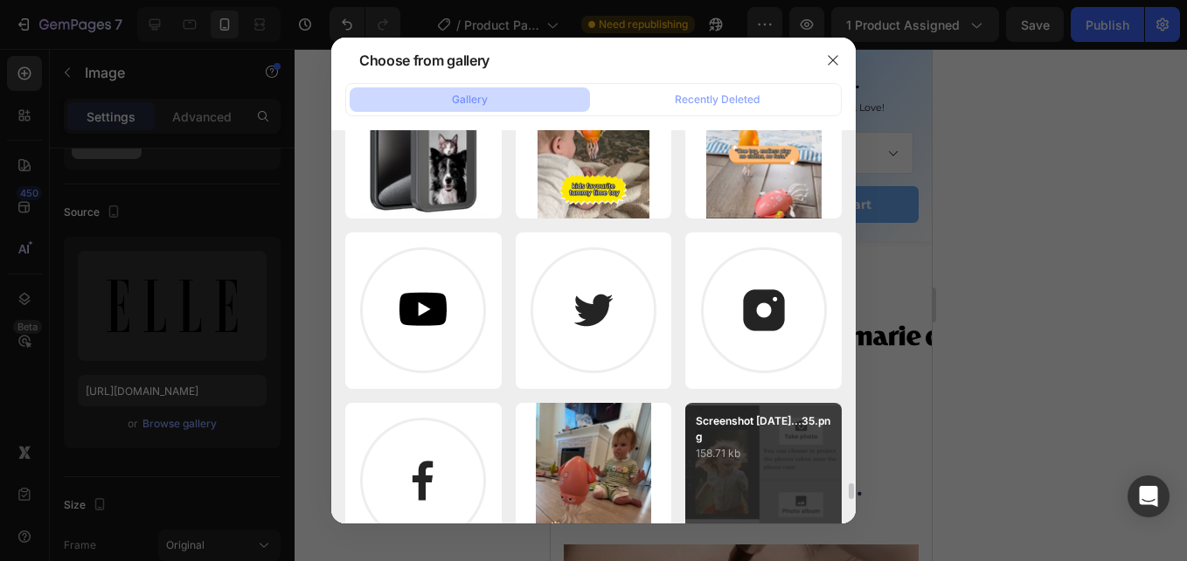
scroll to position [8505, 0]
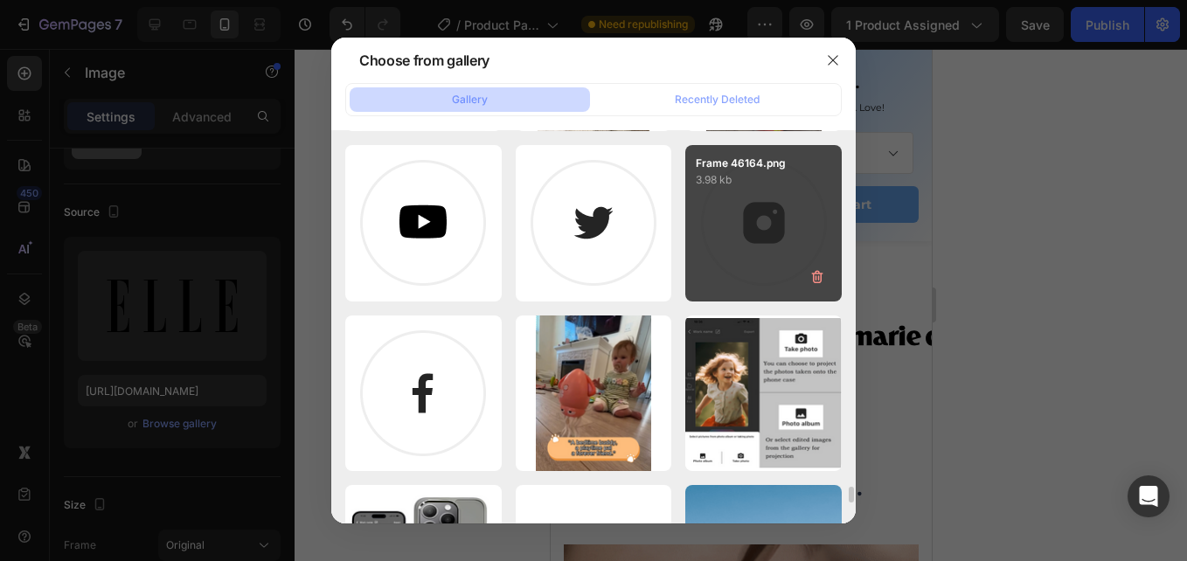
click at [739, 214] on div "Frame 46164.png 3.98 kb" at bounding box center [763, 223] width 156 height 156
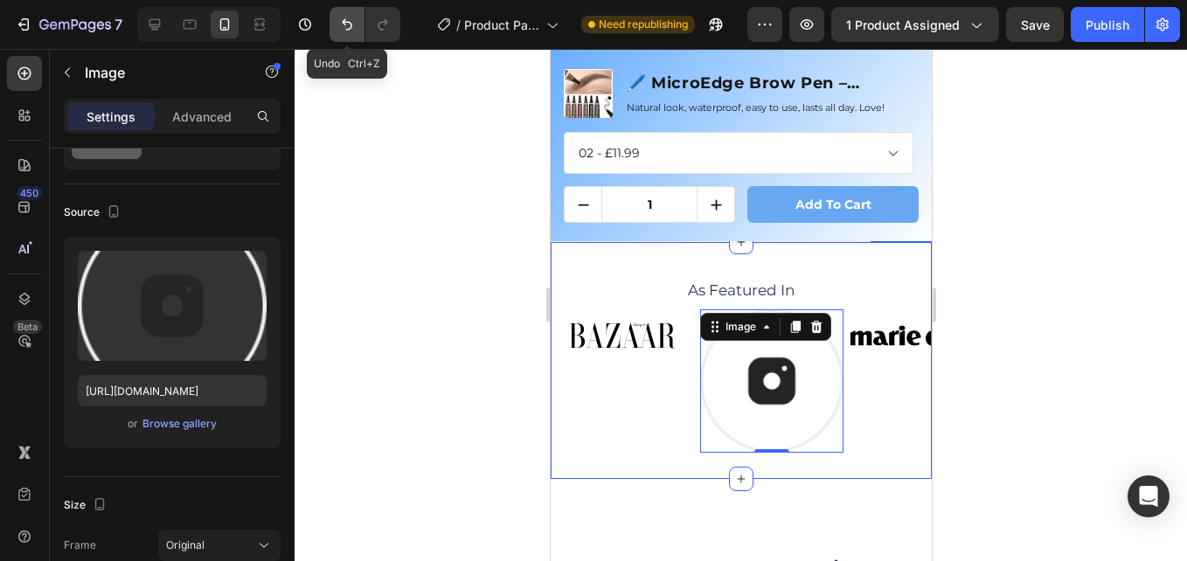
click at [347, 29] on icon "Undo/Redo" at bounding box center [347, 24] width 10 height 11
type input "https://cdn.shopify.com/s/files/1/0615/8119/7375/files/gempages_575764680492974…"
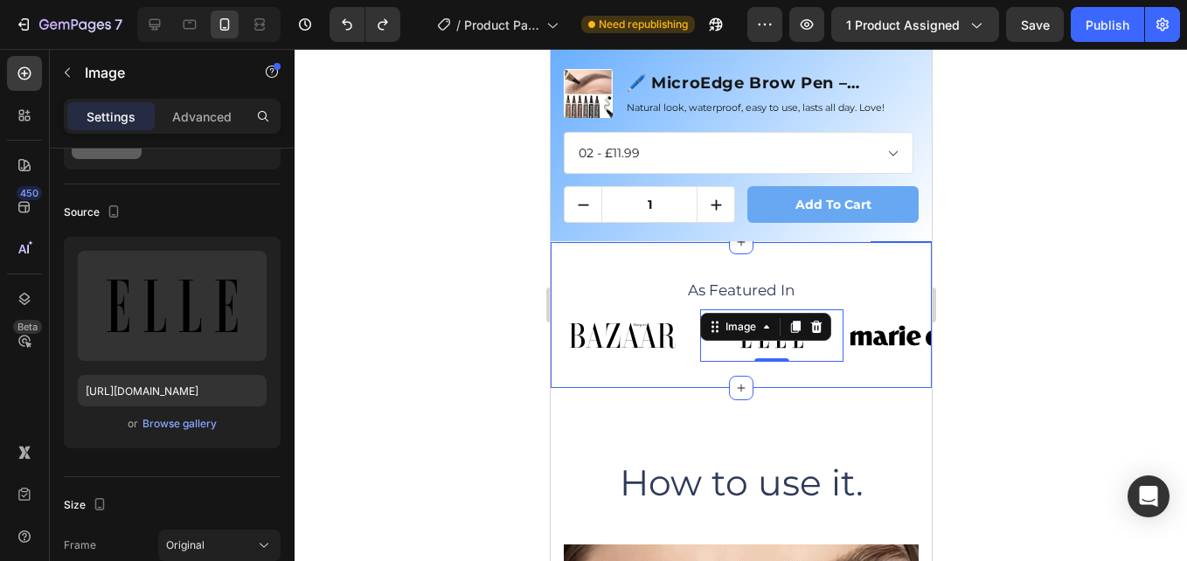
click at [420, 177] on div at bounding box center [740, 305] width 892 height 512
